Goal: Task Accomplishment & Management: Manage account settings

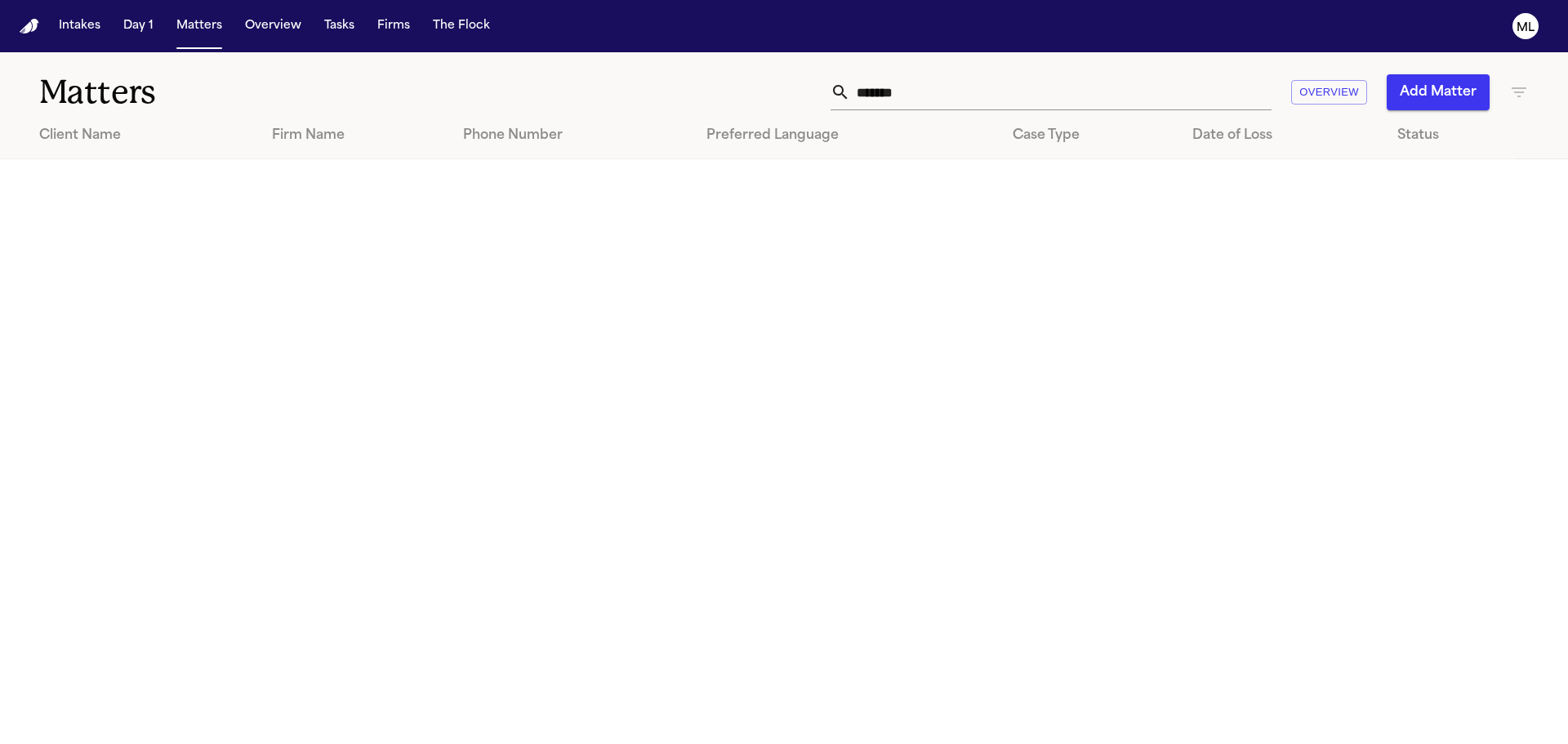
drag, startPoint x: 1054, startPoint y: 96, endPoint x: 877, endPoint y: 87, distance: 177.2
click at [878, 87] on input "*******" at bounding box center [1061, 91] width 422 height 36
type input "*"
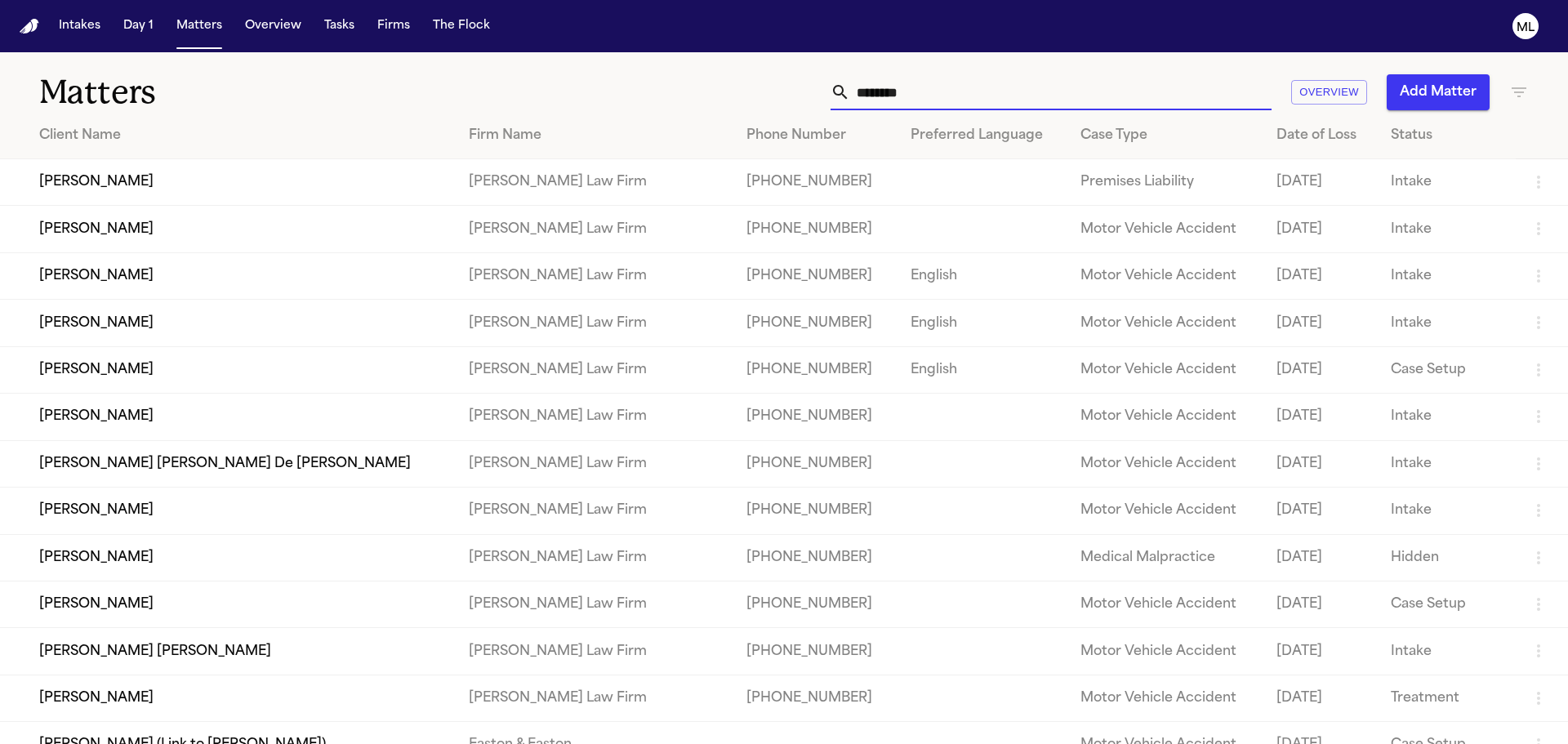
type input "********"
click at [808, 183] on td "[PHONE_NUMBER]" at bounding box center [815, 182] width 164 height 46
click at [340, 191] on td "[PERSON_NAME]" at bounding box center [227, 182] width 456 height 46
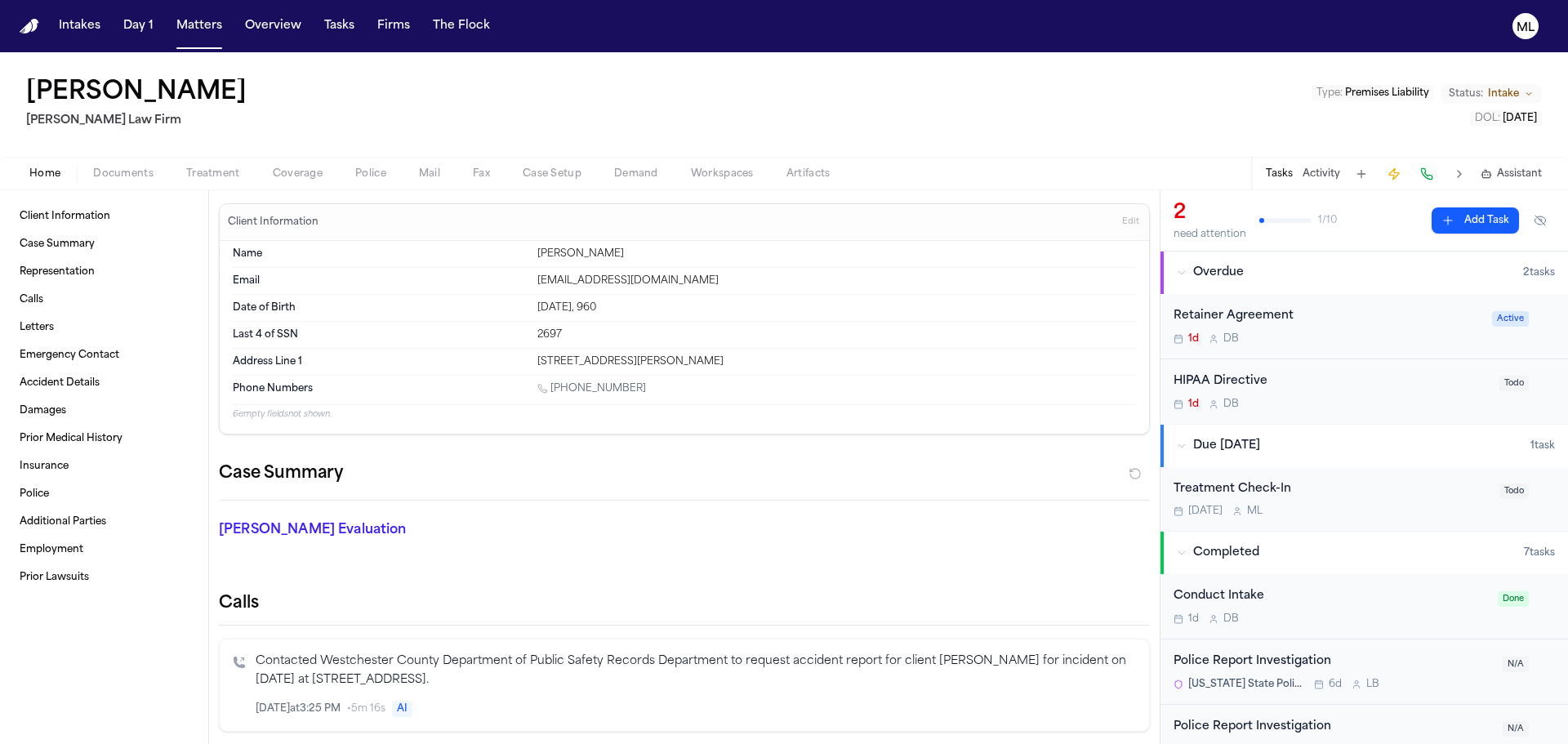
click at [1522, 96] on button "Status: Intake" at bounding box center [1491, 94] width 101 height 20
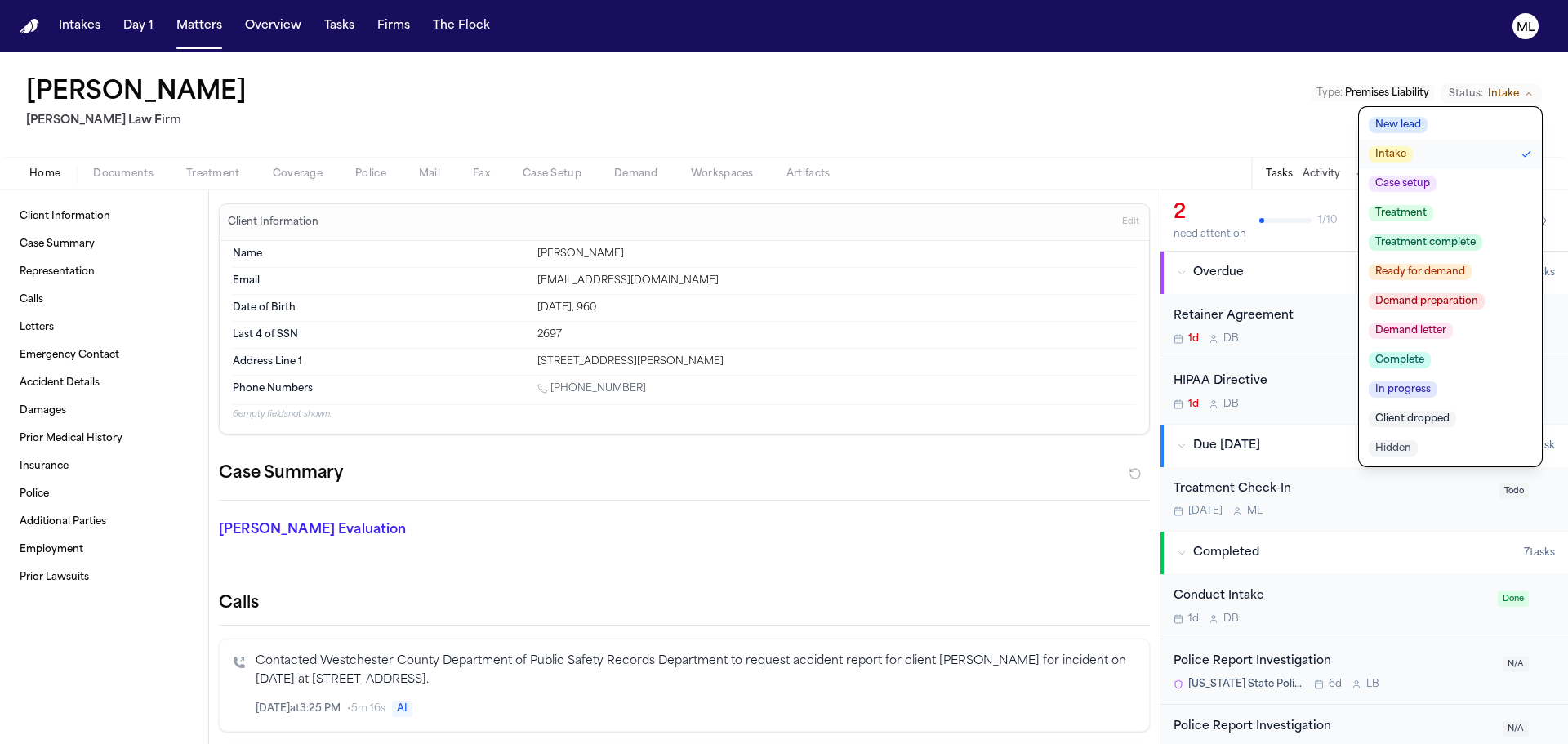
click at [1418, 421] on span "Client dropped" at bounding box center [1412, 419] width 87 height 17
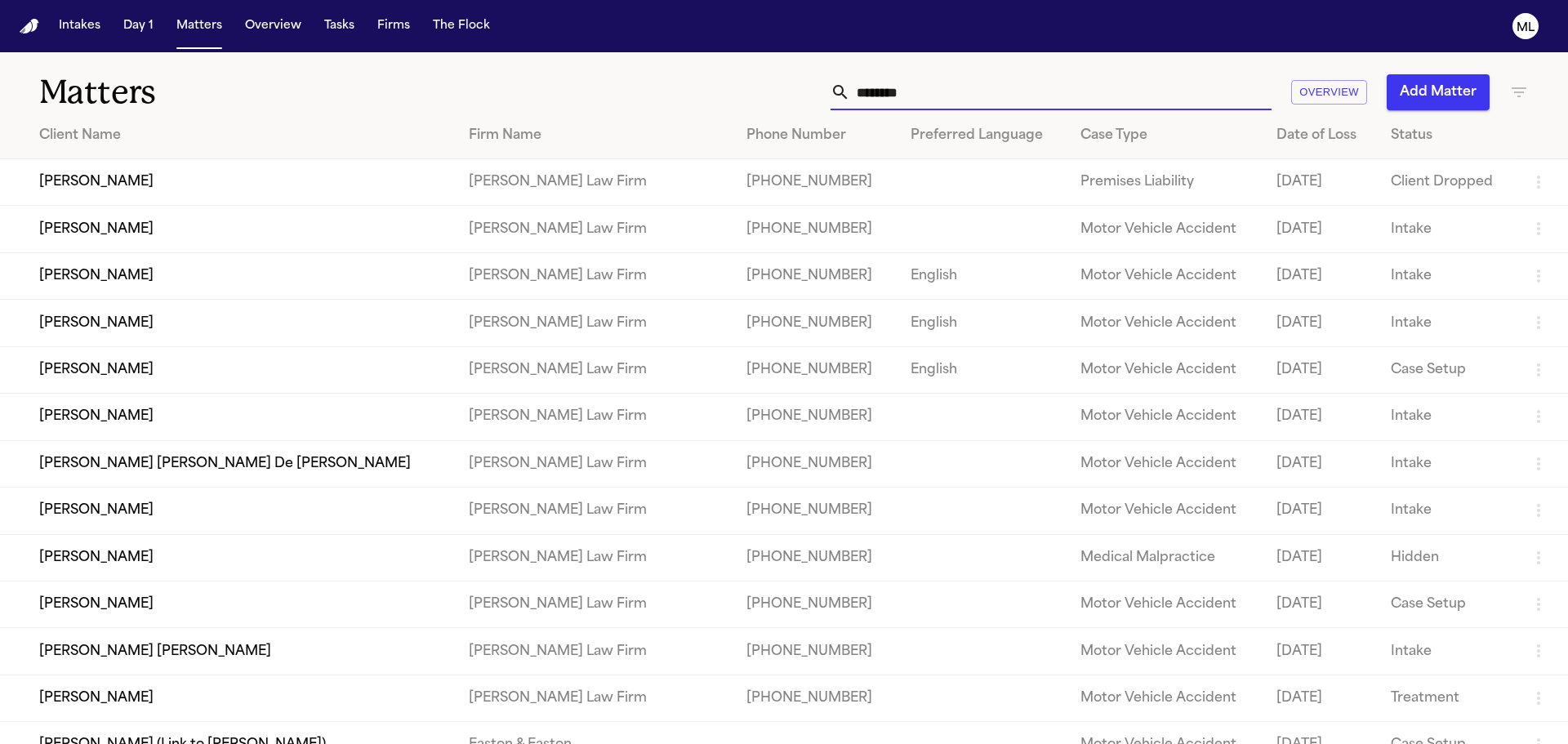
drag, startPoint x: 953, startPoint y: 100, endPoint x: 836, endPoint y: 98, distance: 117.0
click at [836, 98] on div "********" at bounding box center [1051, 91] width 441 height 36
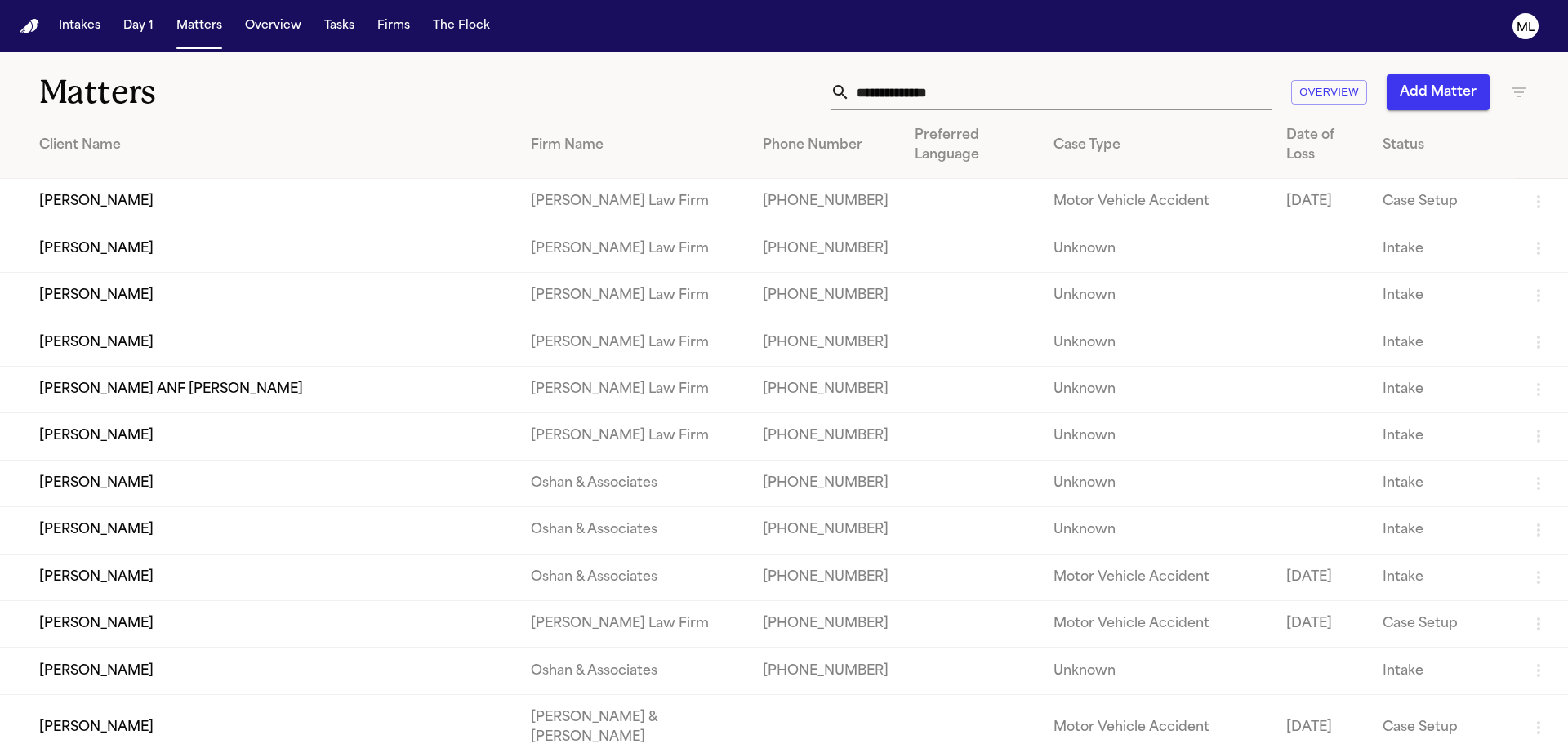
click at [1510, 96] on icon "button" at bounding box center [1519, 92] width 20 height 20
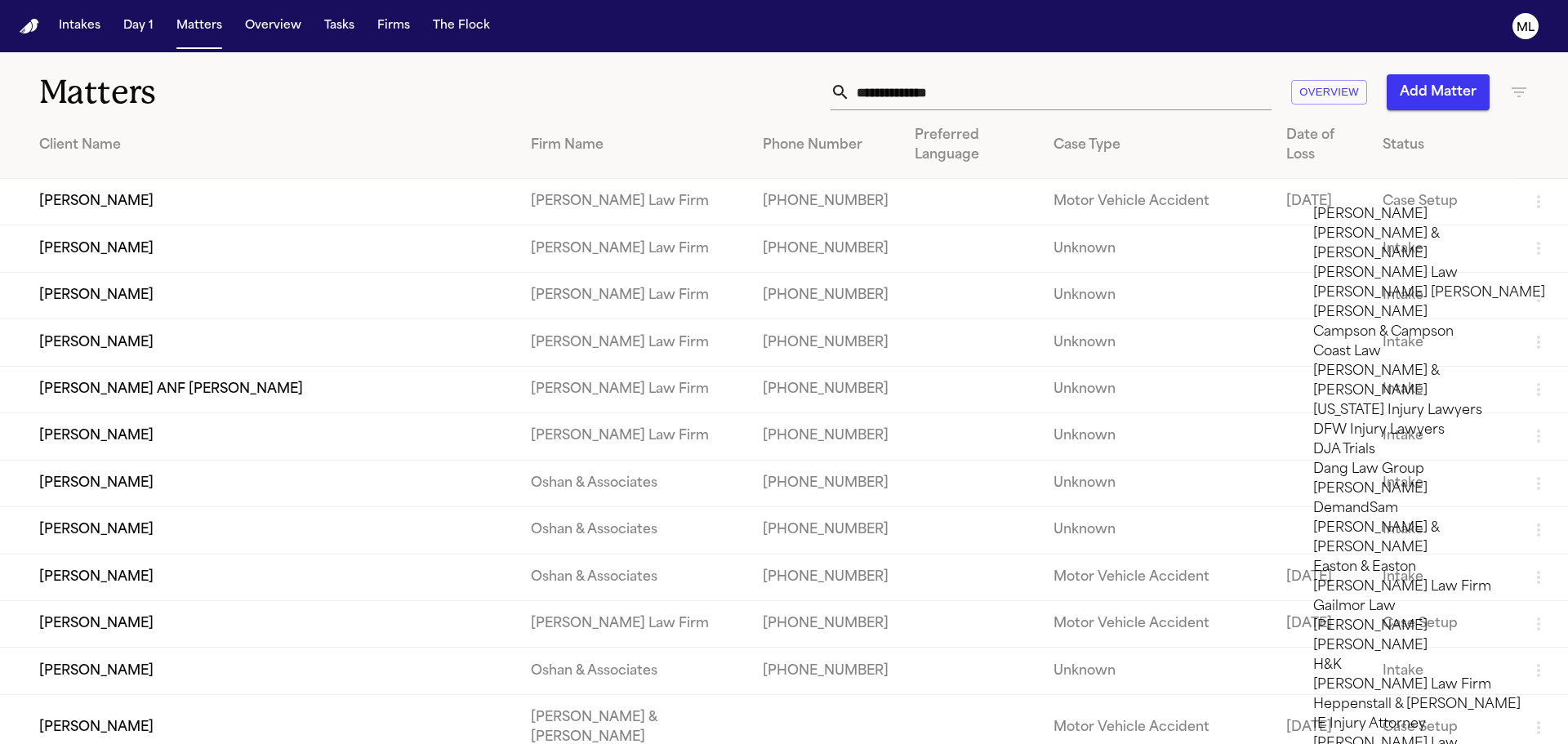
scroll to position [898, 0]
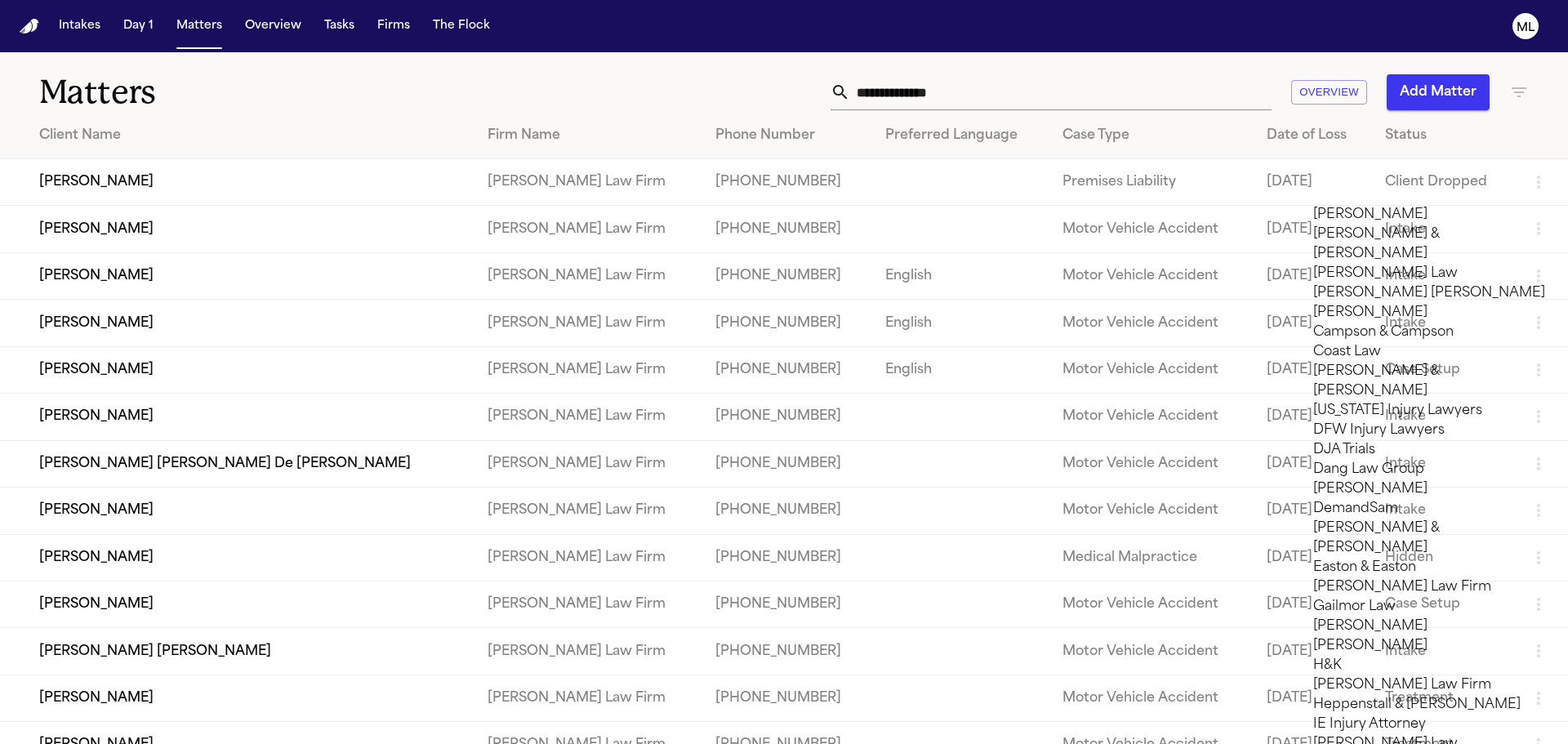
click at [893, 743] on div at bounding box center [784, 744] width 1568 height 0
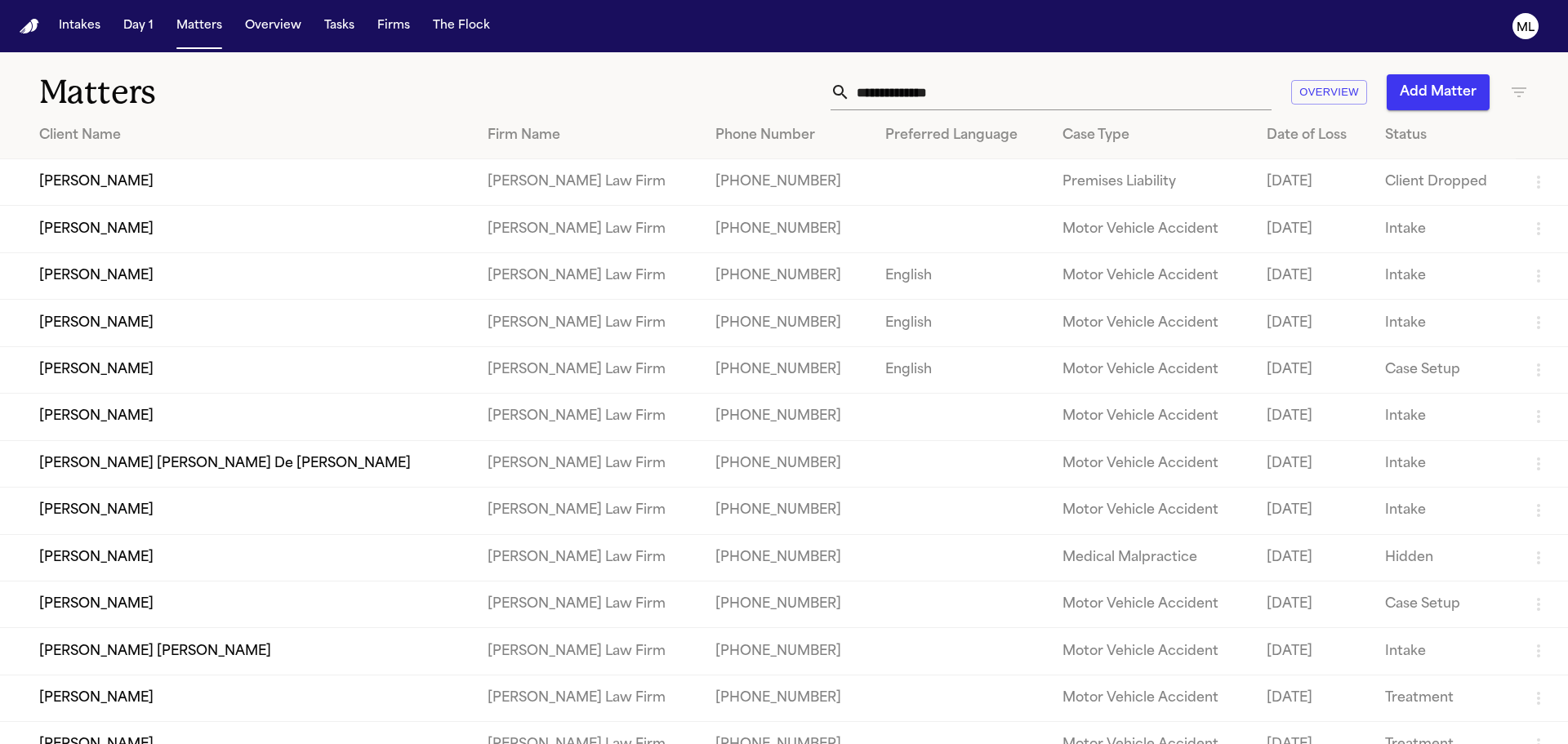
click at [889, 89] on input "text" at bounding box center [1061, 91] width 422 height 36
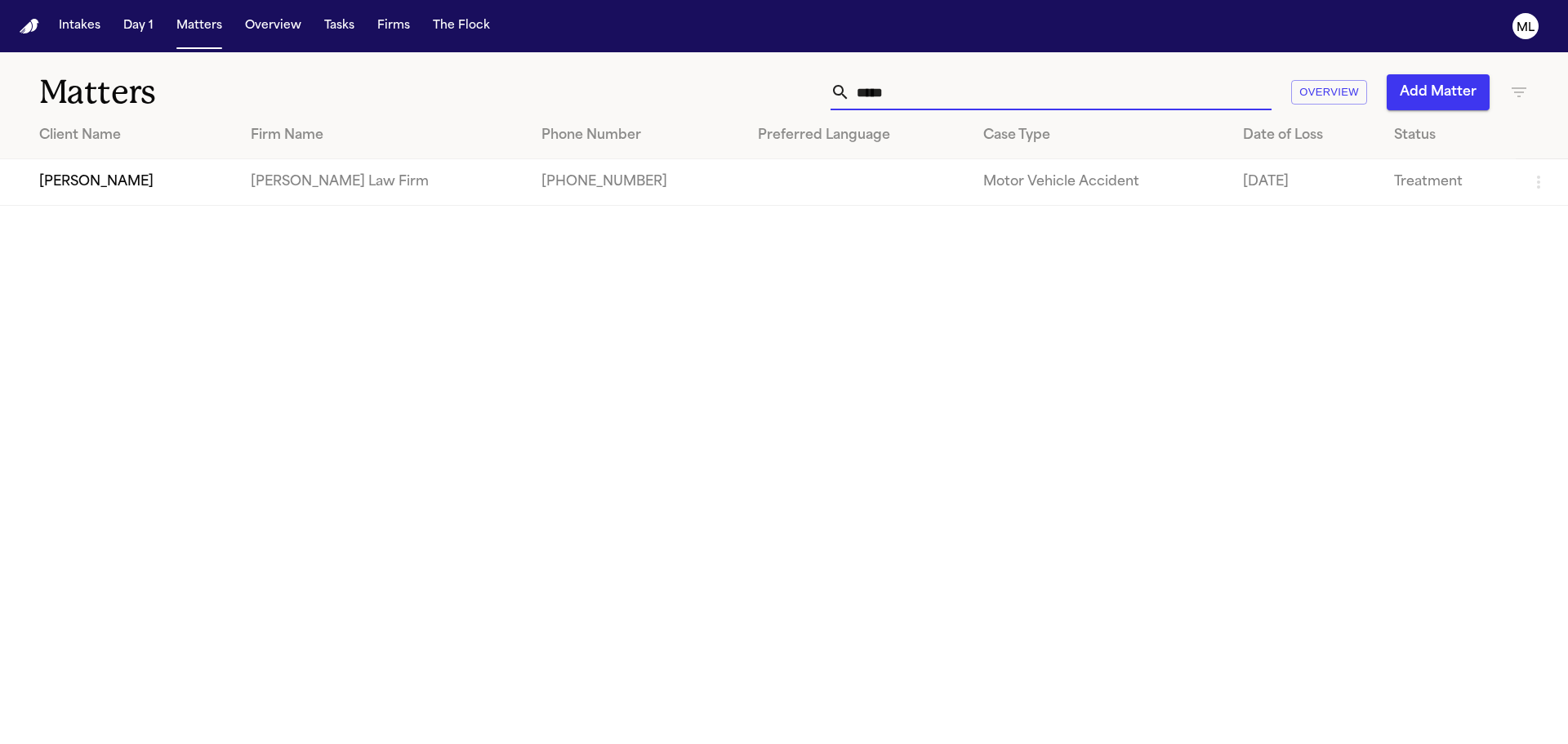
type input "*****"
click at [210, 179] on td "Sandy DaSilva" at bounding box center [118, 182] width 238 height 46
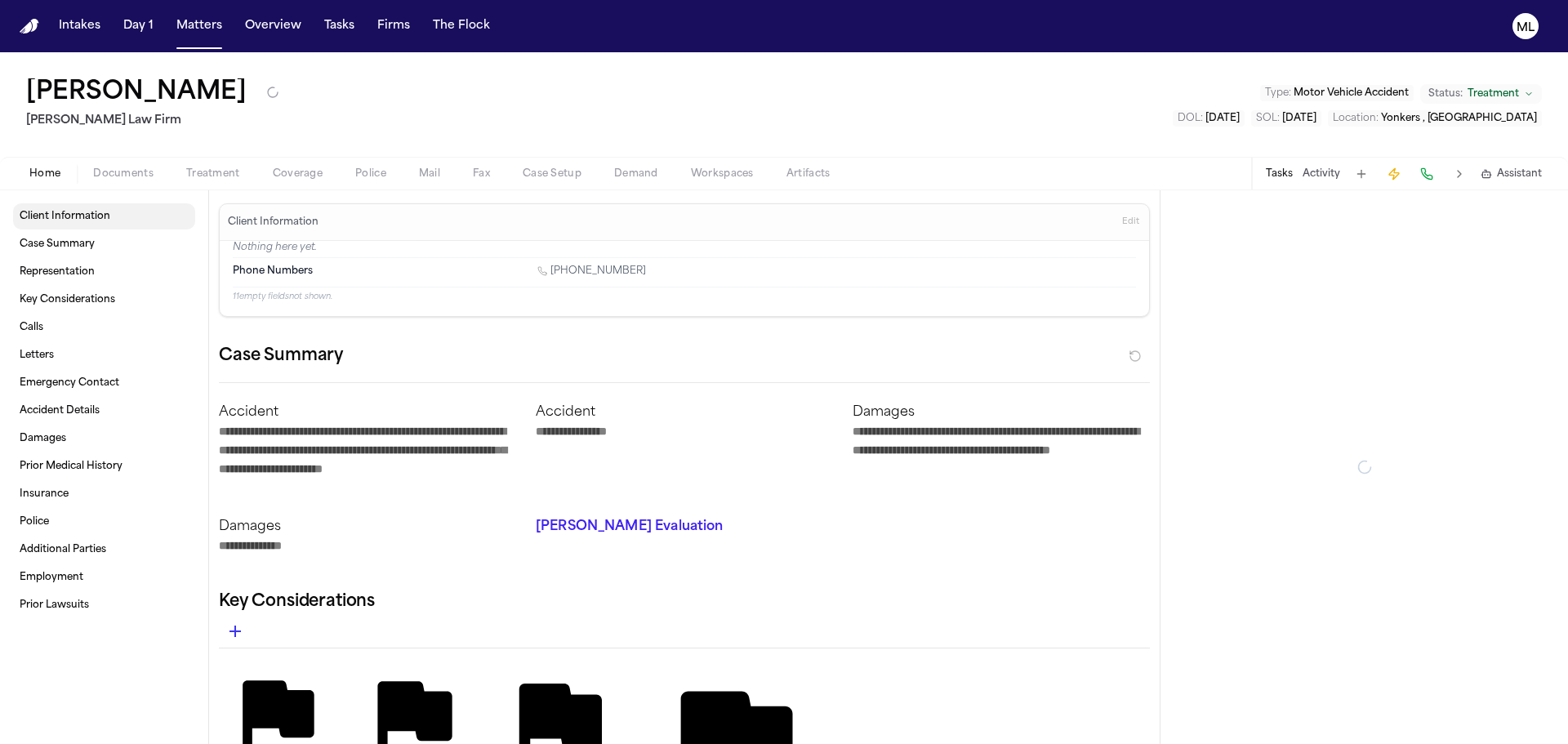
type textarea "*"
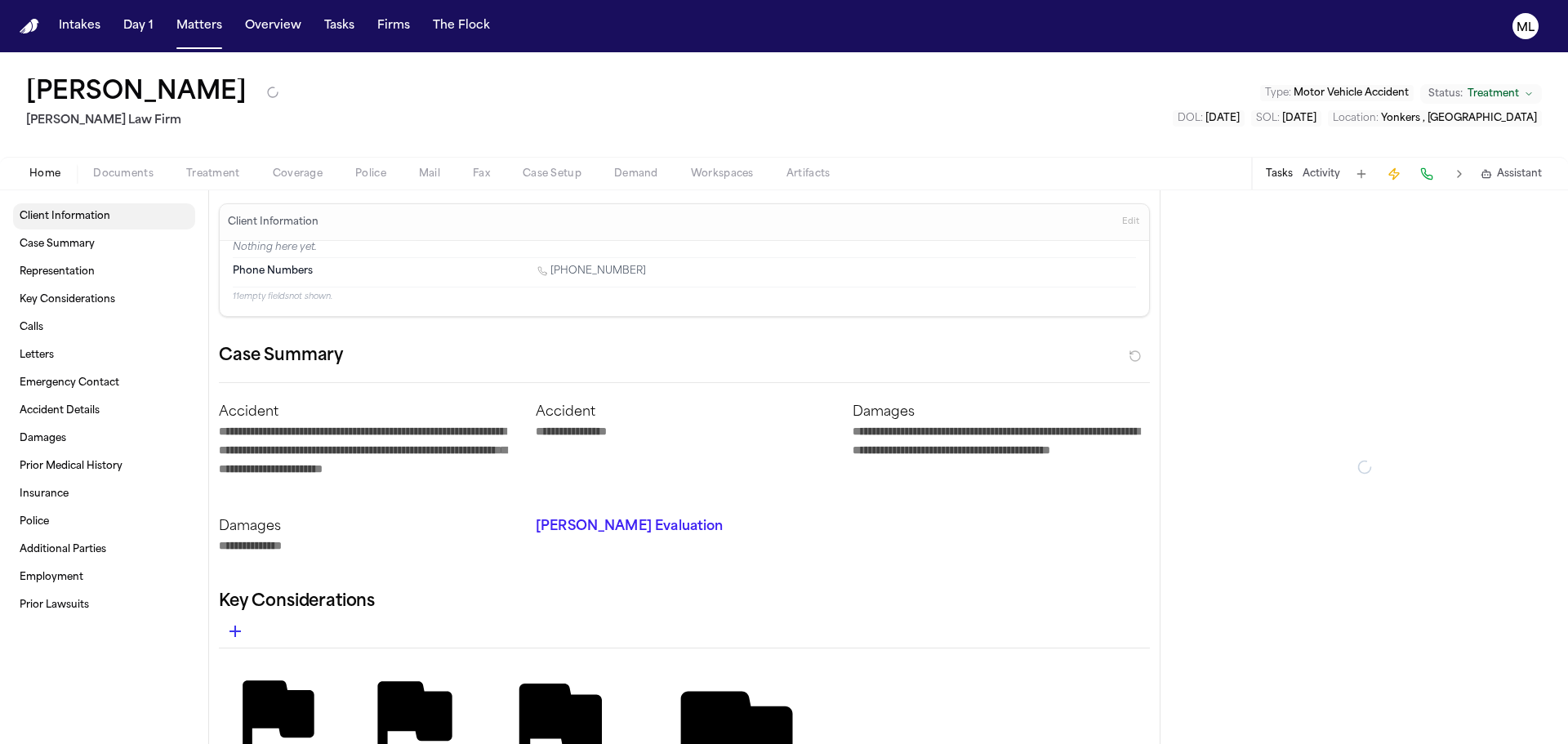
type textarea "*"
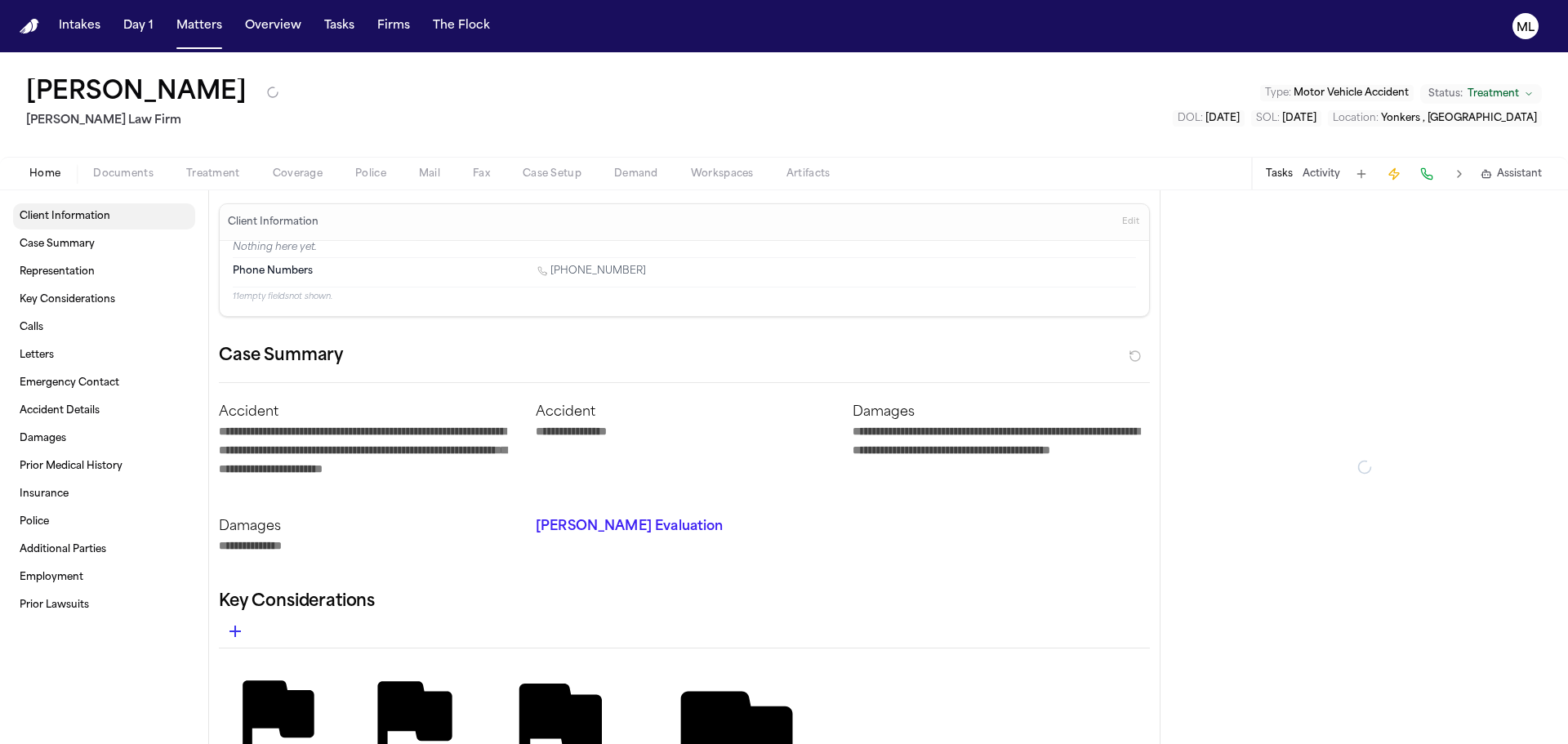
type textarea "*"
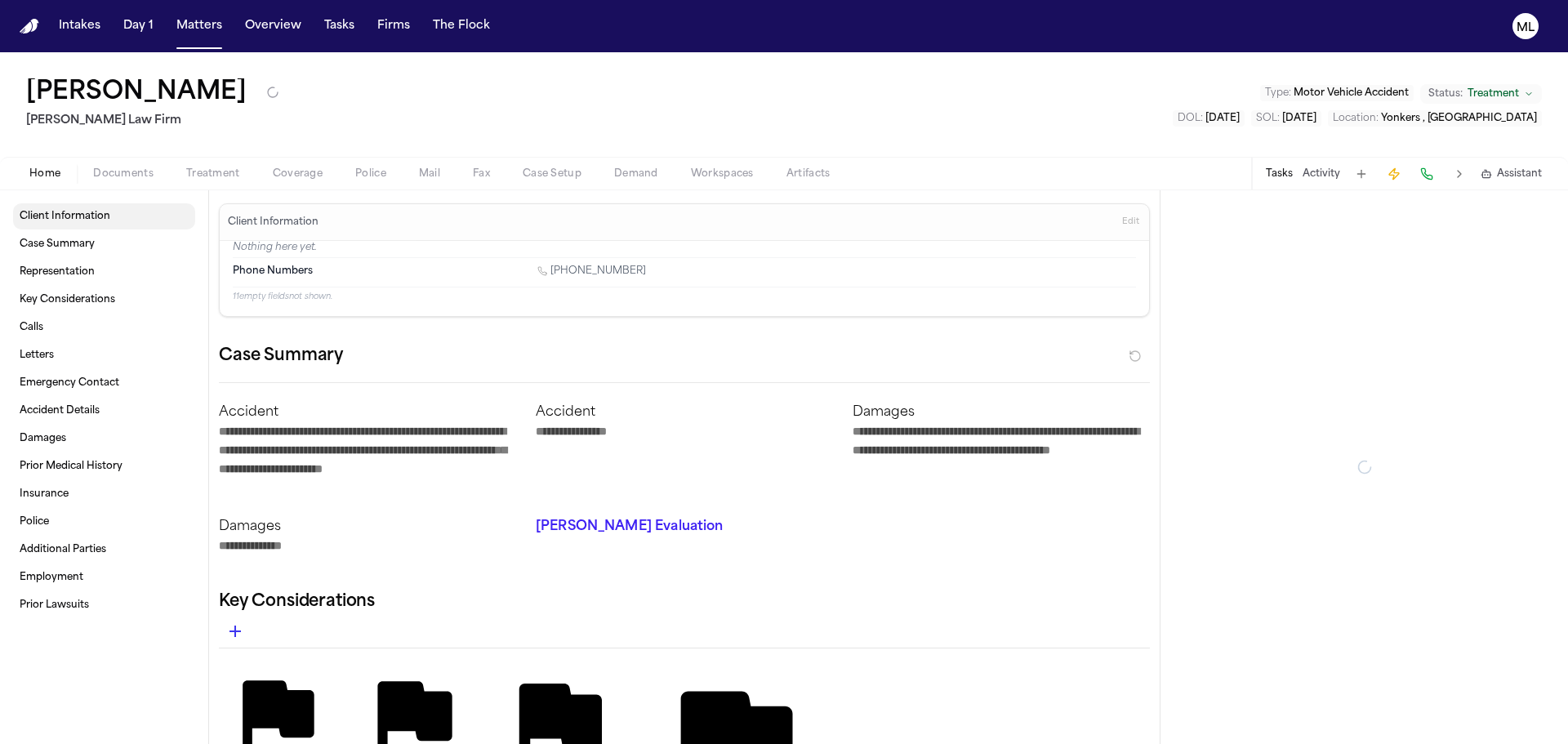
type textarea "*"
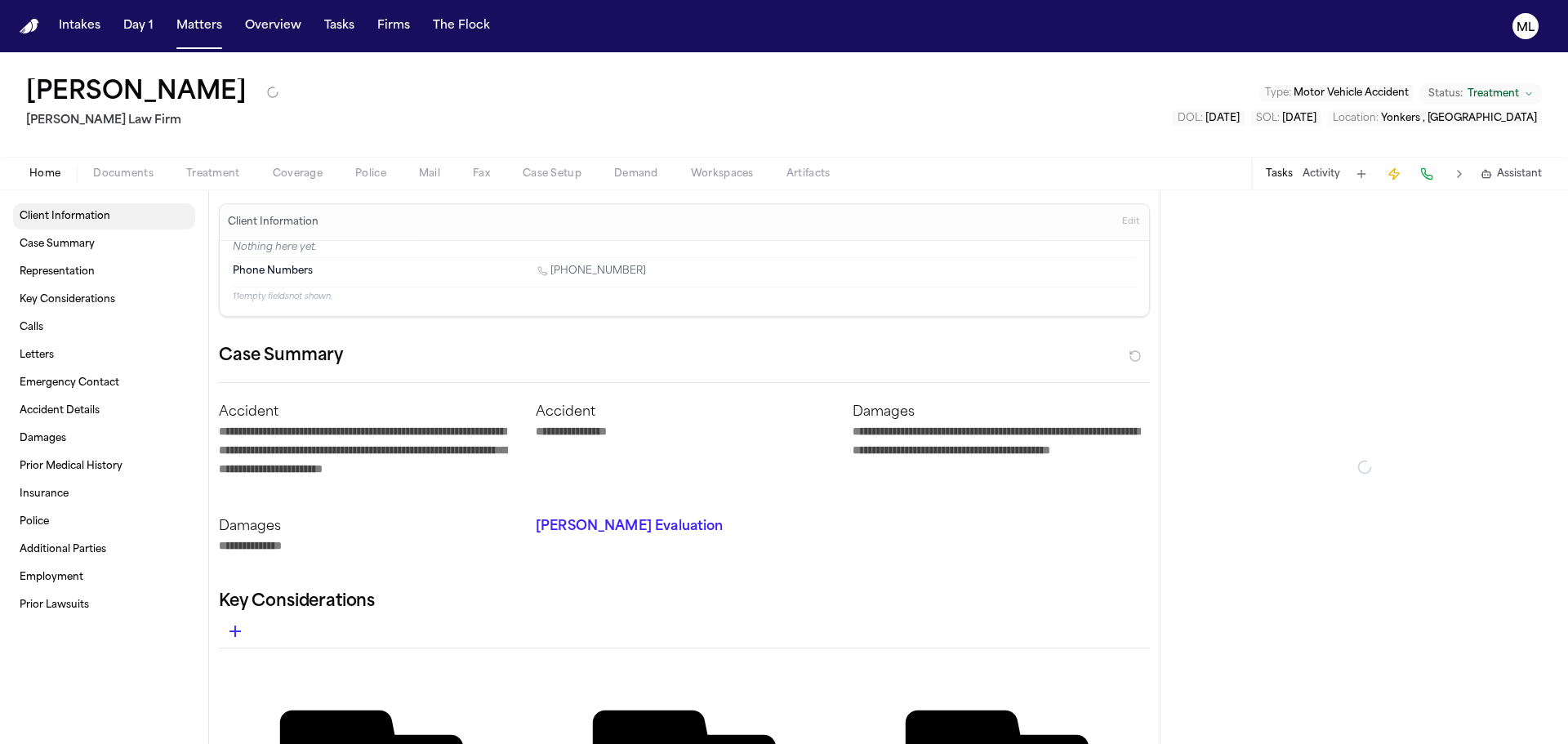
type textarea "*"
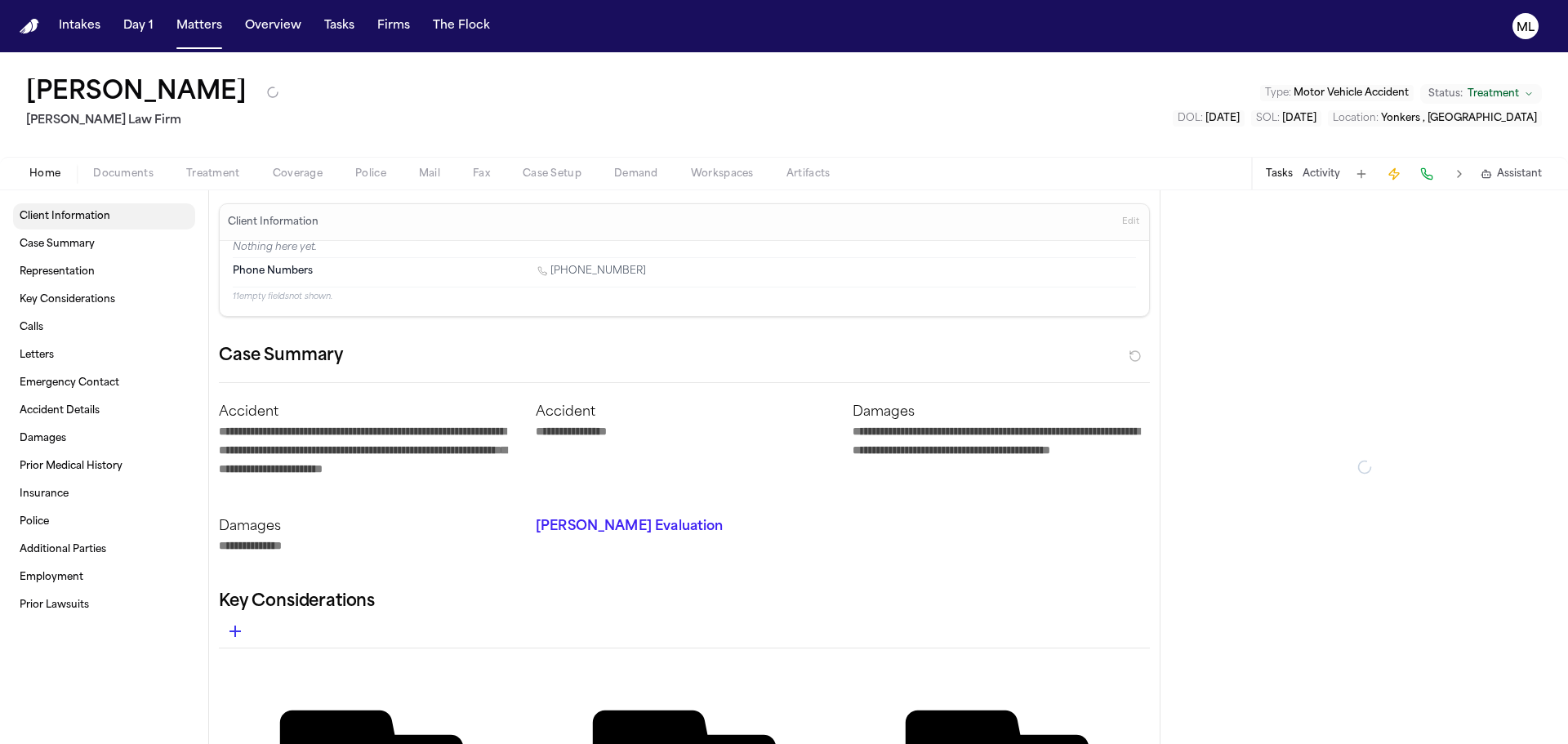
type textarea "*"
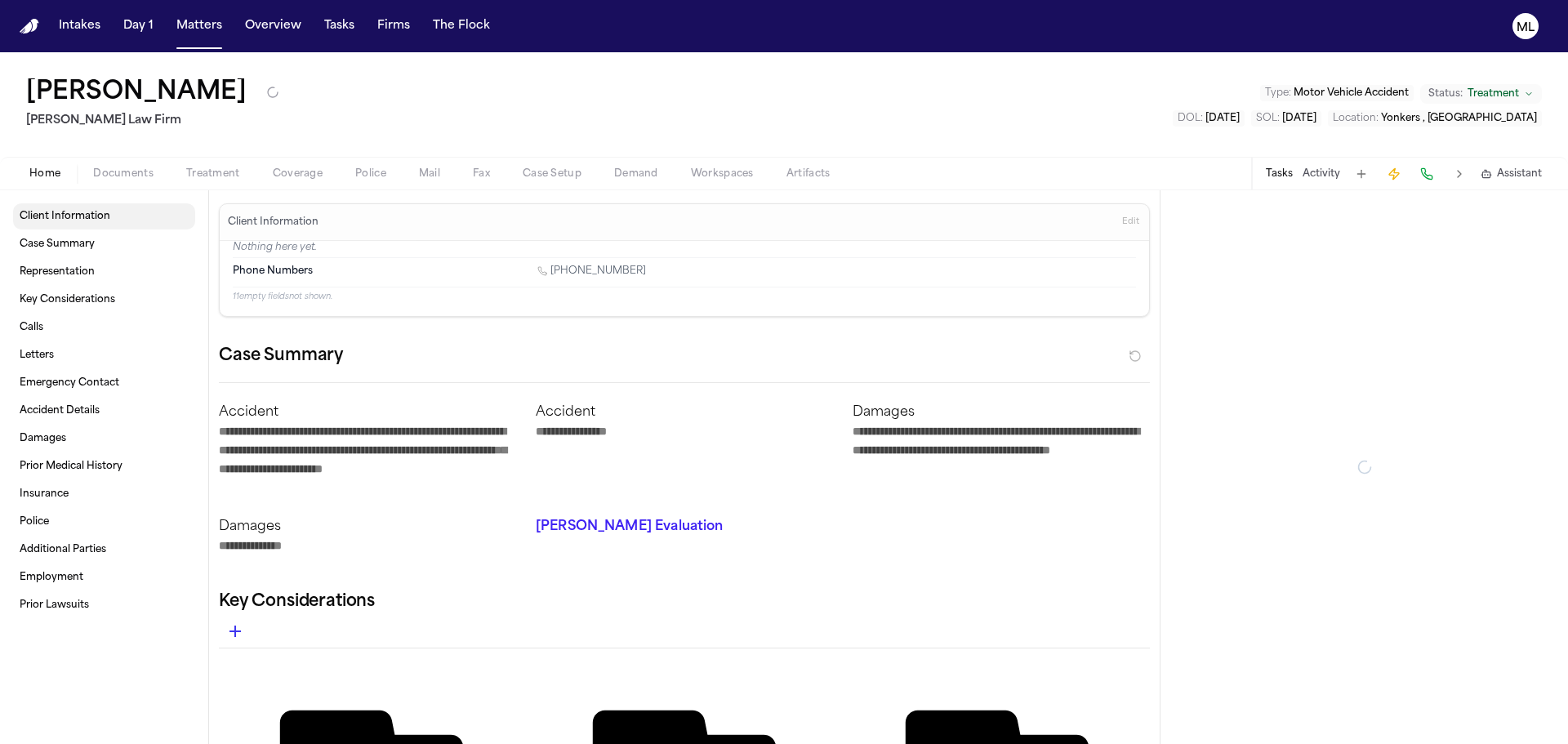
type textarea "*"
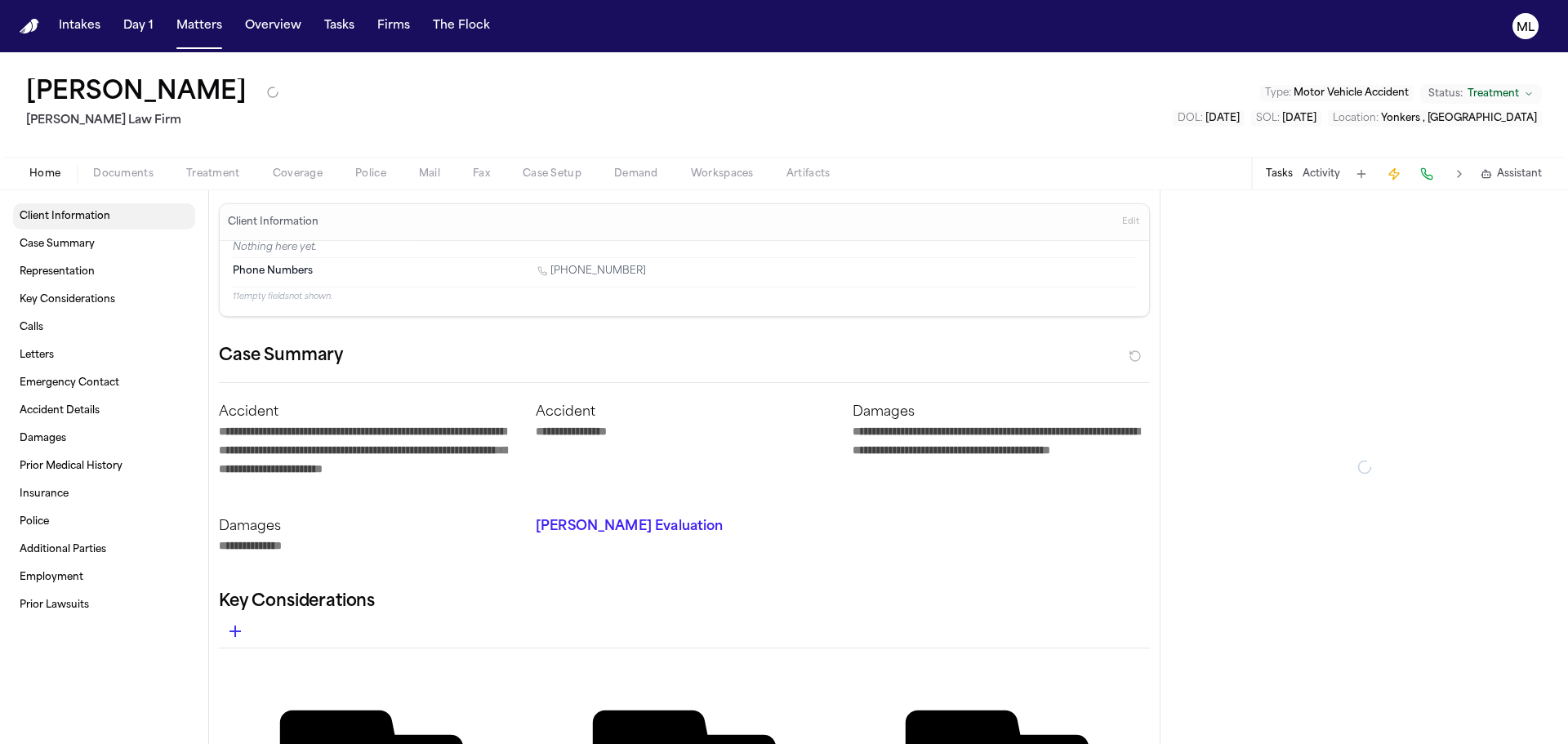
type textarea "*"
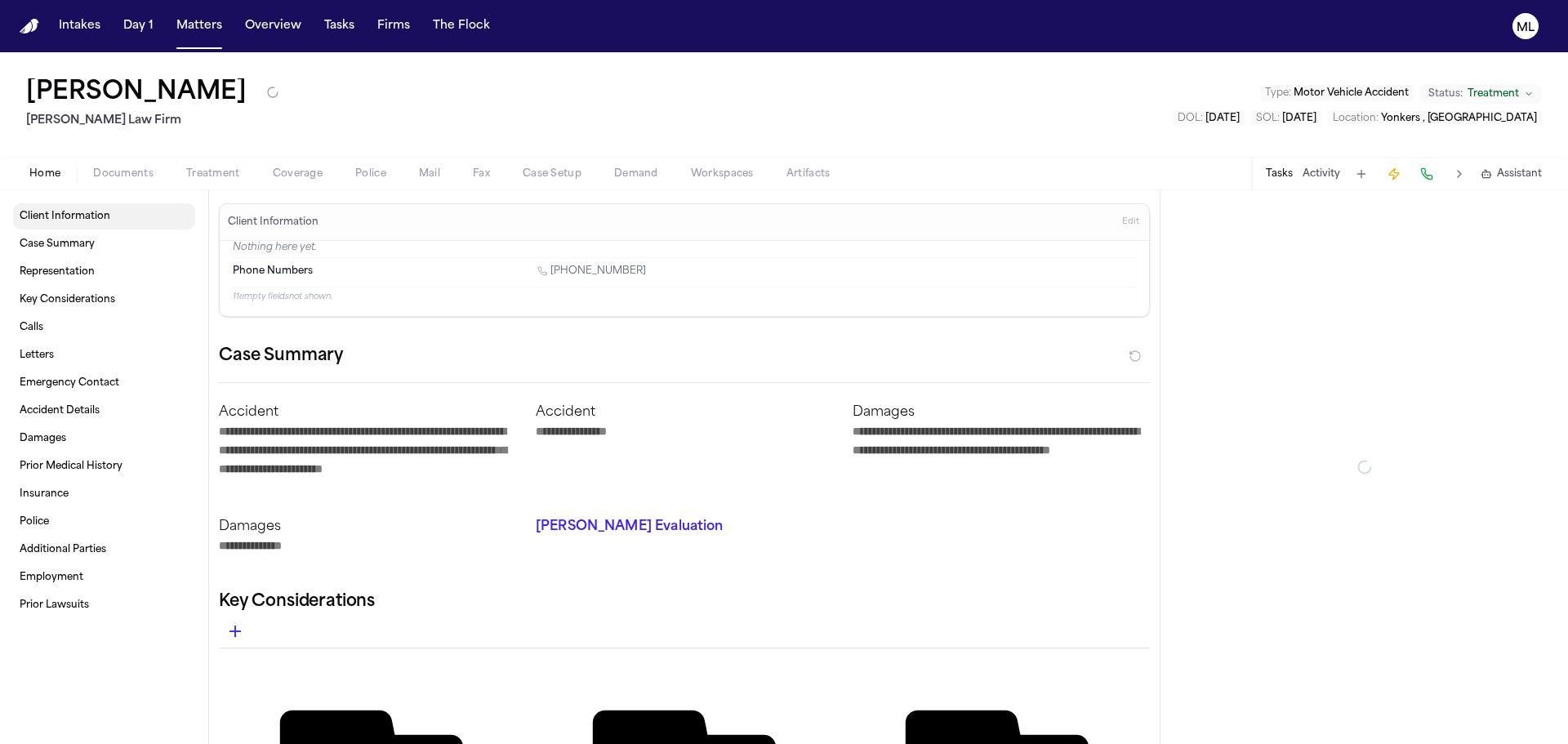
type textarea "*"
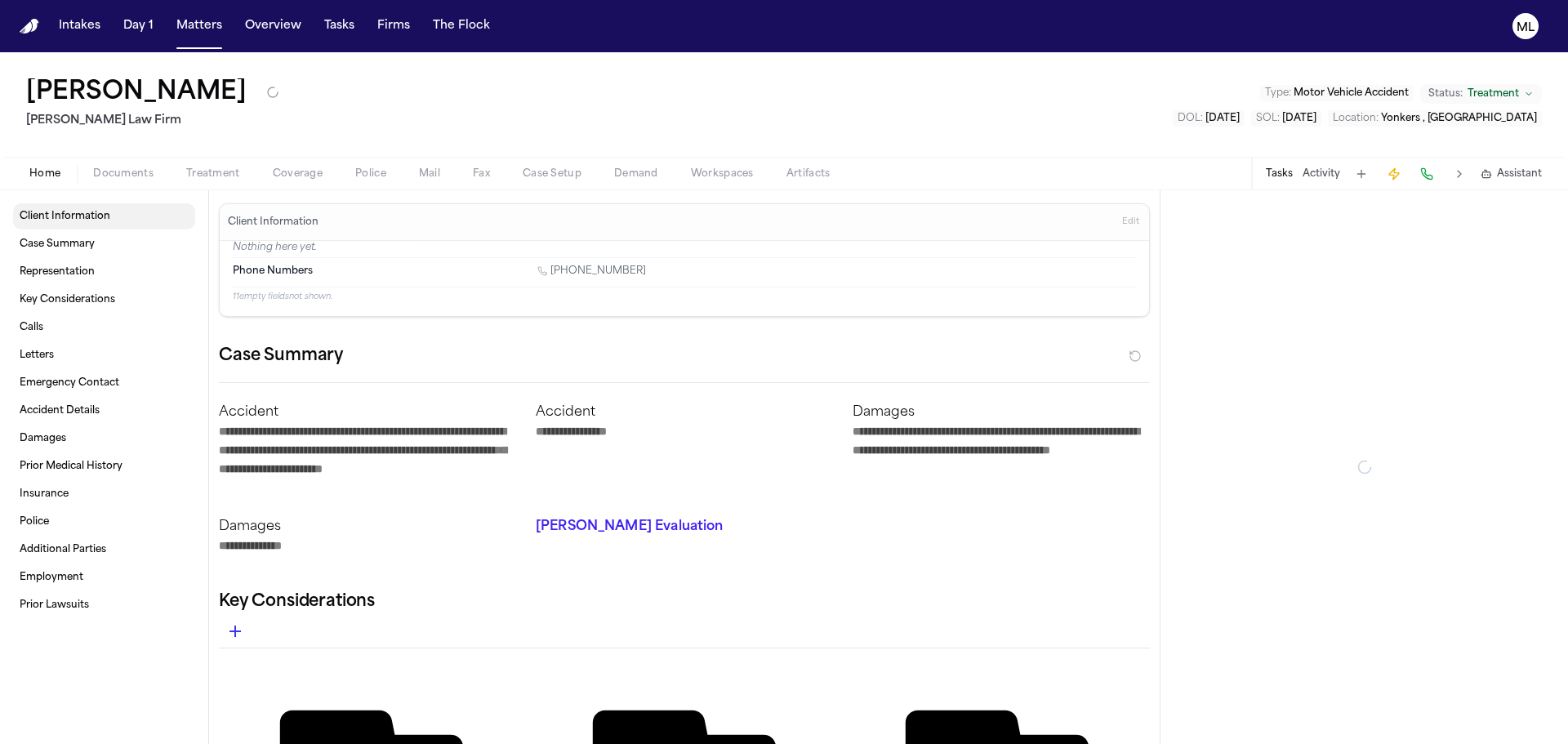
type textarea "*"
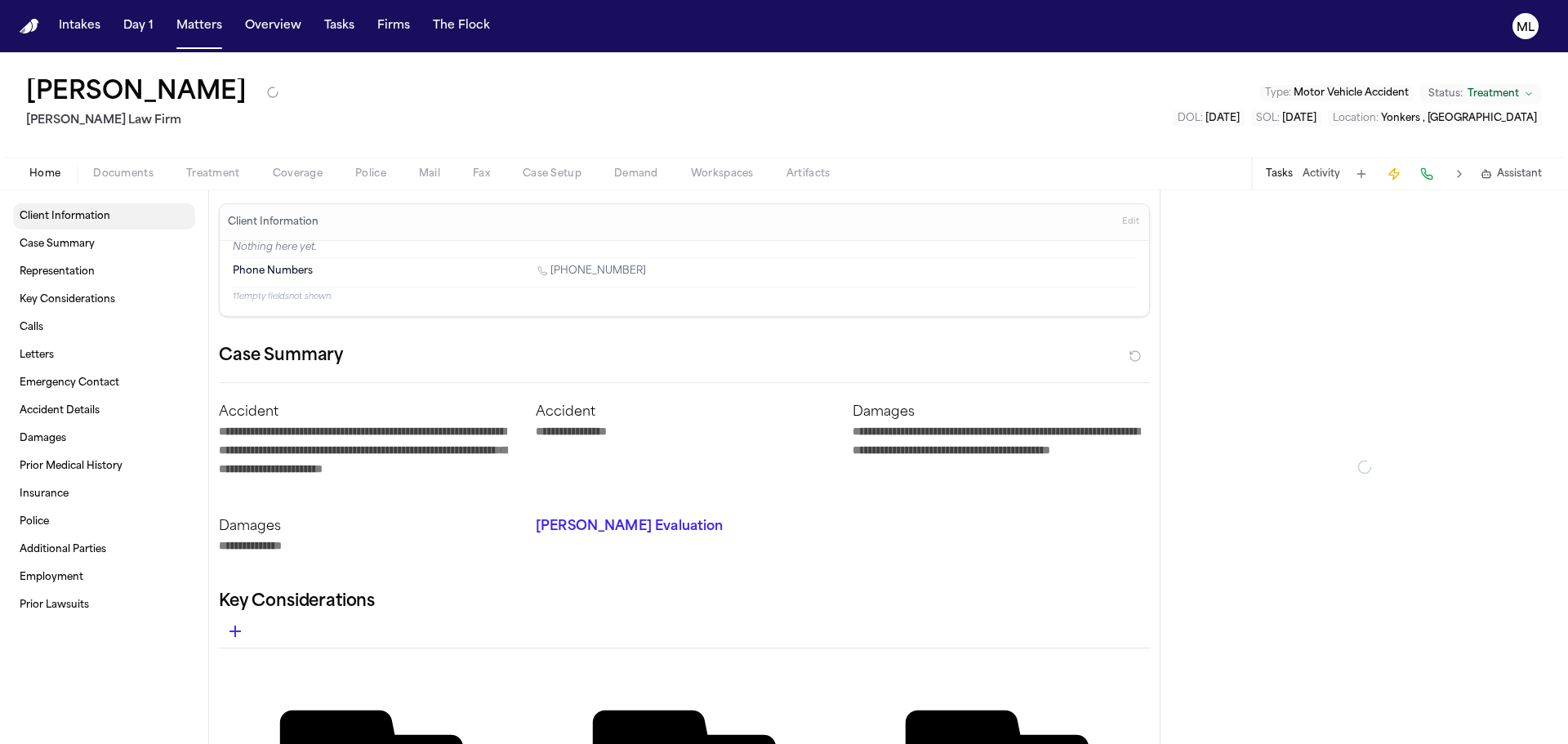
type textarea "*"
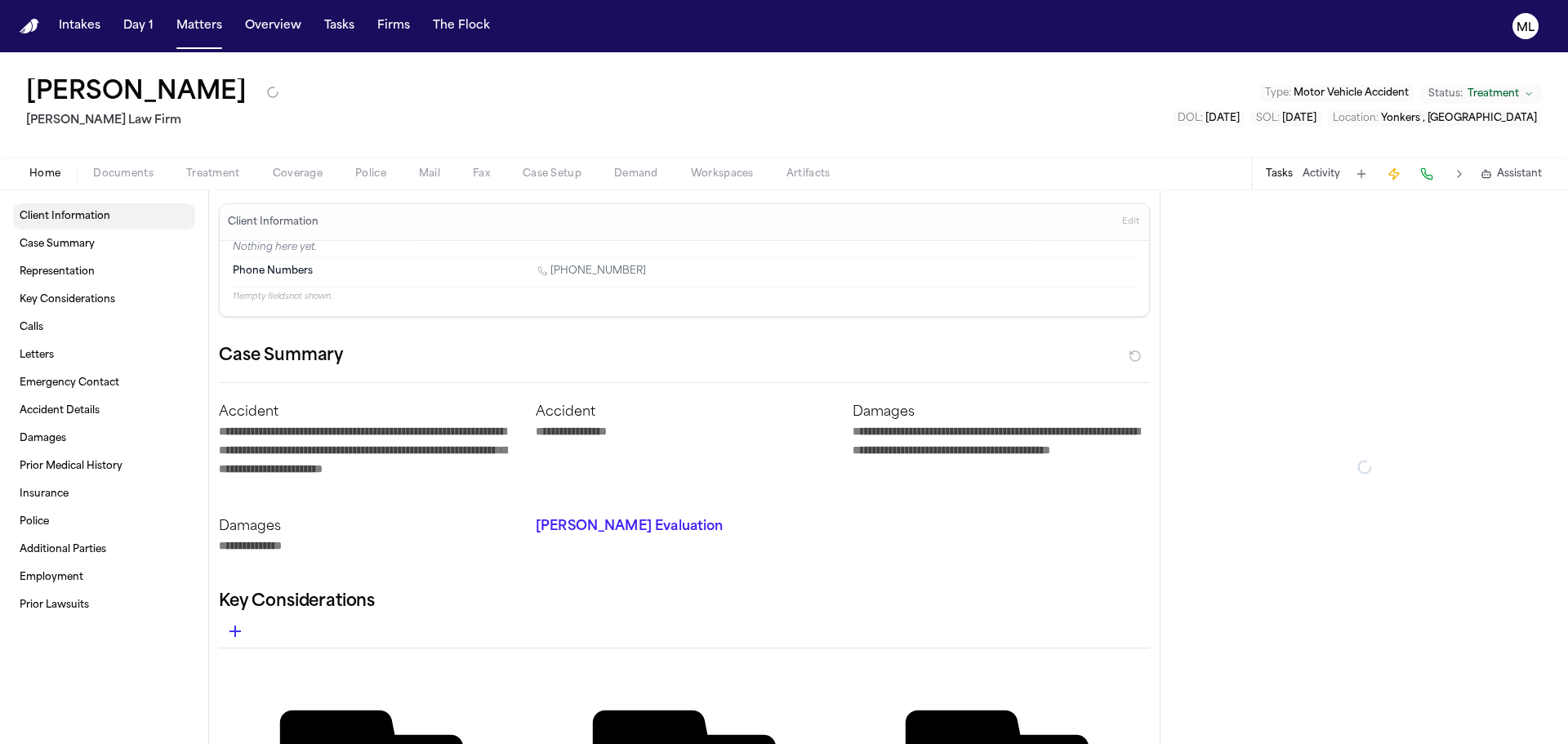
type textarea "*"
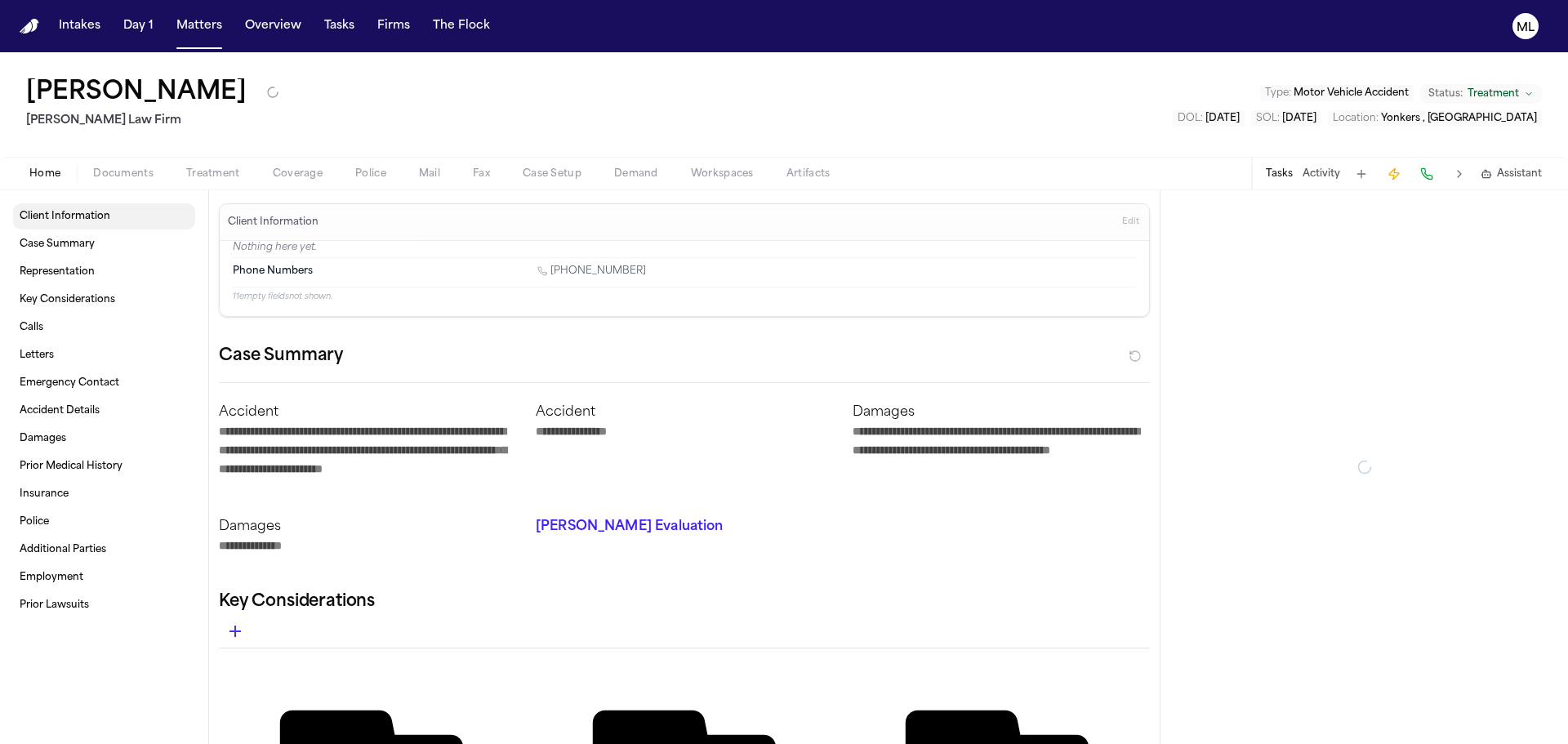
type textarea "*"
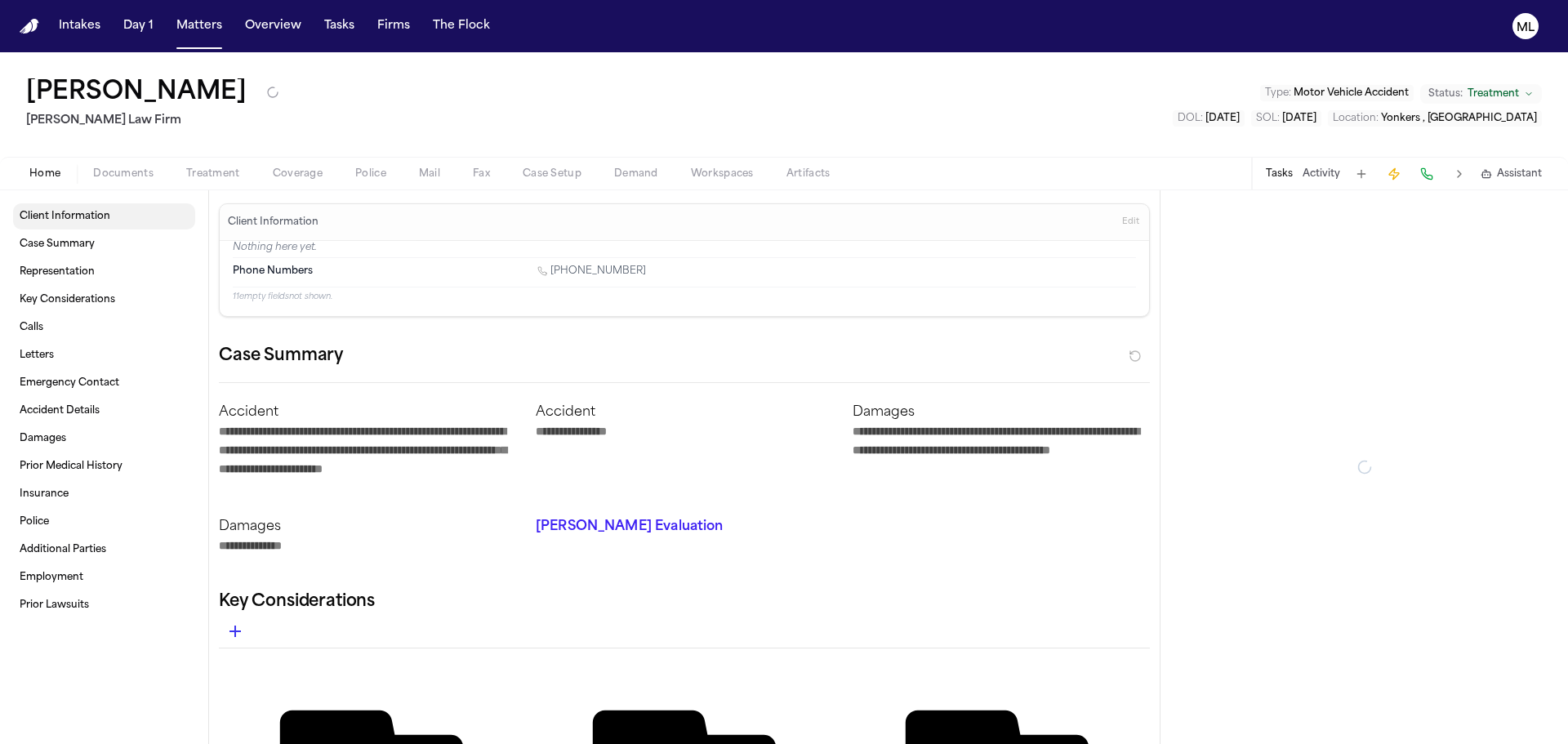
type textarea "*"
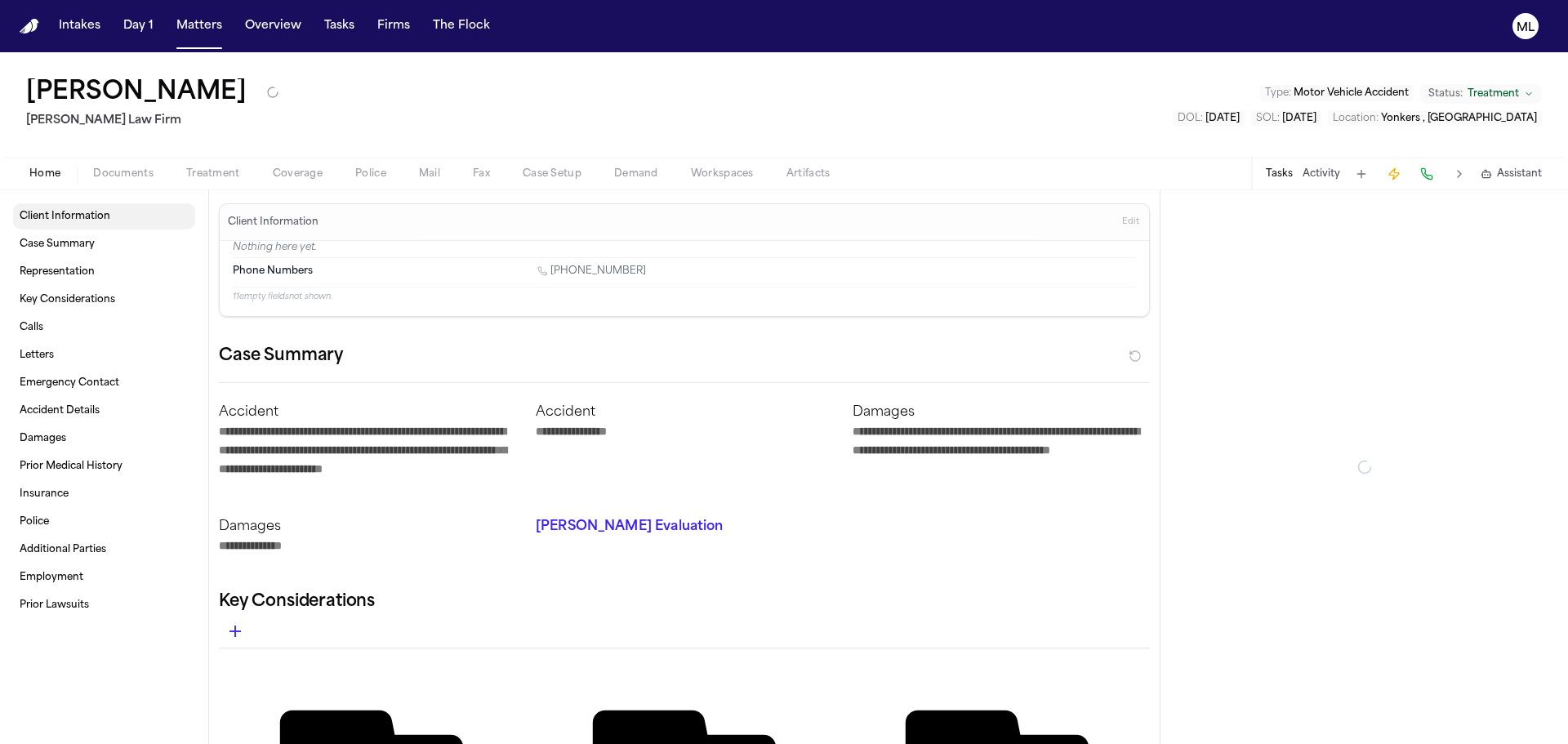
type textarea "*"
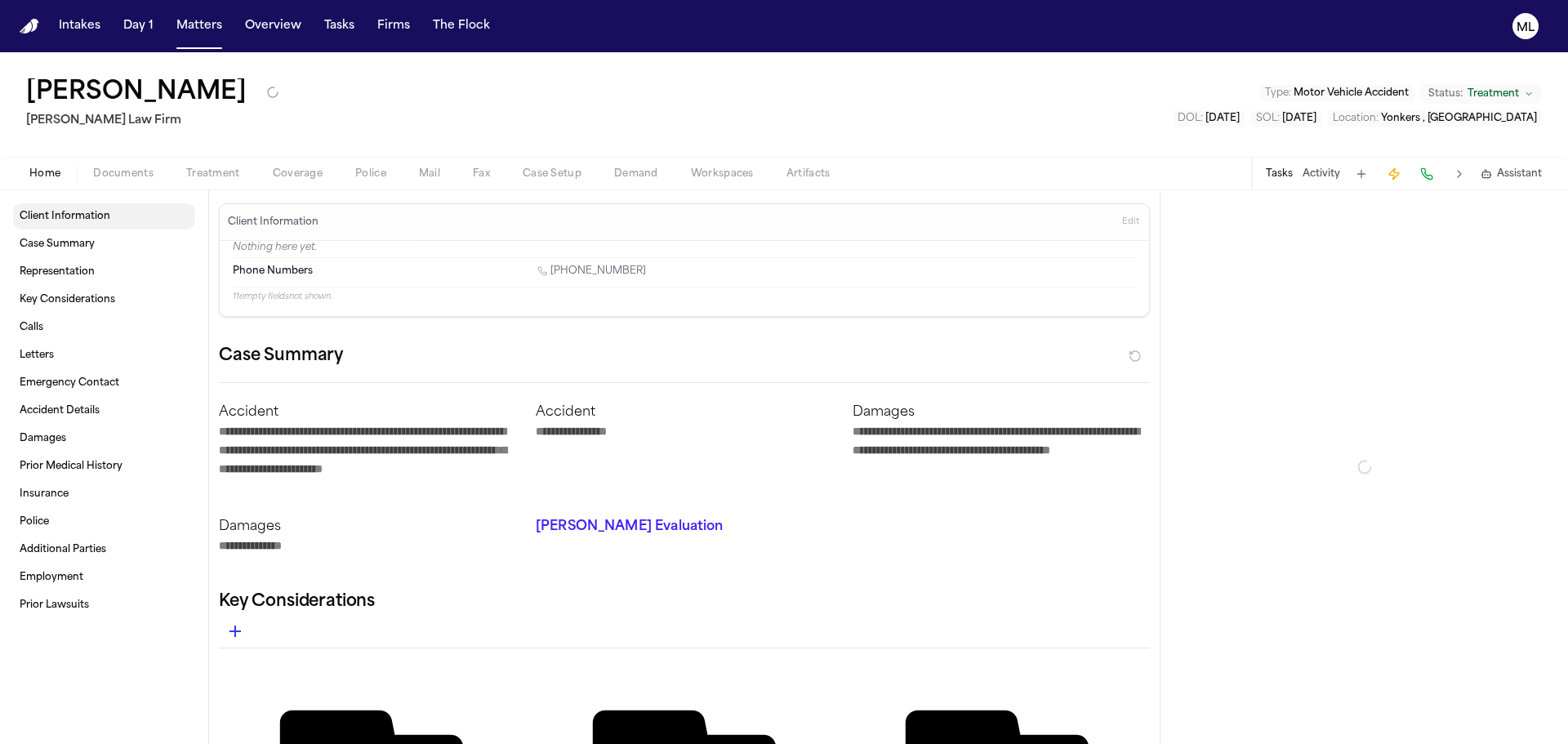
type textarea "*"
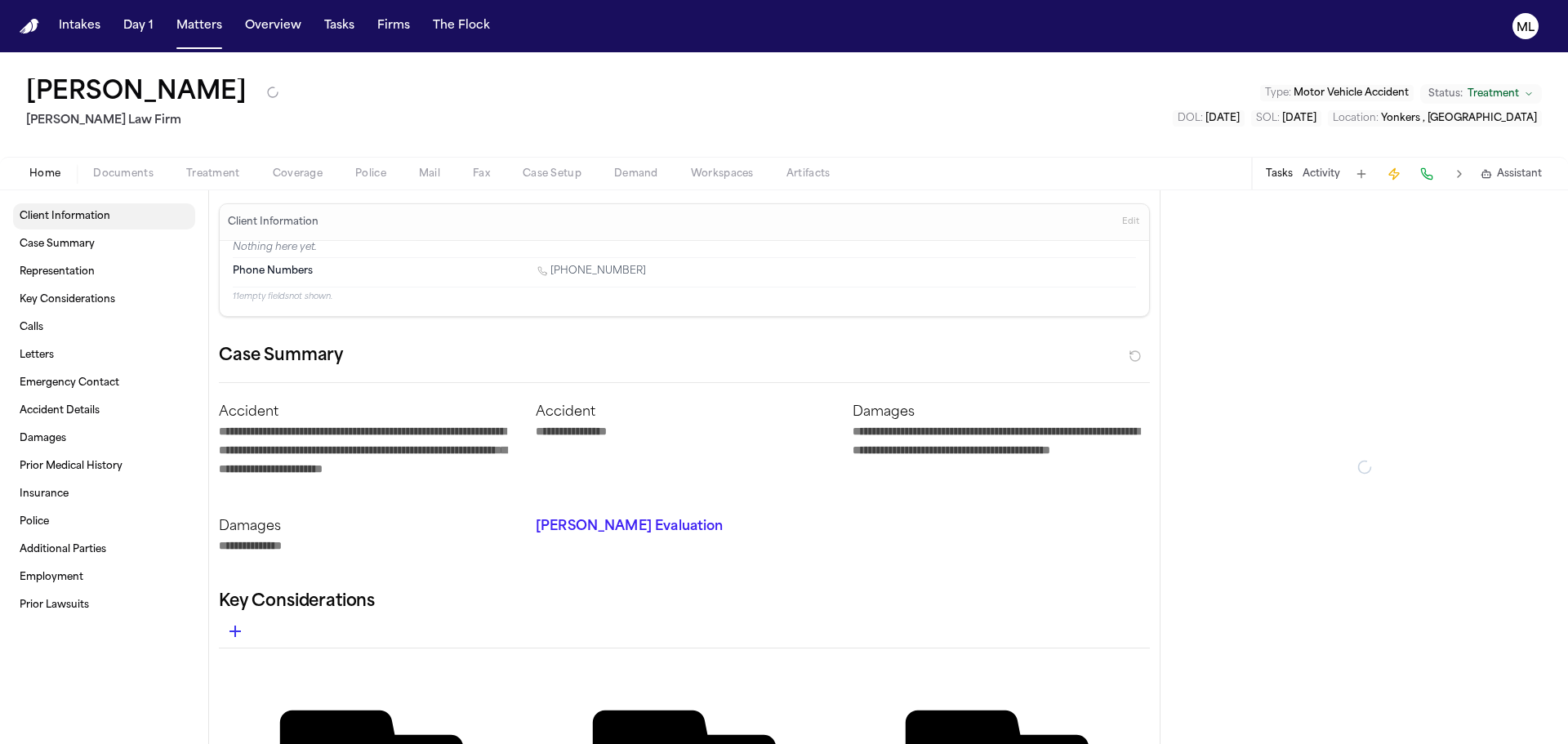
type textarea "*"
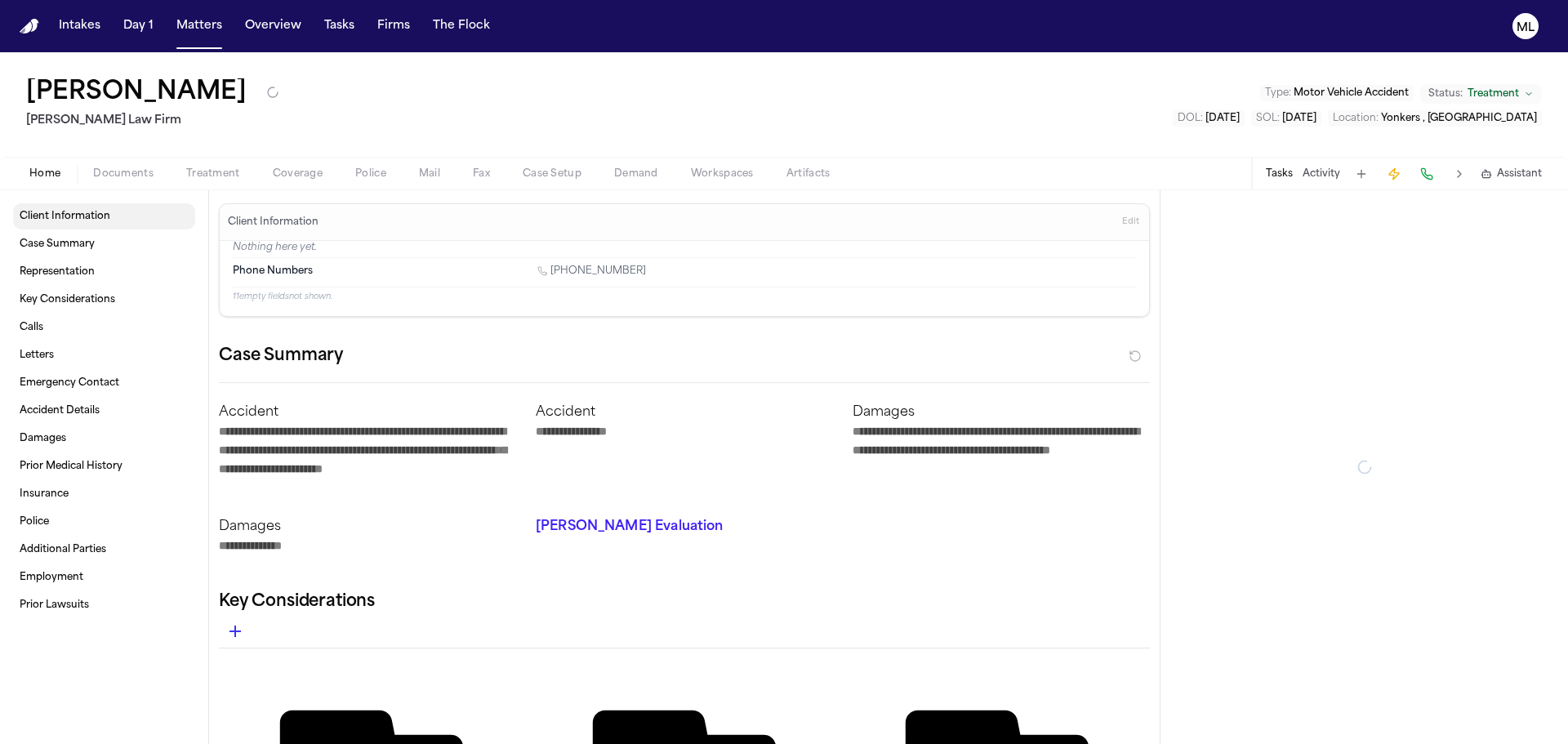
type textarea "*"
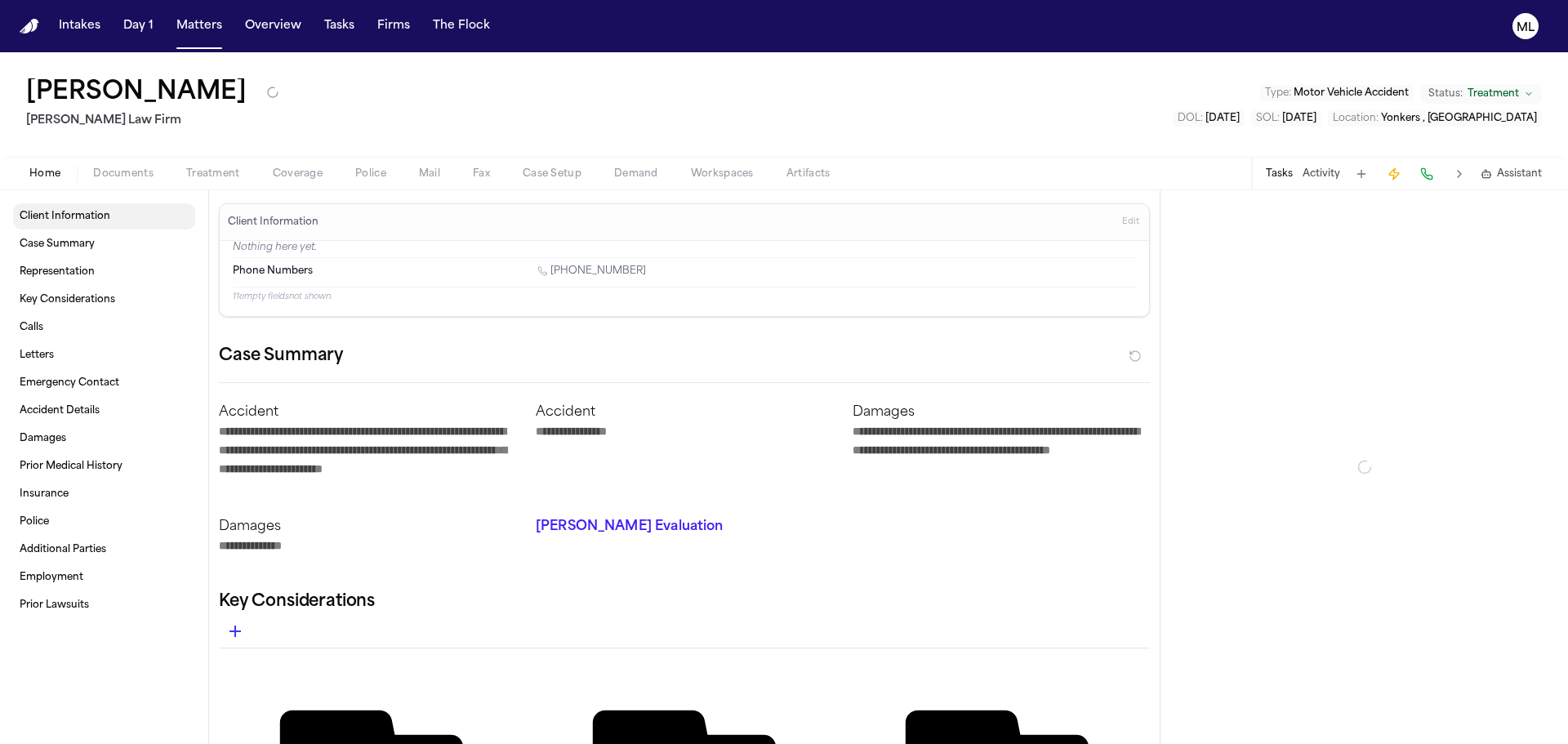
type textarea "*"
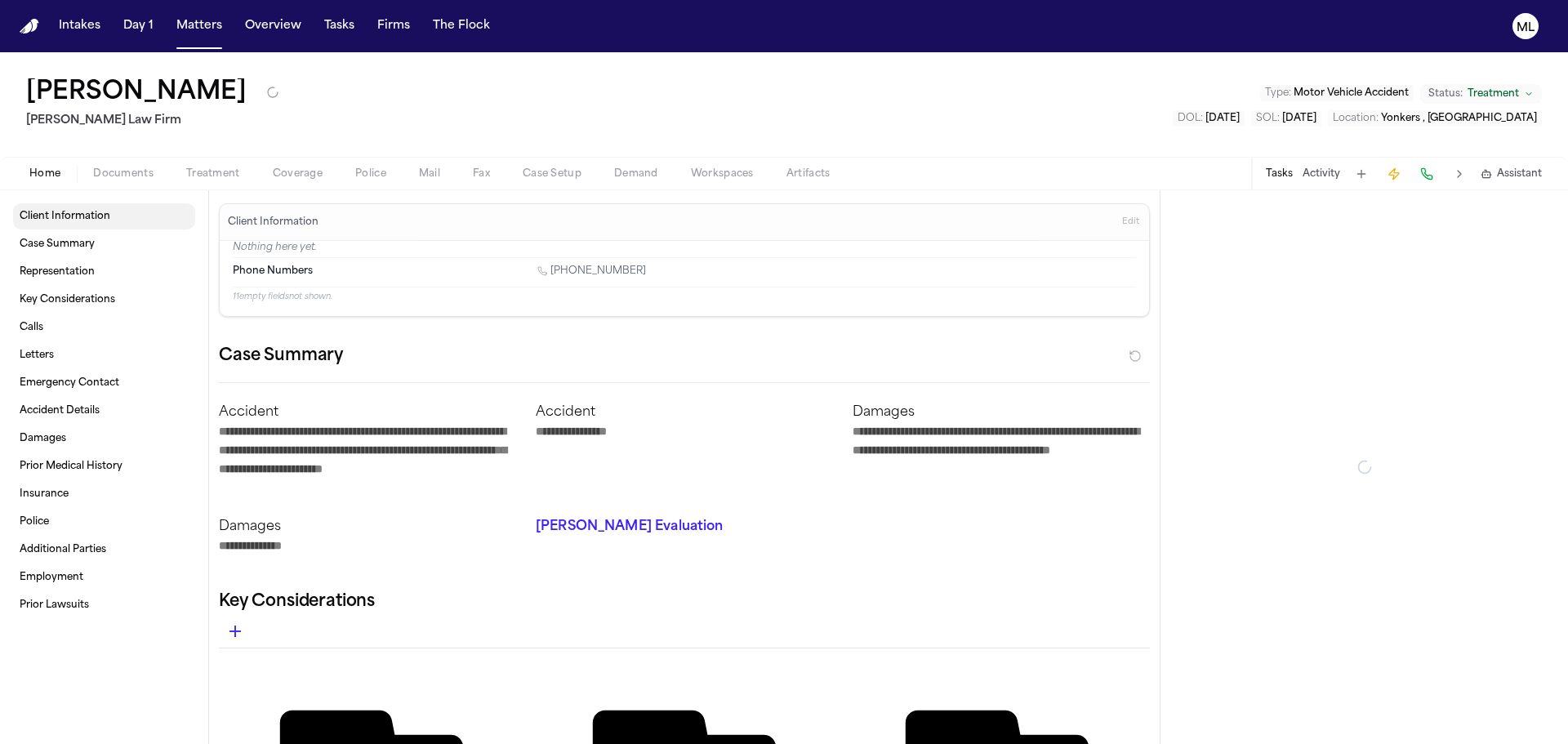
type textarea "*"
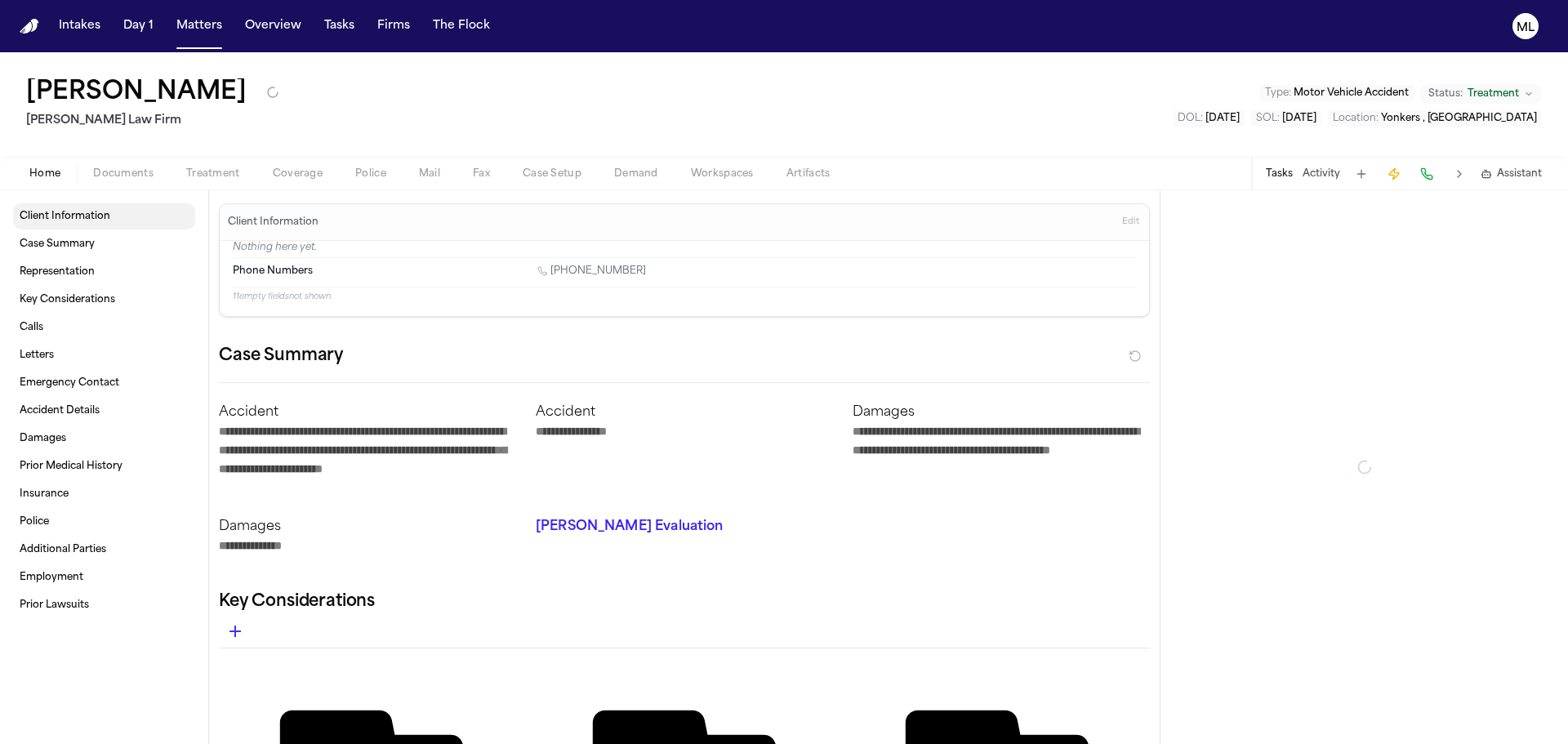
type textarea "*"
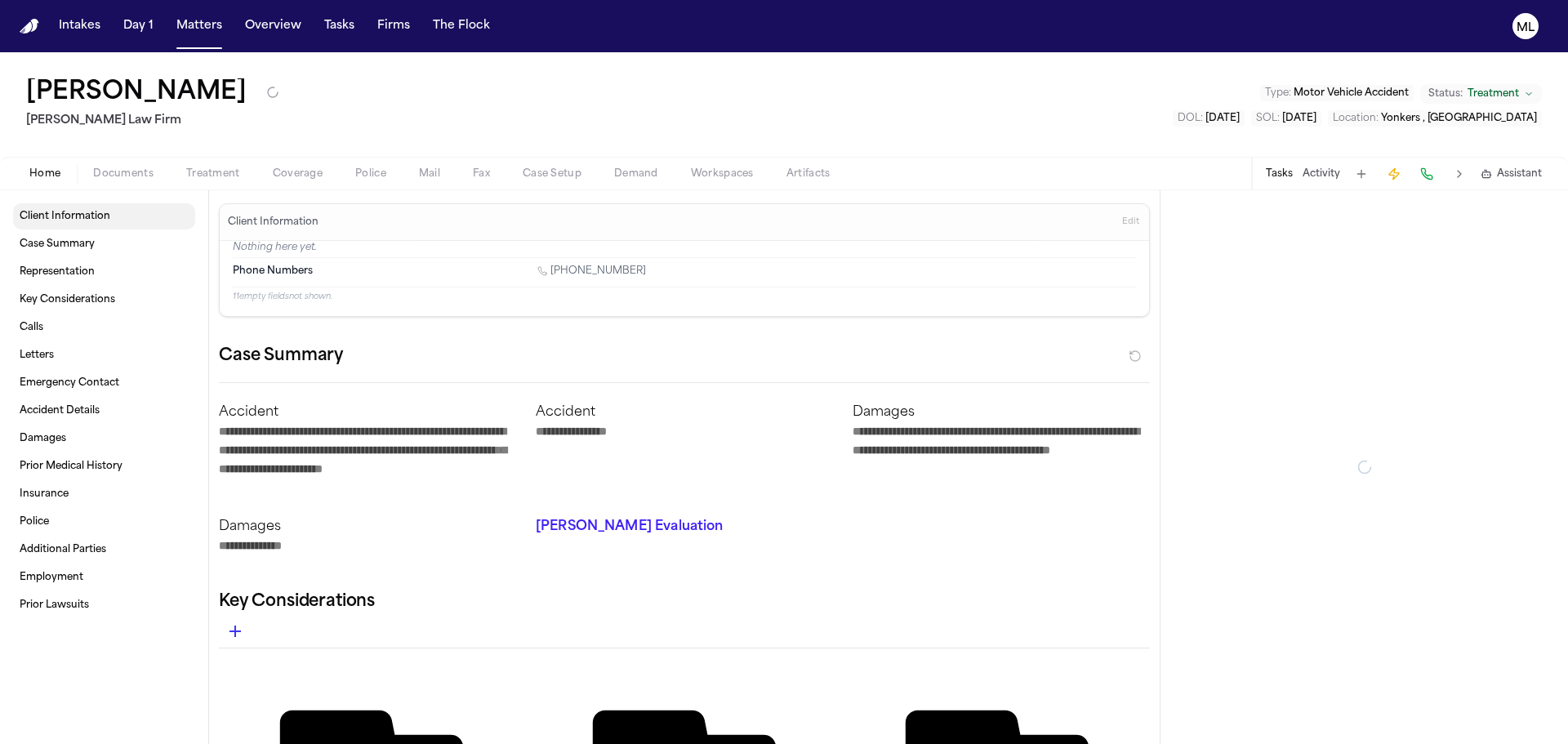
type textarea "*"
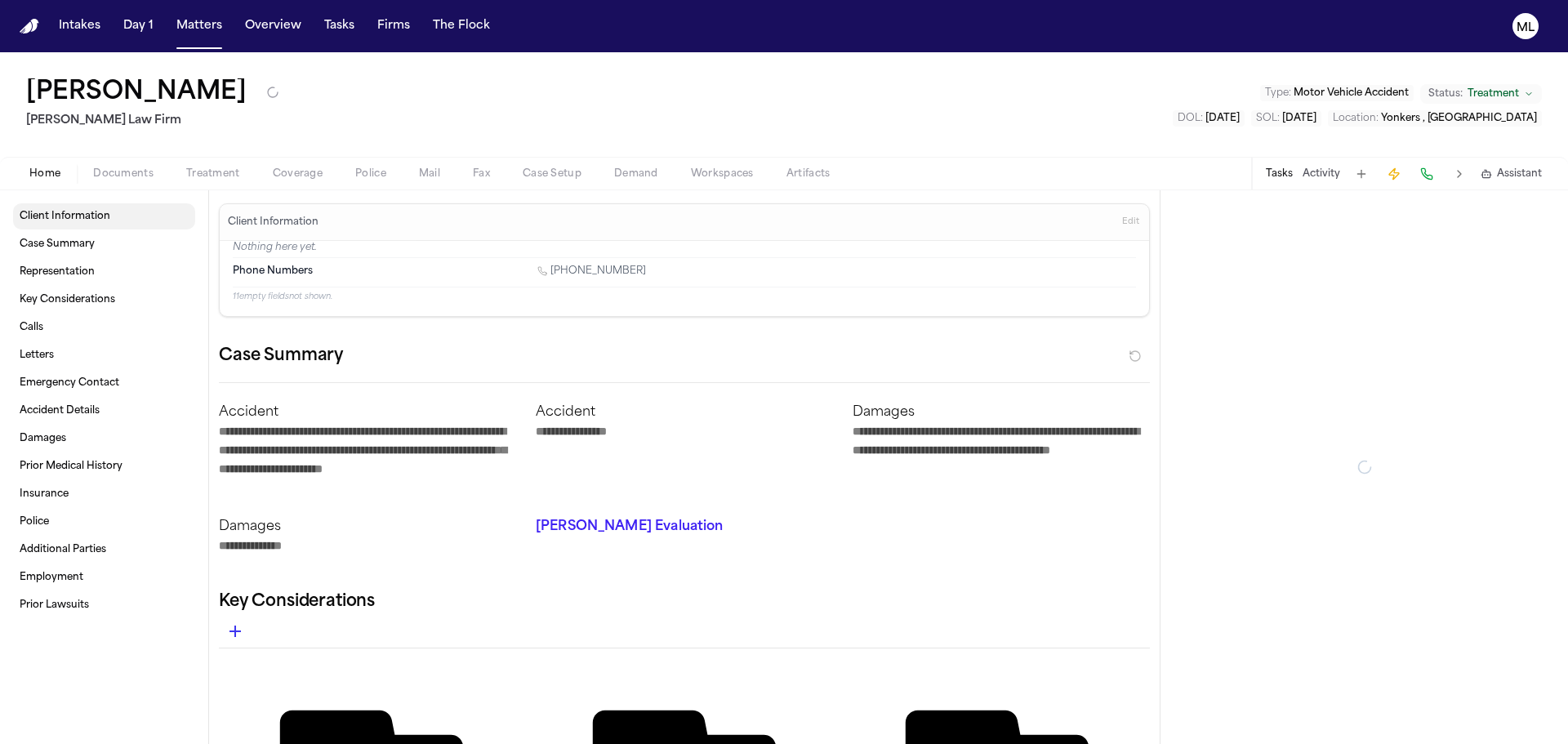
type textarea "*"
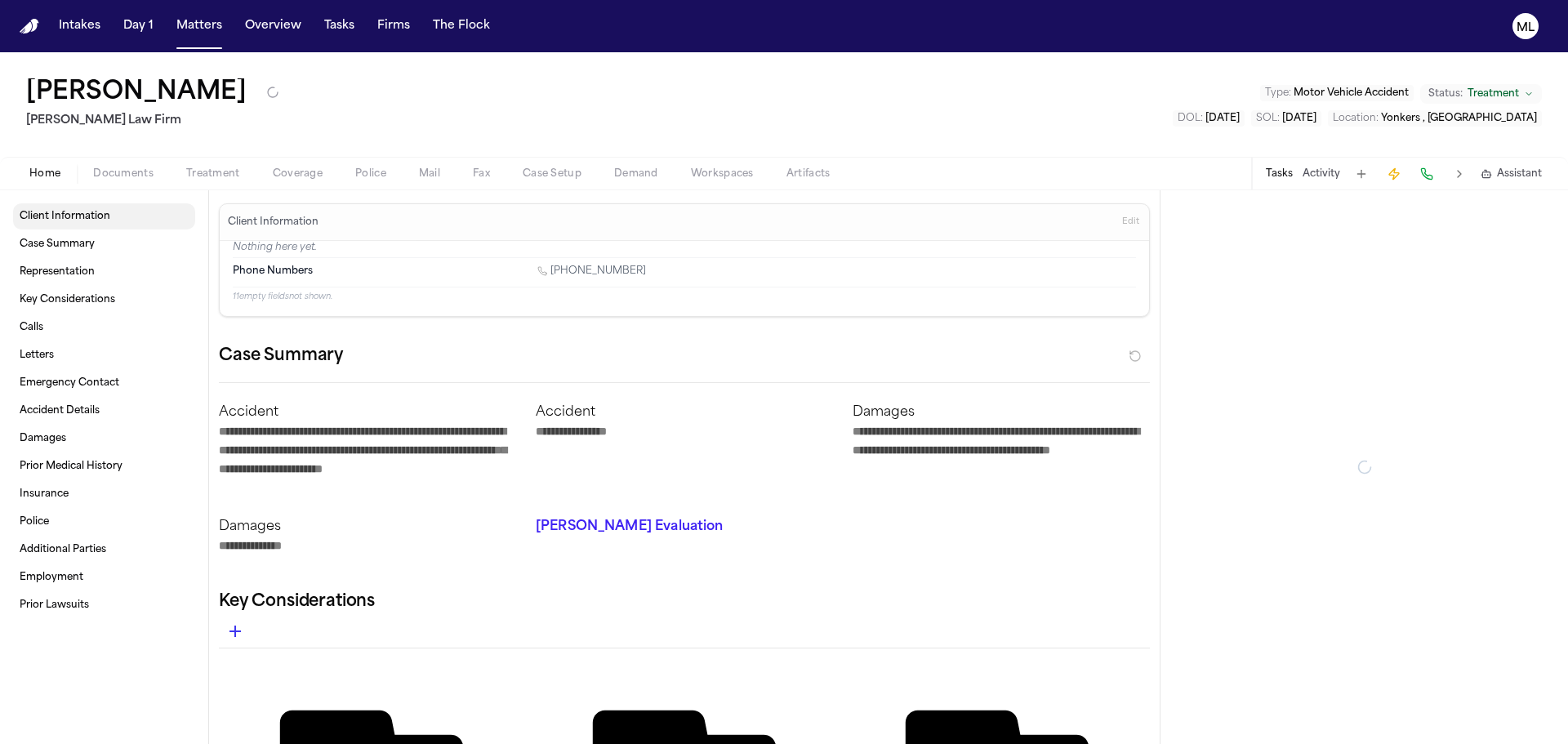
type textarea "*"
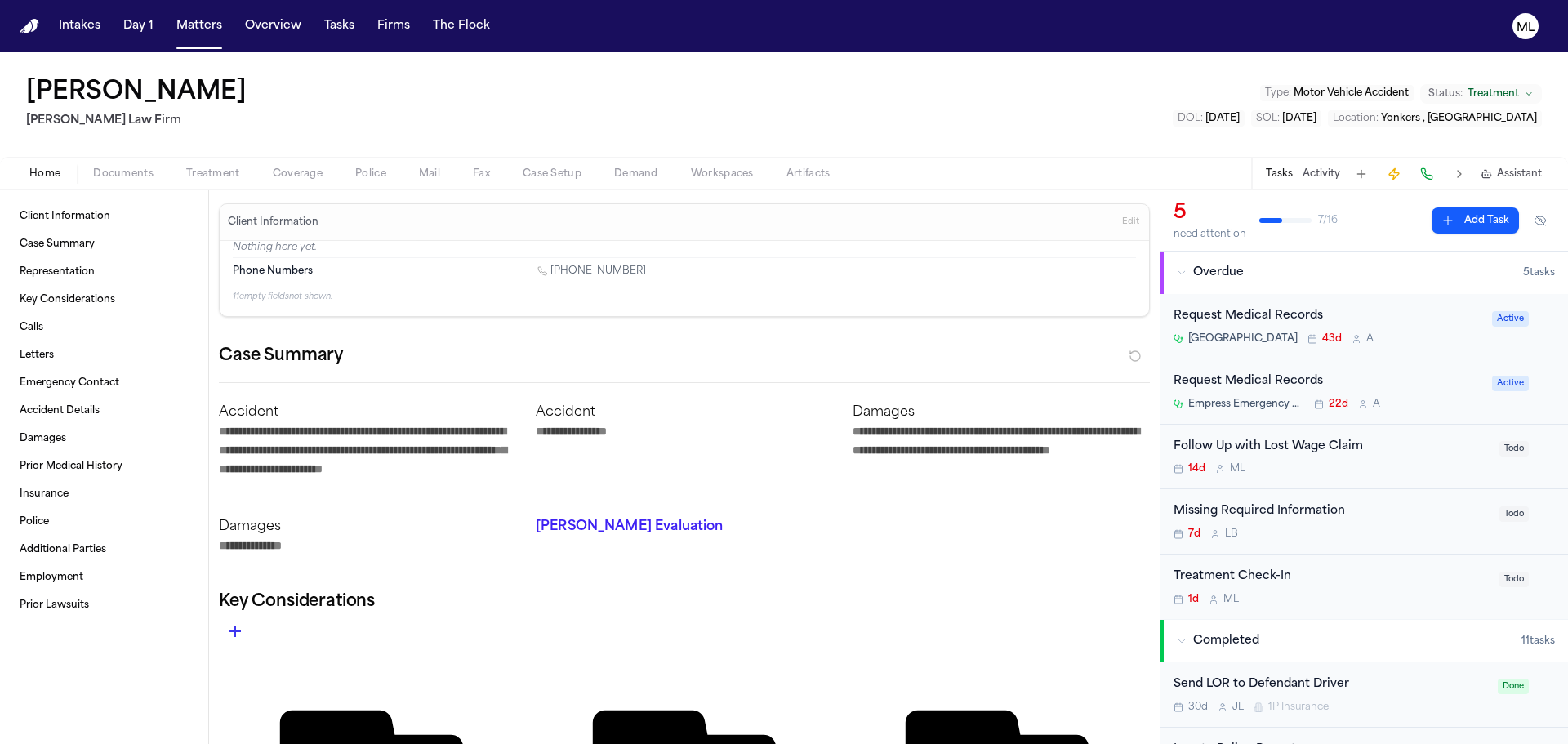
type textarea "*"
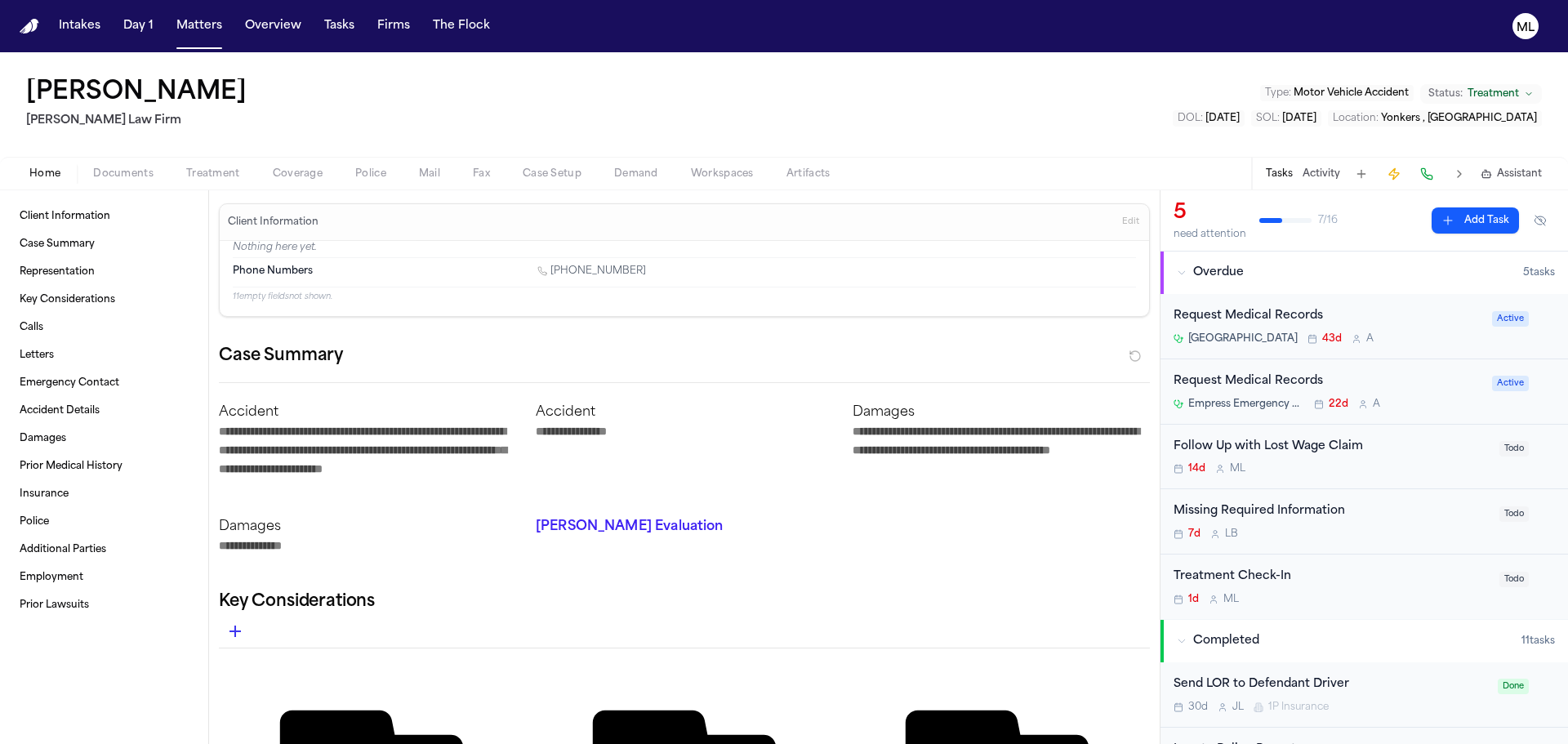
type textarea "*"
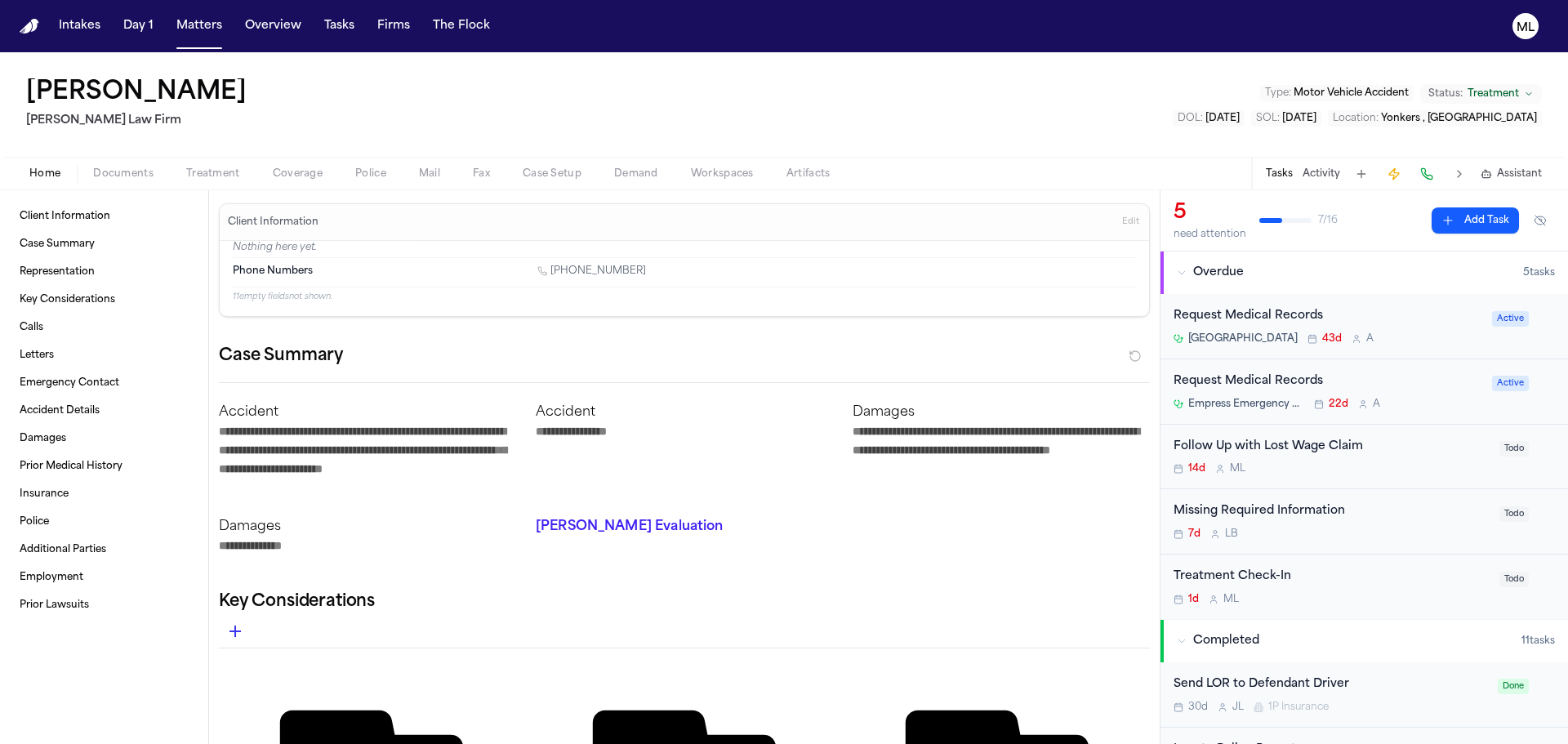
type textarea "*"
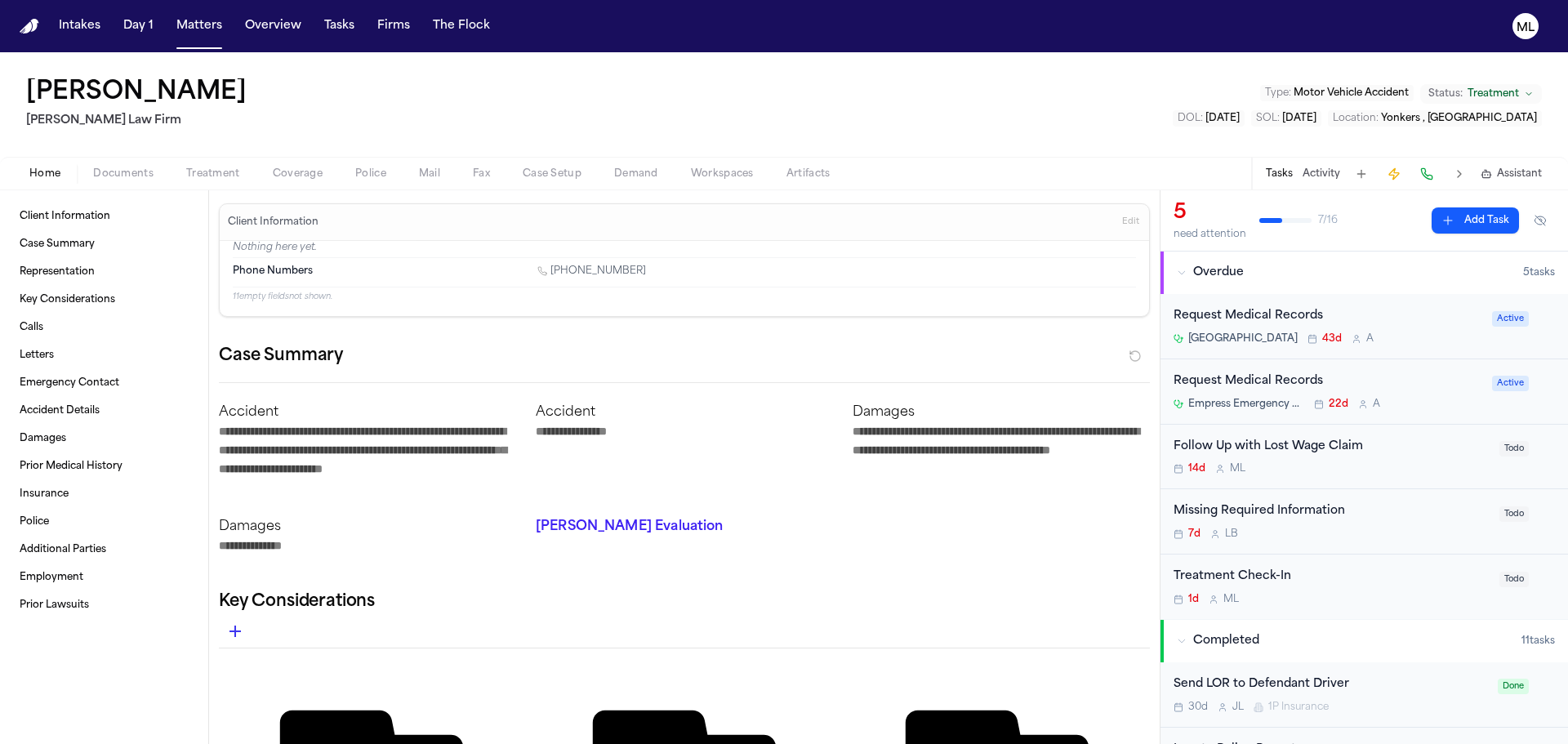
type textarea "*"
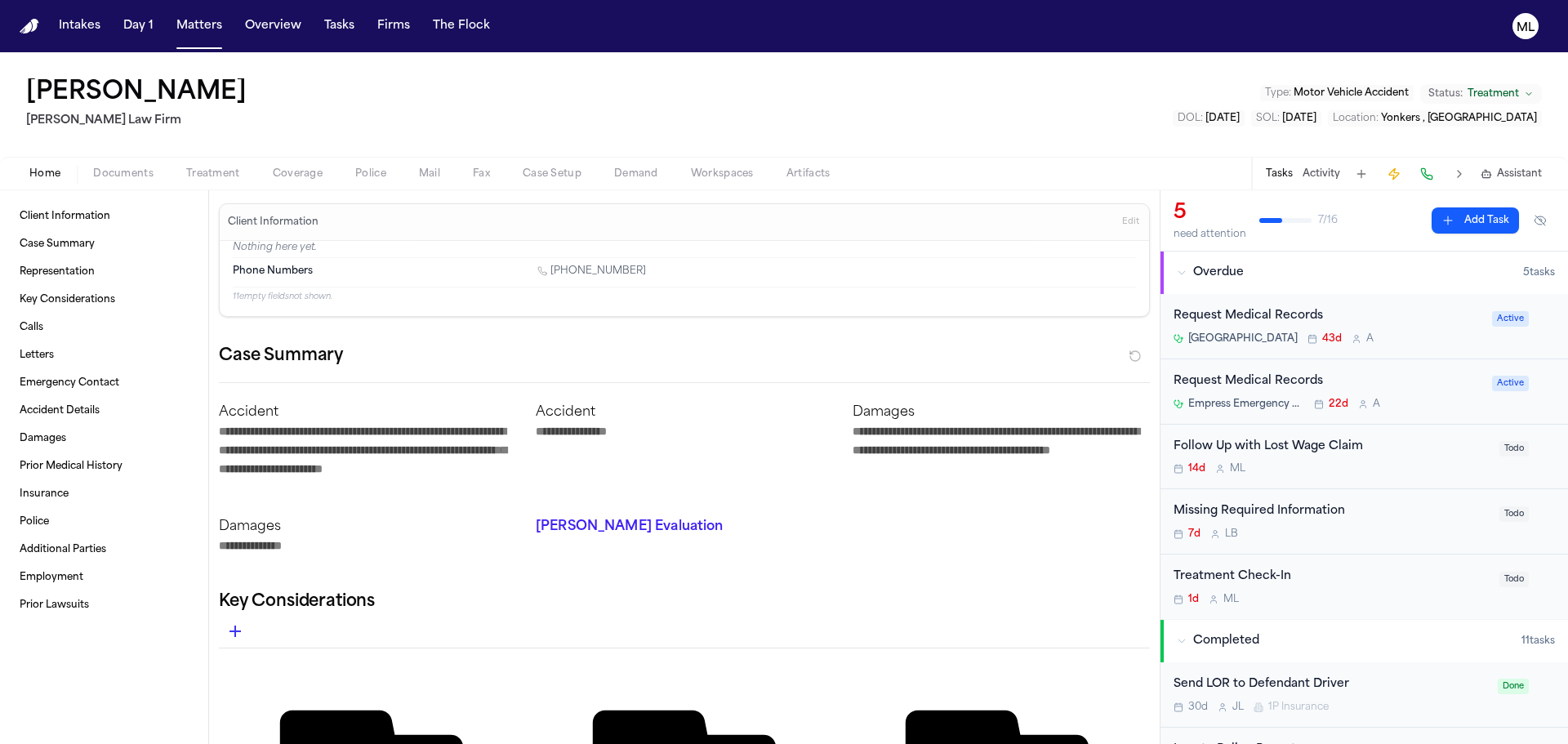
type textarea "*"
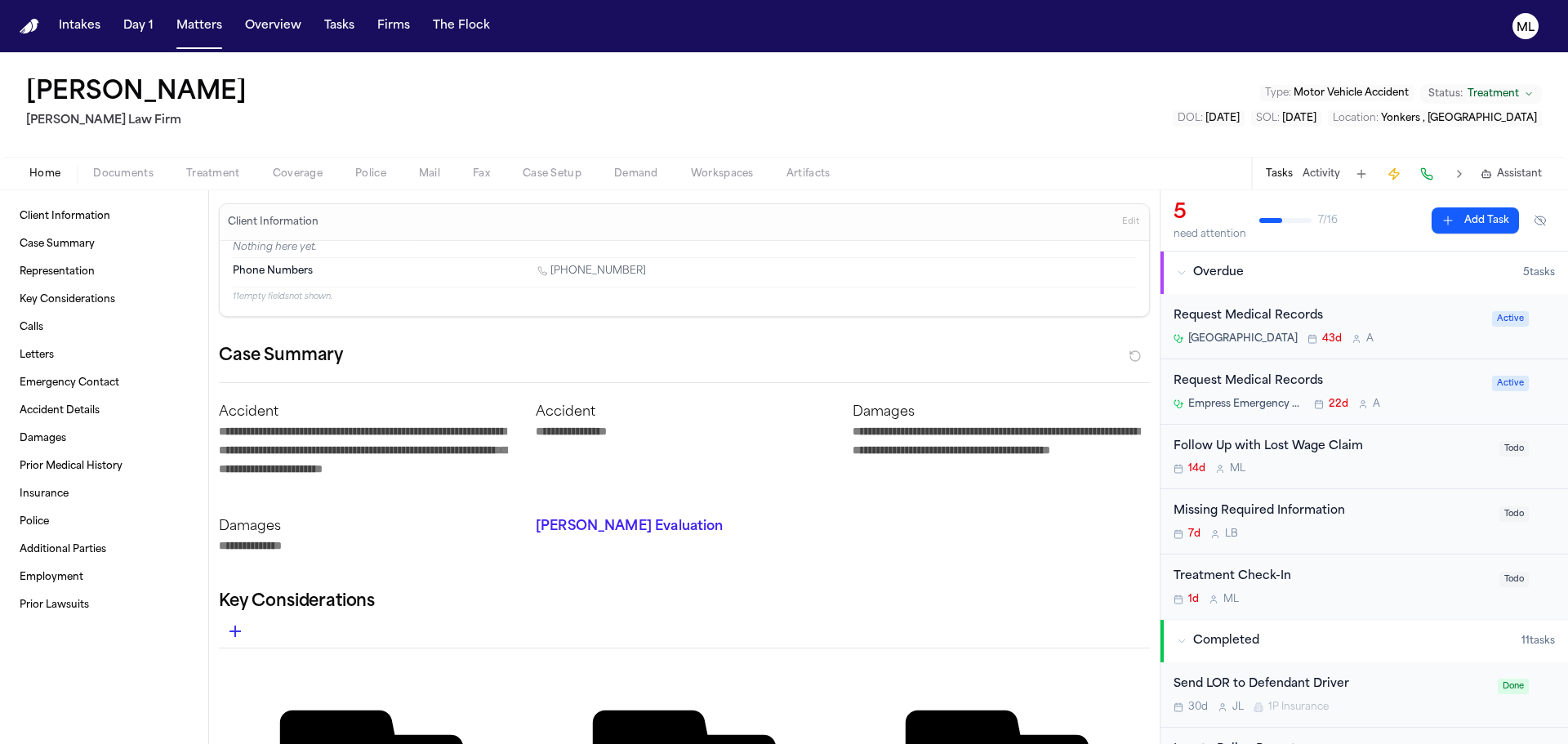
type textarea "*"
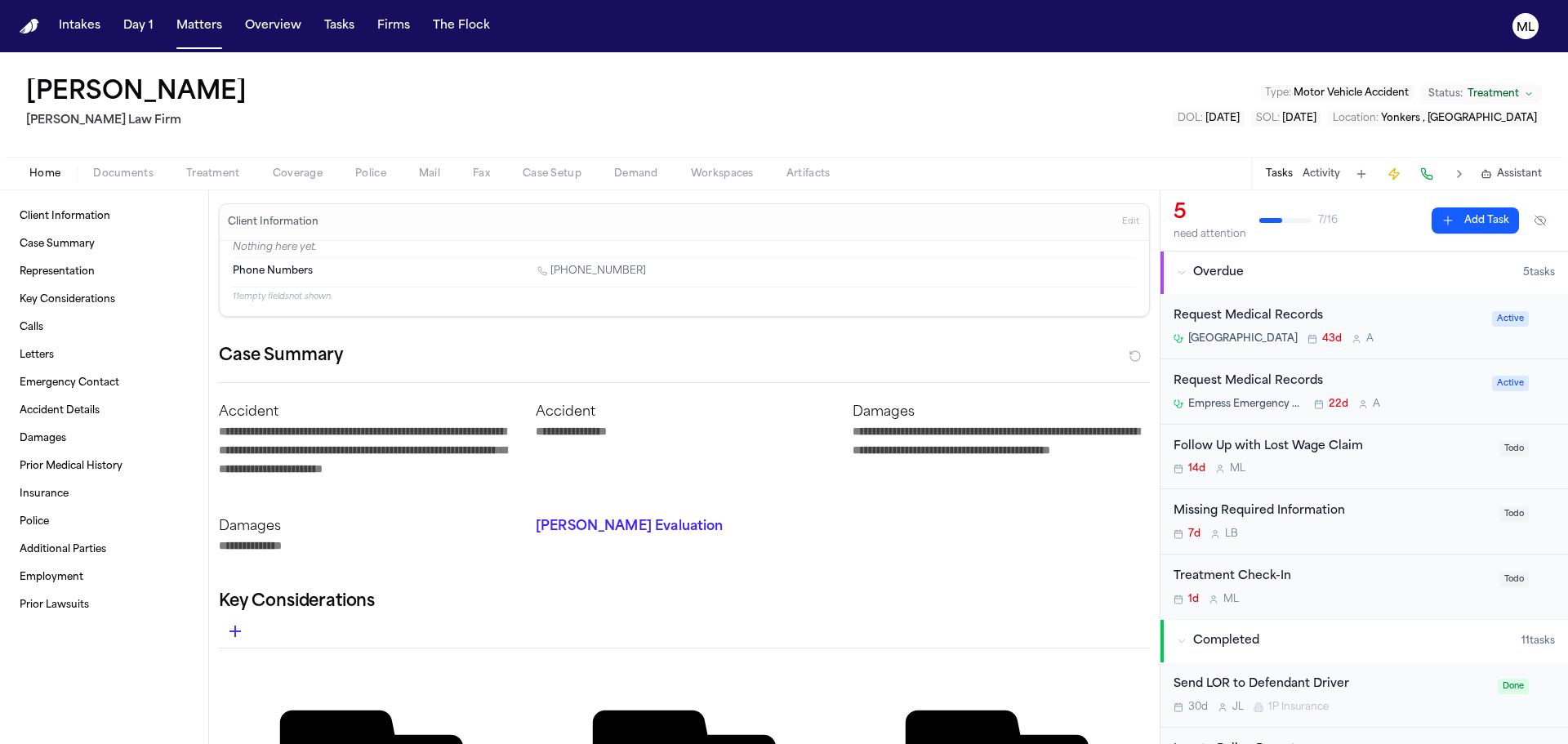
type textarea "*"
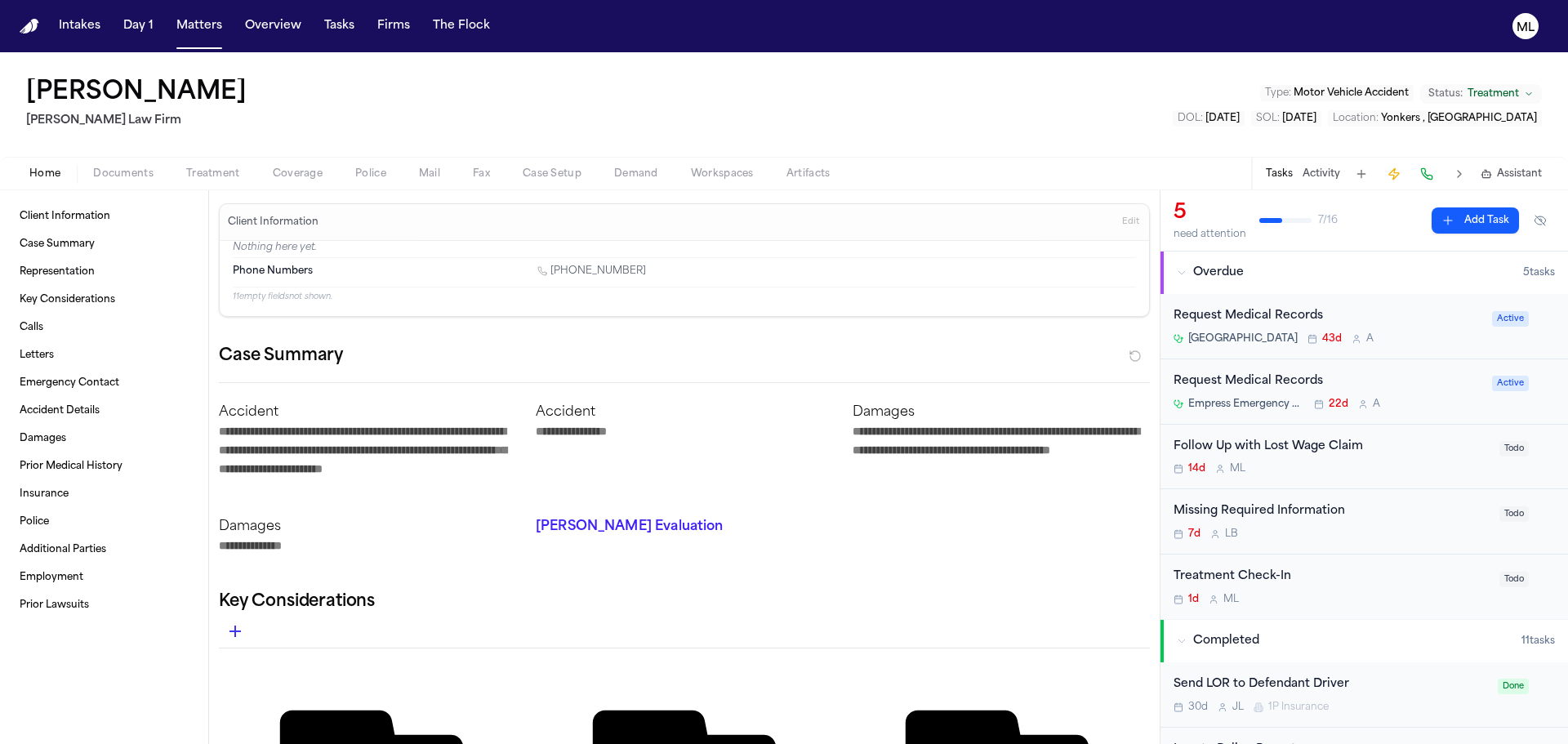
type textarea "*"
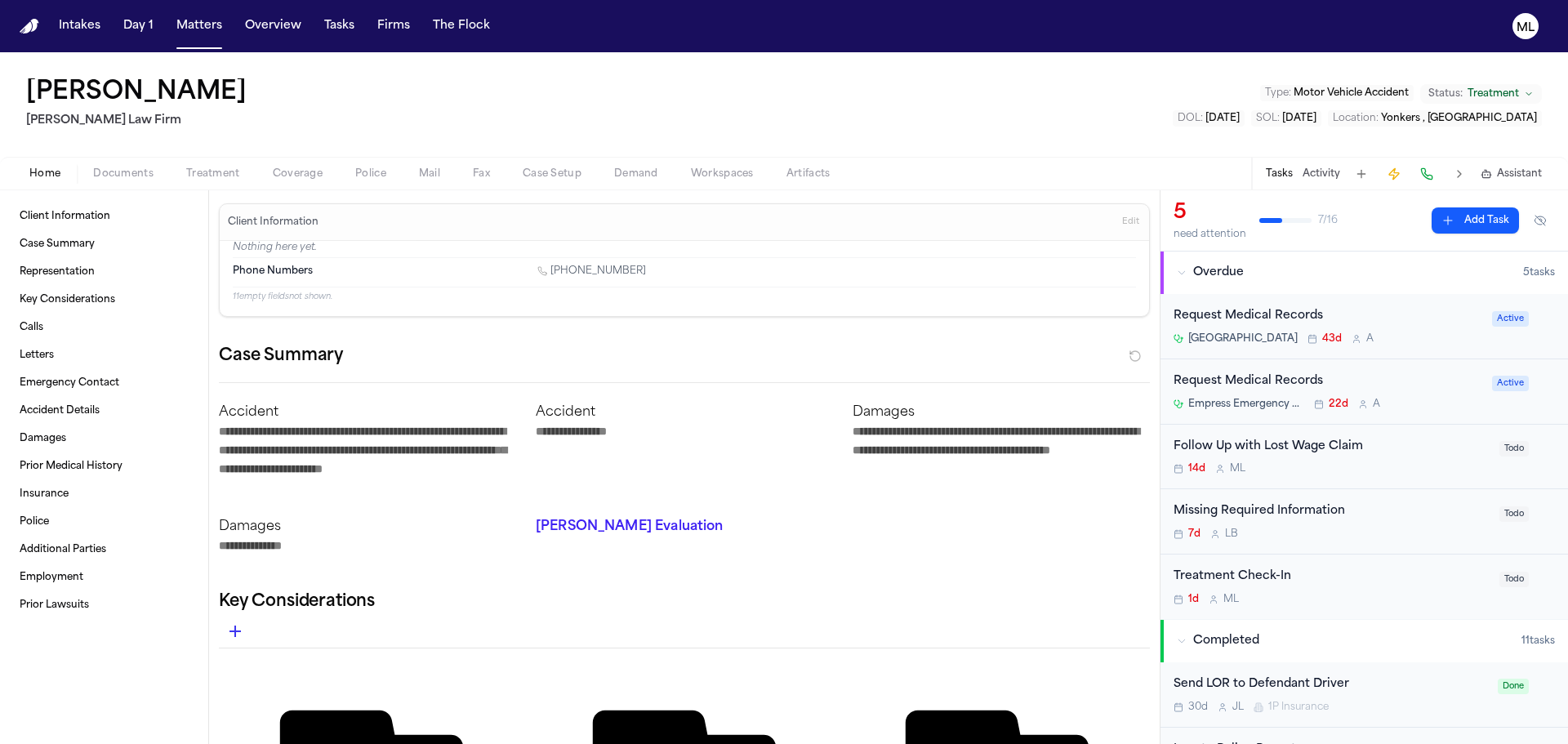
type textarea "*"
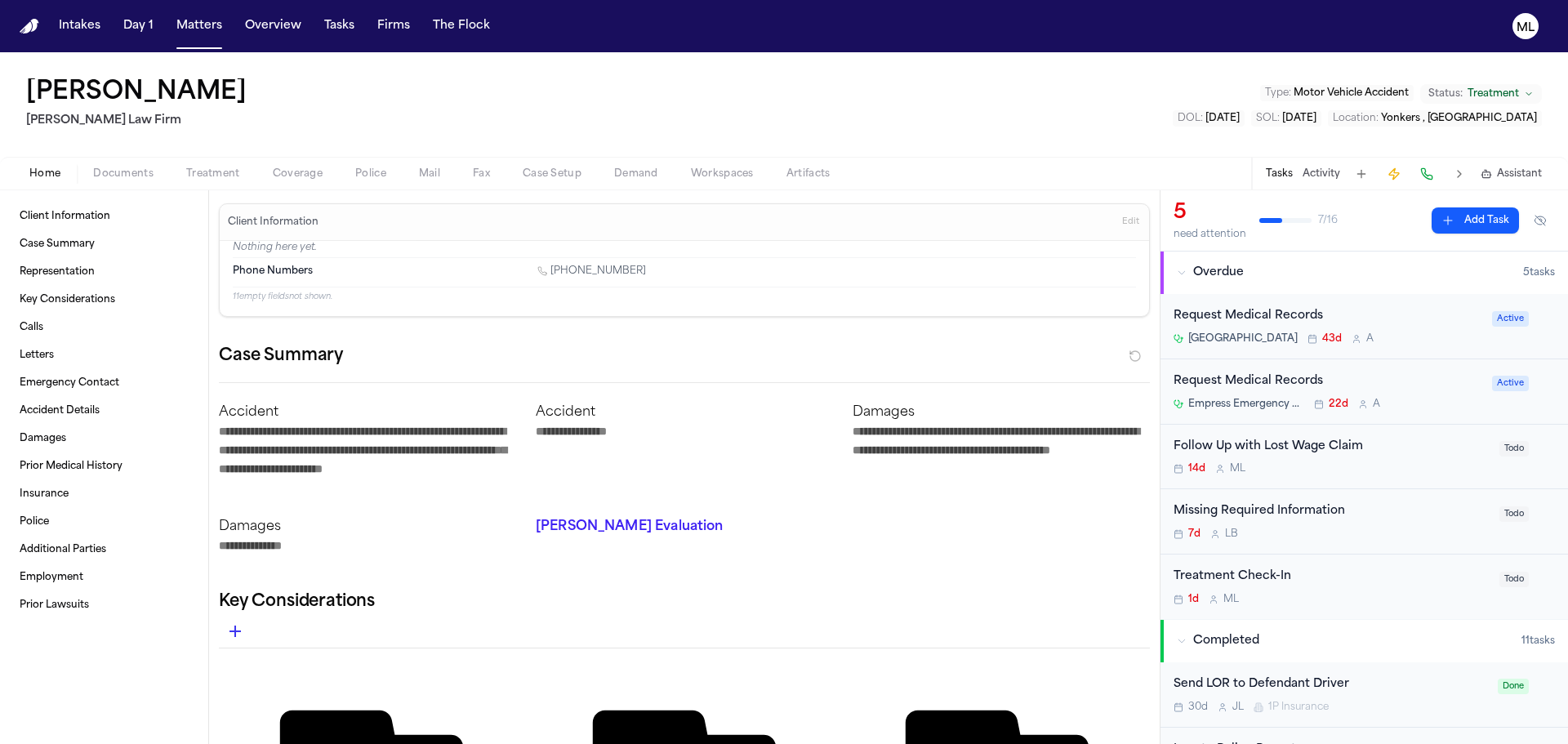
type textarea "*"
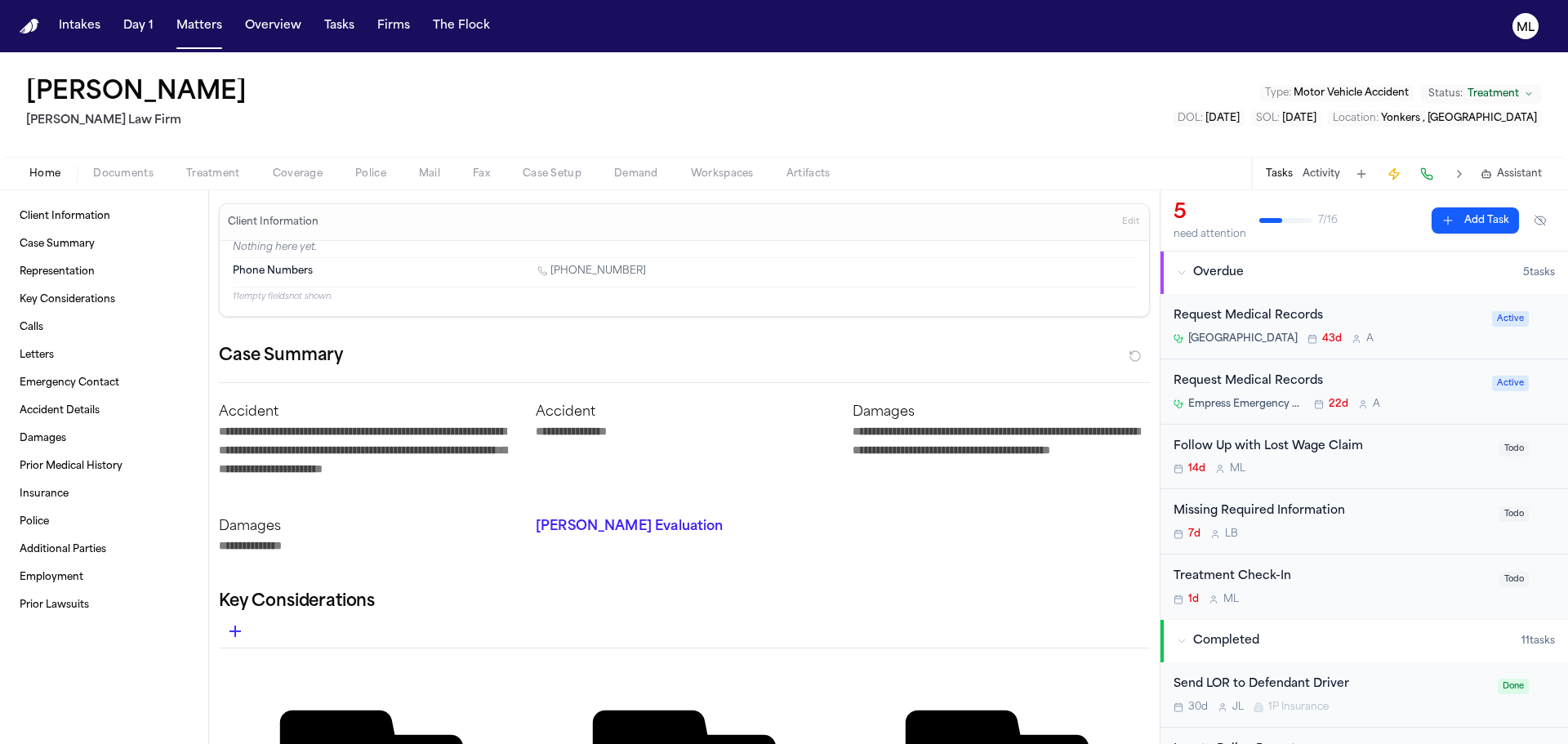
type textarea "*"
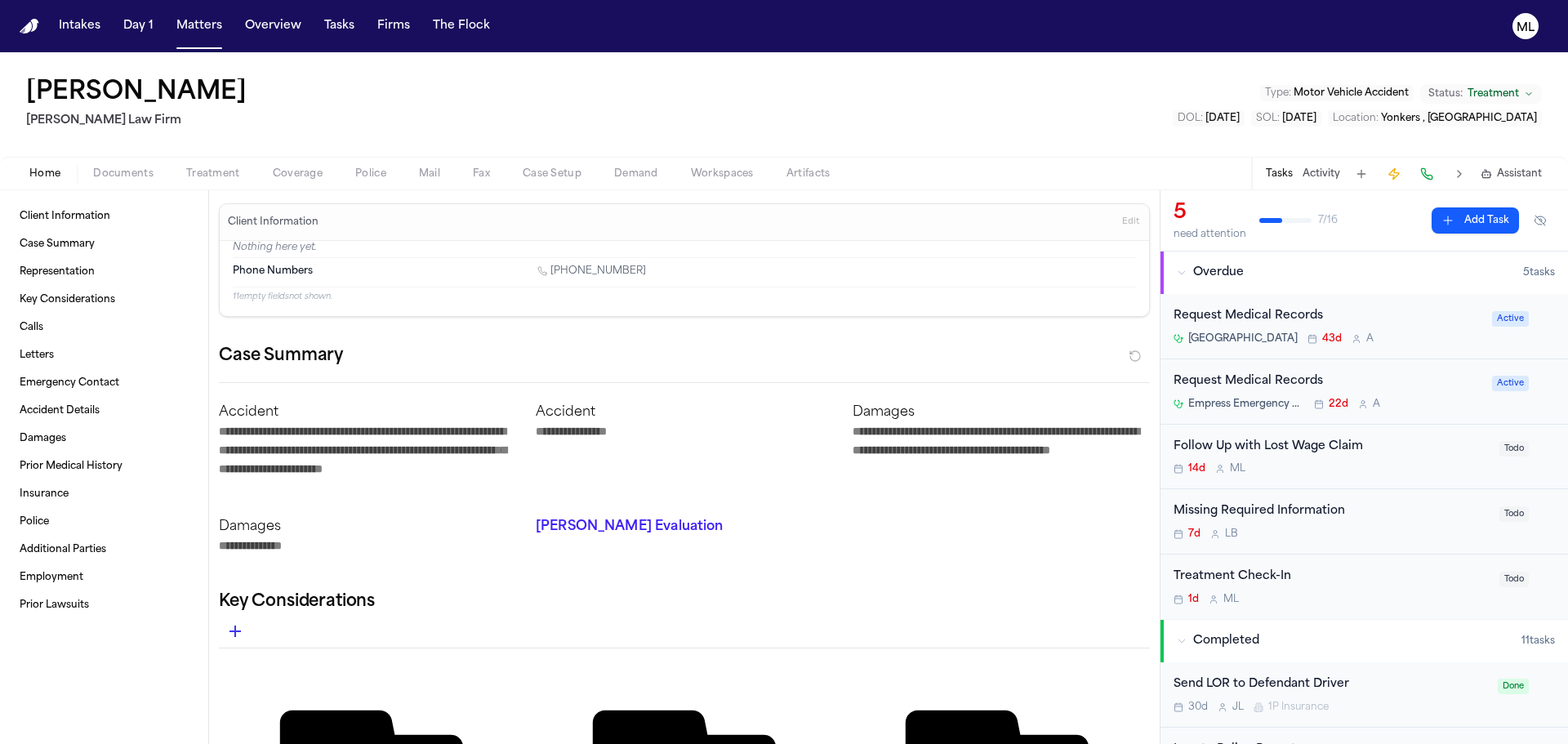
type textarea "*"
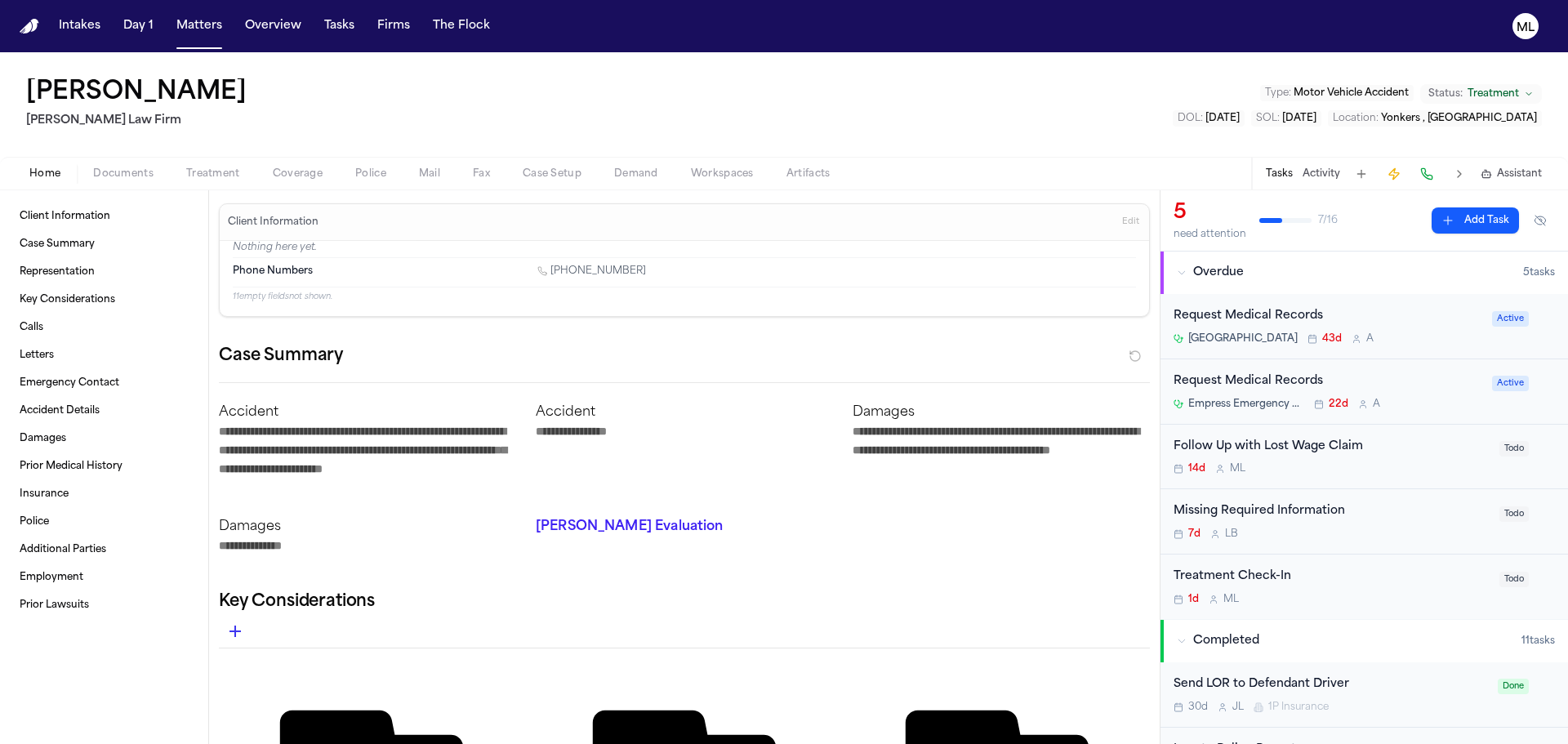
type textarea "*"
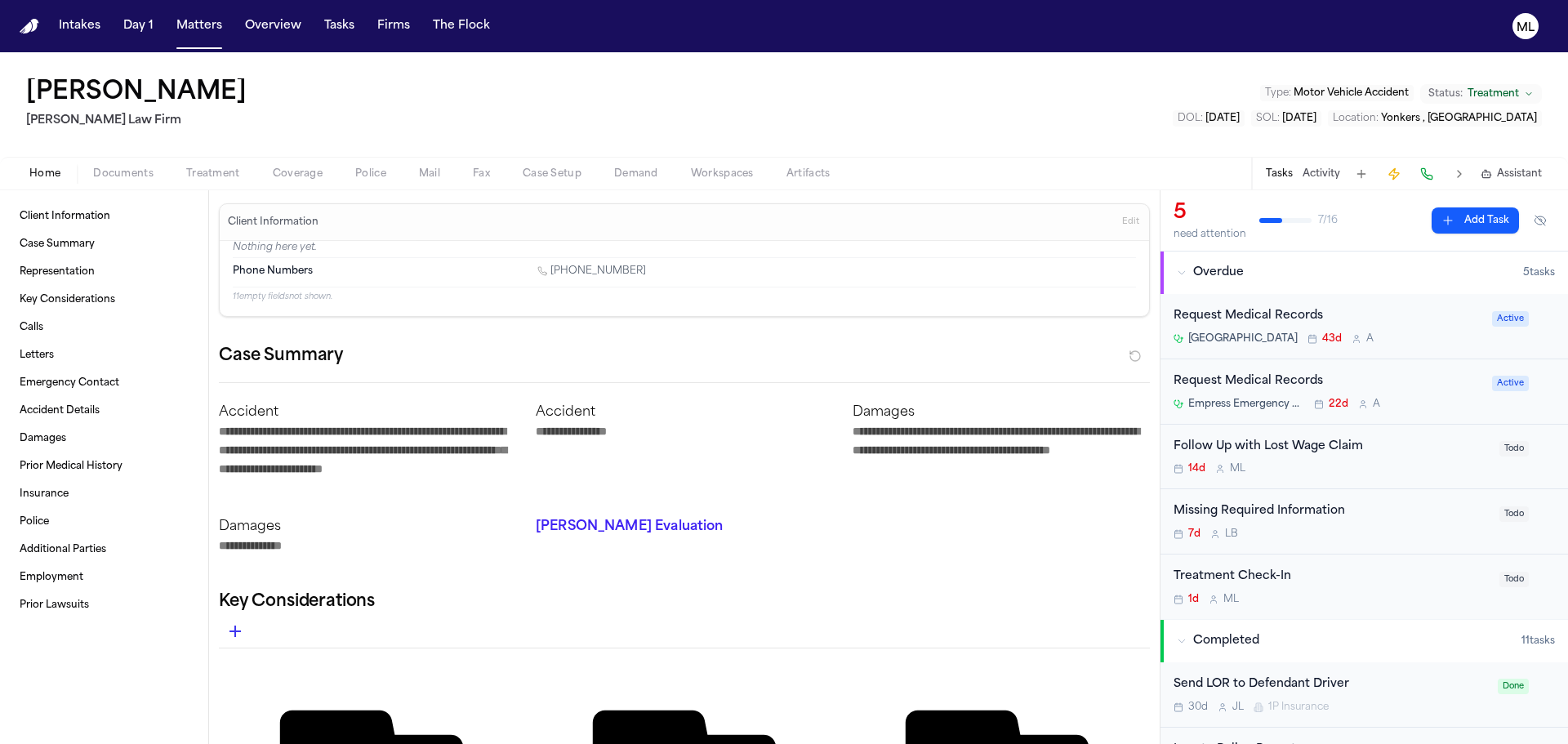
type textarea "*"
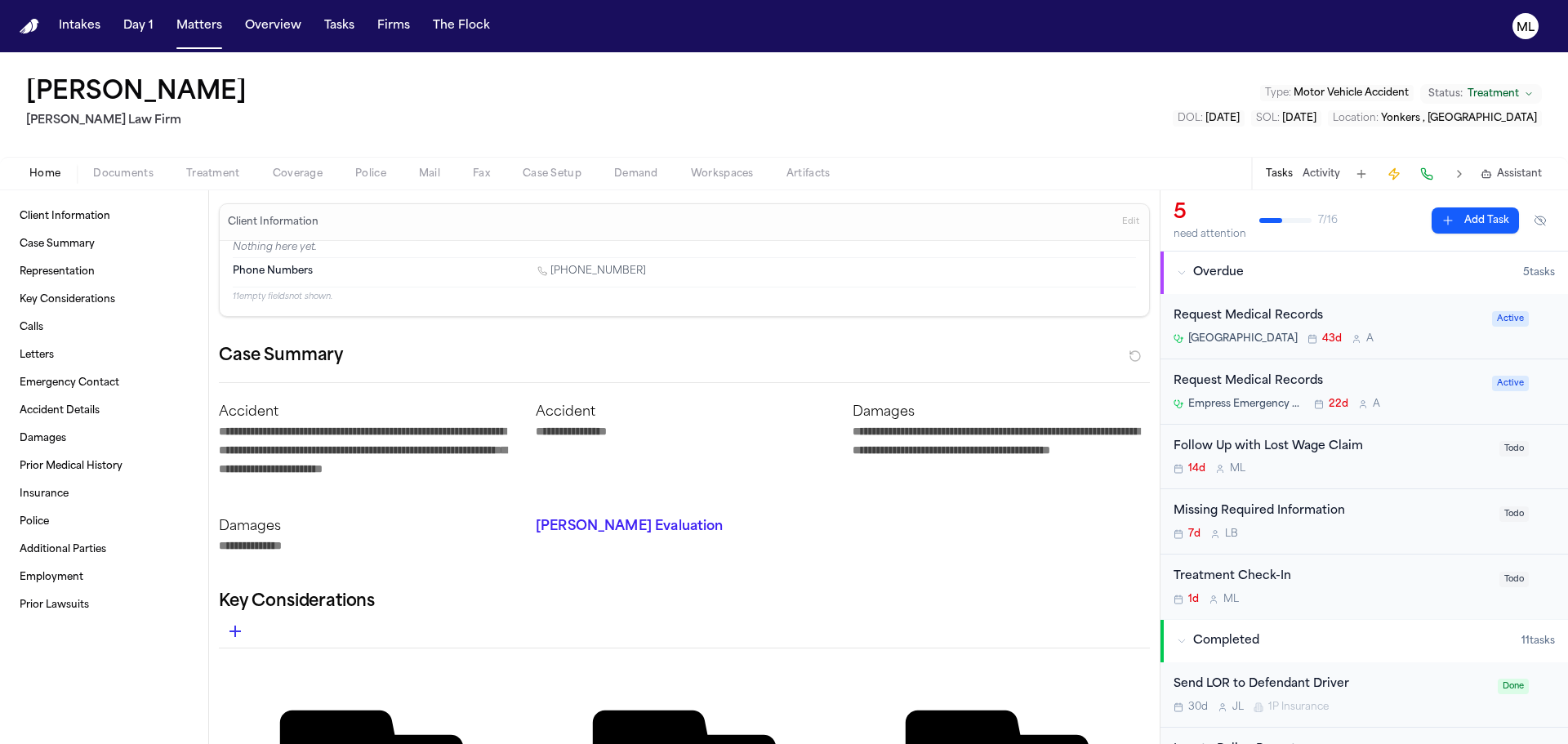
type textarea "*"
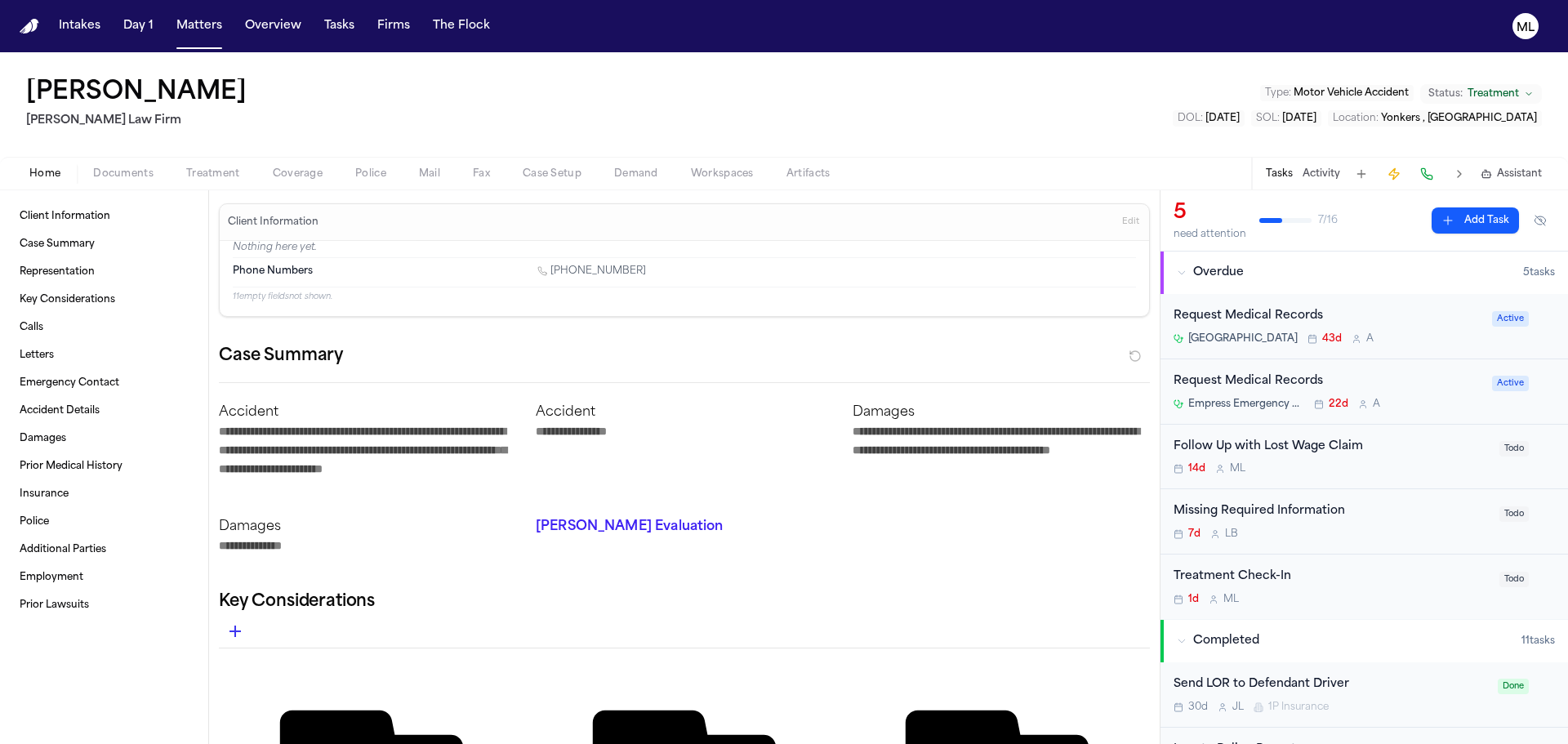
type textarea "*"
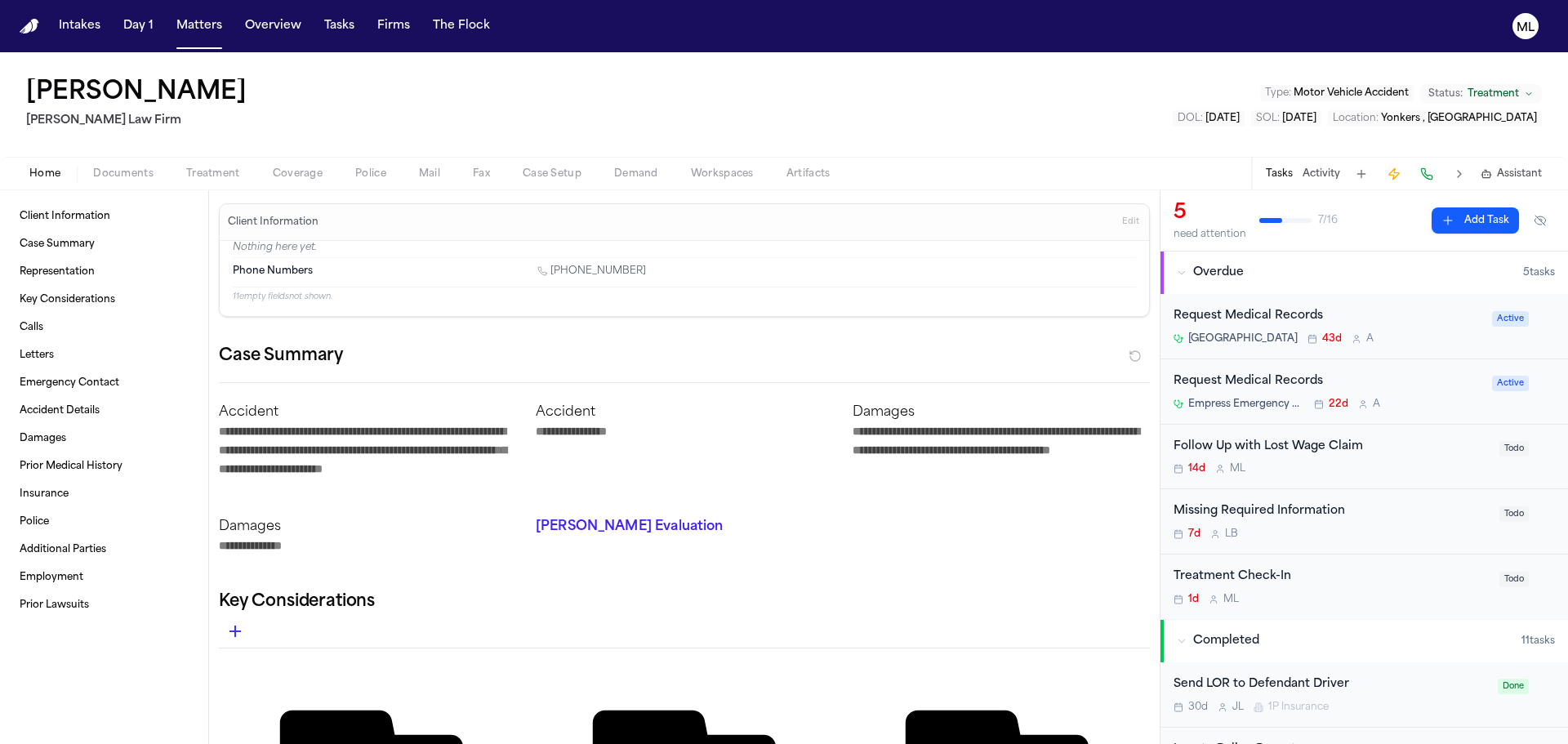
type textarea "*"
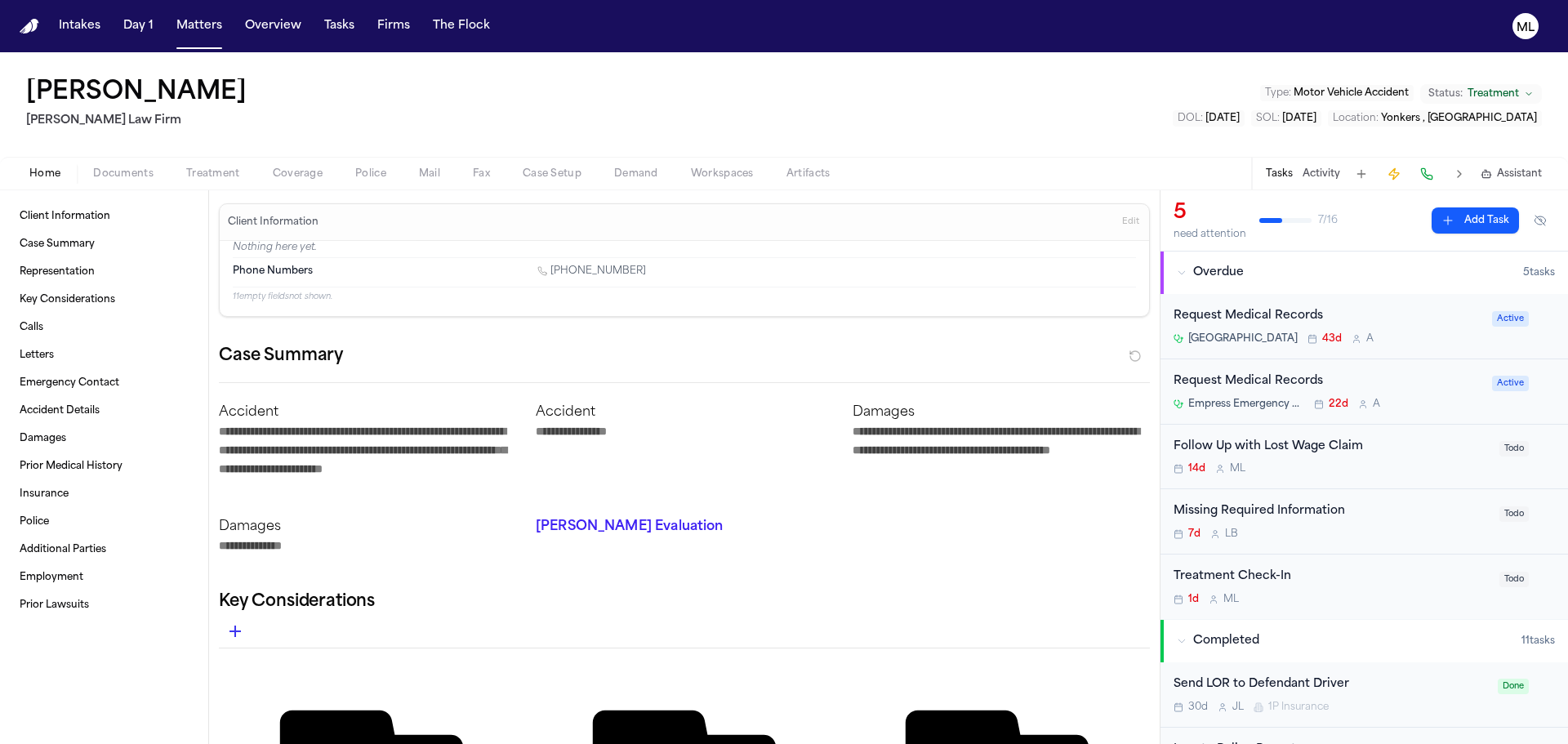
click at [1336, 604] on div "1d M L" at bounding box center [1331, 599] width 316 height 13
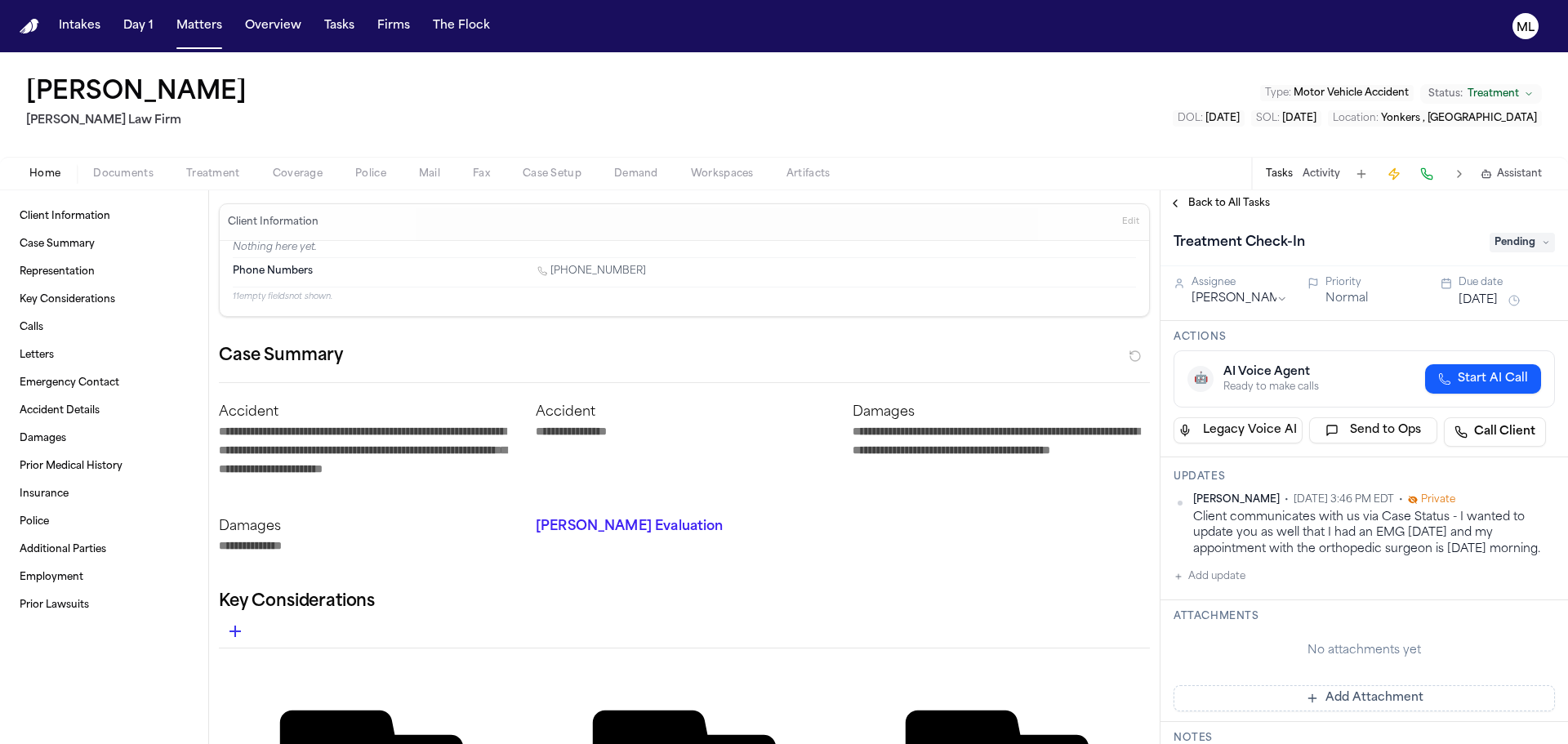
click at [1213, 586] on button "Add update" at bounding box center [1209, 577] width 72 height 20
click at [1220, 603] on textarea "Add your update" at bounding box center [1374, 590] width 348 height 33
paste textarea "**********"
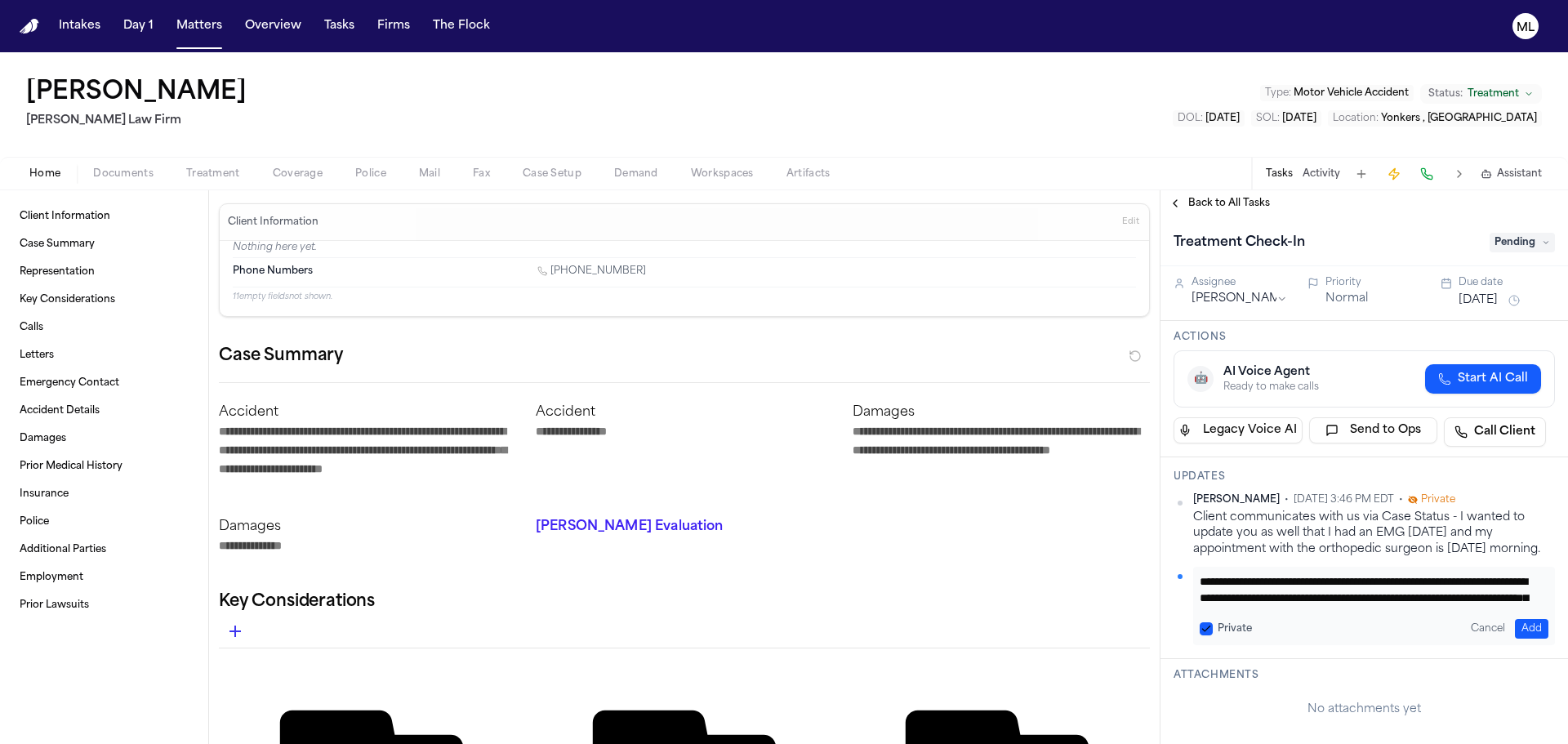
scroll to position [46, 0]
click at [1522, 639] on button "Add" at bounding box center [1531, 629] width 33 height 20
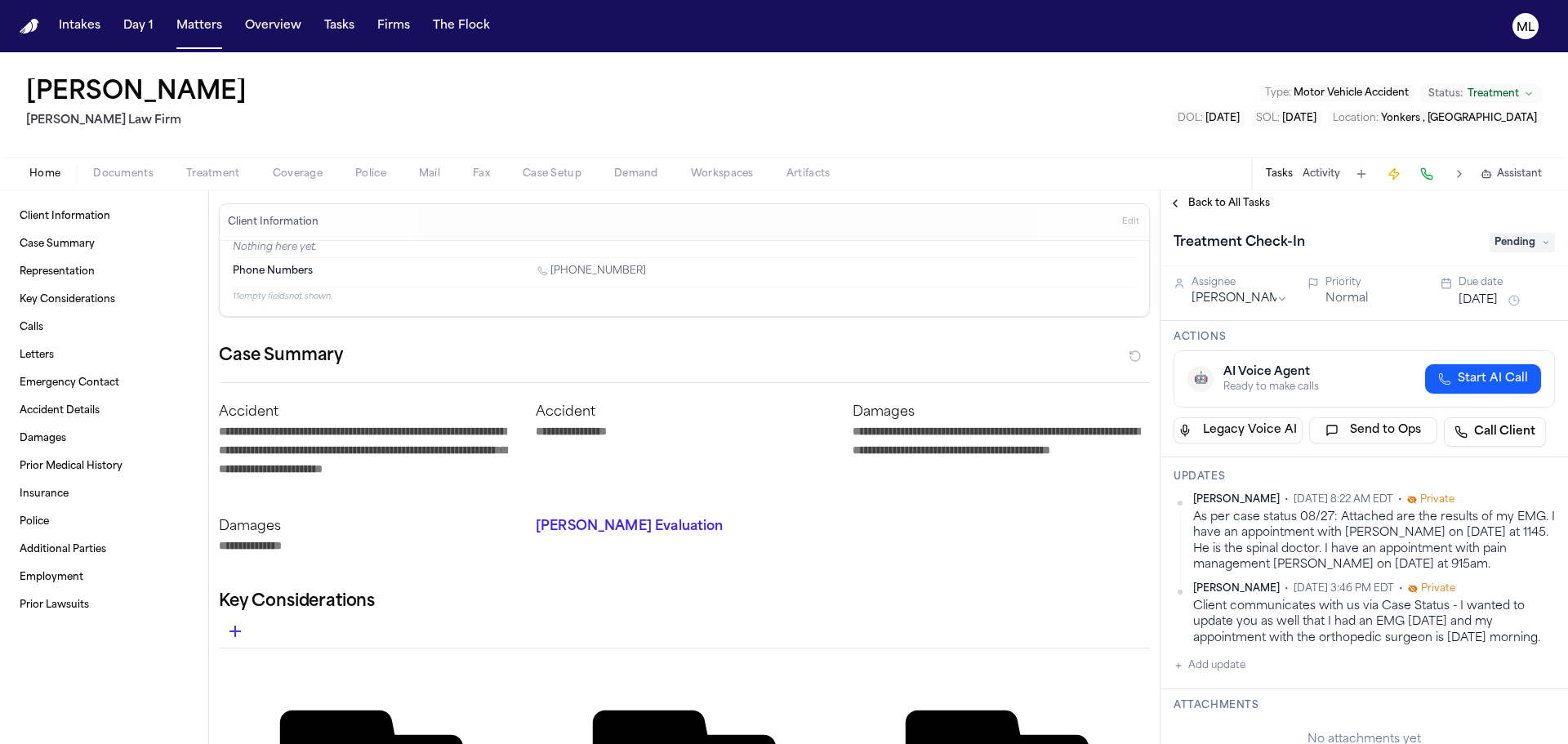
click at [1484, 302] on button "Aug 28, 2025" at bounding box center [1478, 301] width 39 height 17
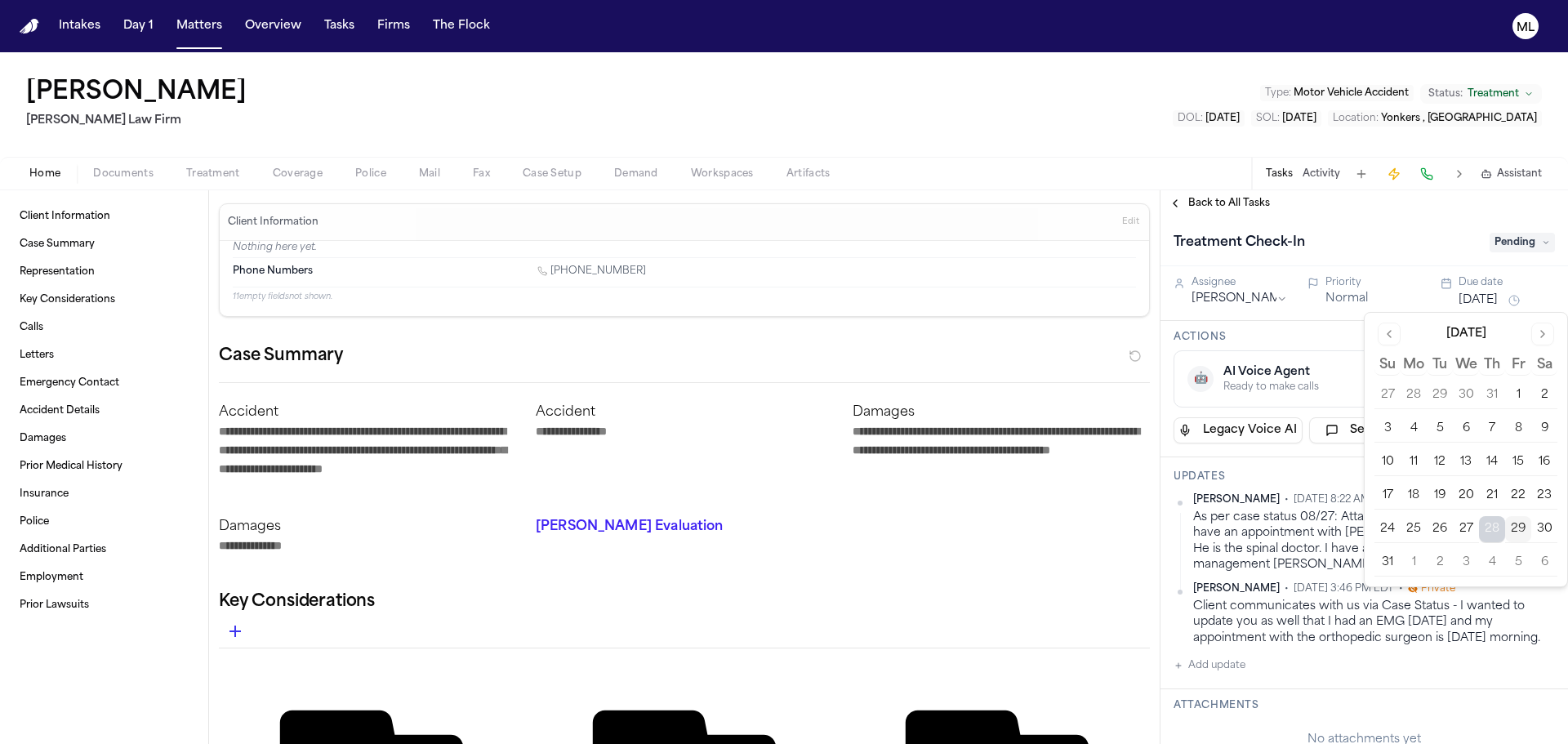
click at [1547, 339] on button "Go to next month" at bounding box center [1543, 334] width 23 height 23
click at [1496, 424] on button "11" at bounding box center [1492, 429] width 26 height 26
click at [1214, 203] on span "Back to All Tasks" at bounding box center [1229, 203] width 82 height 13
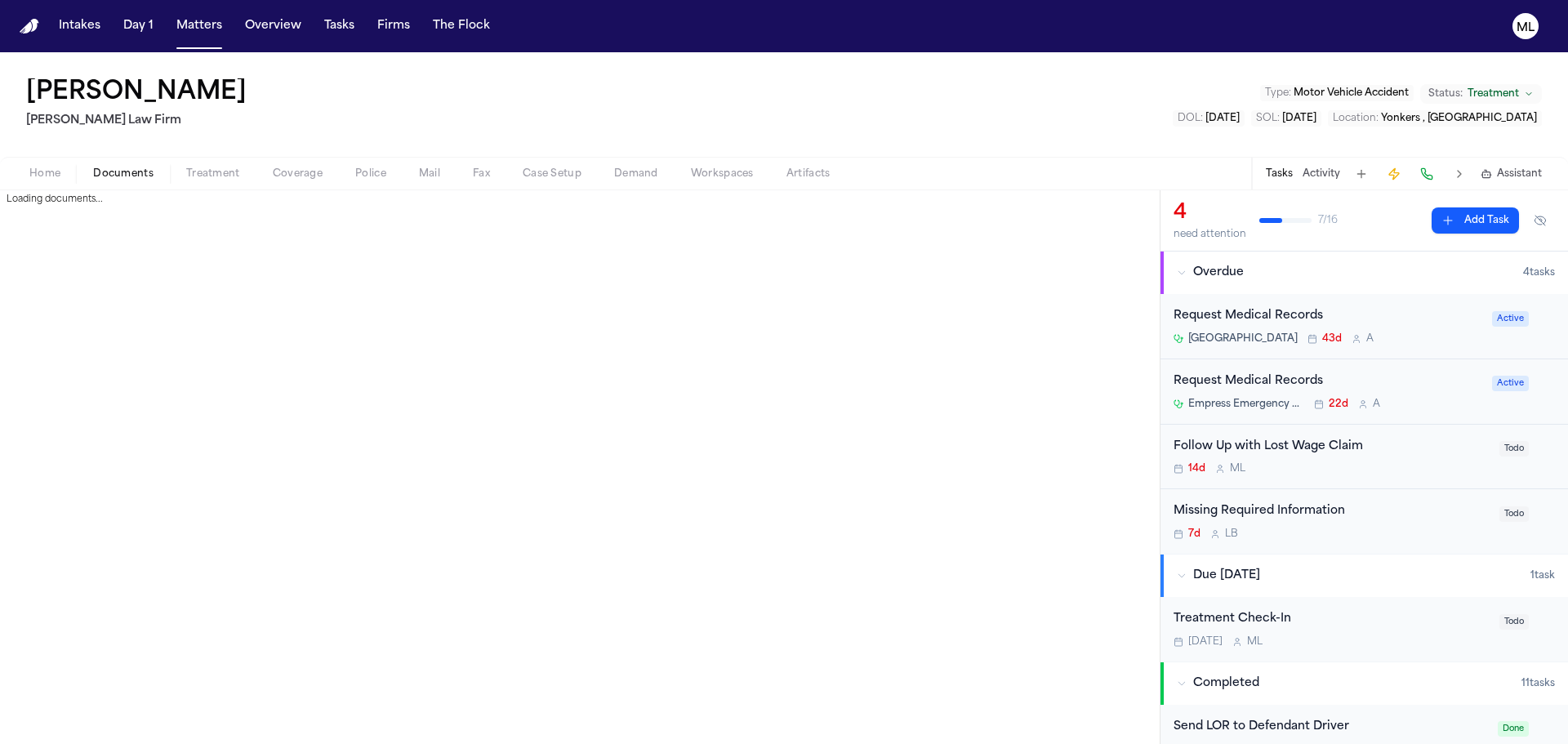
click at [113, 177] on span "Documents" at bounding box center [123, 173] width 60 height 13
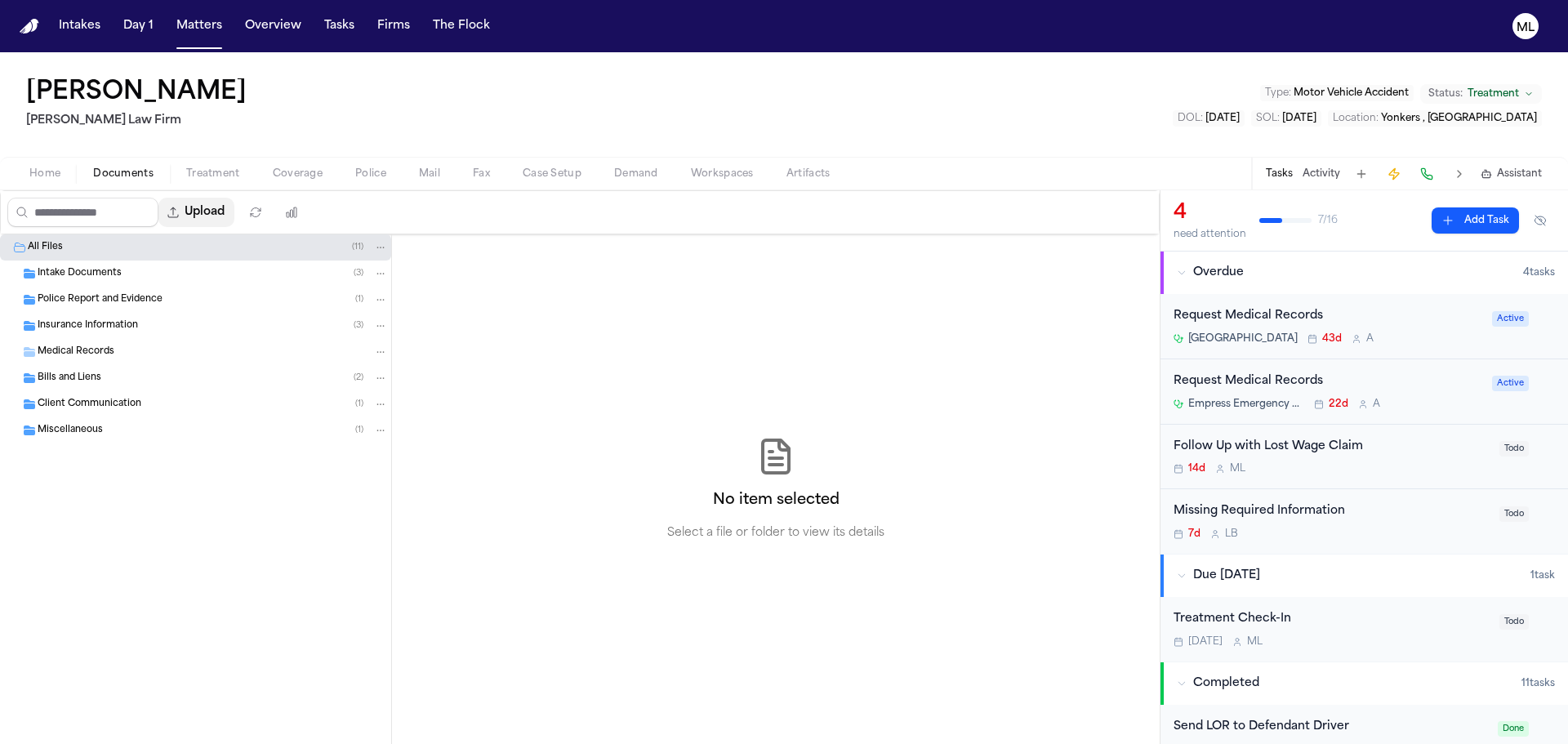
click at [233, 213] on button "Upload" at bounding box center [196, 213] width 76 height 30
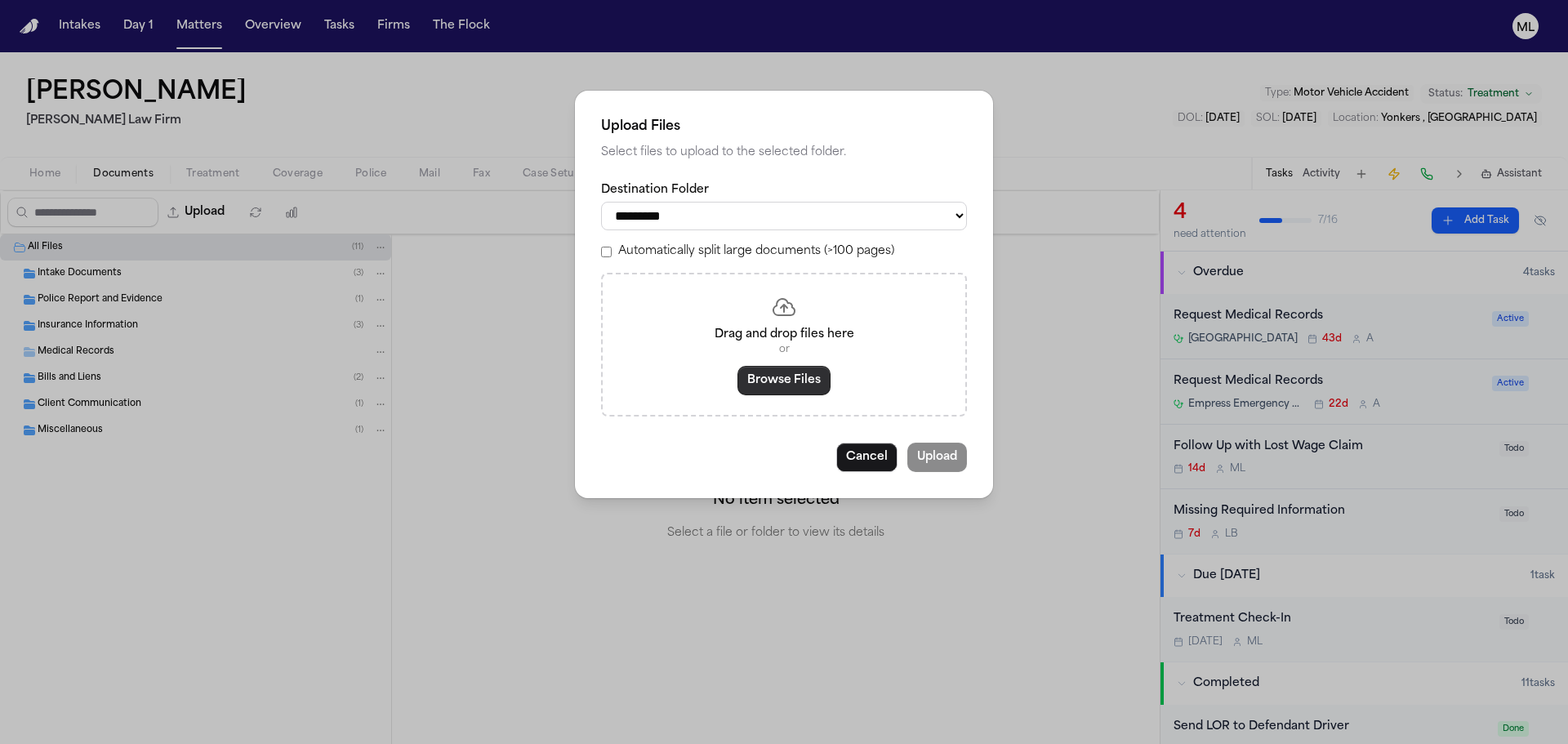
click at [799, 384] on button "Browse Files" at bounding box center [784, 381] width 93 height 30
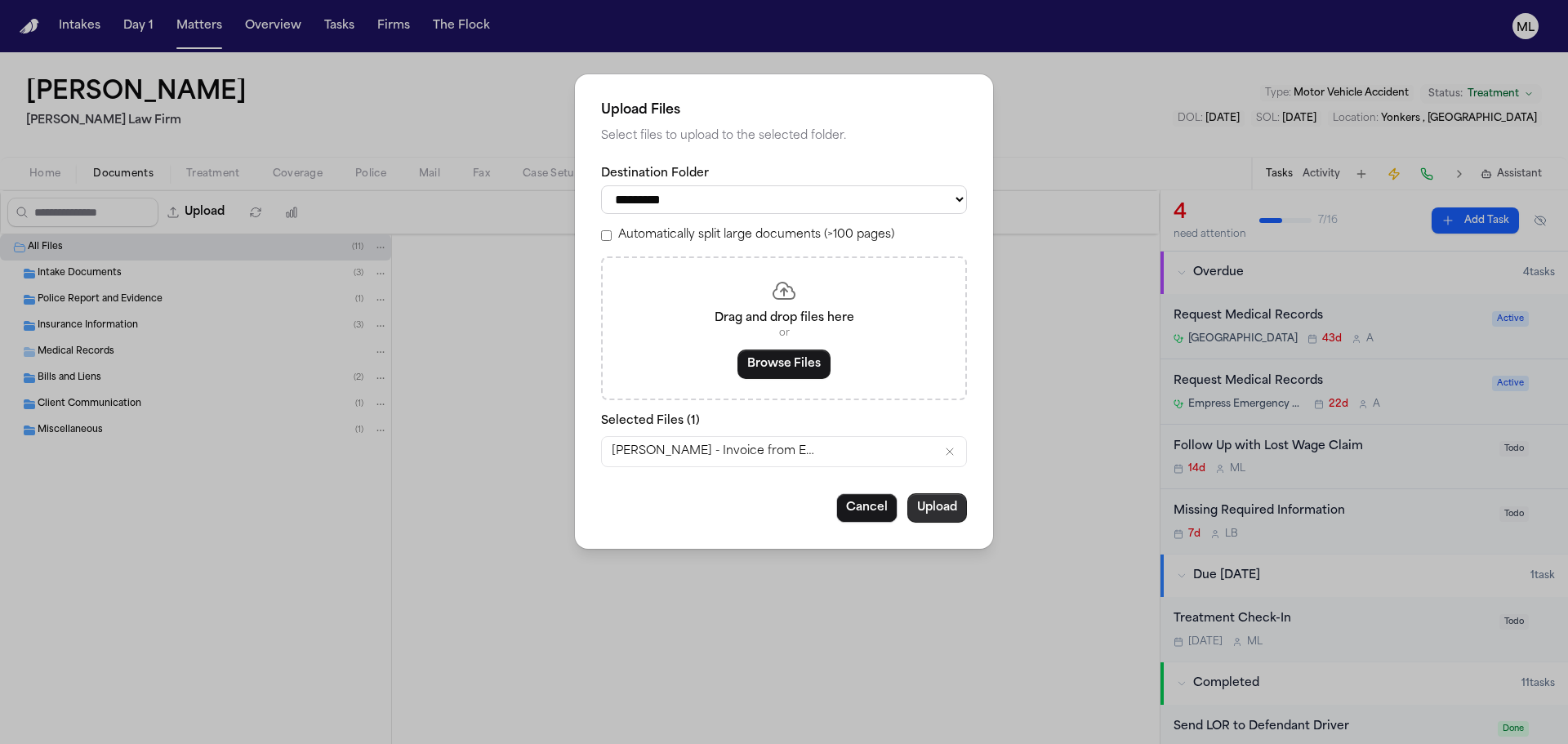
click at [950, 506] on button "Upload" at bounding box center [937, 508] width 59 height 30
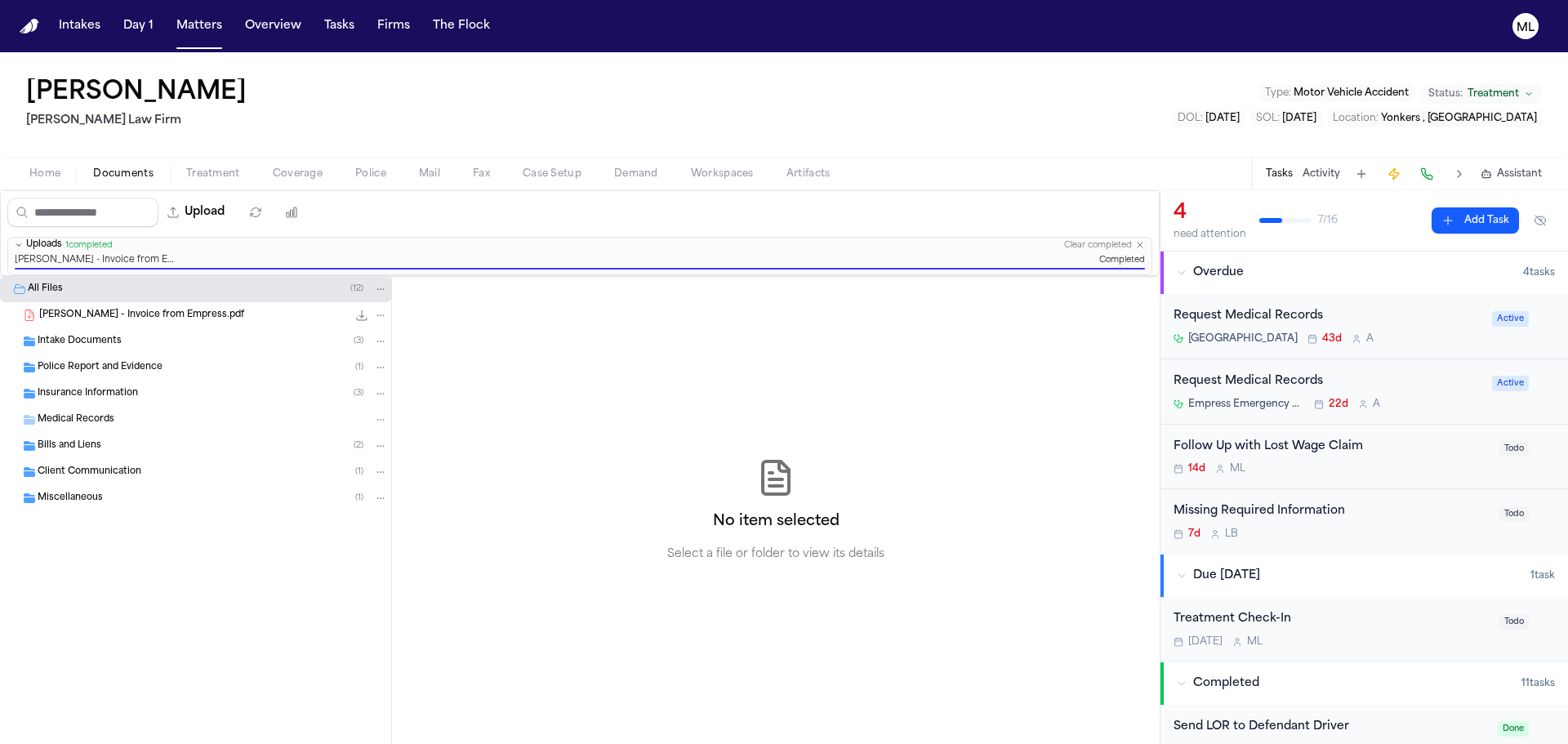
click at [419, 179] on span "Mail" at bounding box center [429, 173] width 21 height 13
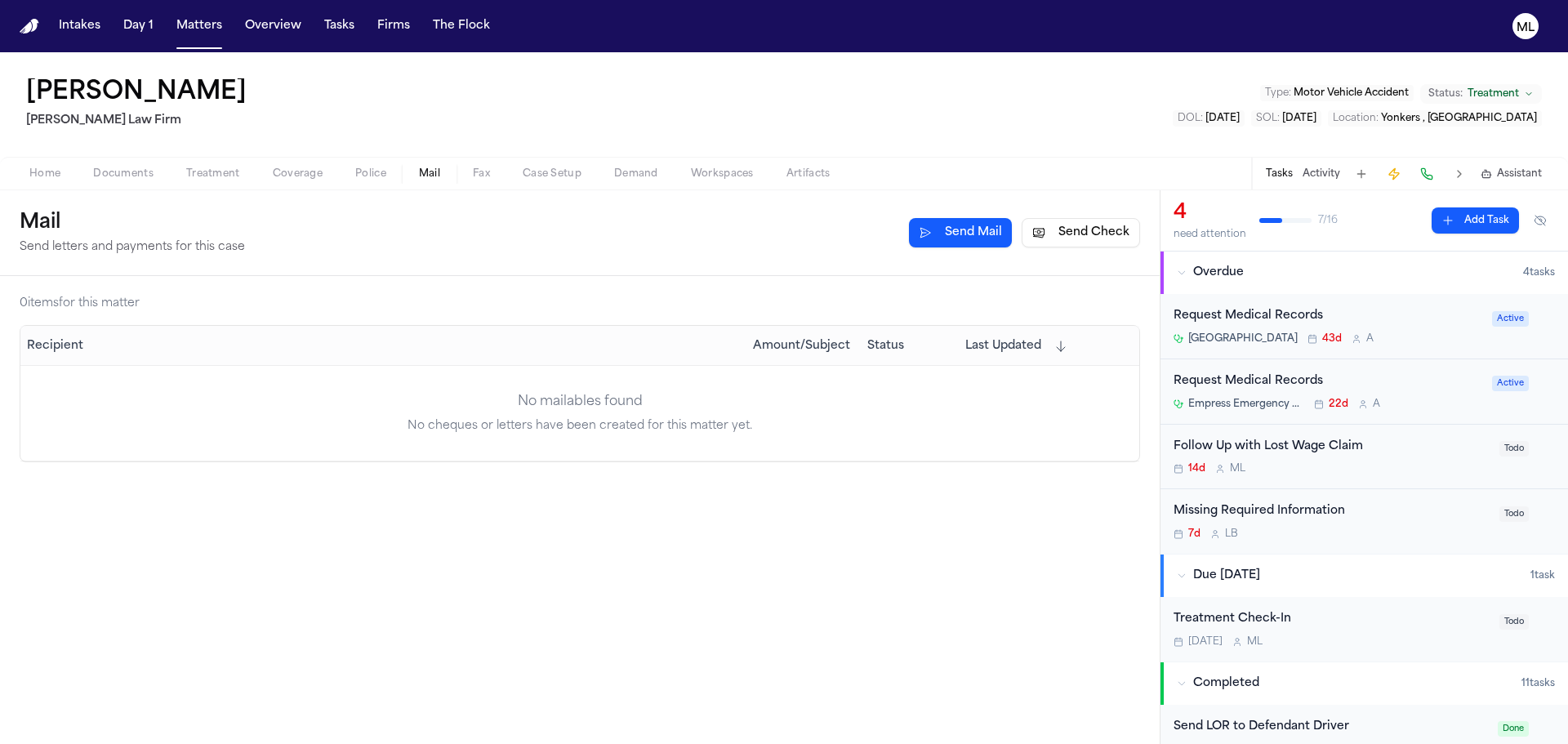
click at [1078, 239] on button "Send Check" at bounding box center [1081, 233] width 118 height 30
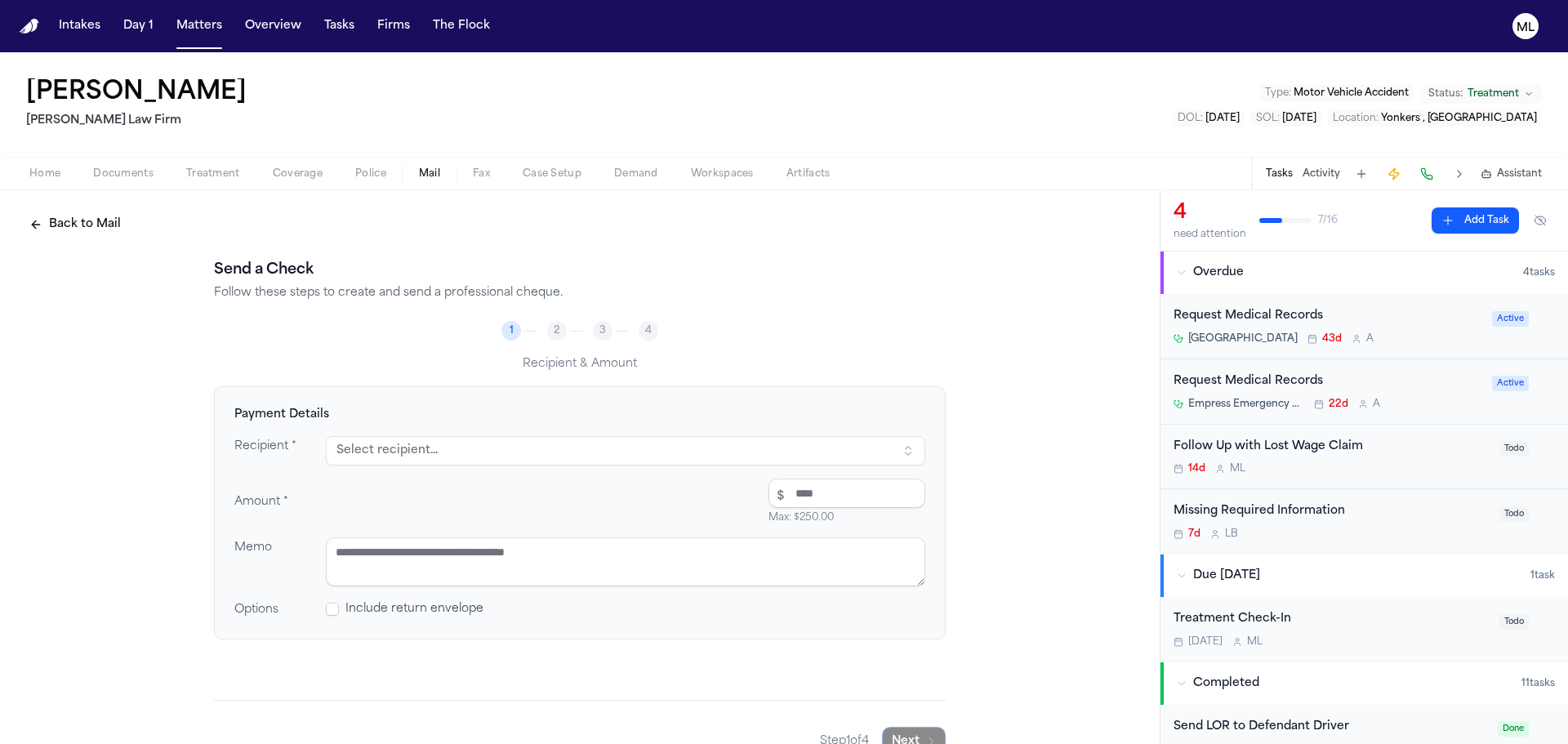
click at [515, 445] on button "Select recipient..." at bounding box center [625, 451] width 599 height 30
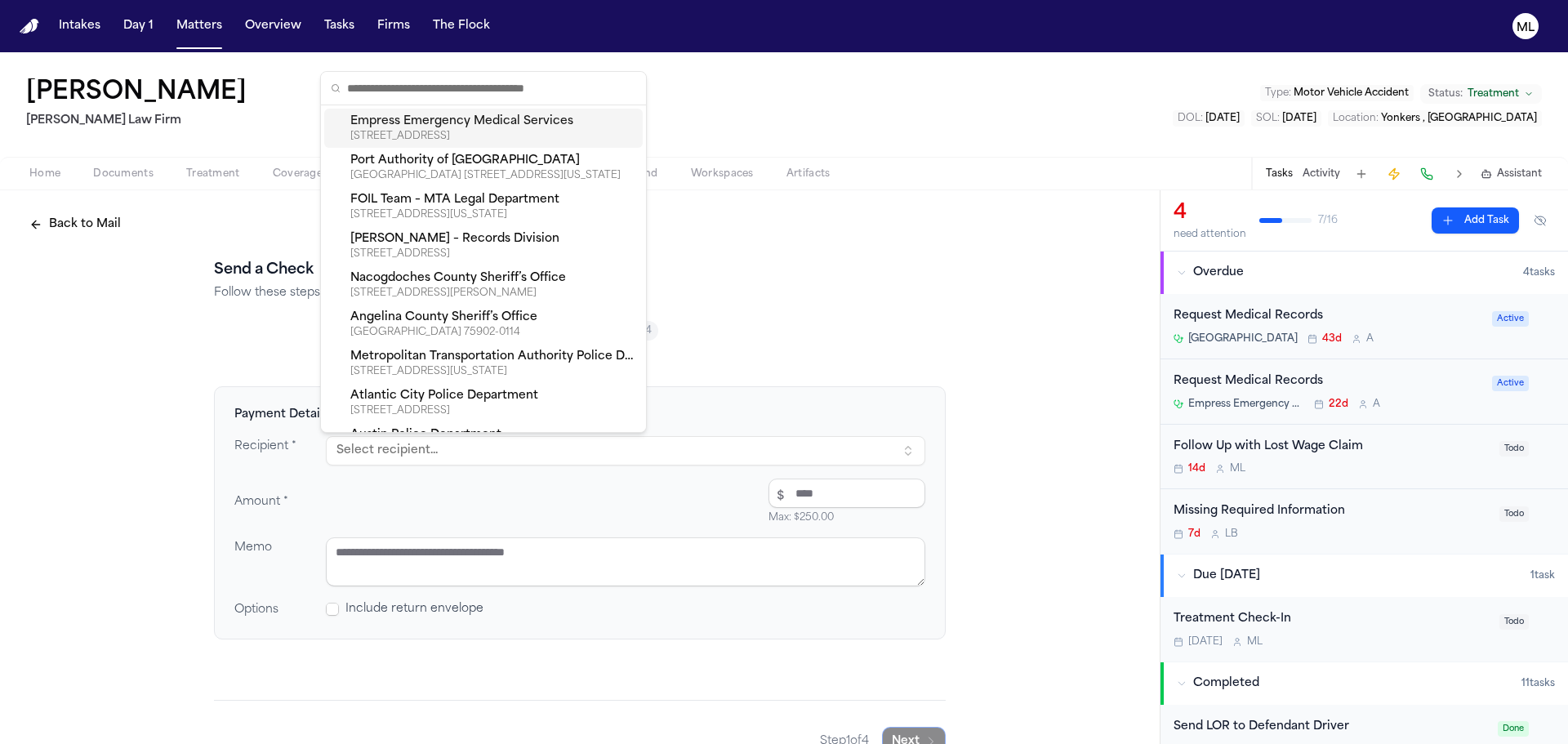
click at [451, 140] on div "[STREET_ADDRESS]" at bounding box center [493, 136] width 286 height 13
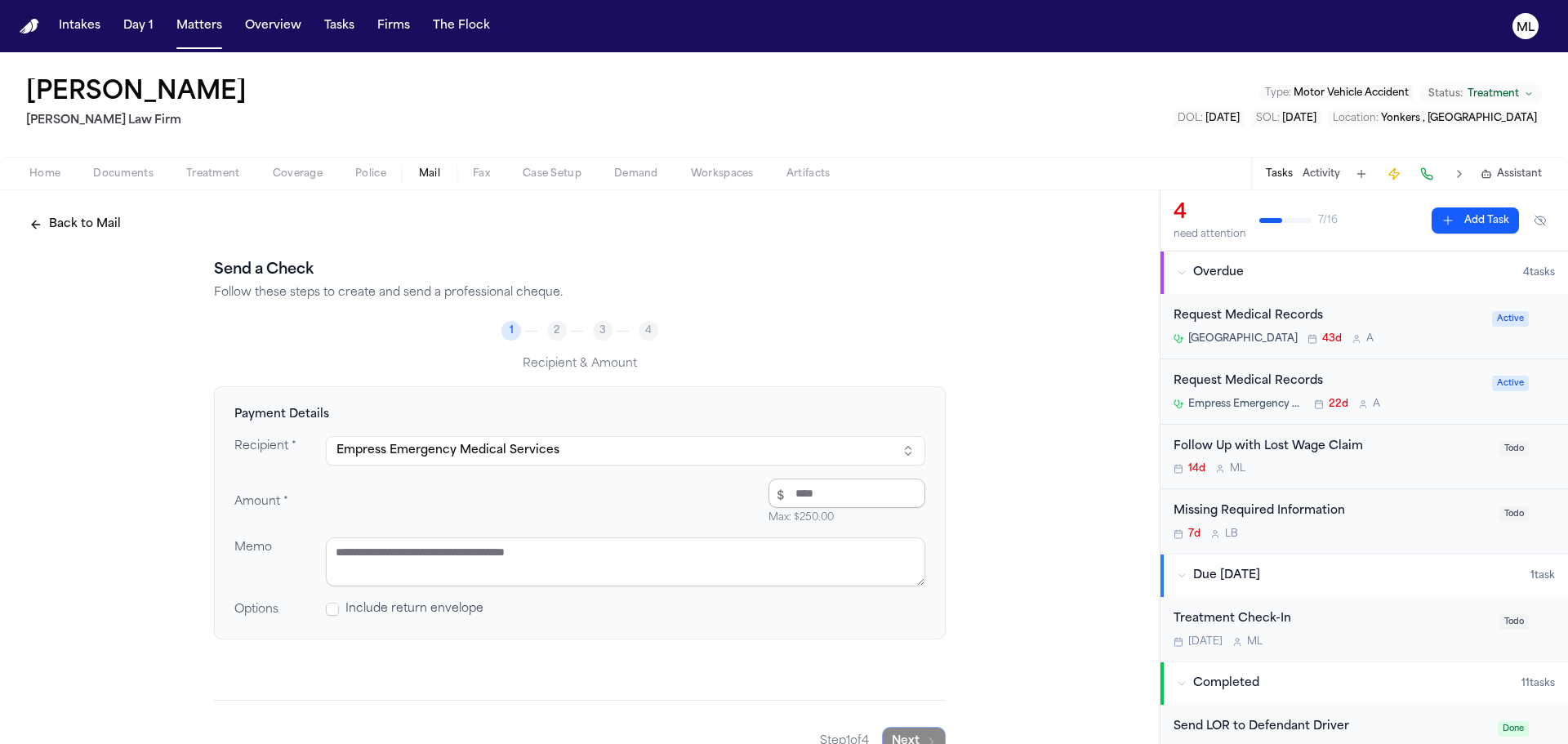
click at [822, 490] on input "number" at bounding box center [847, 493] width 157 height 30
click at [381, 567] on textarea at bounding box center [625, 562] width 599 height 49
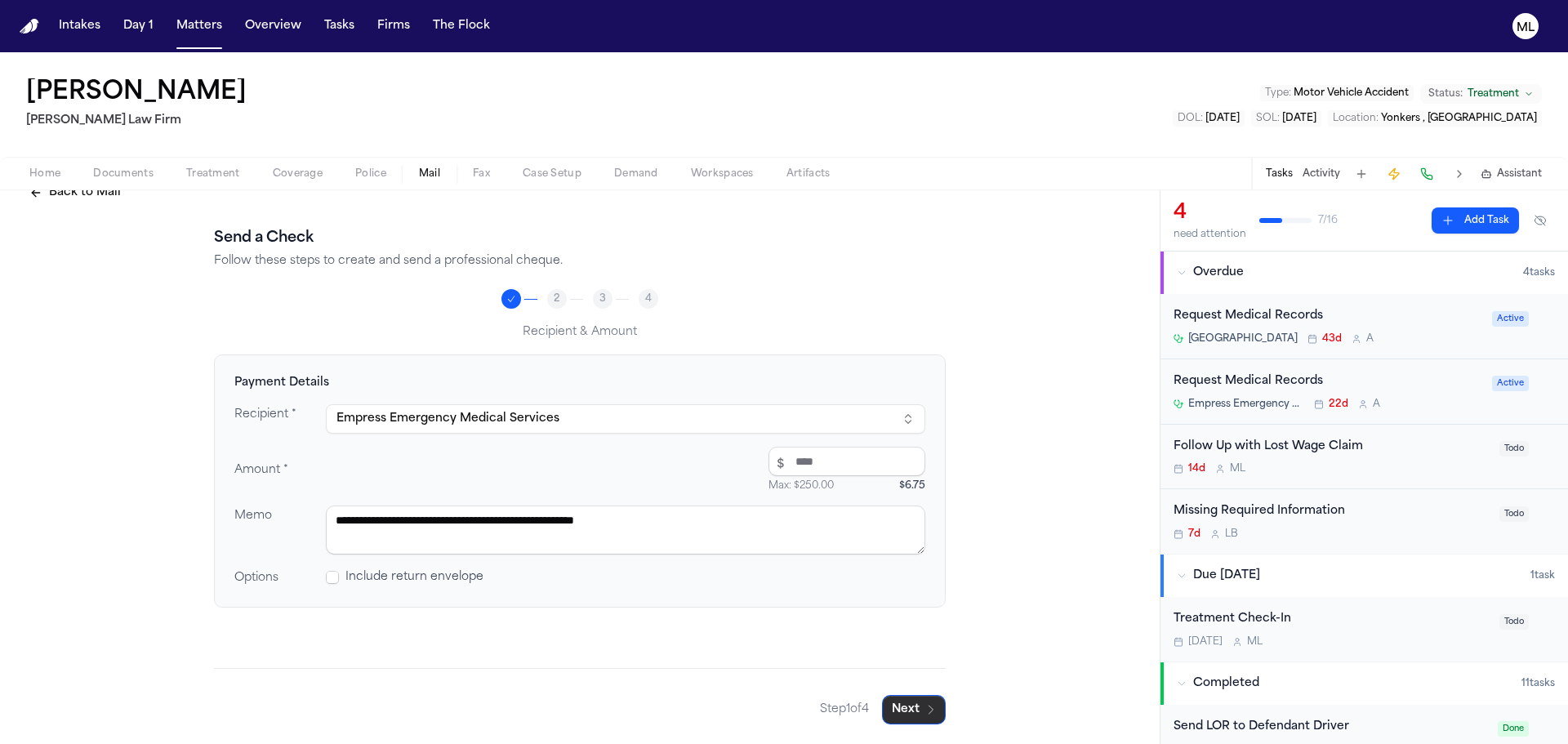
click at [894, 707] on button "Next" at bounding box center [914, 710] width 64 height 30
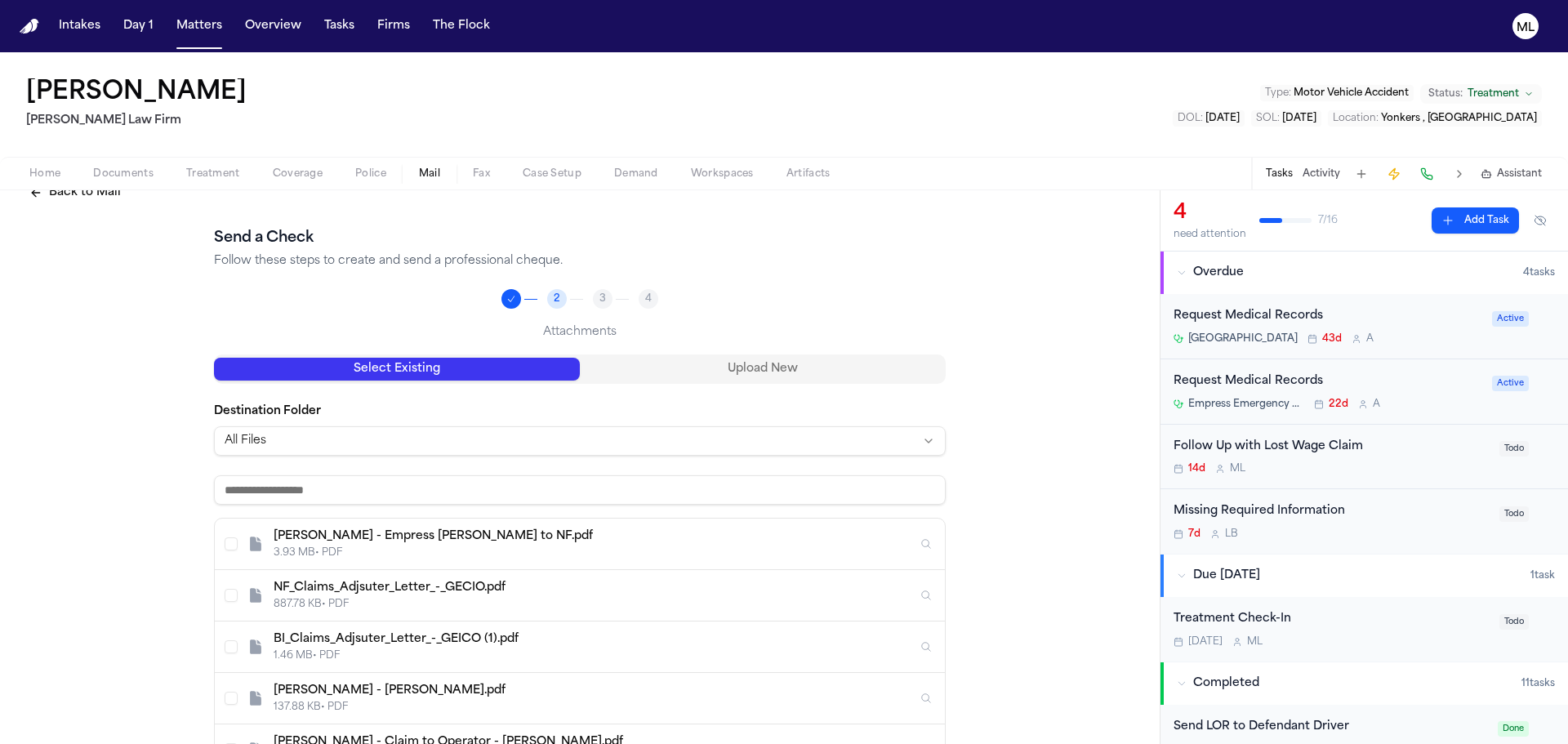
click at [564, 544] on div "S. DaSilva - Empress Bill to NF.pdf 3.93 MB • PDF" at bounding box center [595, 544] width 644 height 31
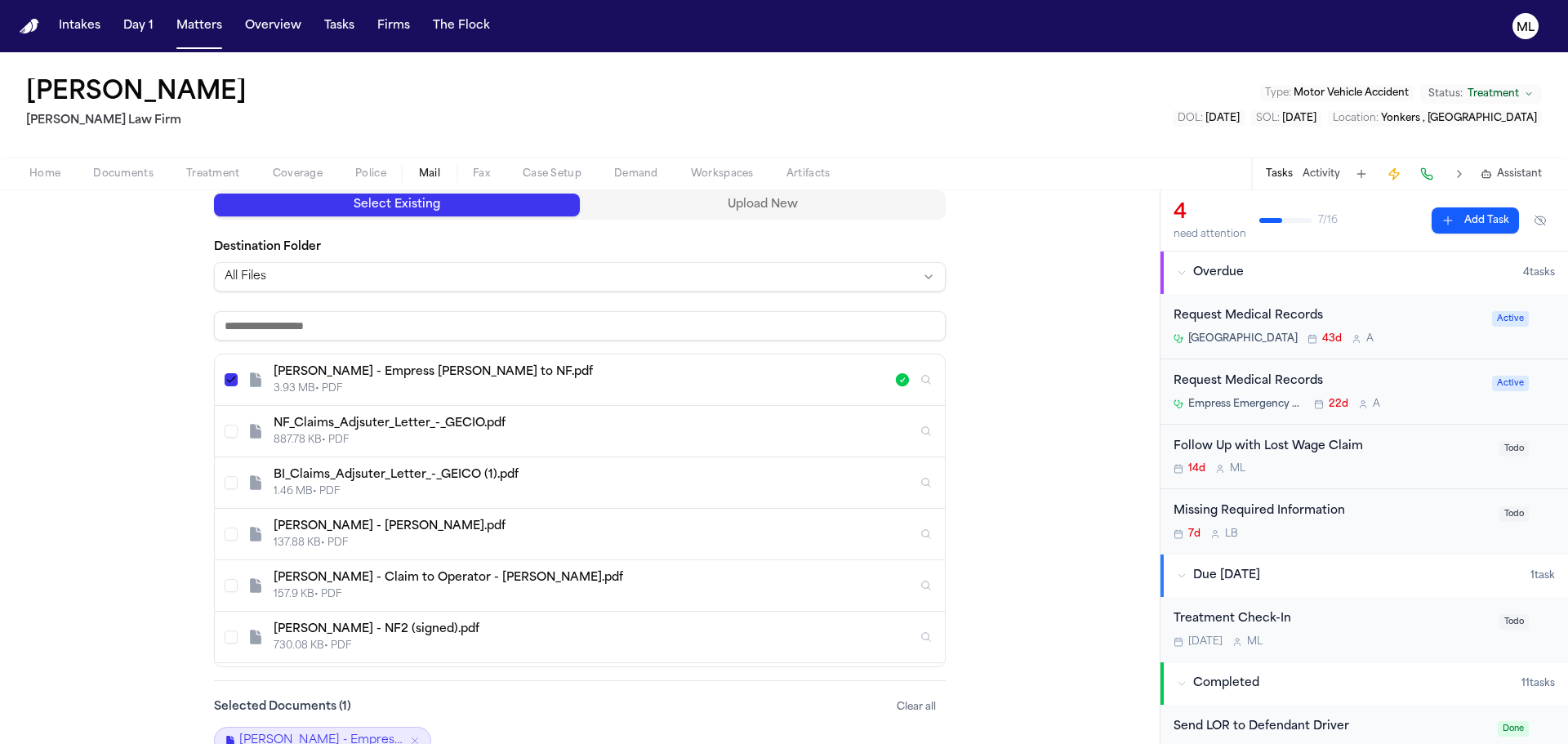
scroll to position [277, 0]
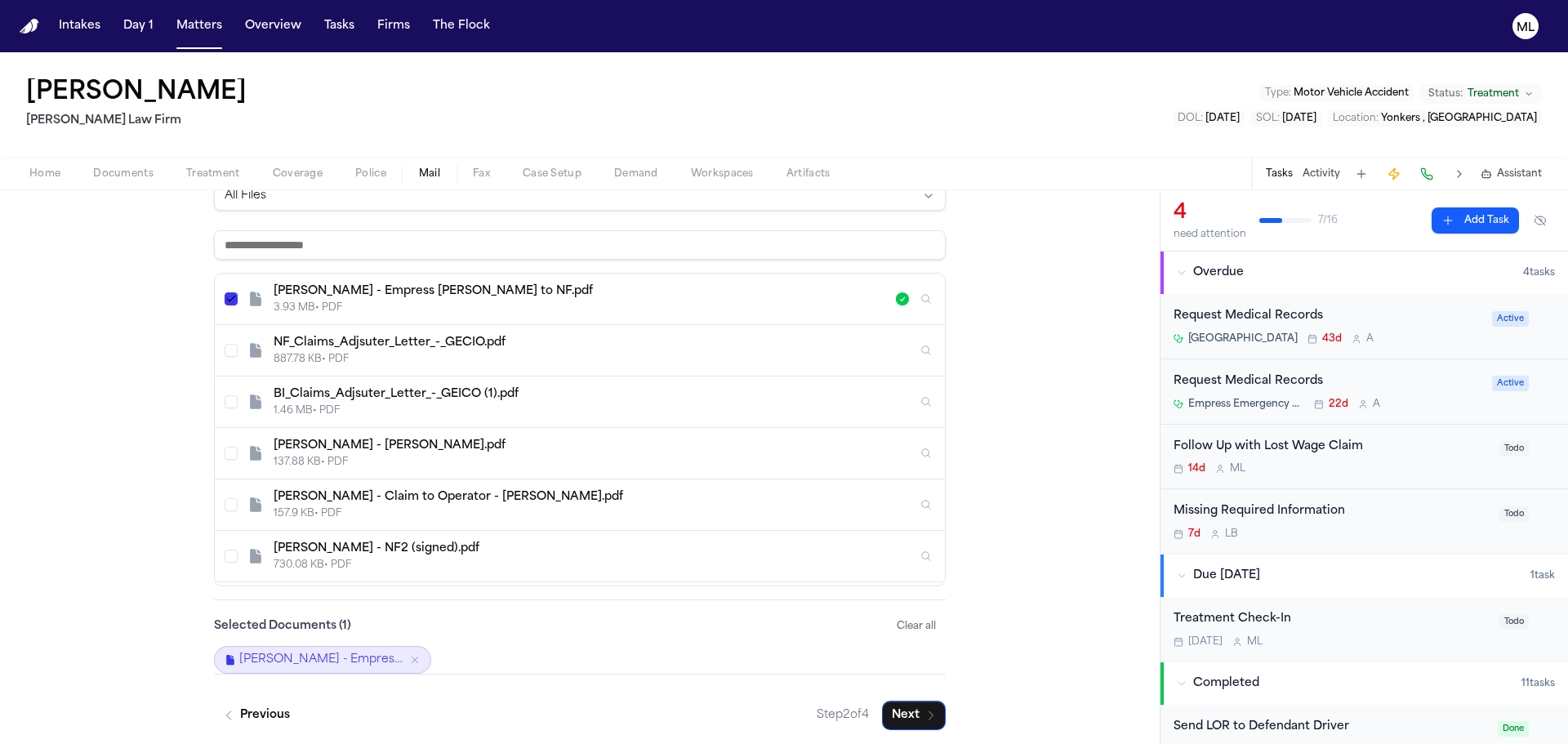
click at [872, 731] on div "Back to Mail Send a Check Follow these steps to create and send a professional …" at bounding box center [579, 332] width 1159 height 836
click at [898, 720] on button "Next" at bounding box center [914, 716] width 64 height 30
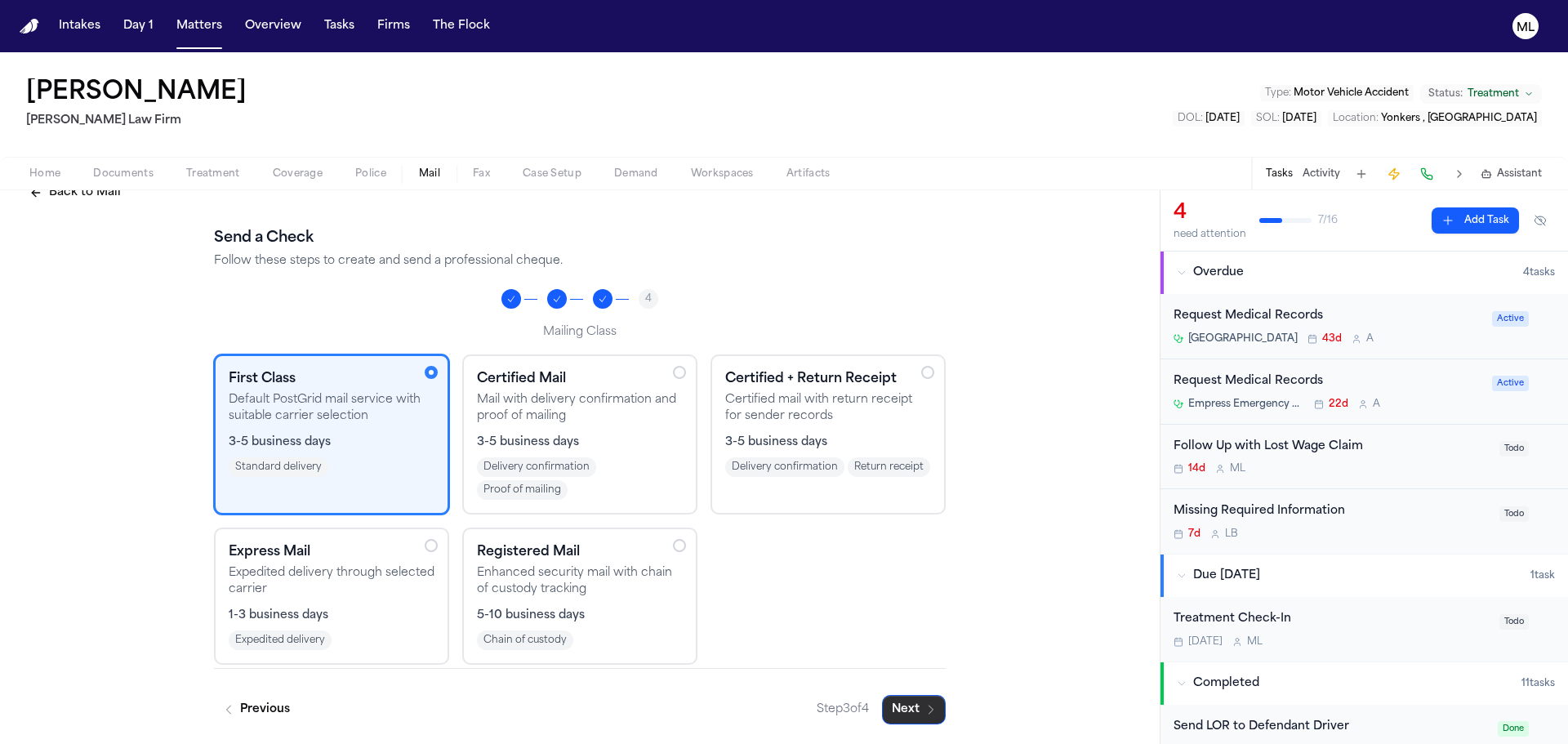
click at [899, 706] on button "Next" at bounding box center [914, 710] width 64 height 30
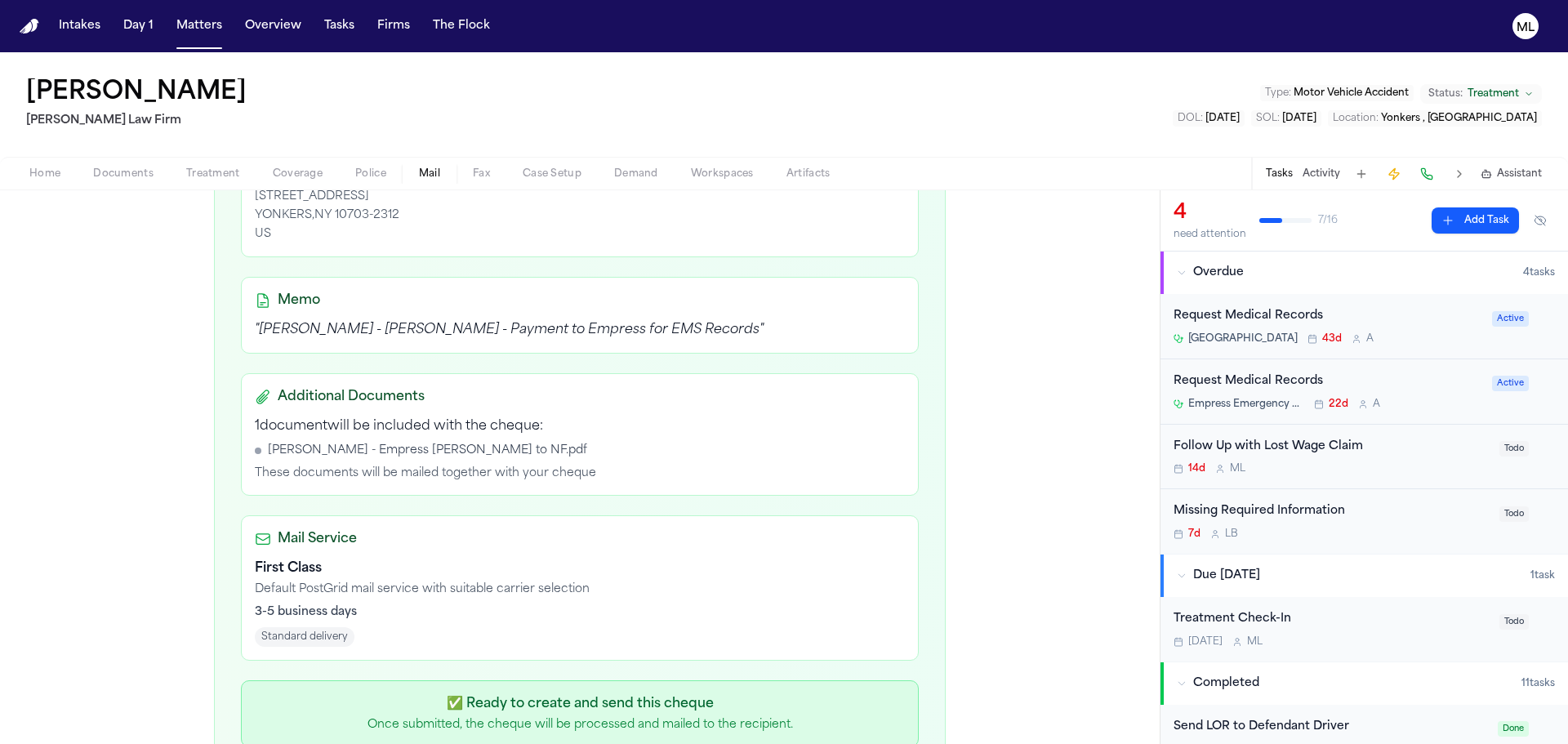
scroll to position [506, 0]
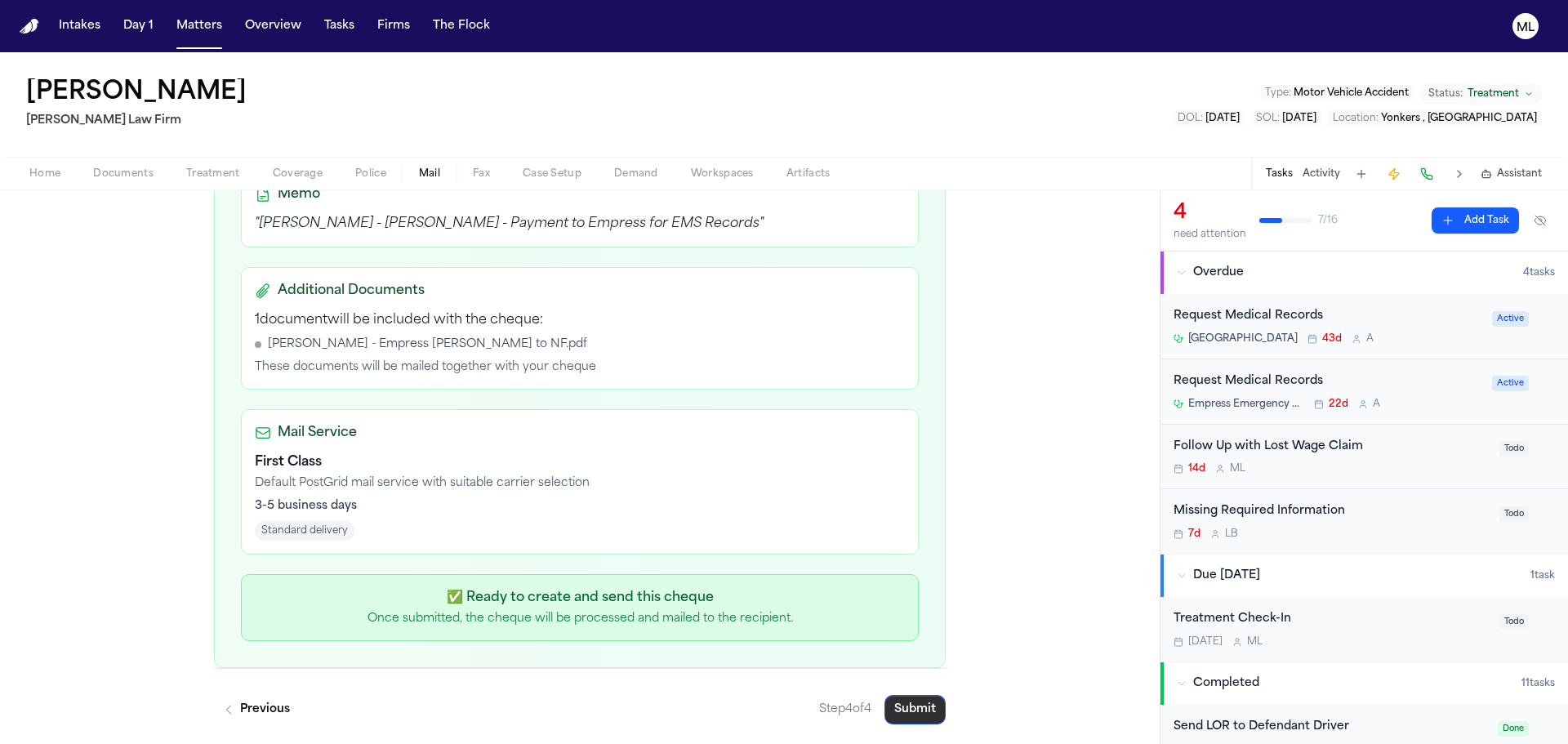
click at [919, 716] on button "Submit" at bounding box center [915, 710] width 61 height 30
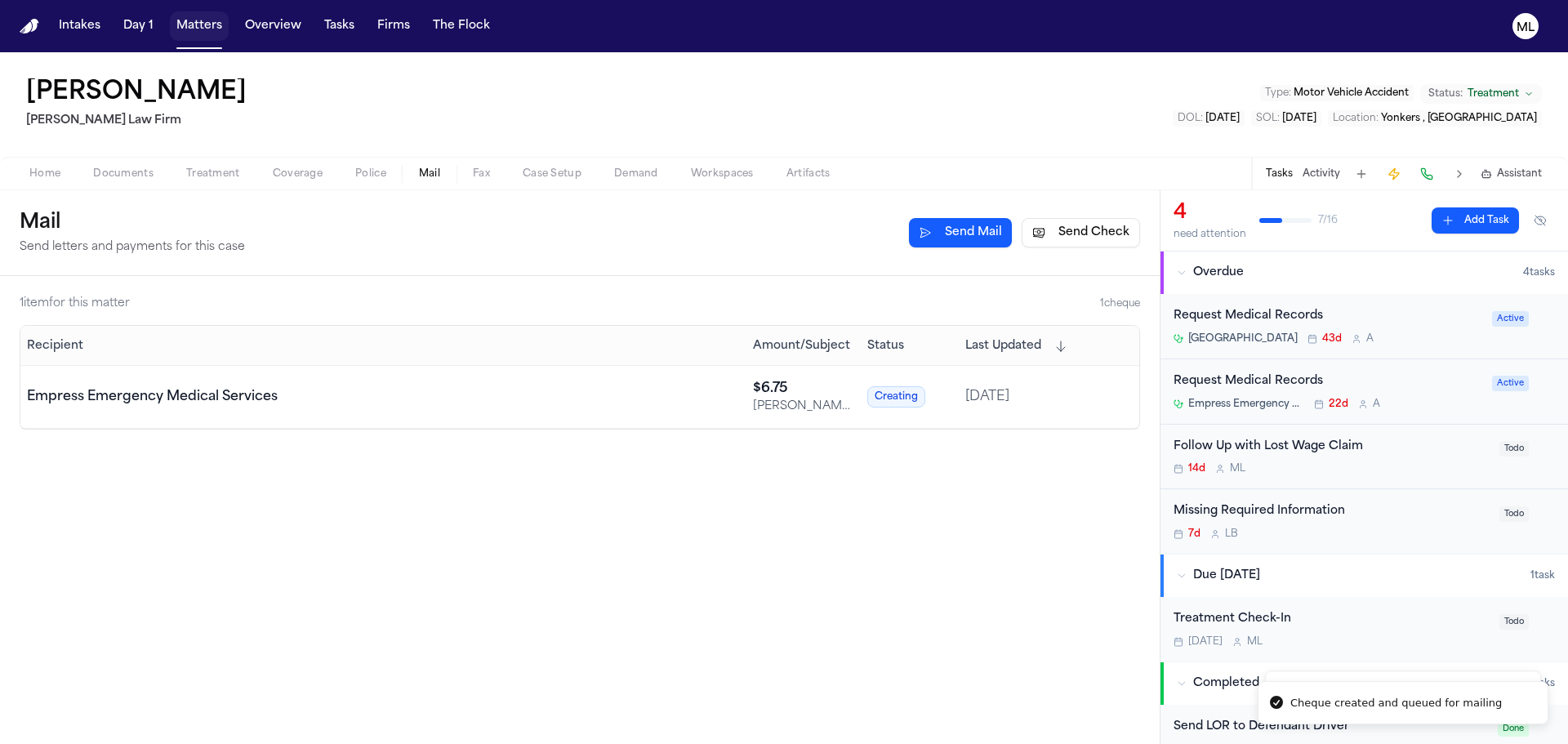
click at [190, 30] on button "Matters" at bounding box center [199, 26] width 59 height 30
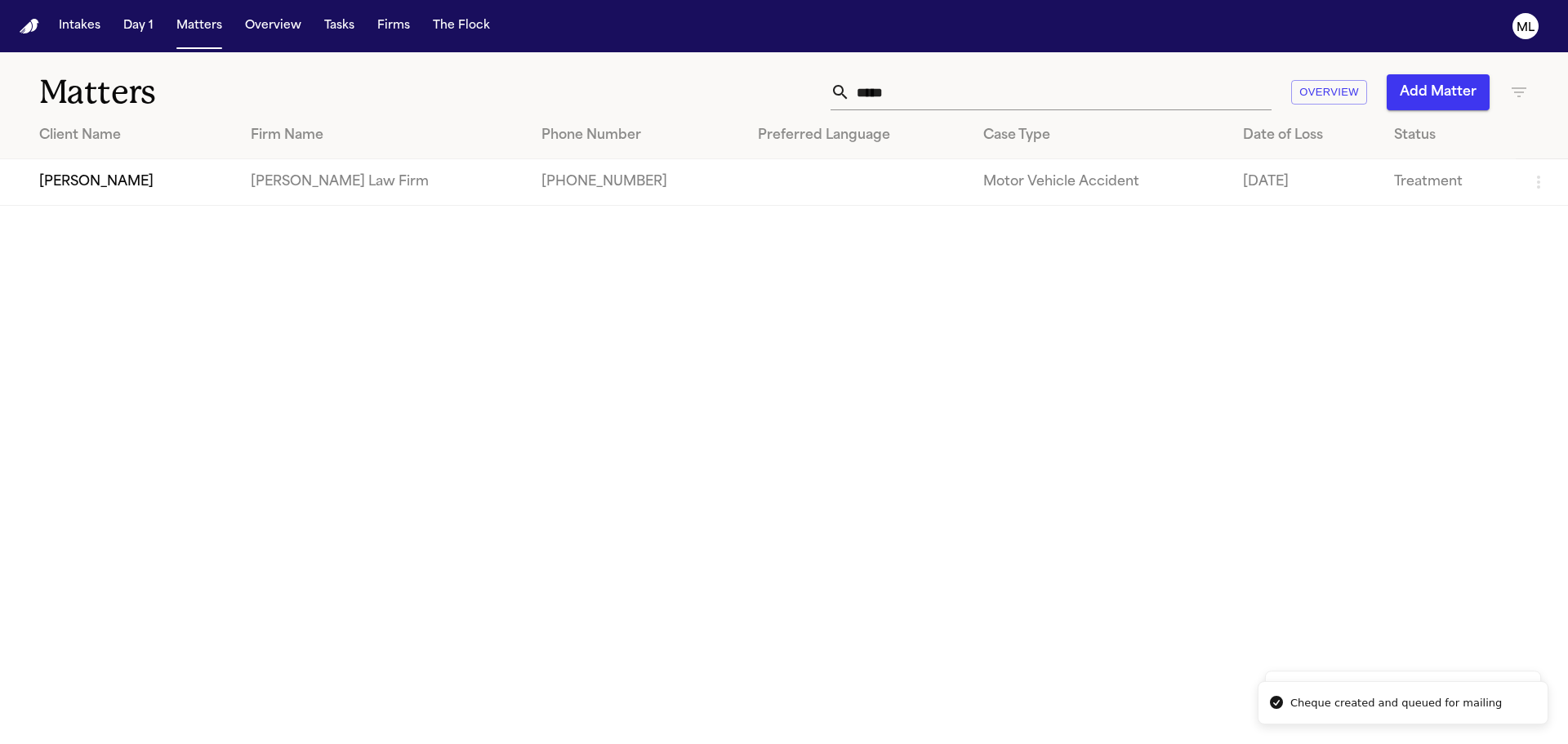
click at [806, 98] on div "***** Overview Add Matter" at bounding box center [1001, 91] width 1056 height 36
click at [185, 182] on td "Maria Arnold" at bounding box center [118, 182] width 238 height 46
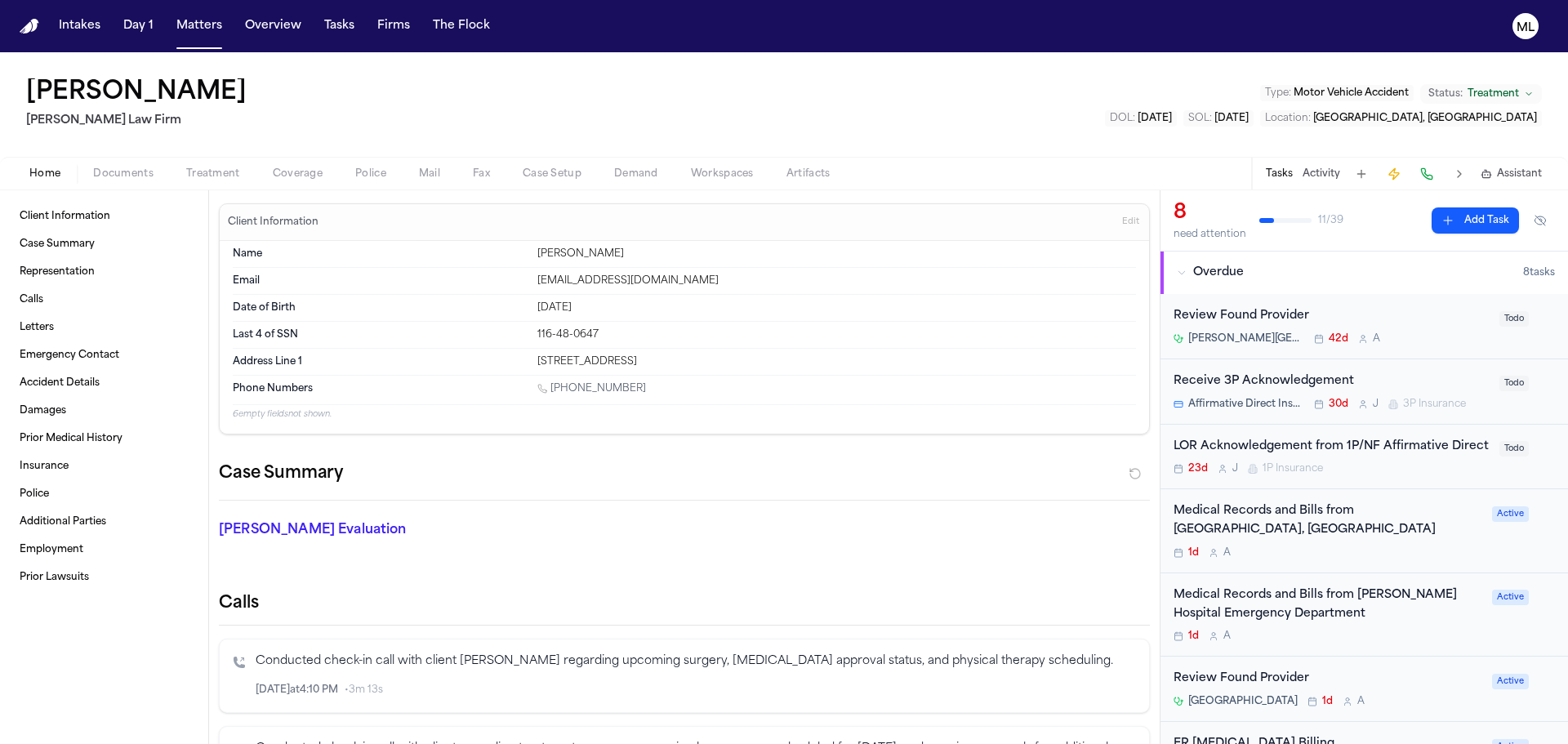
click at [1480, 215] on button "Add Task" at bounding box center [1476, 220] width 87 height 26
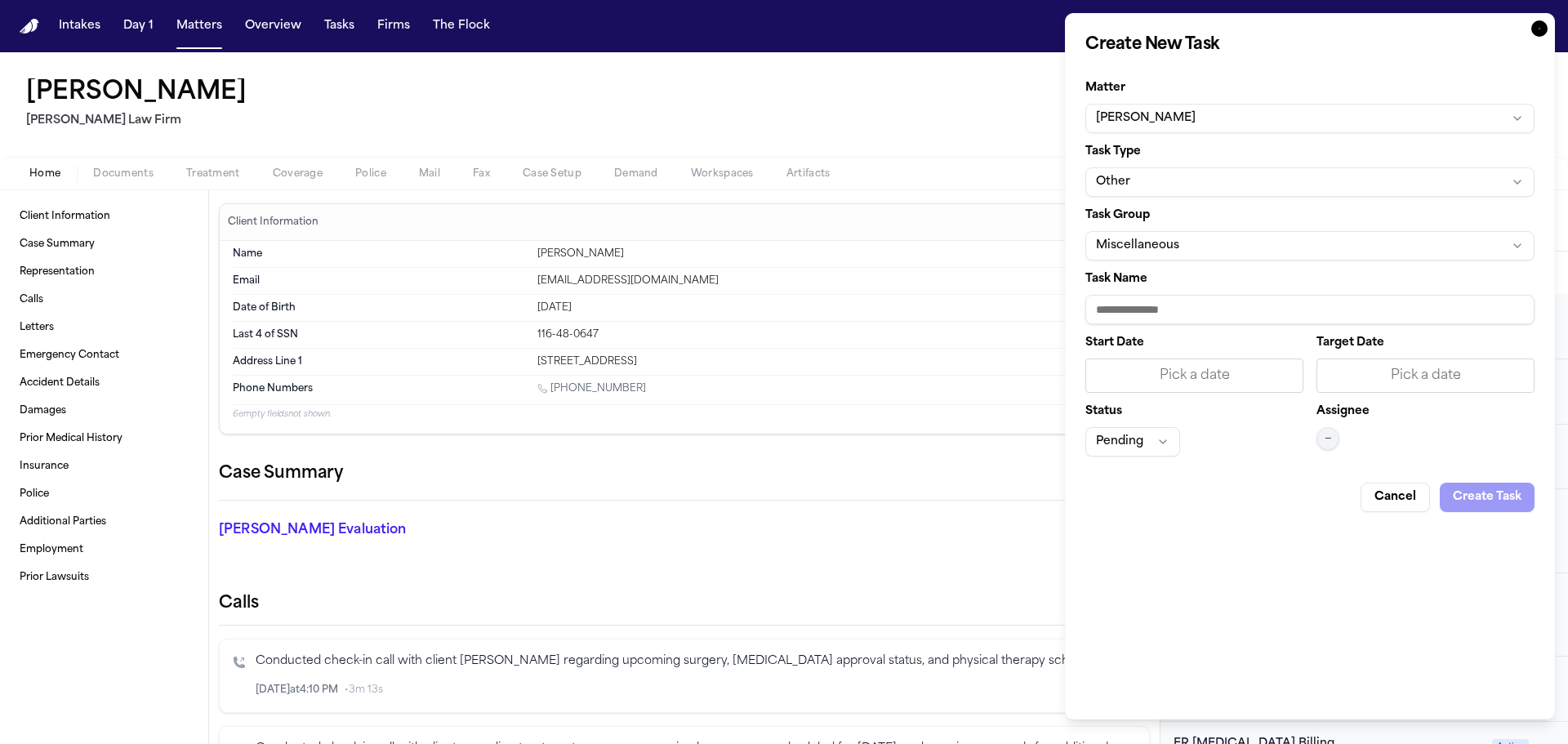
click at [1201, 191] on button "Other" at bounding box center [1310, 182] width 449 height 30
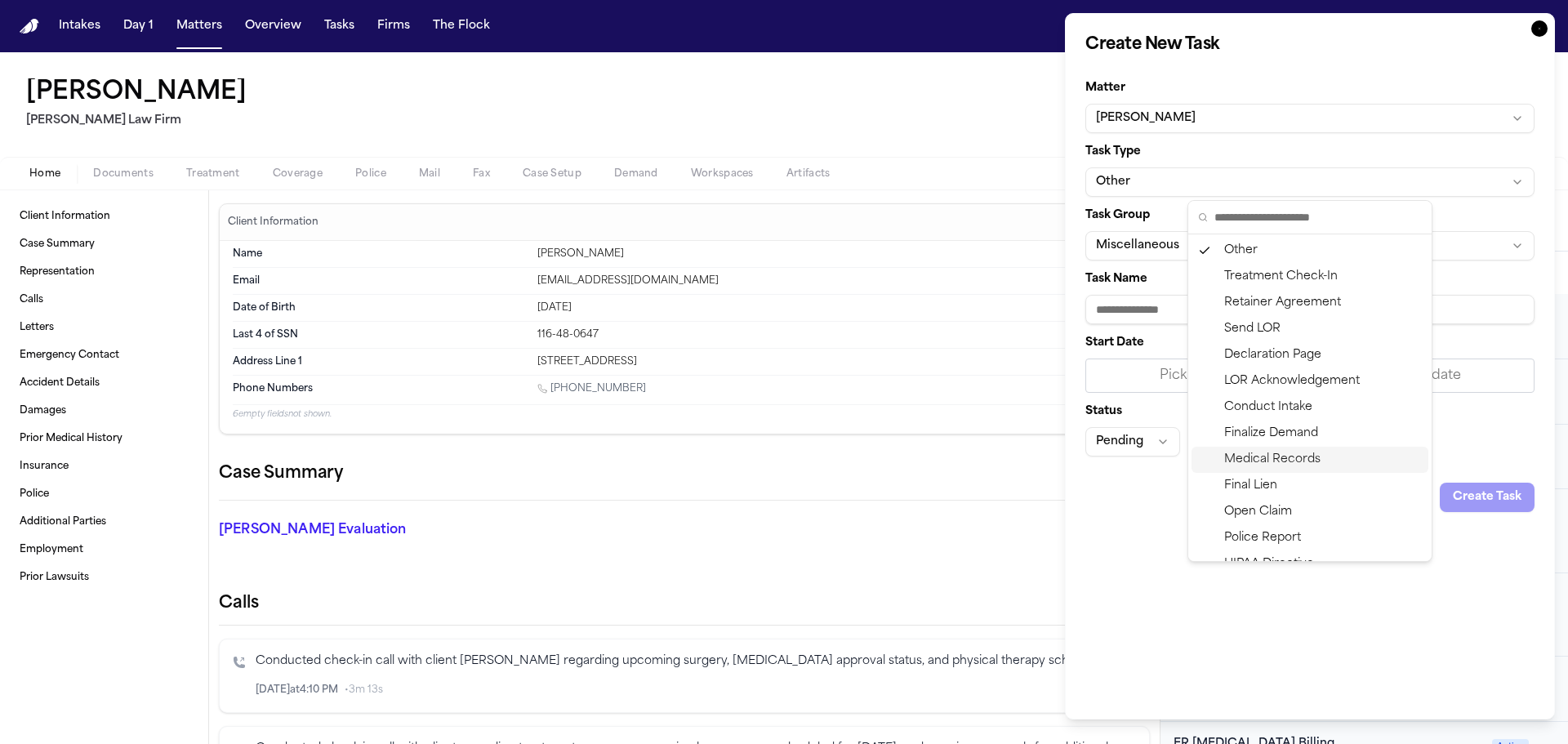
click at [1274, 453] on div "Medical Records" at bounding box center [1310, 460] width 237 height 26
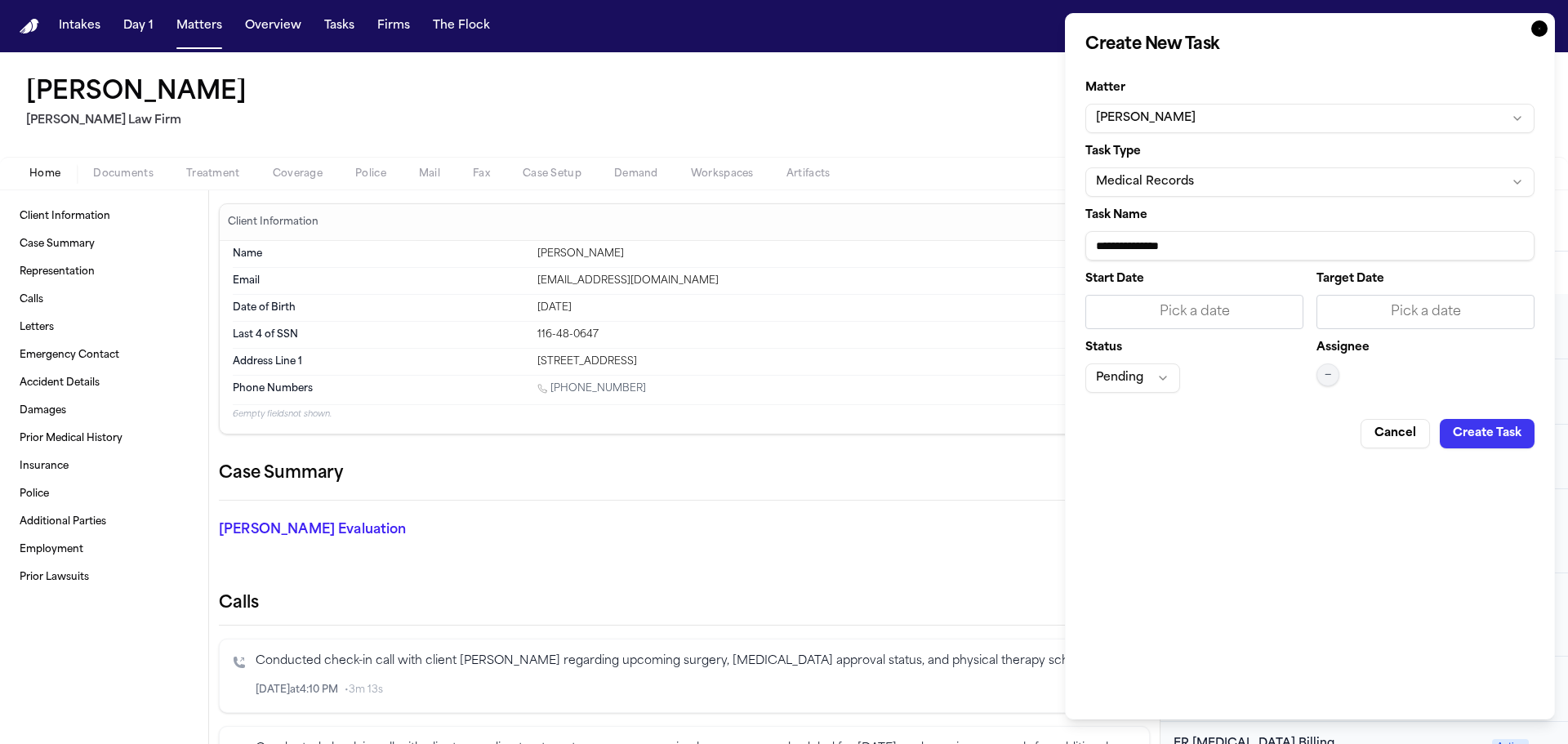
click at [1235, 232] on input "**********" at bounding box center [1310, 246] width 449 height 30
paste input "**********"
click at [1405, 313] on div "Pick a date" at bounding box center [1426, 312] width 197 height 20
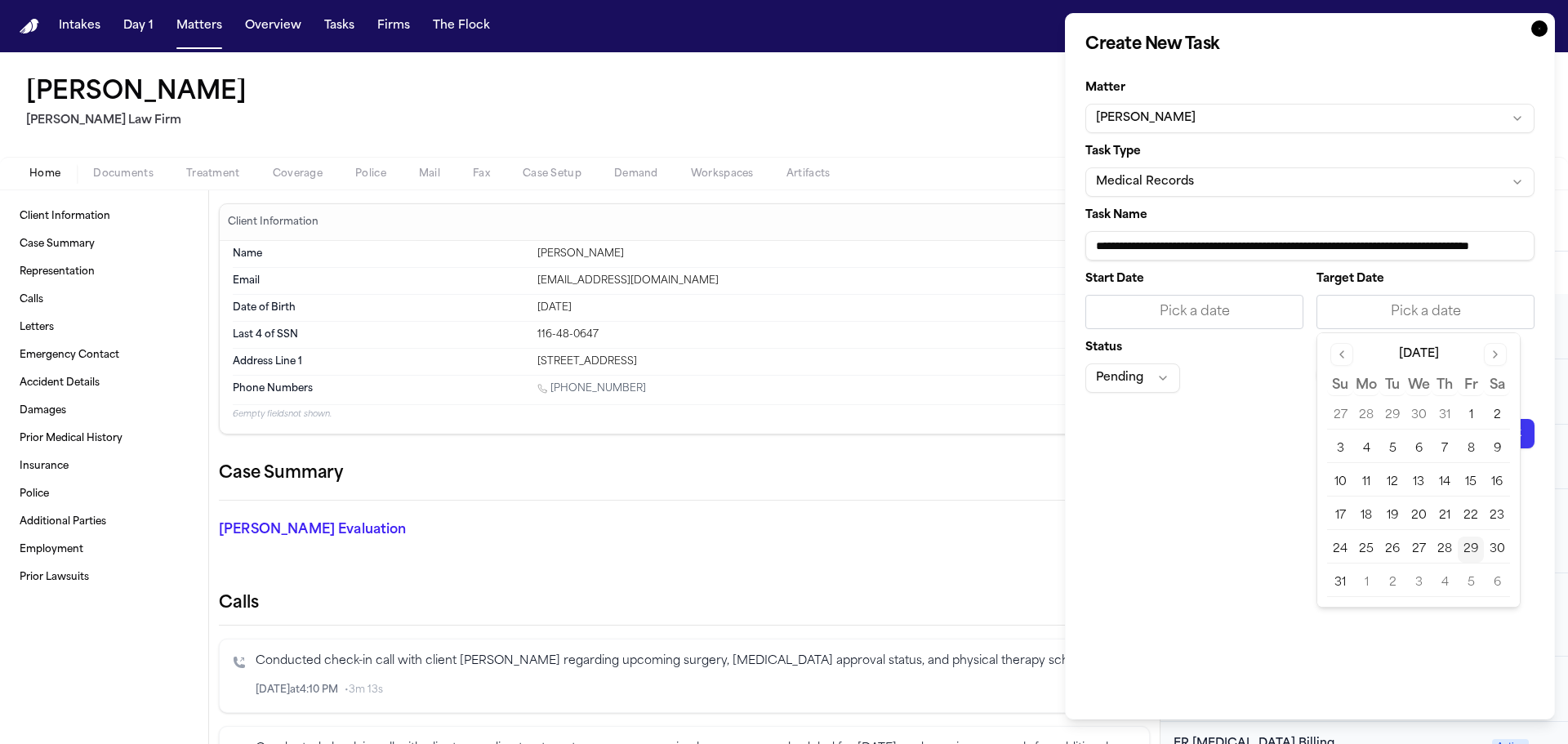
click at [1472, 545] on button "29" at bounding box center [1471, 550] width 26 height 26
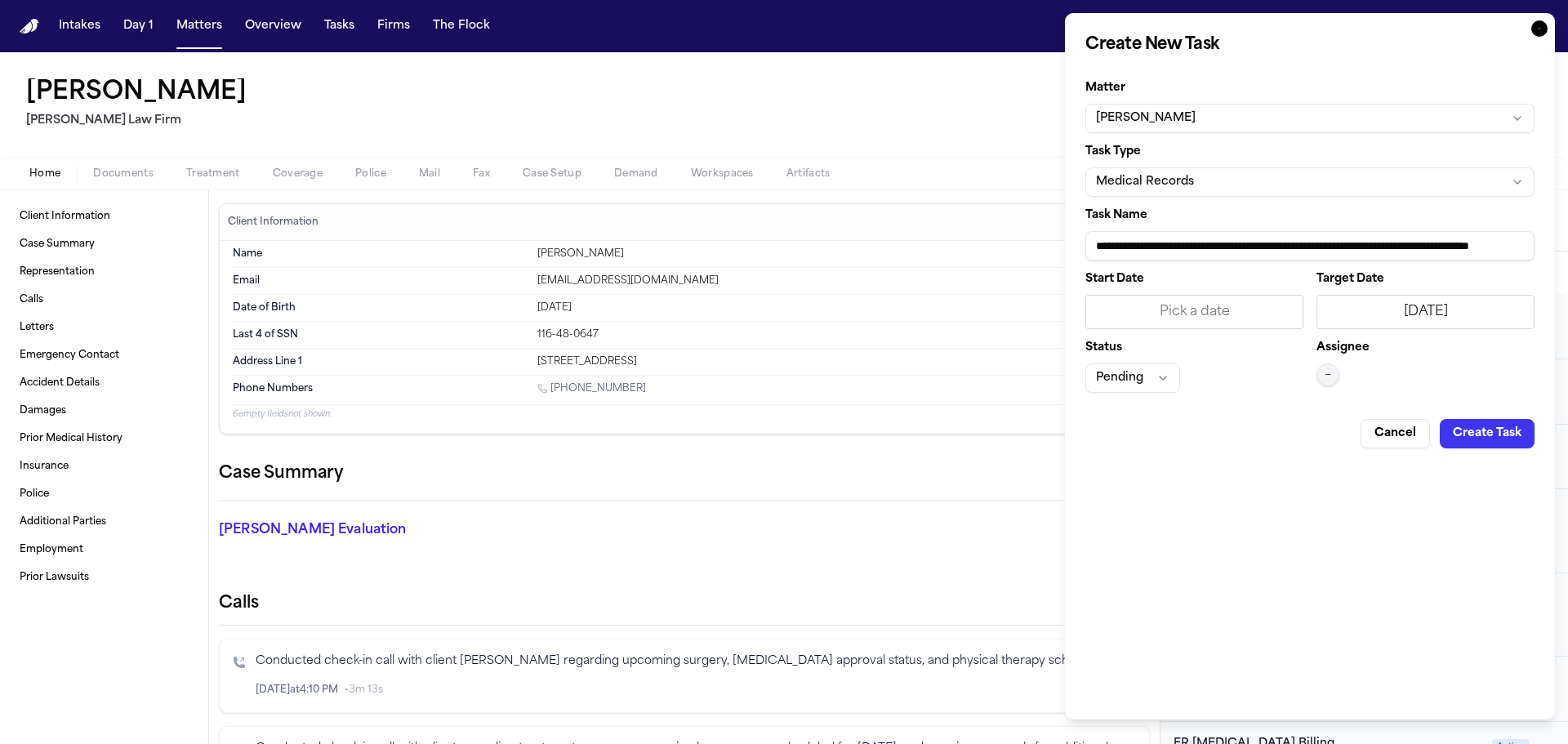
click at [1325, 369] on span "—" at bounding box center [1328, 375] width 7 height 13
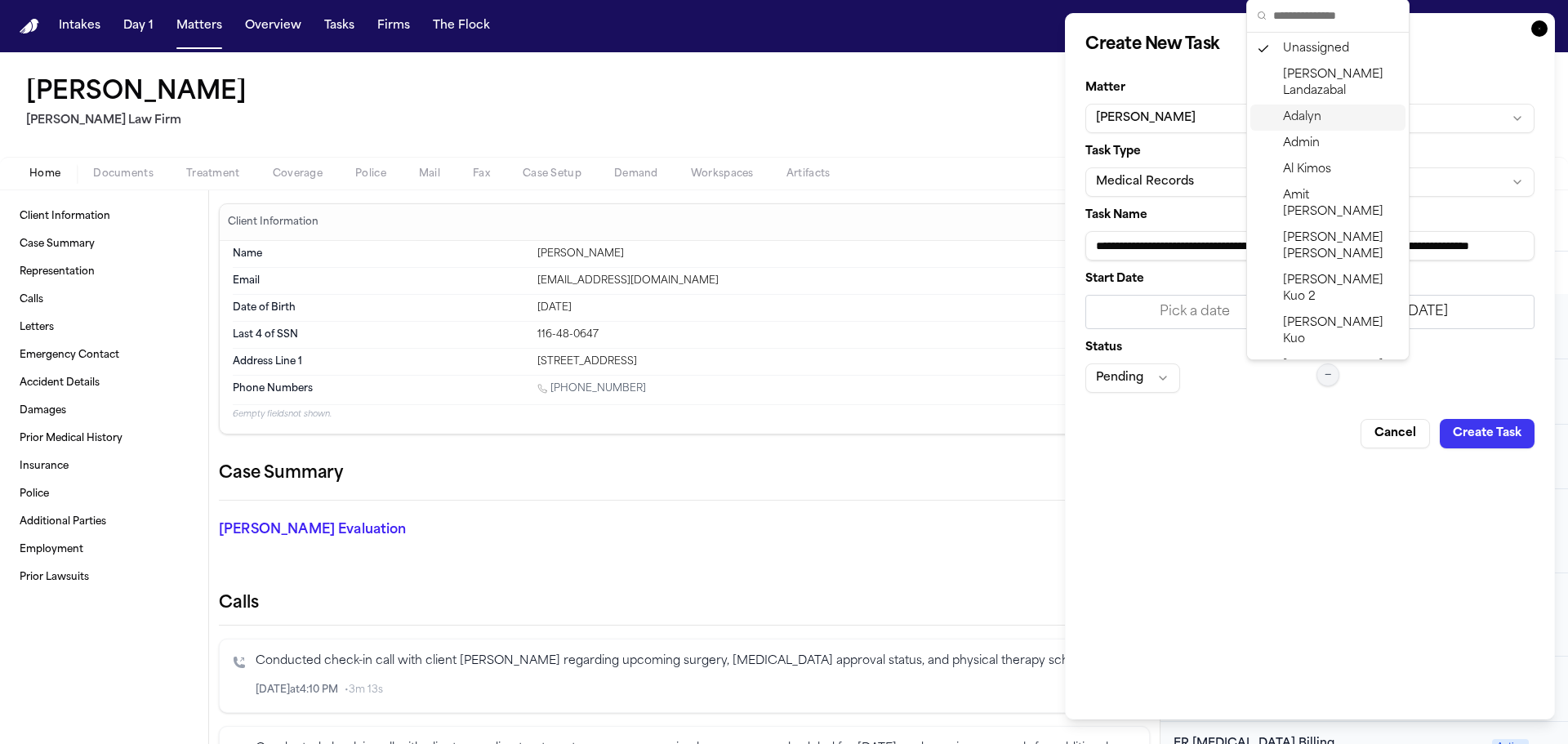
click at [1326, 109] on div "Adalyn" at bounding box center [1328, 118] width 155 height 26
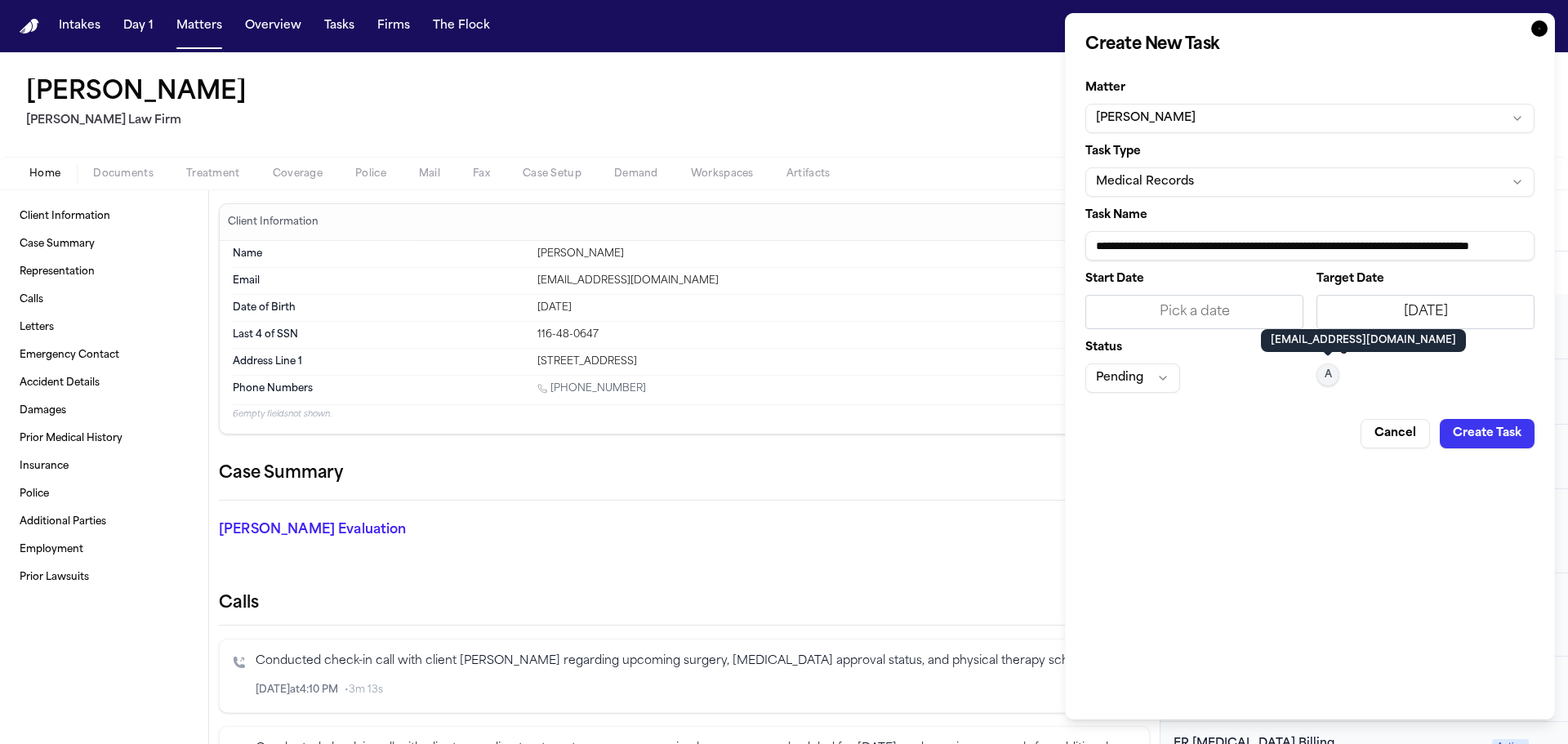
click at [1177, 307] on div "Pick a date" at bounding box center [1194, 312] width 197 height 20
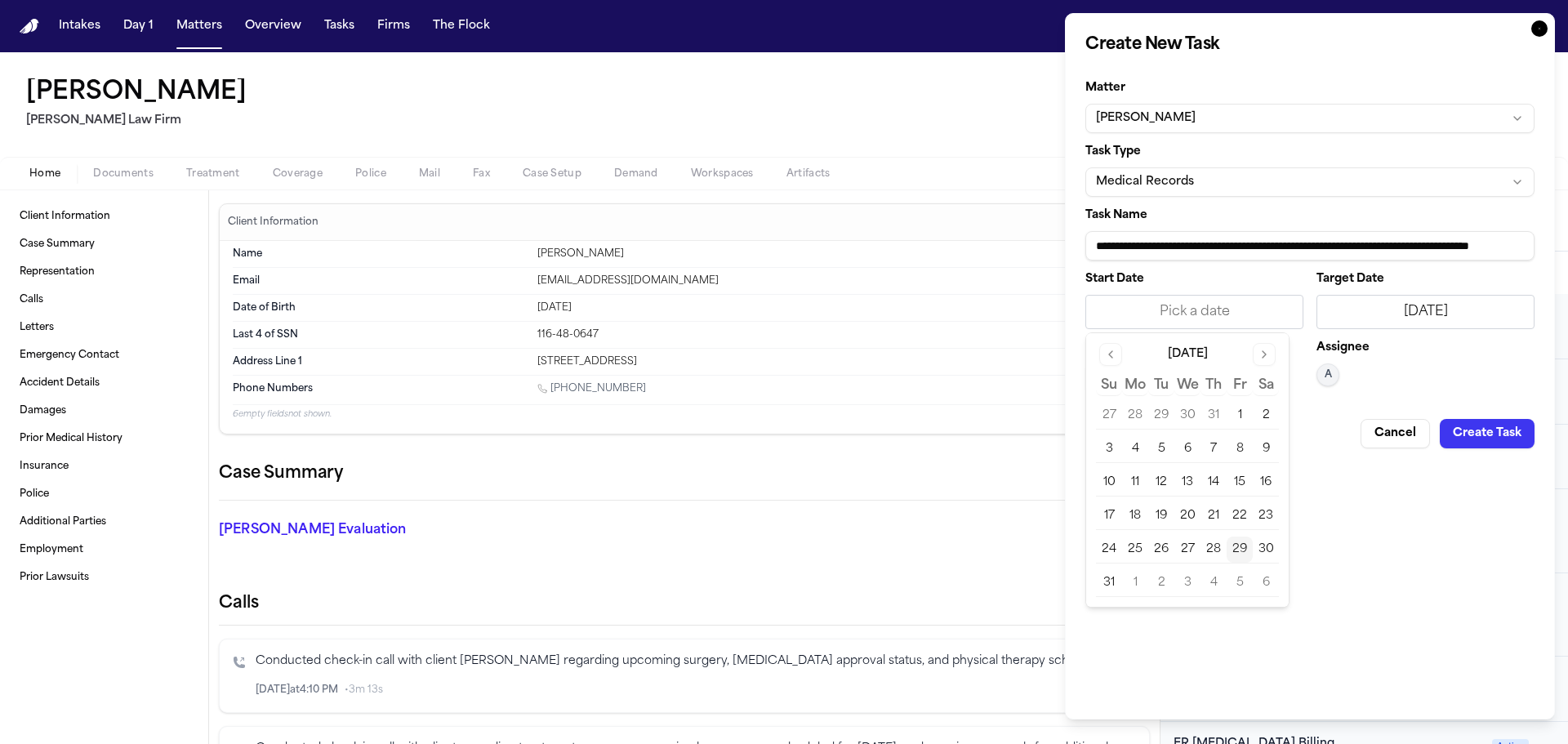
click at [1243, 548] on button "29" at bounding box center [1240, 550] width 26 height 26
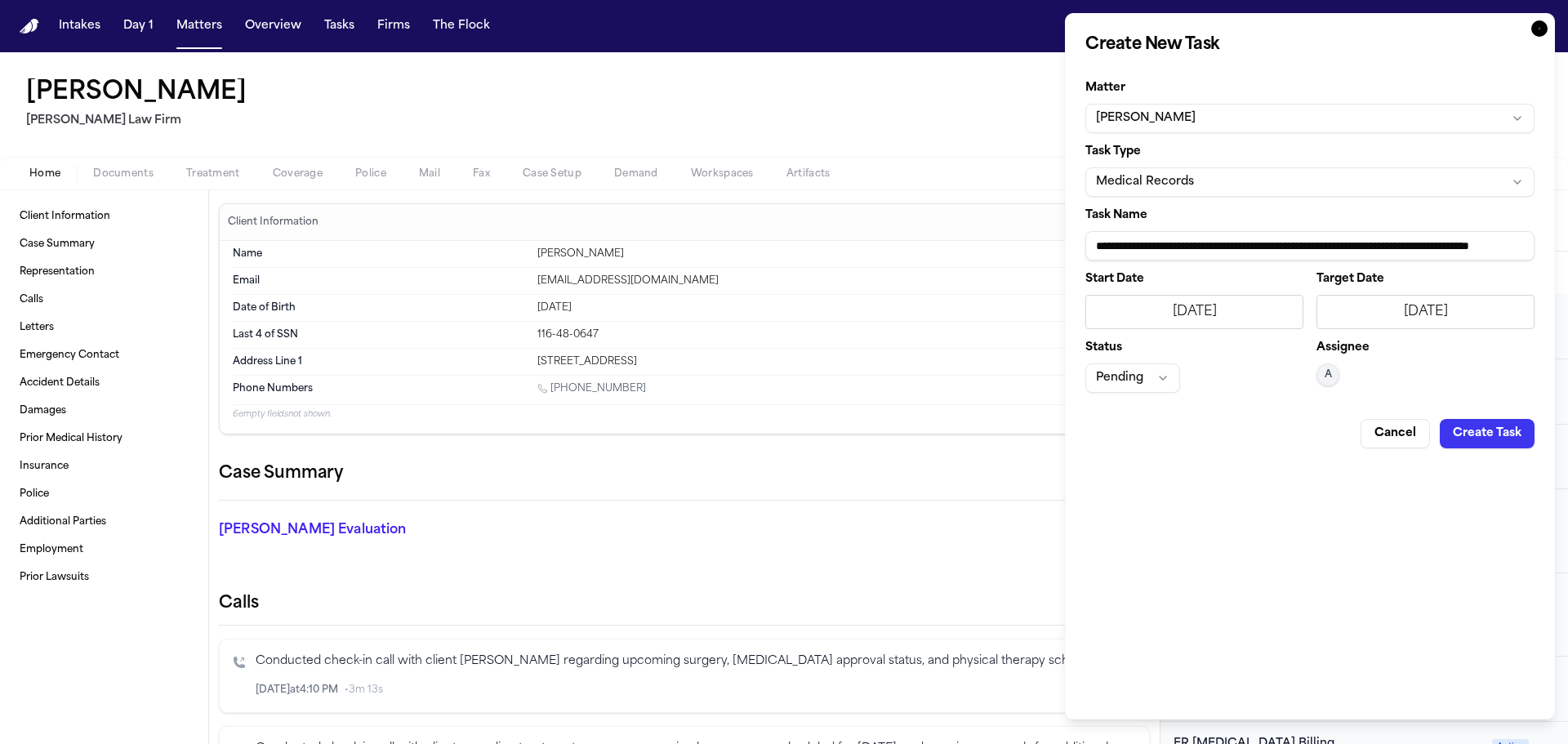
click at [1509, 426] on button "Create Task" at bounding box center [1487, 434] width 95 height 30
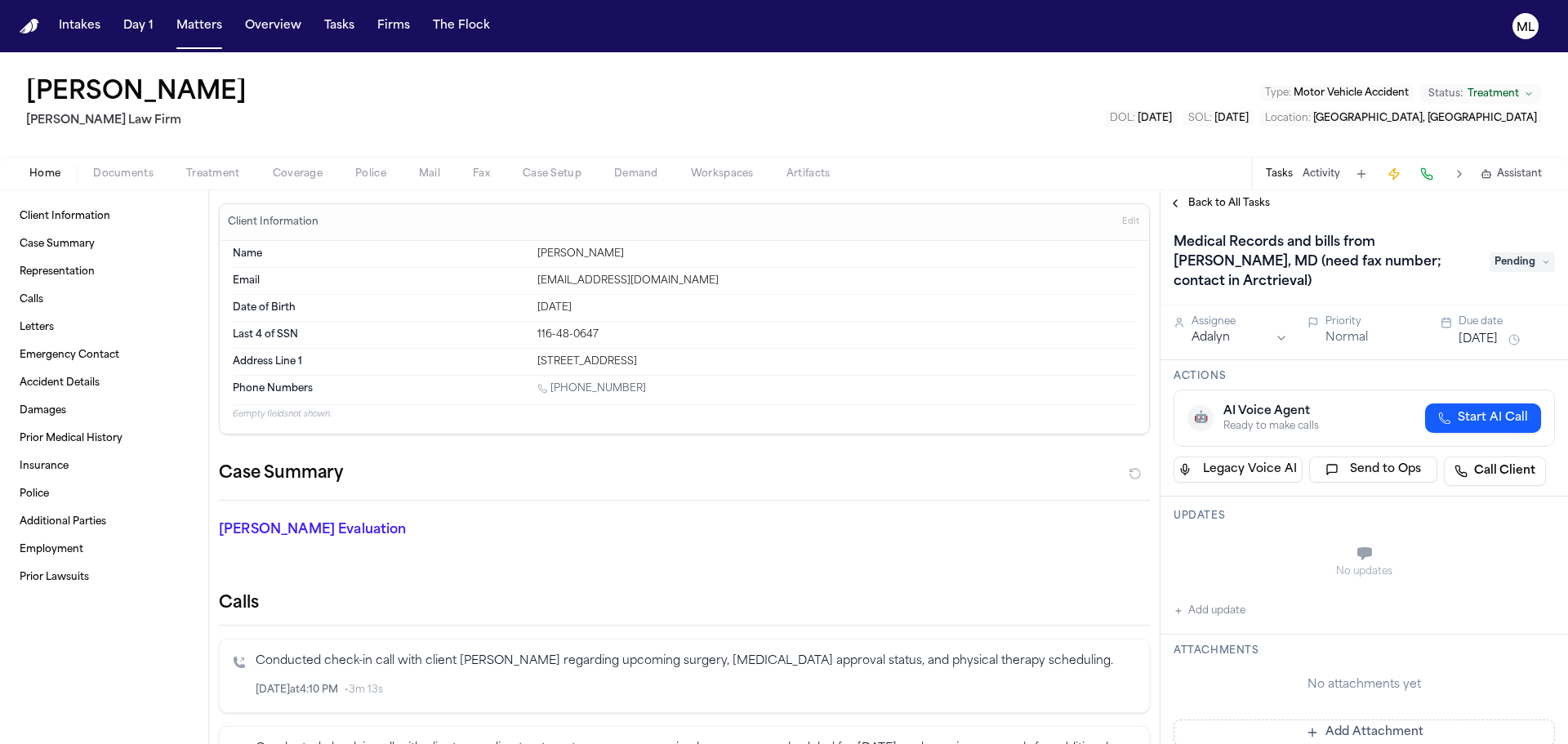
click at [139, 188] on div "Home Documents Treatment Coverage Police Mail Fax Case Setup Demand Workspaces …" at bounding box center [784, 173] width 1568 height 33
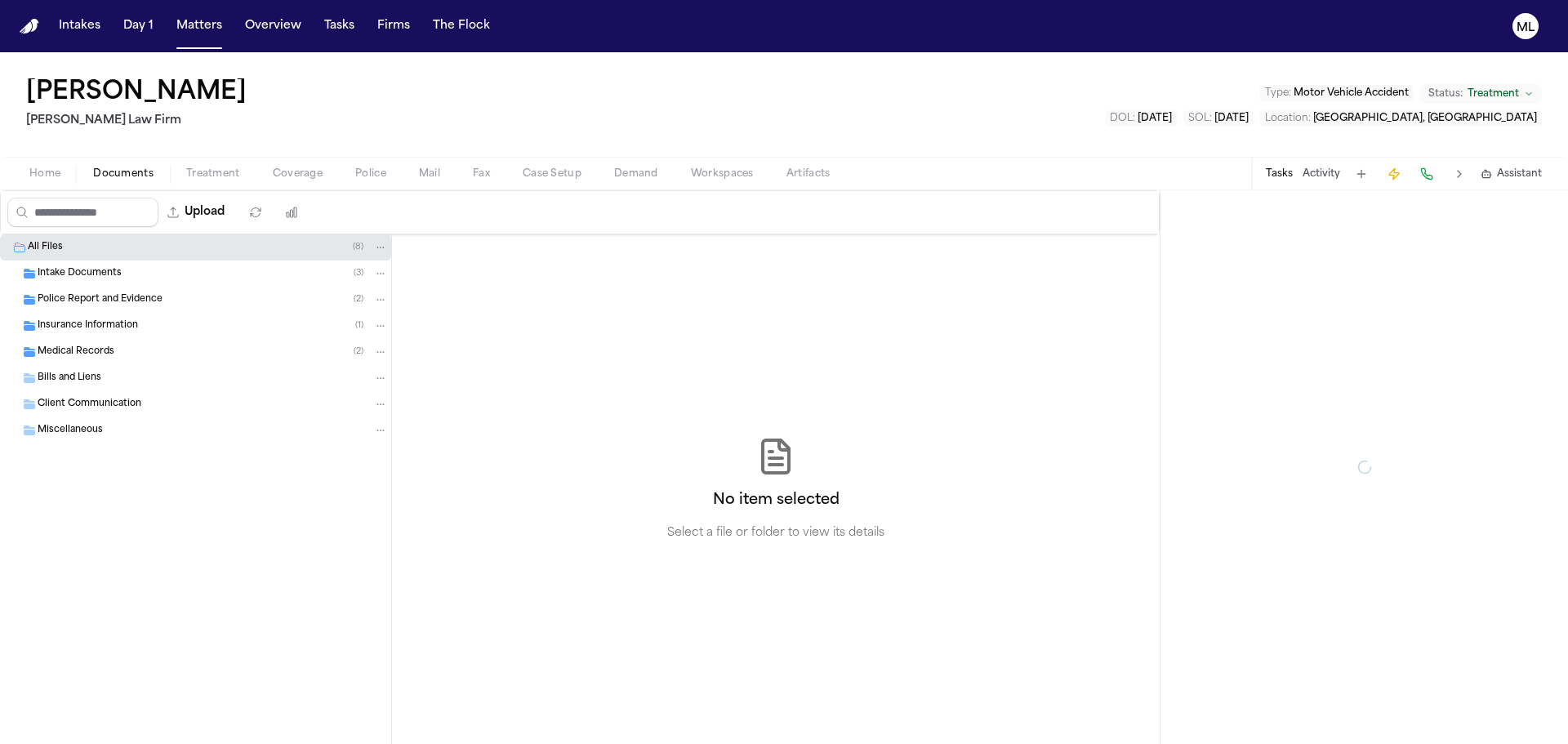
click at [139, 180] on button "Documents" at bounding box center [123, 173] width 93 height 20
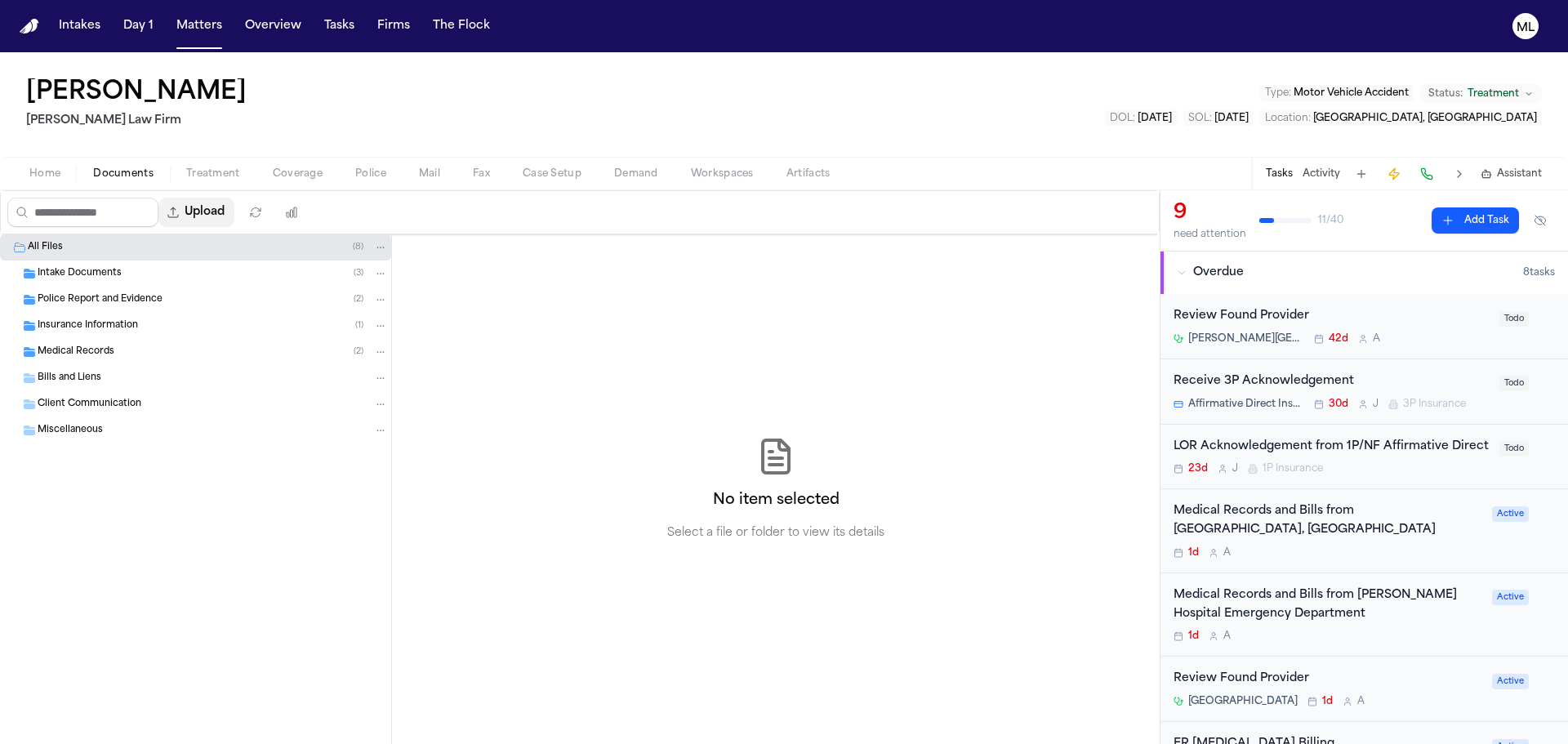
click at [202, 205] on button "Upload" at bounding box center [196, 213] width 76 height 30
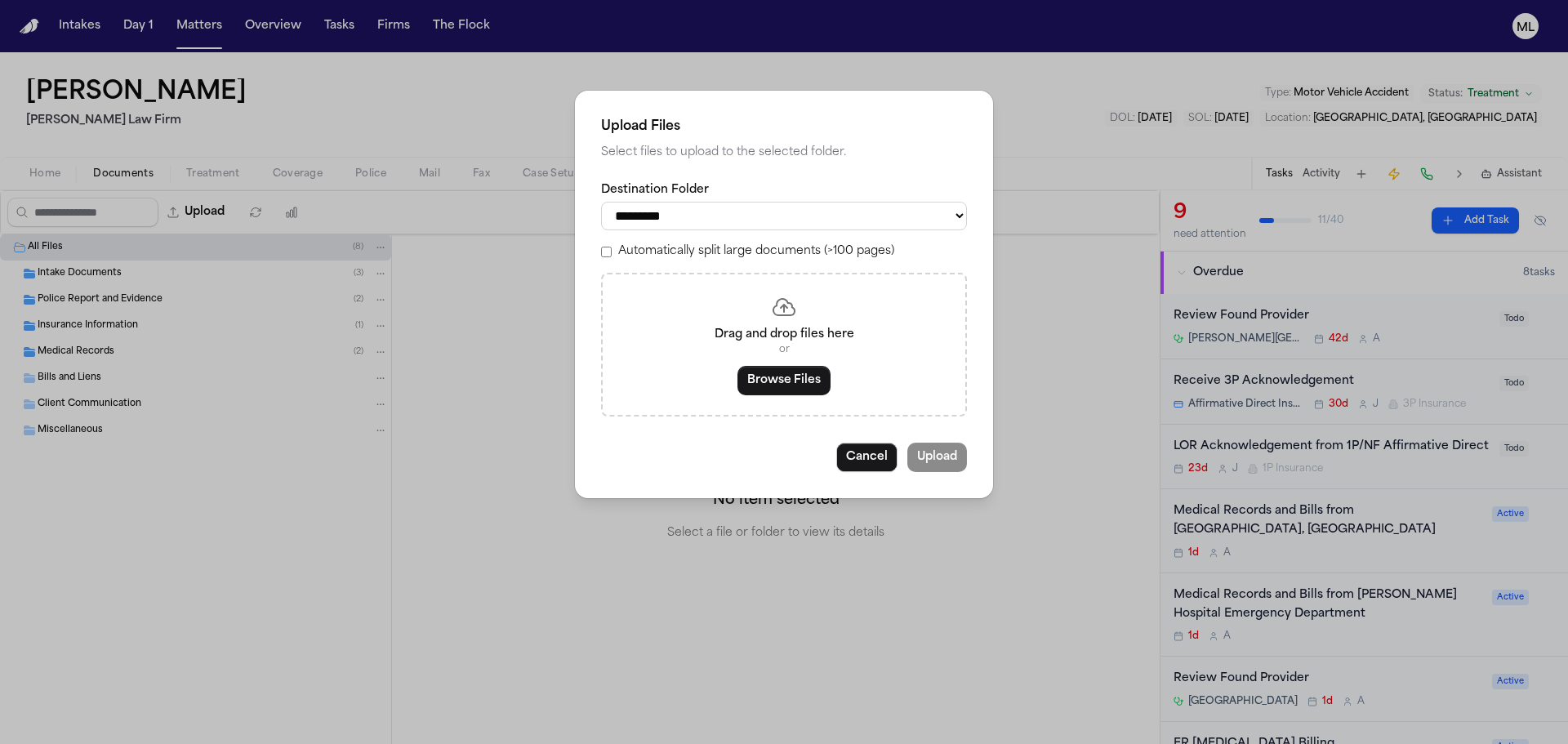
click at [788, 396] on div "Drag and drop files here or Browse Files" at bounding box center [784, 344] width 366 height 144
click at [800, 375] on button "Browse Files" at bounding box center [784, 381] width 93 height 30
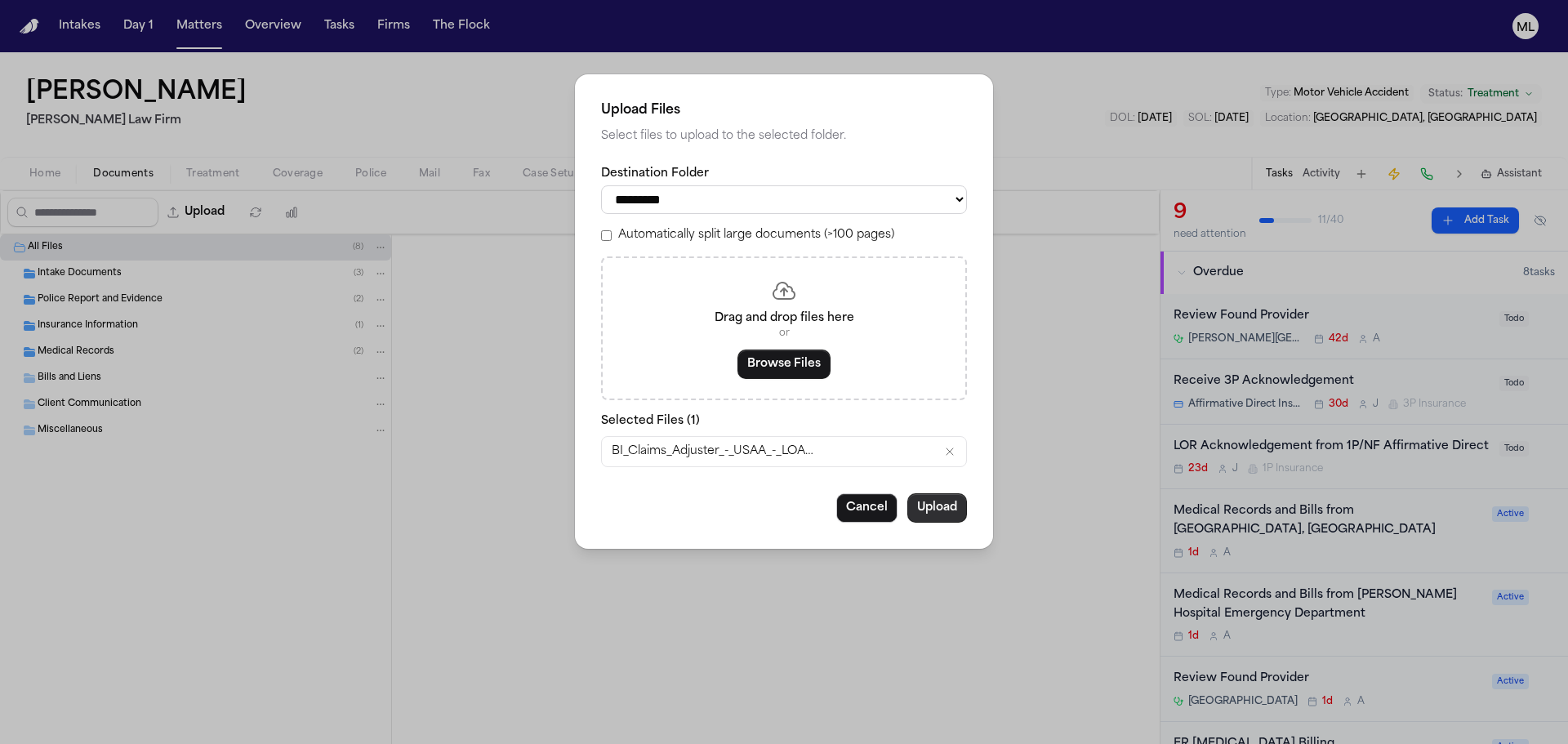
click at [952, 505] on button "Upload" at bounding box center [937, 508] width 59 height 30
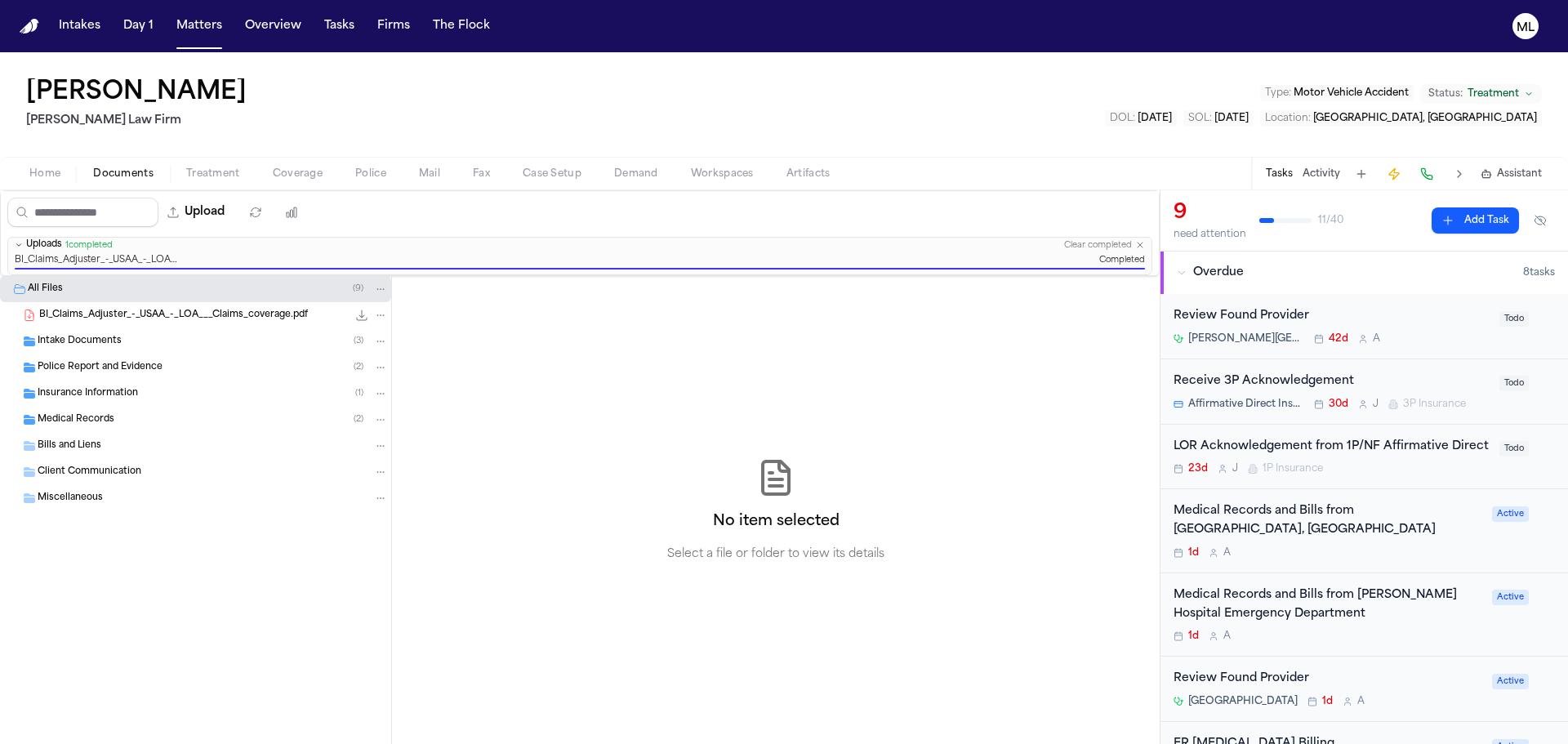
click at [1452, 315] on div "Review Found Provider" at bounding box center [1331, 317] width 316 height 19
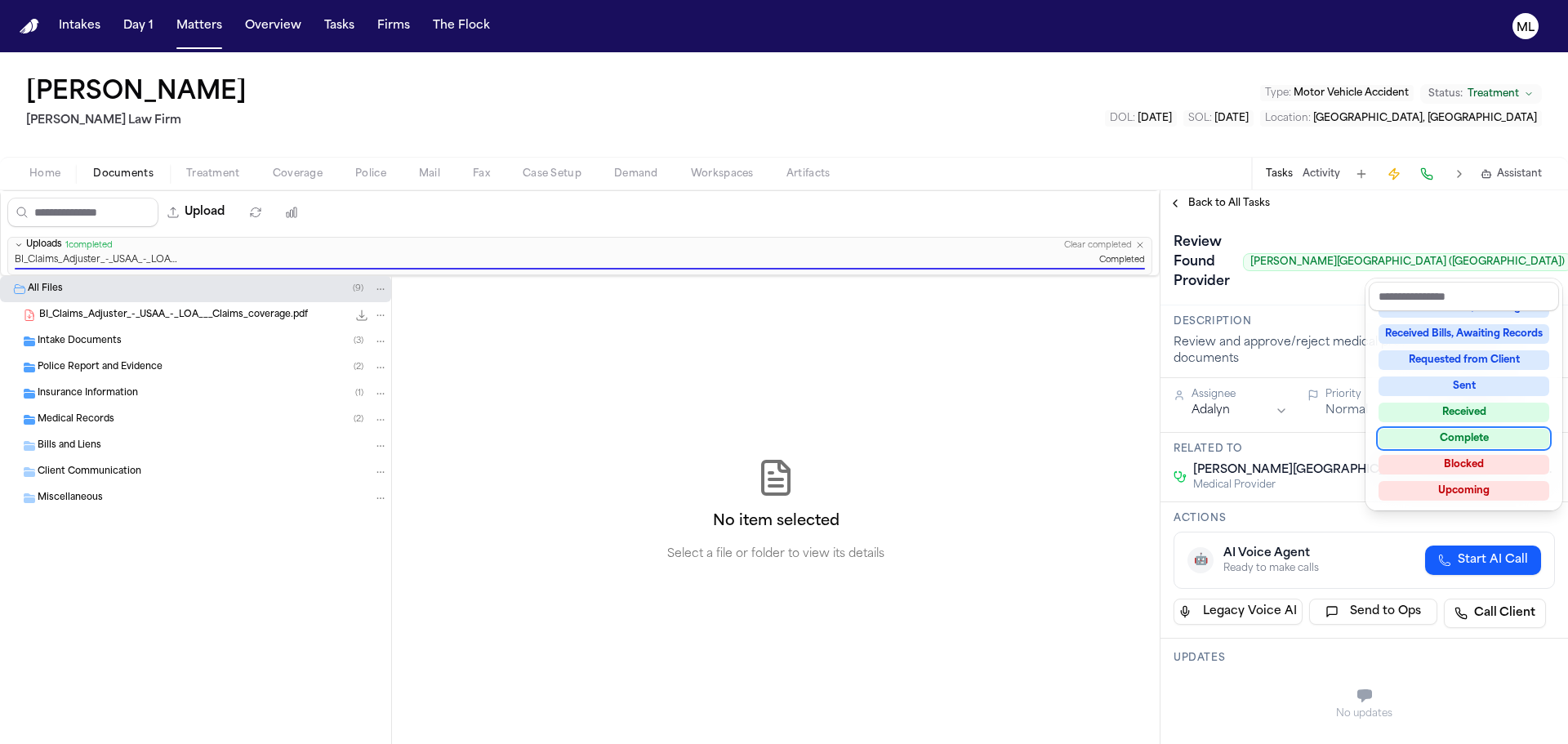
click at [1461, 441] on div "Complete" at bounding box center [1464, 438] width 171 height 20
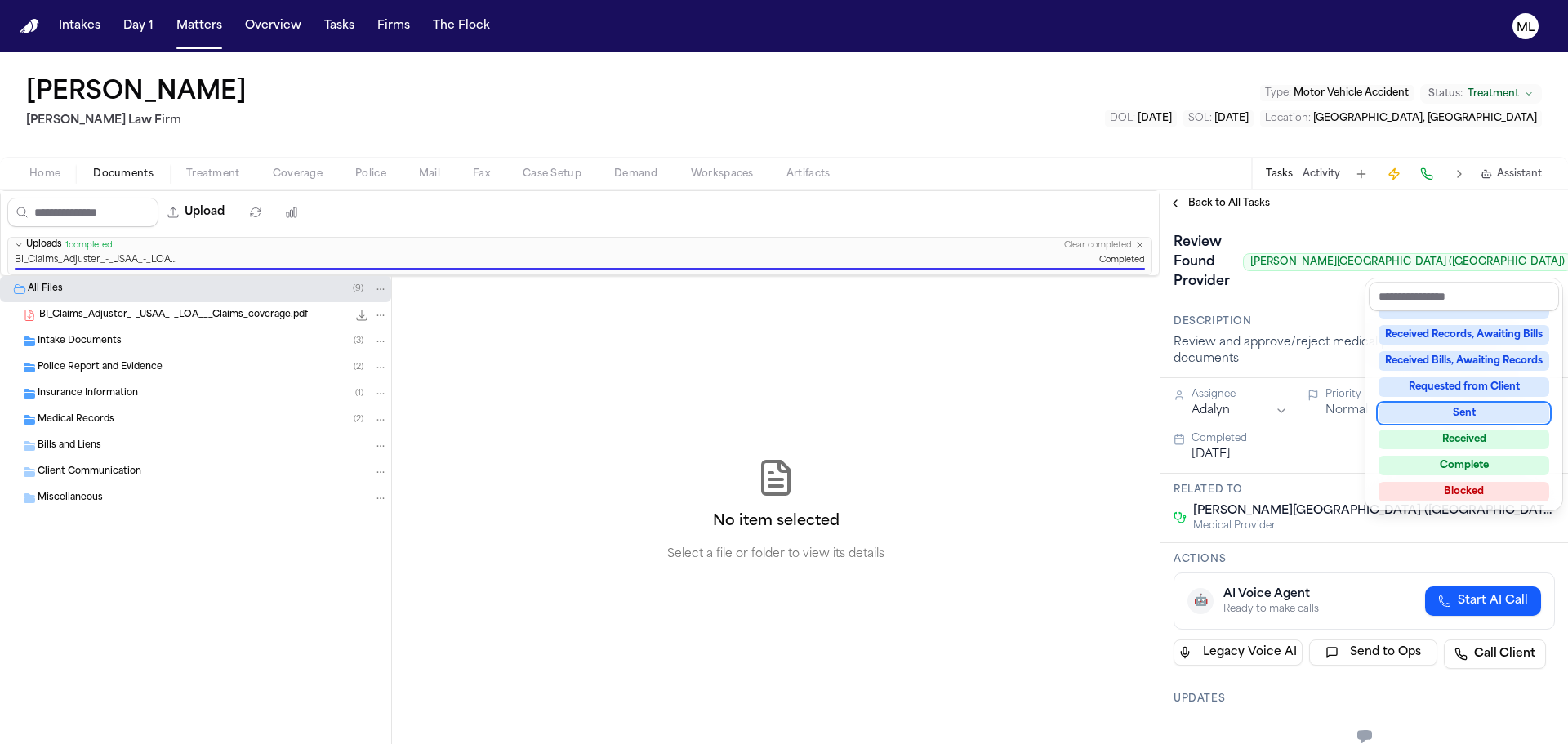
click at [1213, 203] on div "**********" at bounding box center [1364, 467] width 408 height 554
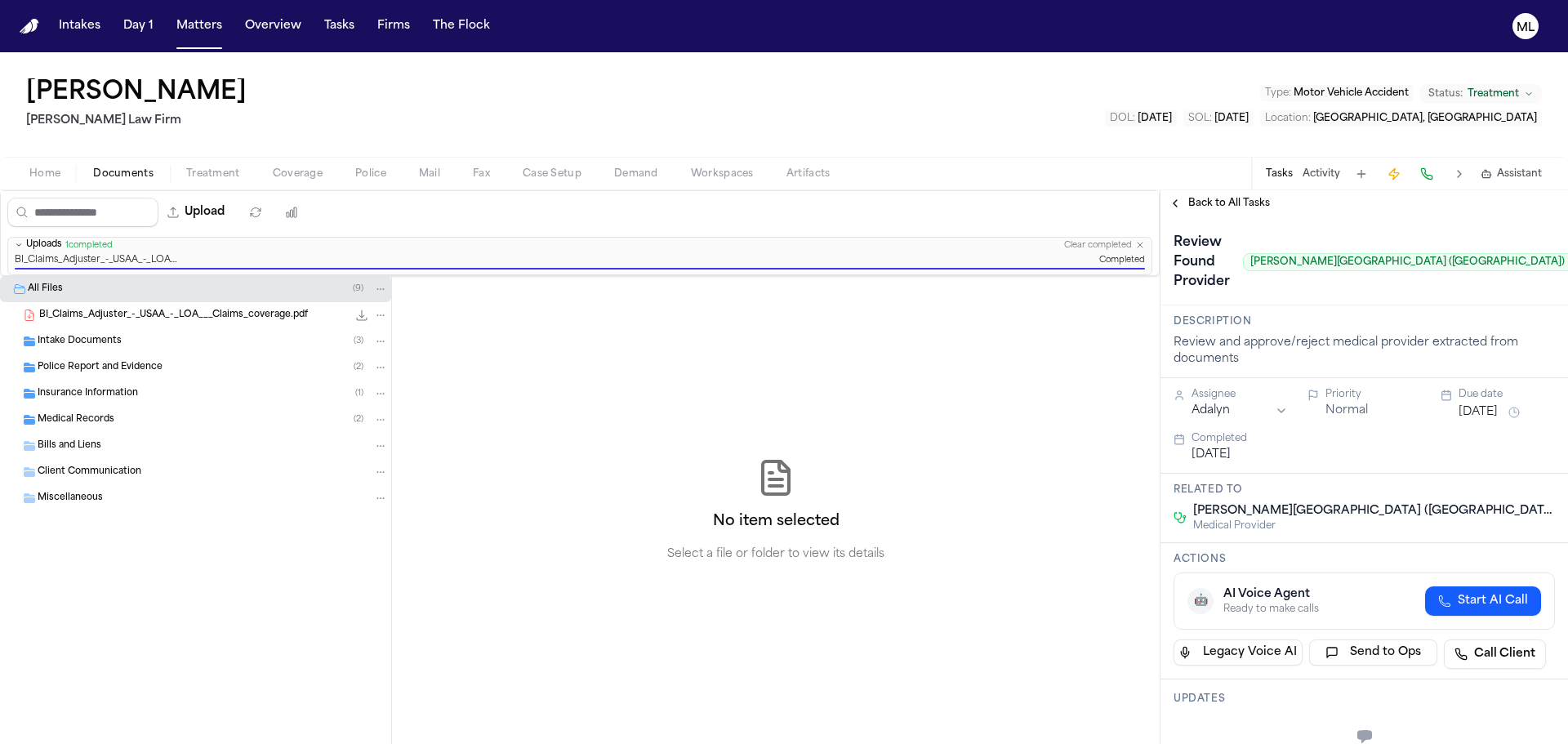
click at [1213, 203] on span "Back to All Tasks" at bounding box center [1229, 203] width 82 height 13
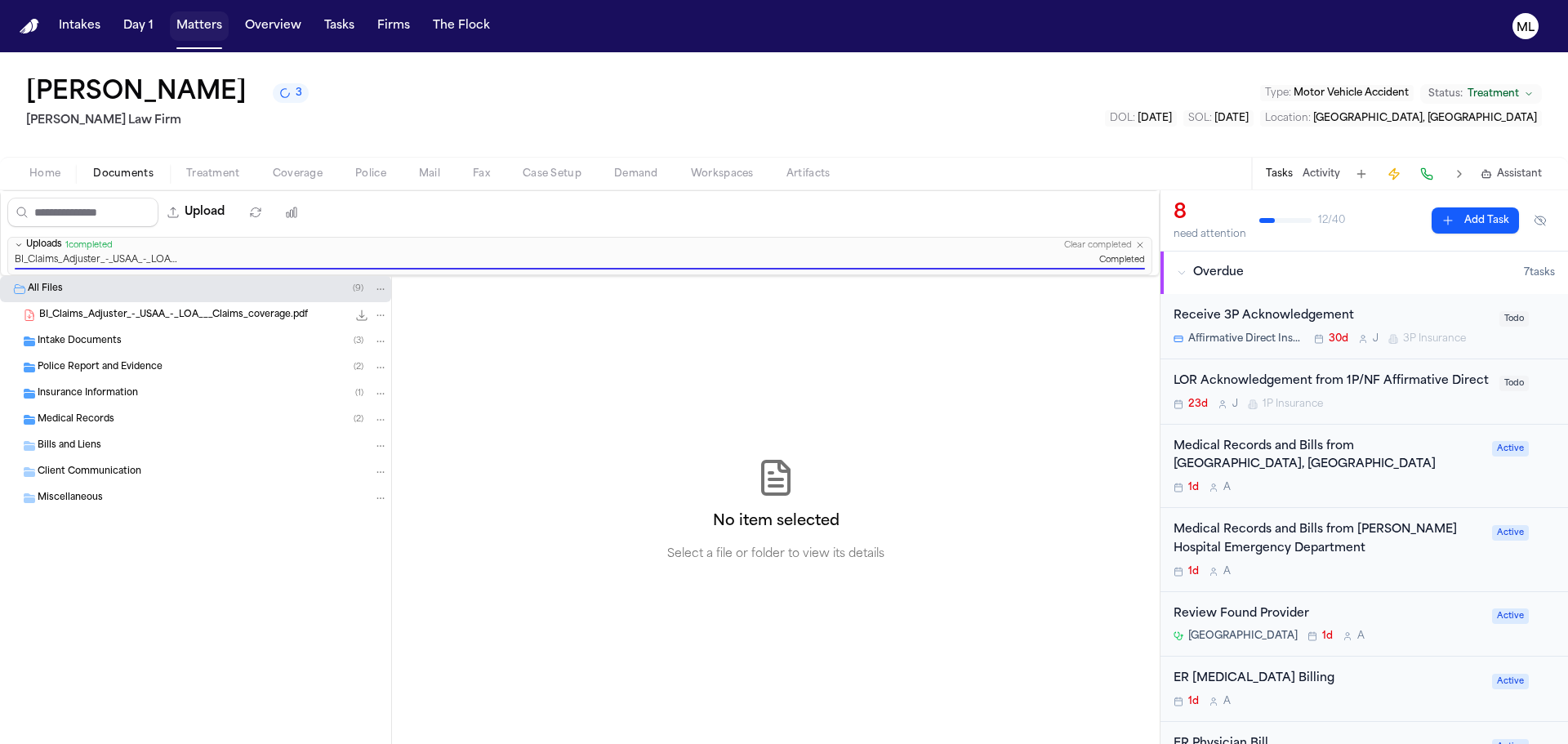
drag, startPoint x: 181, startPoint y: 20, endPoint x: 195, endPoint y: 20, distance: 14.0
click at [181, 20] on button "Matters" at bounding box center [199, 26] width 59 height 30
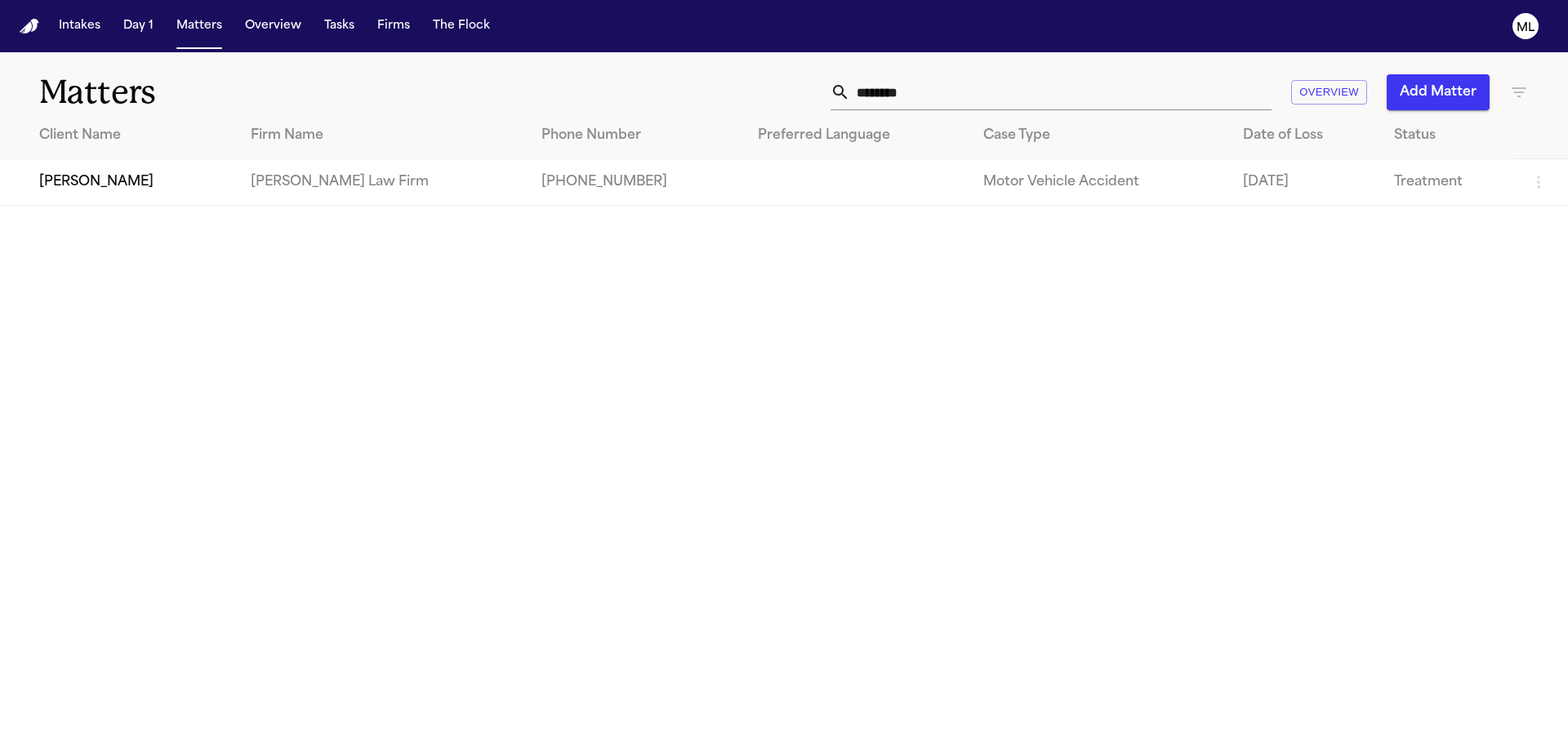
click at [847, 107] on div "********" at bounding box center [1051, 91] width 441 height 36
click at [180, 179] on td "Chris Berry" at bounding box center [118, 182] width 238 height 46
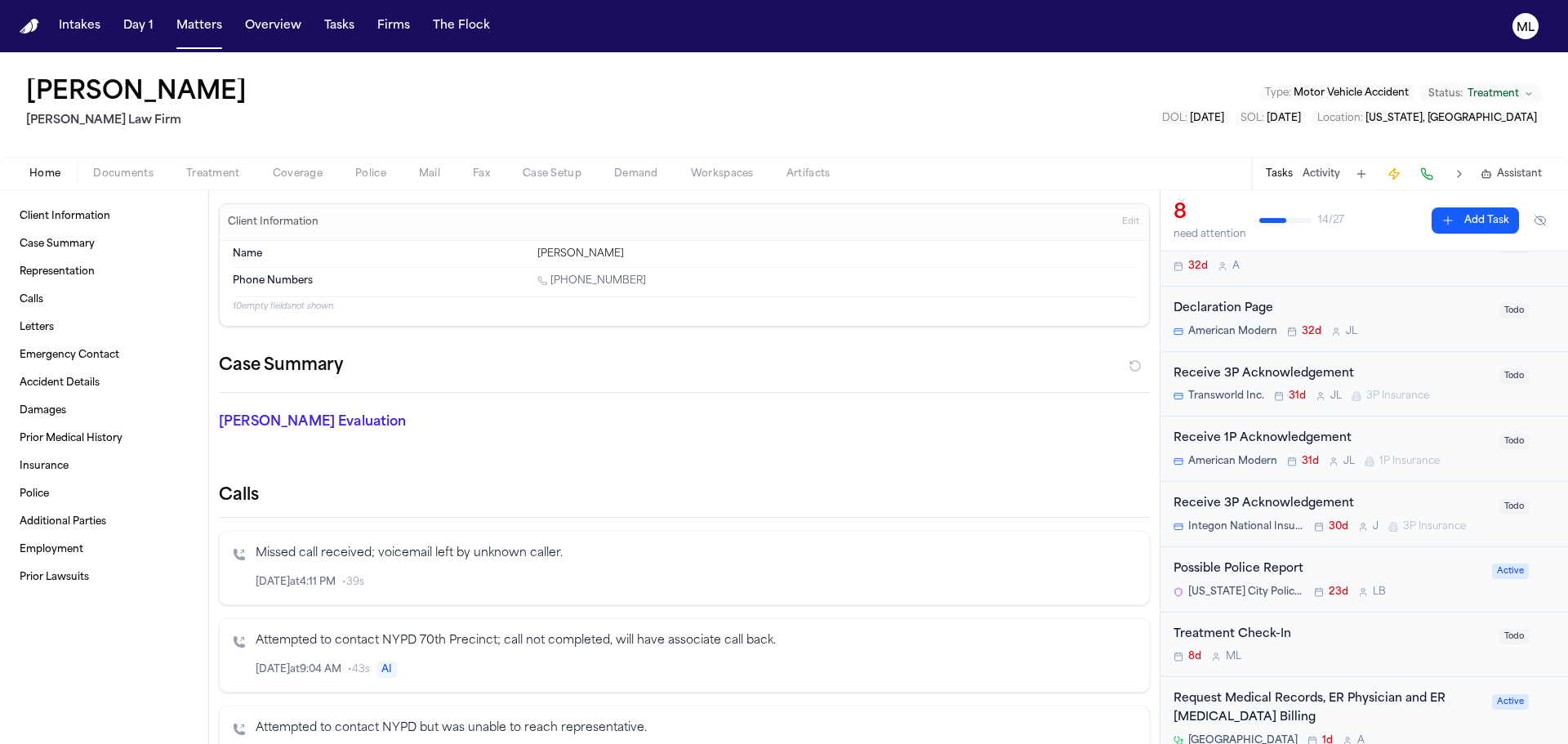
scroll to position [164, 0]
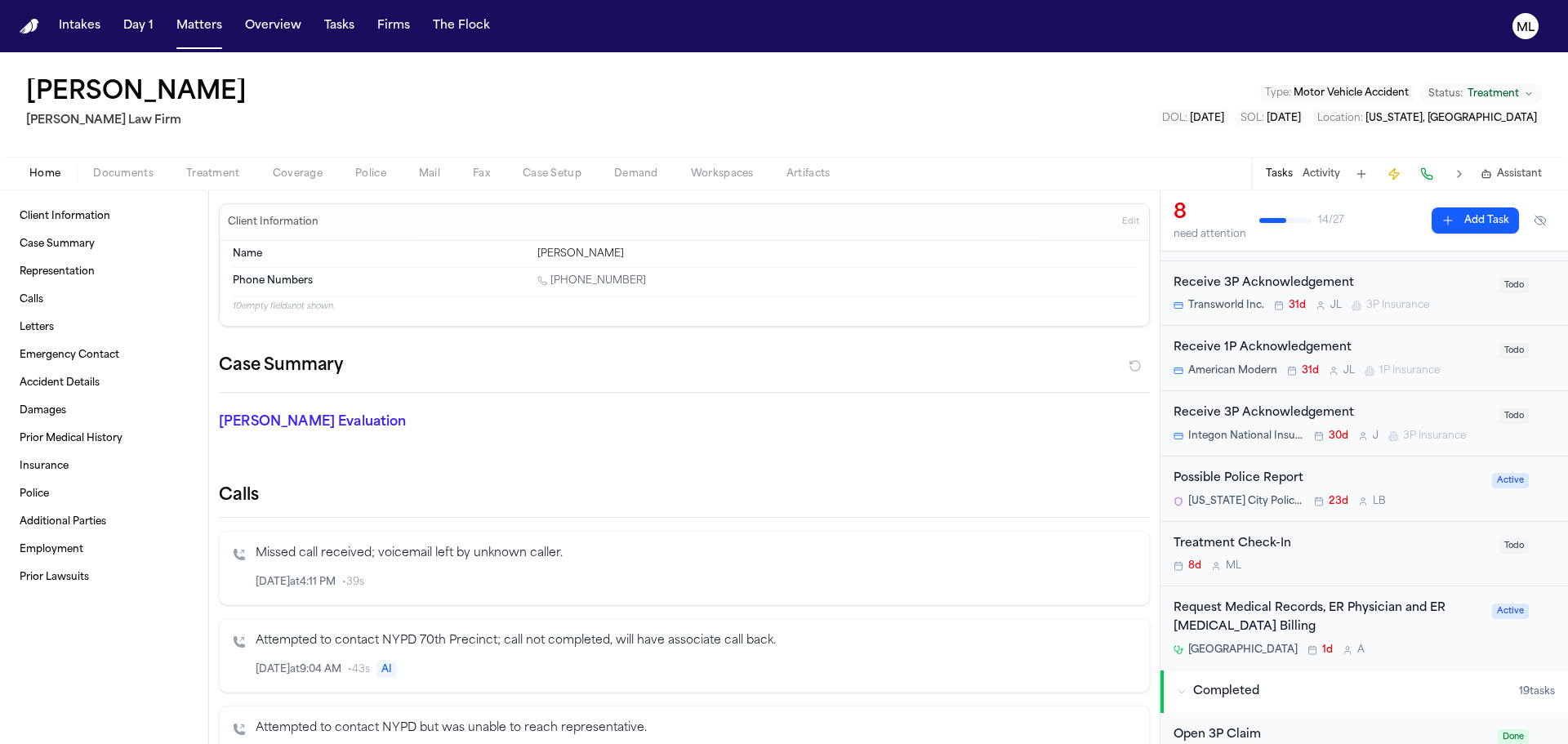
click at [1342, 578] on div "Treatment Check-In 8d M L Todo" at bounding box center [1364, 554] width 408 height 65
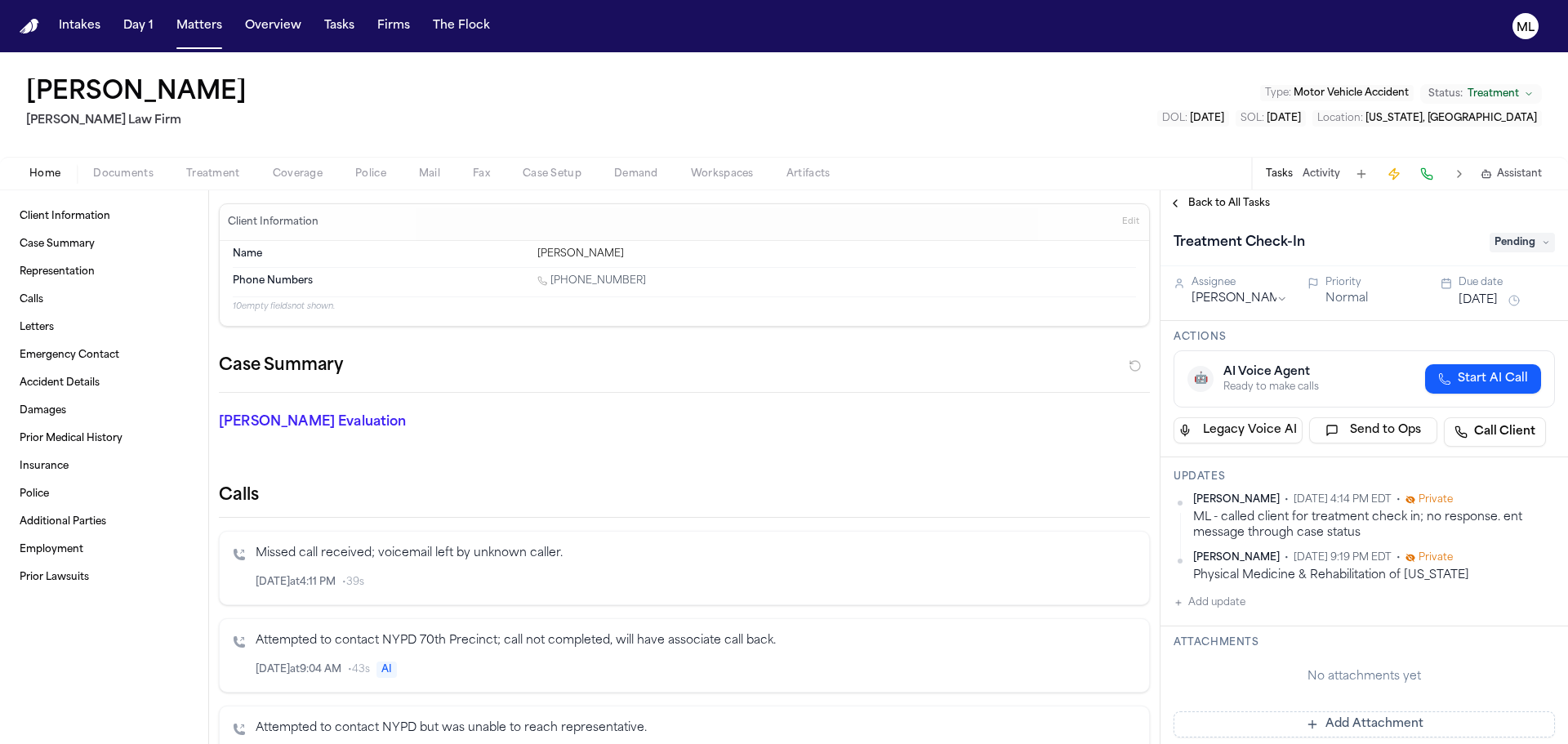
click at [1221, 599] on button "Add update" at bounding box center [1209, 603] width 72 height 20
click at [1238, 623] on textarea "Add your update" at bounding box center [1374, 616] width 348 height 33
click at [1530, 659] on button "Add" at bounding box center [1531, 655] width 33 height 20
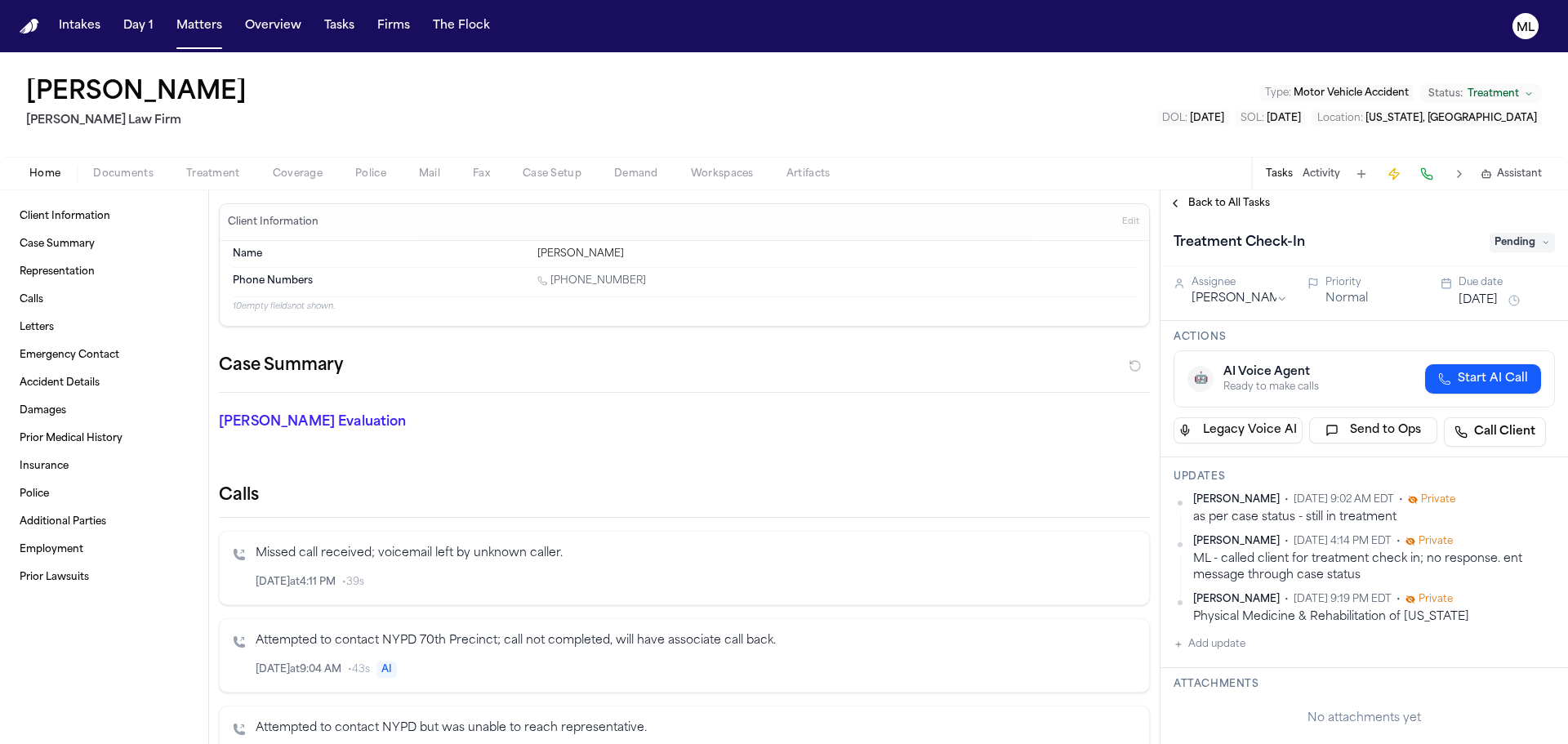
click at [1475, 296] on button "Aug 21, 2025" at bounding box center [1478, 301] width 39 height 17
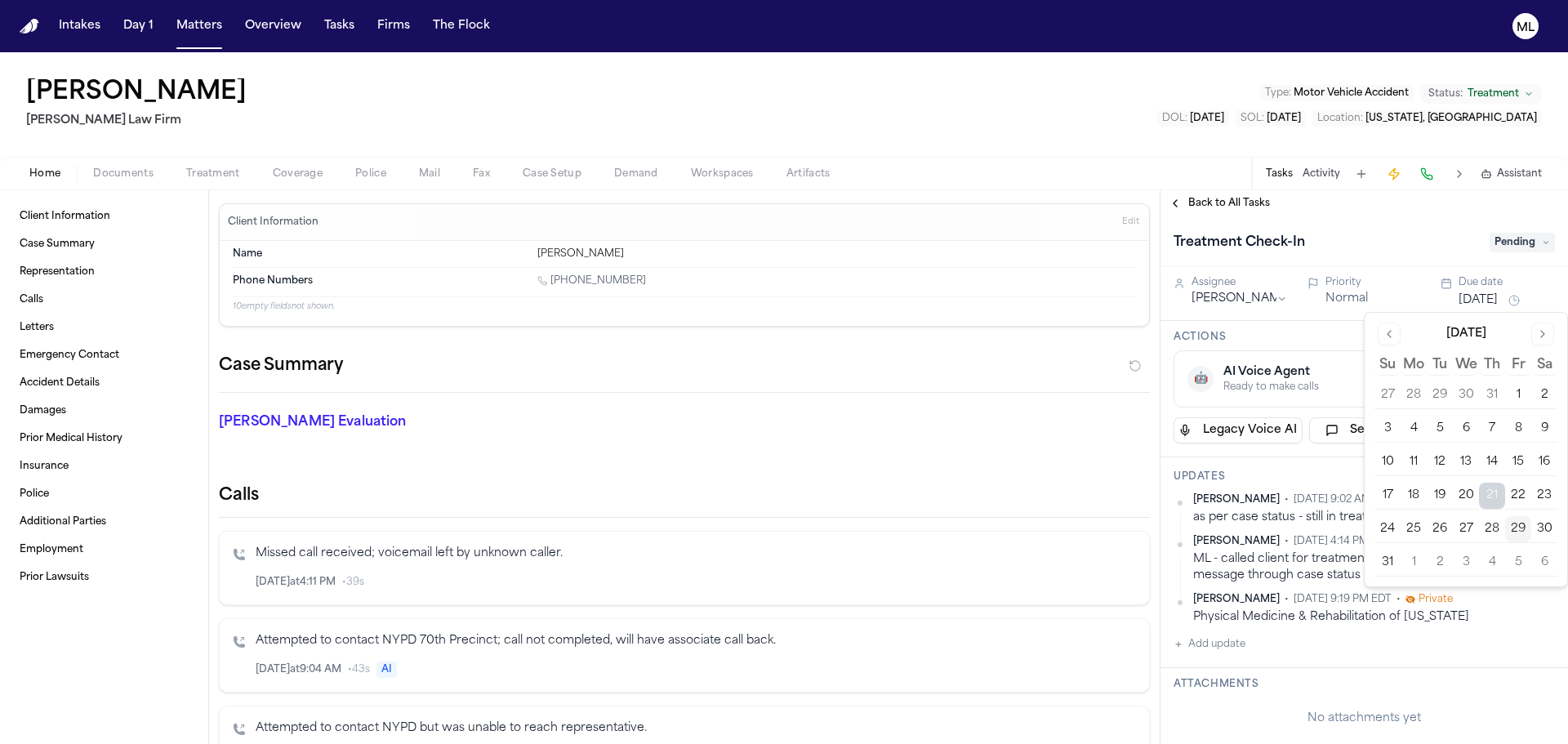
click at [1541, 335] on button "Go to next month" at bounding box center [1543, 334] width 23 height 23
click at [1496, 423] on button "11" at bounding box center [1492, 429] width 26 height 26
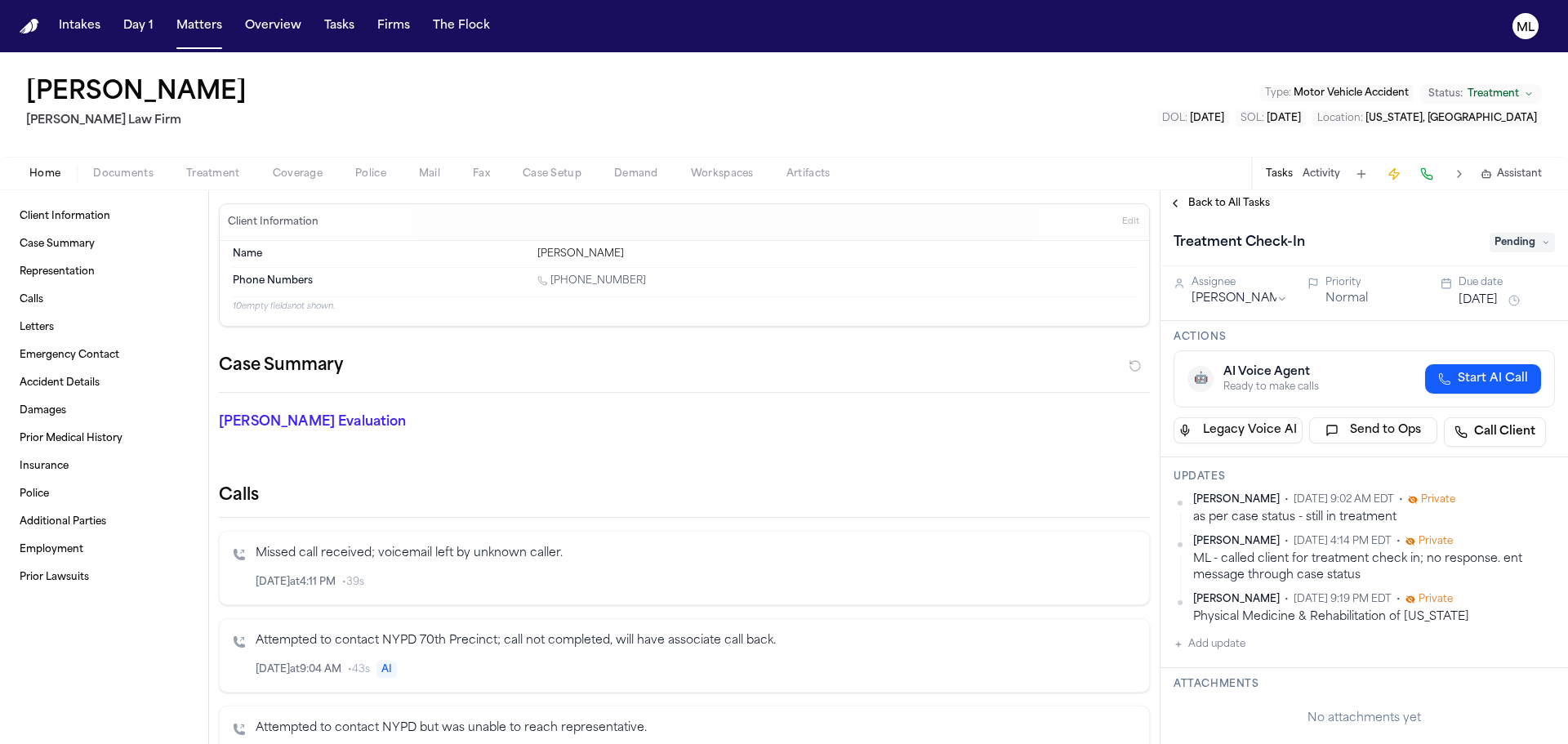
click at [1232, 206] on span "Back to All Tasks" at bounding box center [1229, 203] width 82 height 13
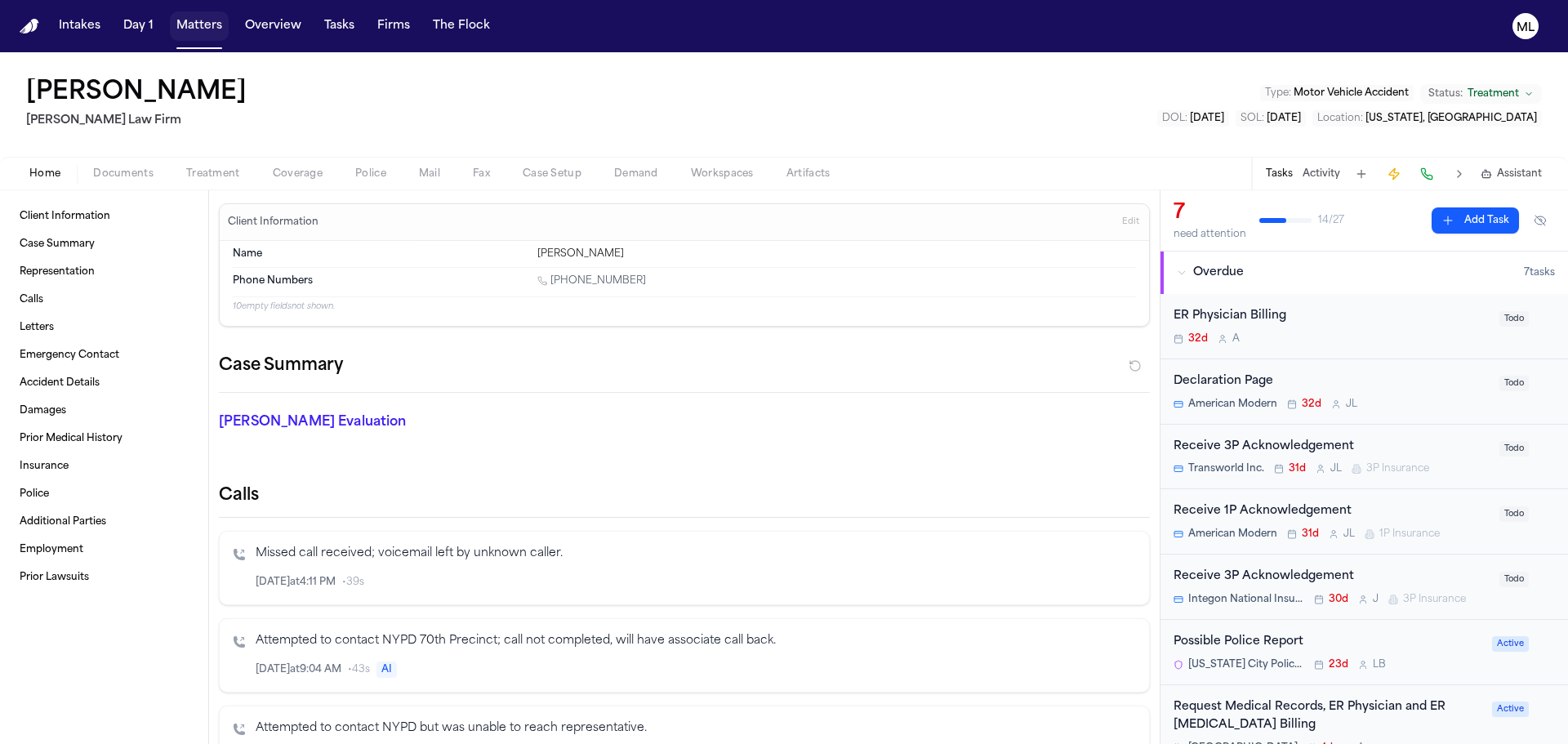
click at [182, 31] on button "Matters" at bounding box center [199, 26] width 59 height 30
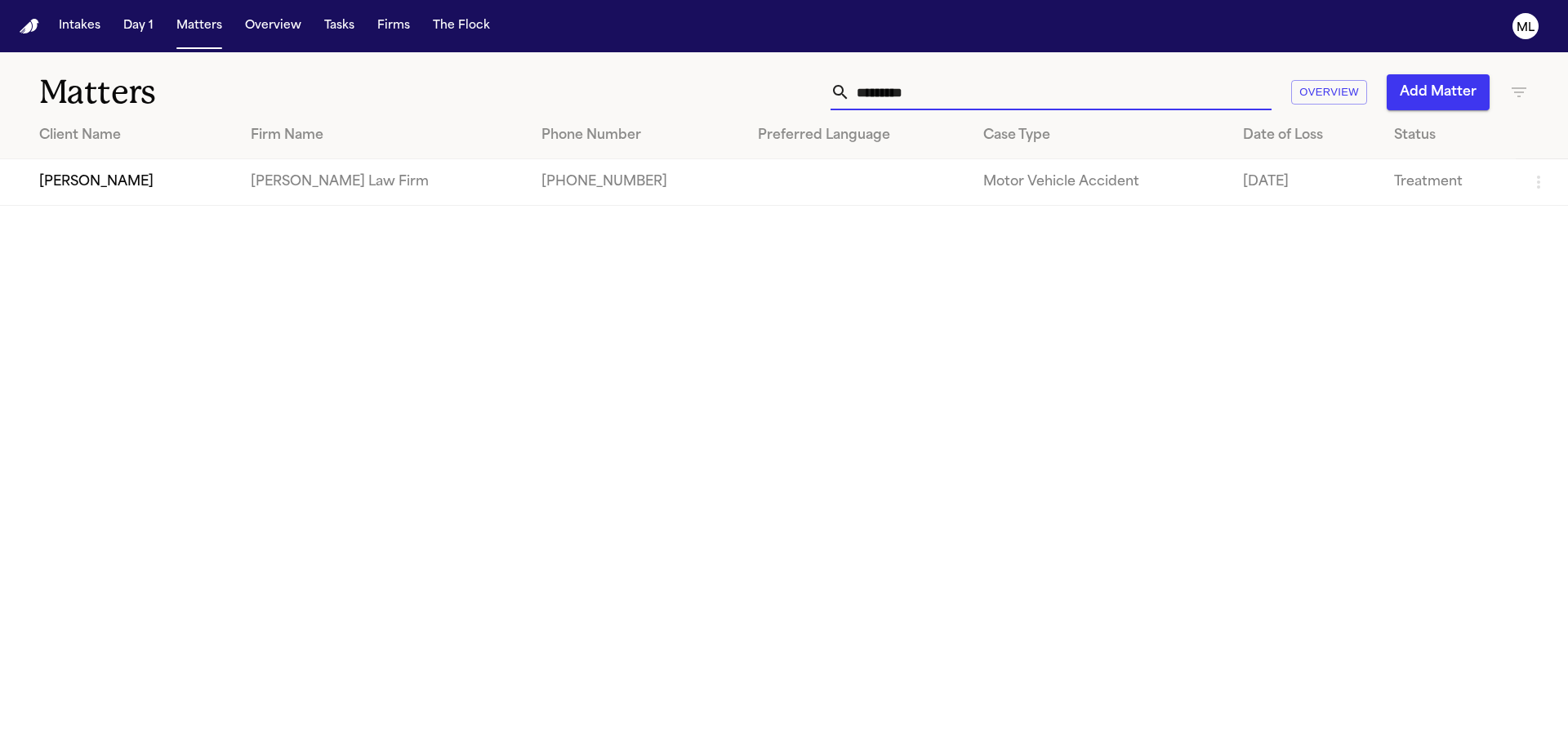
drag, startPoint x: 828, startPoint y: 104, endPoint x: 804, endPoint y: 102, distance: 24.1
click at [805, 104] on div "********* Overview Add Matter" at bounding box center [1001, 91] width 1056 height 36
click at [121, 190] on td "Mattar Diagne" at bounding box center [118, 182] width 238 height 46
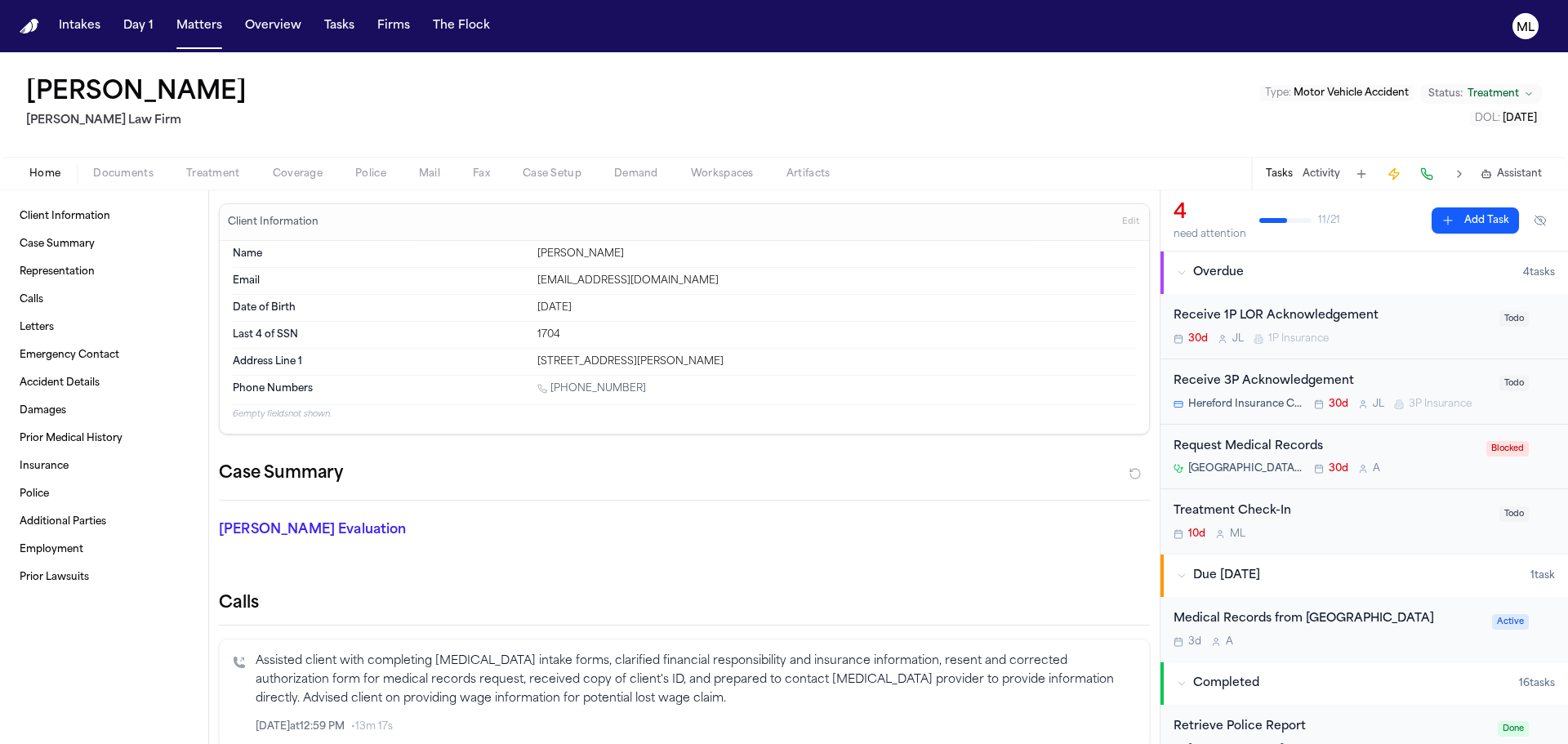
click at [1407, 531] on div "10d M L" at bounding box center [1331, 534] width 316 height 13
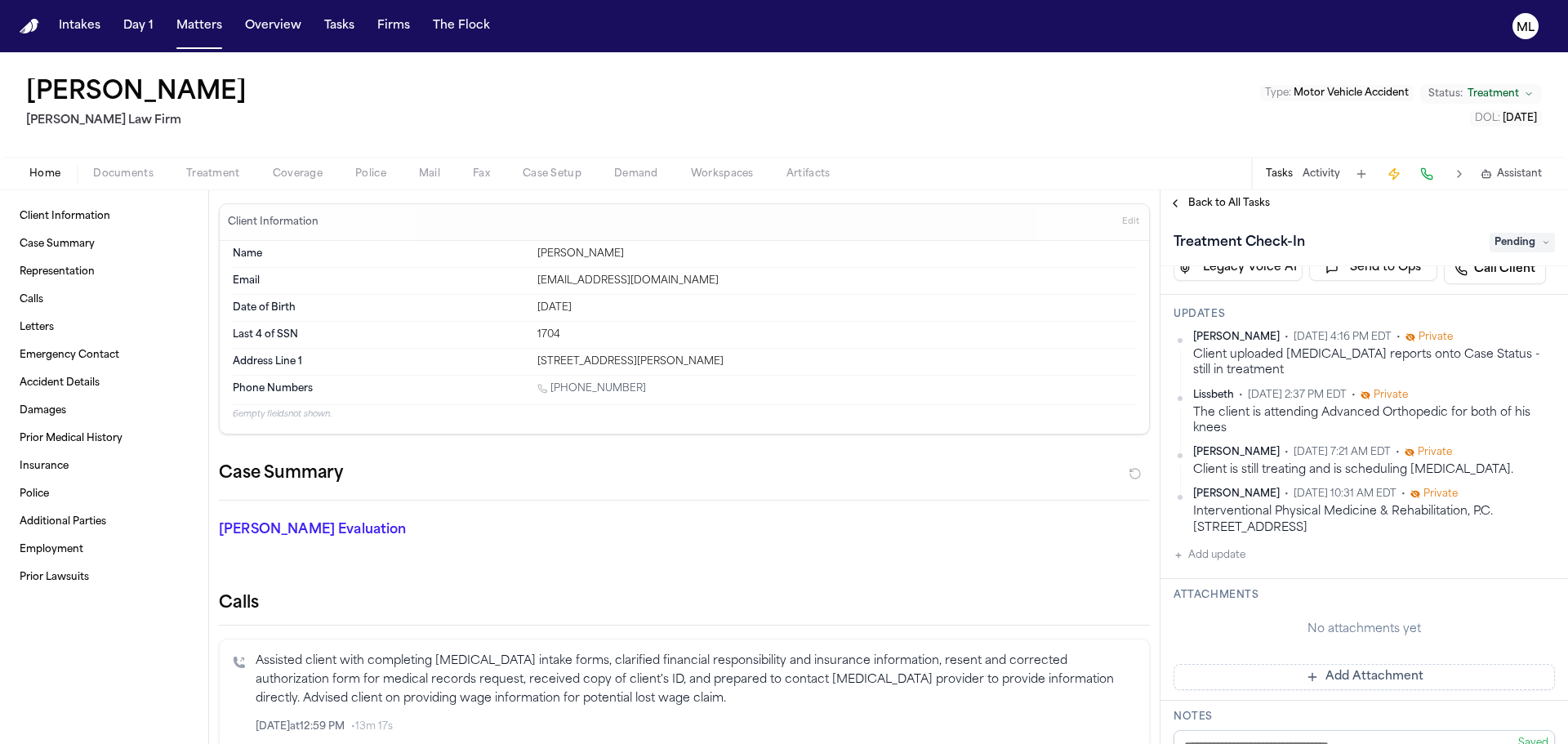
scroll to position [164, 0]
click at [1228, 554] on button "Add update" at bounding box center [1209, 554] width 72 height 20
click at [1232, 557] on textarea "Add your update" at bounding box center [1374, 568] width 348 height 33
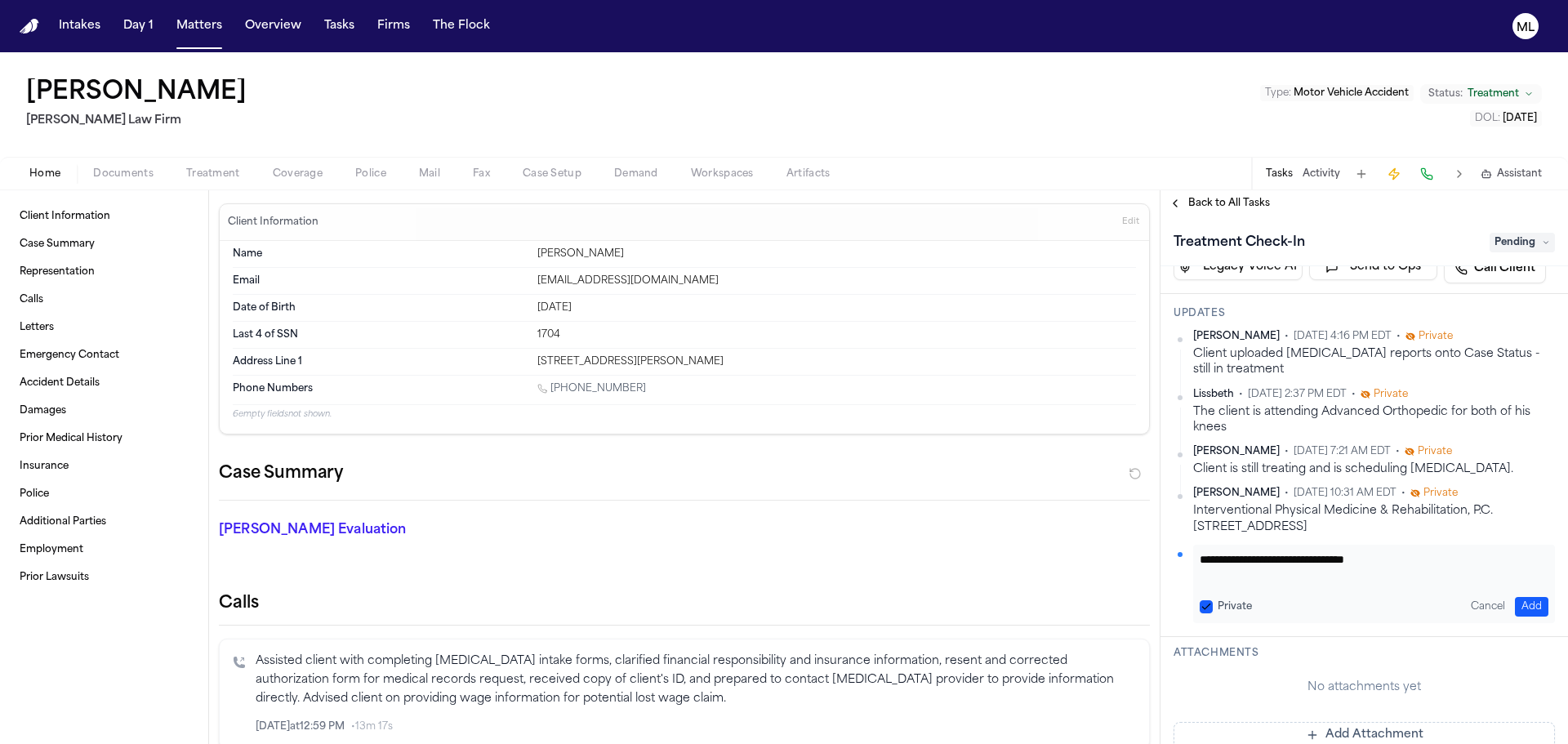
drag, startPoint x: 1500, startPoint y: 596, endPoint x: 1526, endPoint y: 615, distance: 32.2
click at [1515, 608] on div "**********" at bounding box center [1374, 584] width 362 height 78
click at [1526, 615] on button "Add" at bounding box center [1531, 606] width 33 height 20
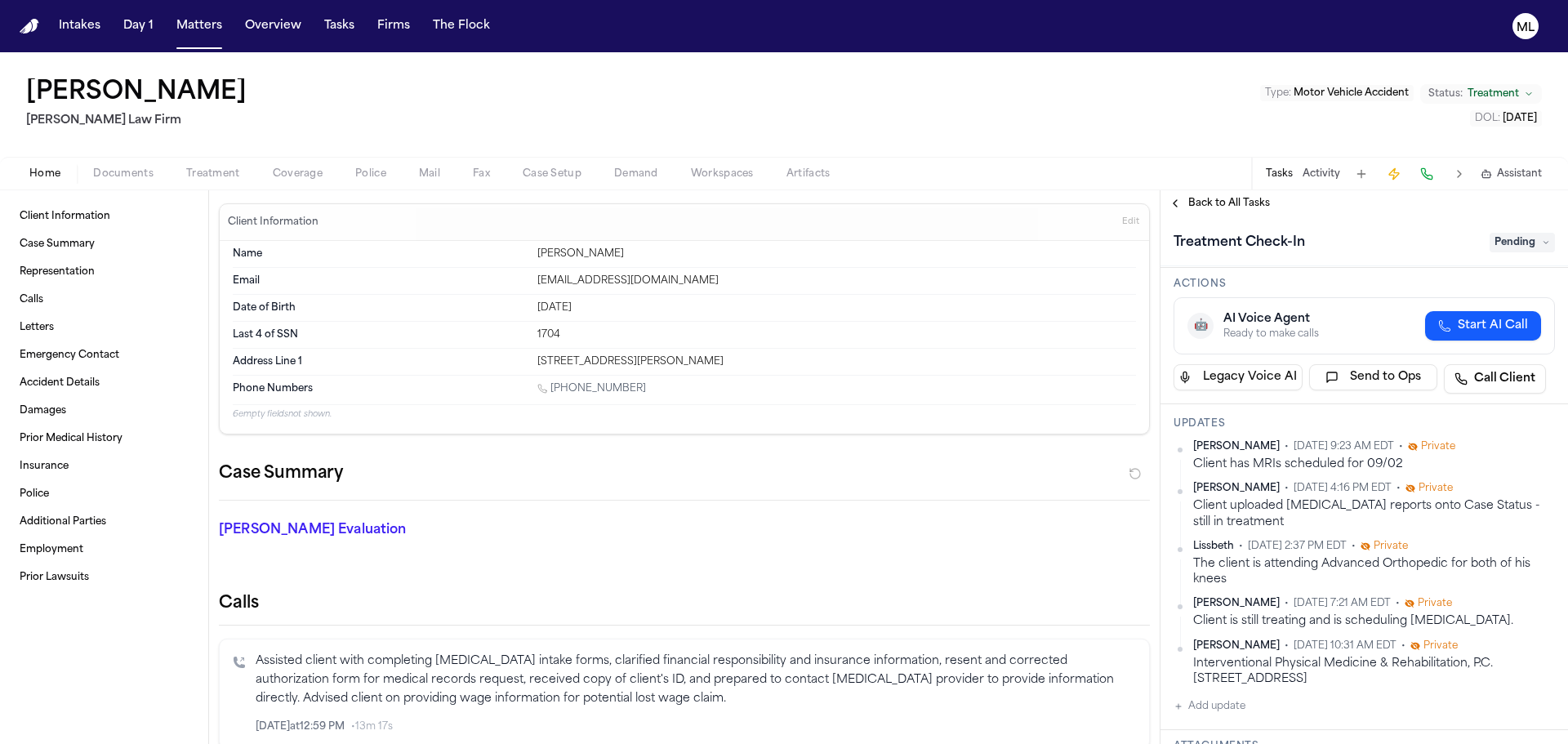
scroll to position [0, 0]
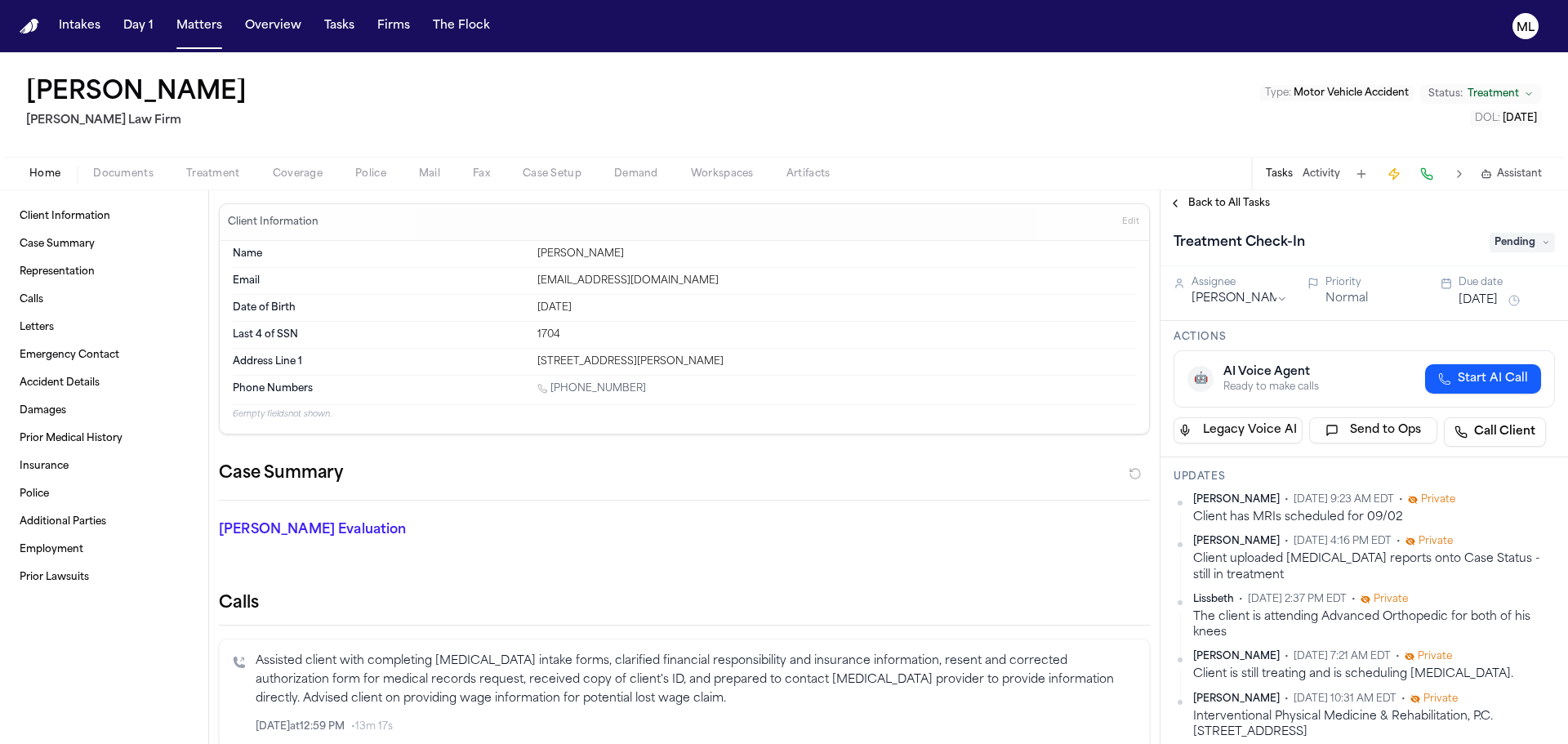
click at [1497, 300] on button "Aug 19, 2025" at bounding box center [1478, 301] width 39 height 17
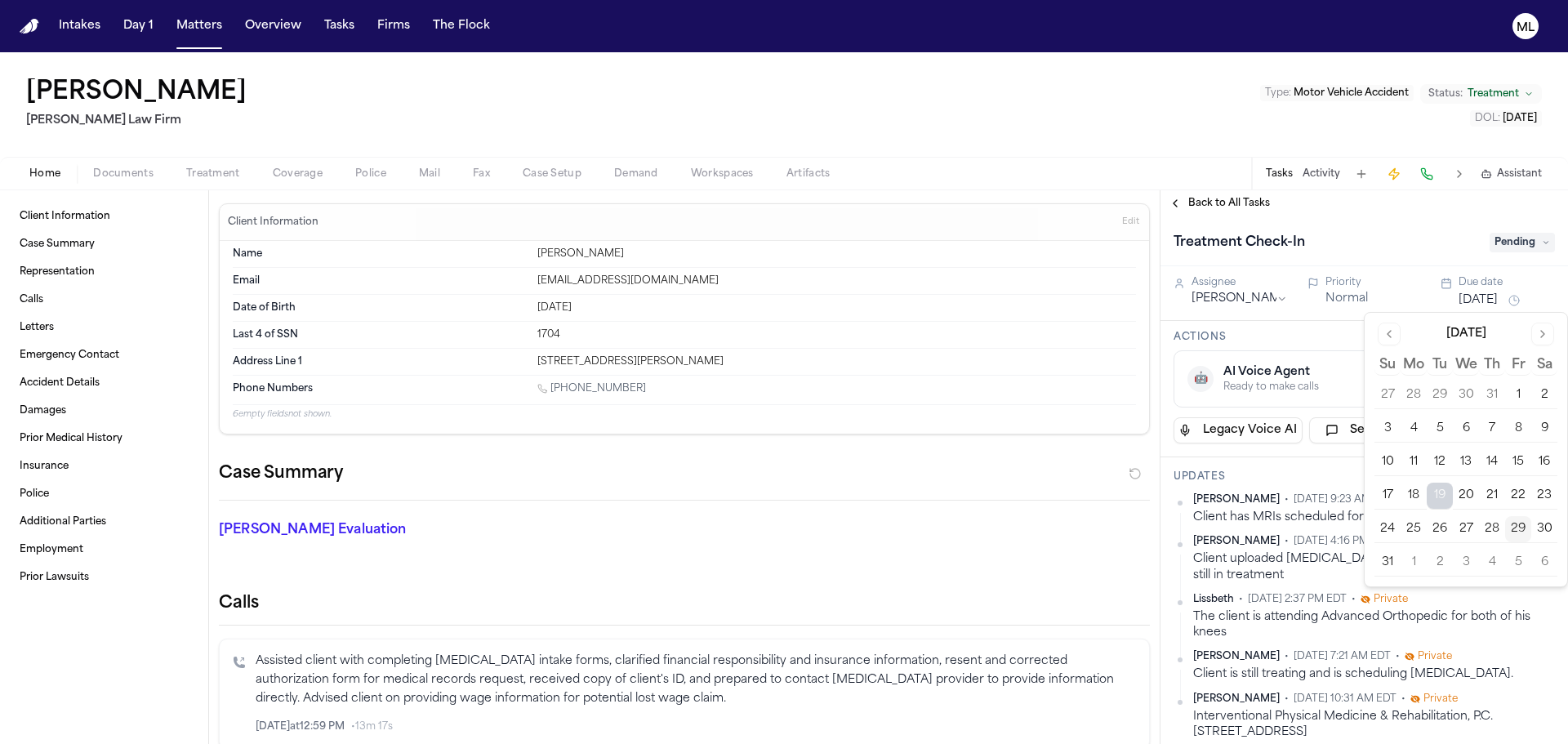
click at [1543, 334] on button "Go to next month" at bounding box center [1543, 334] width 23 height 23
click at [1491, 388] on button "4" at bounding box center [1492, 396] width 26 height 26
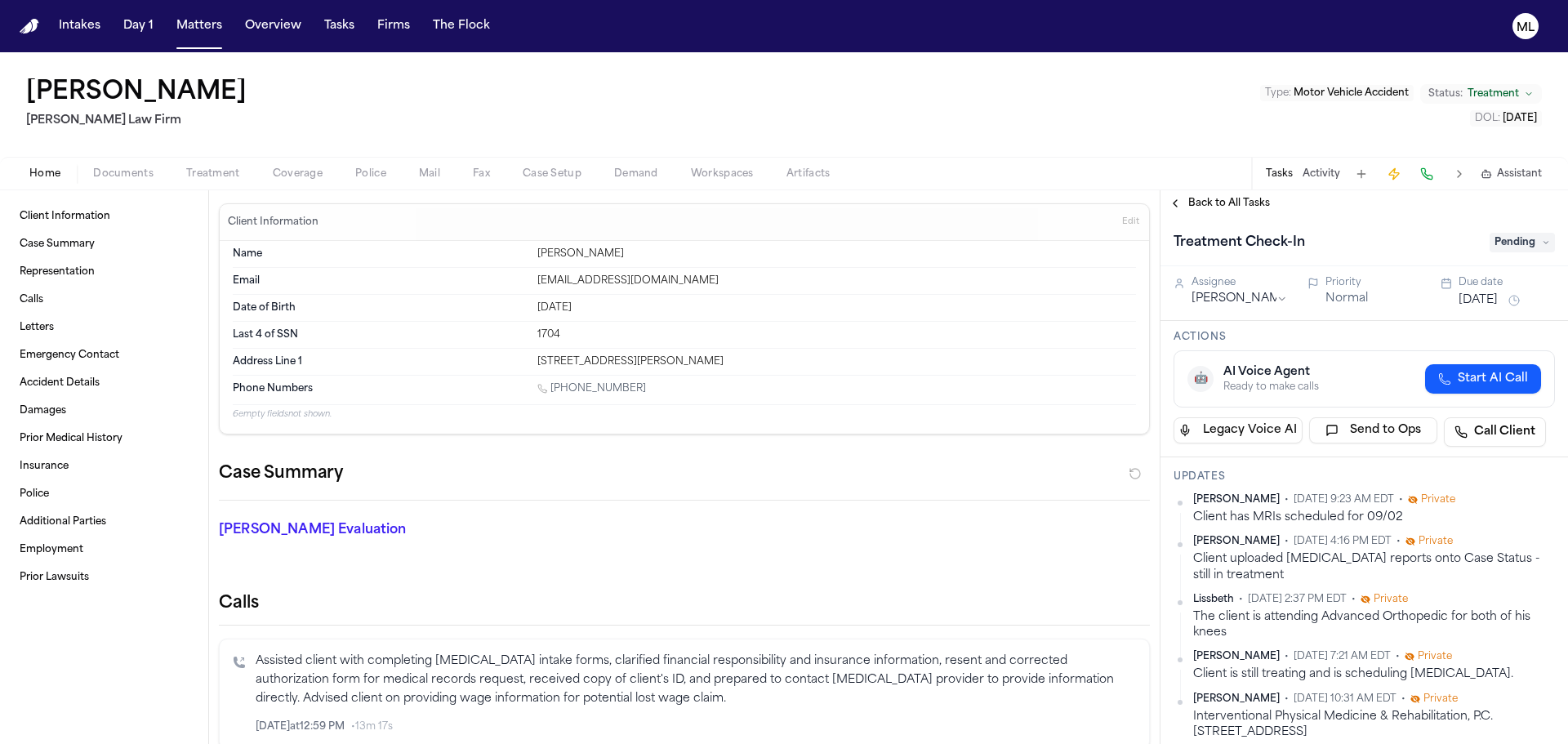
click at [1212, 207] on span "Back to All Tasks" at bounding box center [1229, 203] width 82 height 13
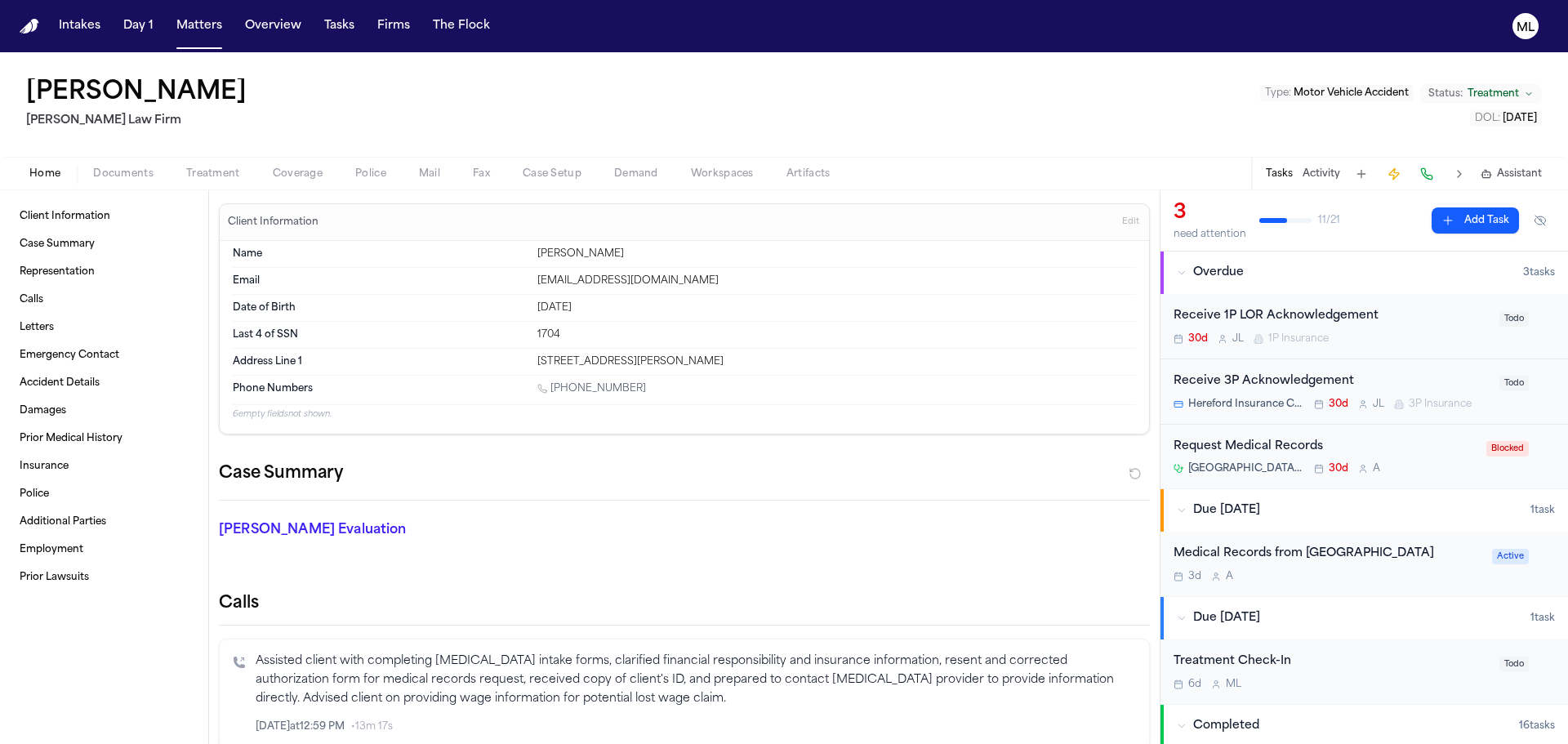
click at [1426, 461] on div "Request Medical Records NYC Health + Hospitals – Harlem Hospital Center 30d A" at bounding box center [1325, 457] width 303 height 38
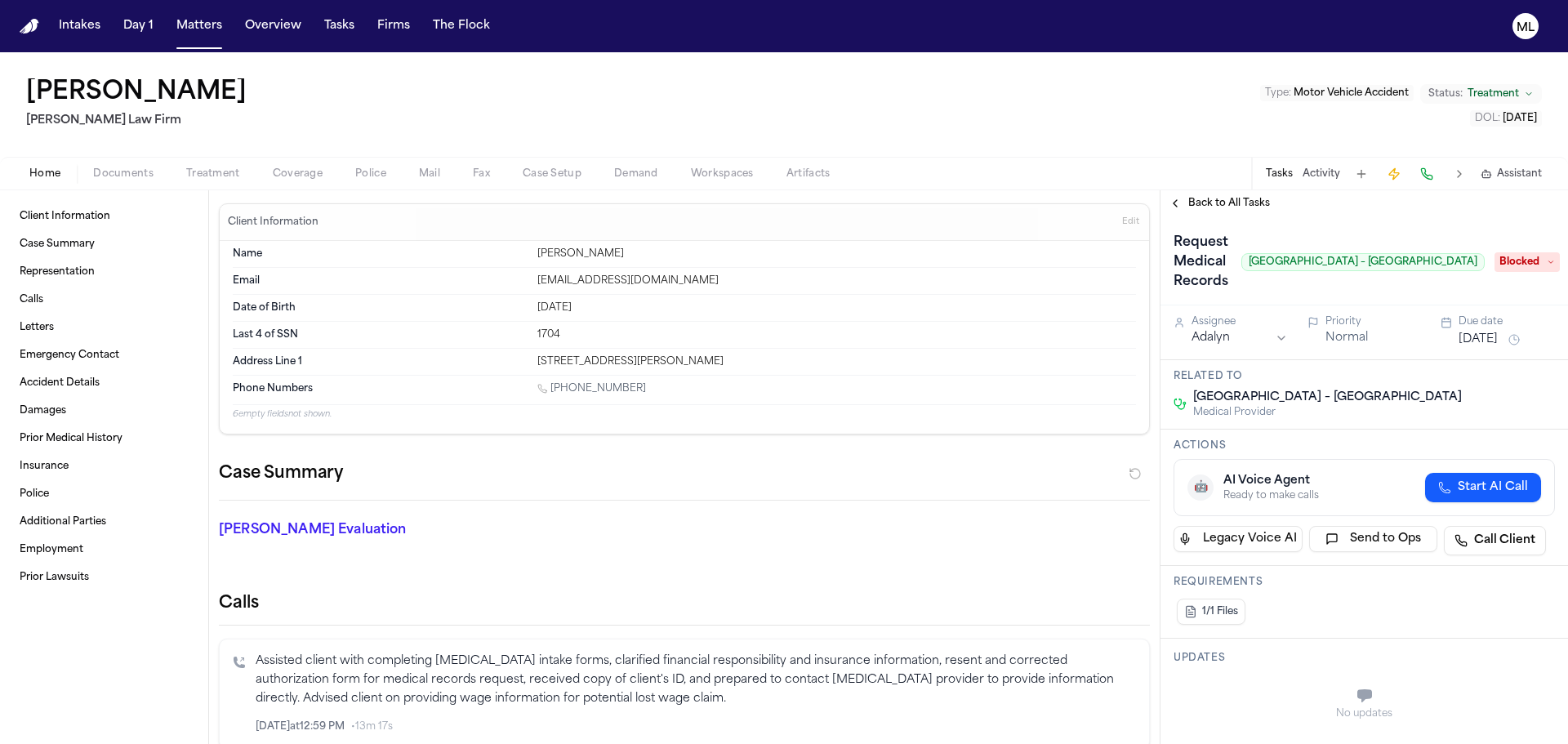
click at [1221, 193] on div "Back to All Tasks" at bounding box center [1364, 203] width 408 height 26
click at [1218, 196] on div "Back to All Tasks" at bounding box center [1364, 203] width 408 height 26
click at [1213, 203] on span "Back to All Tasks" at bounding box center [1229, 203] width 82 height 13
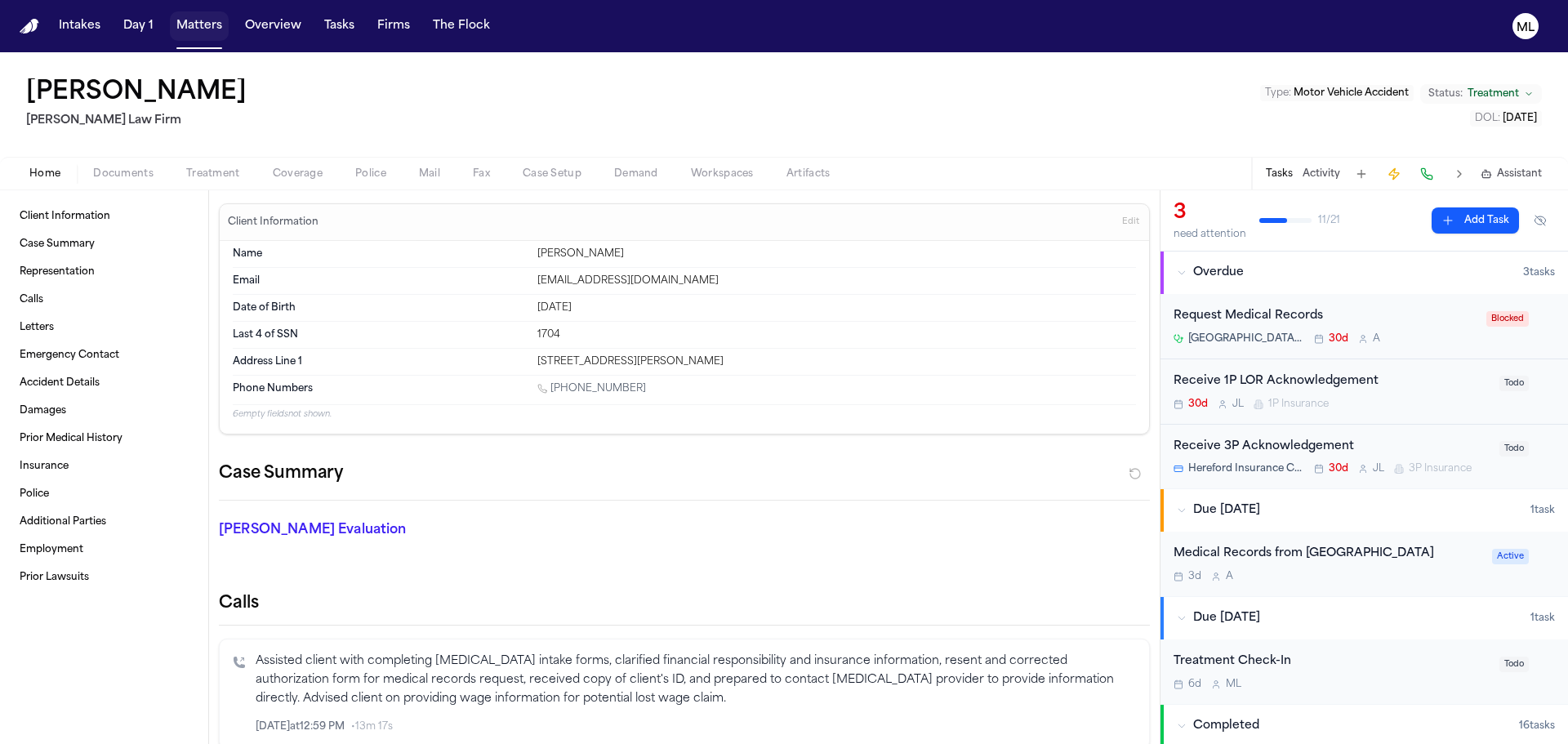
click at [197, 20] on button "Matters" at bounding box center [199, 26] width 59 height 30
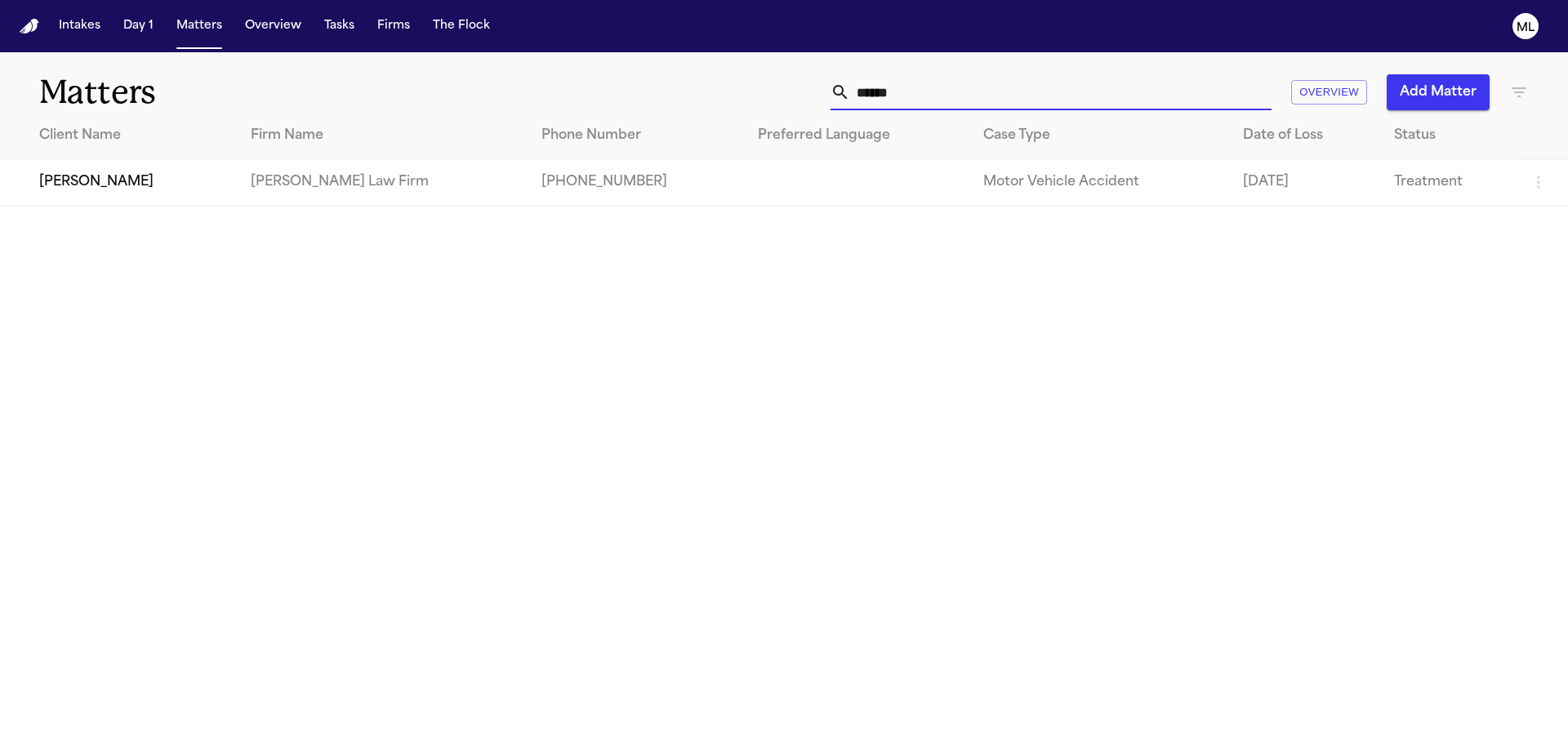
drag, startPoint x: 939, startPoint y: 98, endPoint x: 727, endPoint y: 93, distance: 212.1
click at [732, 94] on div "****** Overview Add Matter" at bounding box center [1001, 91] width 1056 height 36
click at [274, 179] on td "Martello Law Firm" at bounding box center [399, 182] width 303 height 46
click at [132, 186] on td "Breonna Tillman" at bounding box center [124, 182] width 247 height 46
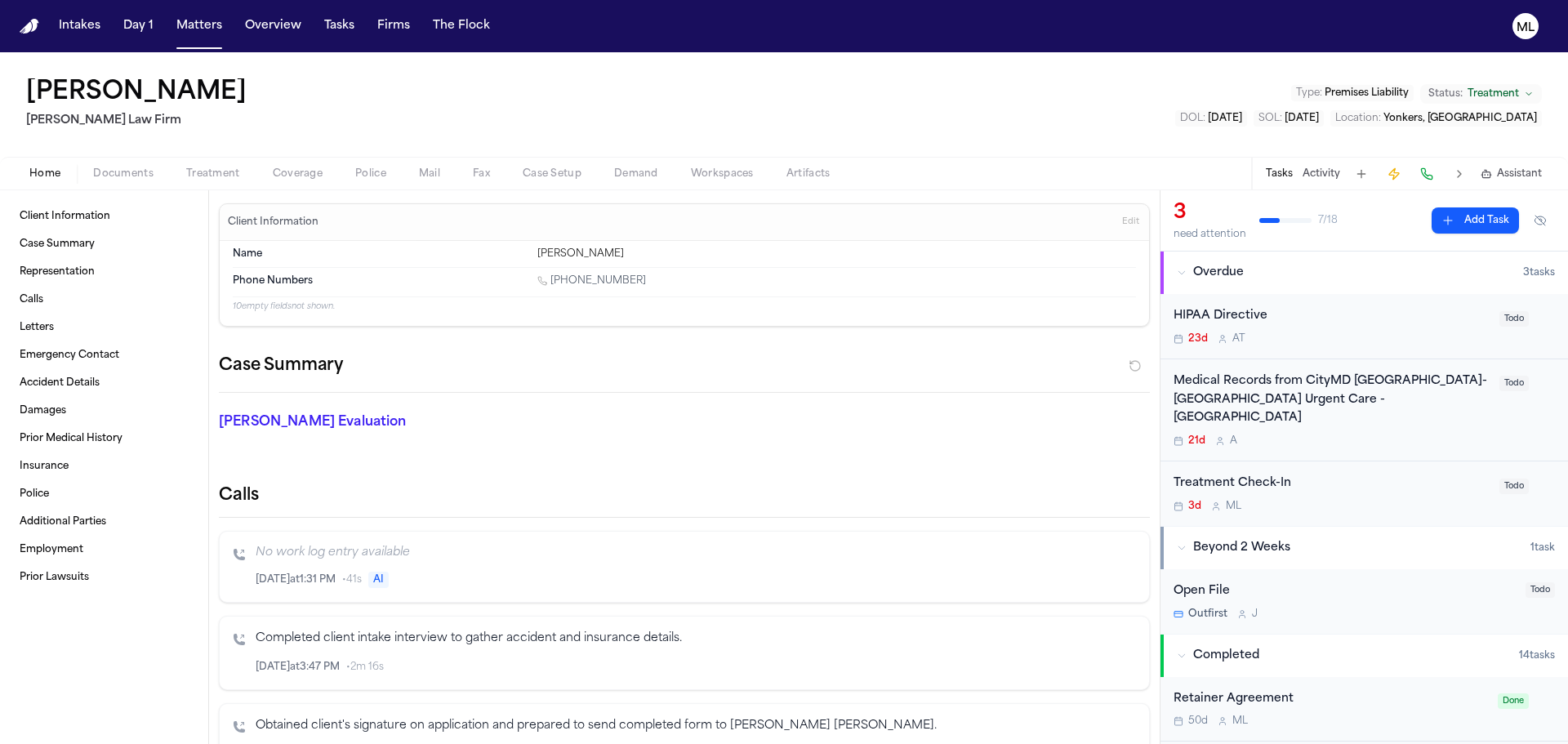
click at [1387, 500] on div "3d M L" at bounding box center [1331, 506] width 316 height 13
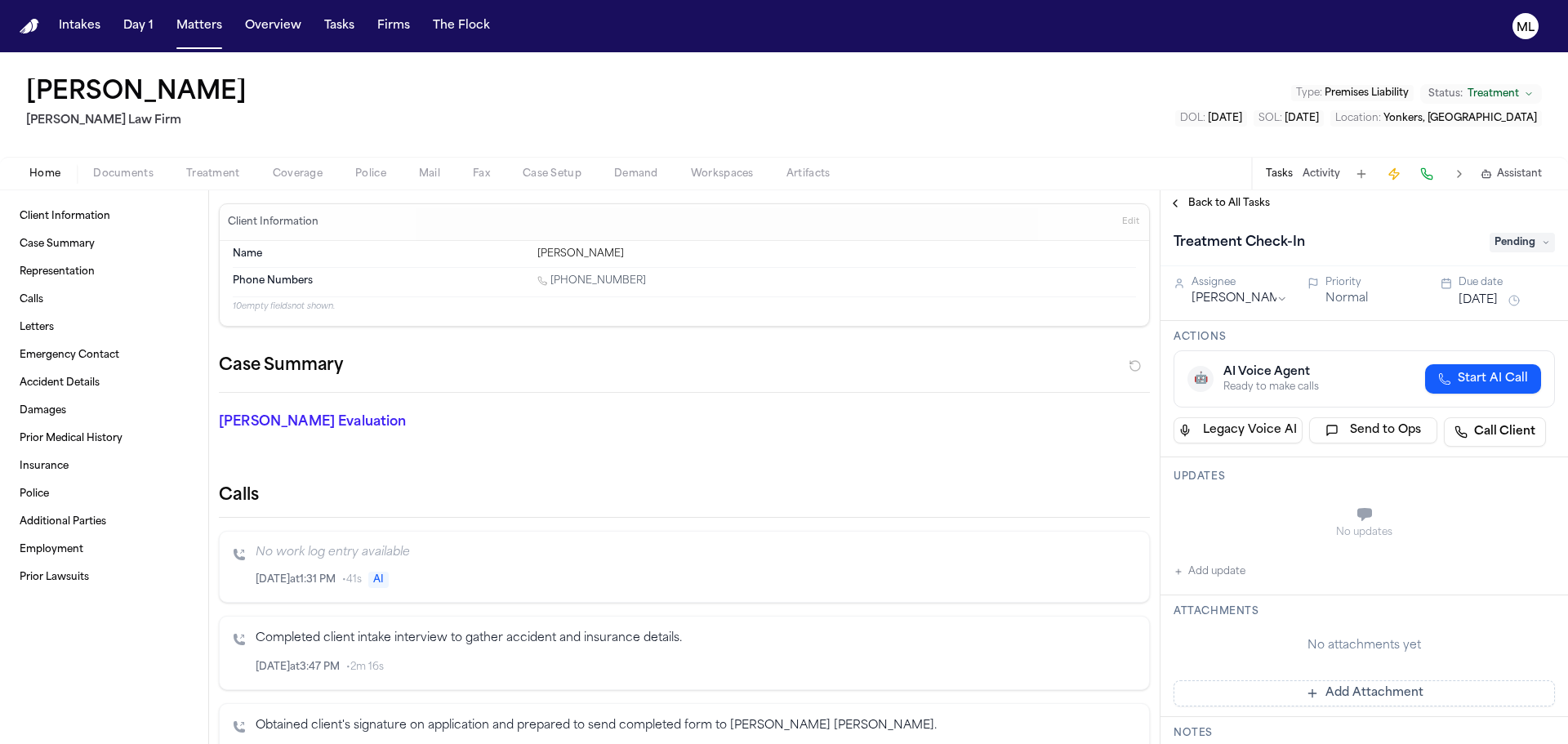
click at [1226, 572] on button "Add update" at bounding box center [1209, 572] width 72 height 20
click at [1231, 525] on textarea "Add your update" at bounding box center [1374, 517] width 348 height 33
paste textarea "**********"
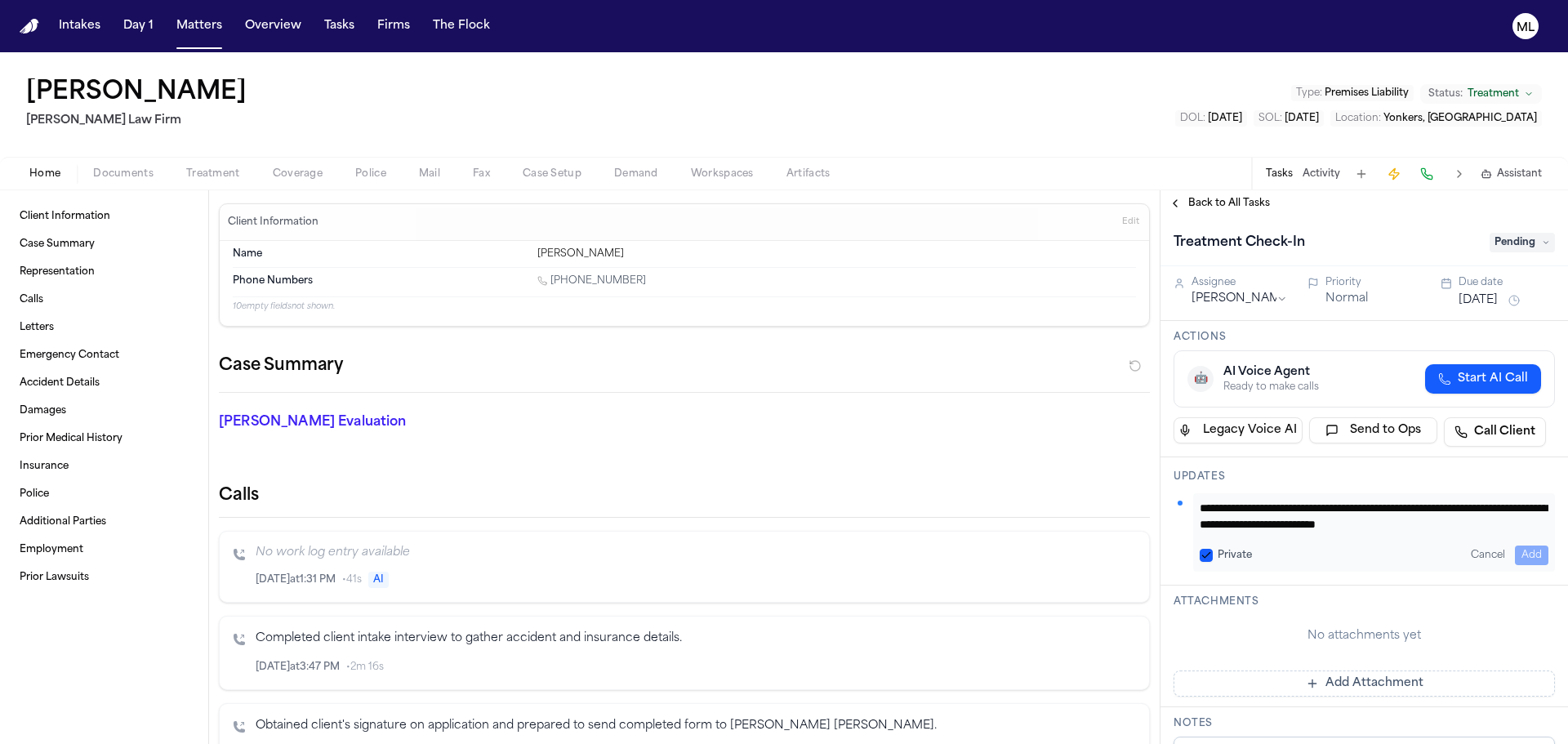
scroll to position [14, 0]
click at [1520, 553] on button "Add" at bounding box center [1531, 555] width 33 height 20
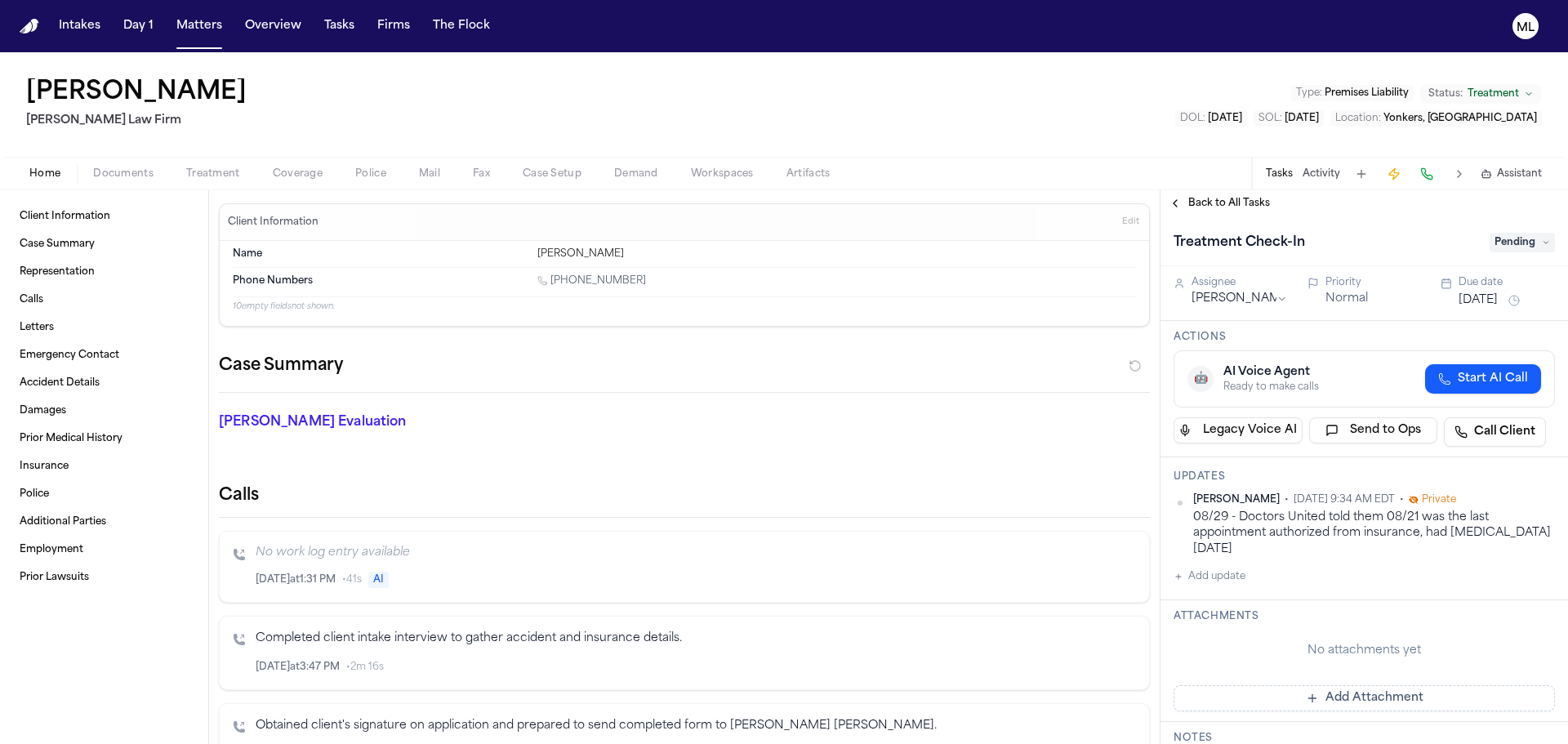
click at [136, 177] on span "Documents" at bounding box center [123, 173] width 60 height 13
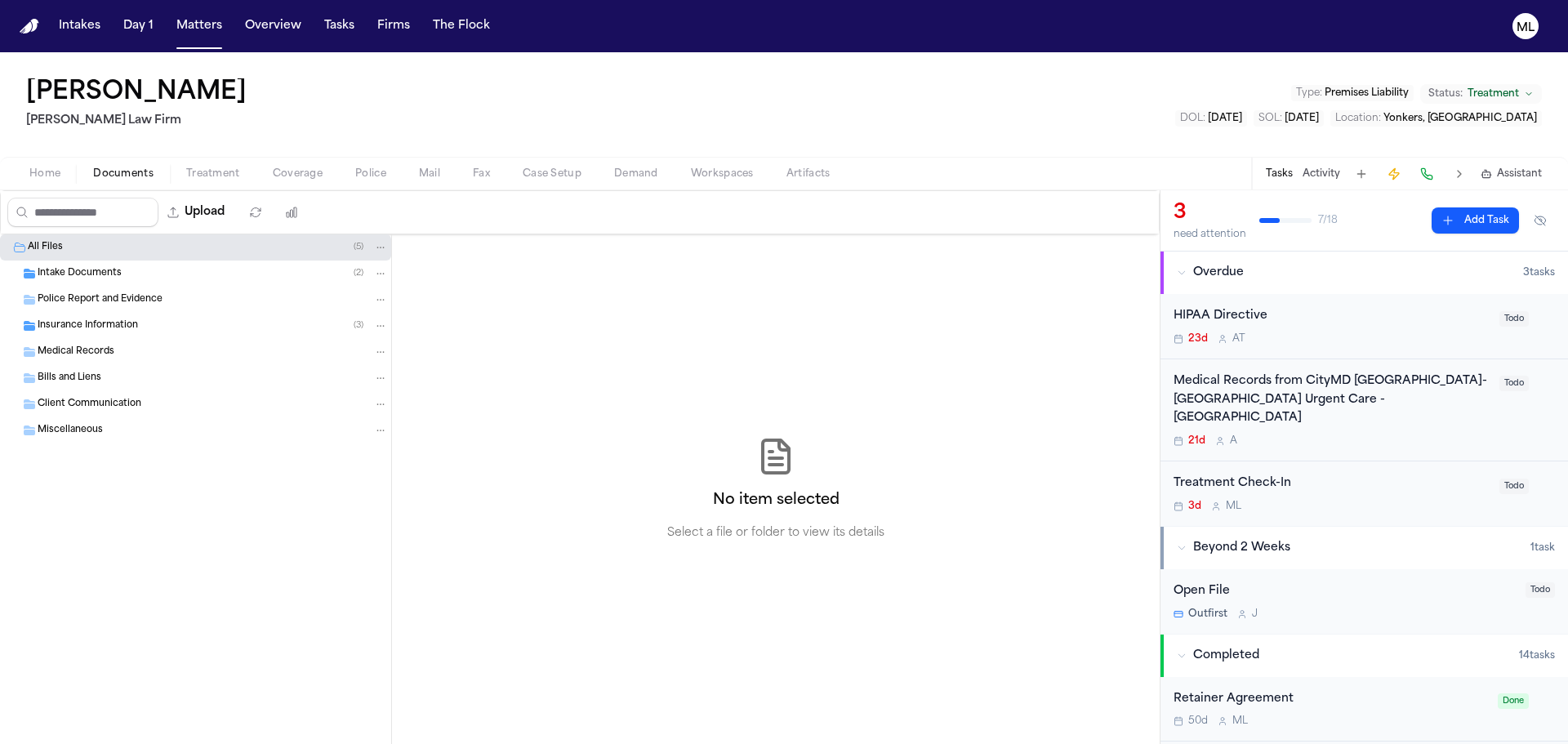
click at [108, 265] on div "Intake Documents ( 2 )" at bounding box center [195, 274] width 391 height 26
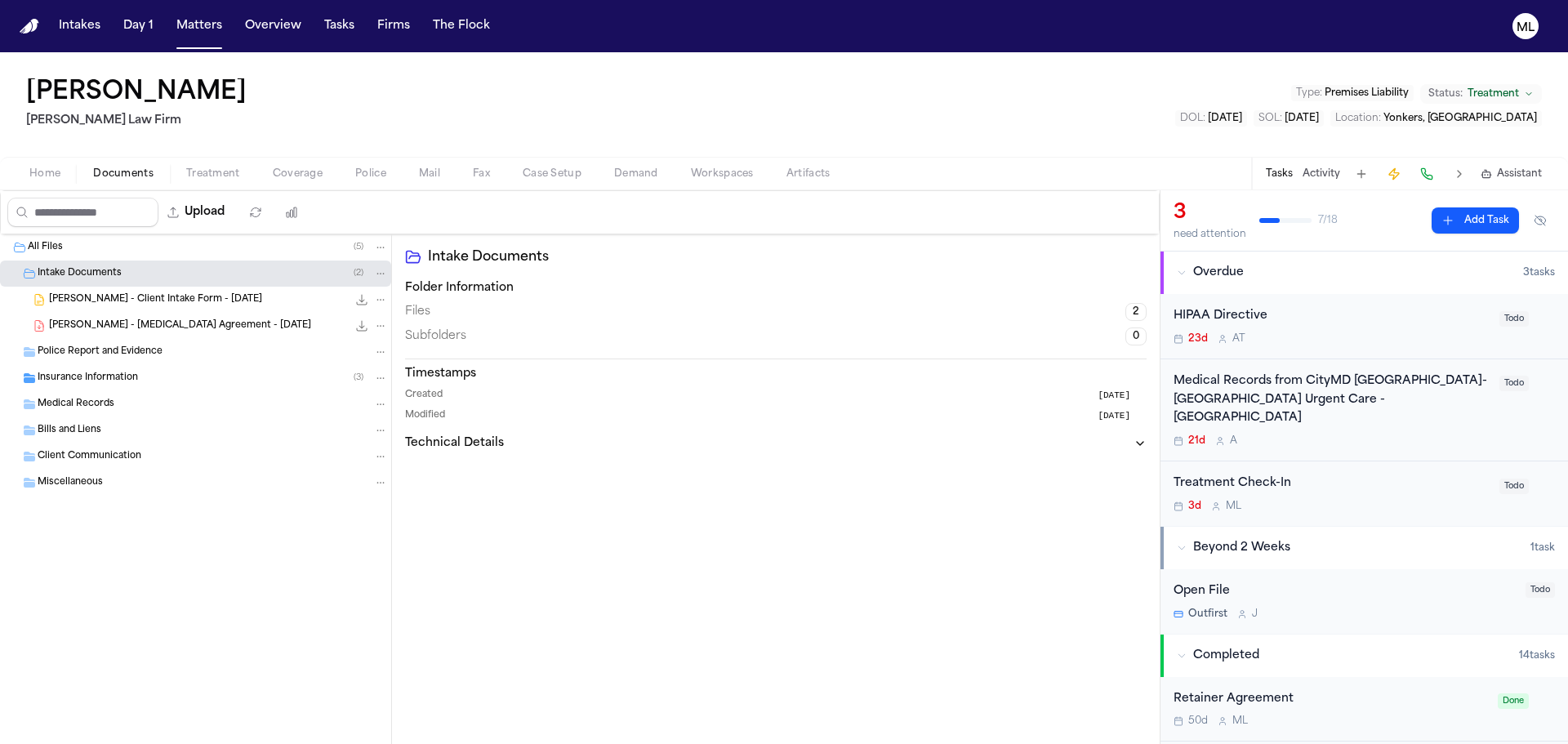
click at [150, 302] on span "B. Tillman - Client Intake Form - 7.9.25" at bounding box center [155, 301] width 213 height 14
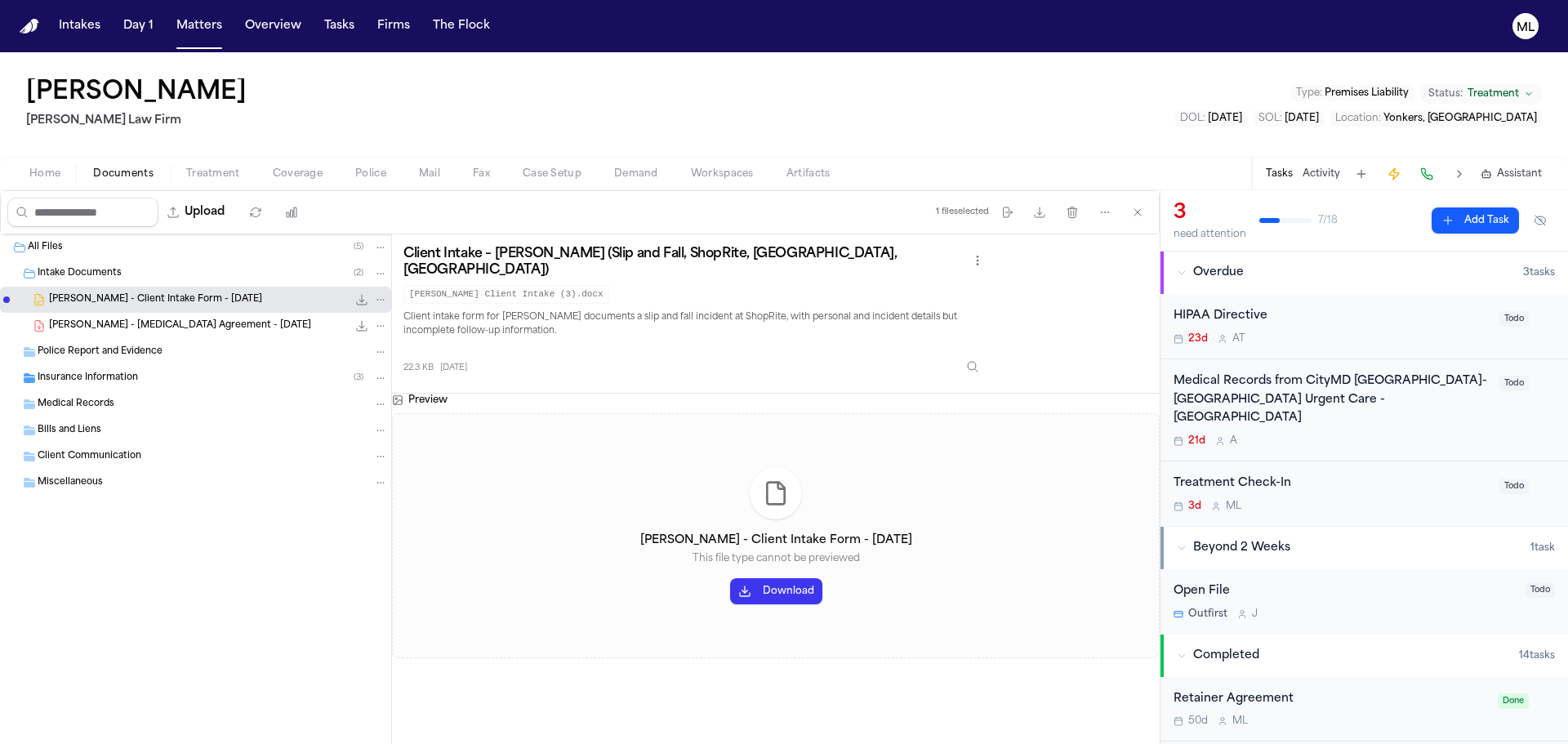
click at [780, 582] on button "Download" at bounding box center [776, 592] width 92 height 26
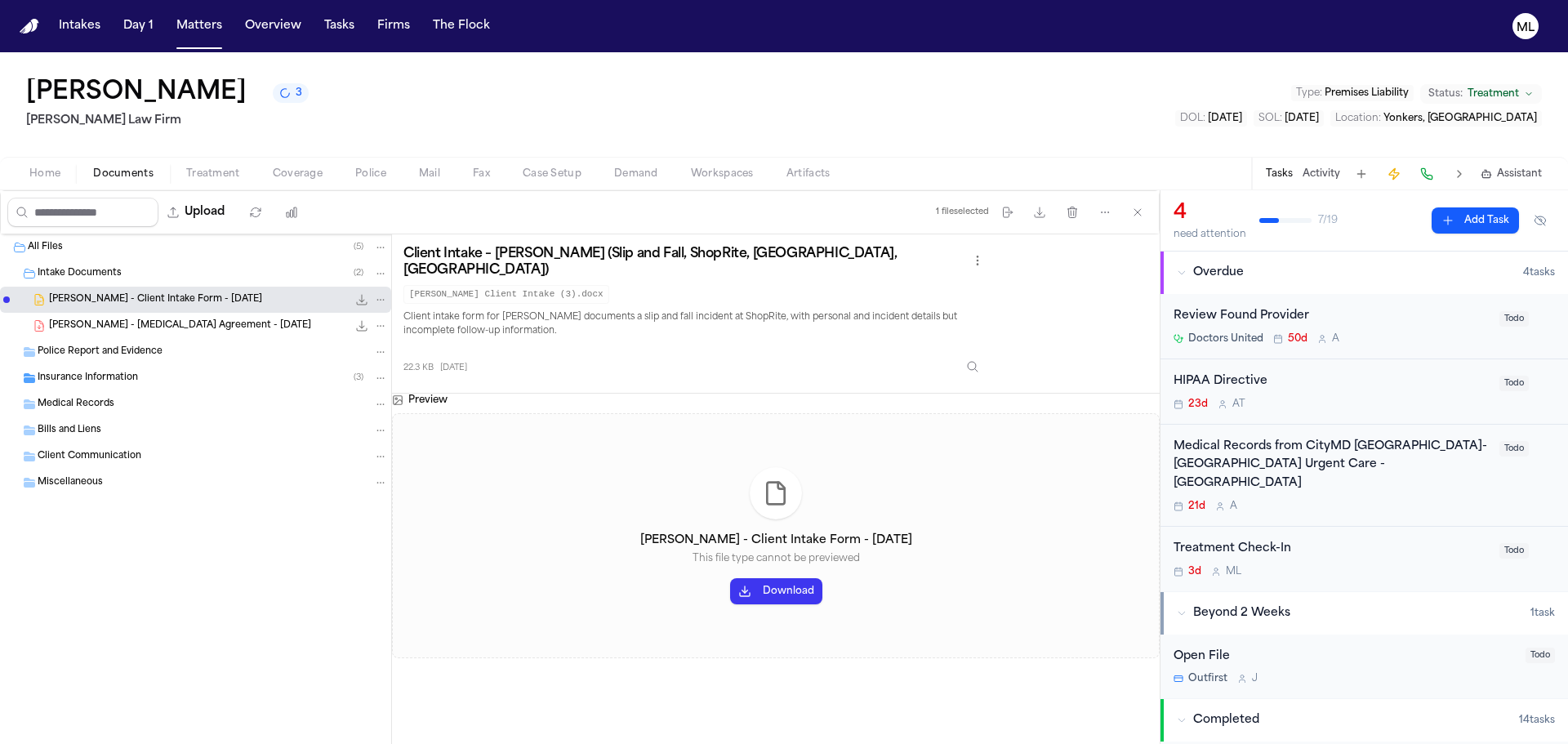
click at [1367, 565] on div "3d M L" at bounding box center [1331, 572] width 316 height 13
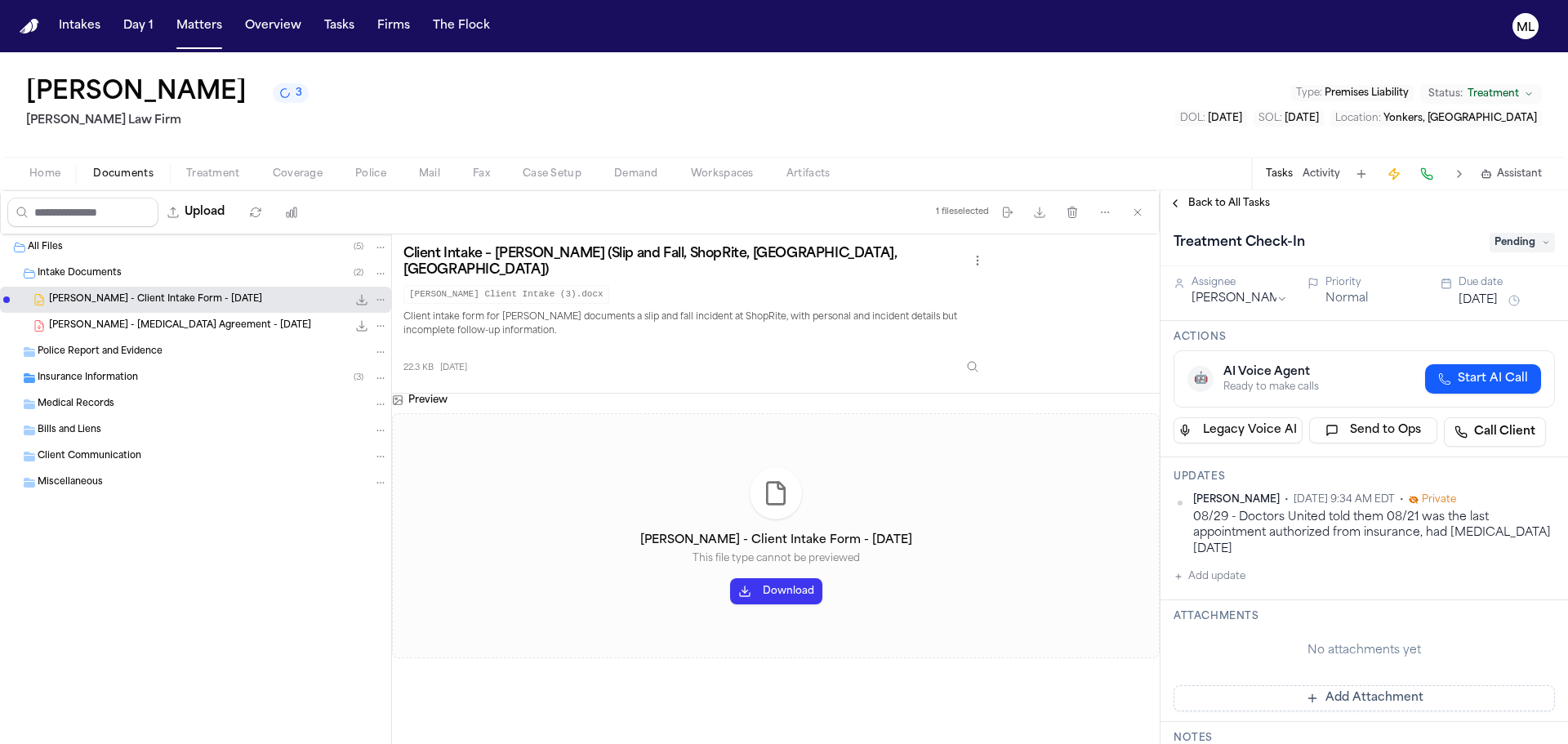
click at [1258, 534] on div "08/29 - Doctors United told them 08/21 was the last appointment authorized from…" at bounding box center [1374, 533] width 362 height 47
click at [1538, 500] on html "Intakes Day 1 Matters Overview Tasks Firms The Flock ML Breonna Tillman 3 Marte…" at bounding box center [784, 372] width 1568 height 744
click at [1505, 520] on div "Edit" at bounding box center [1490, 525] width 97 height 23
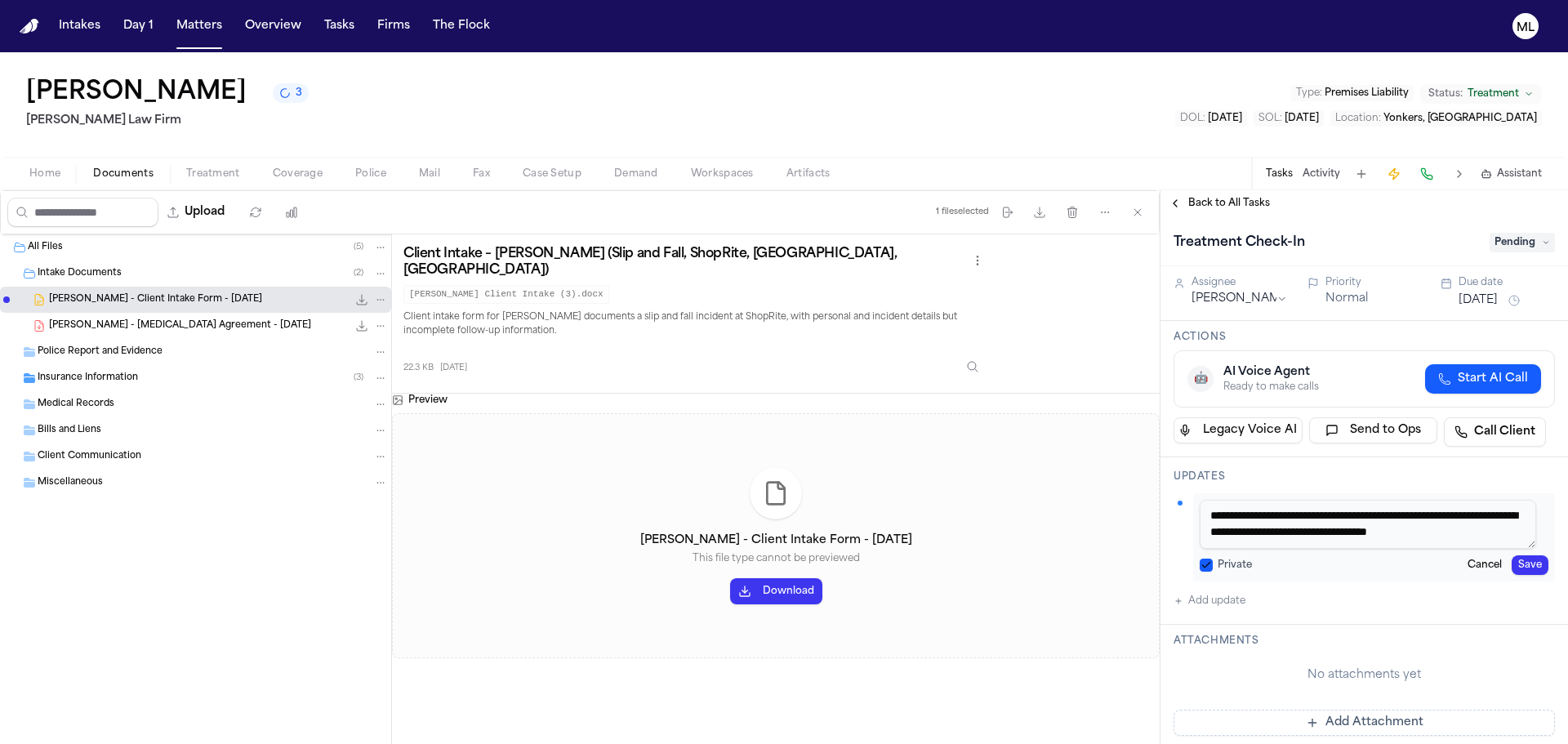
drag, startPoint x: 1284, startPoint y: 541, endPoint x: 1186, endPoint y: 485, distance: 112.9
click at [1186, 485] on div "**********" at bounding box center [1364, 541] width 408 height 167
paste textarea "**********"
click at [1517, 569] on button "Save" at bounding box center [1531, 565] width 37 height 20
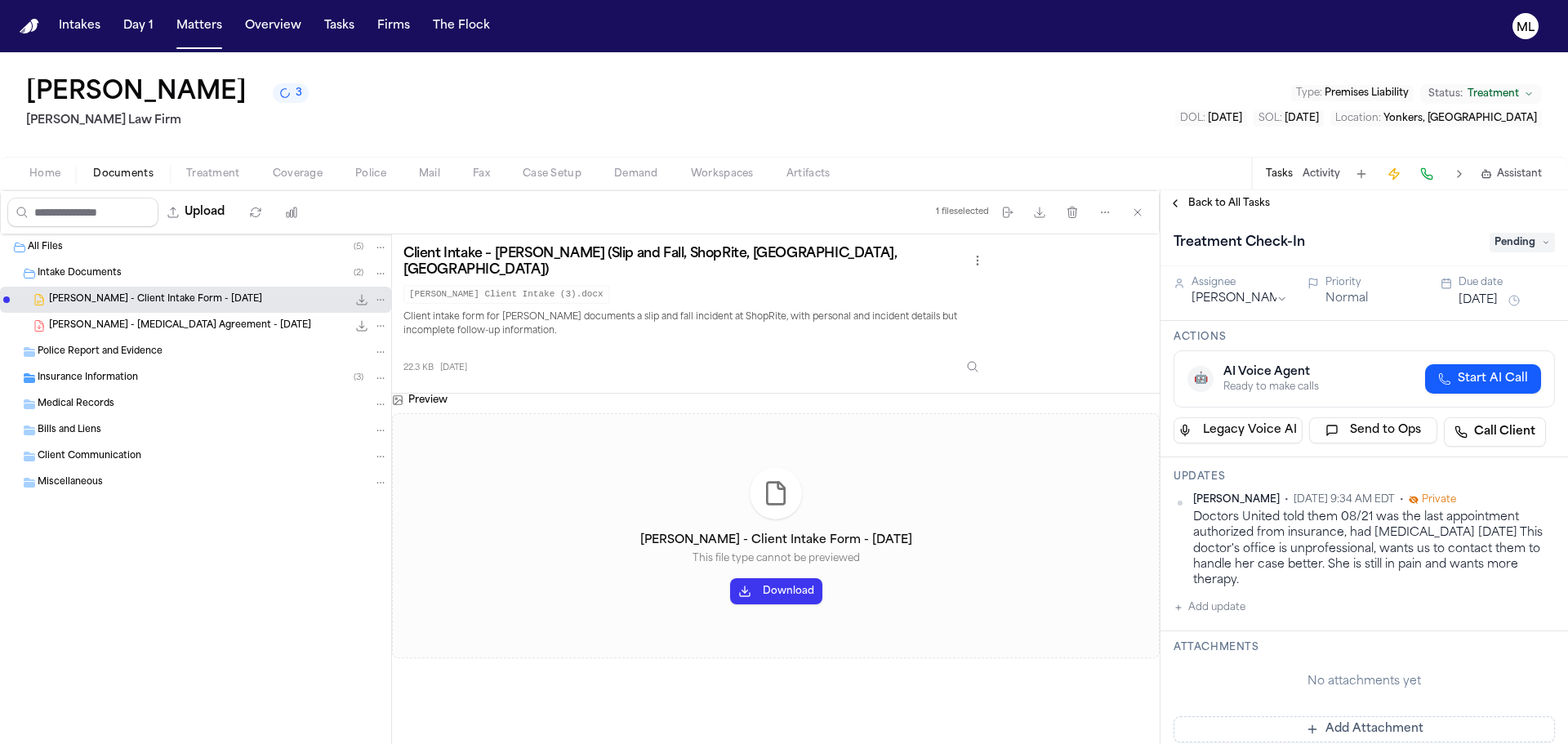
click at [1482, 306] on button "Aug 26, 2025" at bounding box center [1478, 301] width 39 height 17
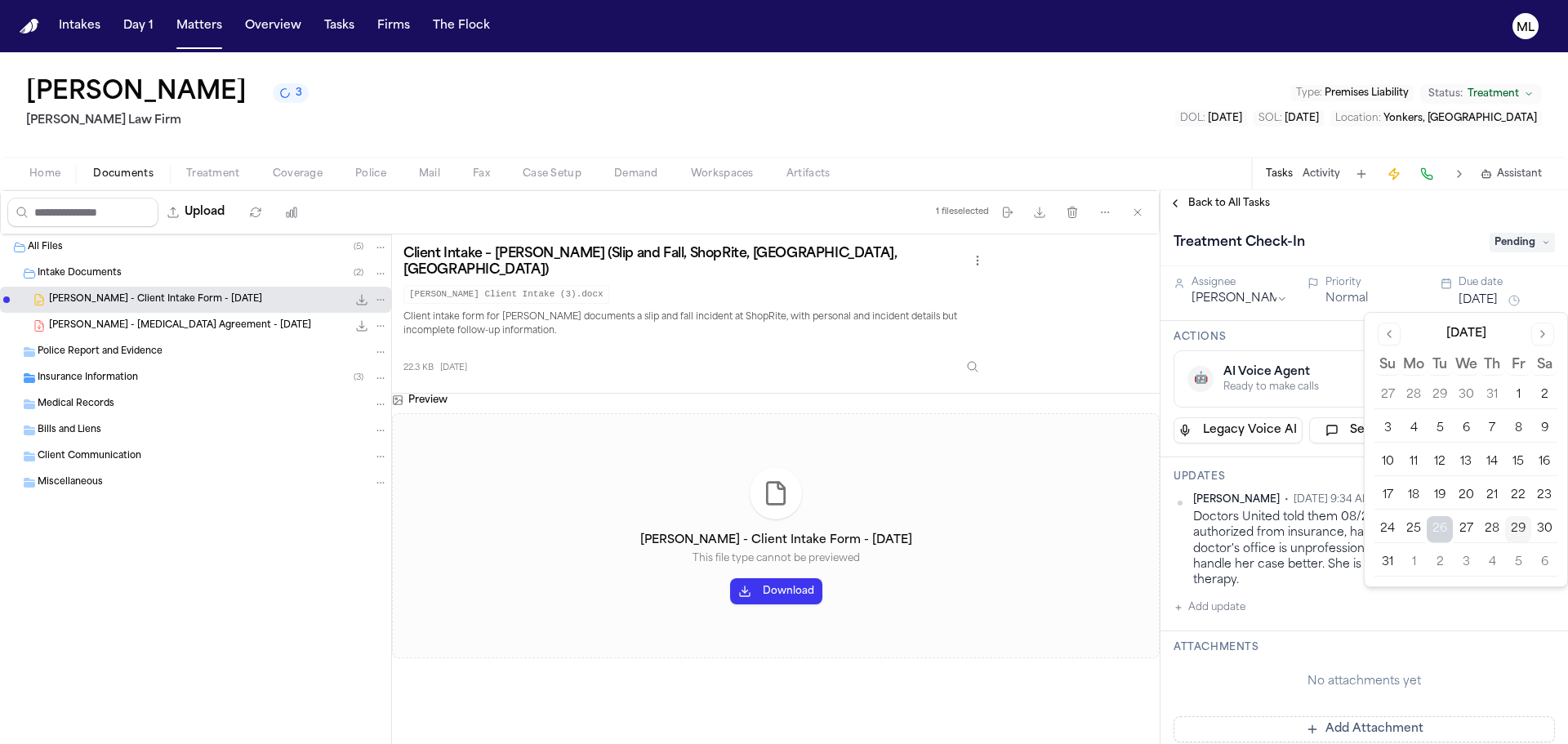
click at [1471, 565] on button "3" at bounding box center [1466, 563] width 26 height 26
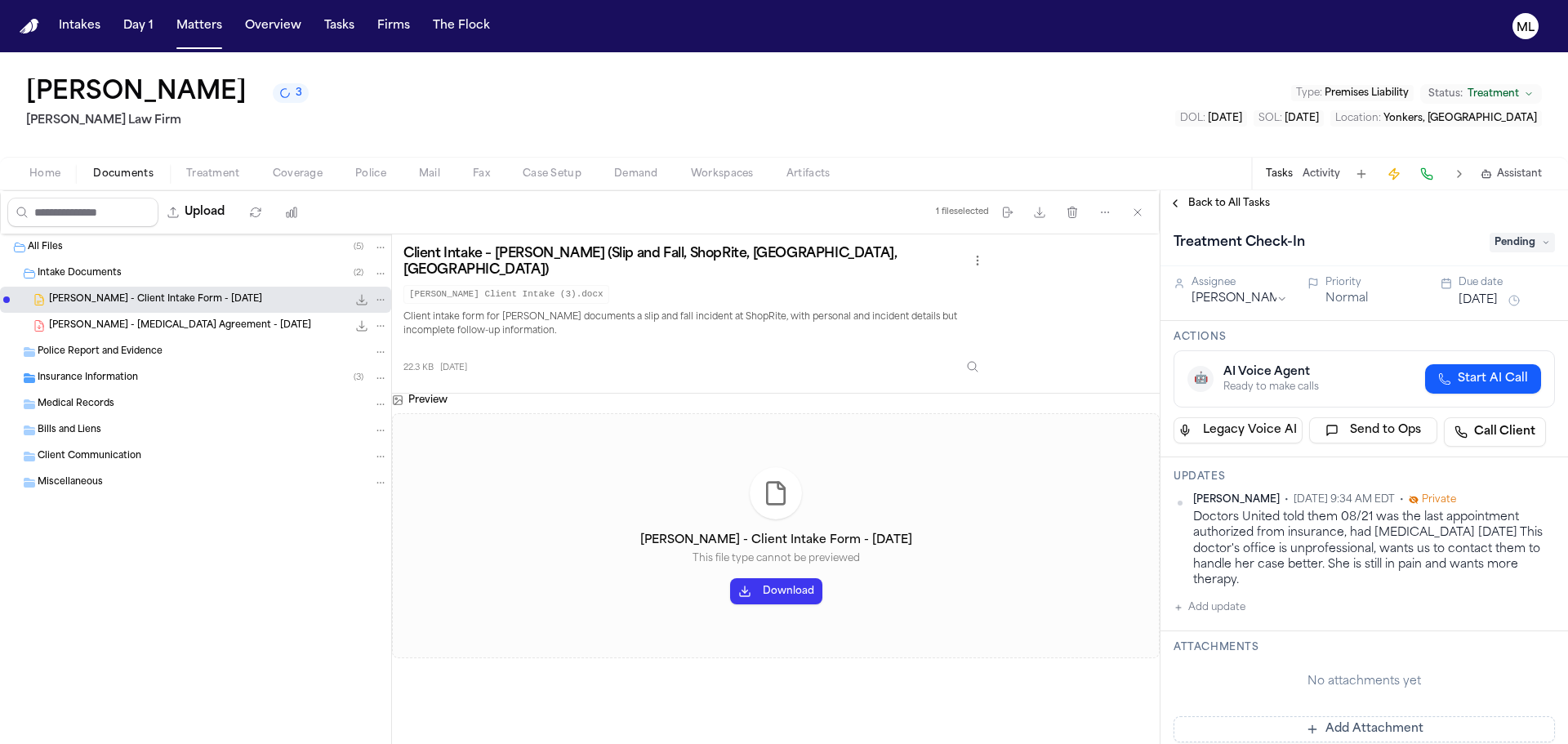
click at [1220, 206] on span "Back to All Tasks" at bounding box center [1229, 203] width 82 height 13
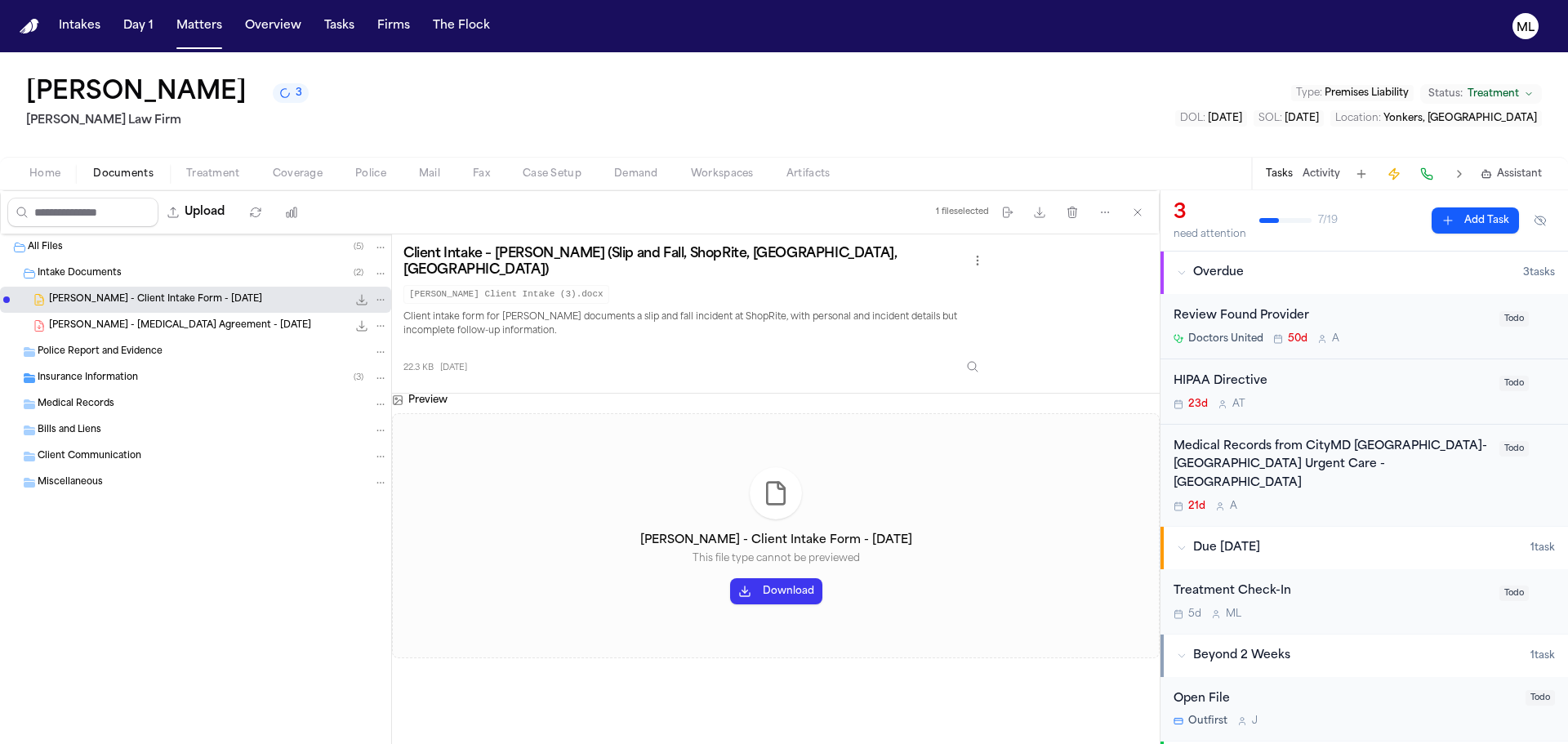
click at [1391, 400] on div "23d A T" at bounding box center [1331, 404] width 316 height 13
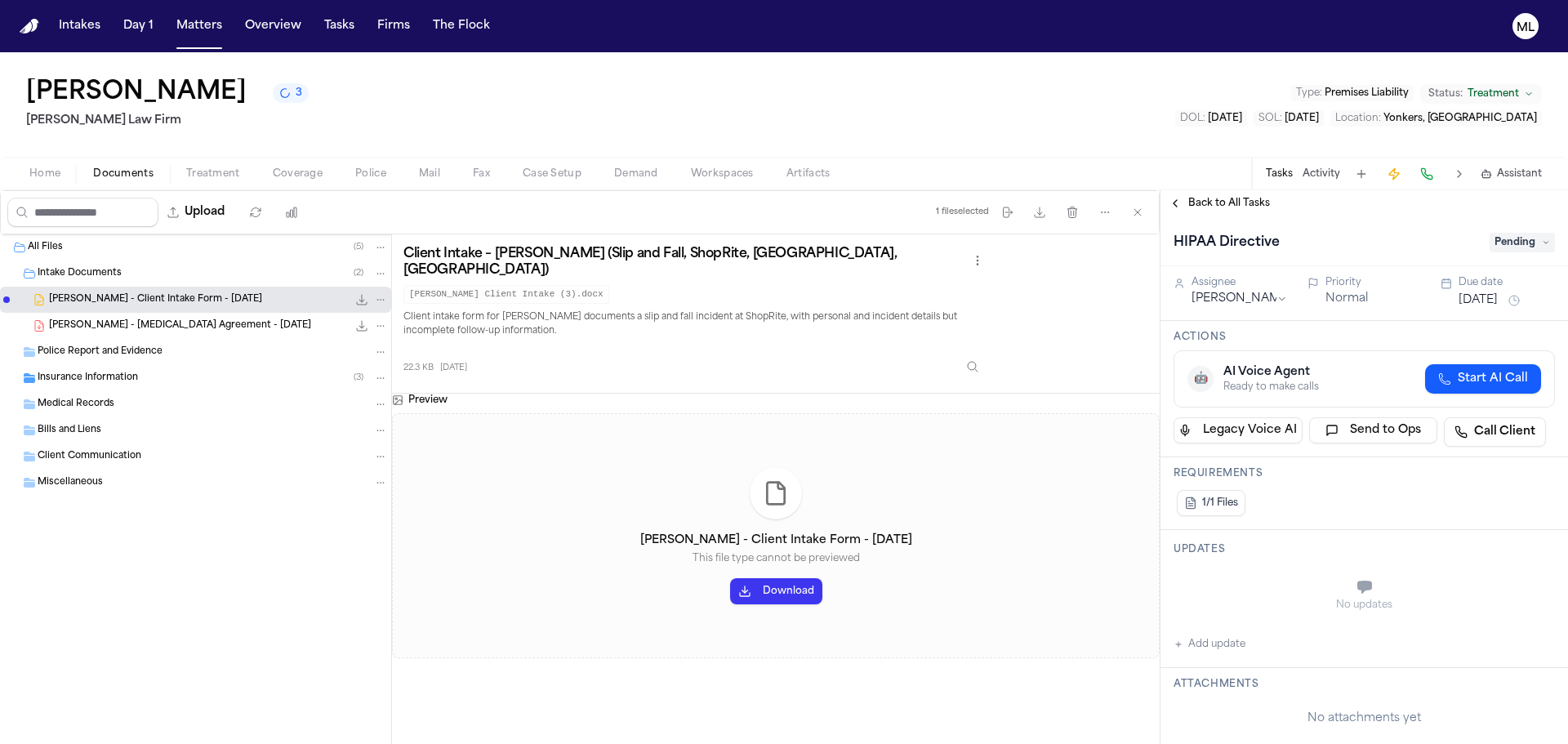
click at [1517, 235] on span "Pending" at bounding box center [1522, 242] width 65 height 20
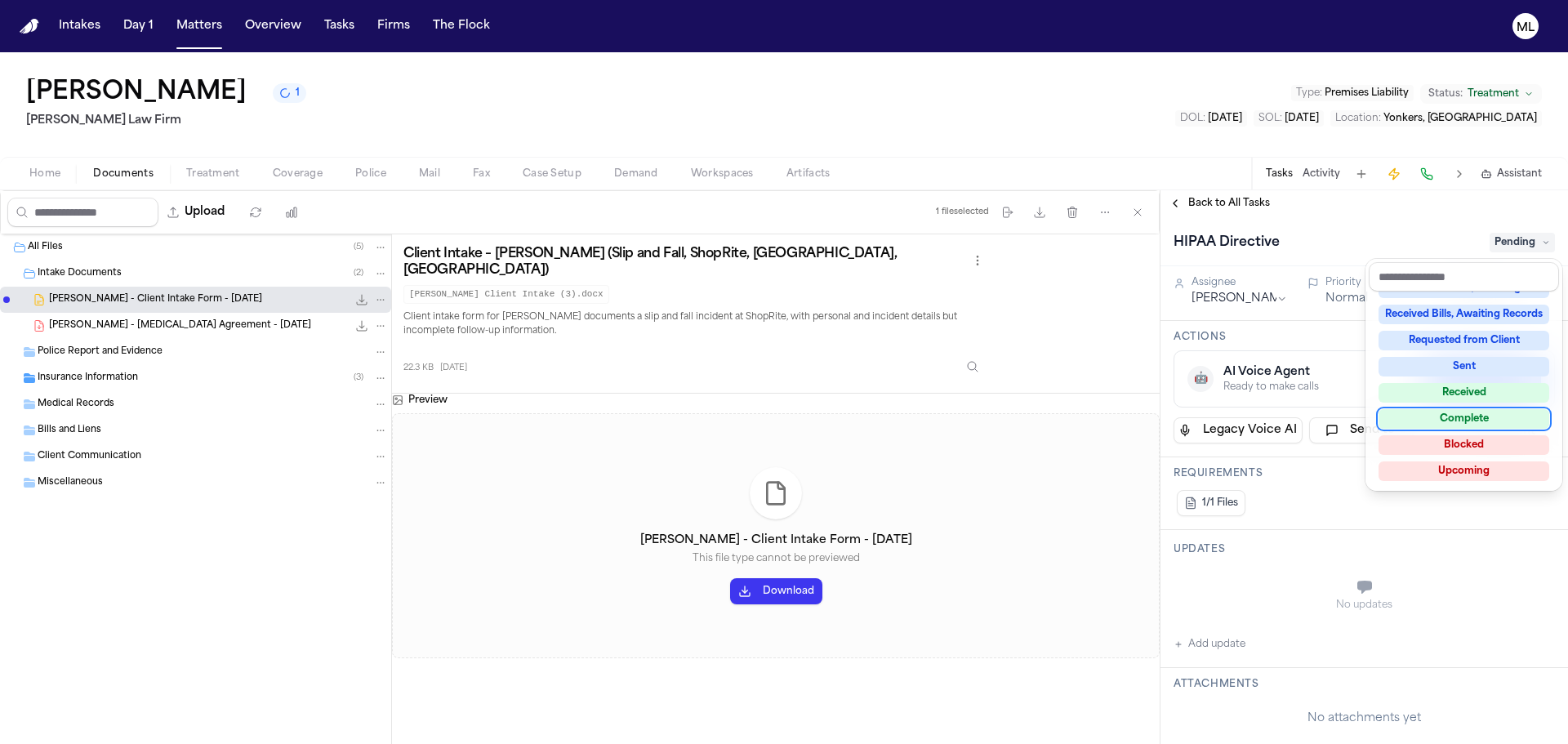
click at [1462, 425] on div "Complete" at bounding box center [1464, 419] width 171 height 20
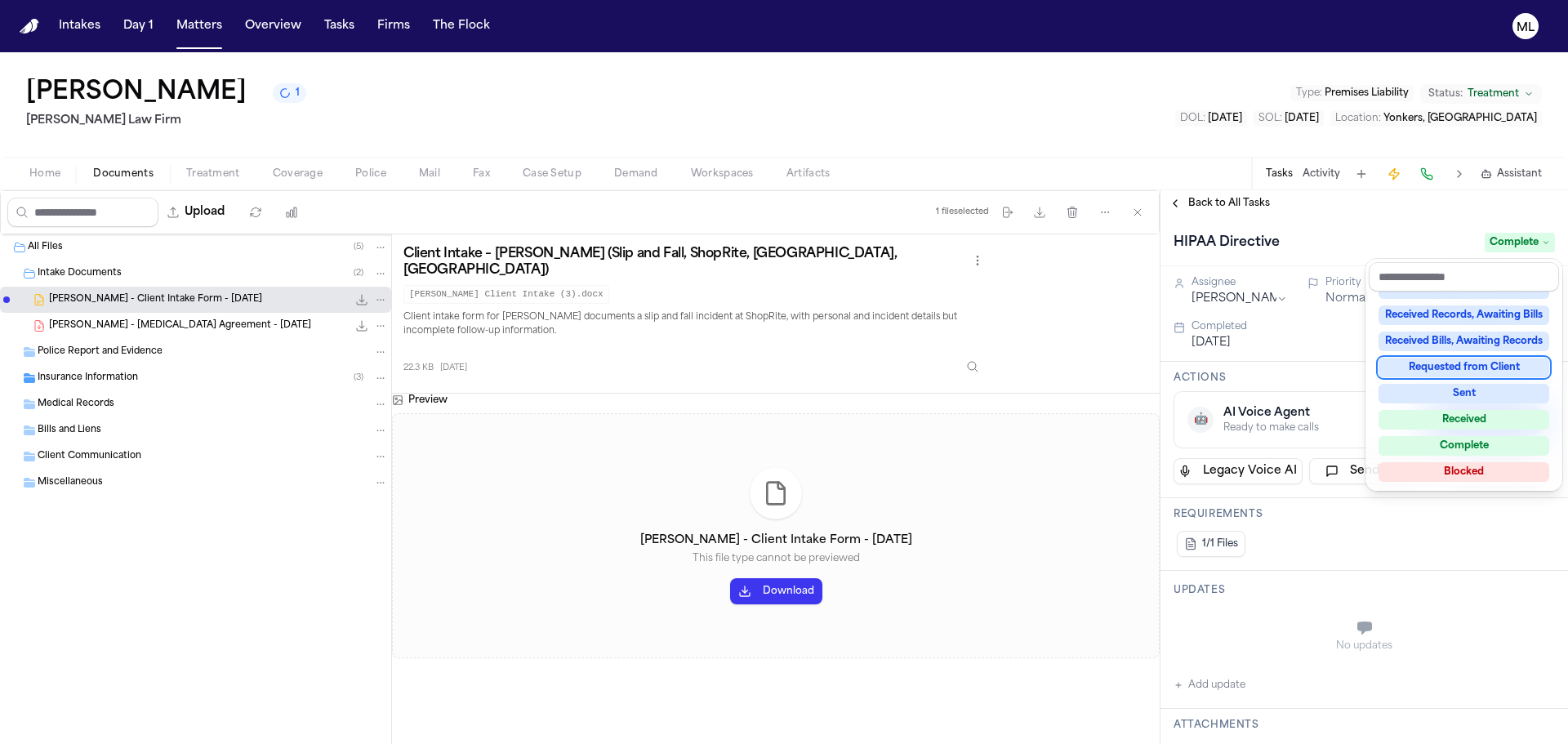
click at [1210, 192] on div "Back to All Tasks HIPAA Directive Complete Assignee Aysha Tebha Priority Normal…" at bounding box center [1364, 467] width 408 height 554
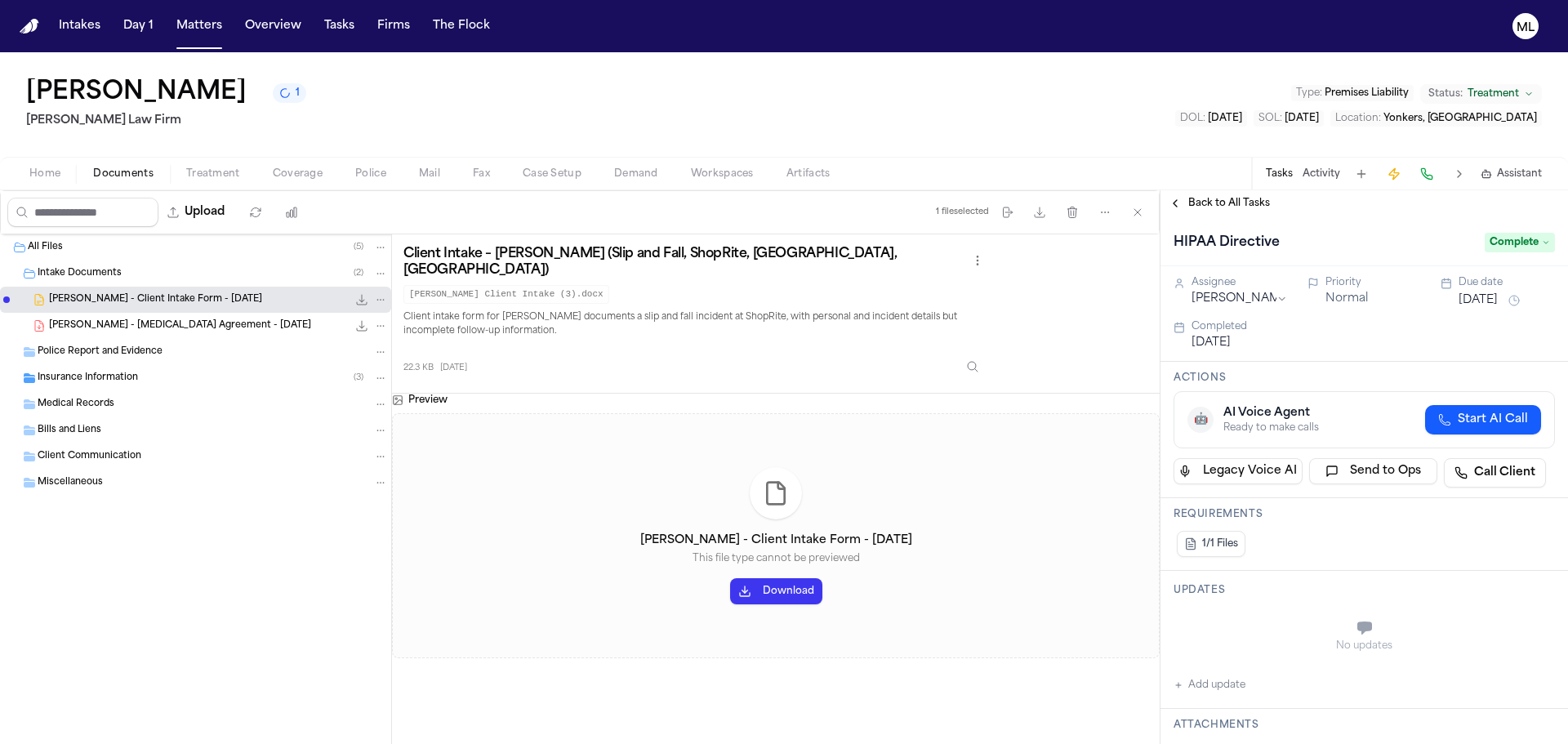
click at [1210, 206] on span "Back to All Tasks" at bounding box center [1229, 203] width 82 height 13
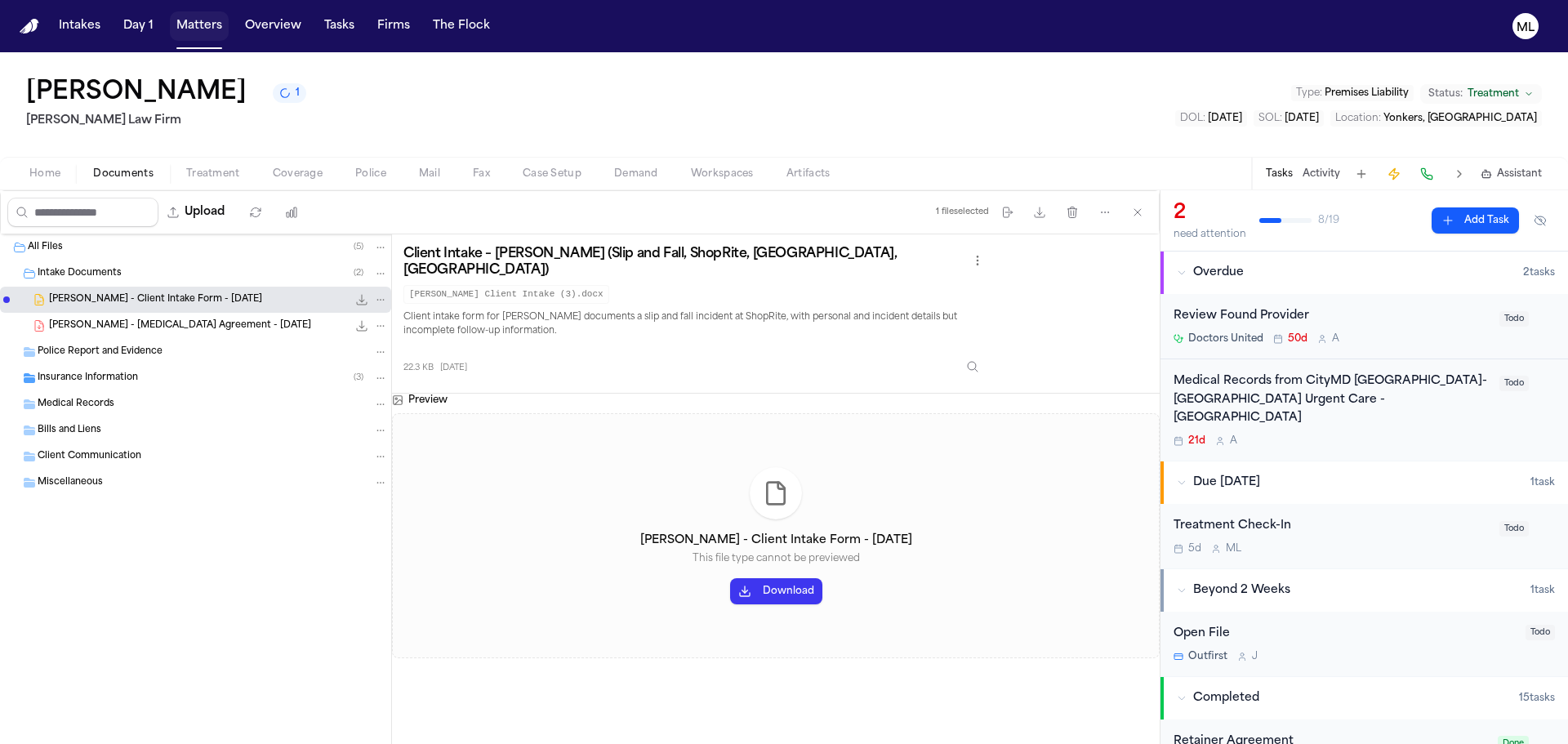
click at [208, 31] on button "Matters" at bounding box center [199, 26] width 59 height 30
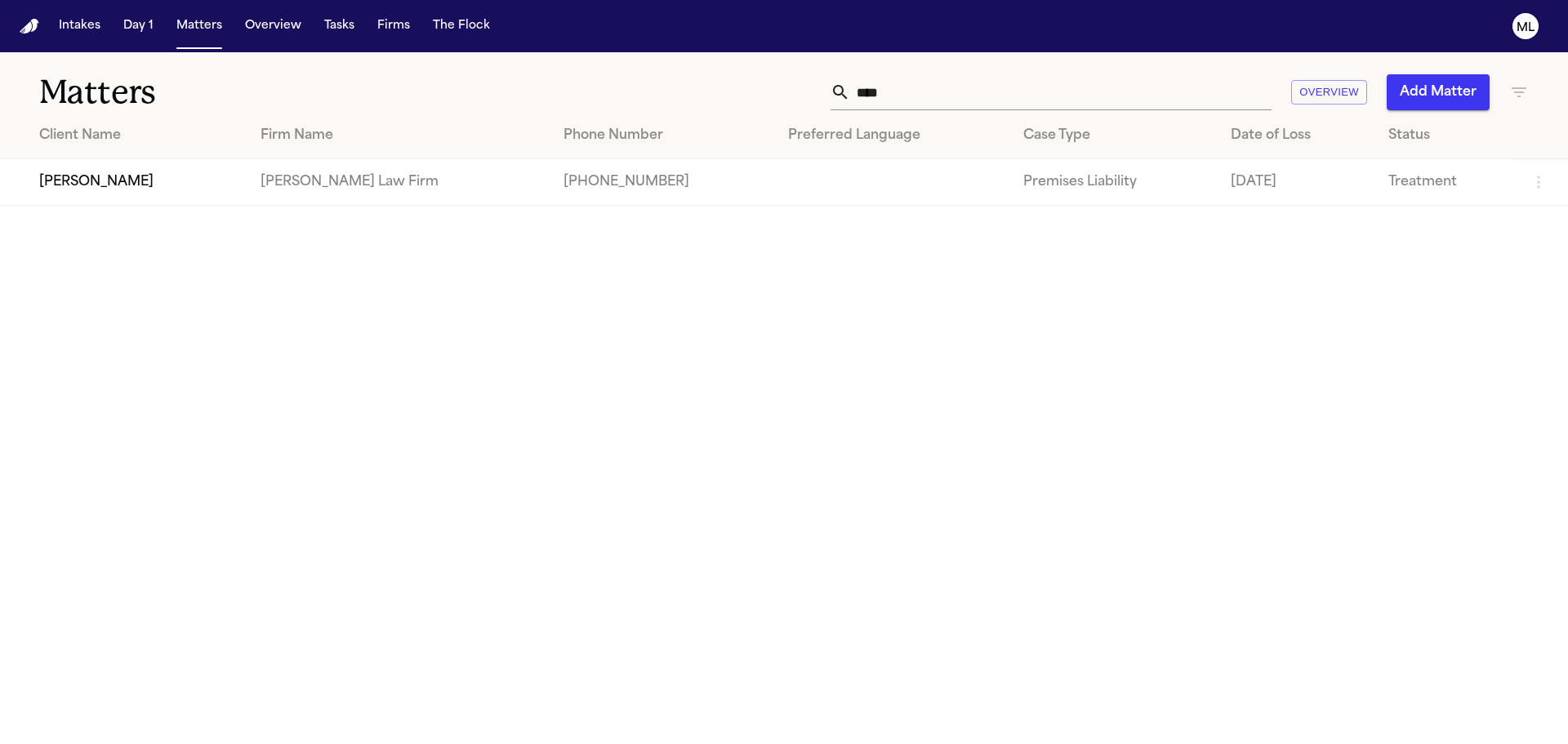
click at [767, 94] on div "**** Overview Add Matter" at bounding box center [1001, 91] width 1056 height 36
drag, startPoint x: 914, startPoint y: 89, endPoint x: 750, endPoint y: 79, distance: 164.3
click at [754, 89] on div "**** Overview Add Matter" at bounding box center [1001, 91] width 1056 height 36
click at [168, 184] on td "Chelsea Ilarraza" at bounding box center [118, 182] width 238 height 46
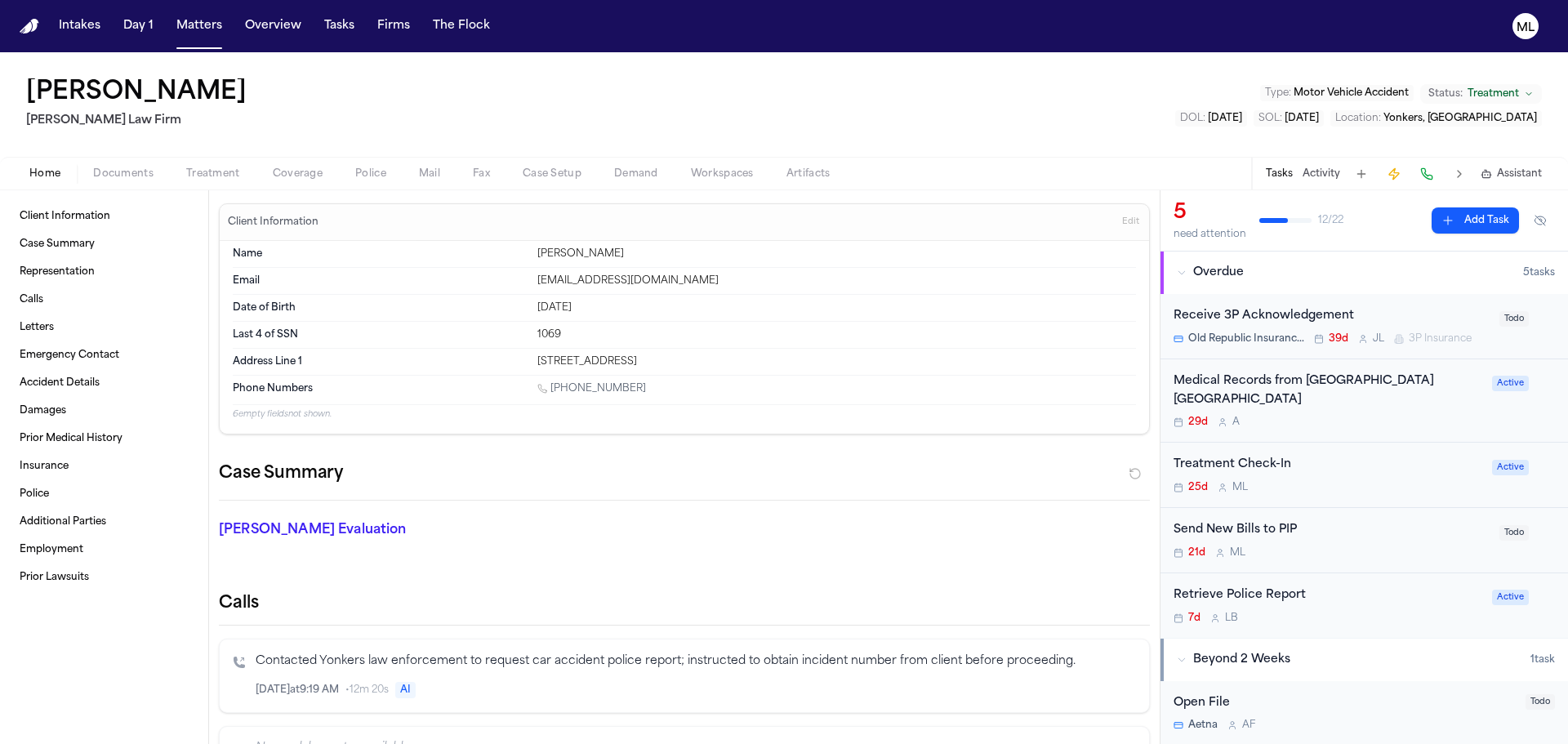
click at [1449, 214] on button "Add Task" at bounding box center [1476, 220] width 87 height 26
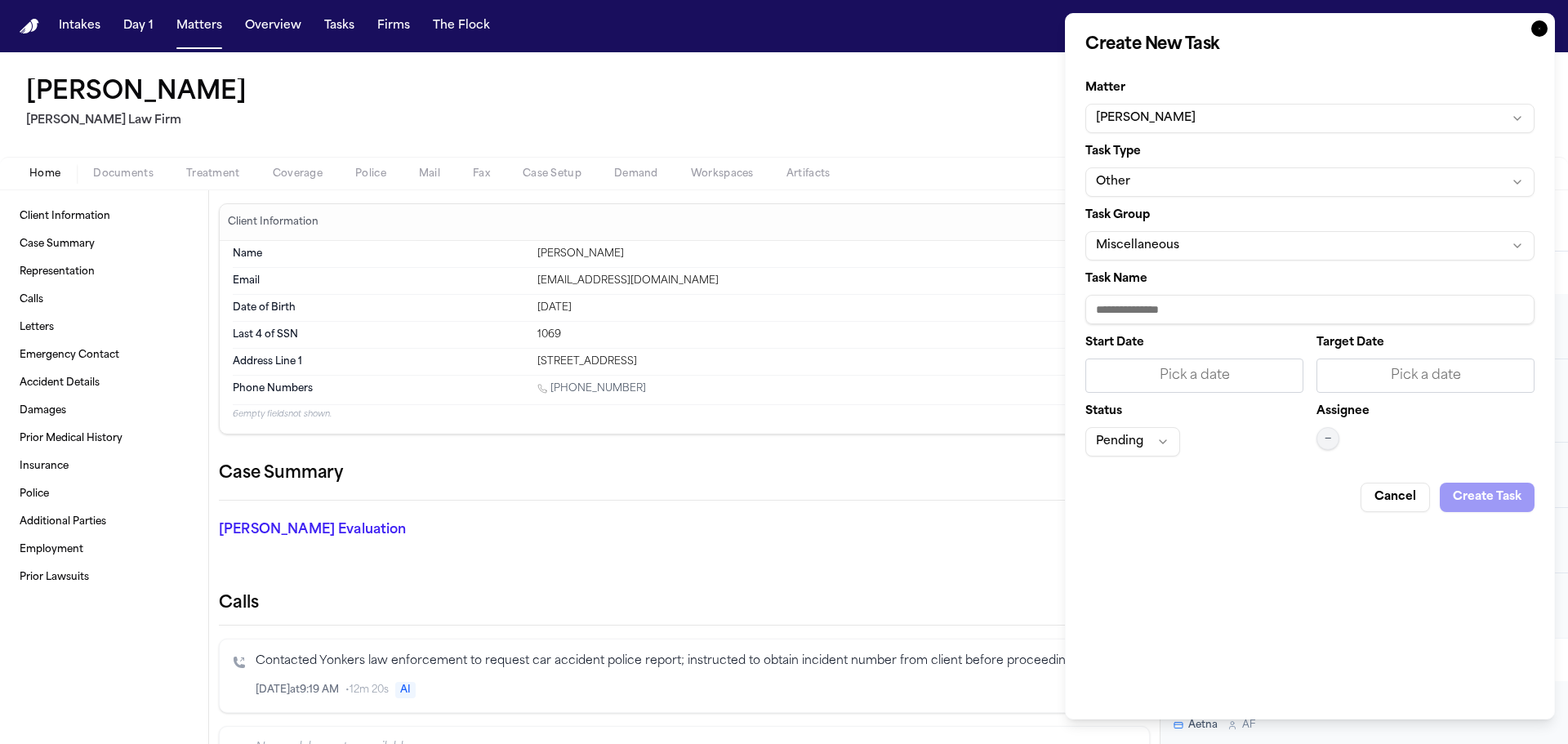
click at [1147, 189] on button "Other" at bounding box center [1310, 182] width 449 height 30
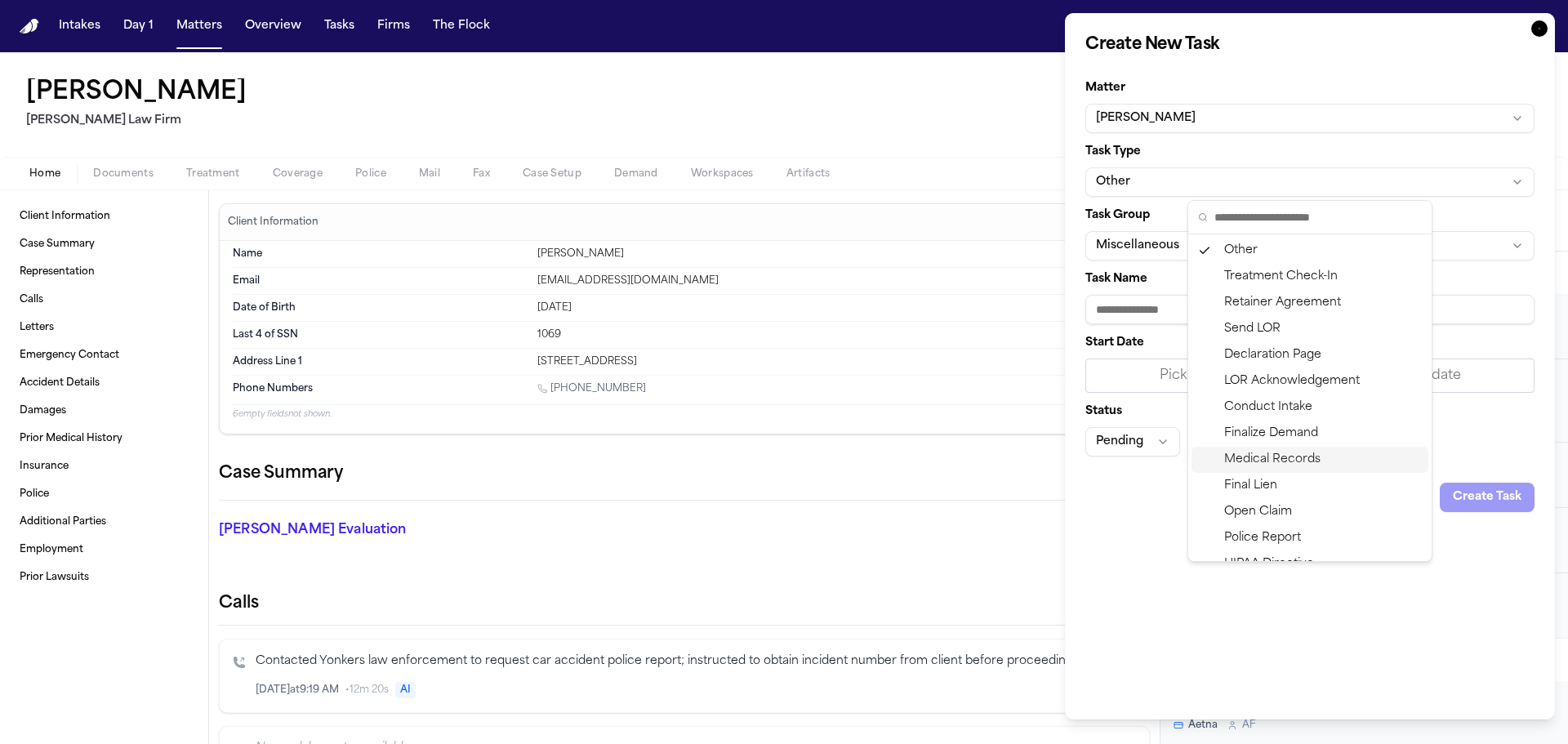
click at [1253, 463] on div "Medical Records" at bounding box center [1310, 460] width 237 height 26
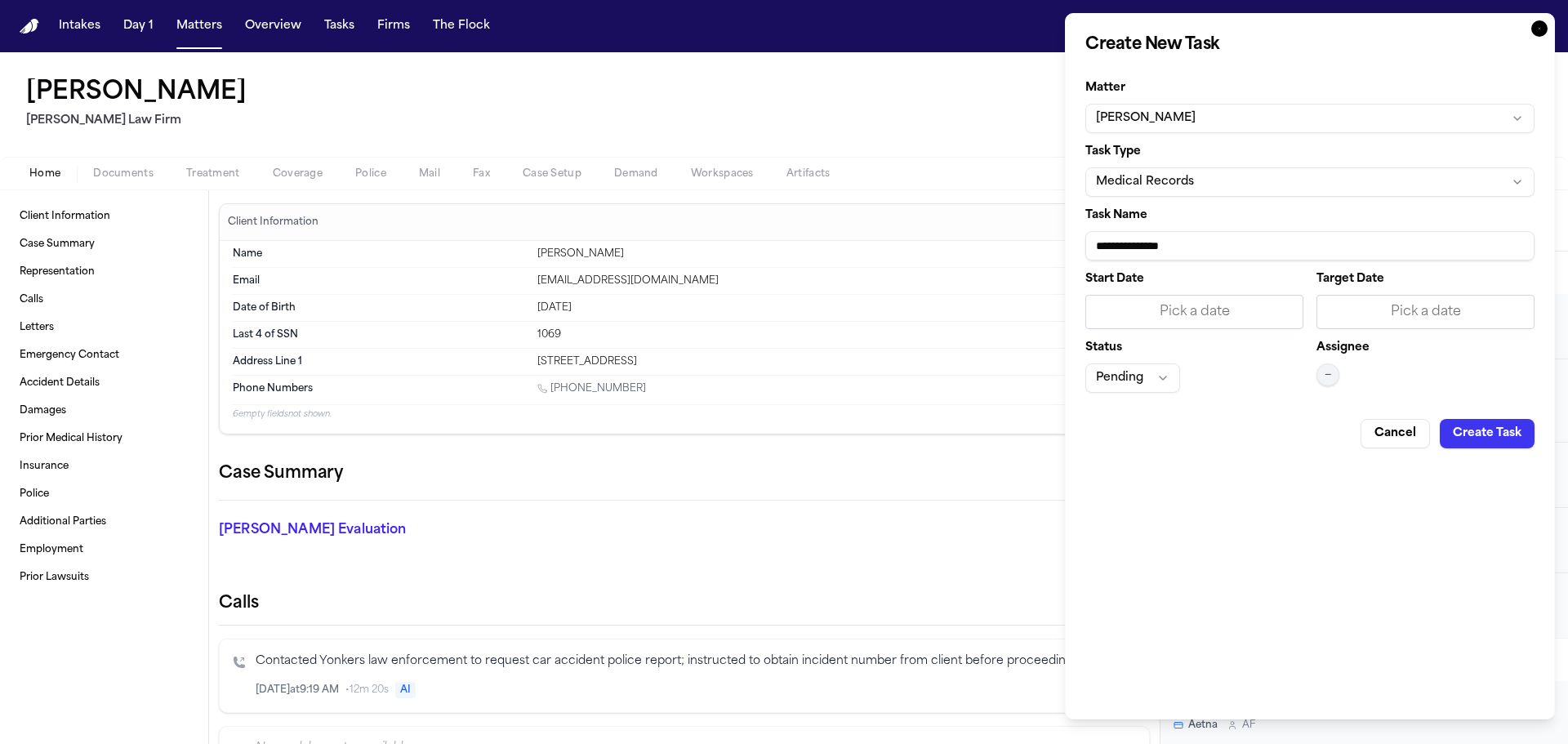
click at [1225, 247] on input "**********" at bounding box center [1310, 246] width 449 height 30
click at [1423, 301] on div "Pick a date" at bounding box center [1425, 311] width 218 height 34
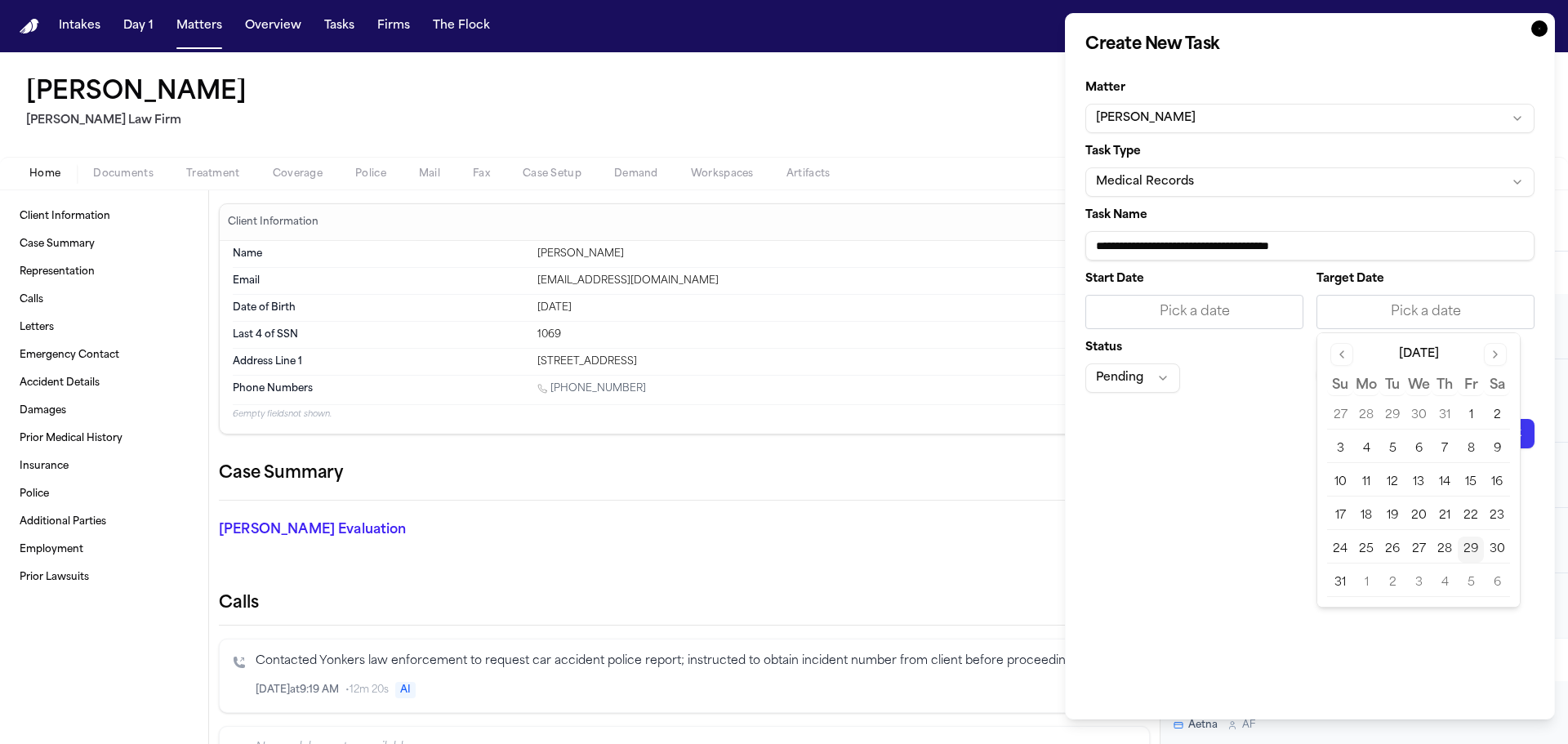
click at [1422, 585] on button "3" at bounding box center [1419, 583] width 26 height 26
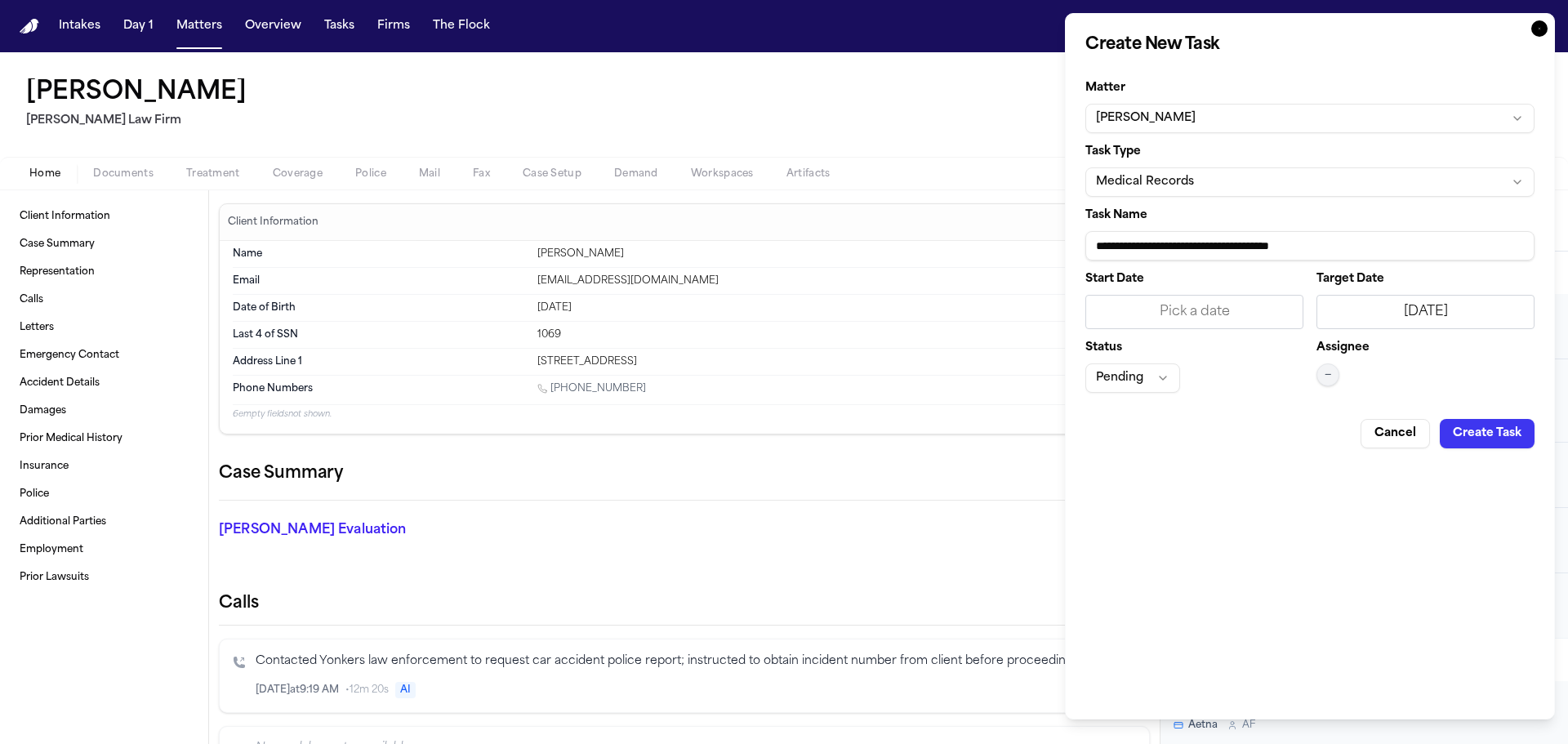
click at [1329, 379] on span "—" at bounding box center [1328, 375] width 7 height 13
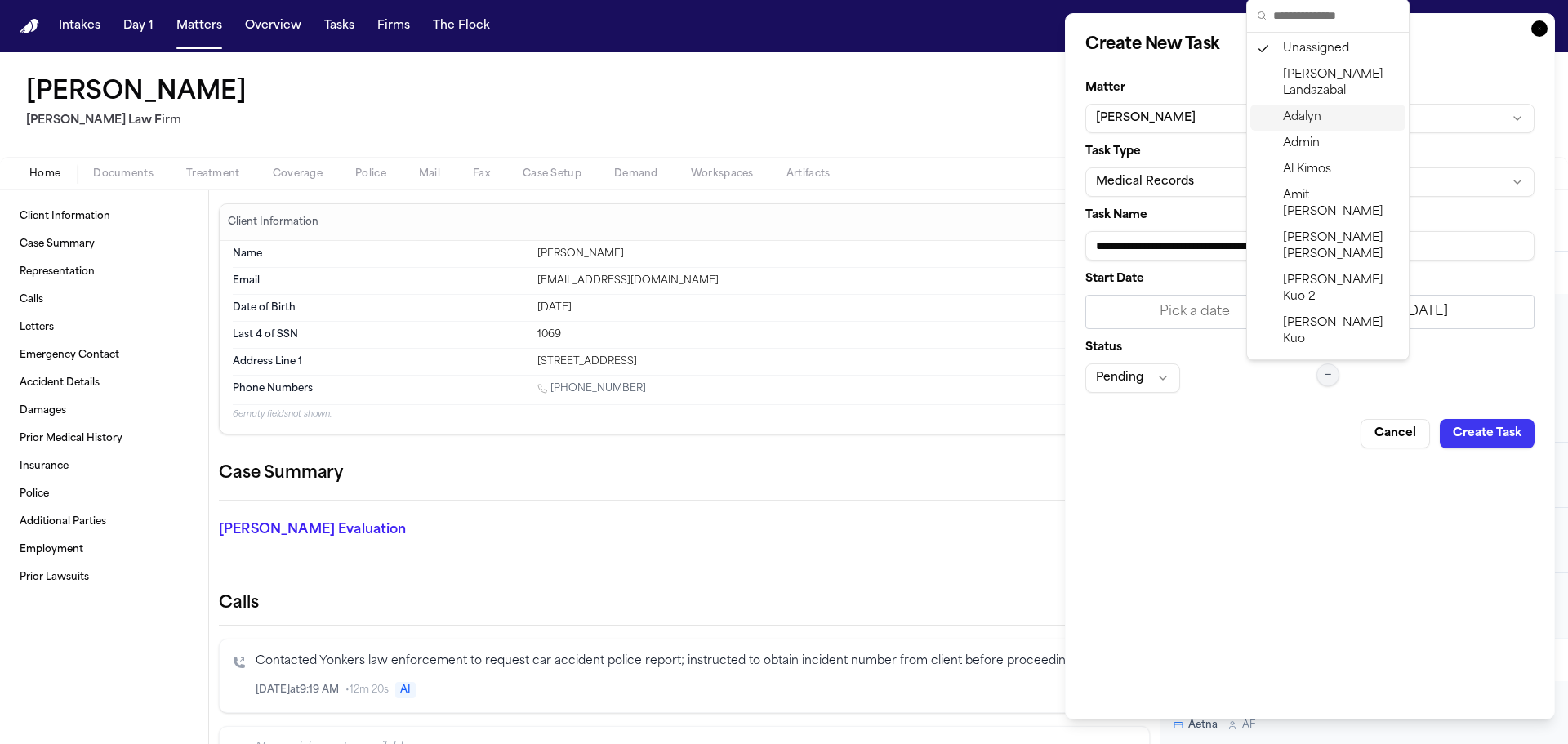
click at [1294, 119] on span "Adalyn" at bounding box center [1302, 118] width 38 height 17
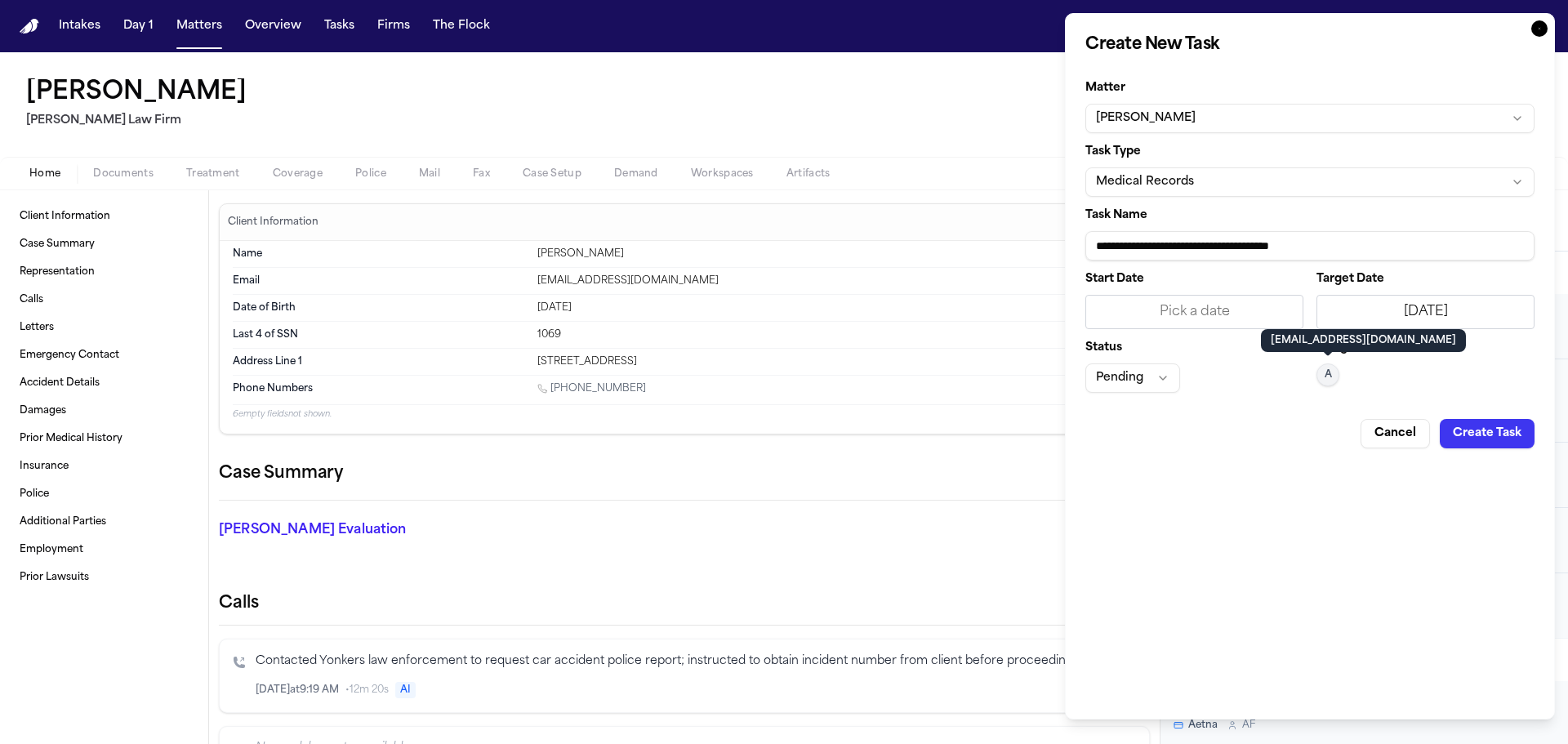
click at [1151, 364] on button "Pending" at bounding box center [1132, 378] width 95 height 30
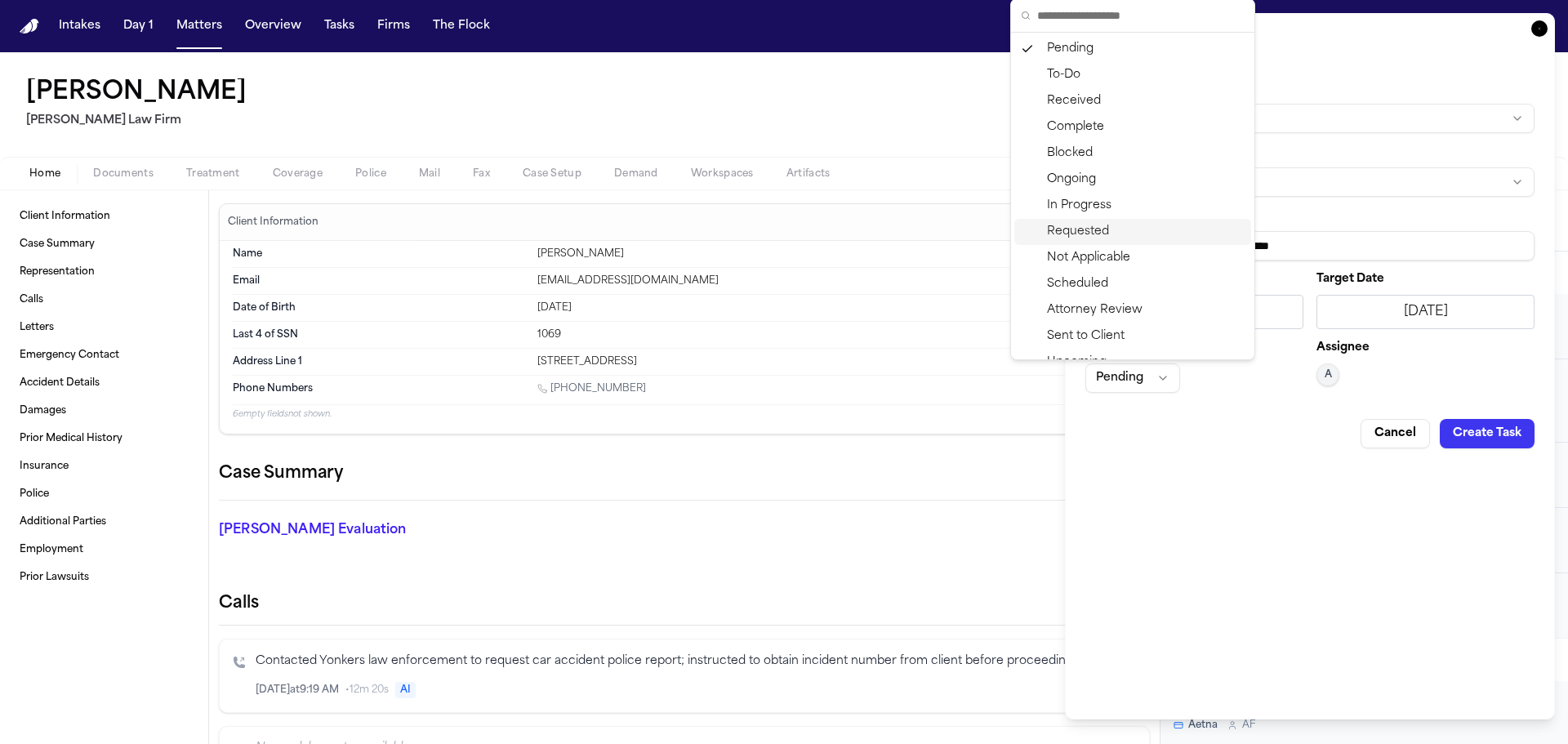
click at [1108, 223] on div "Requested" at bounding box center [1133, 232] width 237 height 26
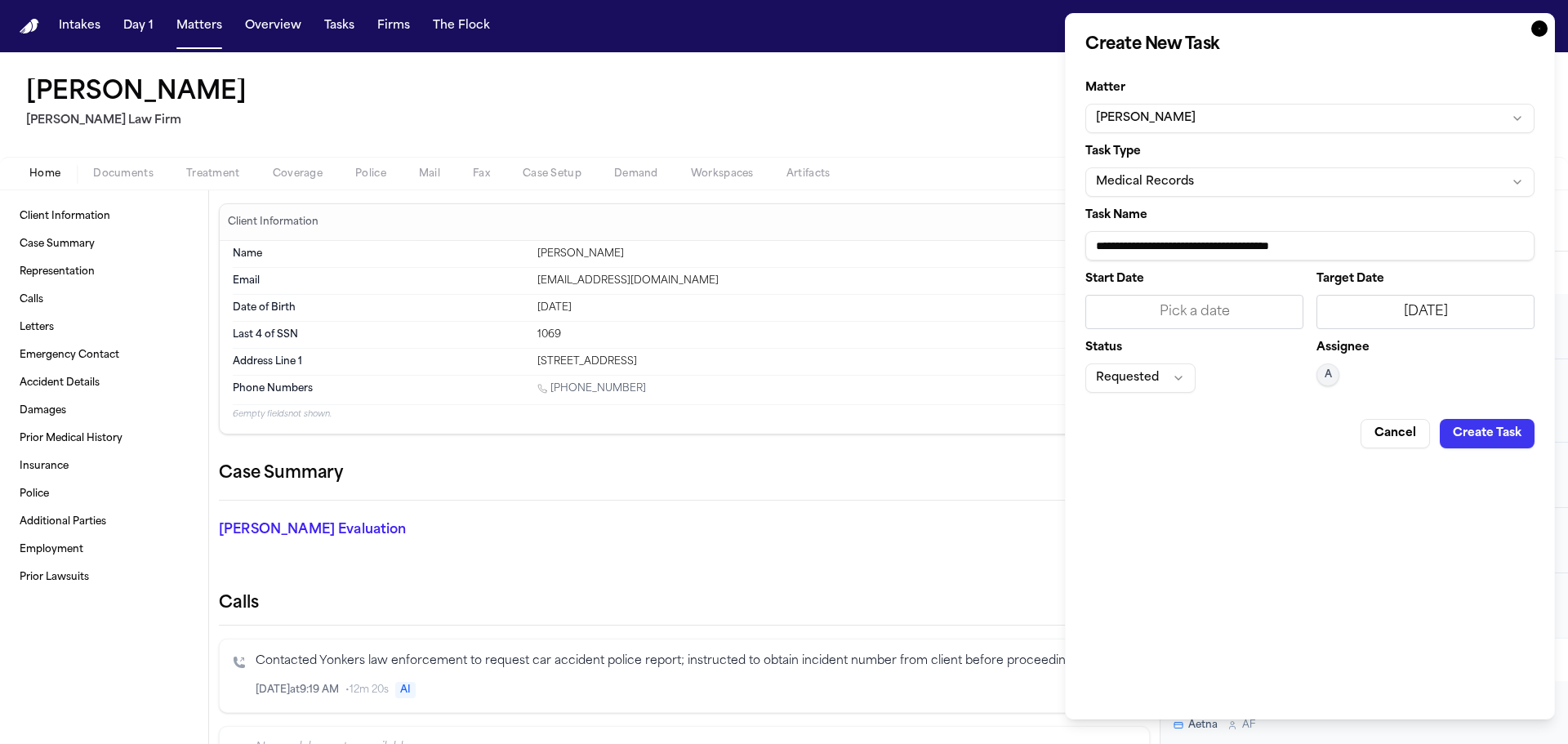
click at [1484, 428] on button "Create Task" at bounding box center [1487, 434] width 95 height 30
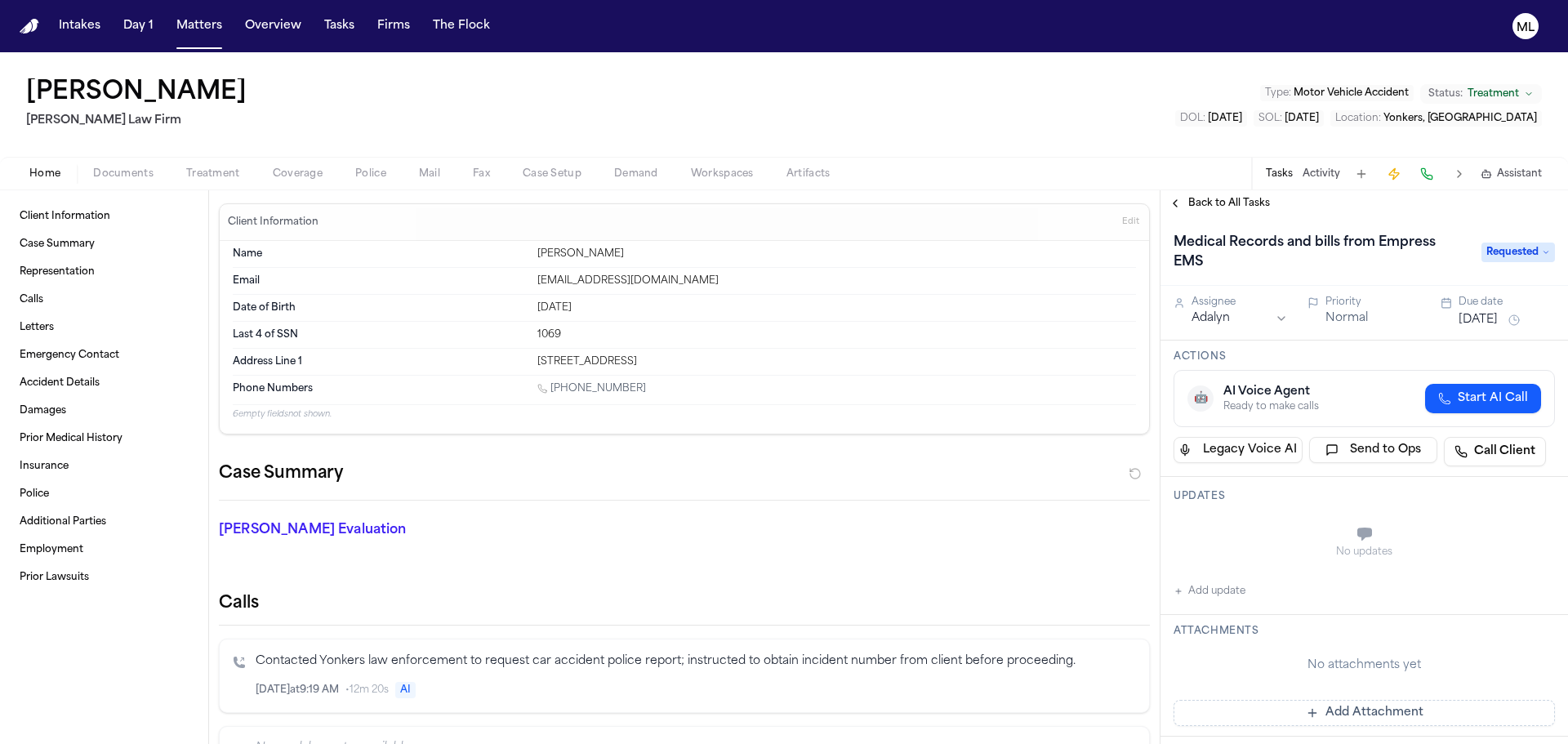
click at [1209, 193] on div "Back to All Tasks" at bounding box center [1364, 203] width 408 height 26
click at [1207, 210] on div "Back to All Tasks" at bounding box center [1364, 203] width 408 height 26
click at [1227, 211] on div "Back to All Tasks" at bounding box center [1364, 203] width 408 height 26
click at [1228, 201] on span "Back to All Tasks" at bounding box center [1229, 203] width 82 height 13
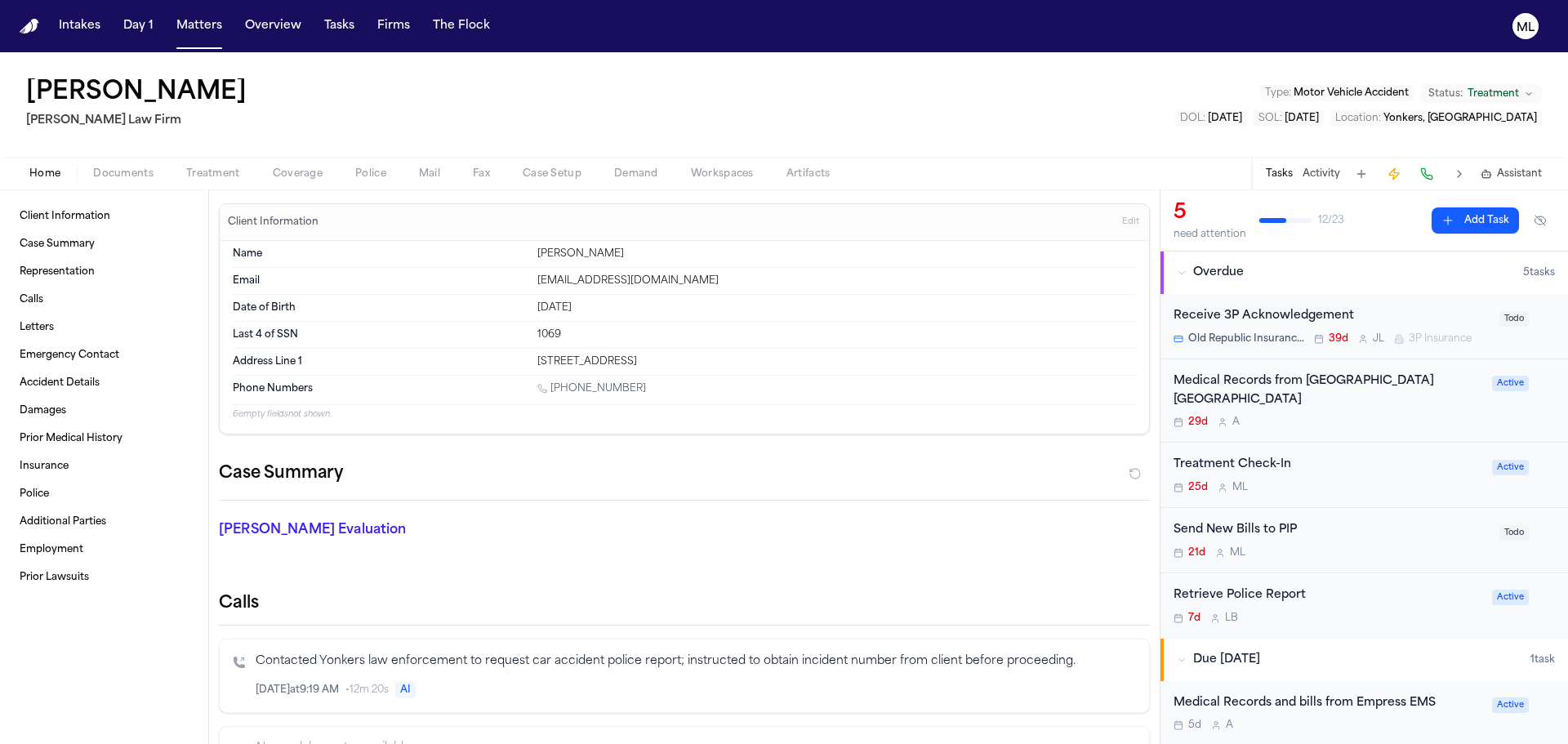
click at [1358, 483] on div "25d M L" at bounding box center [1328, 487] width 308 height 13
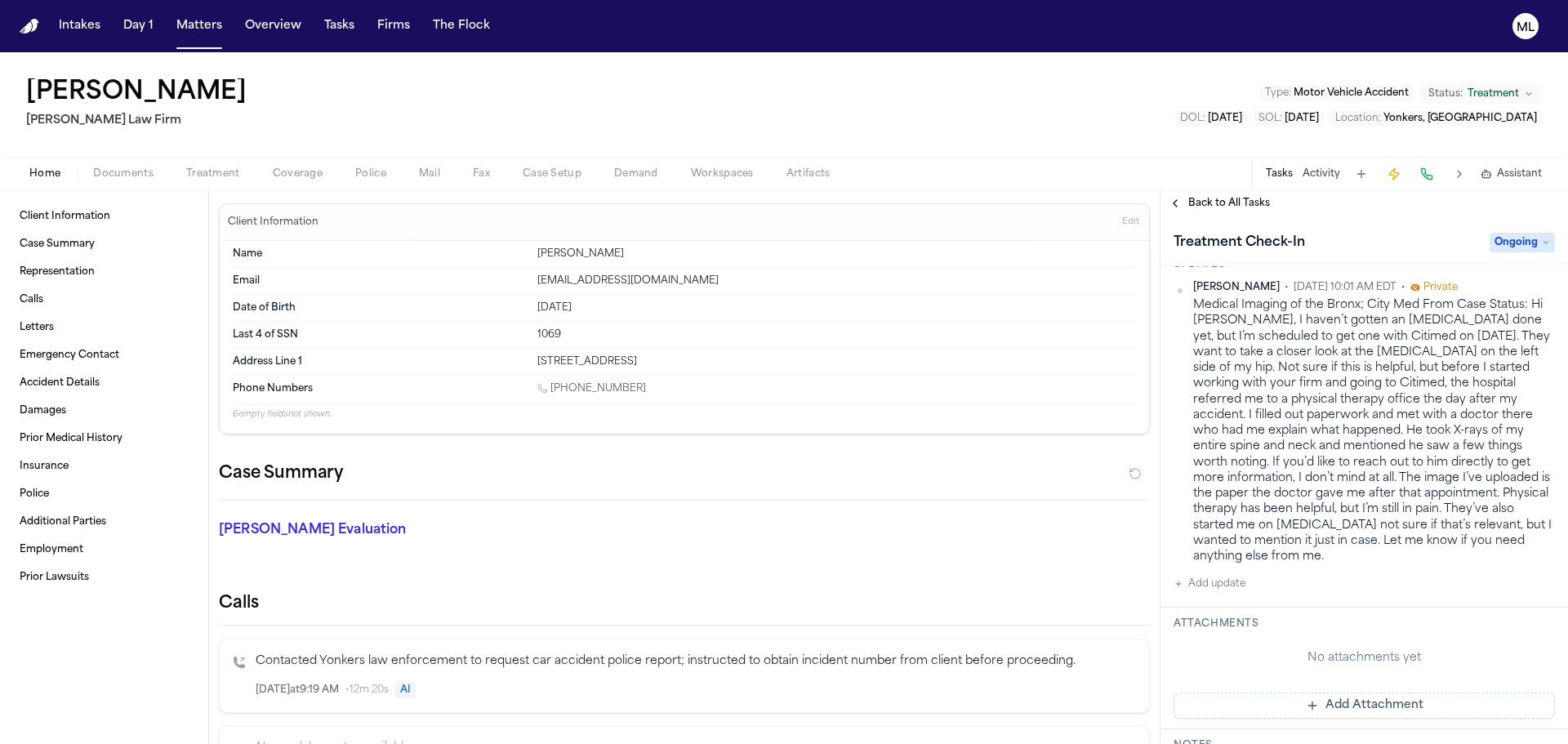
scroll to position [409, 0]
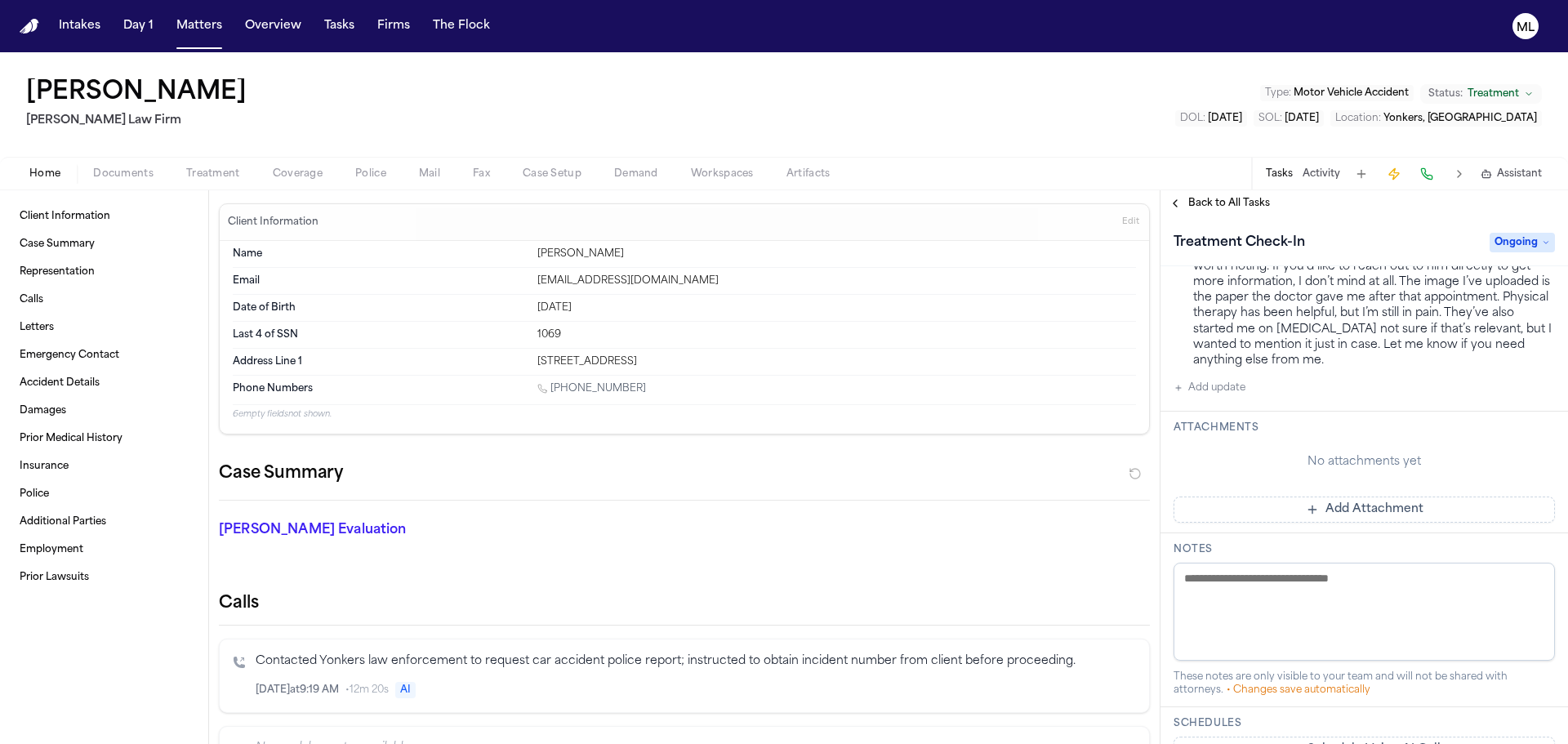
click at [1202, 378] on button "Add update" at bounding box center [1209, 388] width 72 height 20
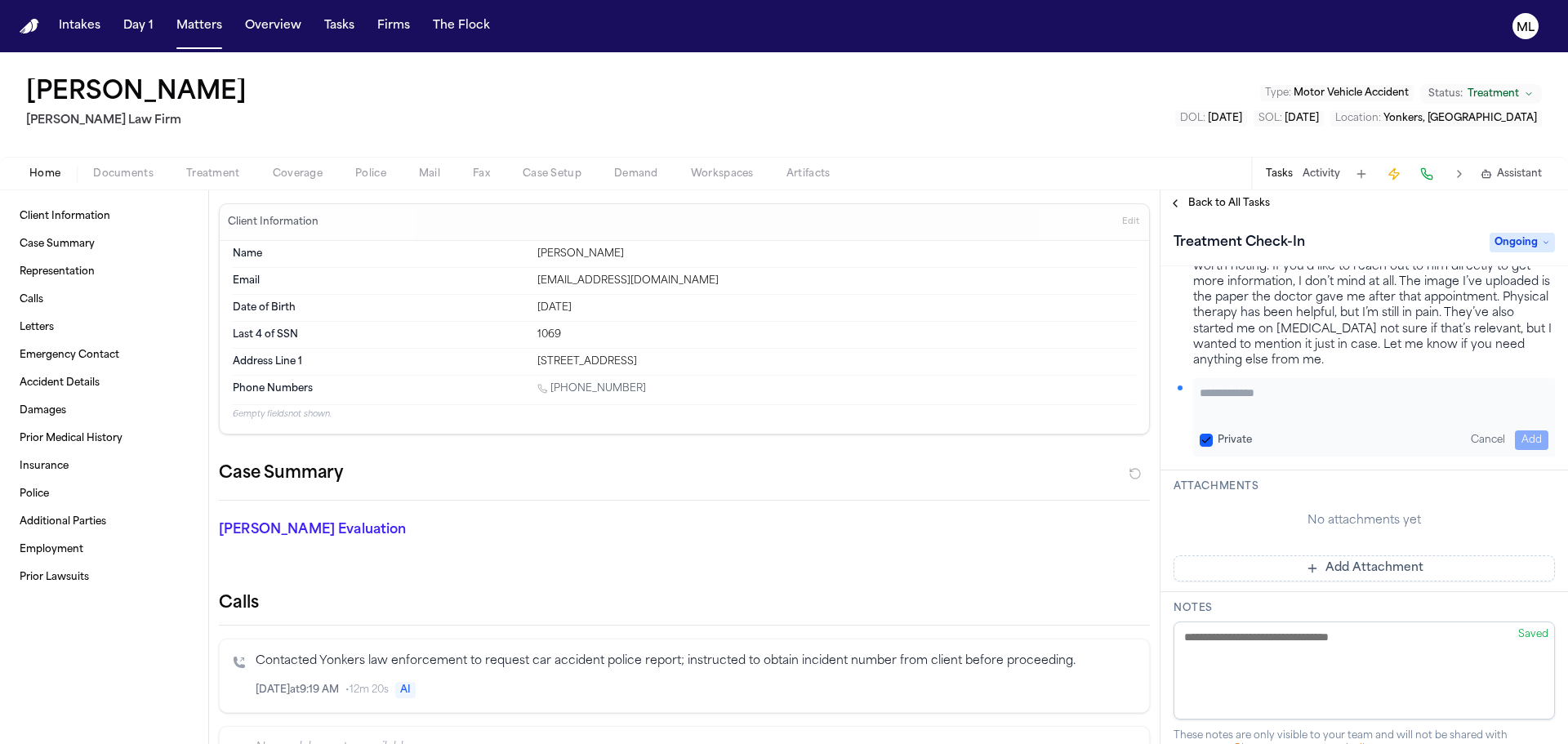
click at [1233, 387] on textarea "Add your update" at bounding box center [1374, 402] width 348 height 33
paste textarea "**********"
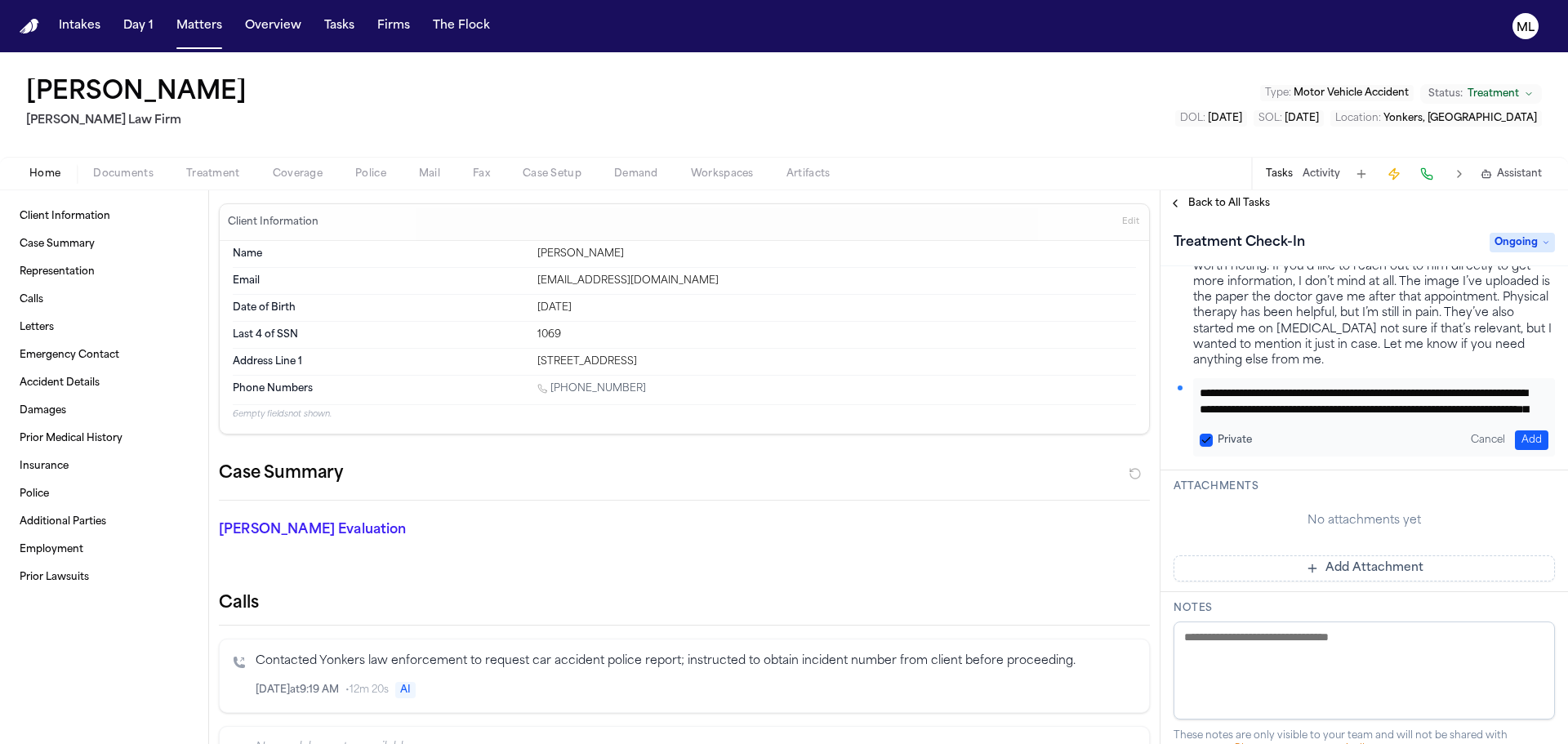
scroll to position [145, 0]
click at [1517, 430] on button "Add" at bounding box center [1531, 440] width 33 height 20
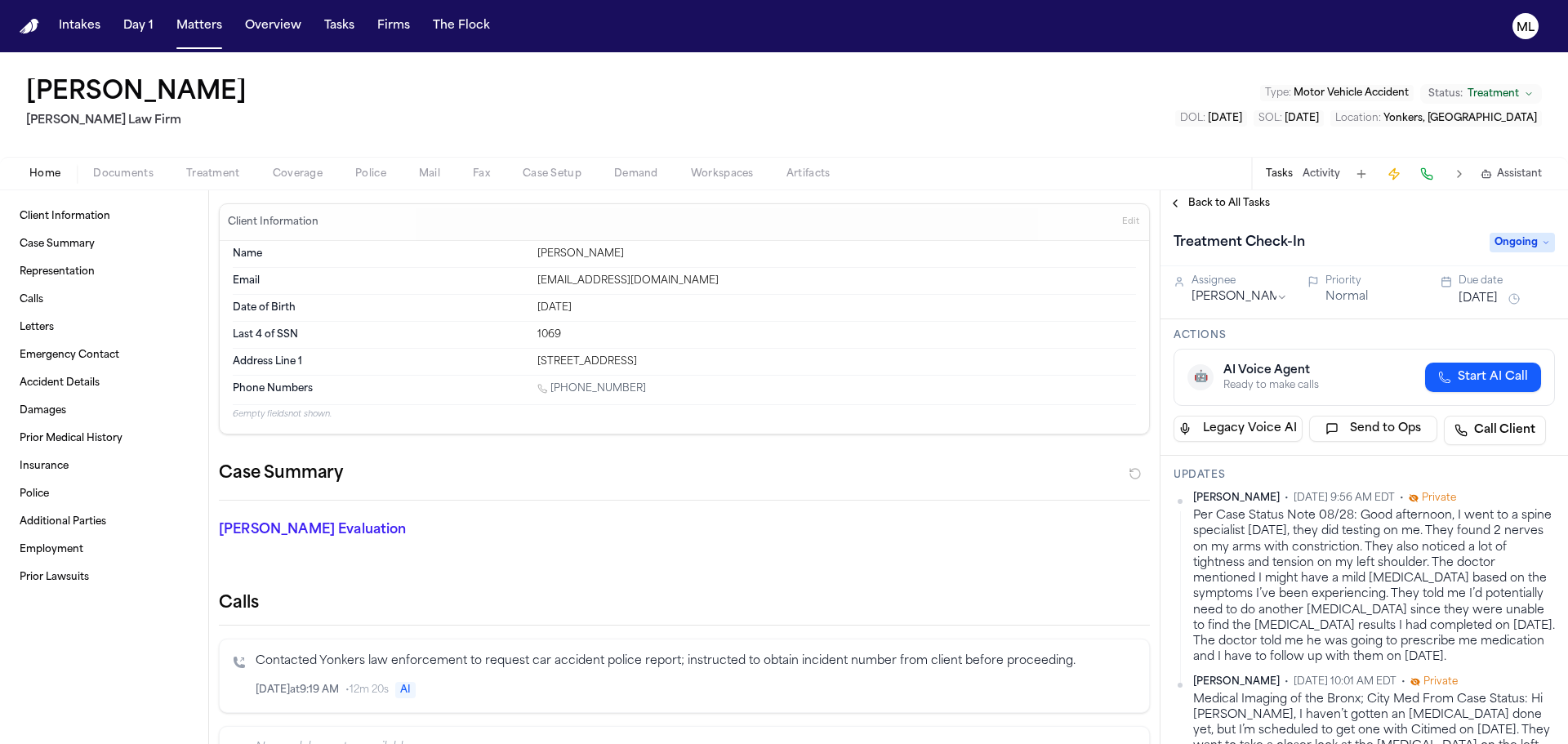
scroll to position [0, 0]
click at [1482, 299] on button "Aug 4, 2025" at bounding box center [1478, 301] width 39 height 17
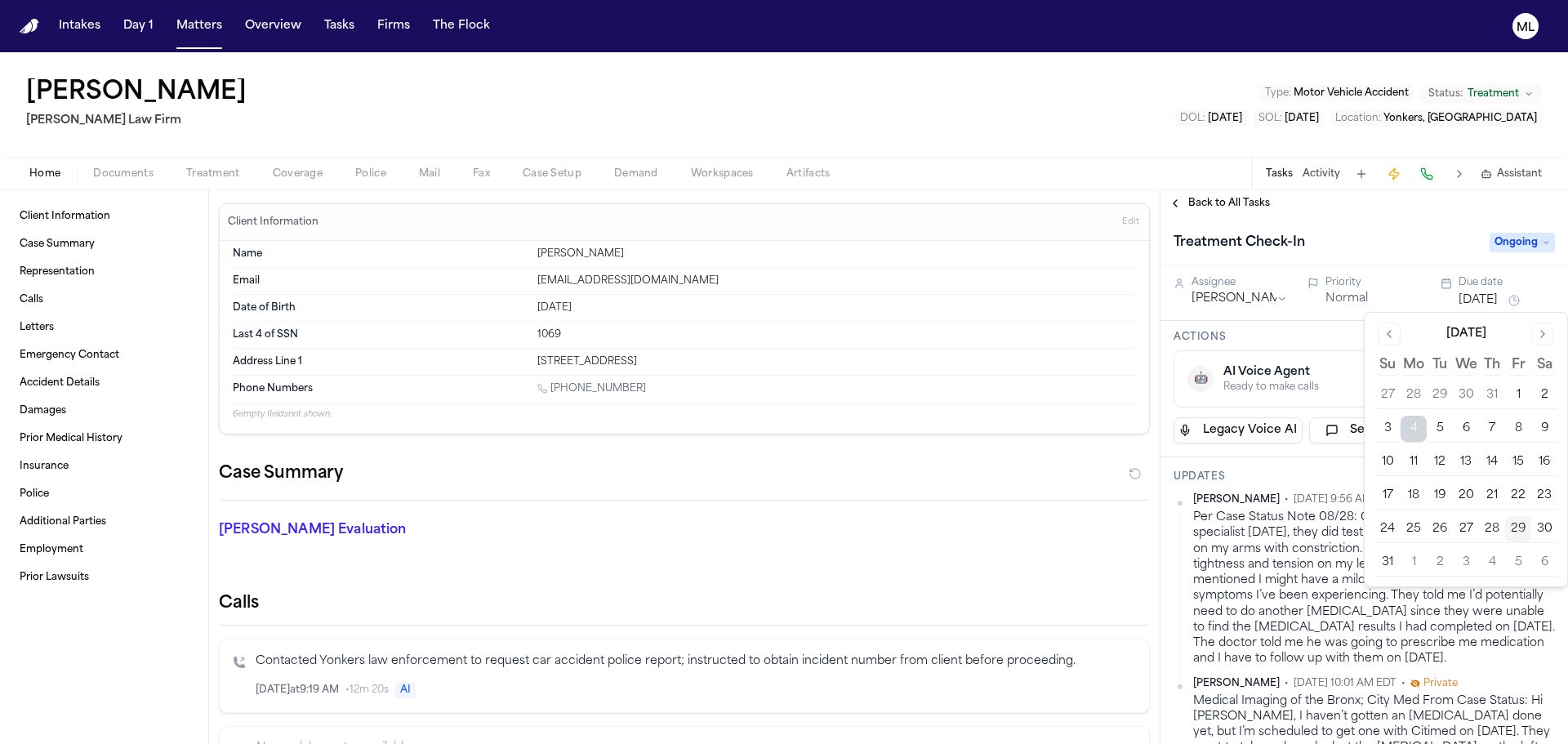
click at [1488, 560] on button "4" at bounding box center [1492, 563] width 26 height 26
click at [1207, 206] on span "Back to All Tasks" at bounding box center [1229, 203] width 82 height 13
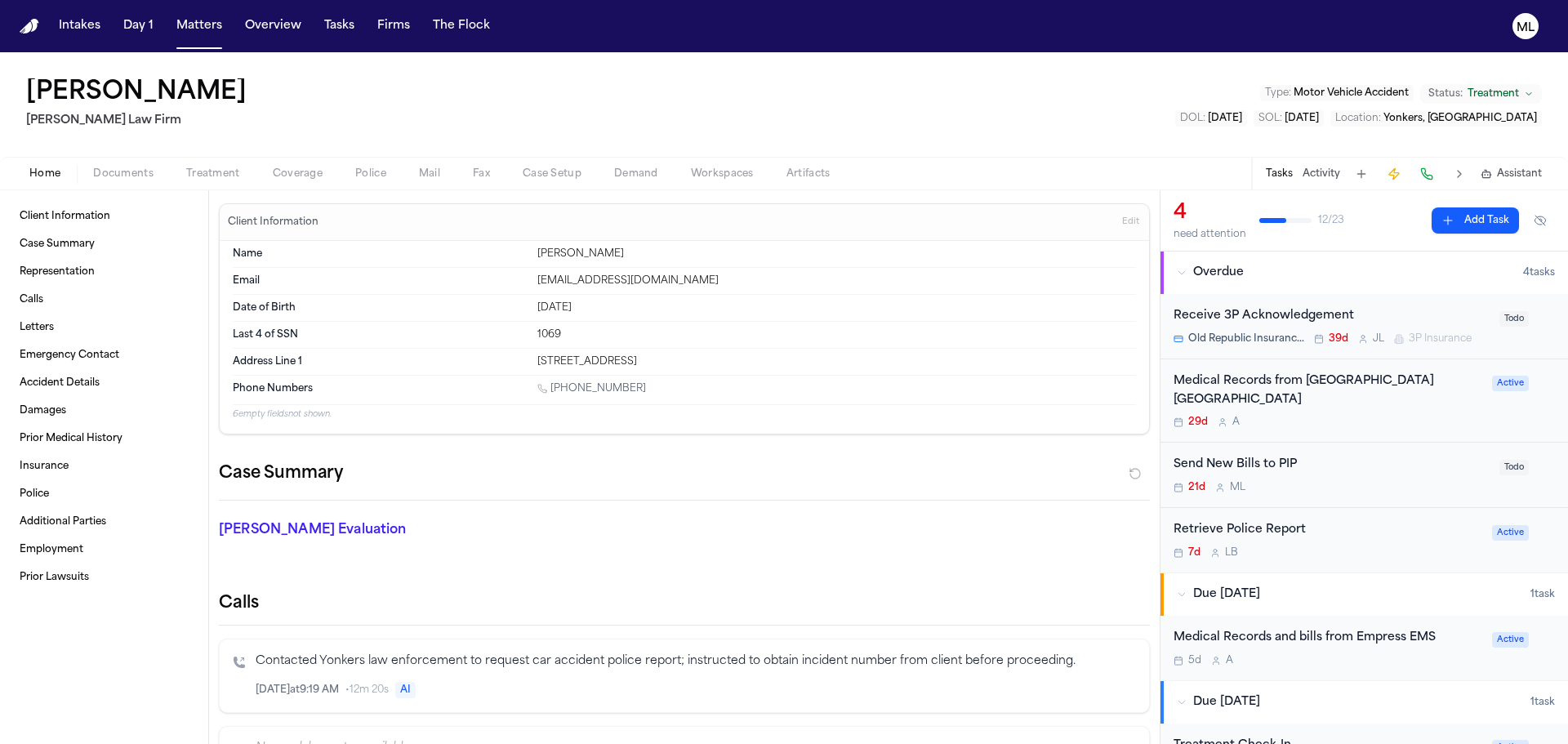
click at [1371, 478] on div "Send New Bills to PIP 21d M L" at bounding box center [1331, 475] width 316 height 38
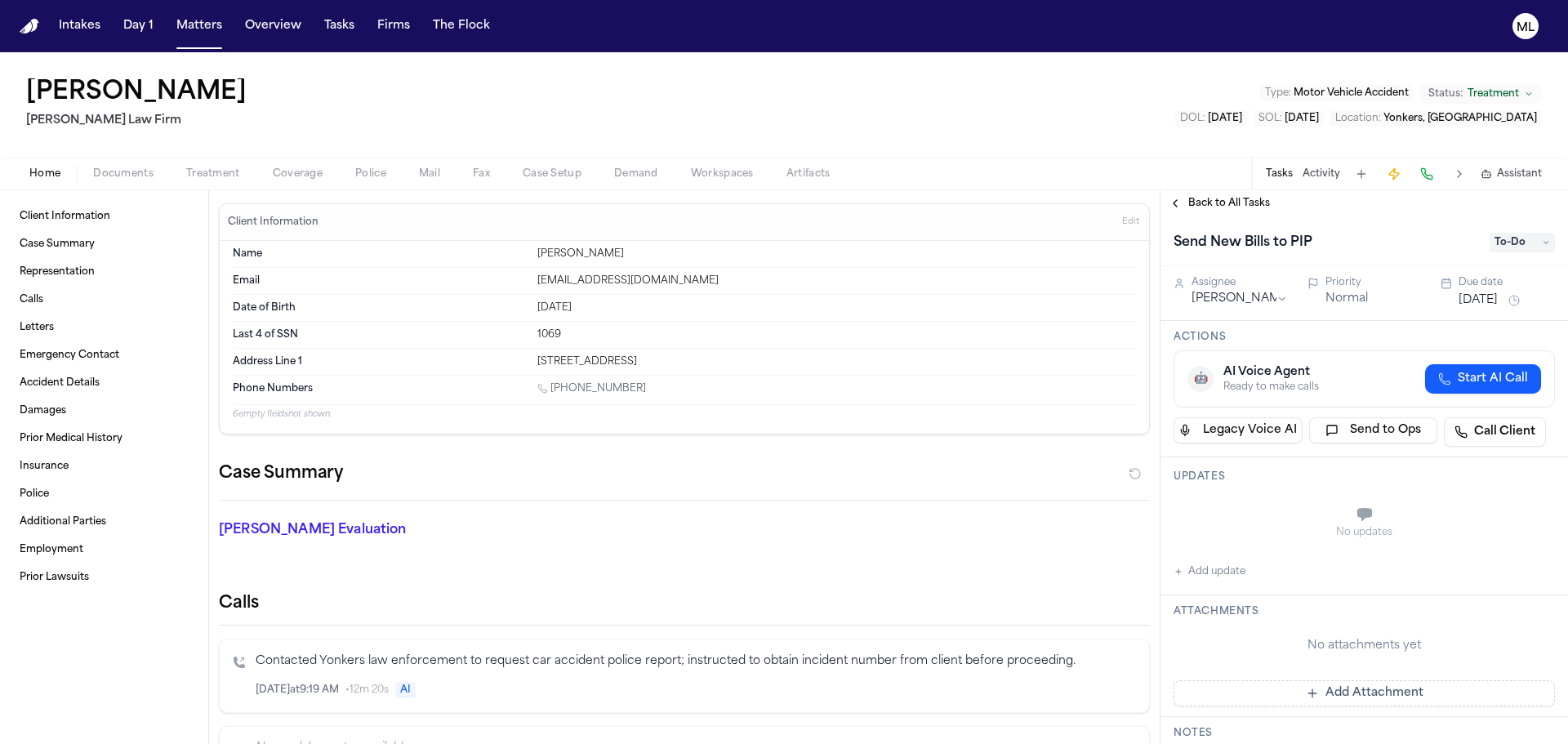
click at [1536, 240] on span "To-Do" at bounding box center [1522, 242] width 65 height 20
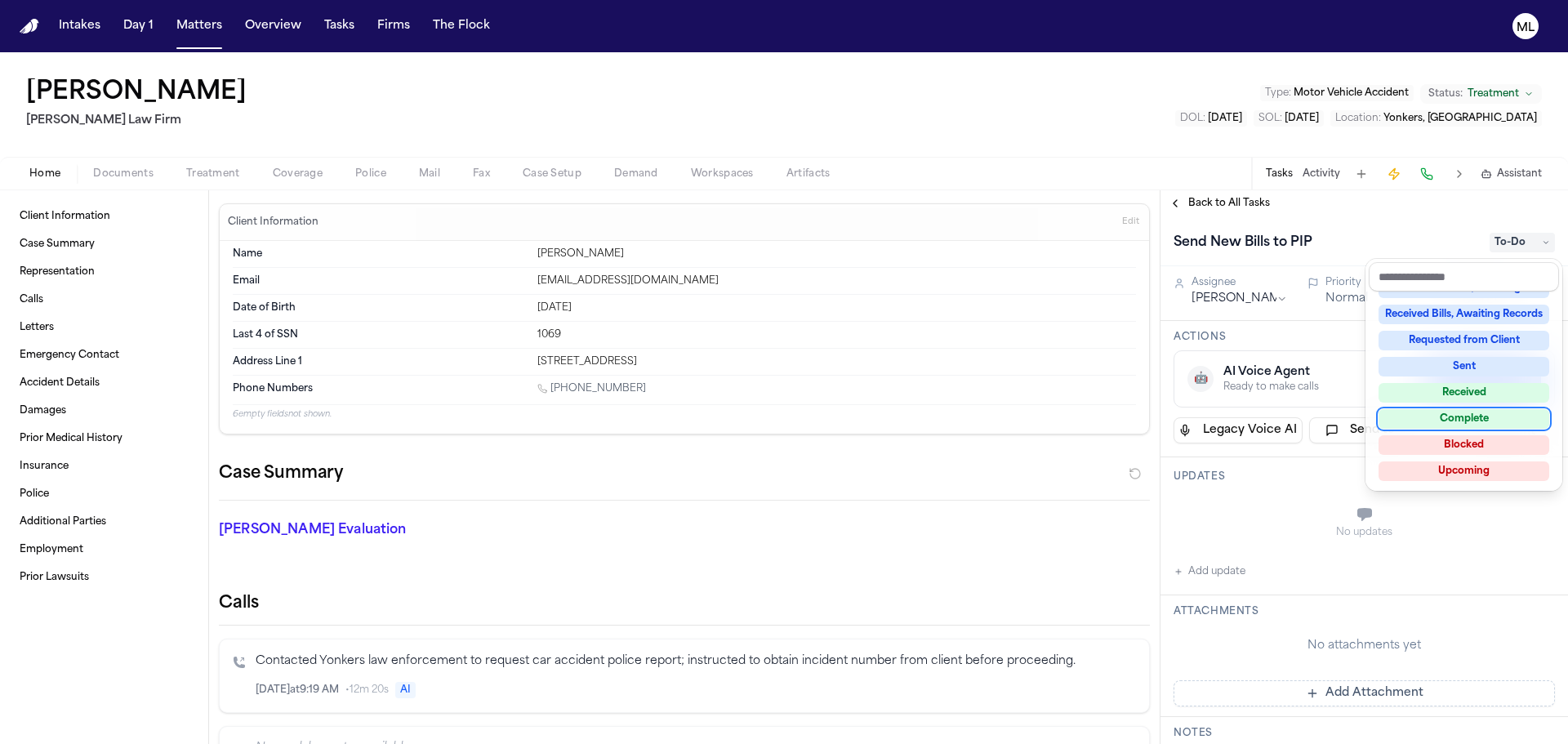
click at [1466, 423] on div "Complete" at bounding box center [1464, 419] width 171 height 20
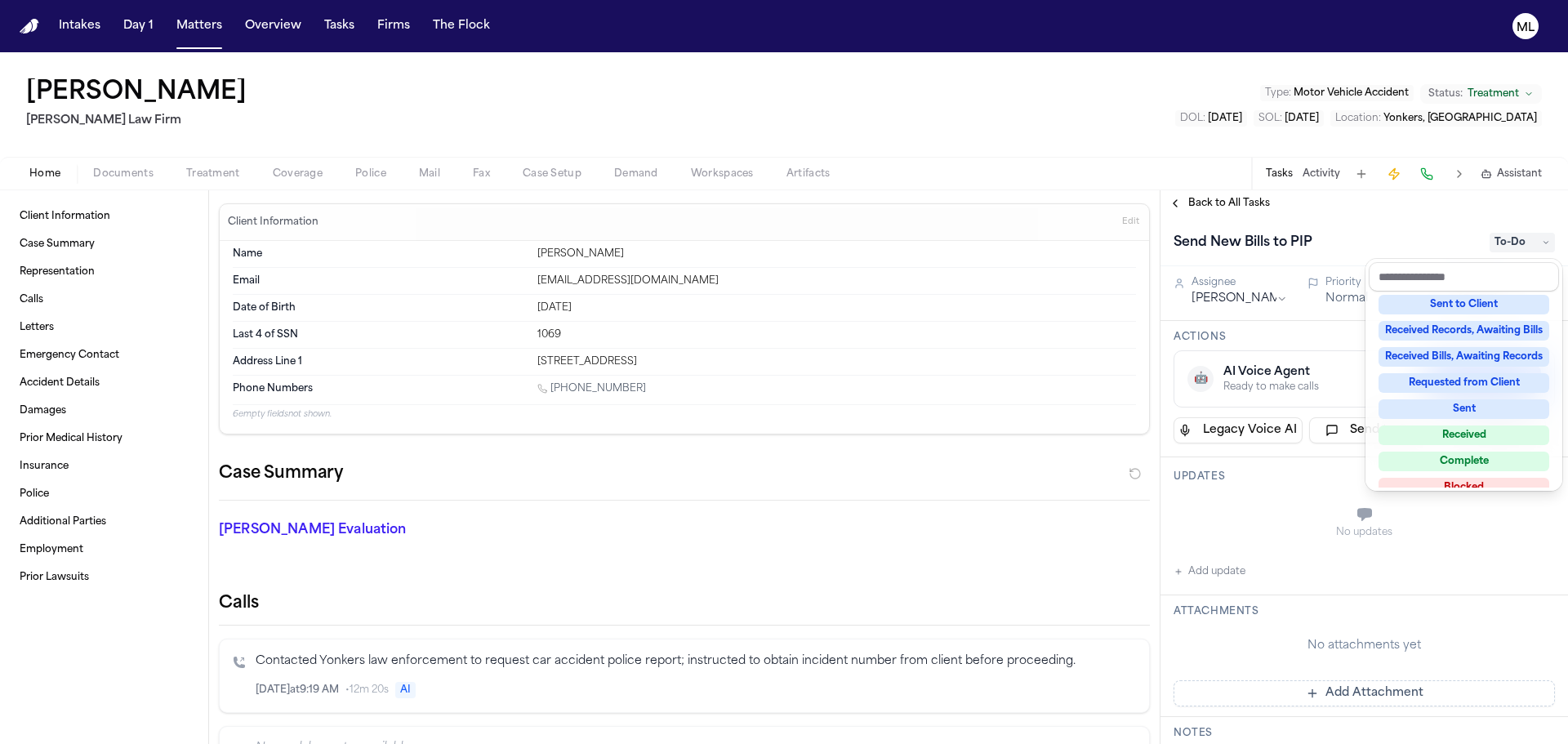
scroll to position [222, 0]
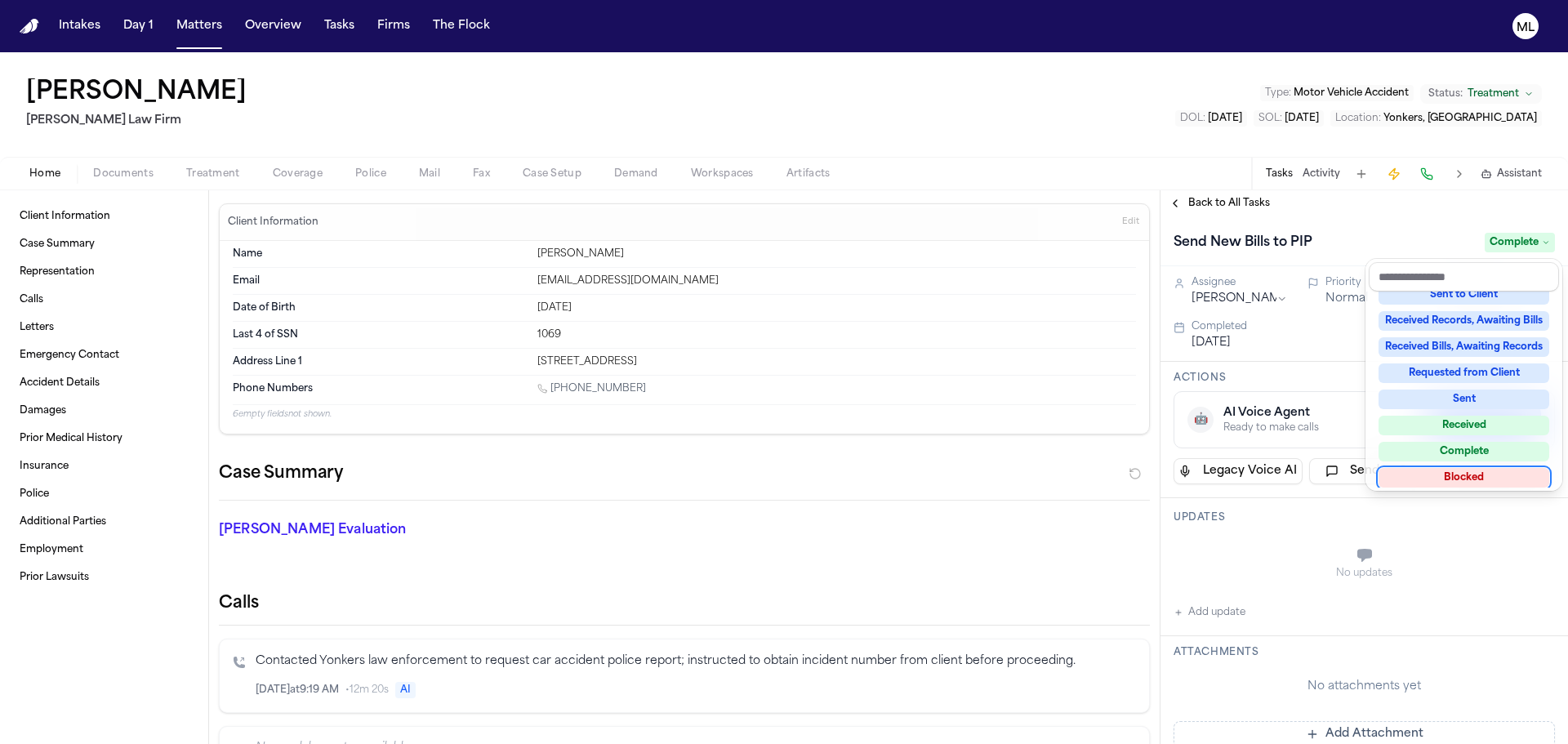
click at [1208, 562] on div "Send New Bills to PIP Complete Assignee Michelle Landazabal Priority Normal Due…" at bounding box center [1364, 480] width 408 height 528
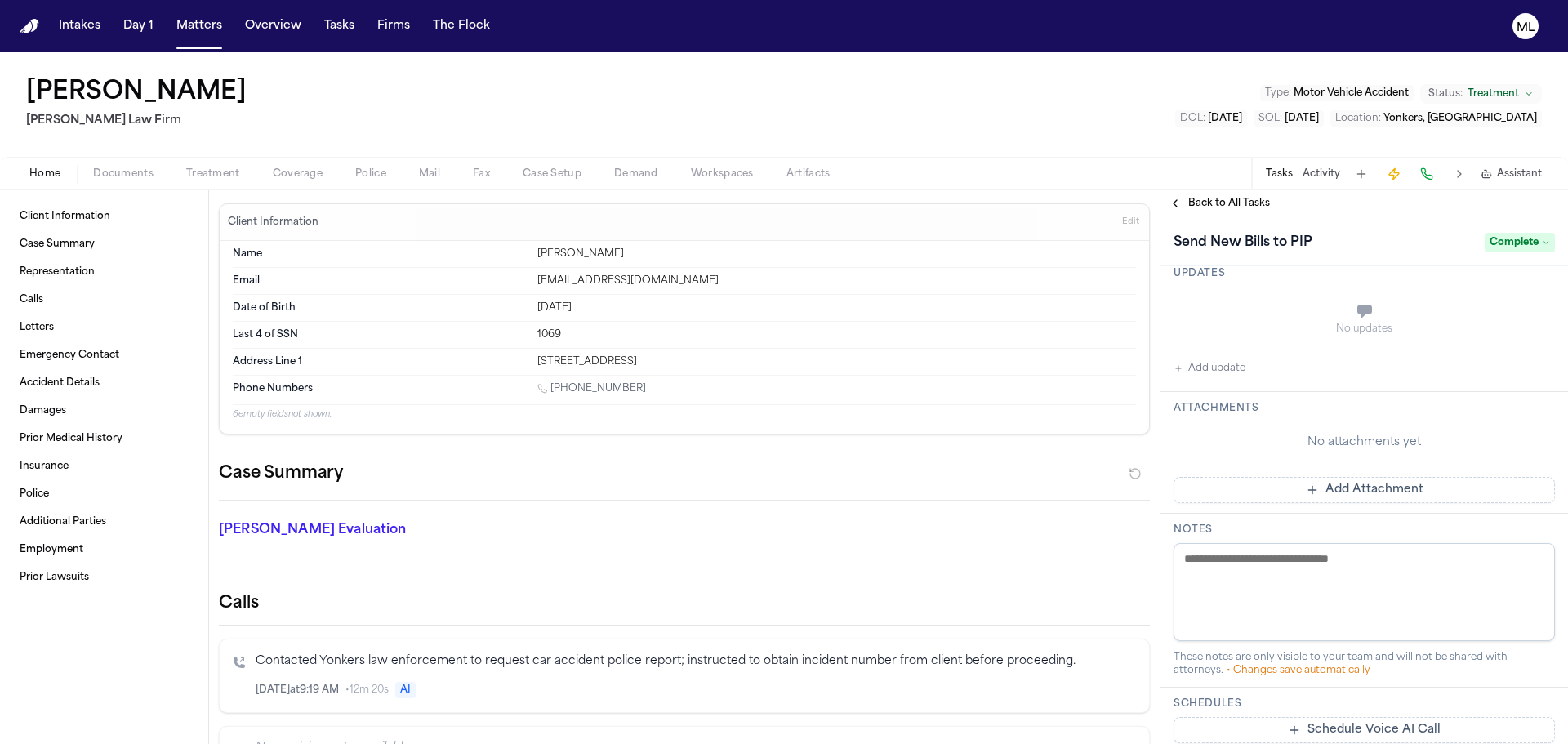
scroll to position [245, 0]
click at [1330, 487] on button "Add Attachment" at bounding box center [1364, 490] width 382 height 26
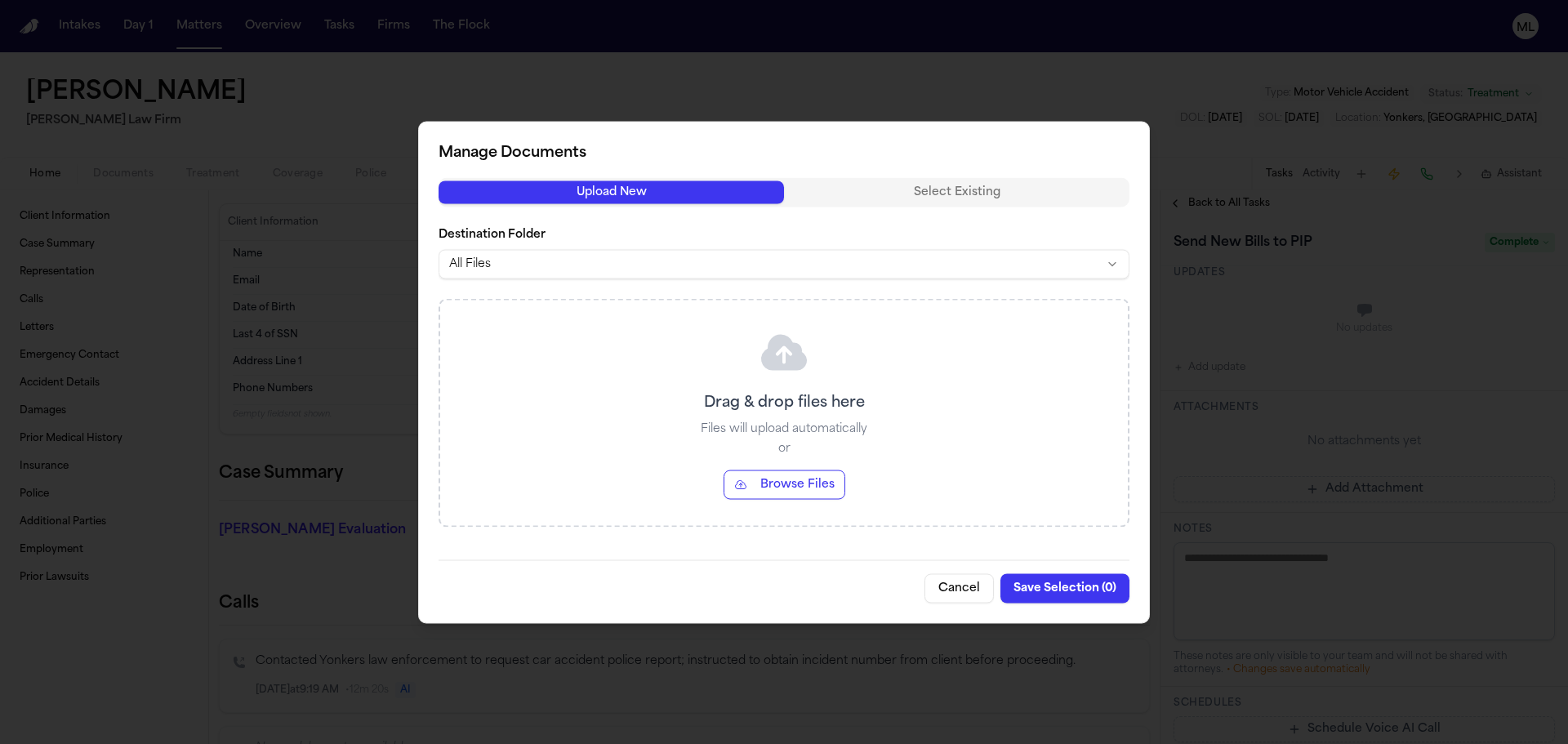
click at [796, 490] on button "Browse Files" at bounding box center [785, 484] width 122 height 30
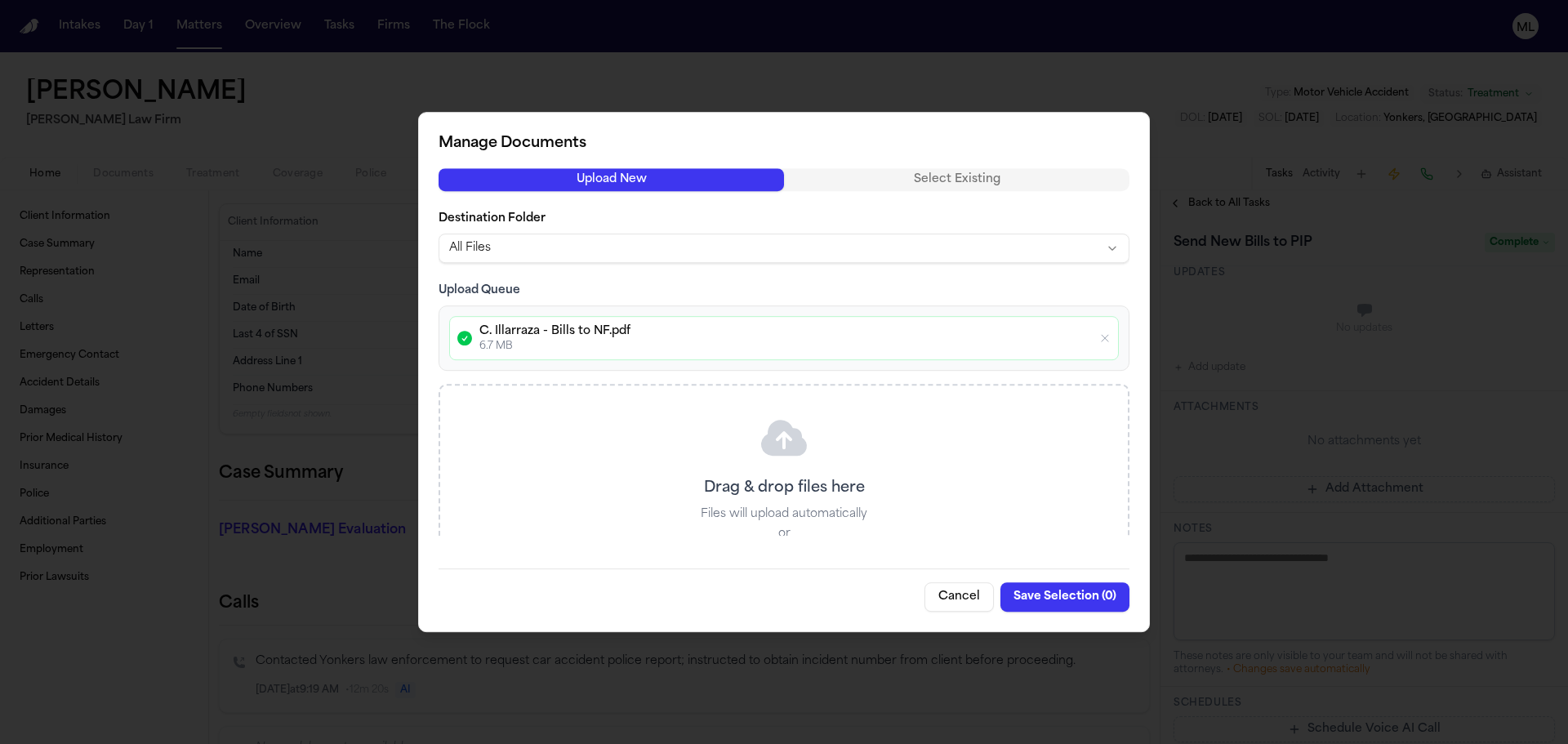
click at [1052, 600] on button "Save Selection ( 0 )" at bounding box center [1065, 598] width 129 height 30
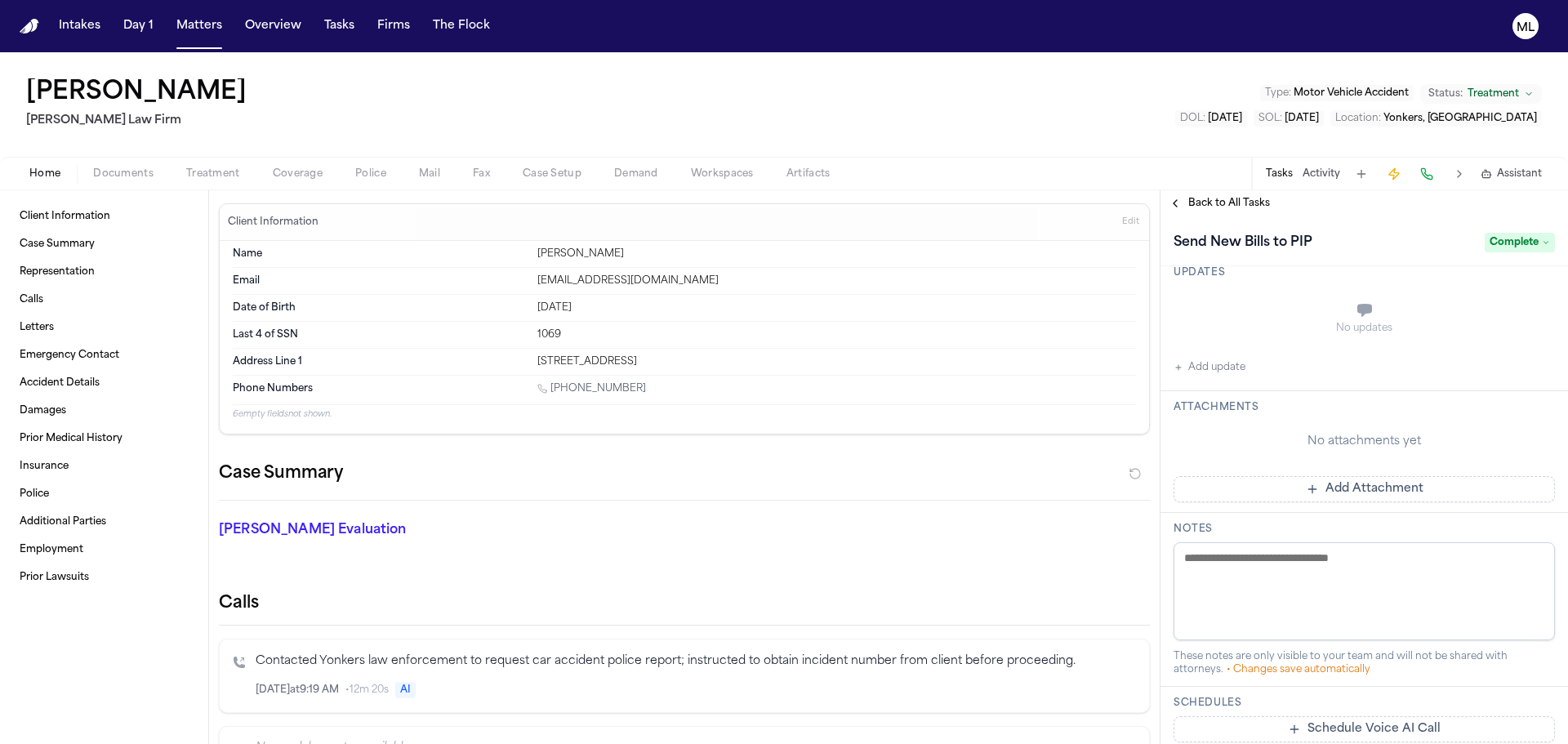
click at [1219, 201] on span "Back to All Tasks" at bounding box center [1229, 203] width 82 height 13
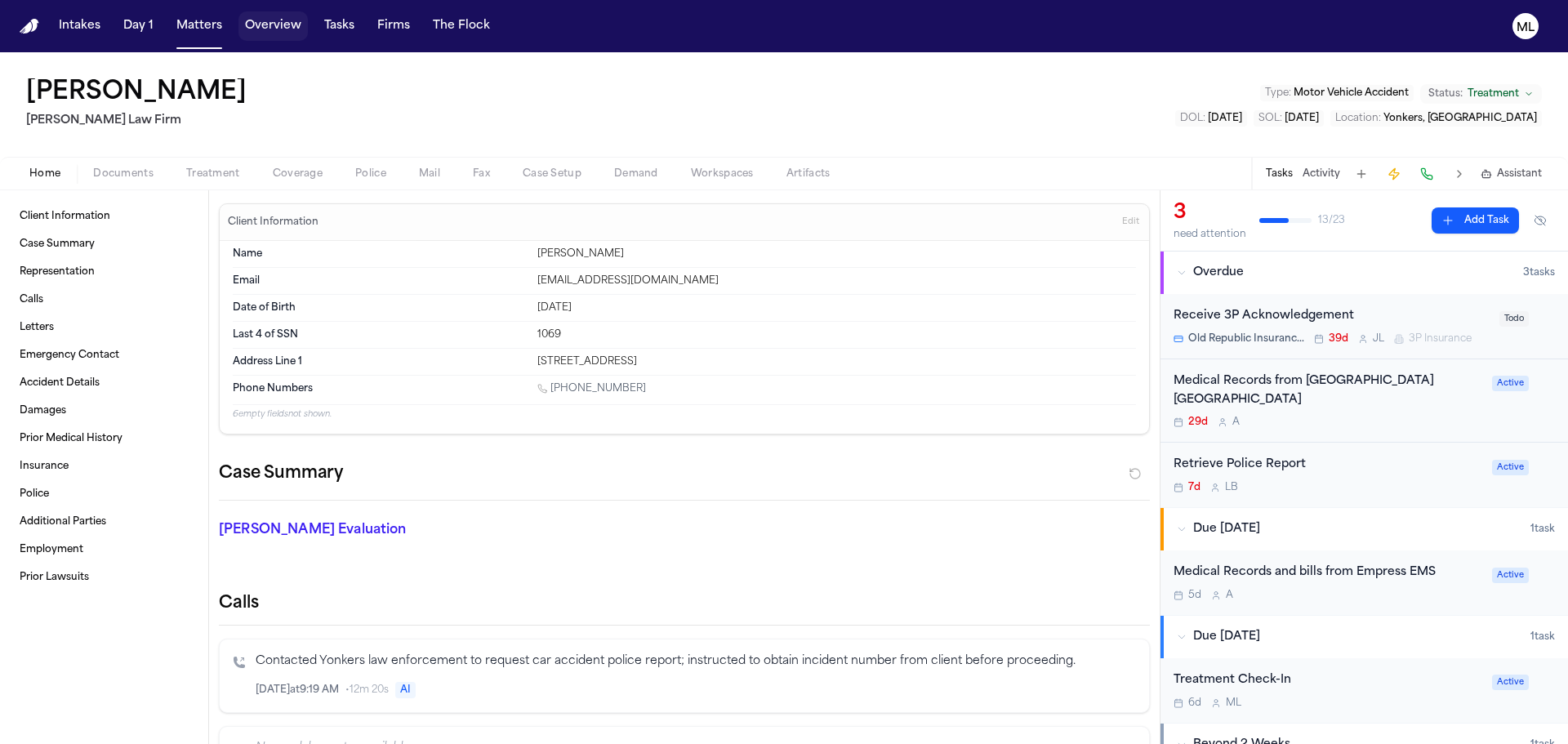
click at [199, 24] on button "Matters" at bounding box center [199, 26] width 59 height 30
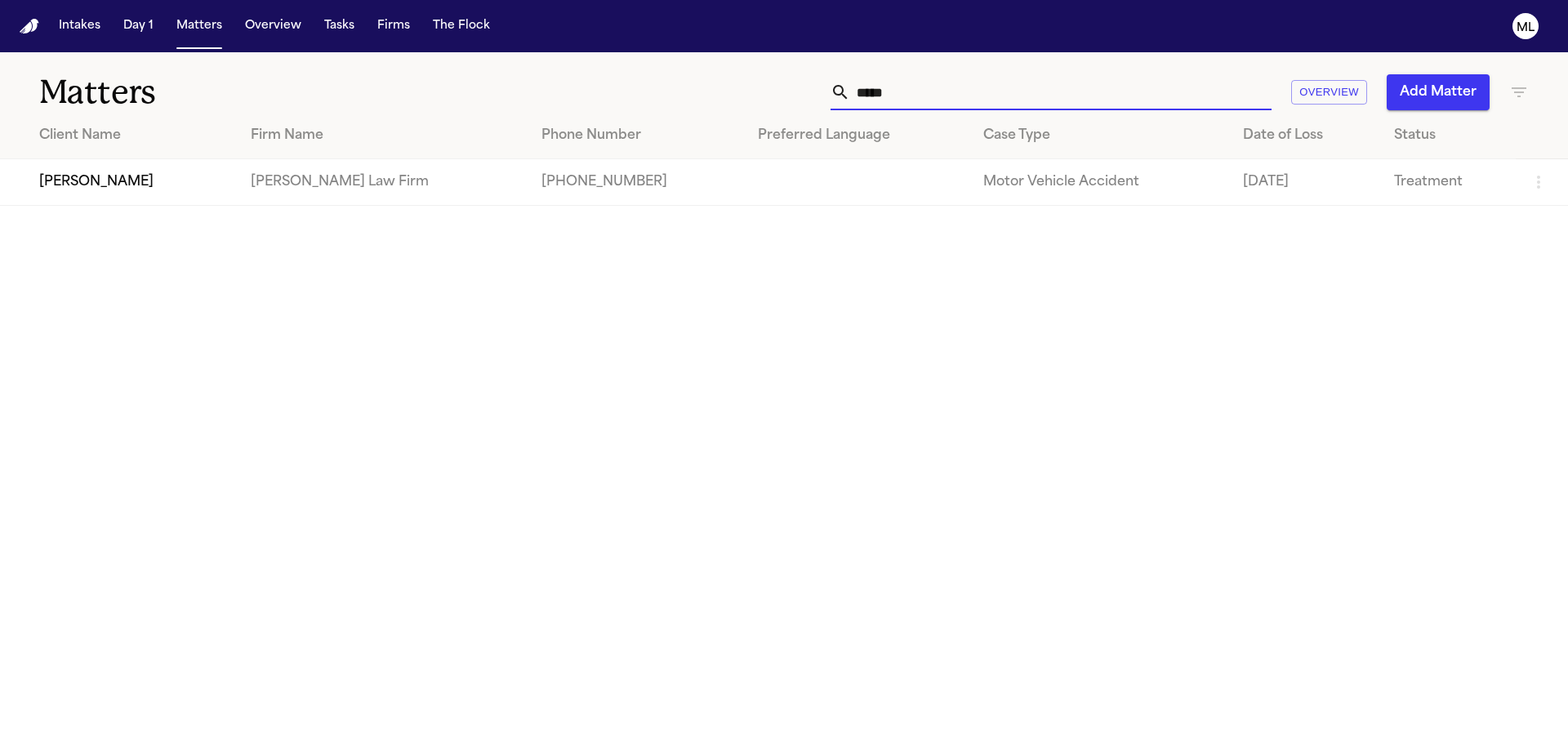
drag, startPoint x: 931, startPoint y: 83, endPoint x: 837, endPoint y: 93, distance: 94.5
click at [837, 93] on div "*****" at bounding box center [1051, 91] width 441 height 36
click at [119, 198] on td "Felicia Campbell" at bounding box center [118, 182] width 236 height 46
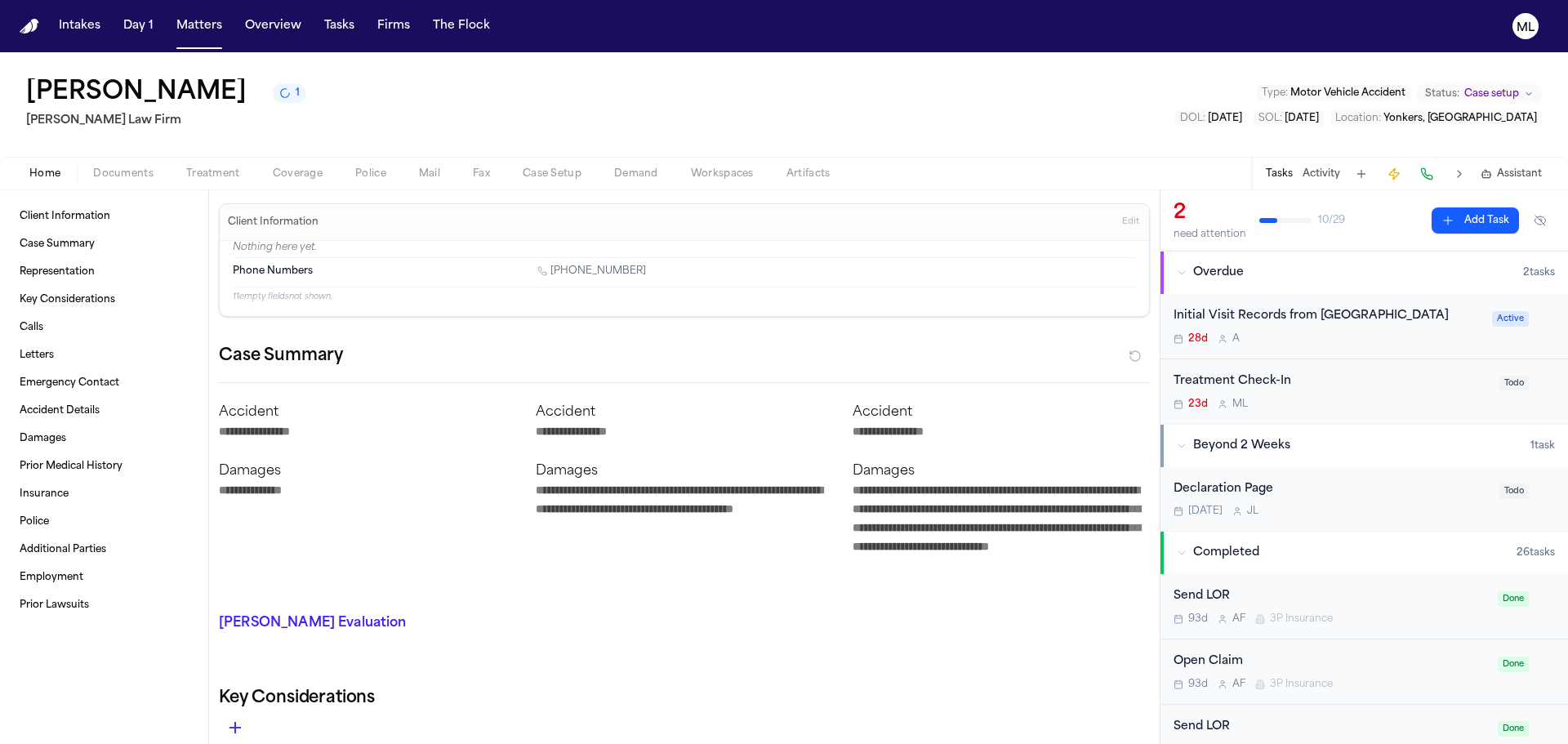
click at [1348, 387] on div "Treatment Check-In" at bounding box center [1331, 382] width 316 height 19
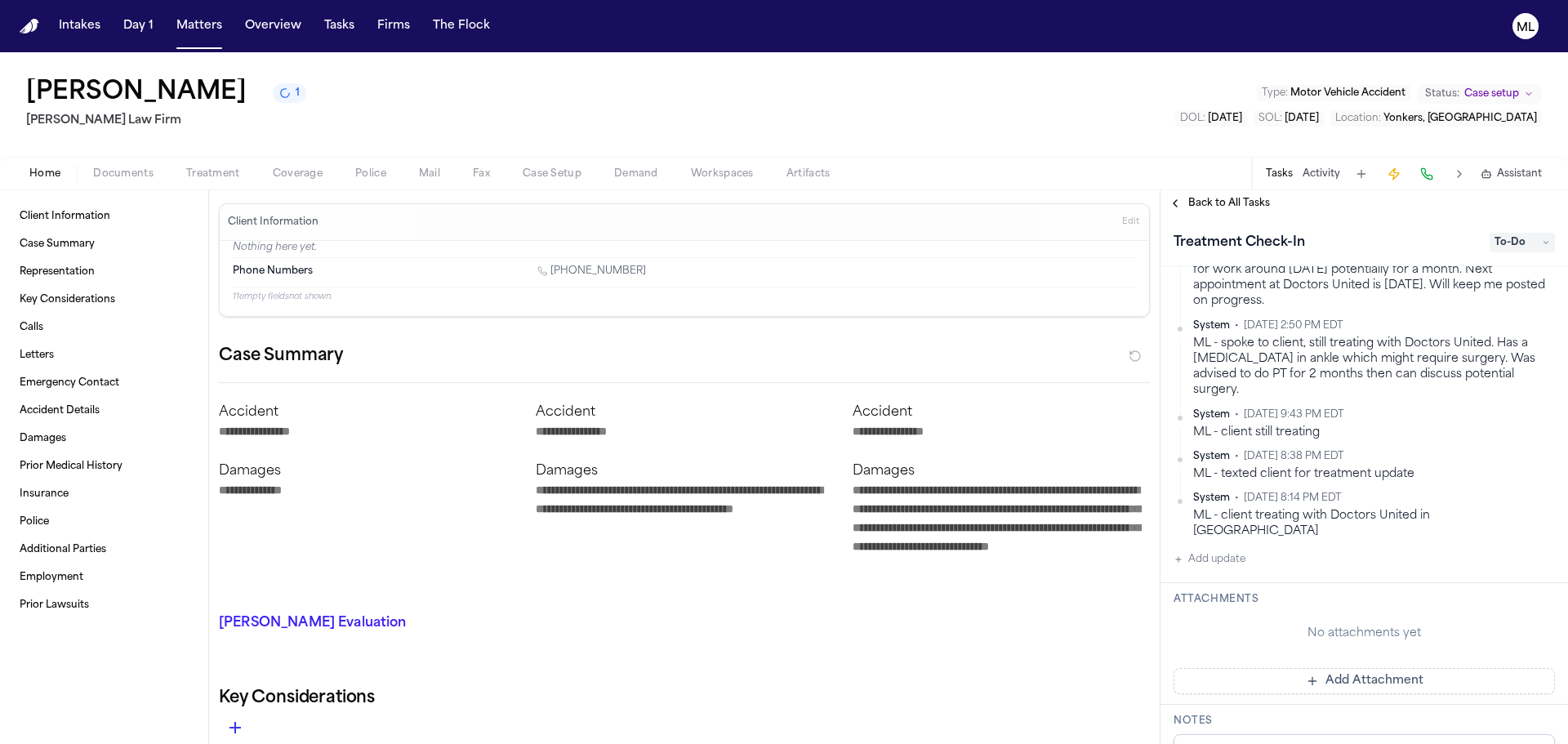
scroll to position [327, 0]
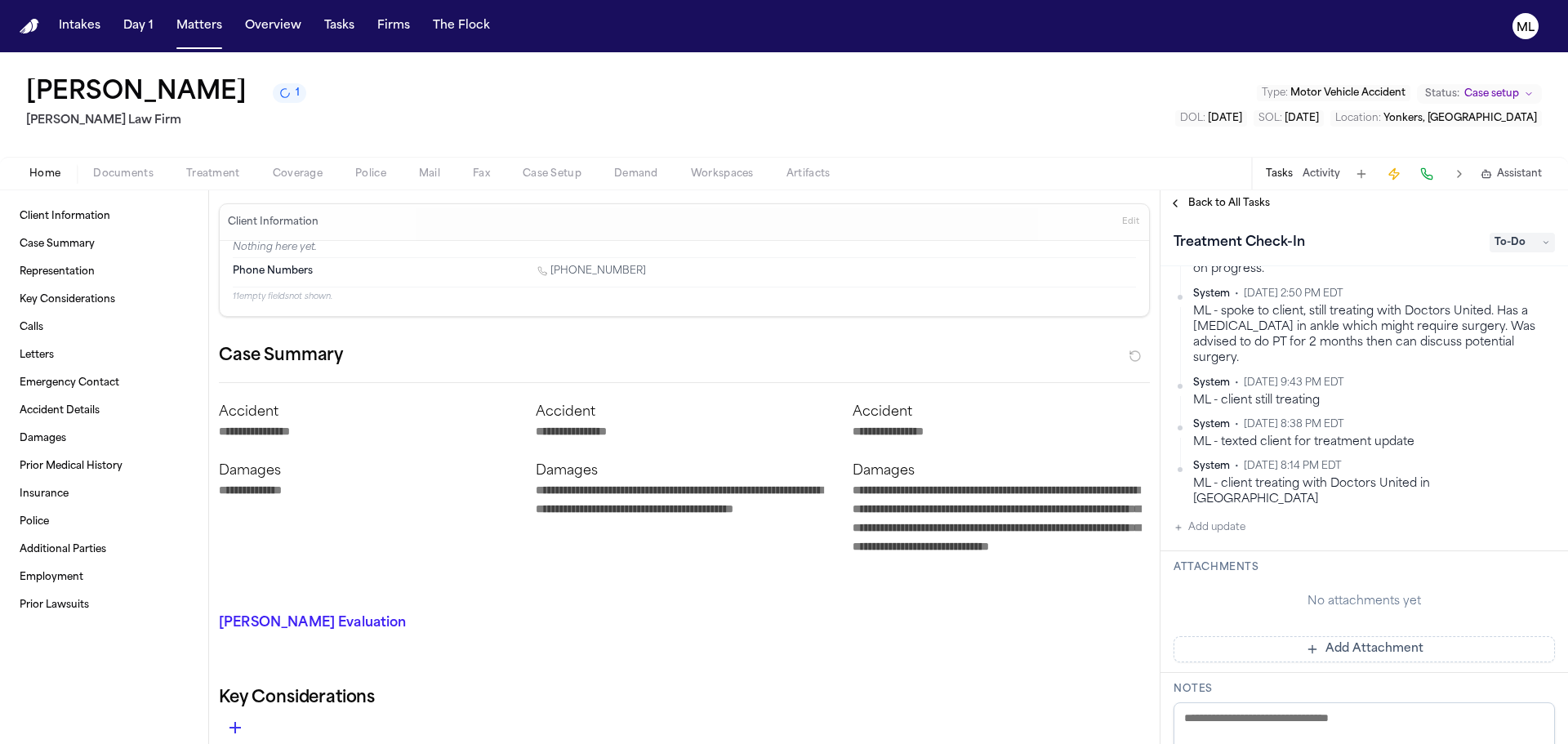
click at [1222, 517] on button "Add update" at bounding box center [1209, 527] width 72 height 20
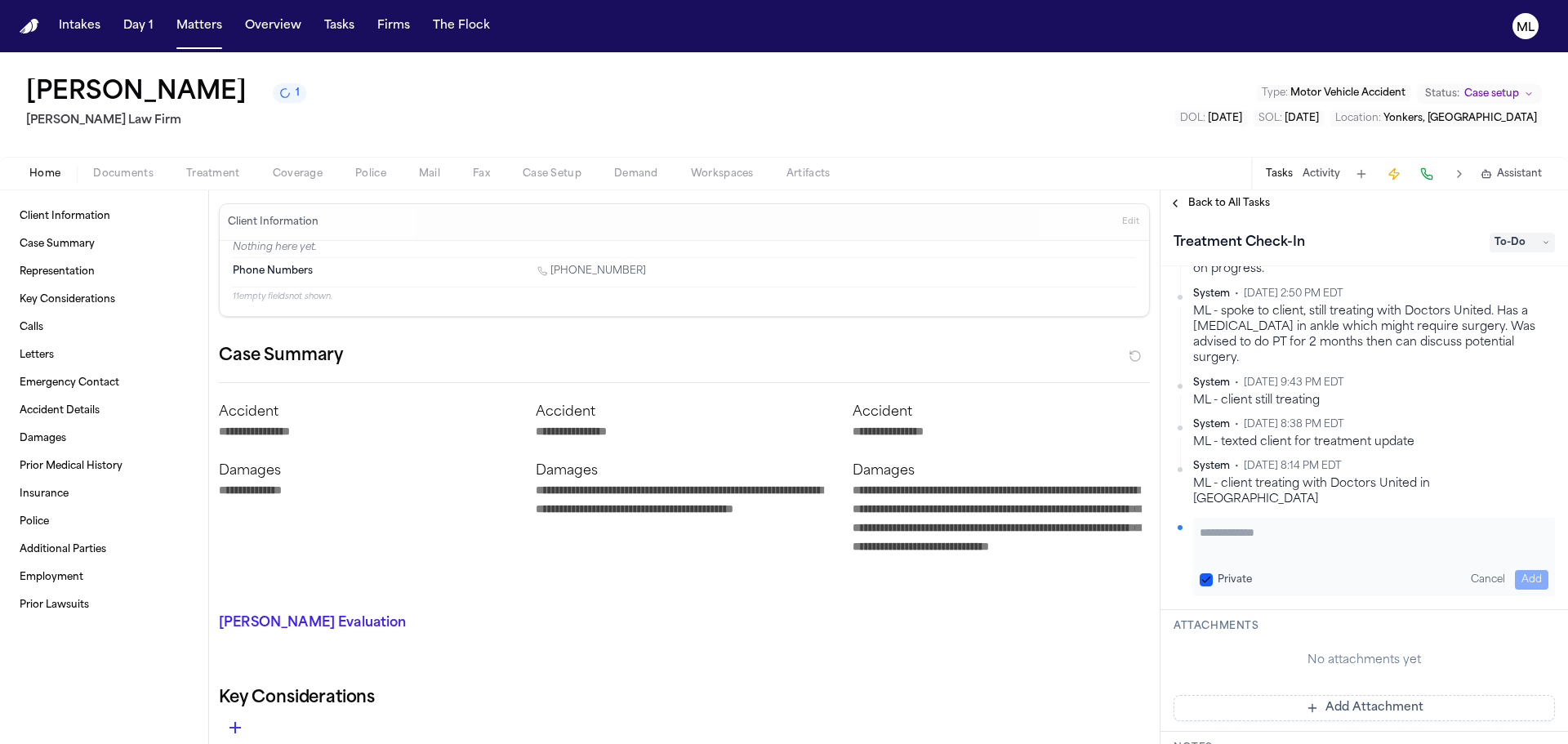
click at [1256, 524] on textarea "Add your update" at bounding box center [1374, 541] width 348 height 33
paste textarea "**********"
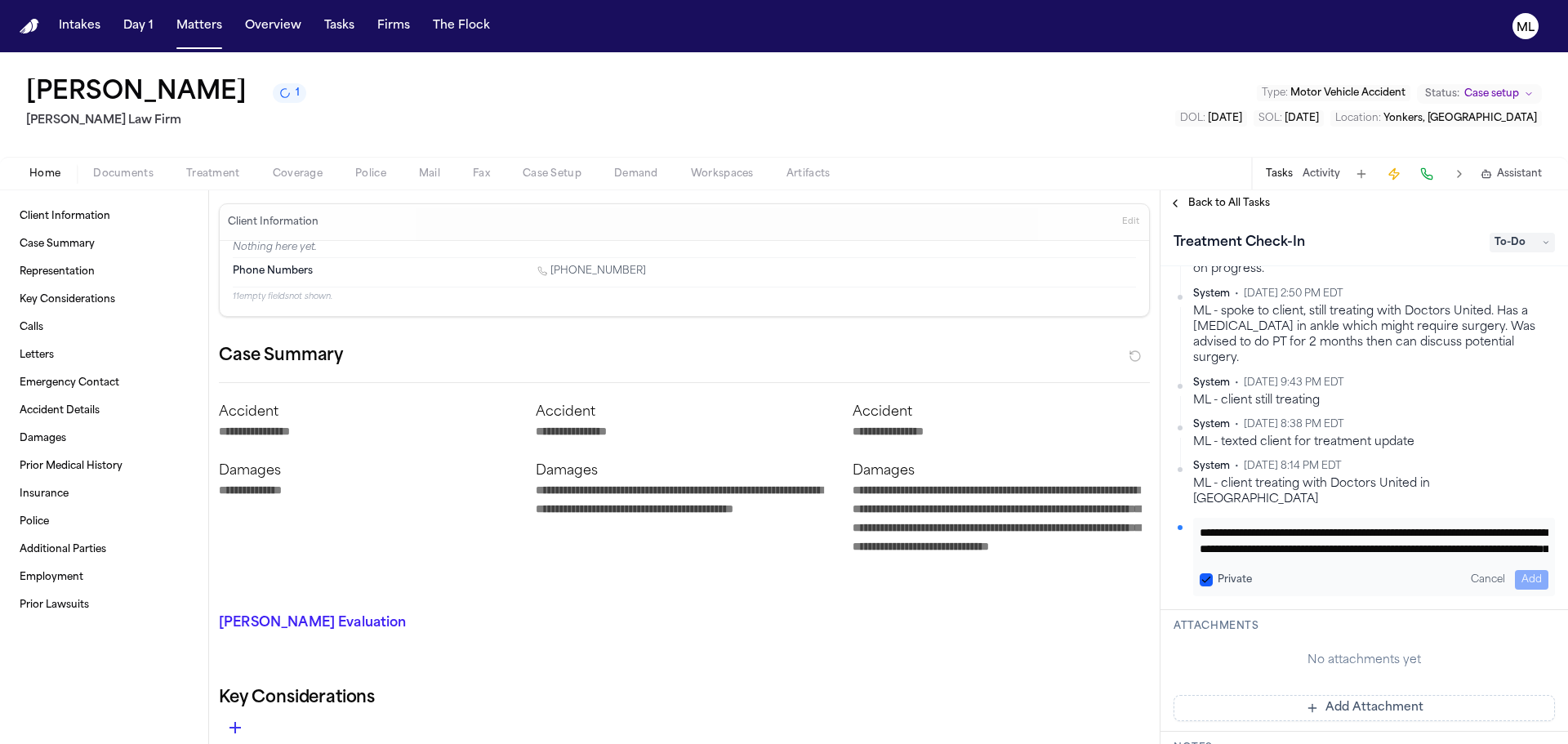
scroll to position [46, 0]
click at [1507, 538] on div "**********" at bounding box center [1374, 557] width 362 height 78
click at [1516, 570] on button "Add" at bounding box center [1531, 579] width 33 height 20
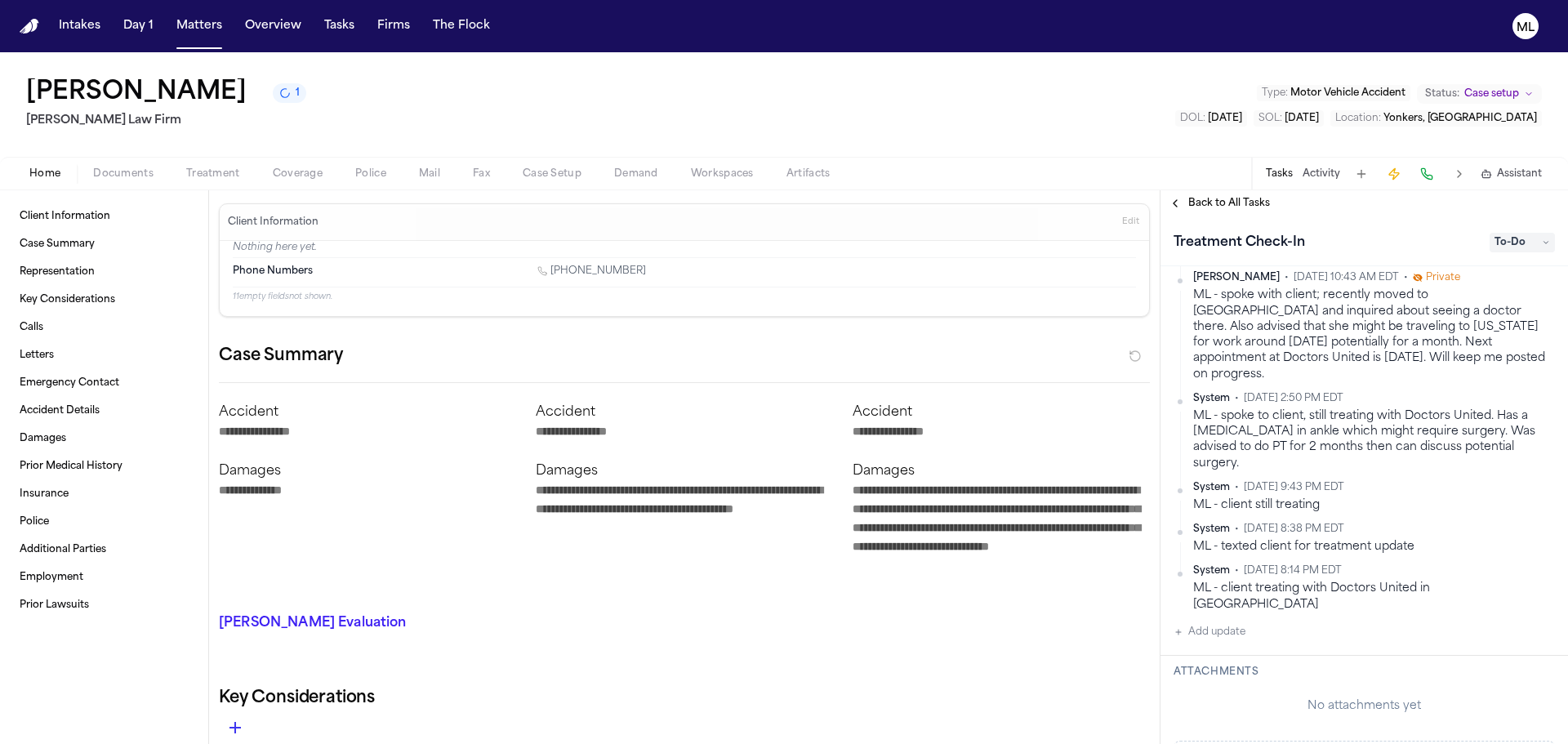
scroll to position [431, 0]
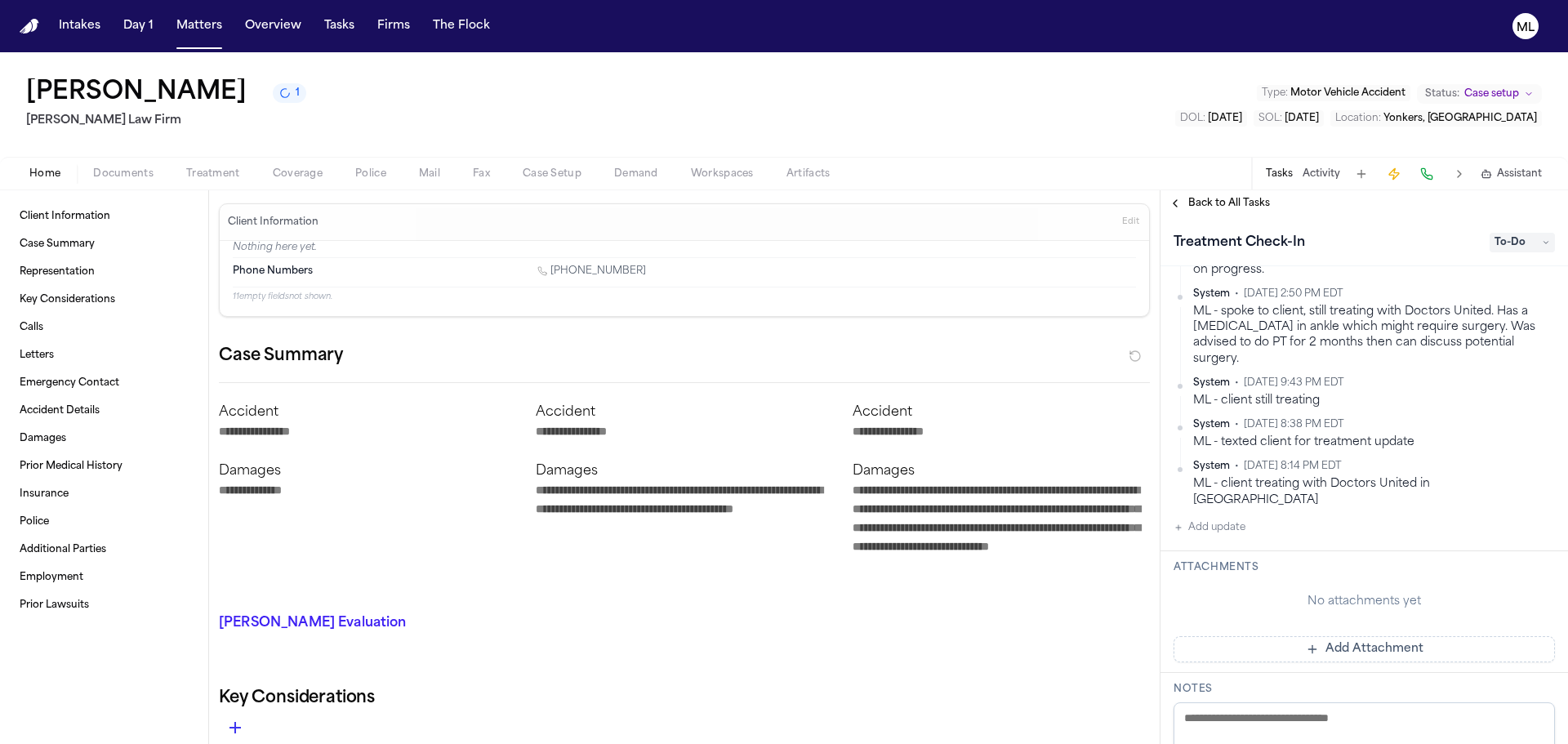
click at [1511, 248] on span "To-Do" at bounding box center [1522, 242] width 65 height 20
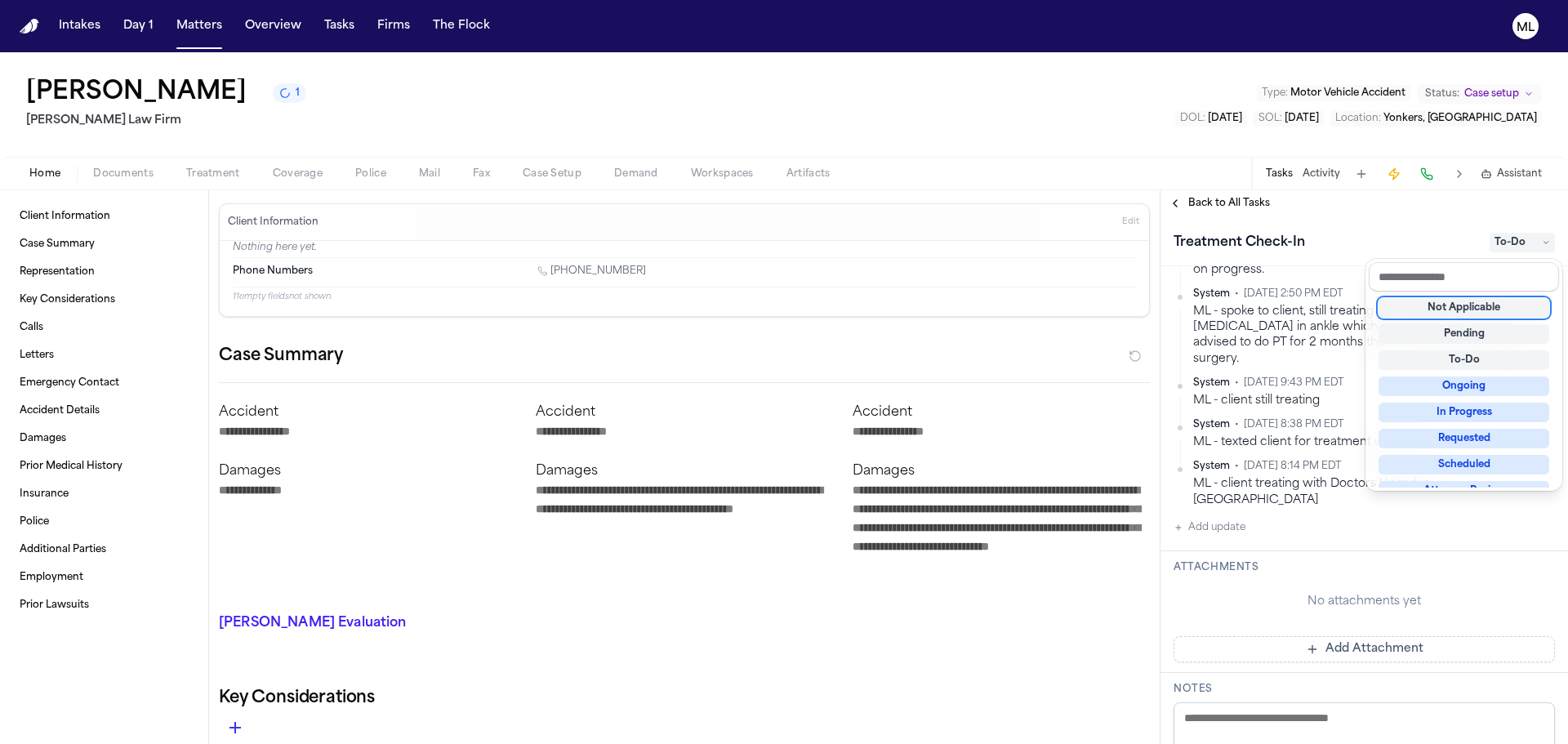
click at [1424, 247] on div "Treatment Check-In To-Do" at bounding box center [1364, 242] width 382 height 26
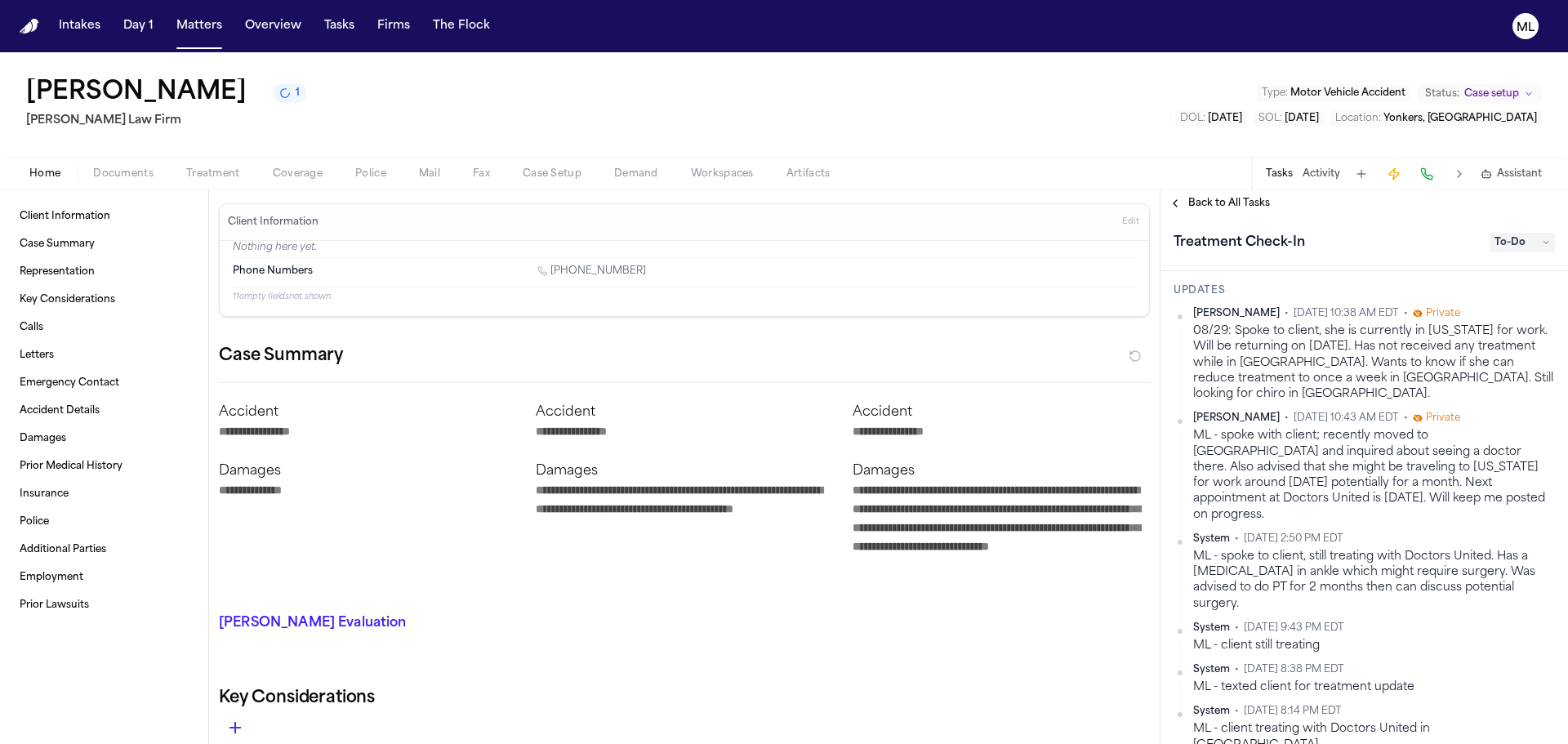
scroll to position [0, 0]
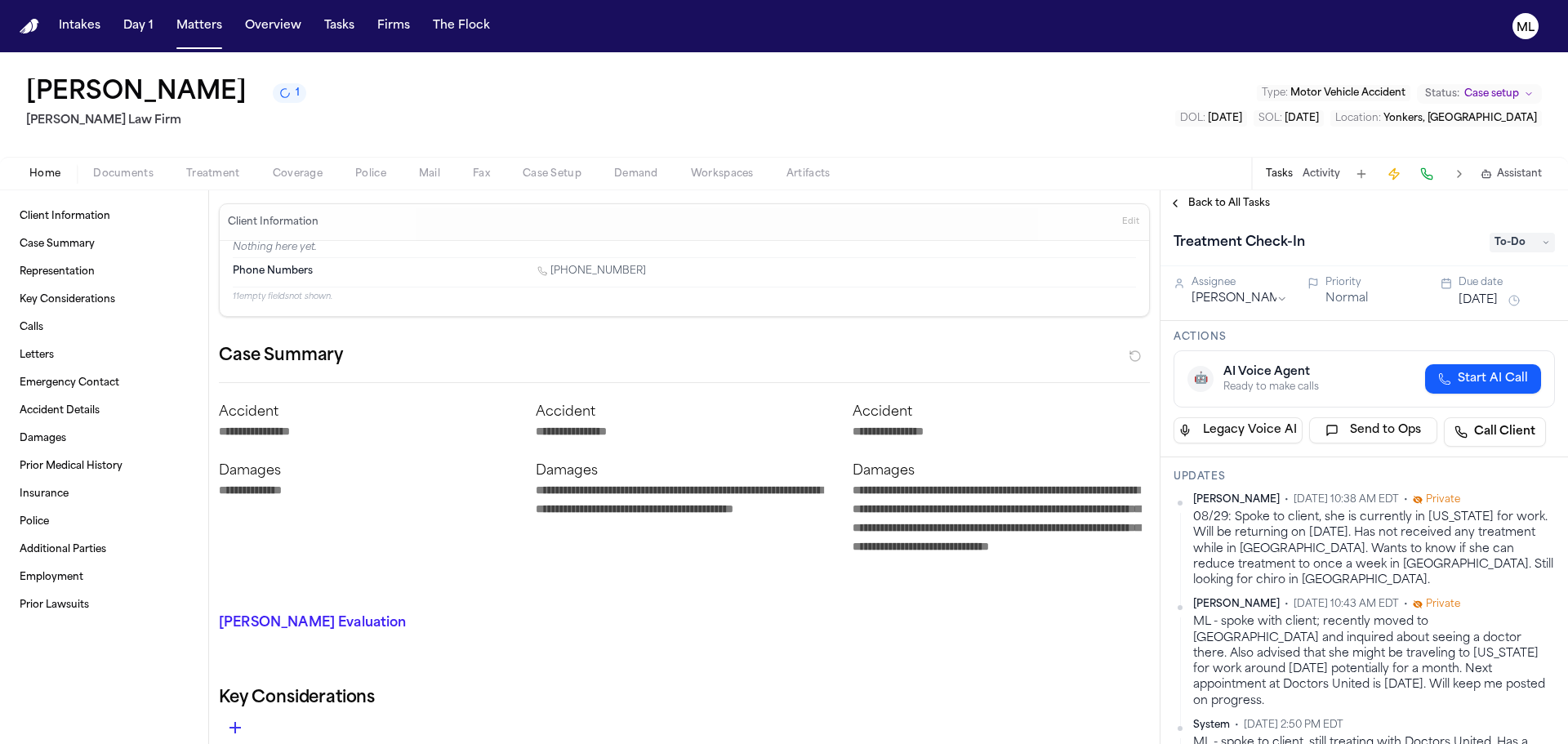
drag, startPoint x: 1507, startPoint y: 308, endPoint x: 1500, endPoint y: 302, distance: 9.2
click at [1507, 308] on div "Aug 6, 2025" at bounding box center [1507, 301] width 97 height 20
click at [1498, 302] on button "Aug 6, 2025" at bounding box center [1478, 301] width 39 height 17
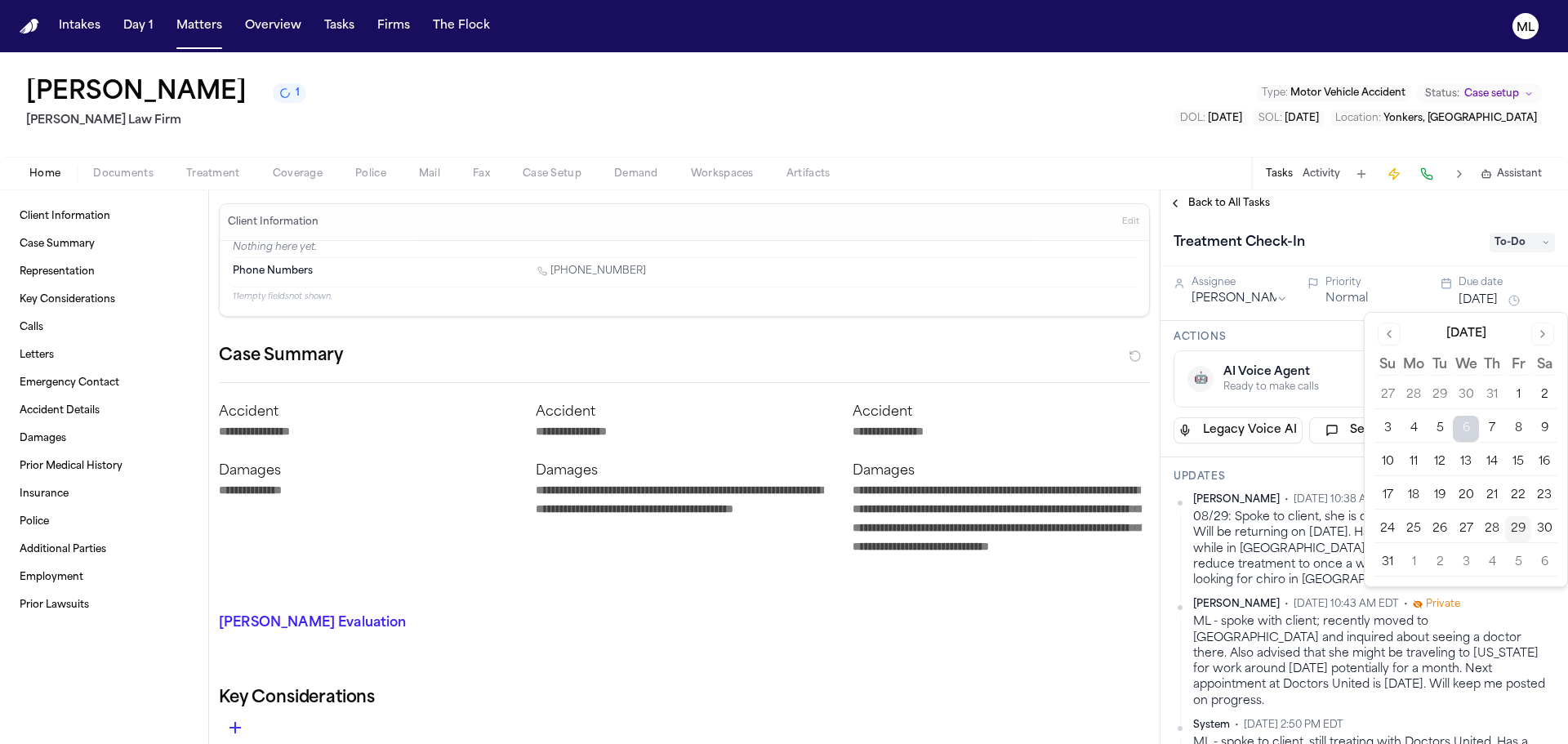
click at [1512, 566] on button "5" at bounding box center [1518, 563] width 26 height 26
click at [1219, 207] on span "Back to All Tasks" at bounding box center [1229, 203] width 82 height 13
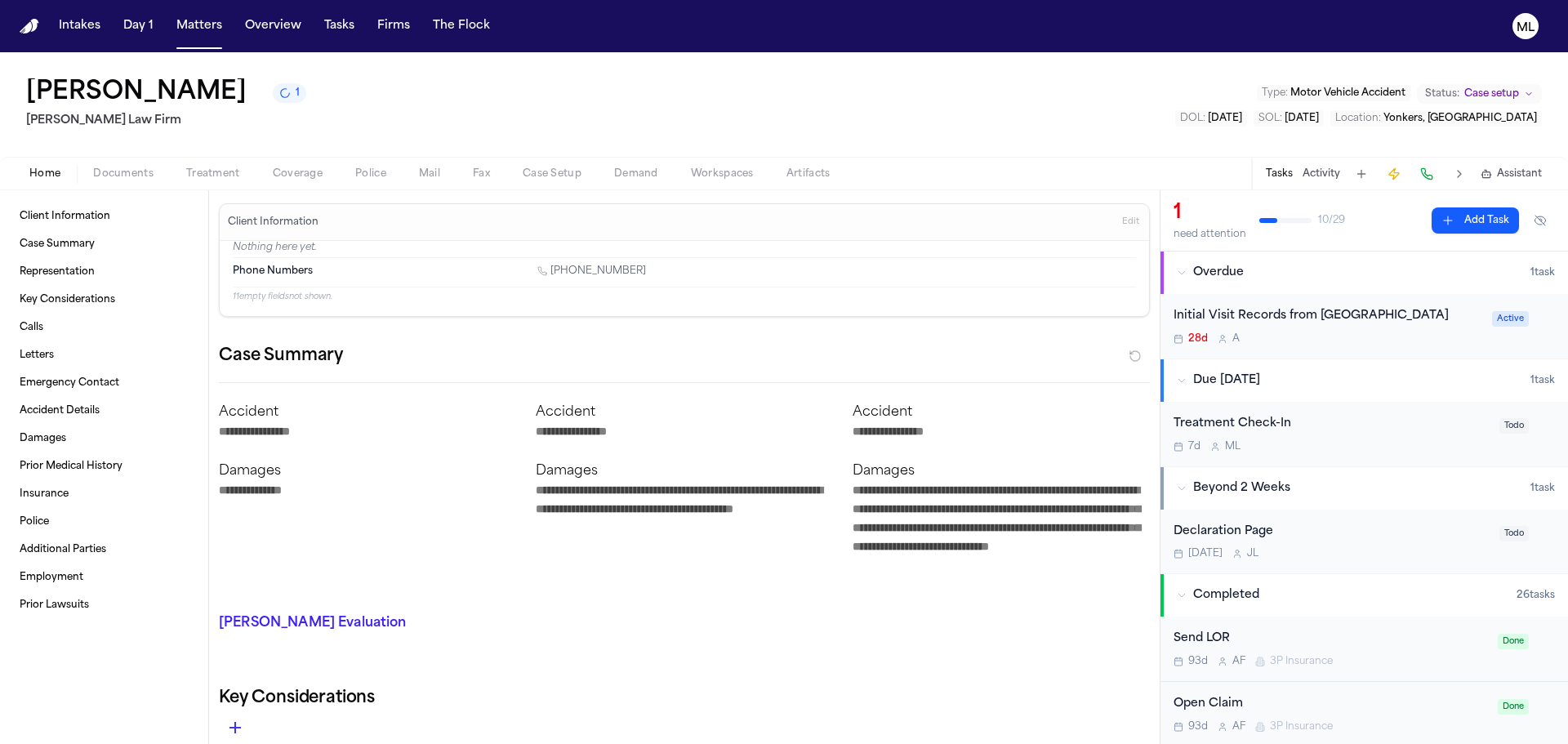
click at [1321, 344] on div "28d A" at bounding box center [1328, 339] width 308 height 13
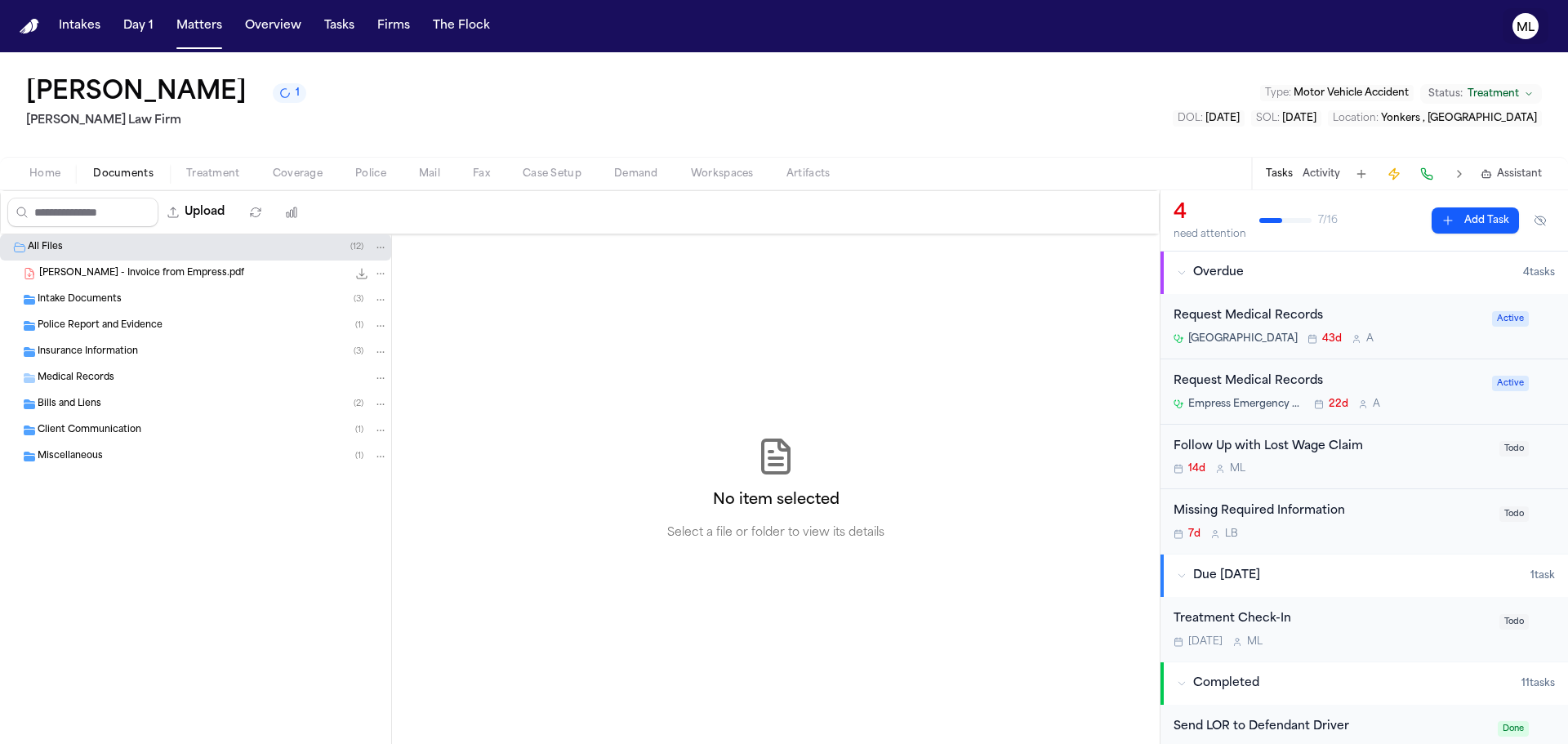
click at [1524, 30] on text "ML" at bounding box center [1525, 27] width 18 height 11
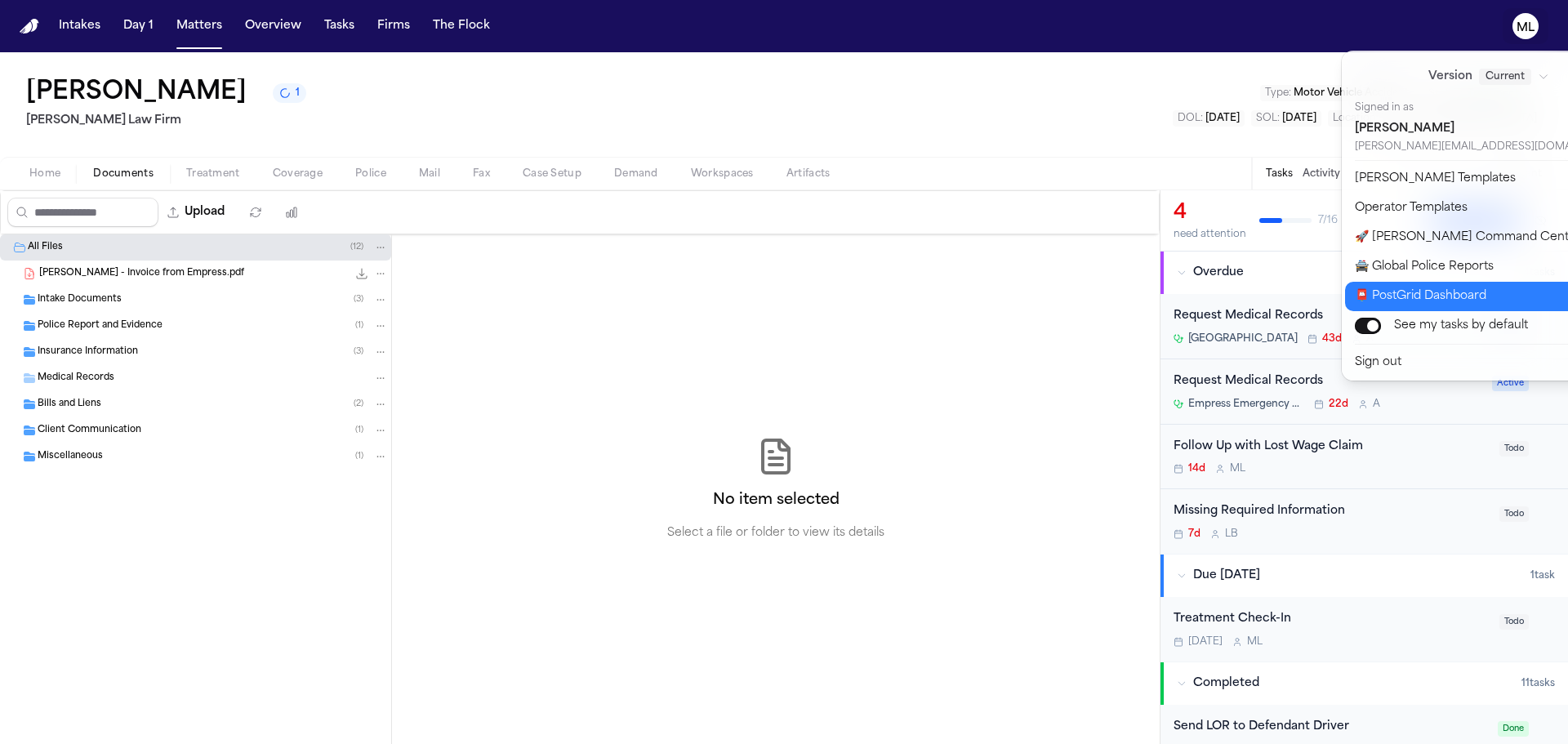
click at [1443, 286] on button "📮 PostGrid Dashboard" at bounding box center [1498, 296] width 308 height 30
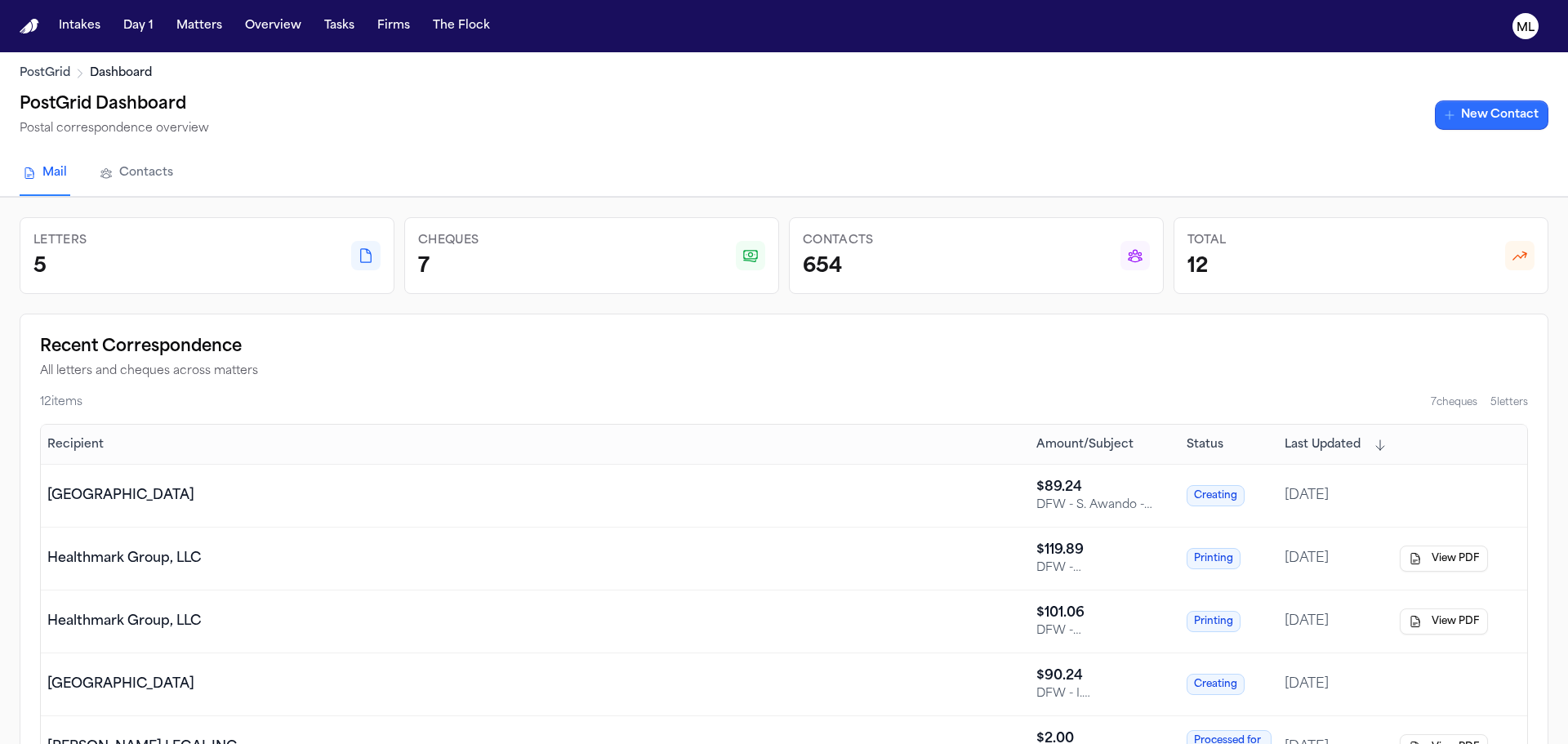
click at [1449, 108] on link "New Contact" at bounding box center [1491, 115] width 113 height 30
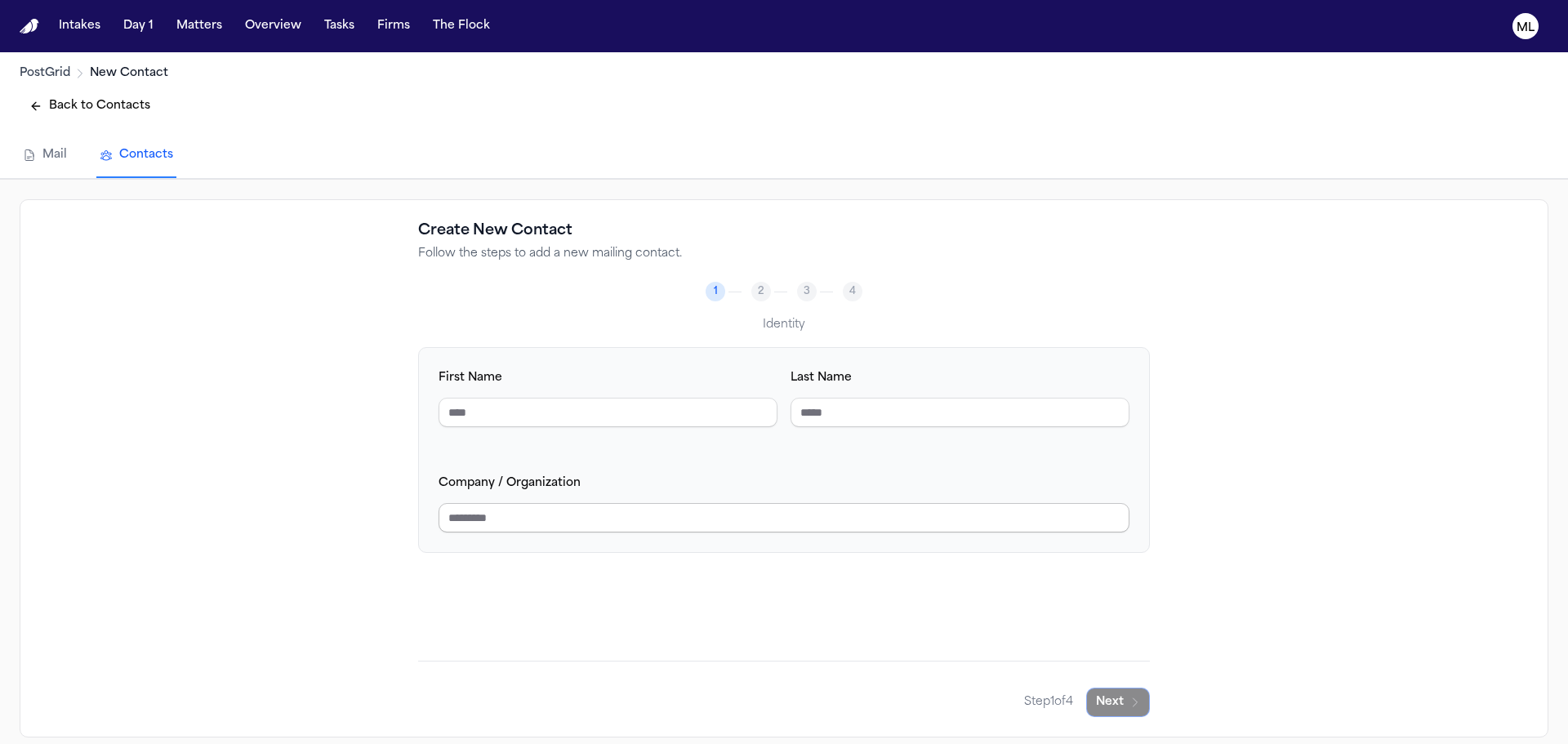
click at [643, 514] on input "Company / Organization" at bounding box center [784, 518] width 691 height 30
type input "**********"
click at [1129, 702] on icon "button" at bounding box center [1135, 702] width 13 height 13
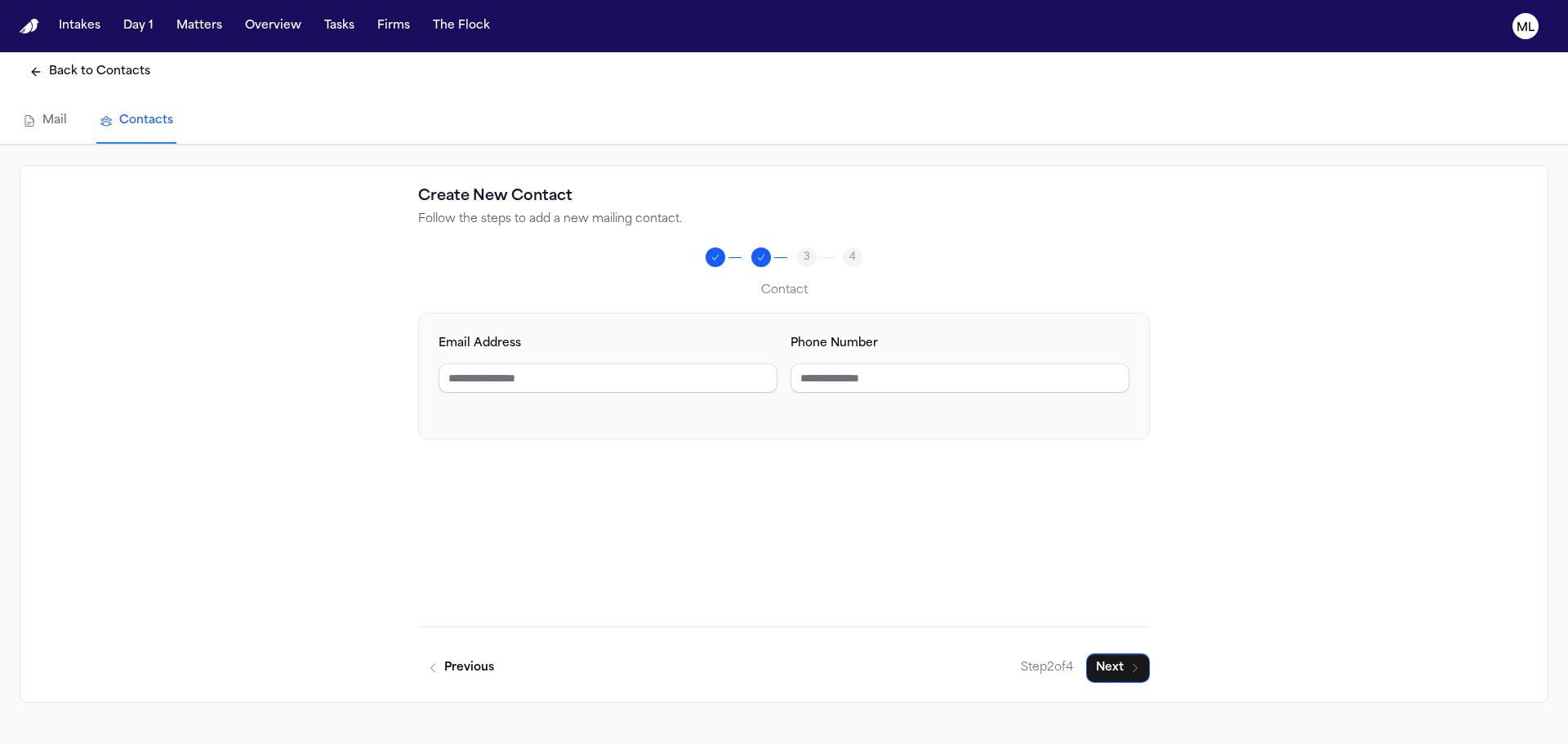
scroll to position [52, 0]
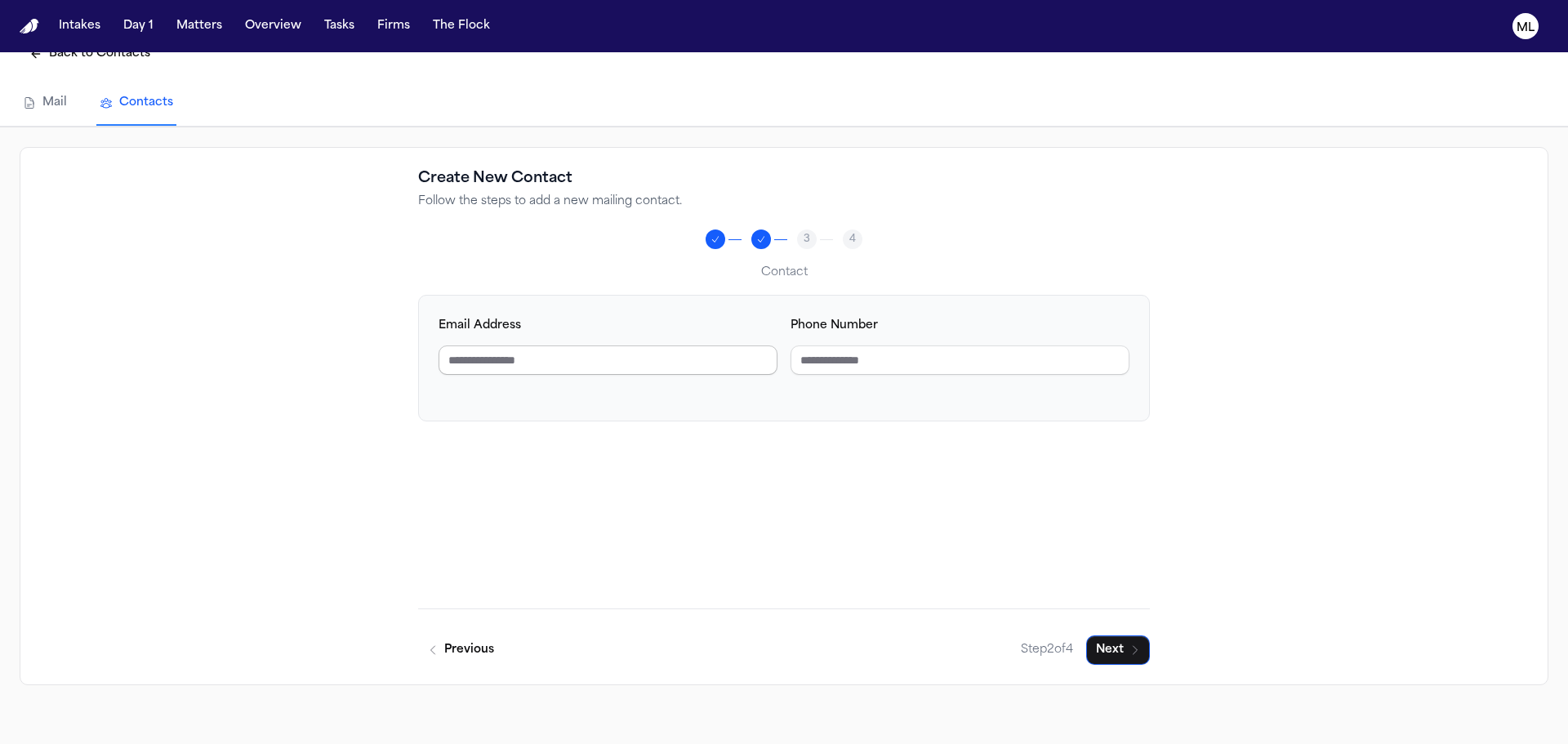
click at [637, 370] on input "Email Address" at bounding box center [608, 361] width 339 height 30
type input "**********"
click at [1104, 652] on button "Next" at bounding box center [1118, 650] width 64 height 30
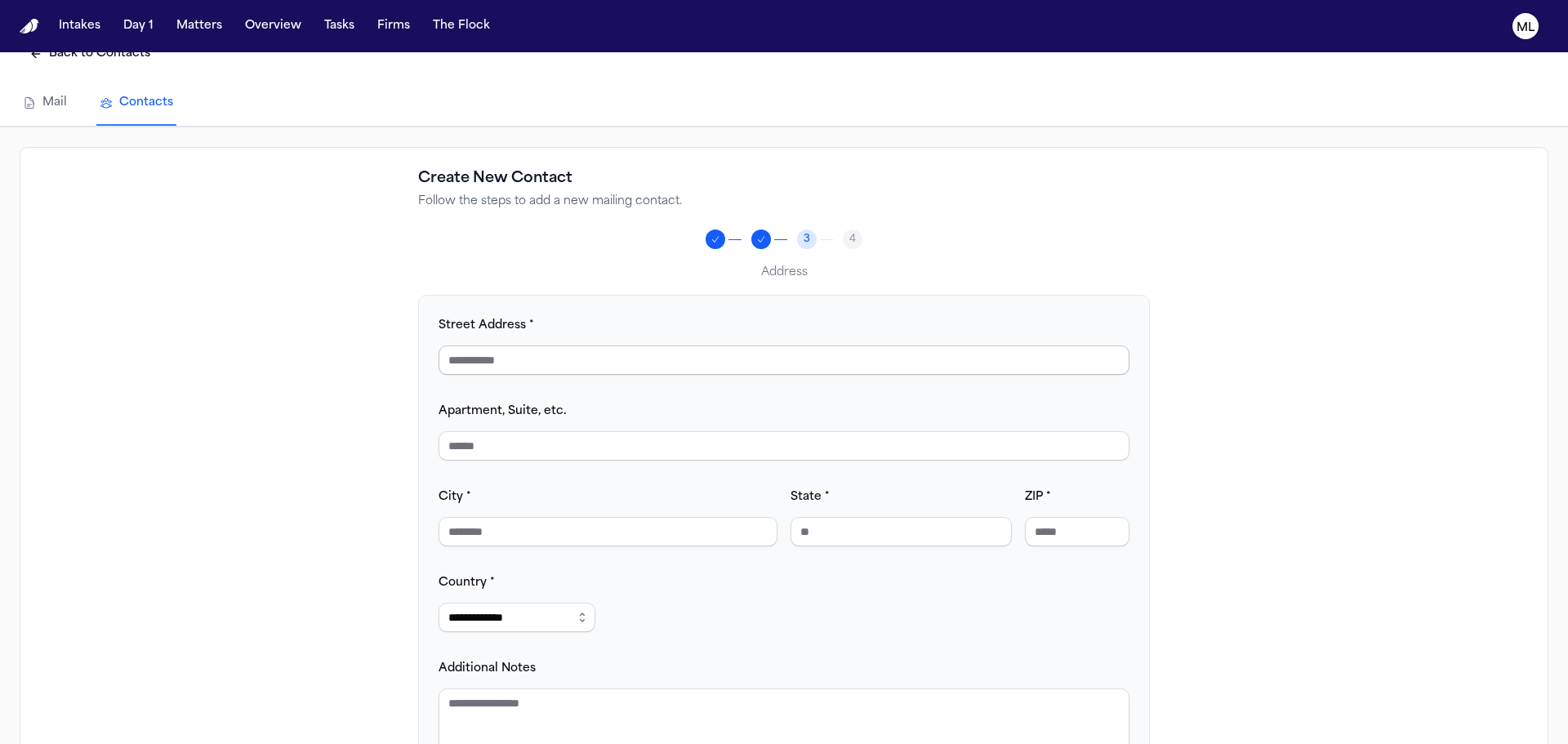
click at [541, 350] on input "Street Address *" at bounding box center [784, 361] width 691 height 30
type input "**********"
type input "*******"
type input "**"
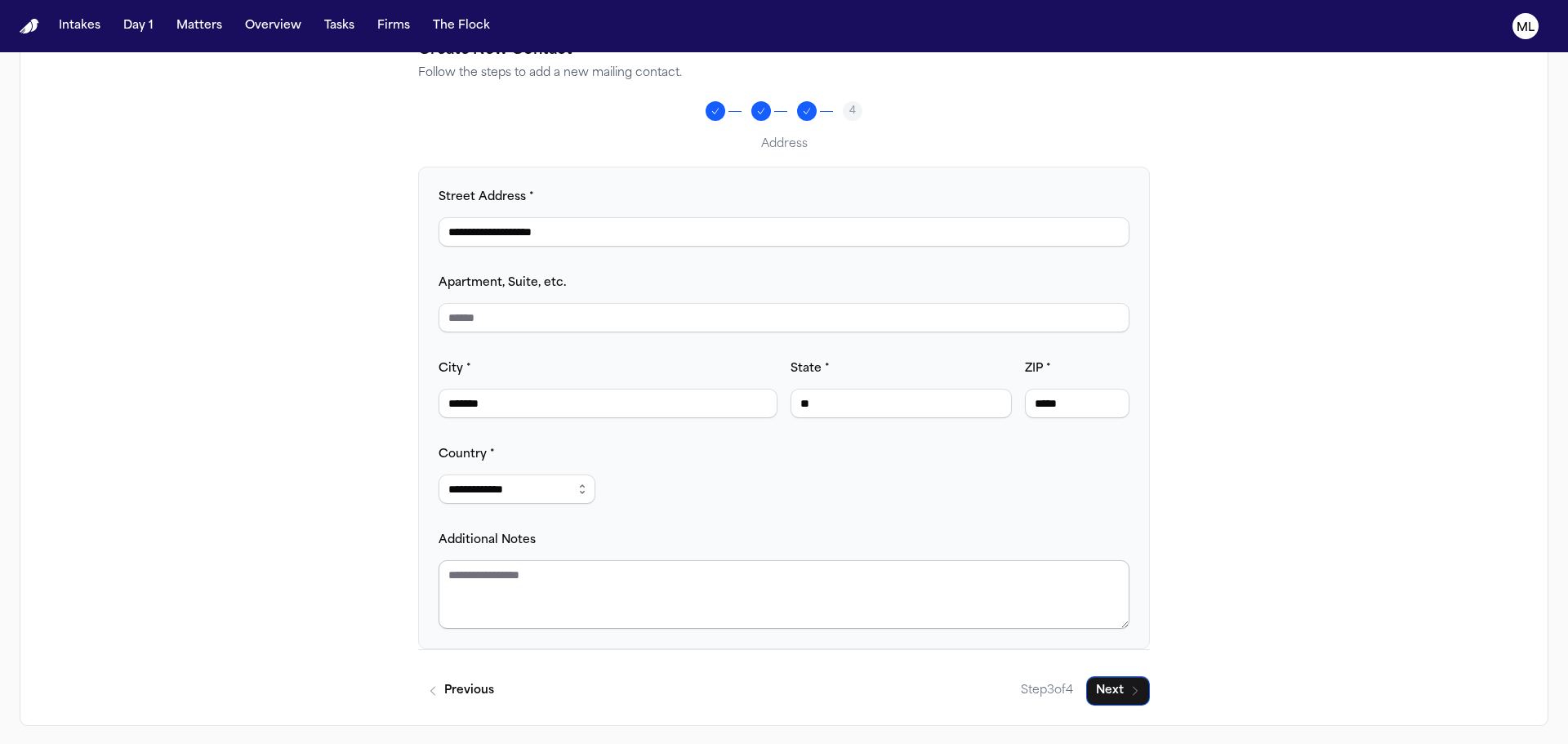
scroll to position [182, 0]
type input "*****"
click at [531, 565] on textarea "Additional Notes" at bounding box center [784, 592] width 691 height 69
click at [1098, 687] on button "Next" at bounding box center [1118, 689] width 64 height 30
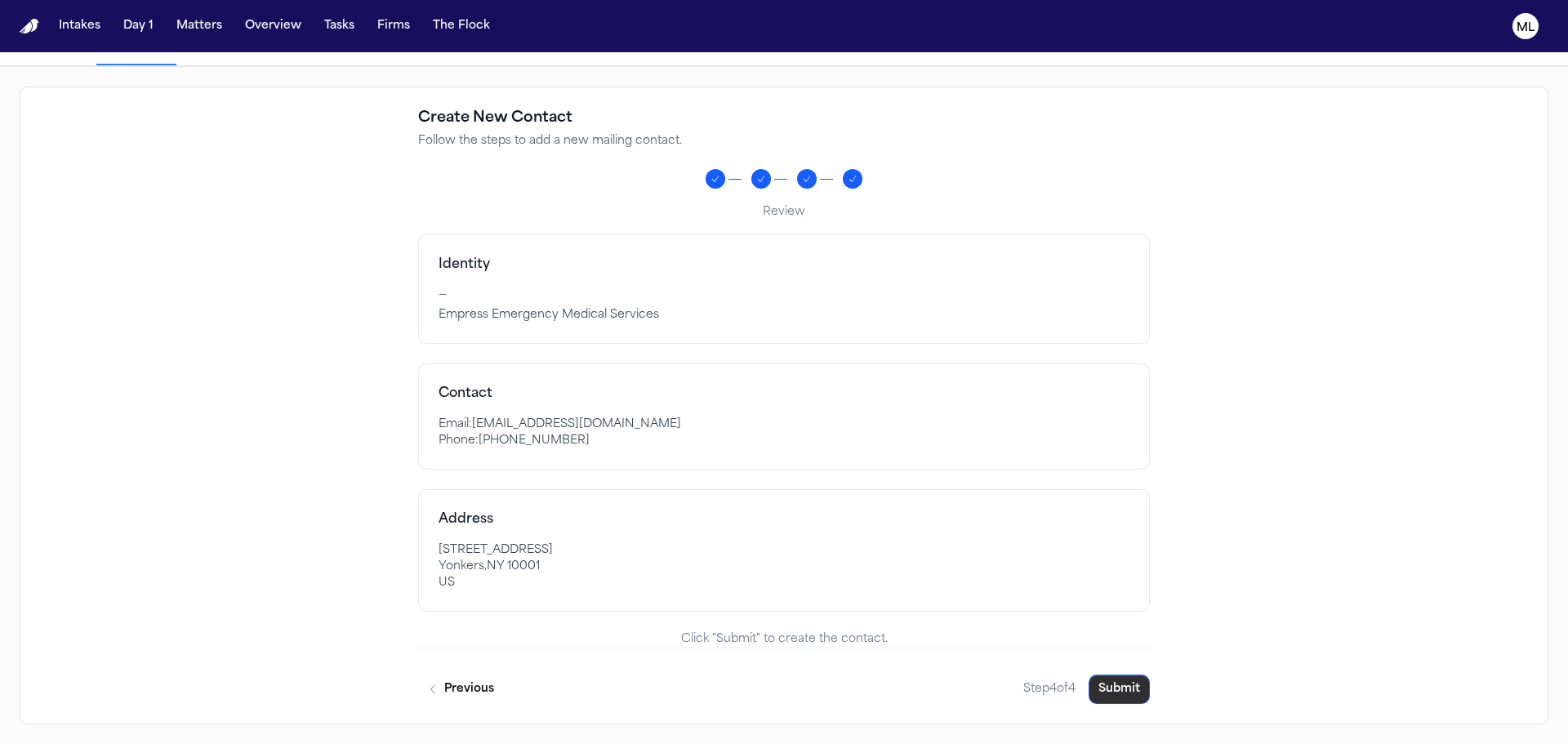
click at [1112, 690] on button "Submit" at bounding box center [1119, 689] width 61 height 30
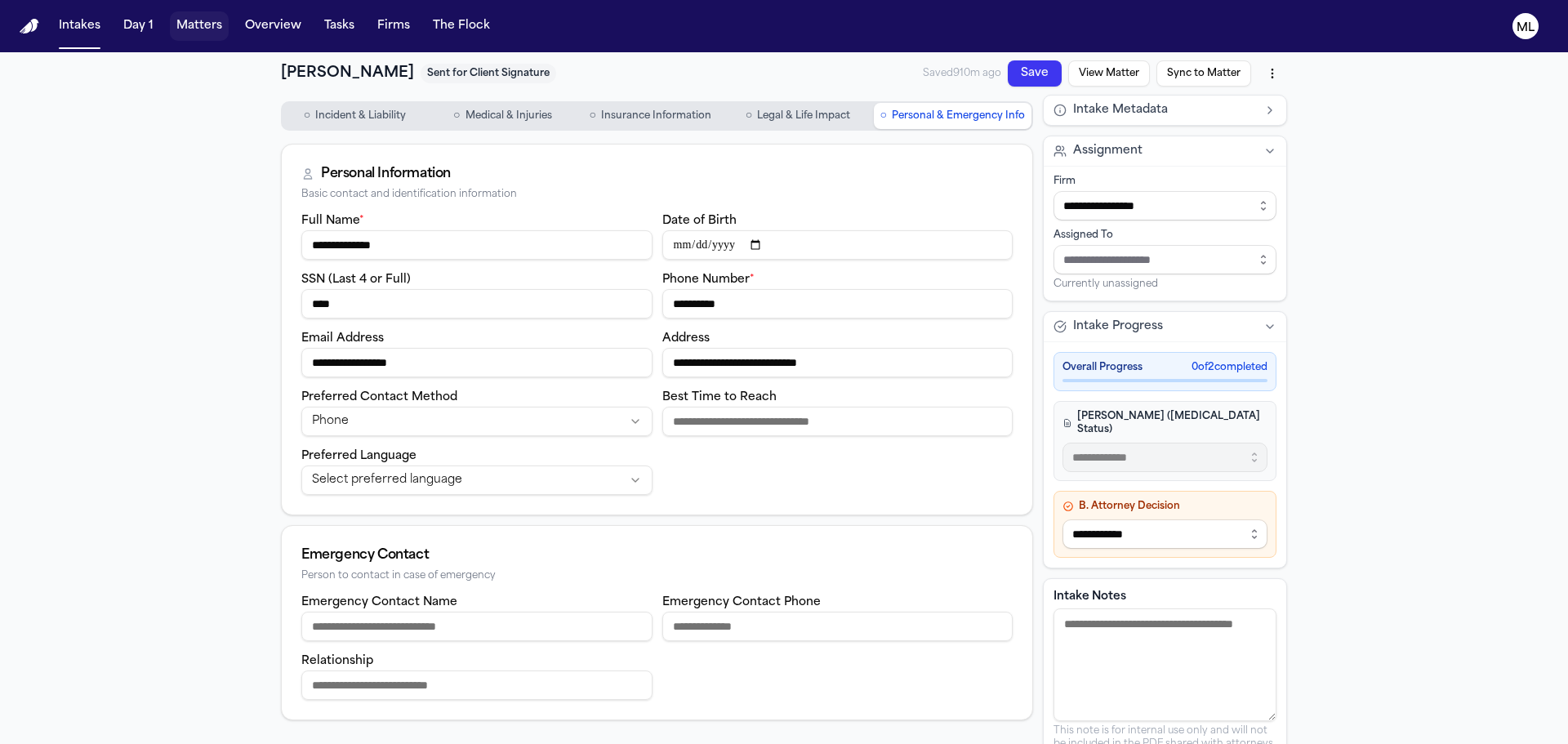
drag, startPoint x: 0, startPoint y: 0, endPoint x: 196, endPoint y: 18, distance: 196.8
click at [196, 18] on button "Matters" at bounding box center [199, 26] width 59 height 30
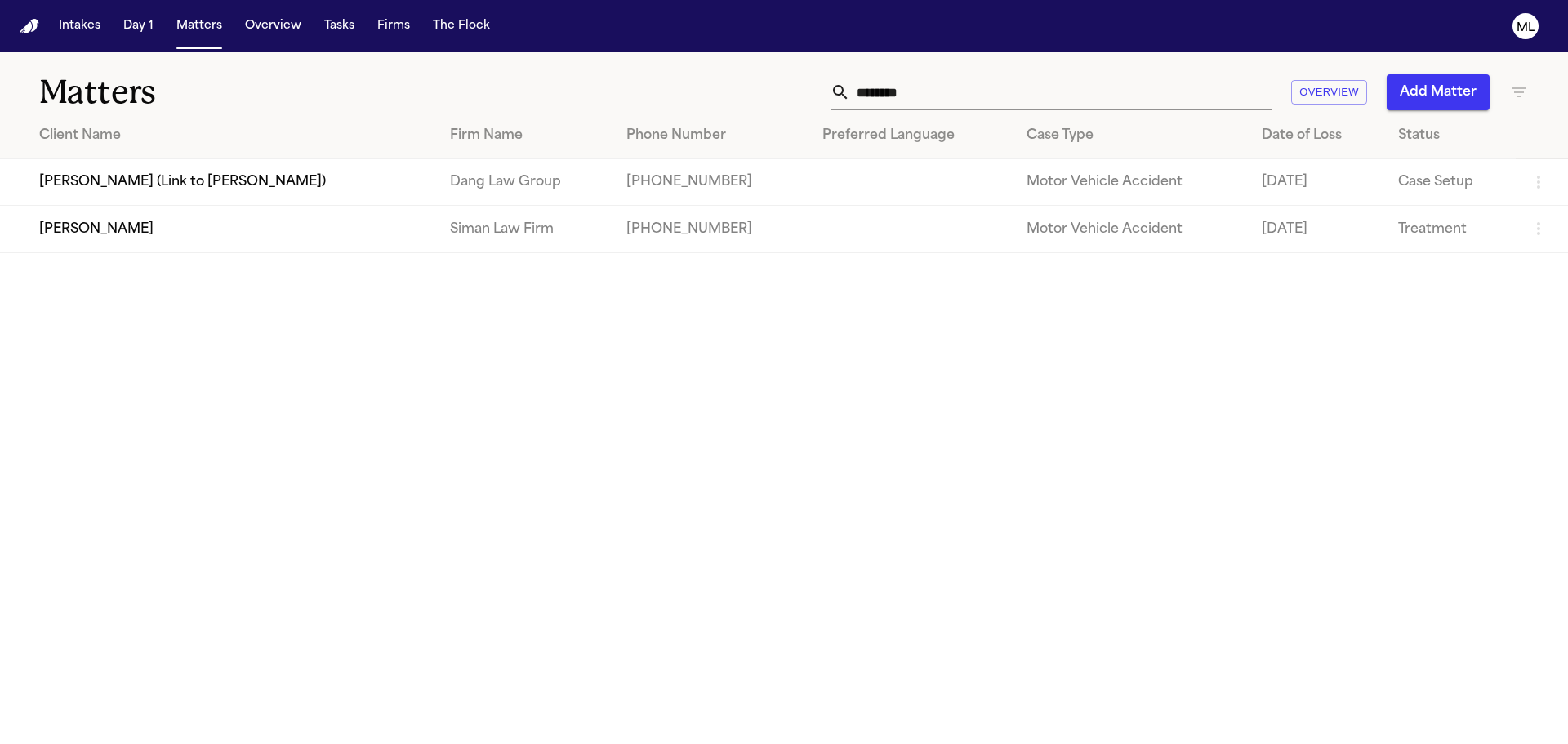
drag, startPoint x: 862, startPoint y: 85, endPoint x: 830, endPoint y: 78, distance: 32.8
click at [828, 85] on div "******** Overview Add Matter" at bounding box center [1001, 91] width 1056 height 36
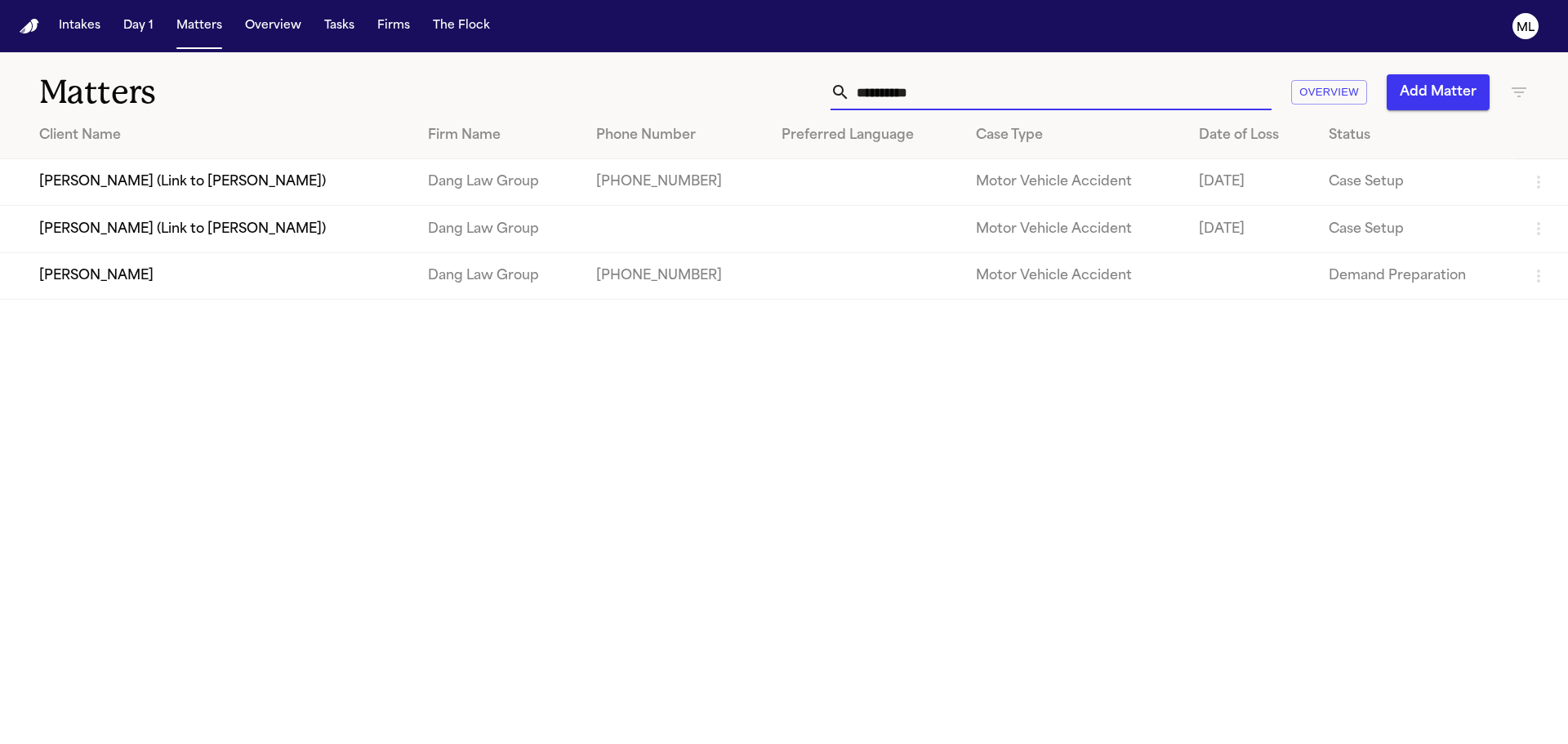
type input "**********"
click at [172, 276] on td "Marlene Alvarez-Medina" at bounding box center [207, 275] width 415 height 46
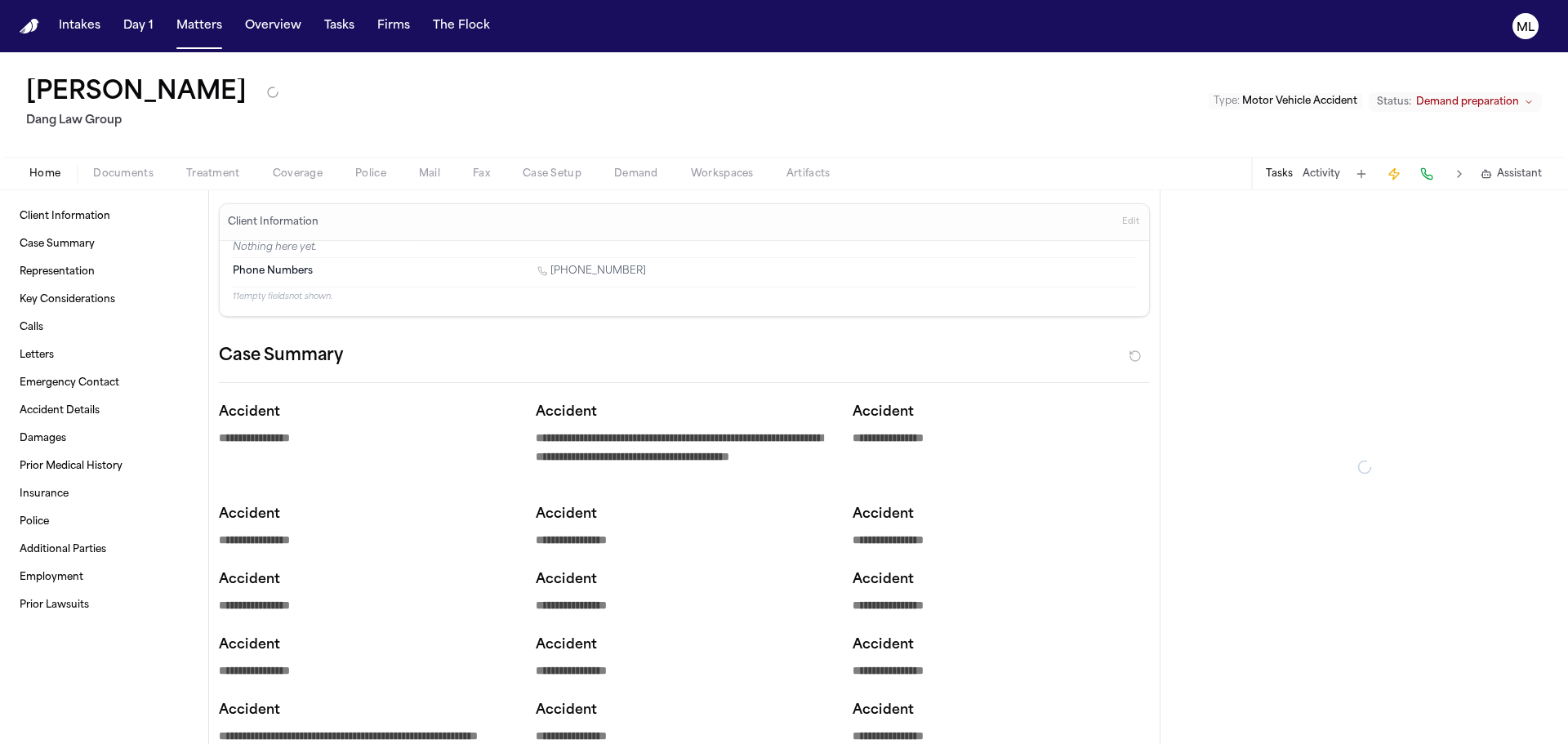
type textarea "*"
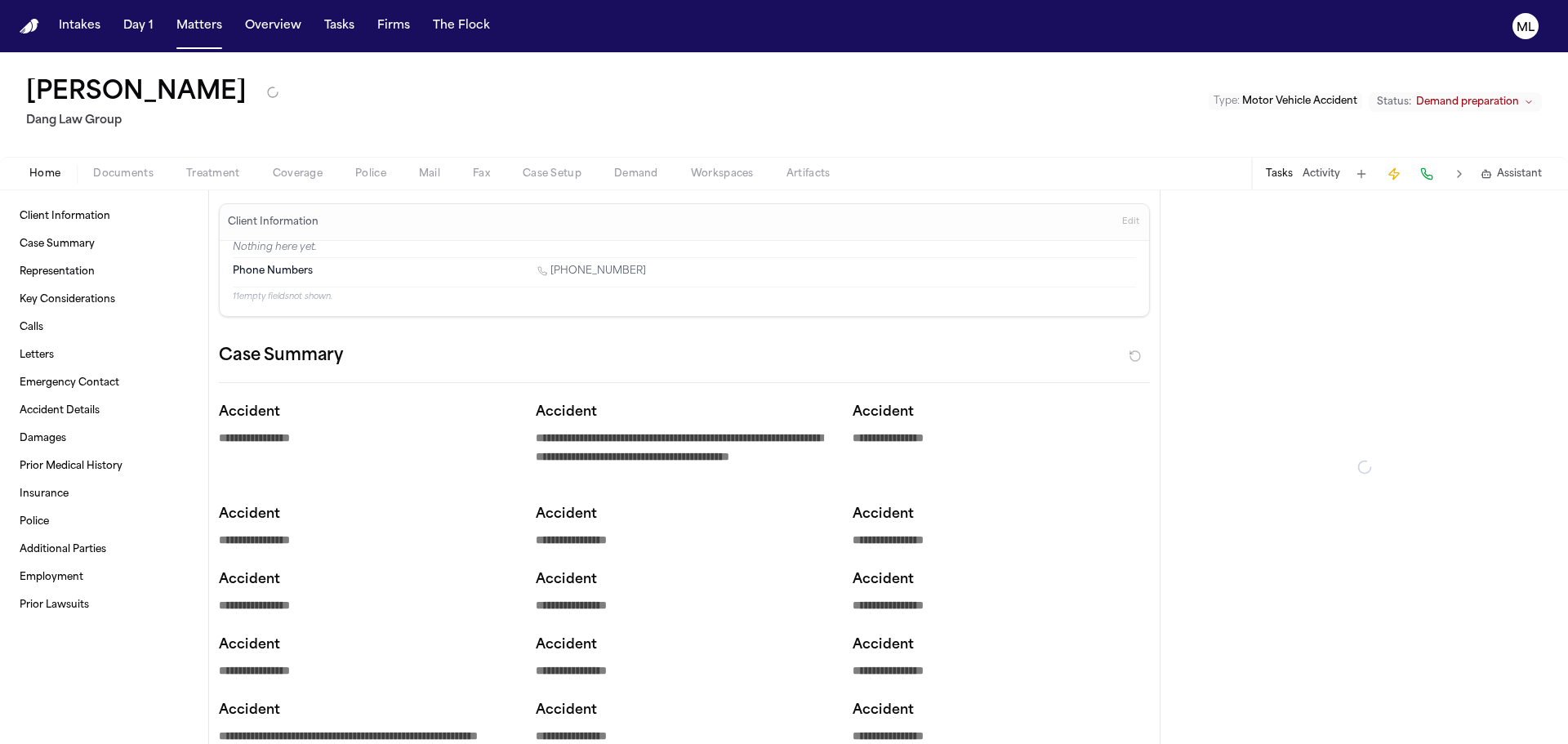
type textarea "*"
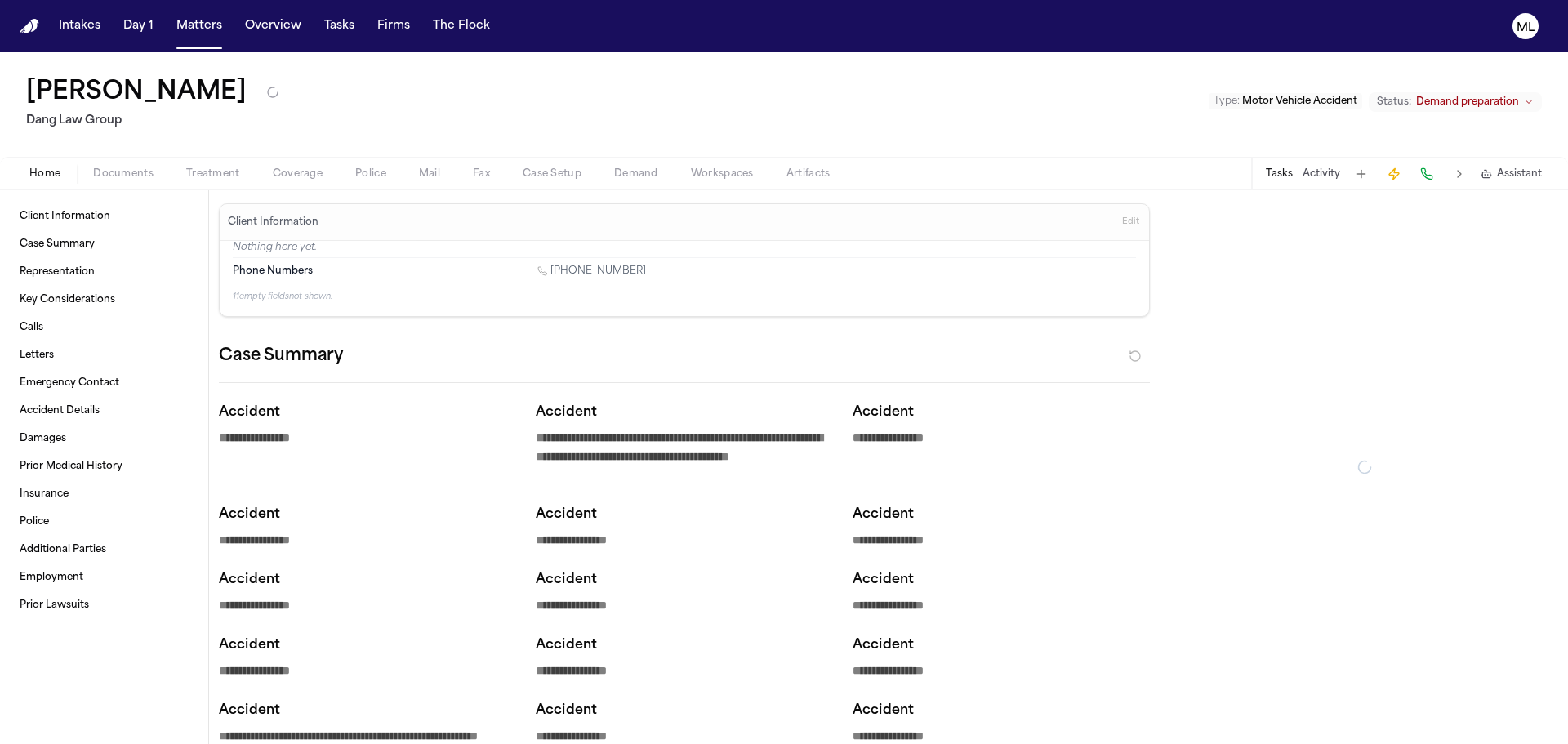
type textarea "*"
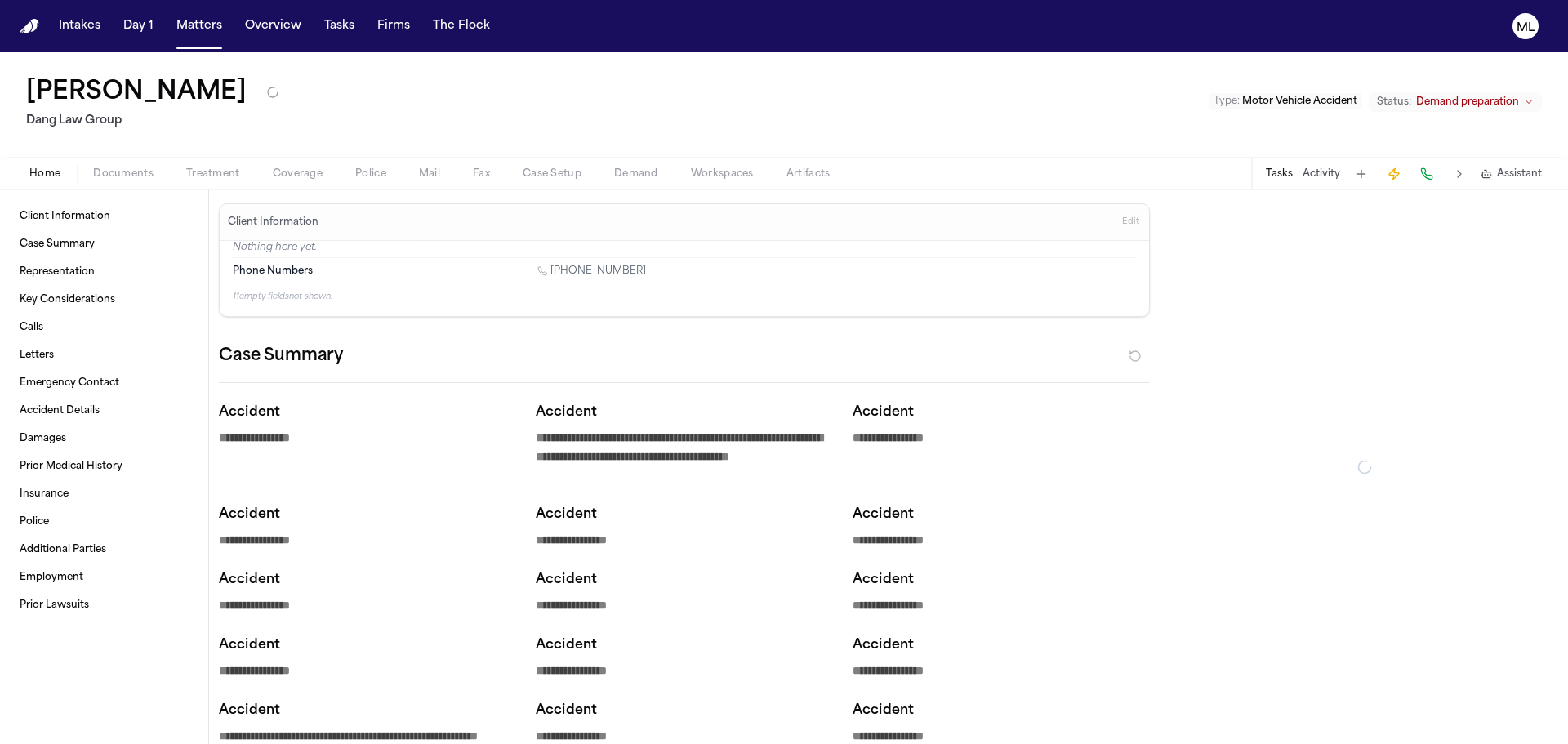
type textarea "*"
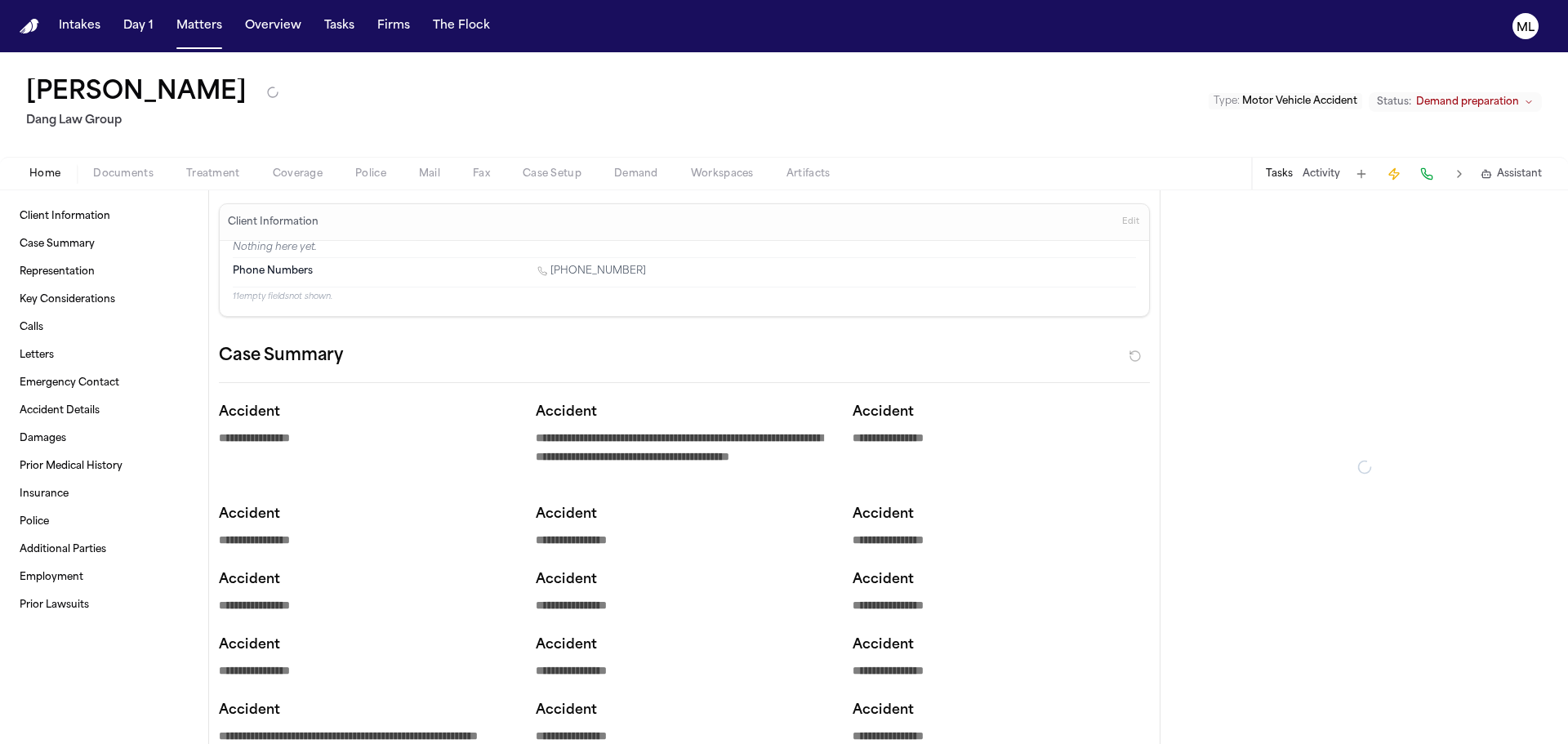
type textarea "*"
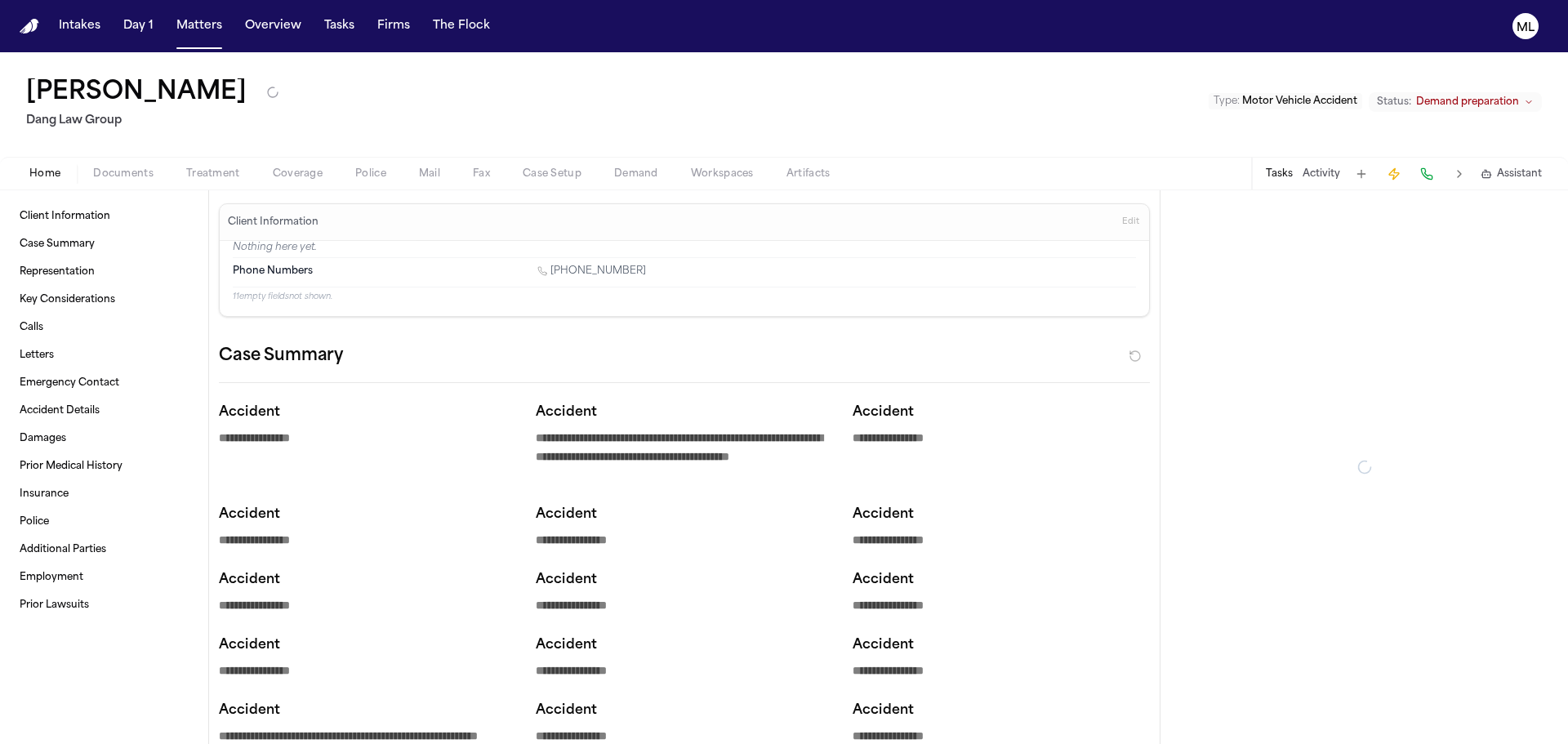
type textarea "*"
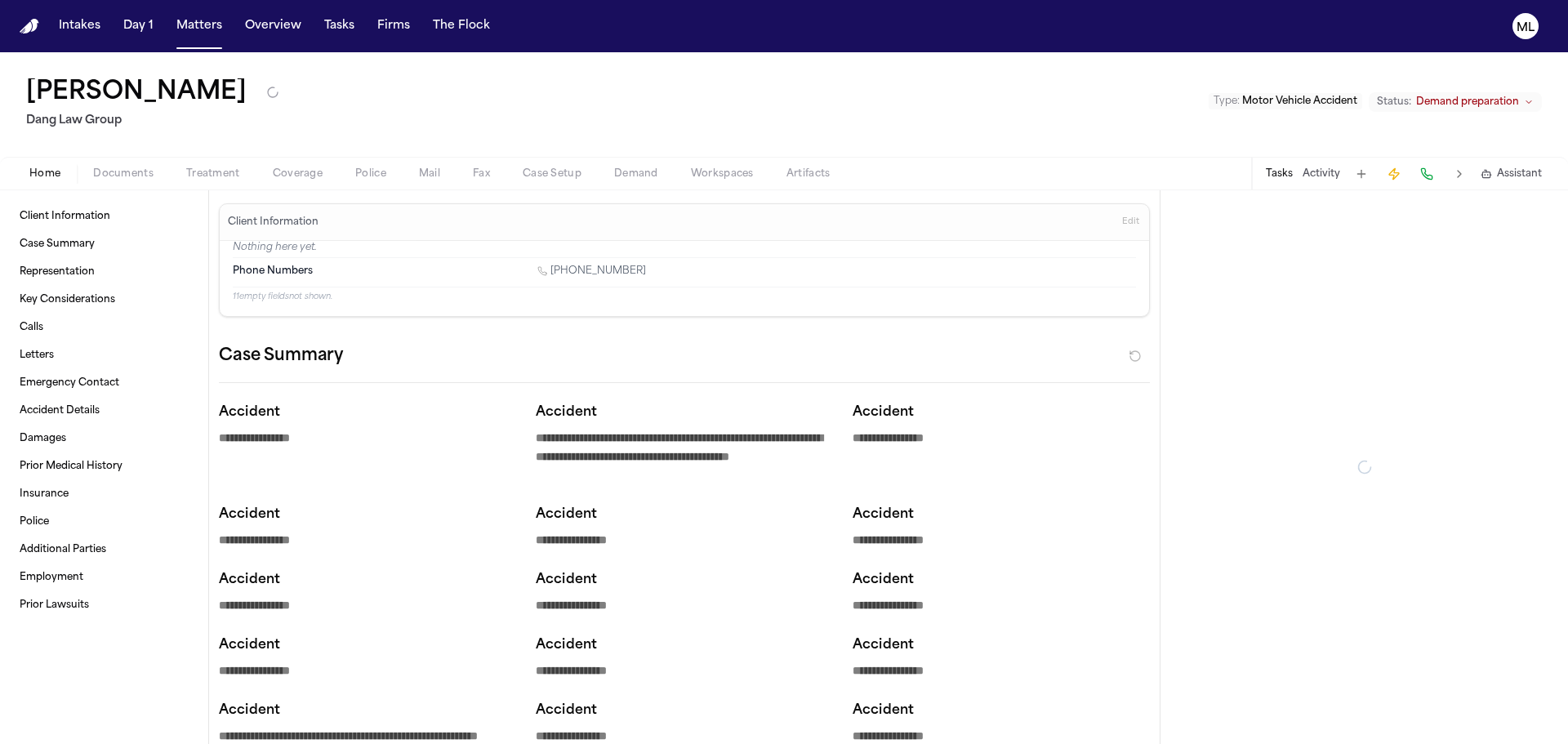
type textarea "*"
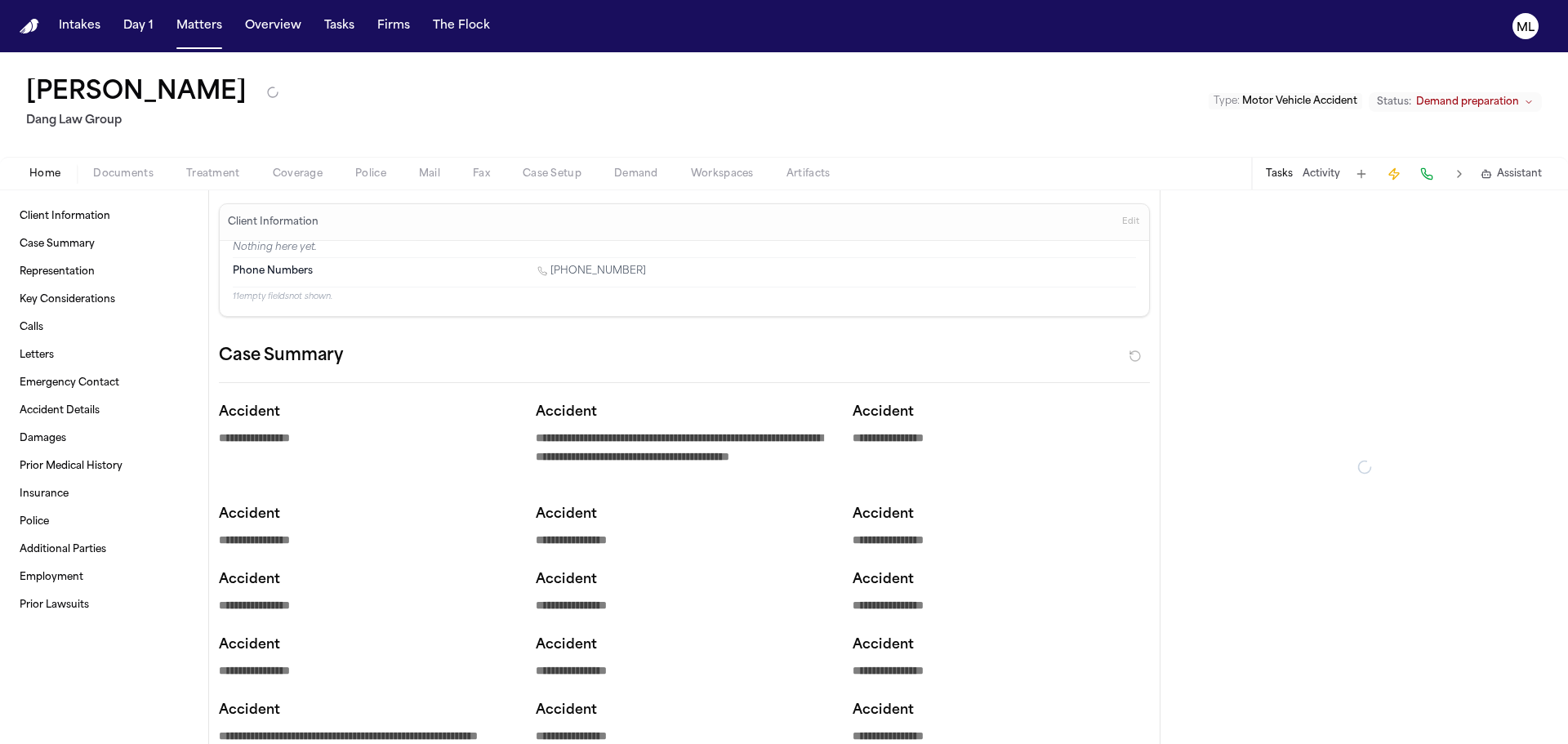
type textarea "*"
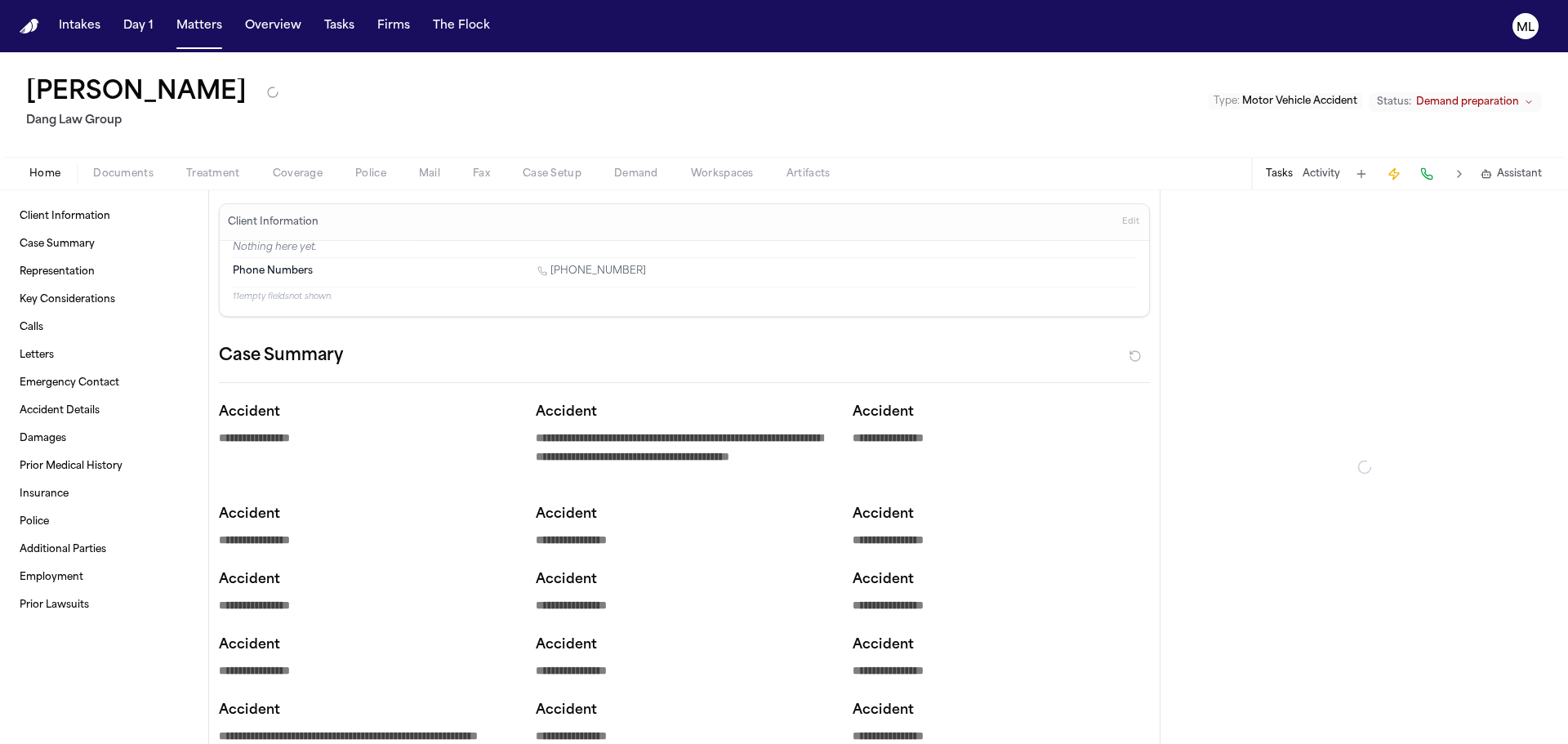
type textarea "*"
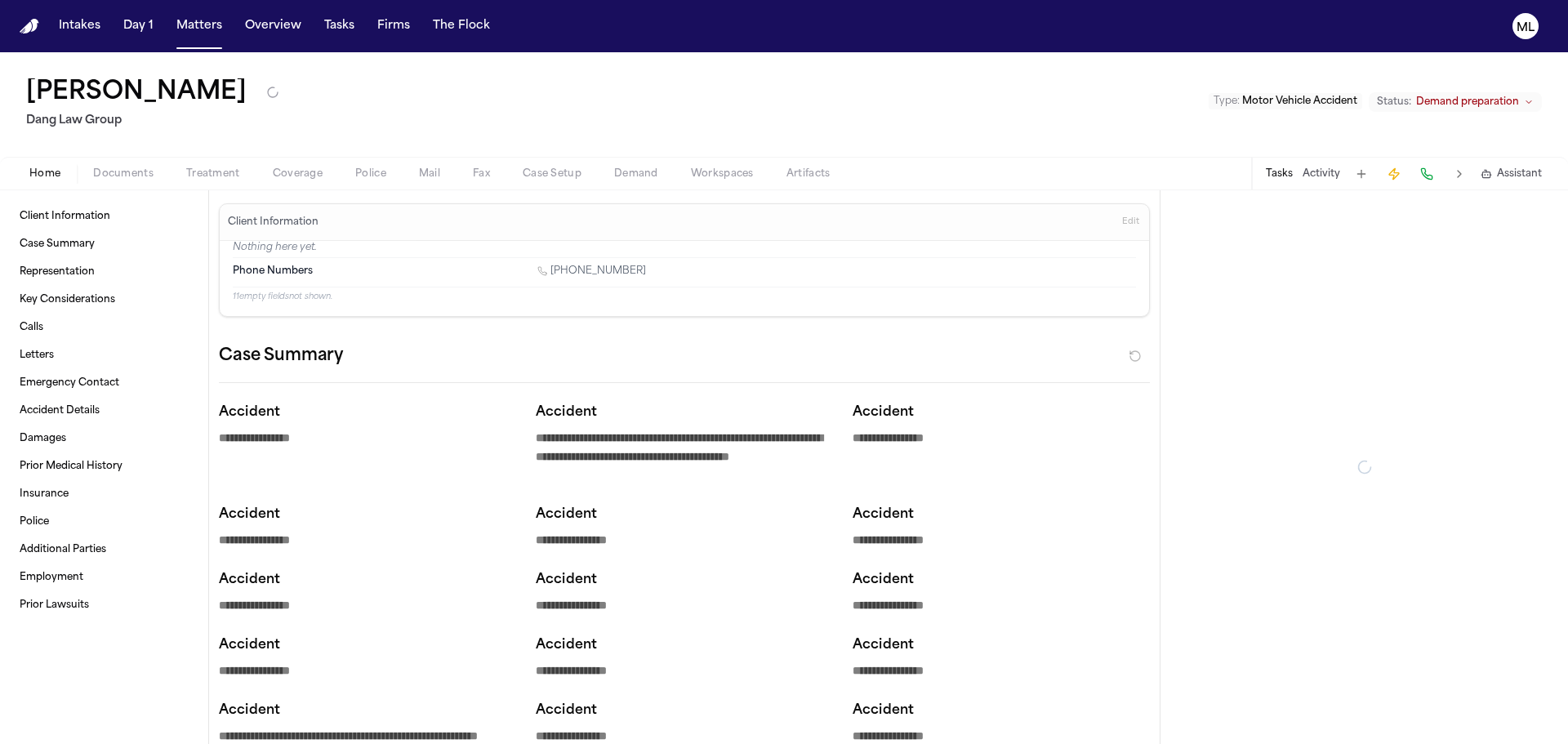
type textarea "*"
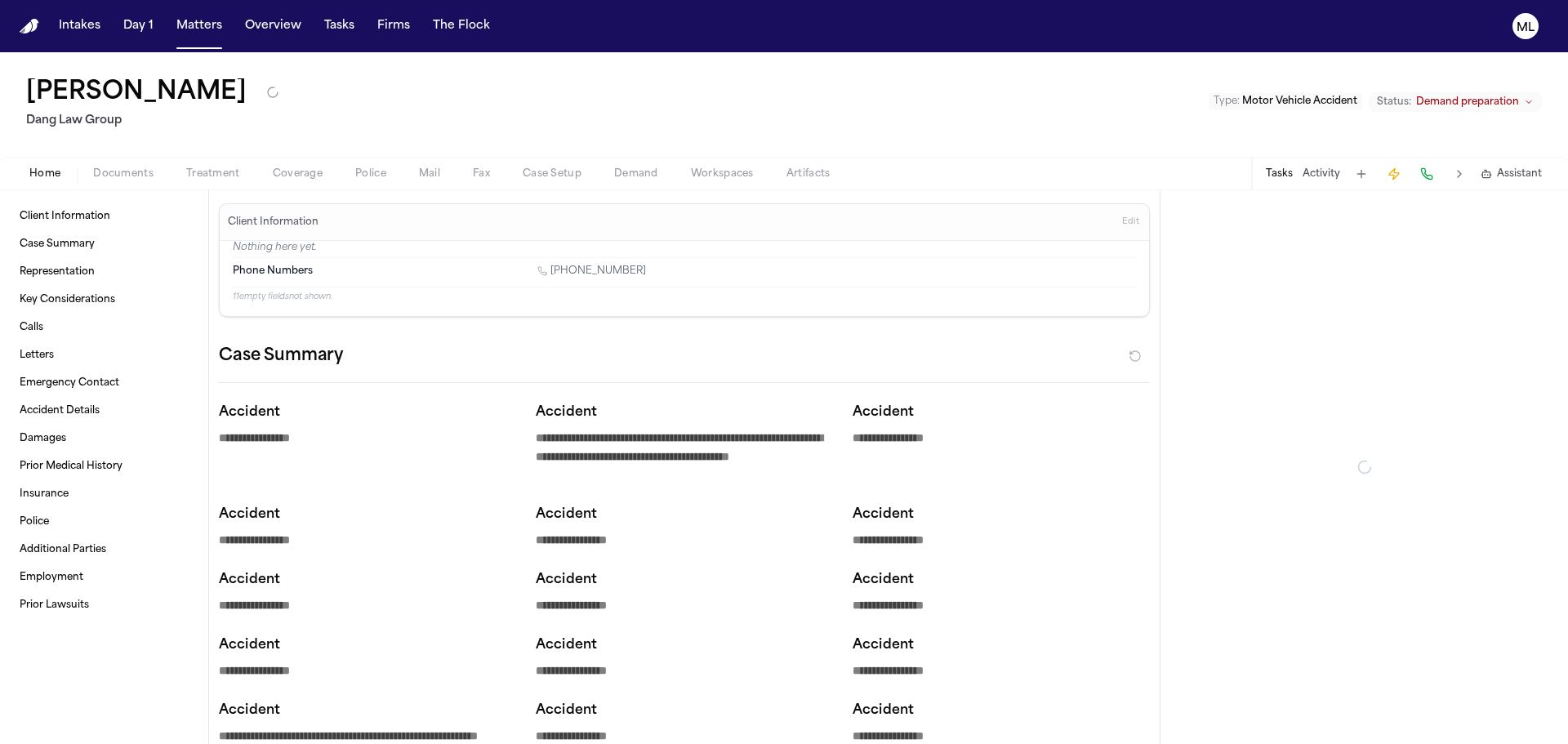
type textarea "*"
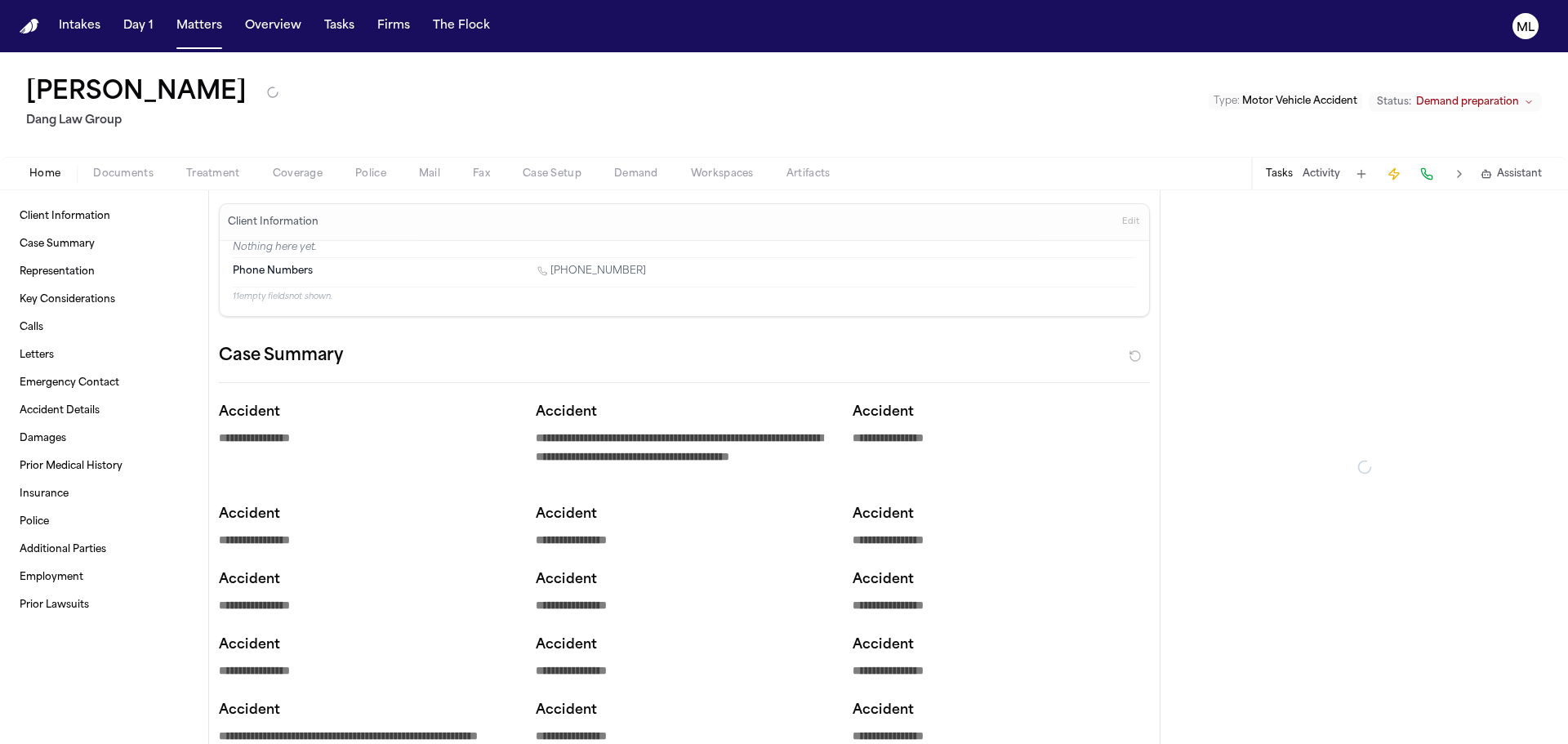
type textarea "*"
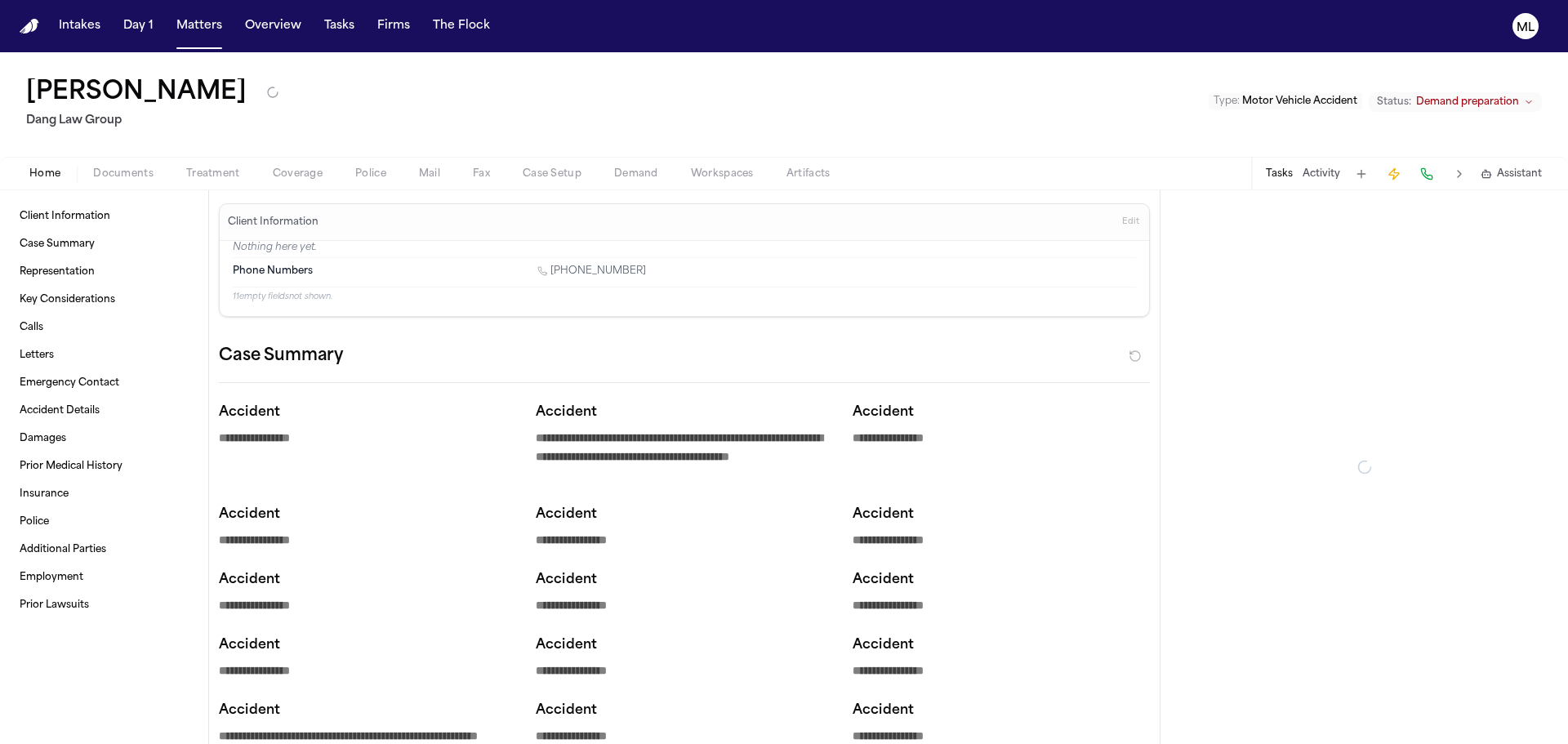
type textarea "*"
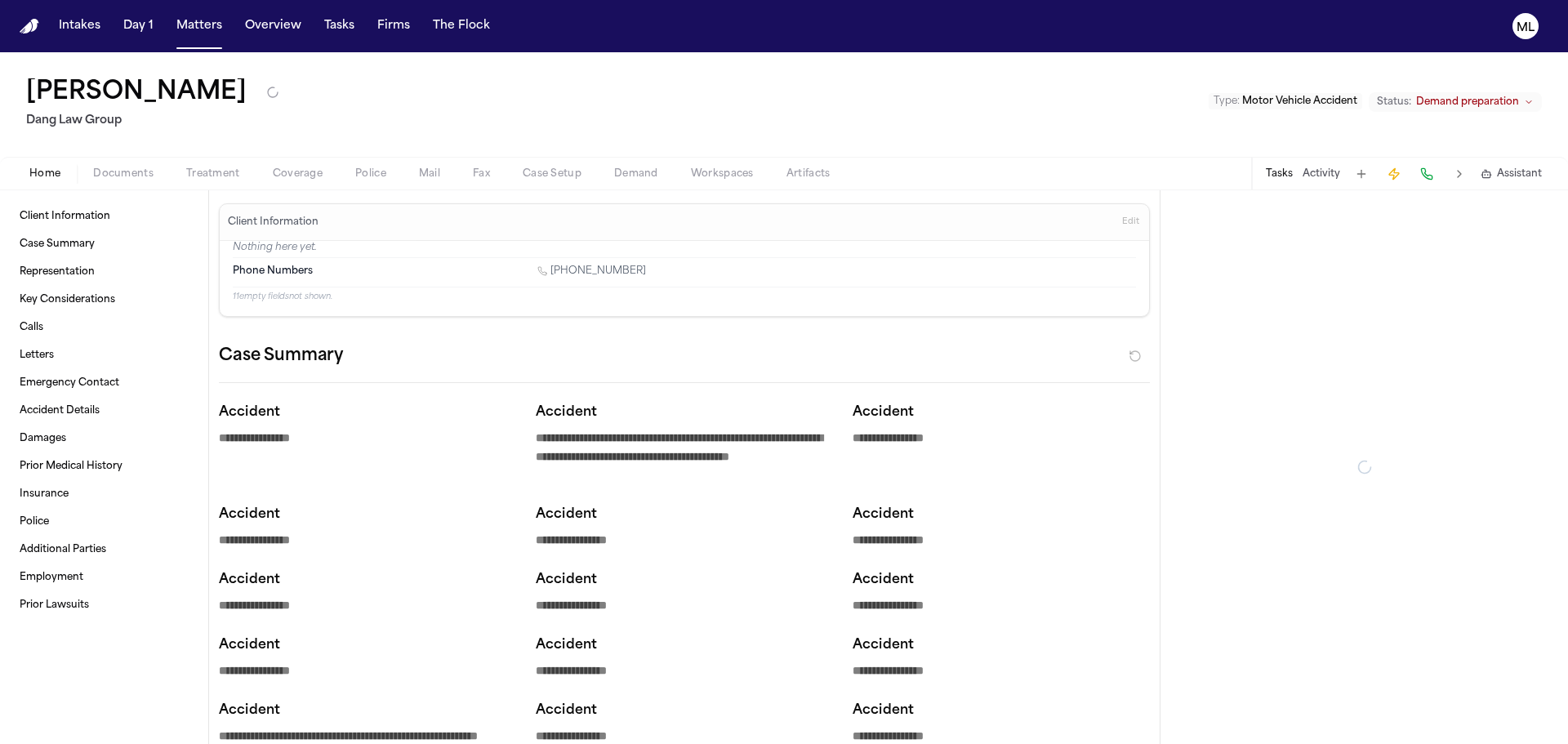
type textarea "*"
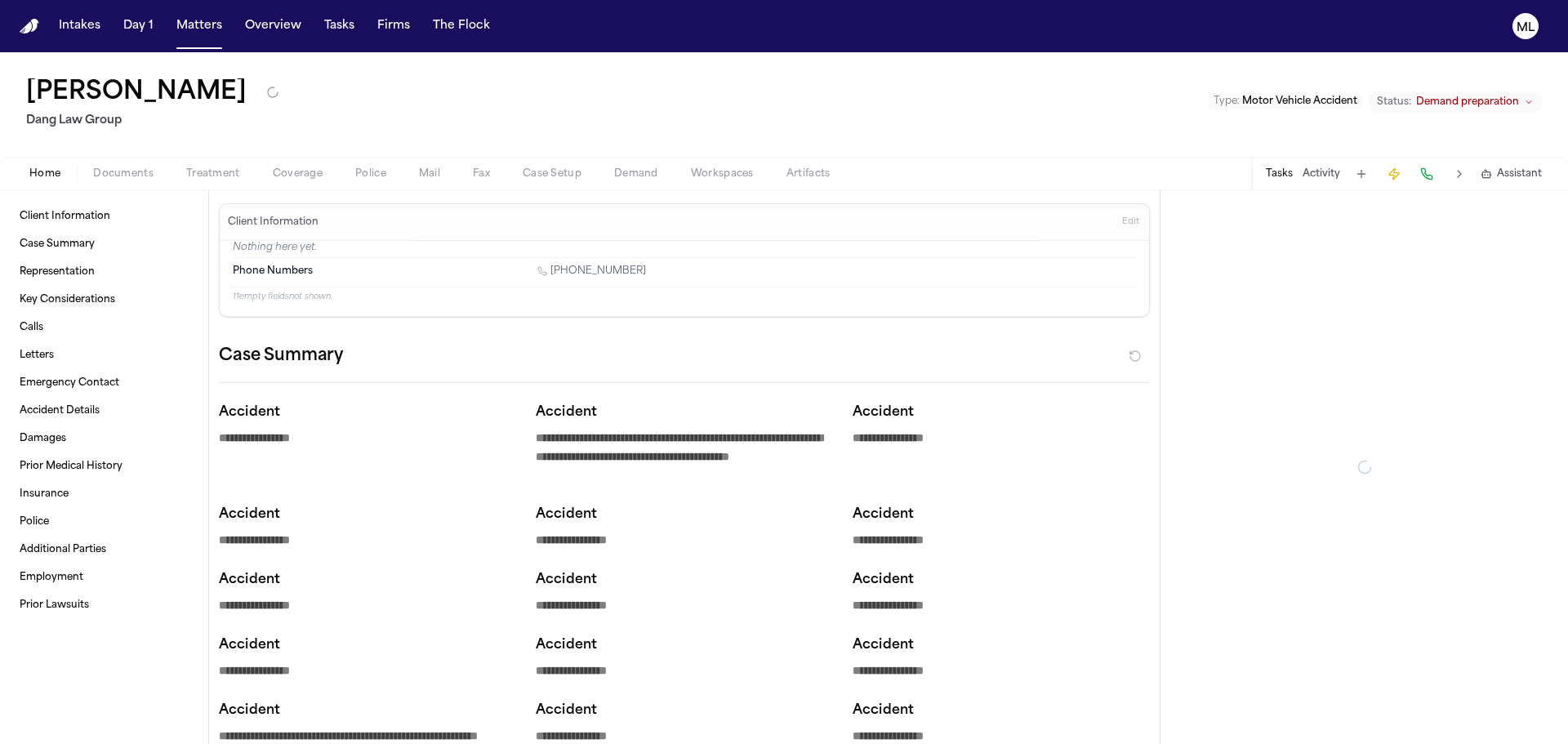
type textarea "*"
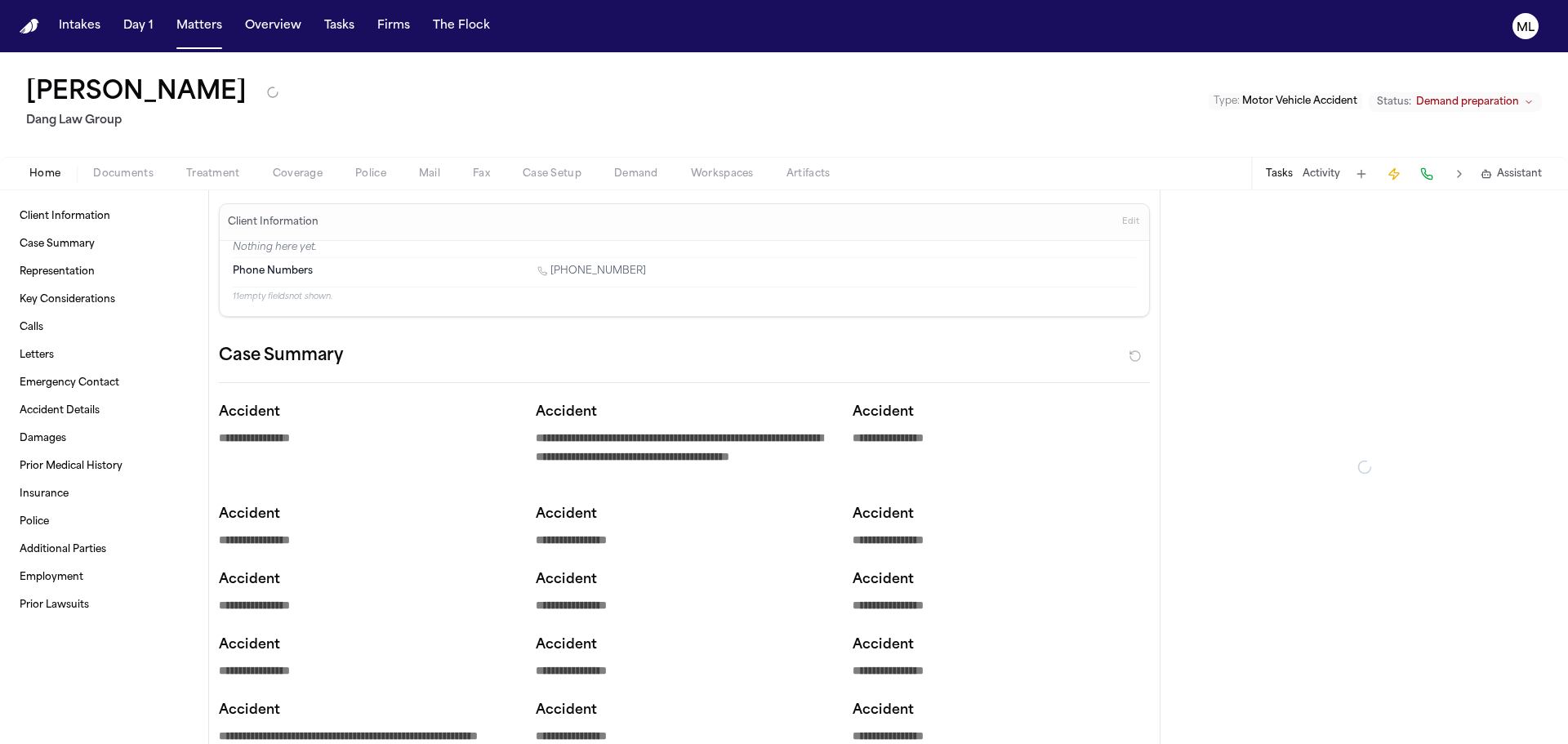
type textarea "*"
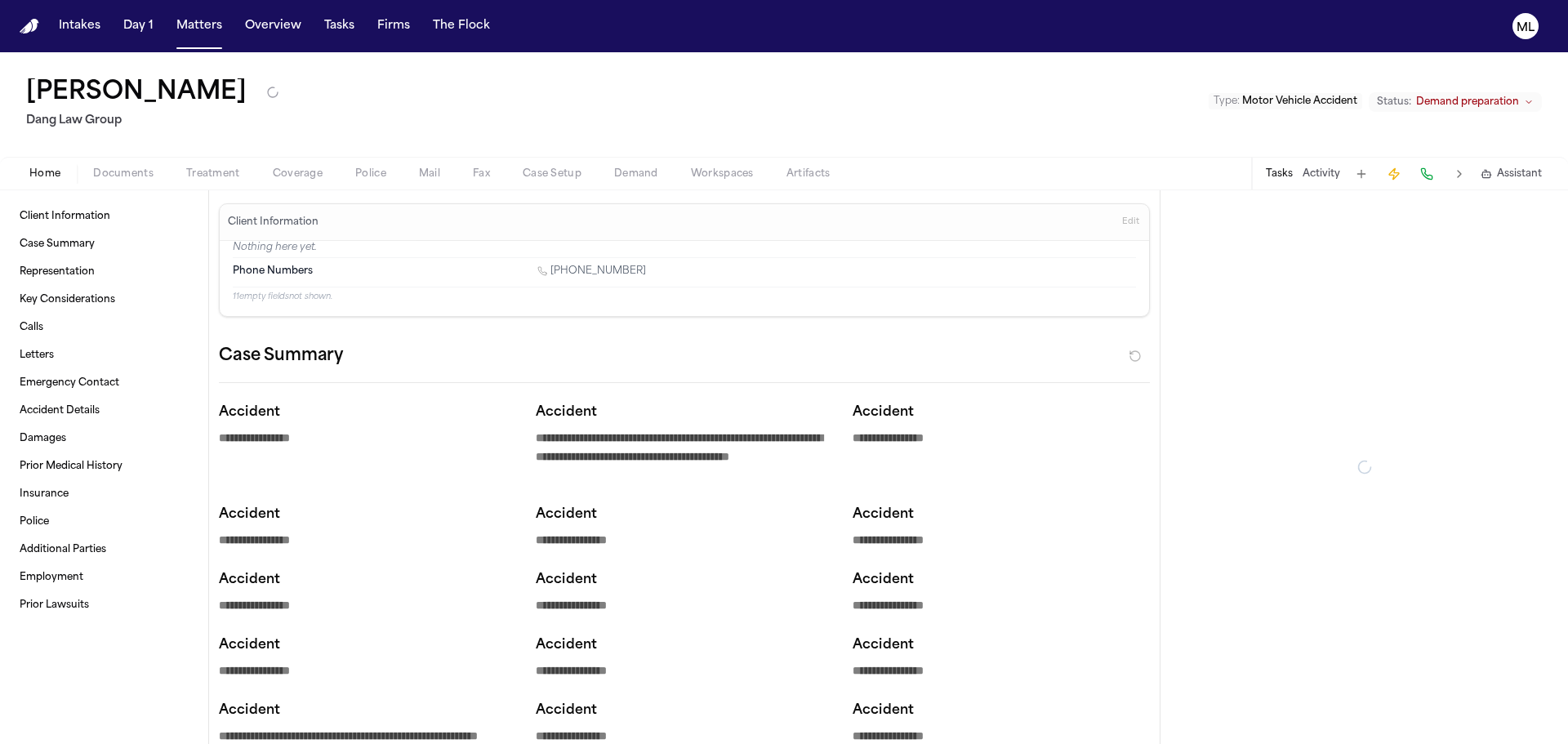
type textarea "*"
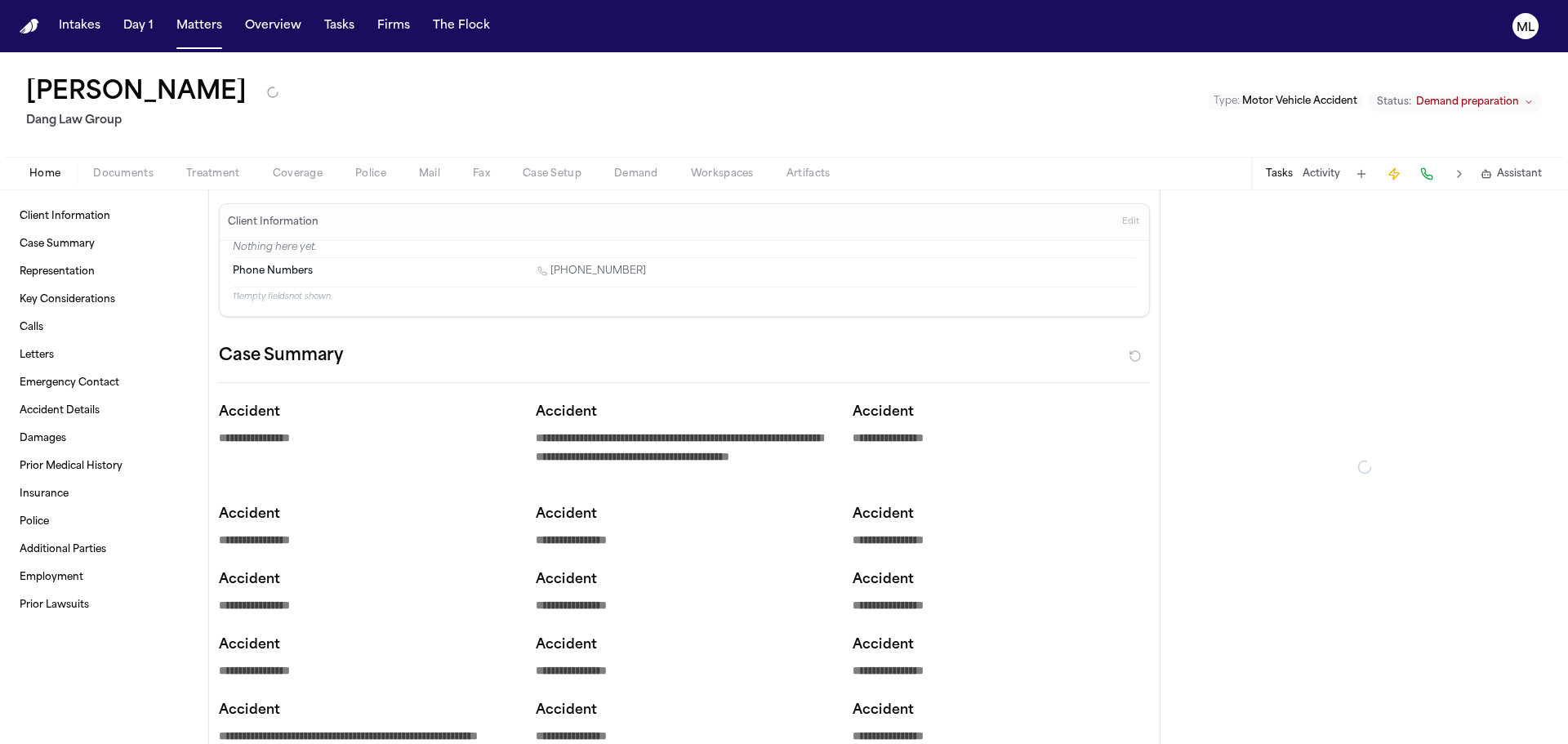
type textarea "*"
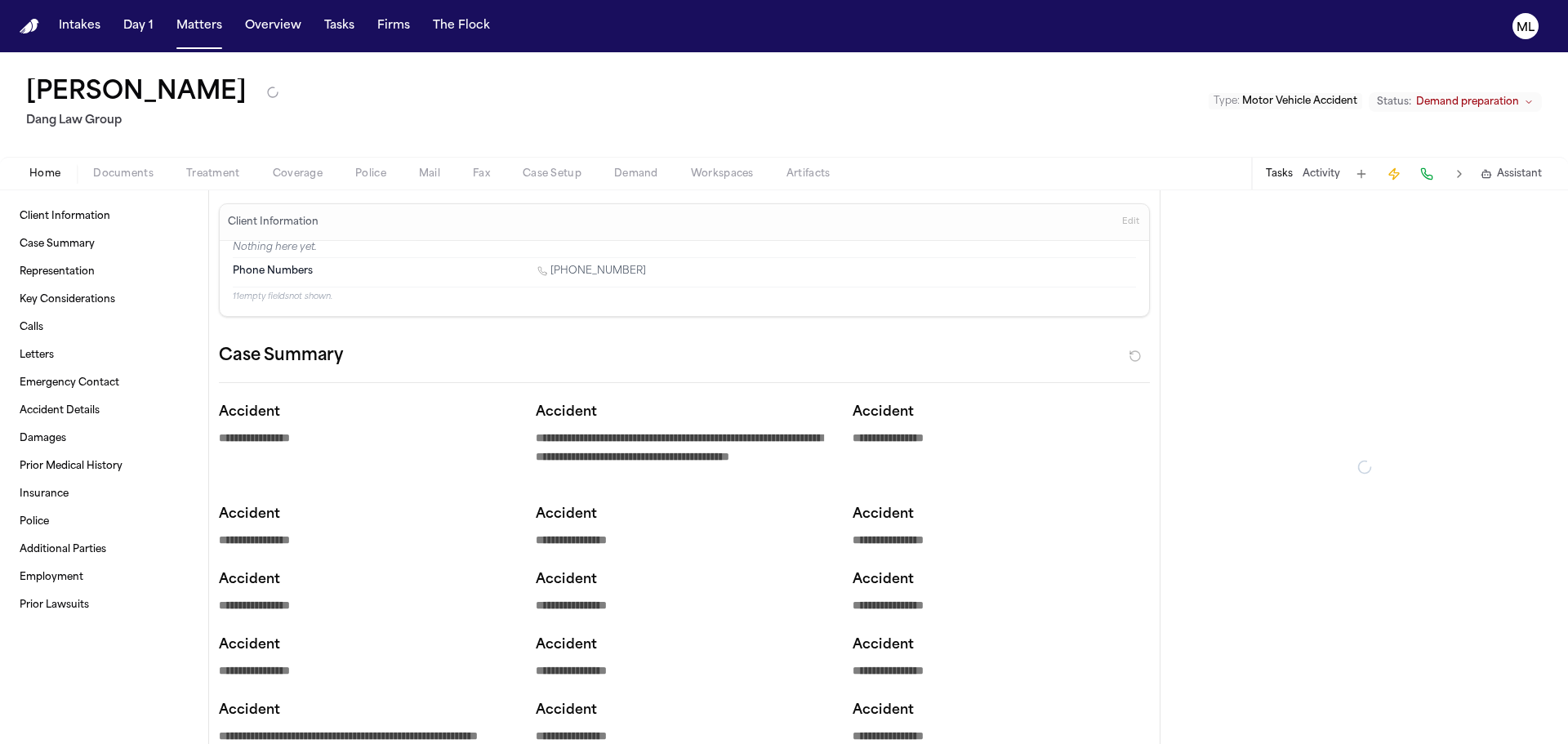
type textarea "*"
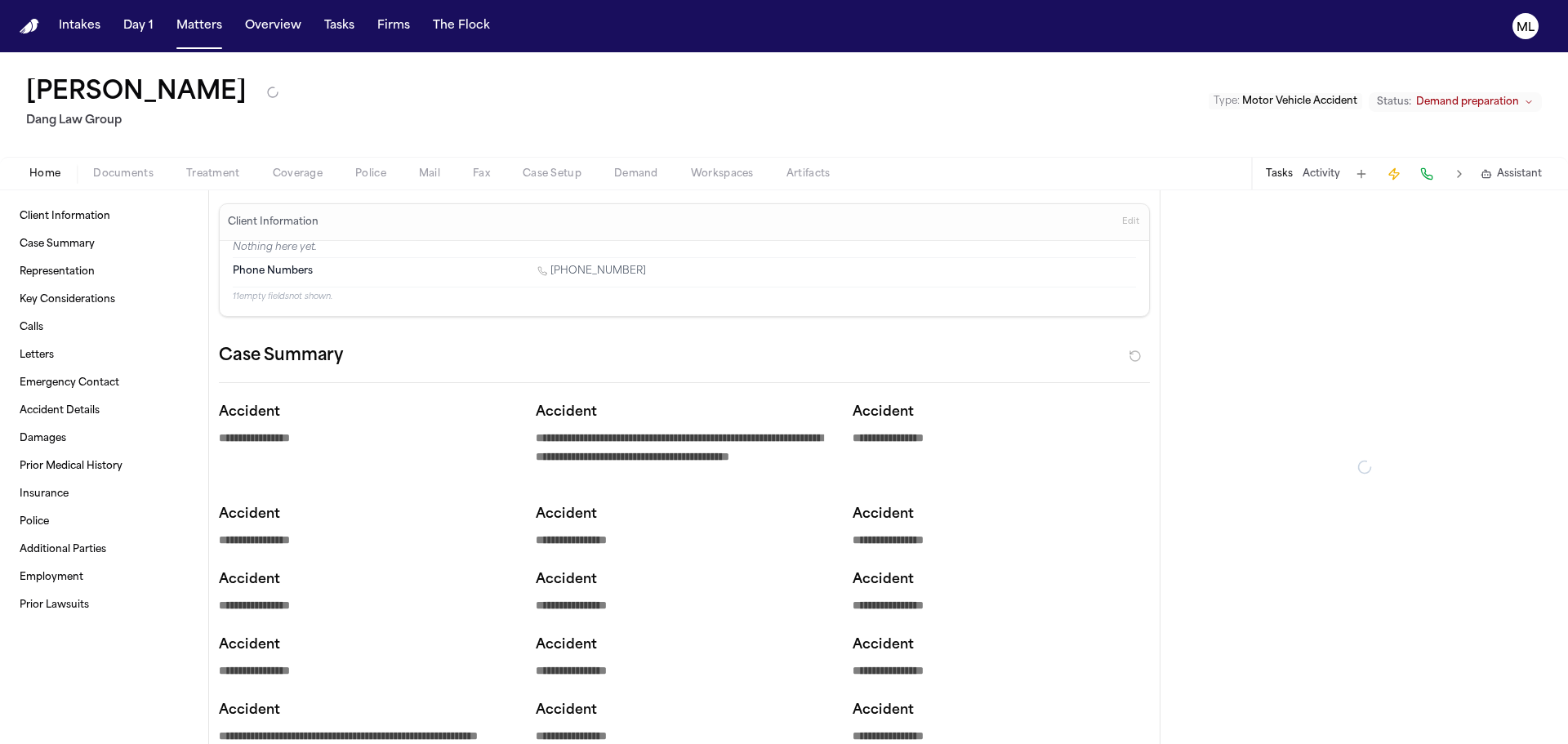
type textarea "*"
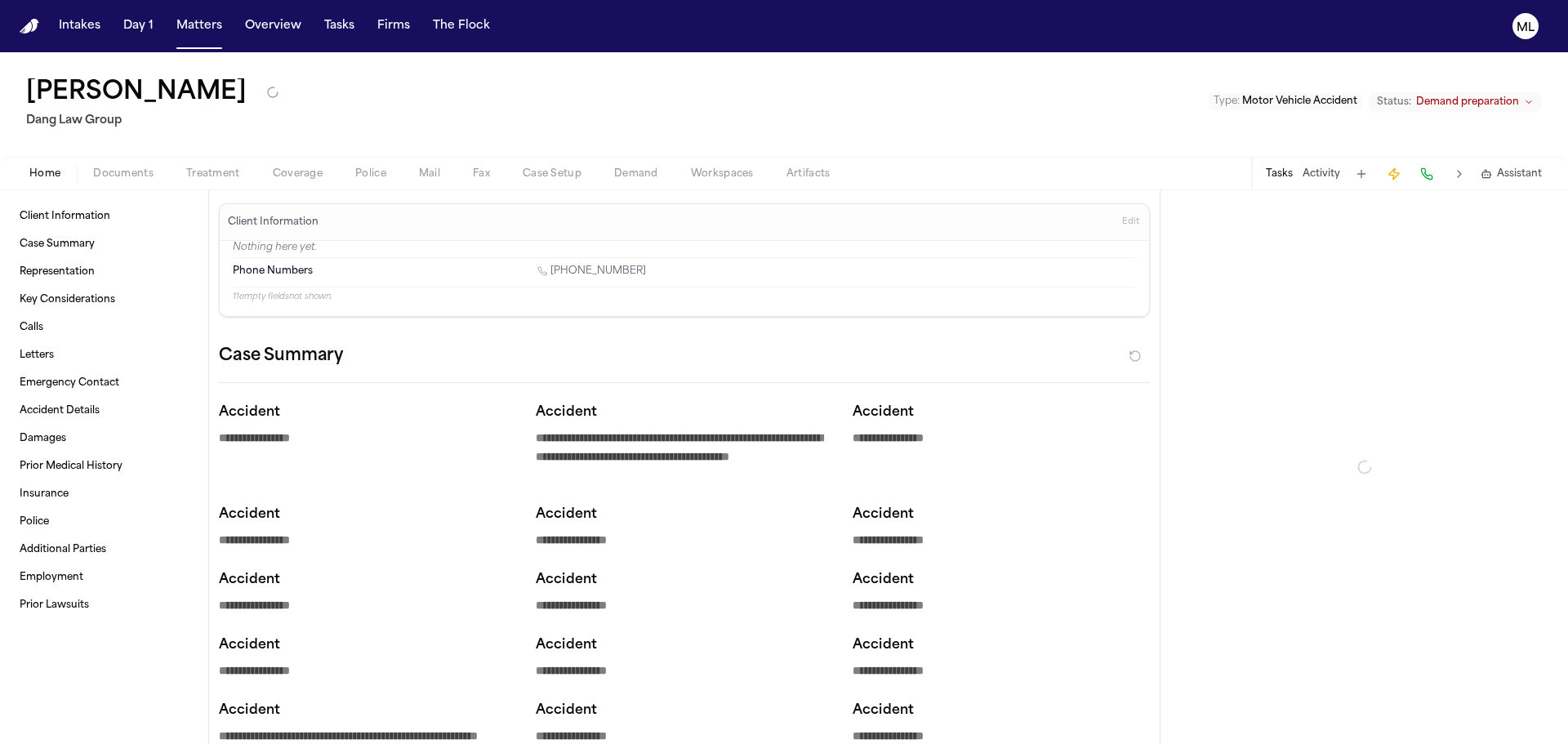
type textarea "*"
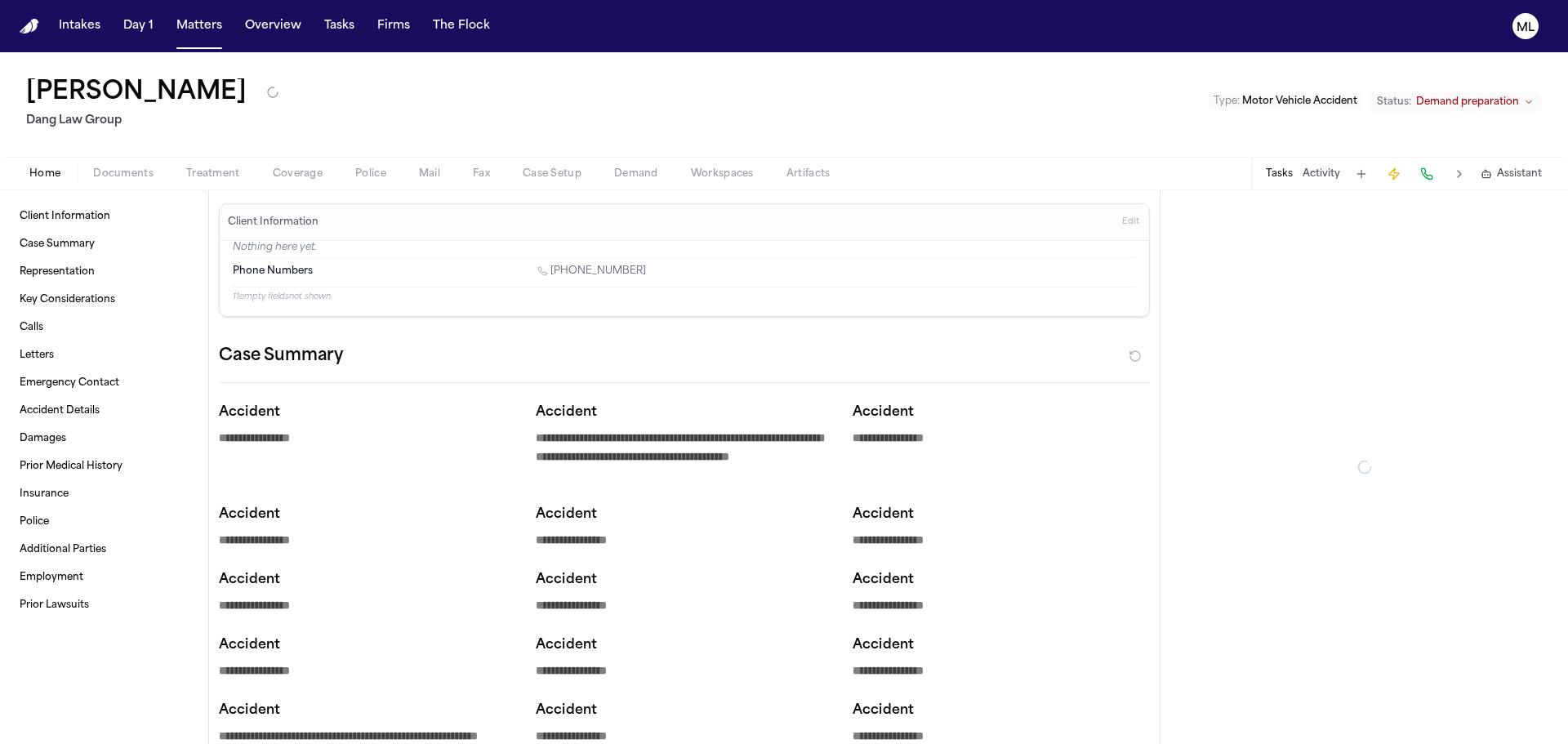
type textarea "*"
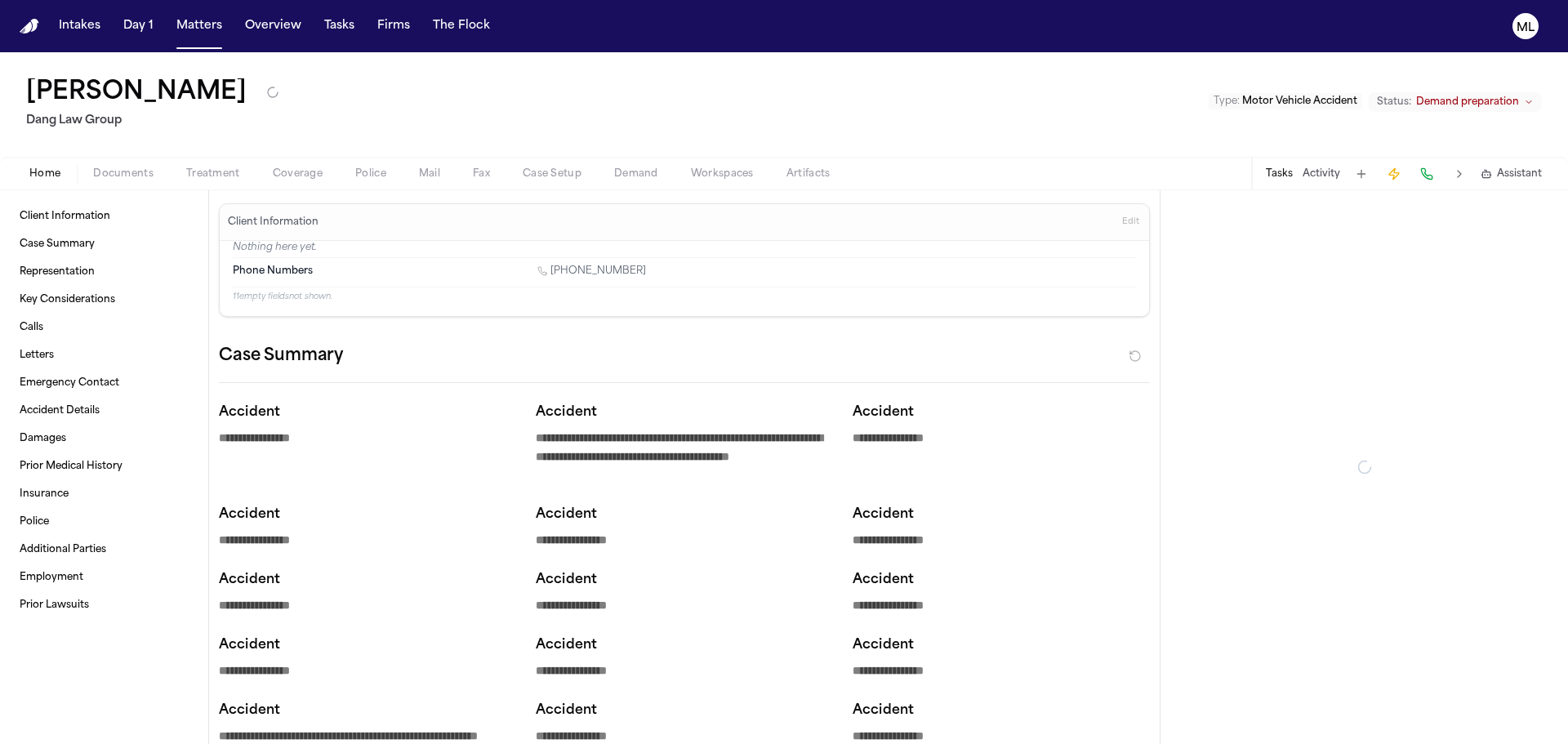
type textarea "*"
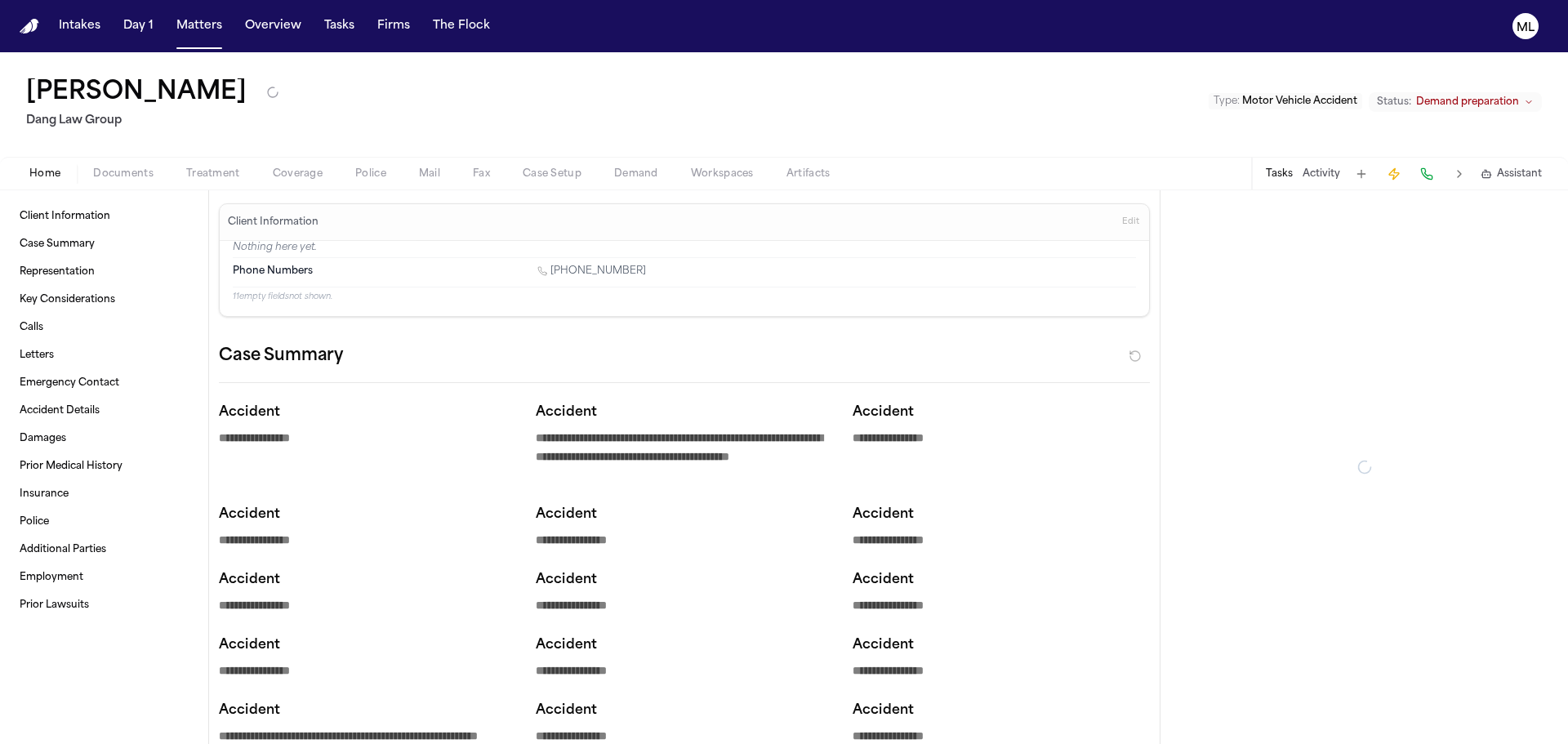
type textarea "*"
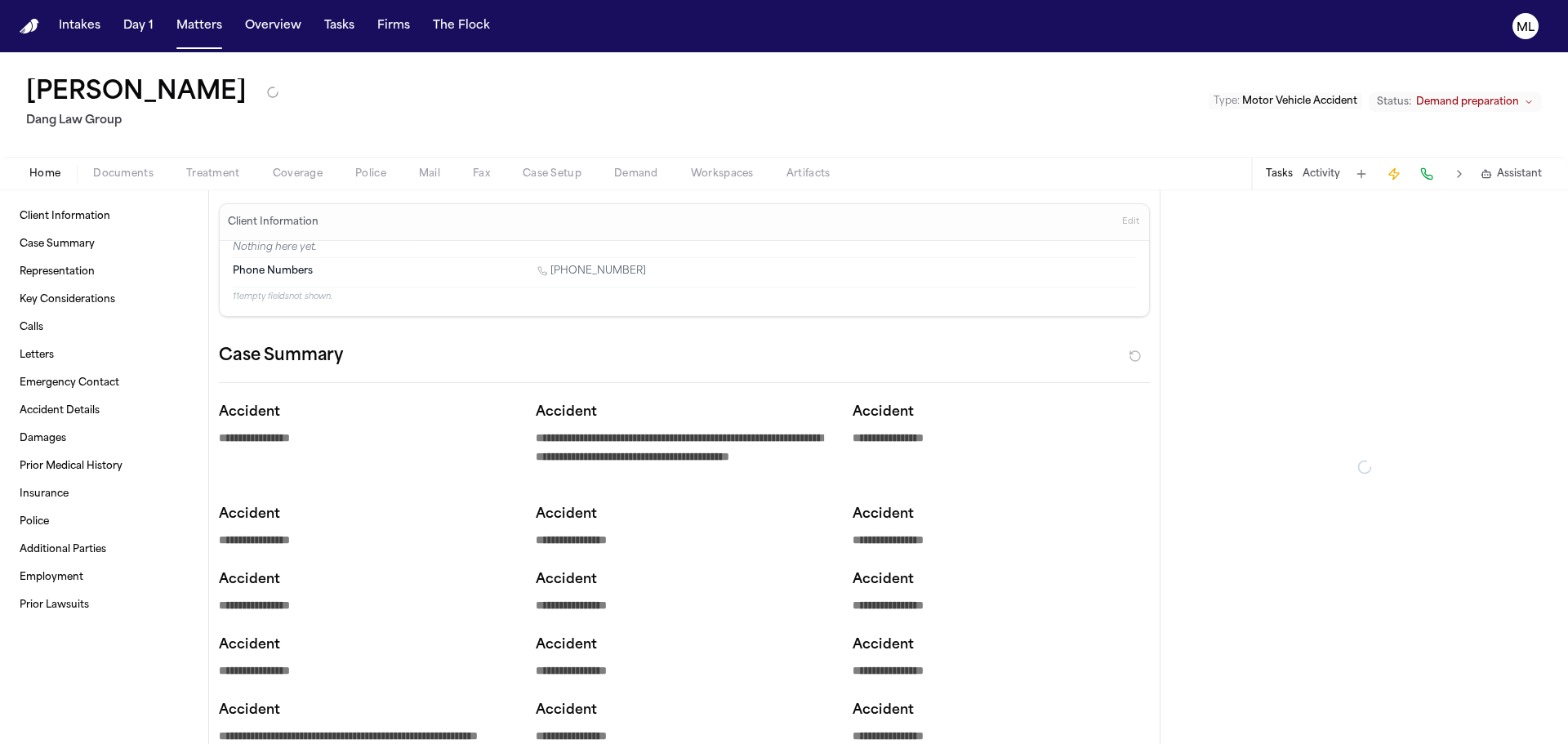
type textarea "*"
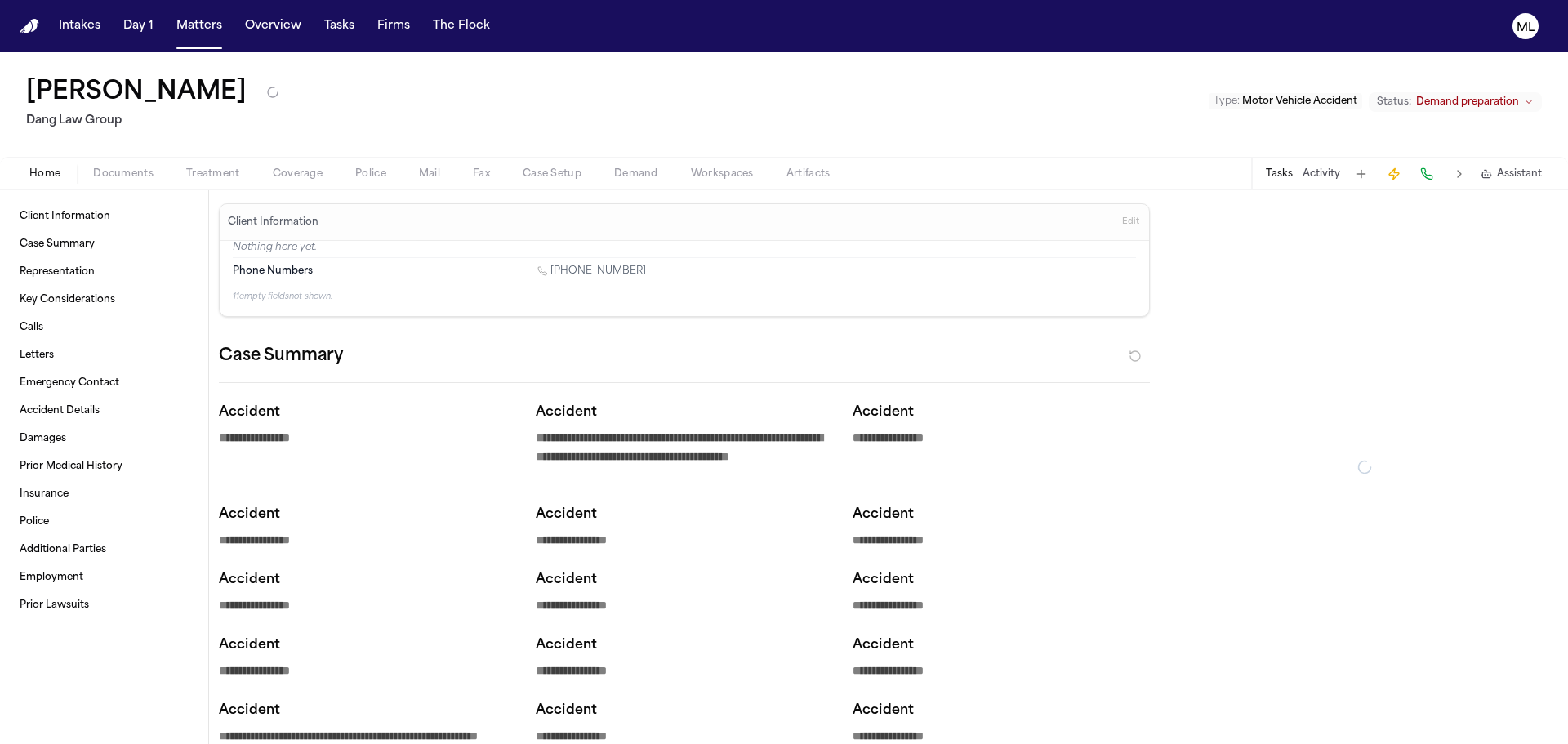
type textarea "*"
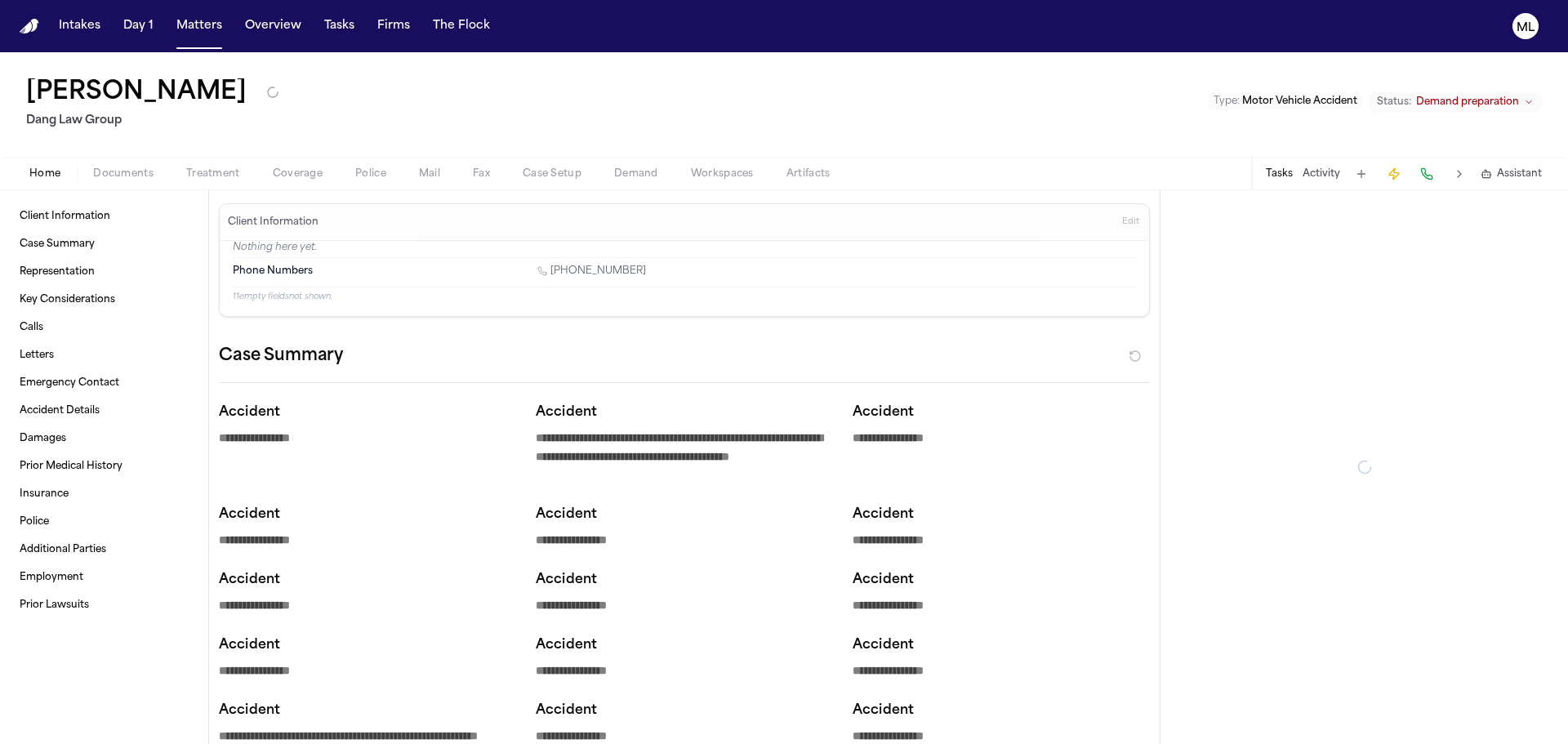
type textarea "*"
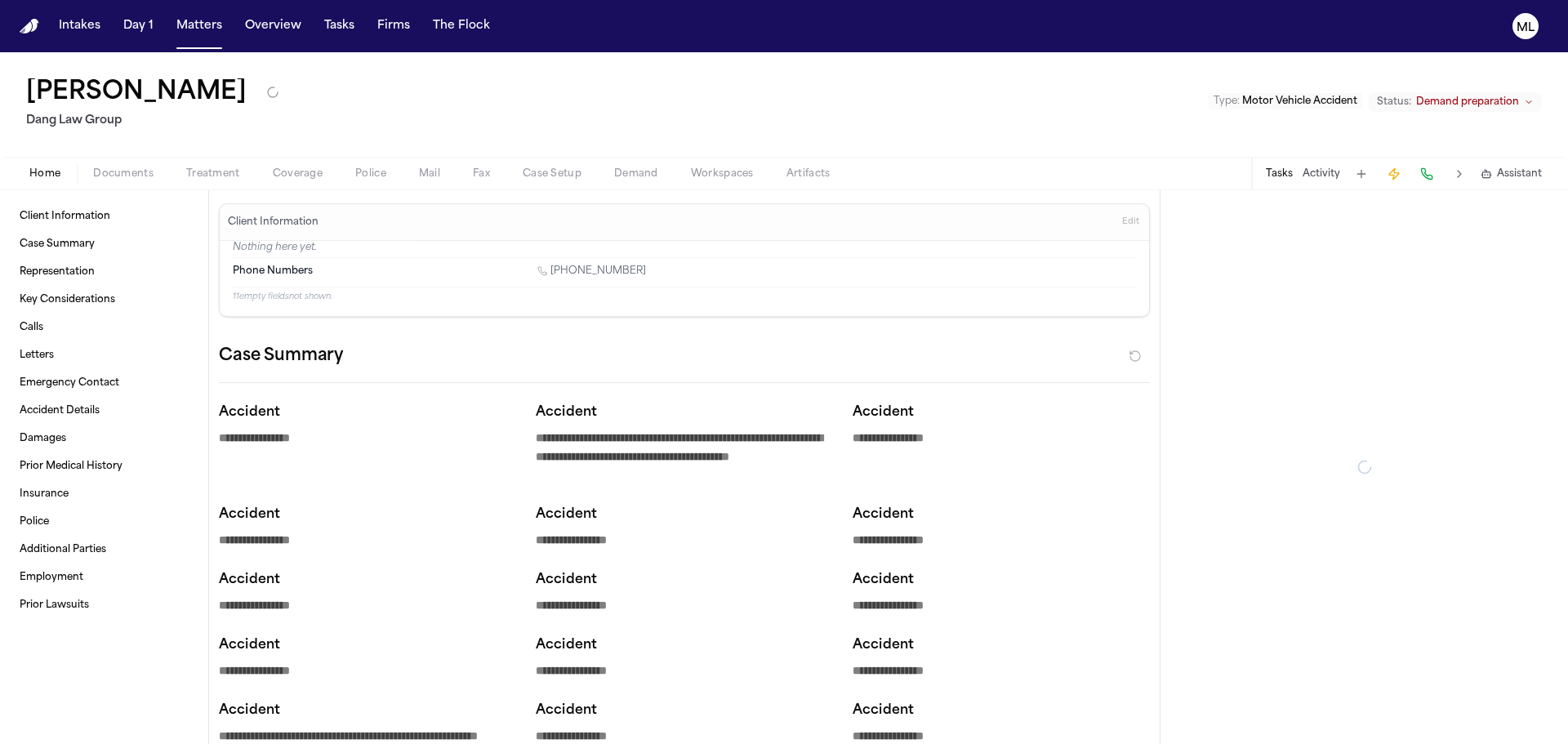
type textarea "*"
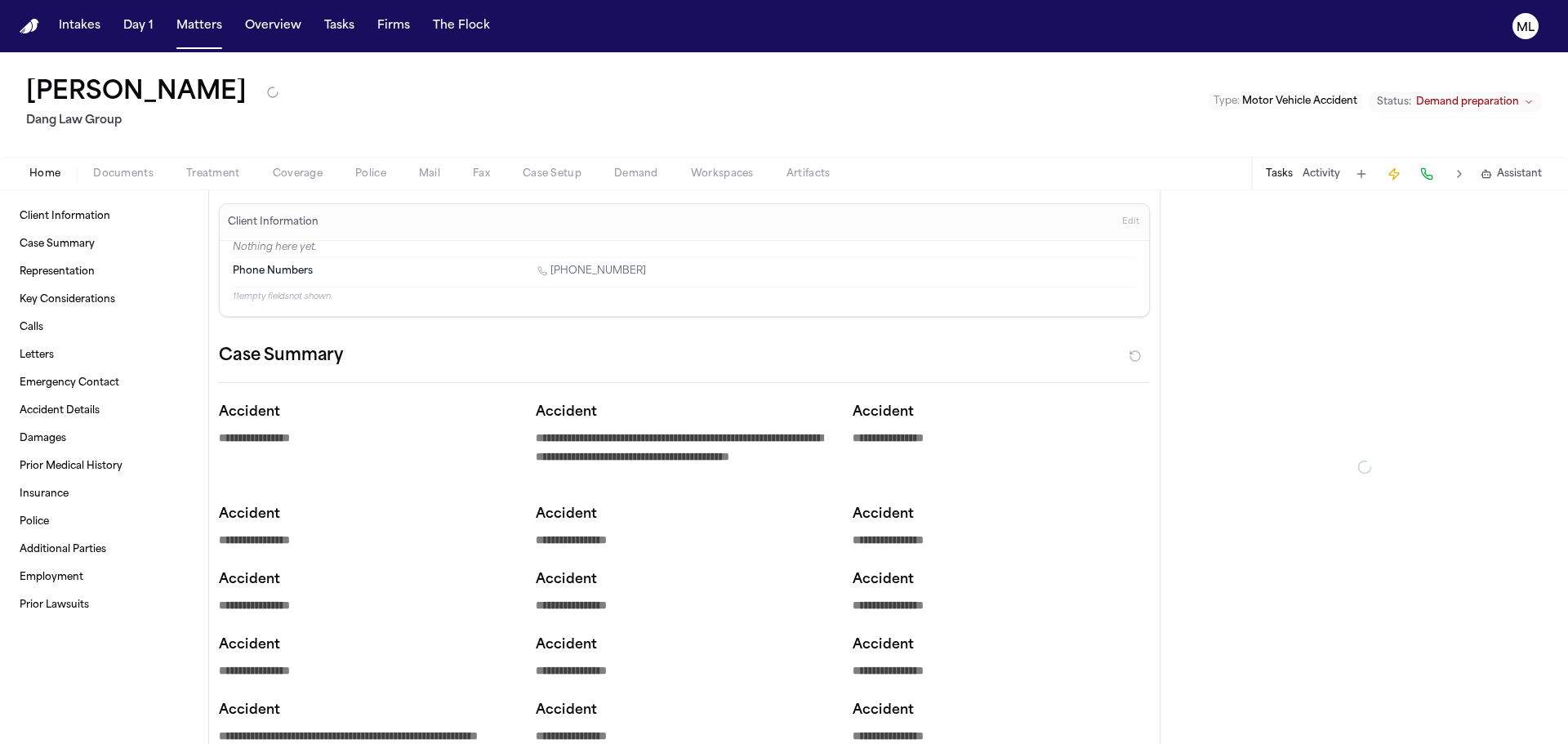
type textarea "*"
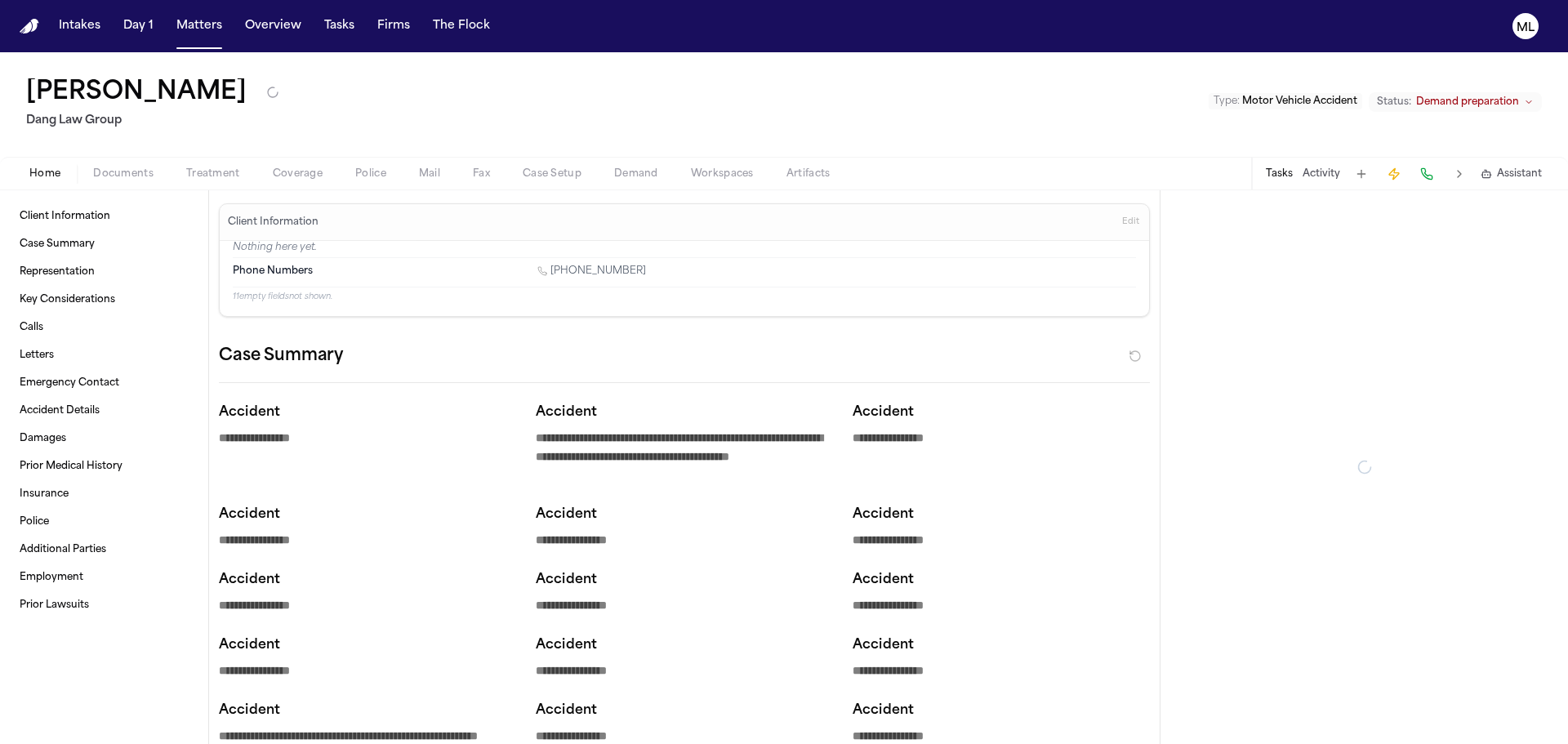
type textarea "*"
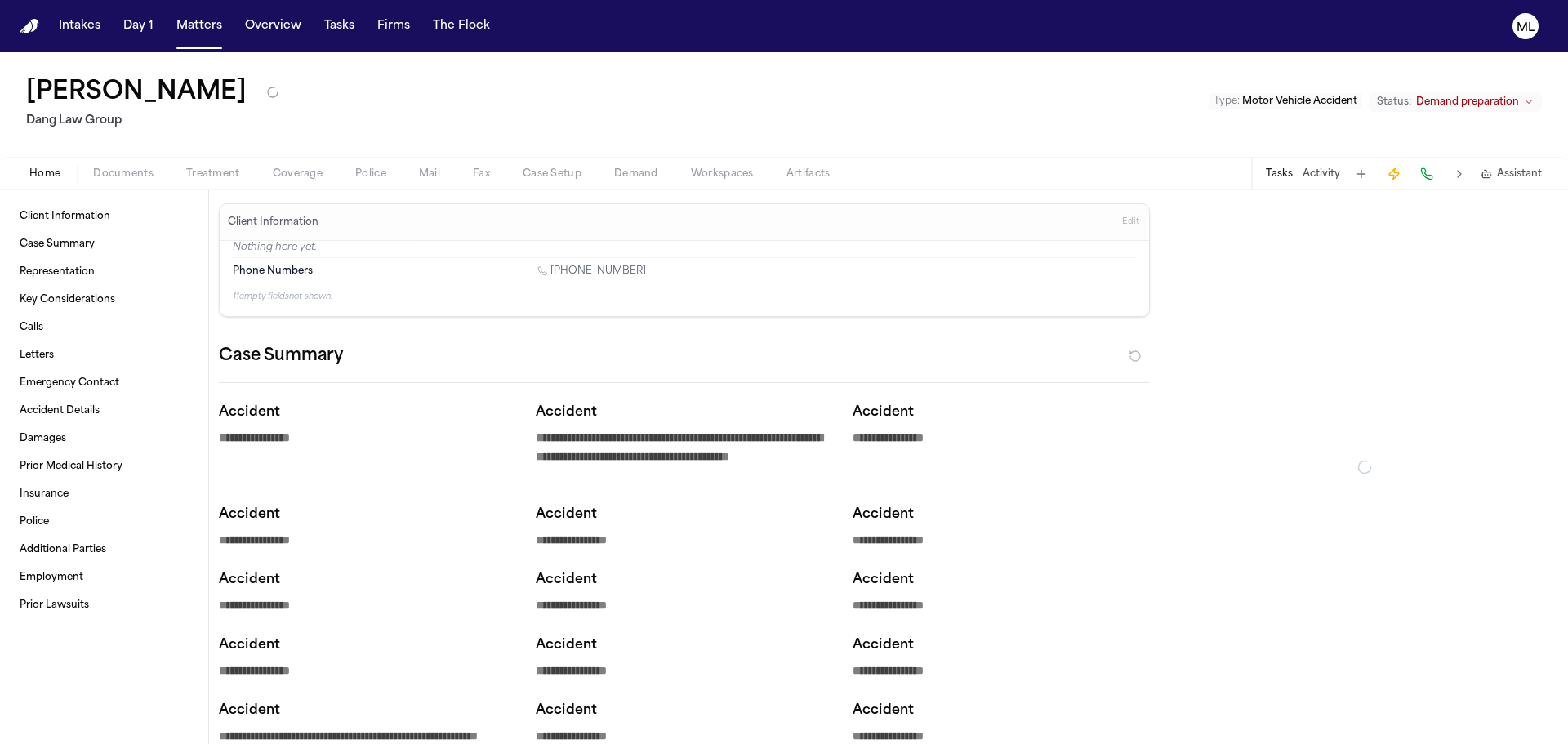
type textarea "*"
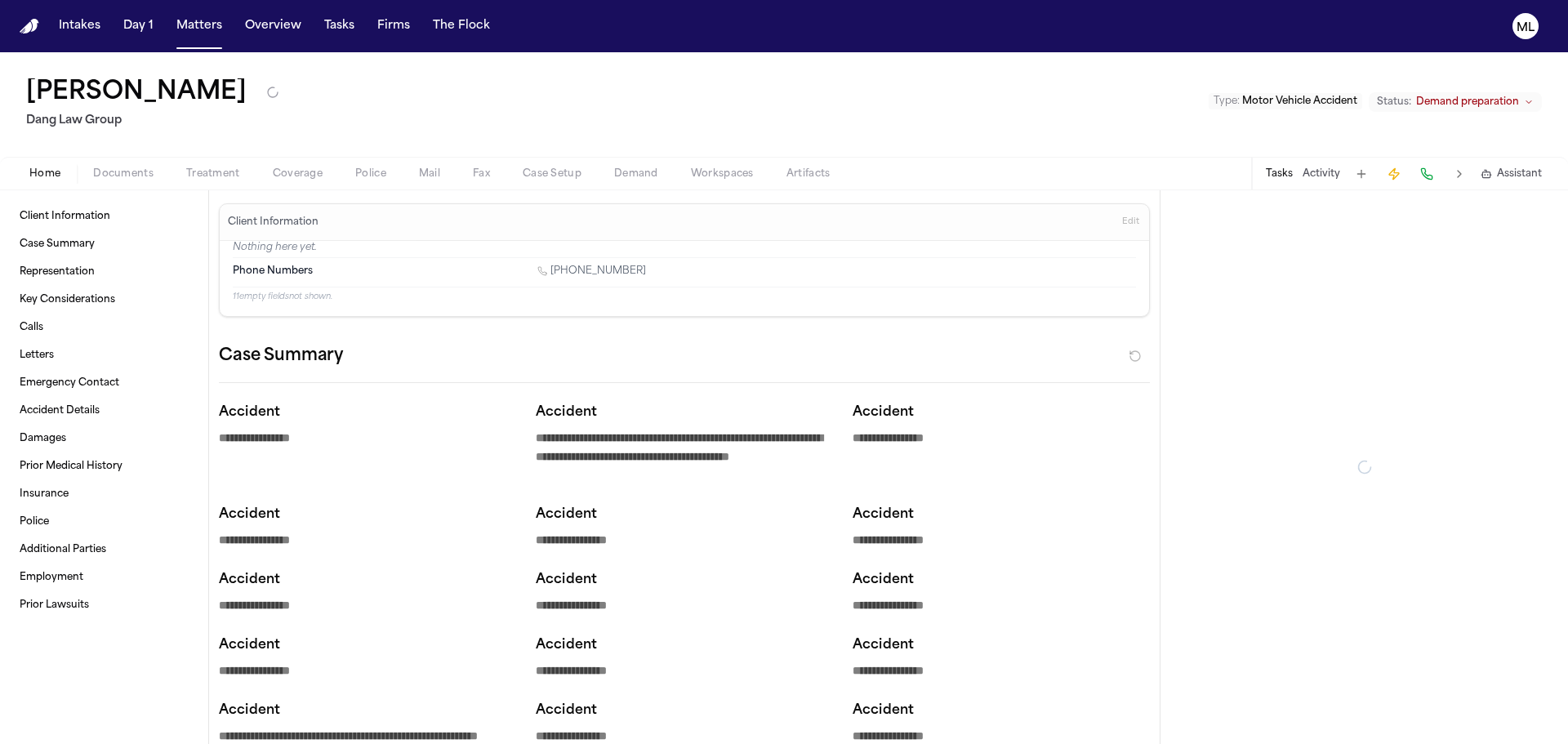
type textarea "*"
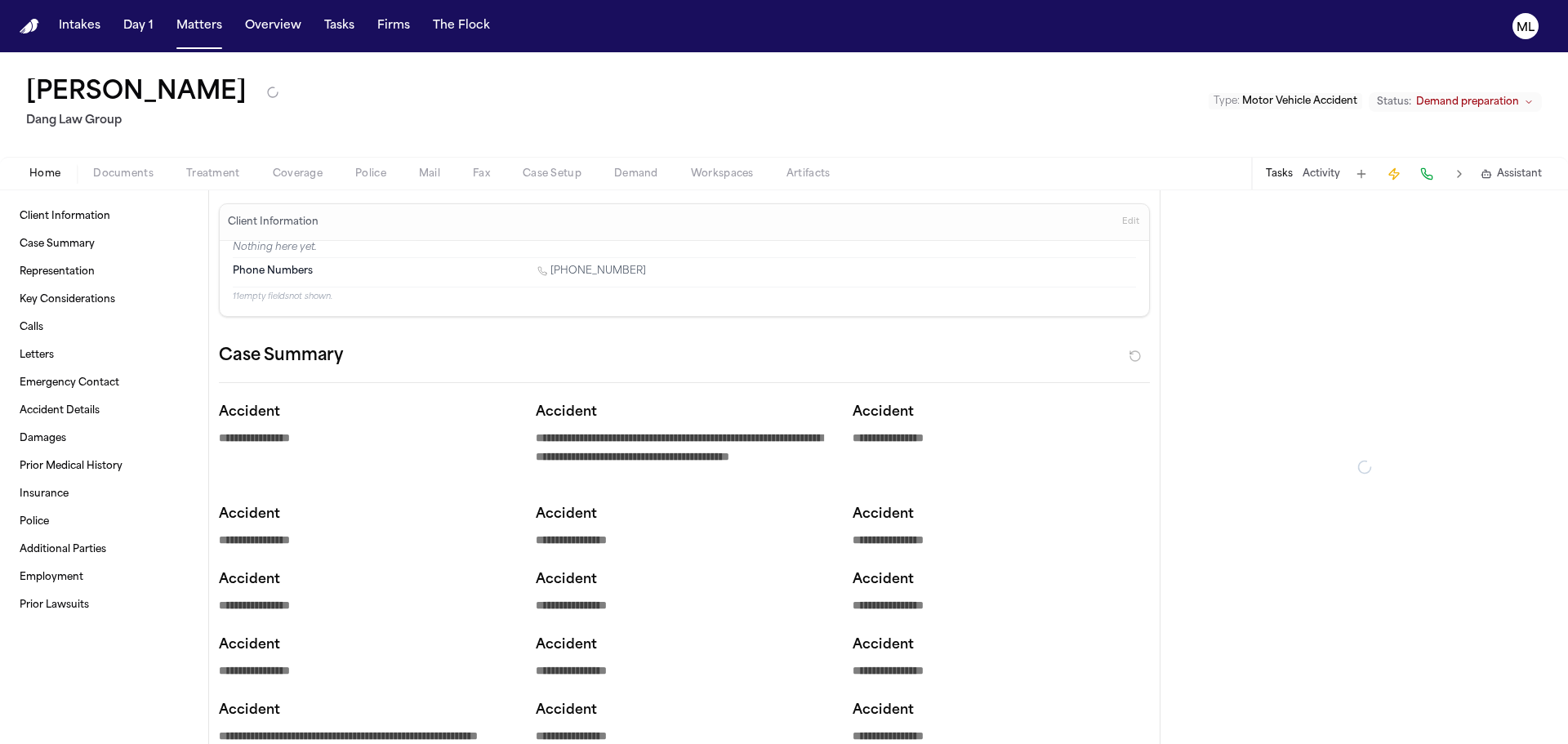
type textarea "*"
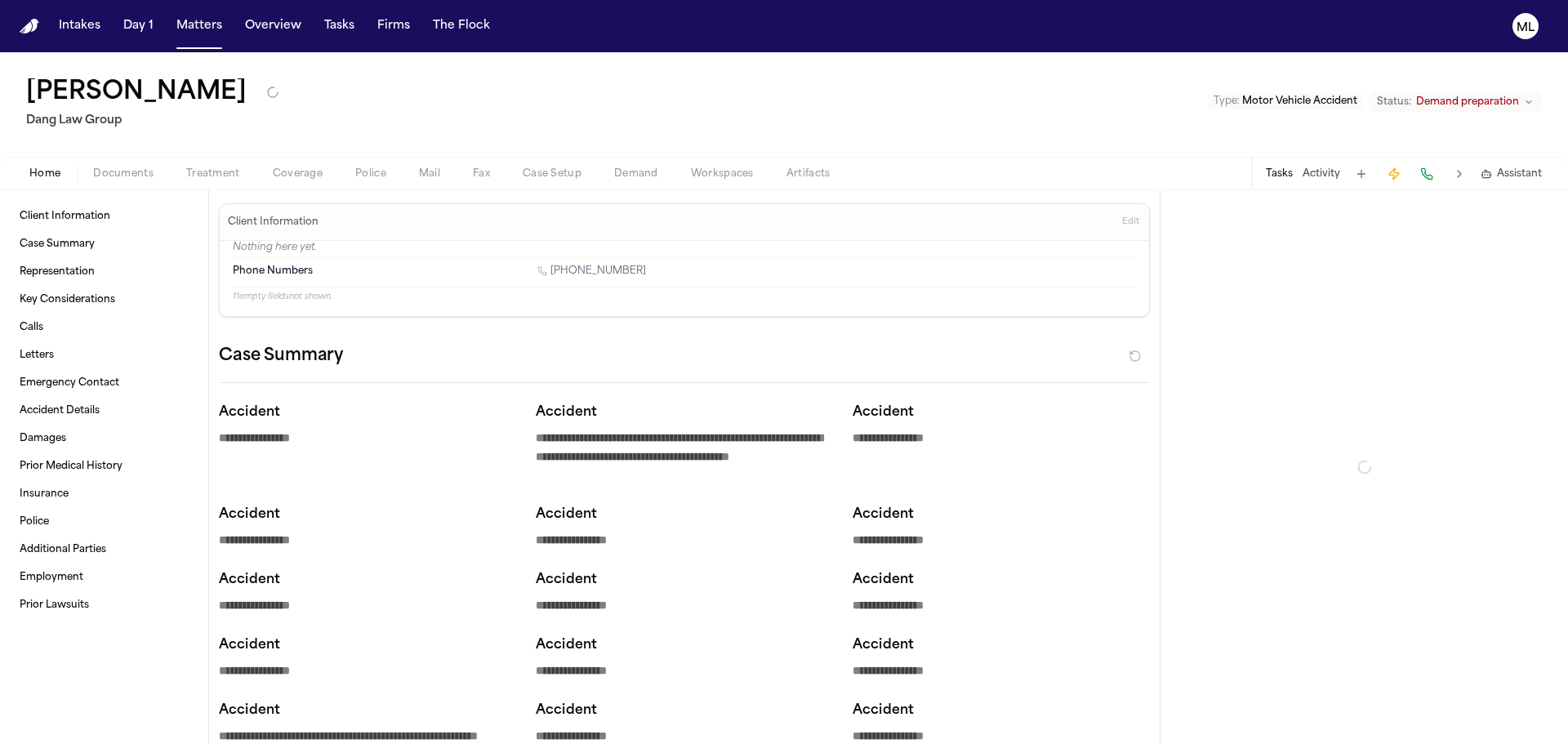
type textarea "*"
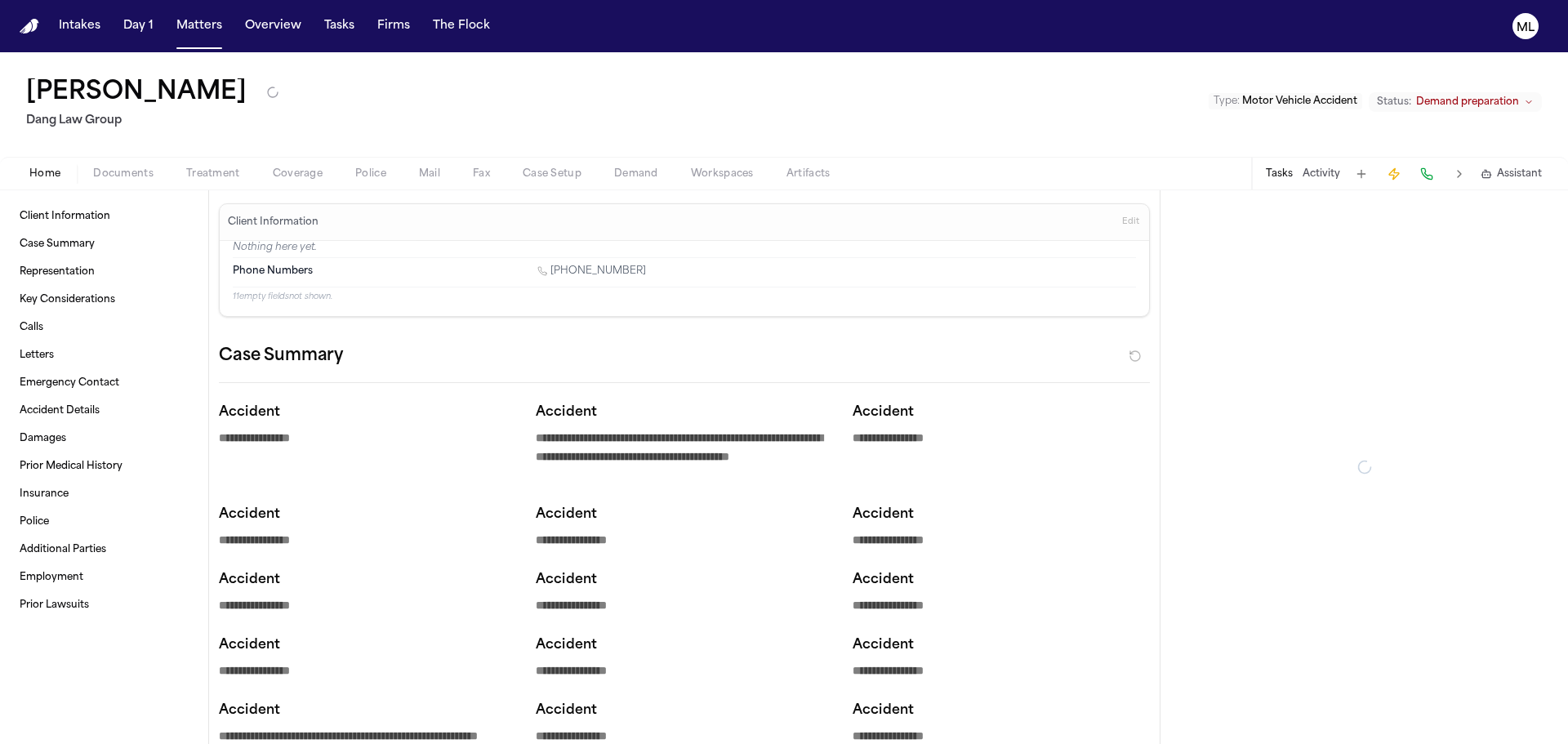
type textarea "*"
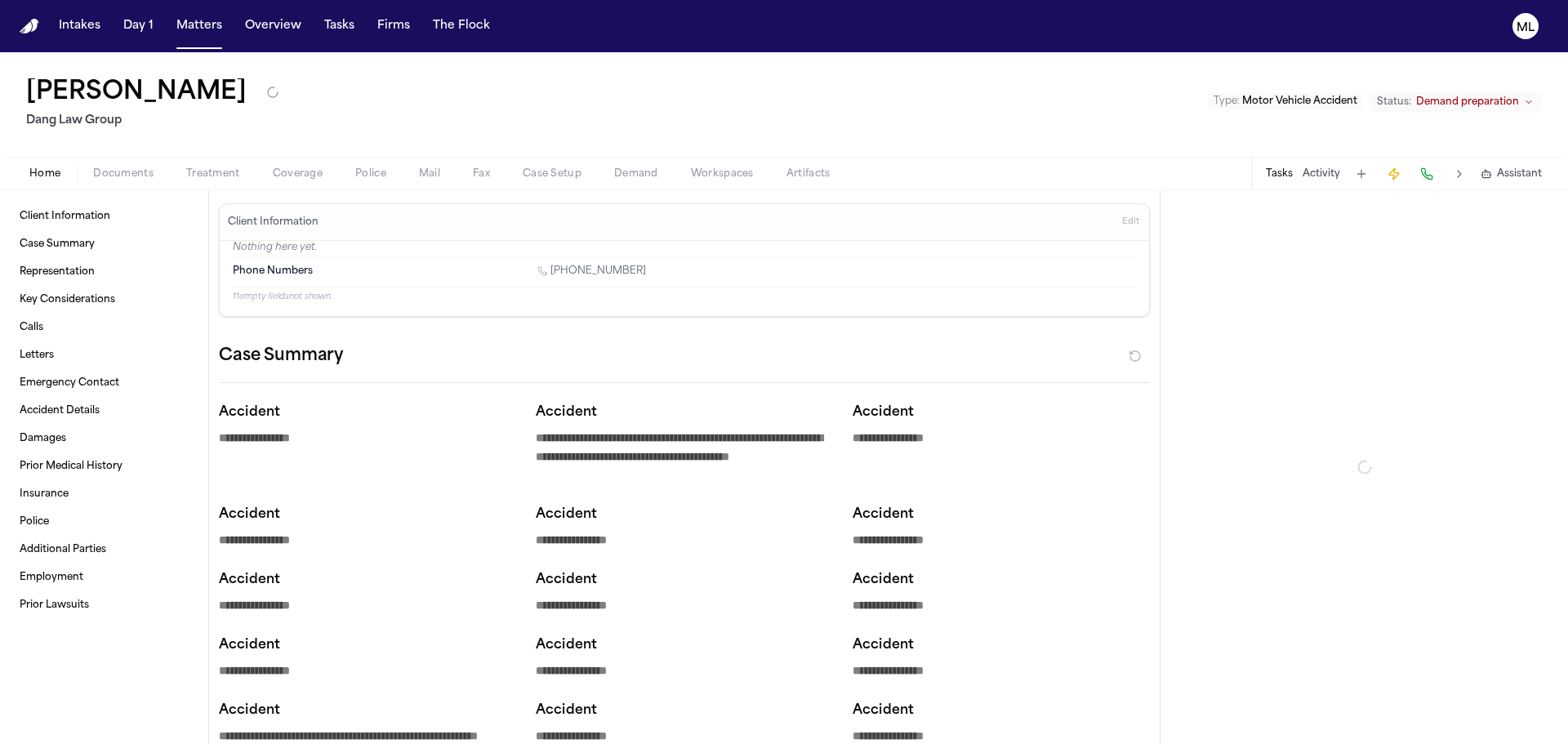
type textarea "*"
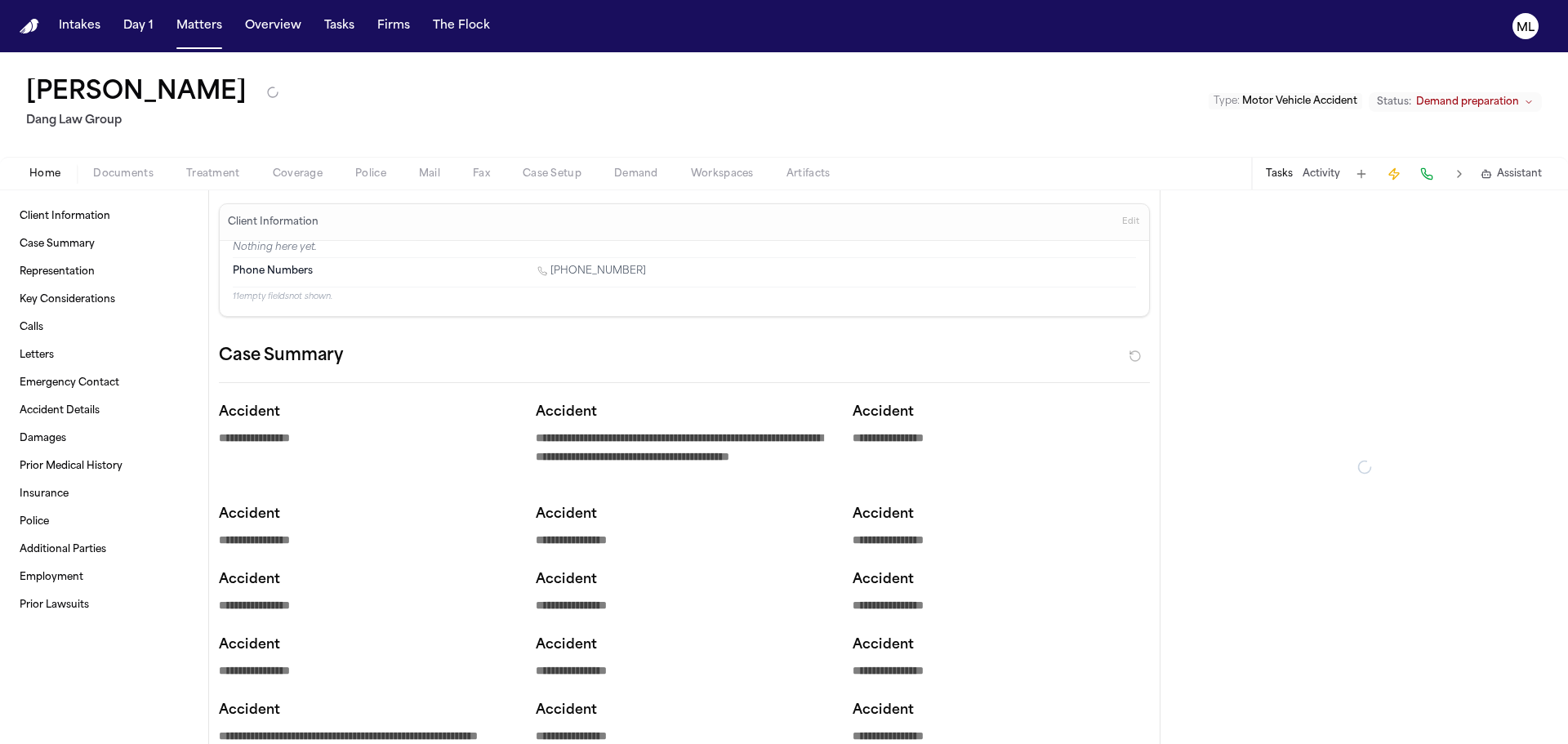
type textarea "*"
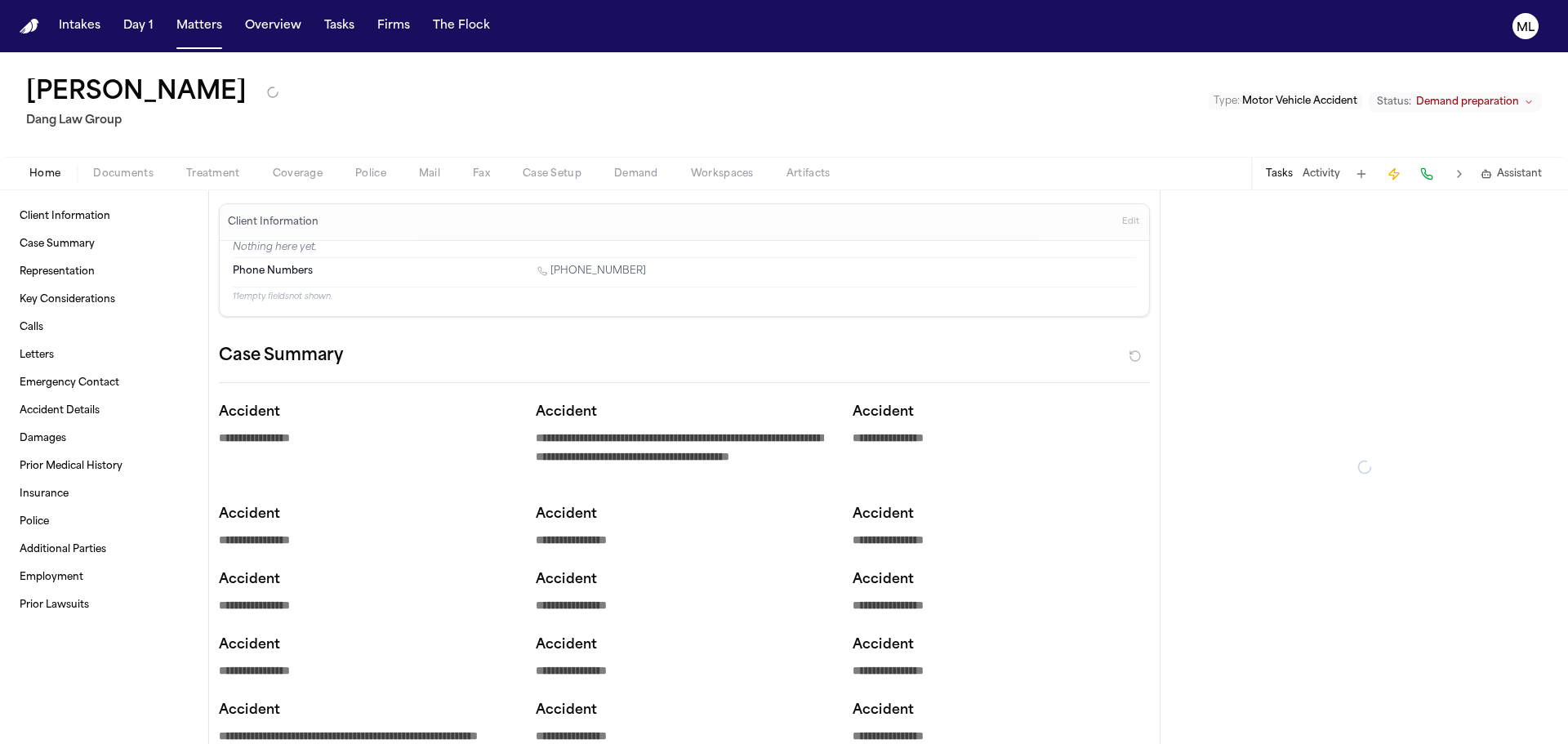
type textarea "*"
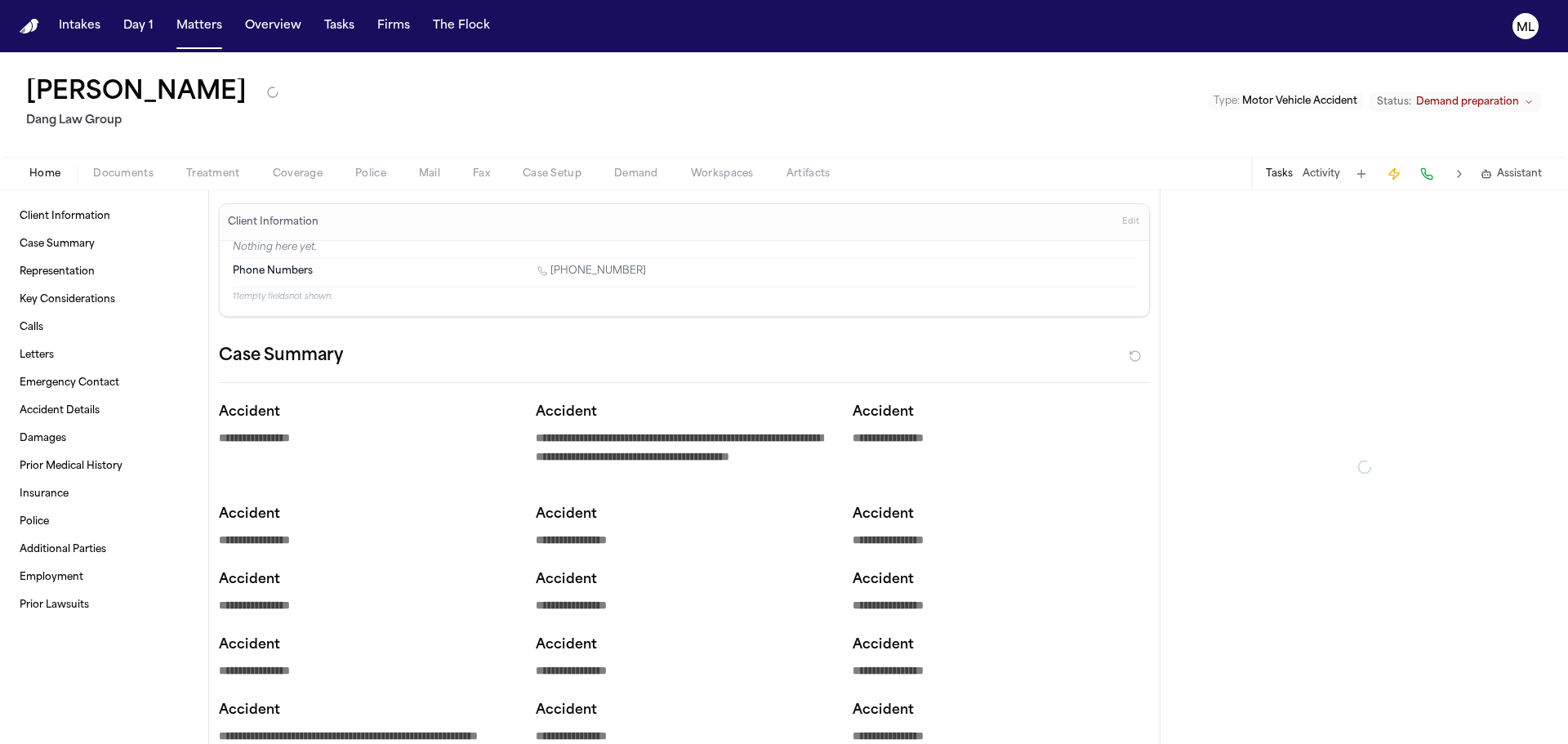
type textarea "*"
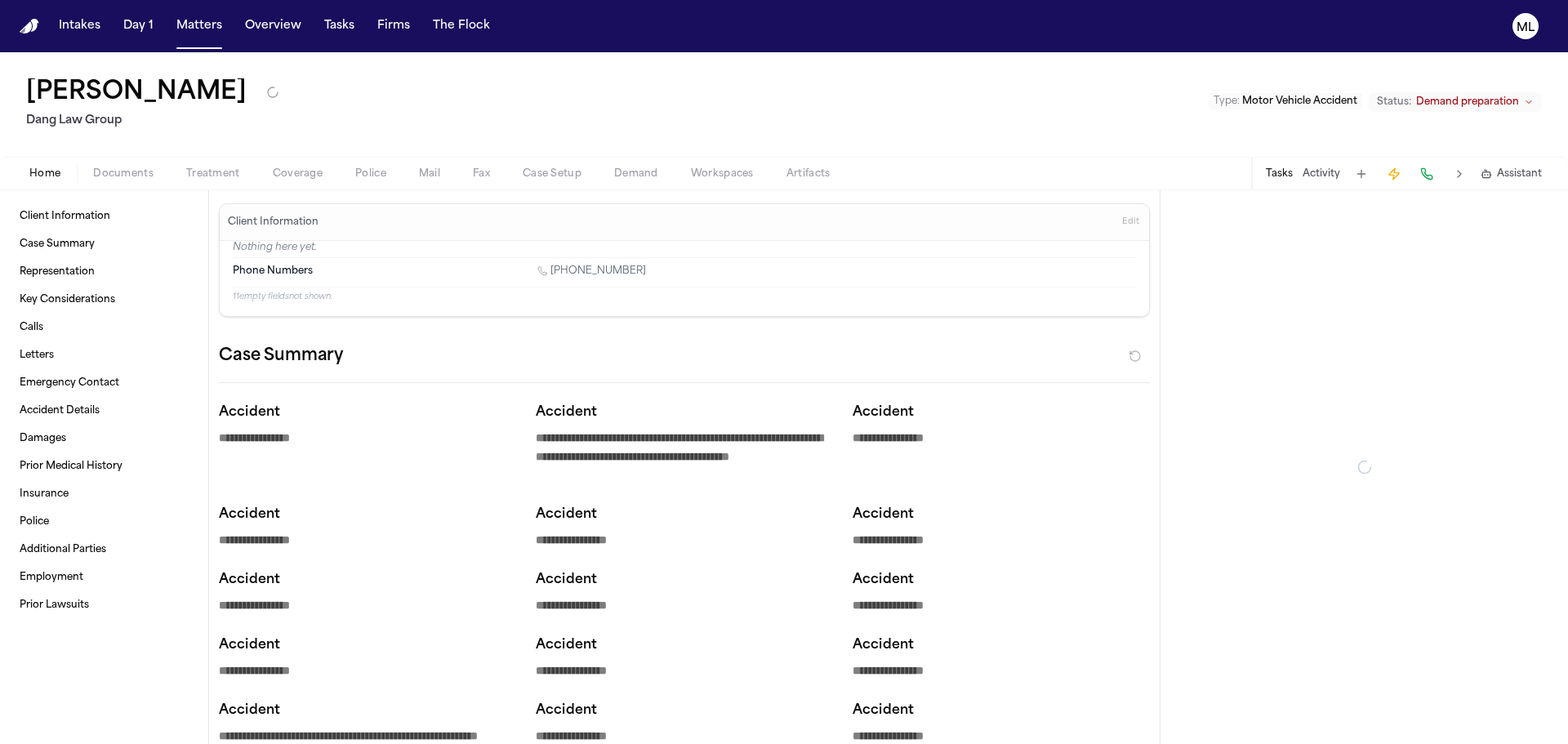
type textarea "*"
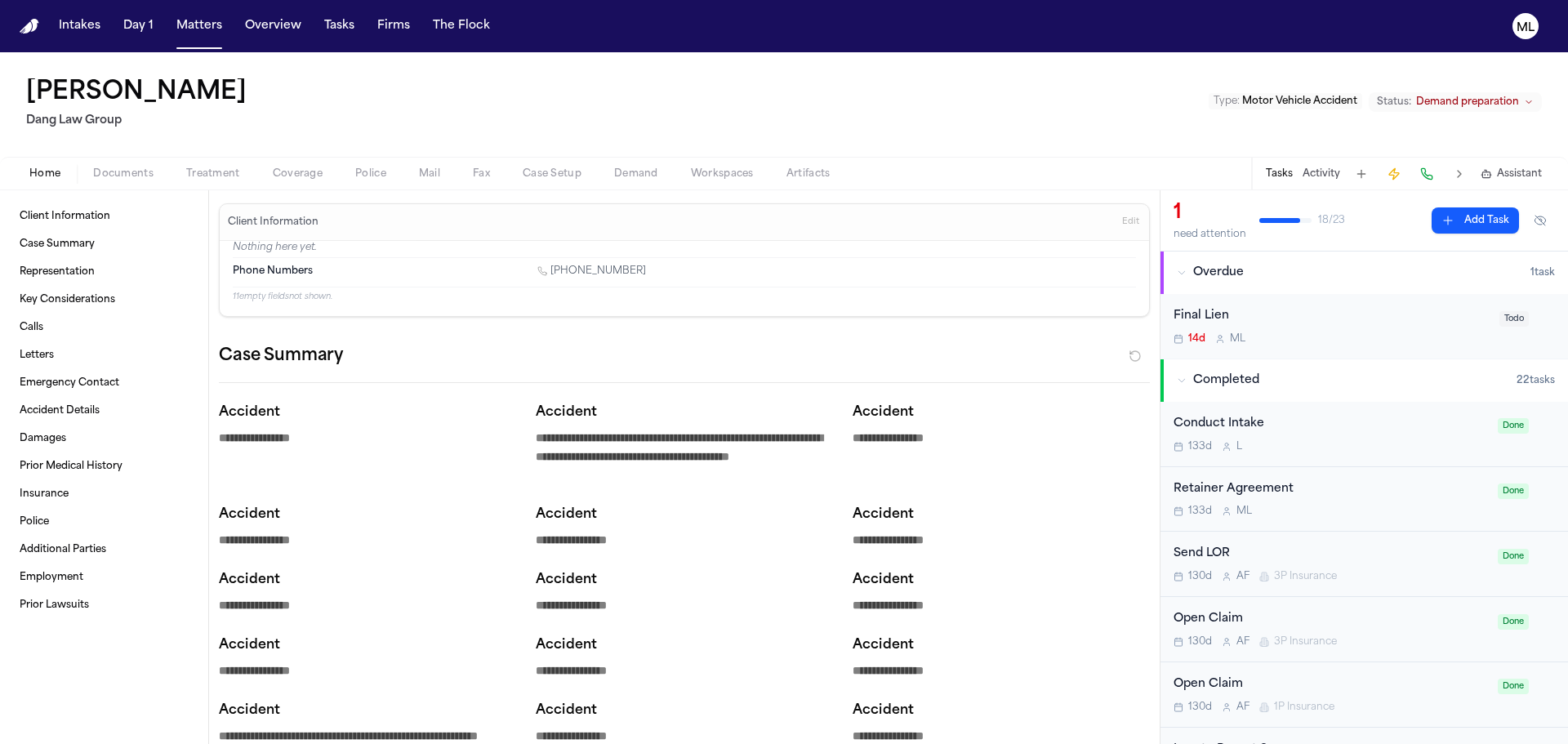
click at [114, 161] on div "Home Documents Treatment Coverage Police Mail Fax Case Setup Demand Workspaces …" at bounding box center [784, 173] width 1568 height 33
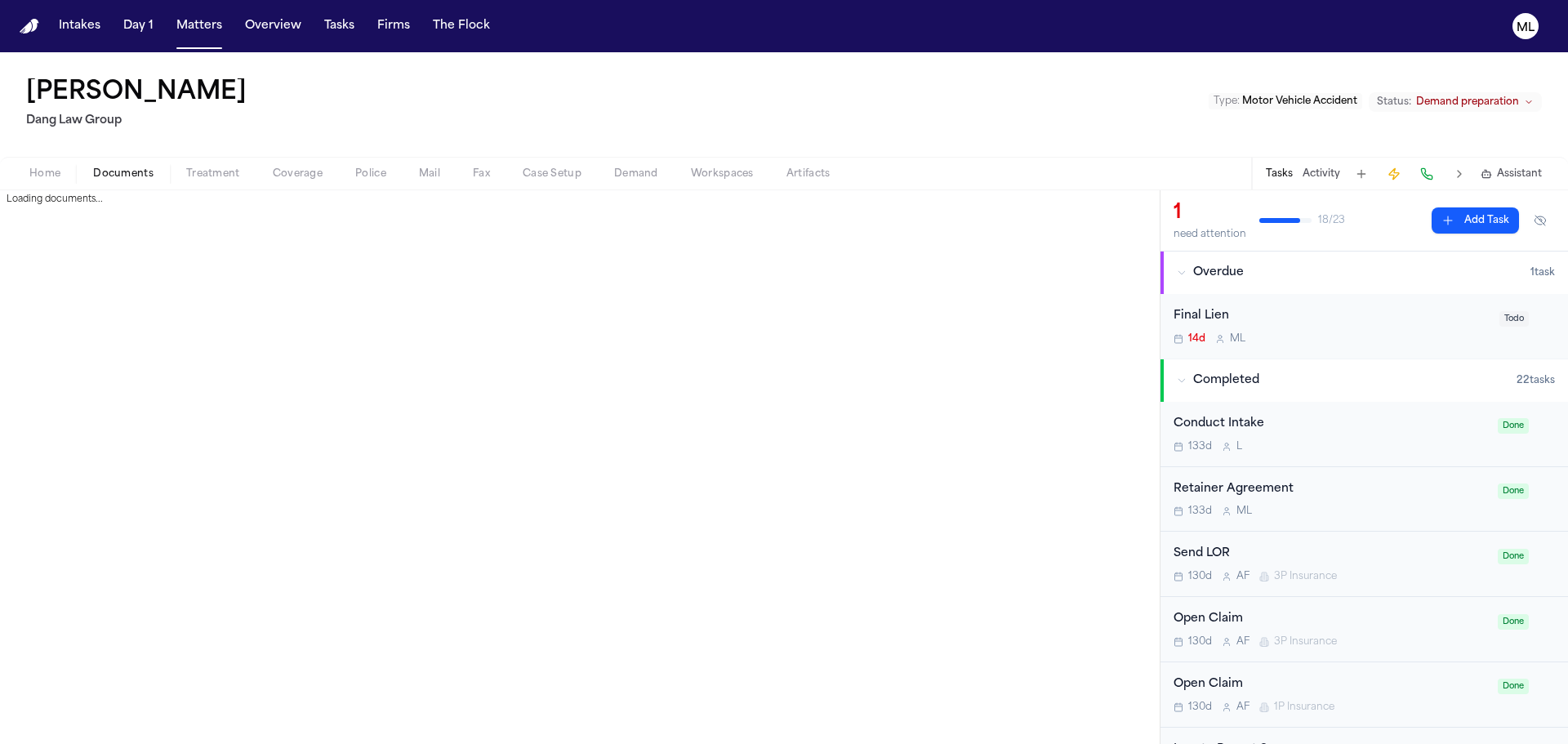
click at [116, 169] on span "Documents" at bounding box center [123, 173] width 60 height 13
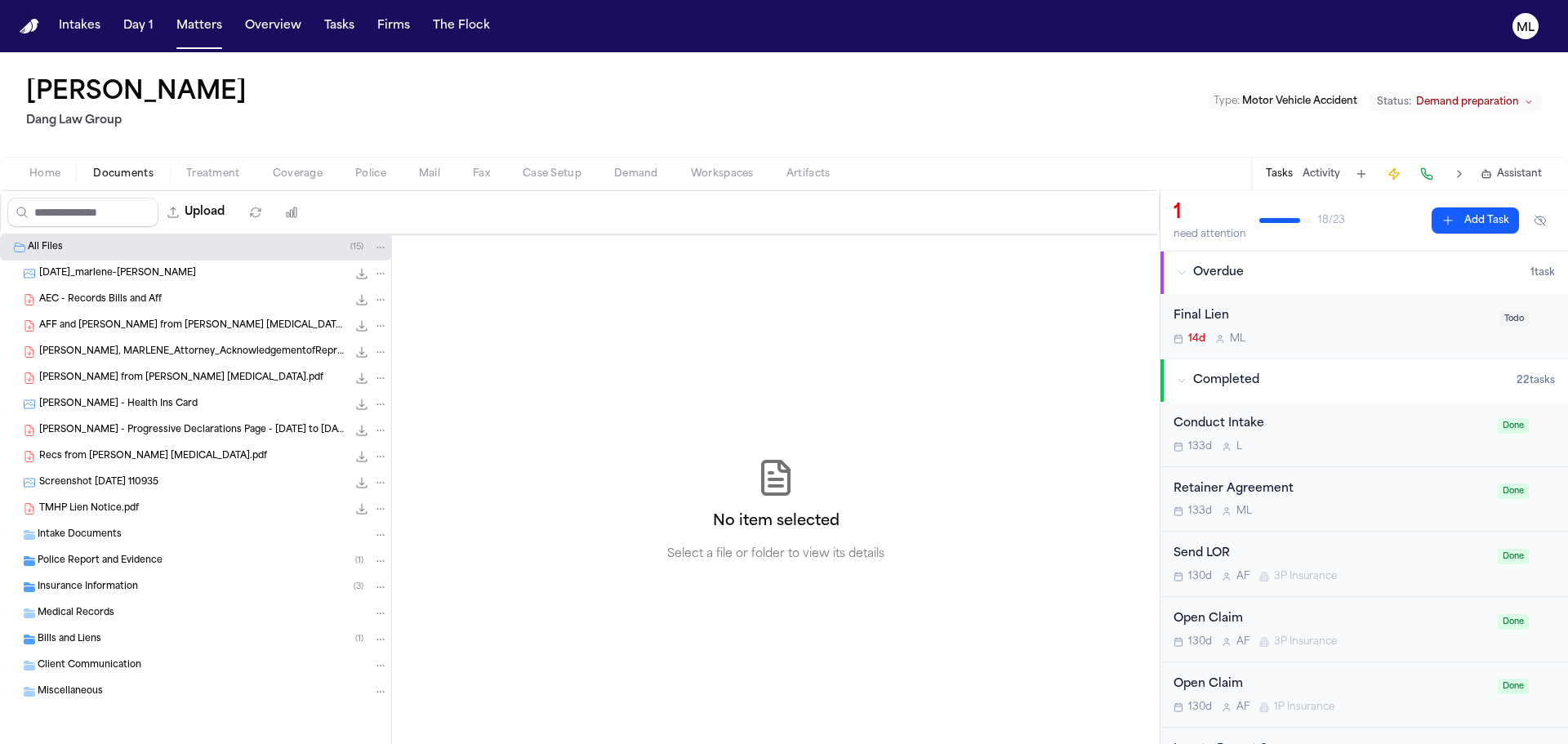
click at [364, 302] on icon "File: AEC - Records Bills and Aff" at bounding box center [362, 300] width 13 height 13
click at [360, 322] on icon "File: AFF and Bill from Kapsner Chiropractic.pdf" at bounding box center [362, 326] width 13 height 13
click at [363, 457] on icon "File: Recs from Kapsner Chiropractic.pdf" at bounding box center [362, 457] width 10 height 10
click at [362, 458] on icon "File: Recs from Kapsner Chiropractic.pdf" at bounding box center [362, 457] width 10 height 10
click at [361, 375] on icon "File: Bill from Kapsner Chiropractic.pdf" at bounding box center [362, 378] width 13 height 13
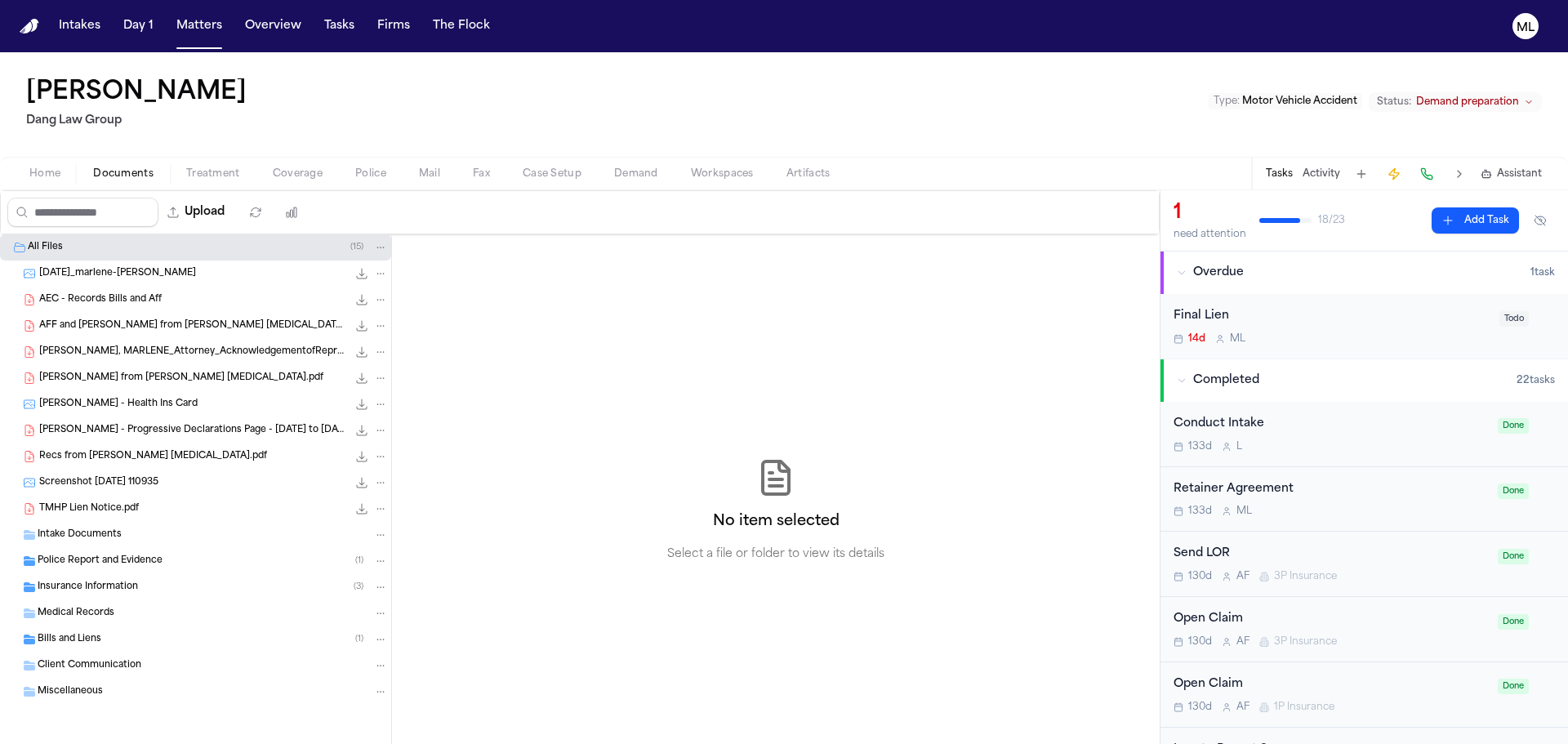
click at [363, 322] on icon "File: AFF and Bill from Kapsner Chiropractic.pdf" at bounding box center [362, 326] width 13 height 13
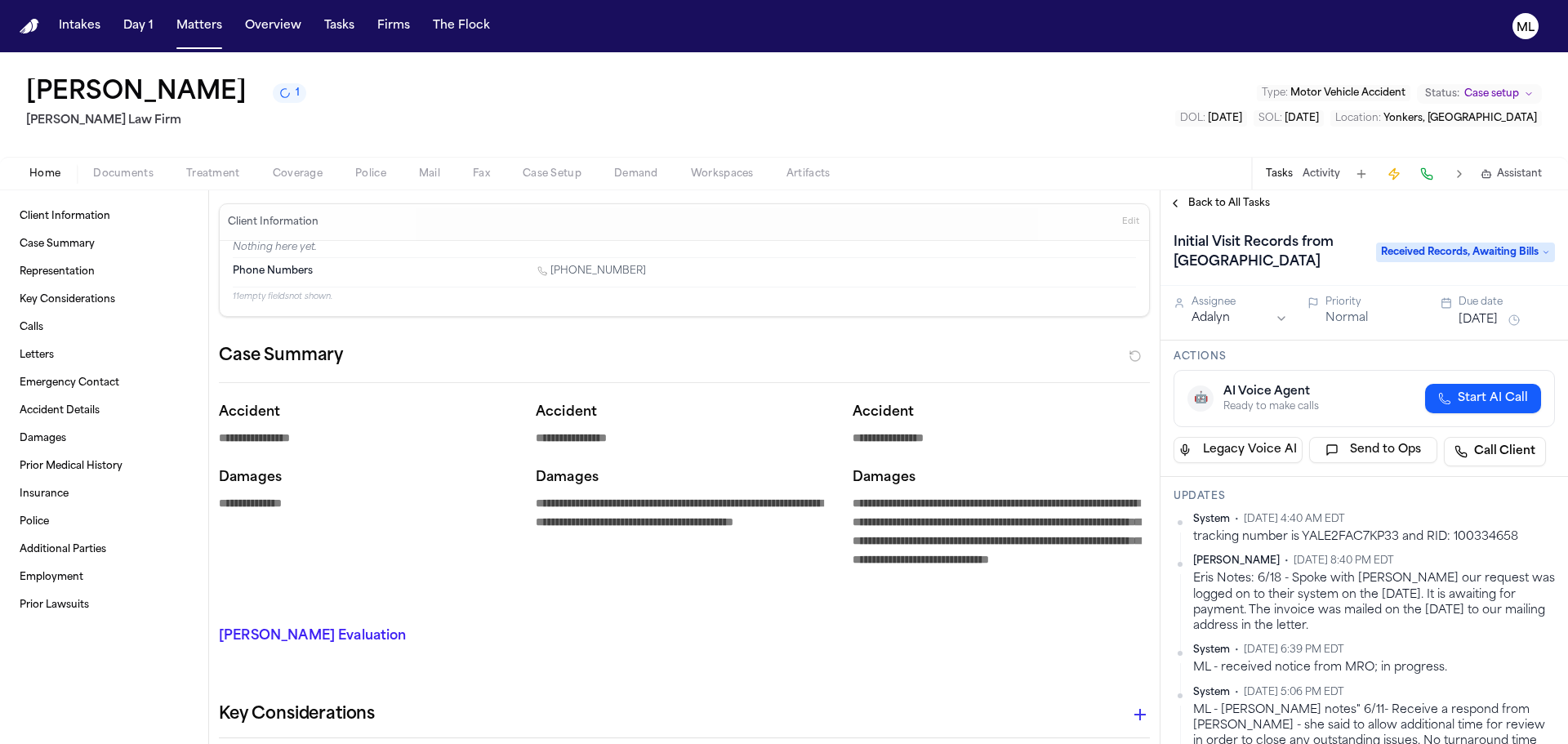
click at [1216, 316] on html "**********" at bounding box center [784, 372] width 1568 height 744
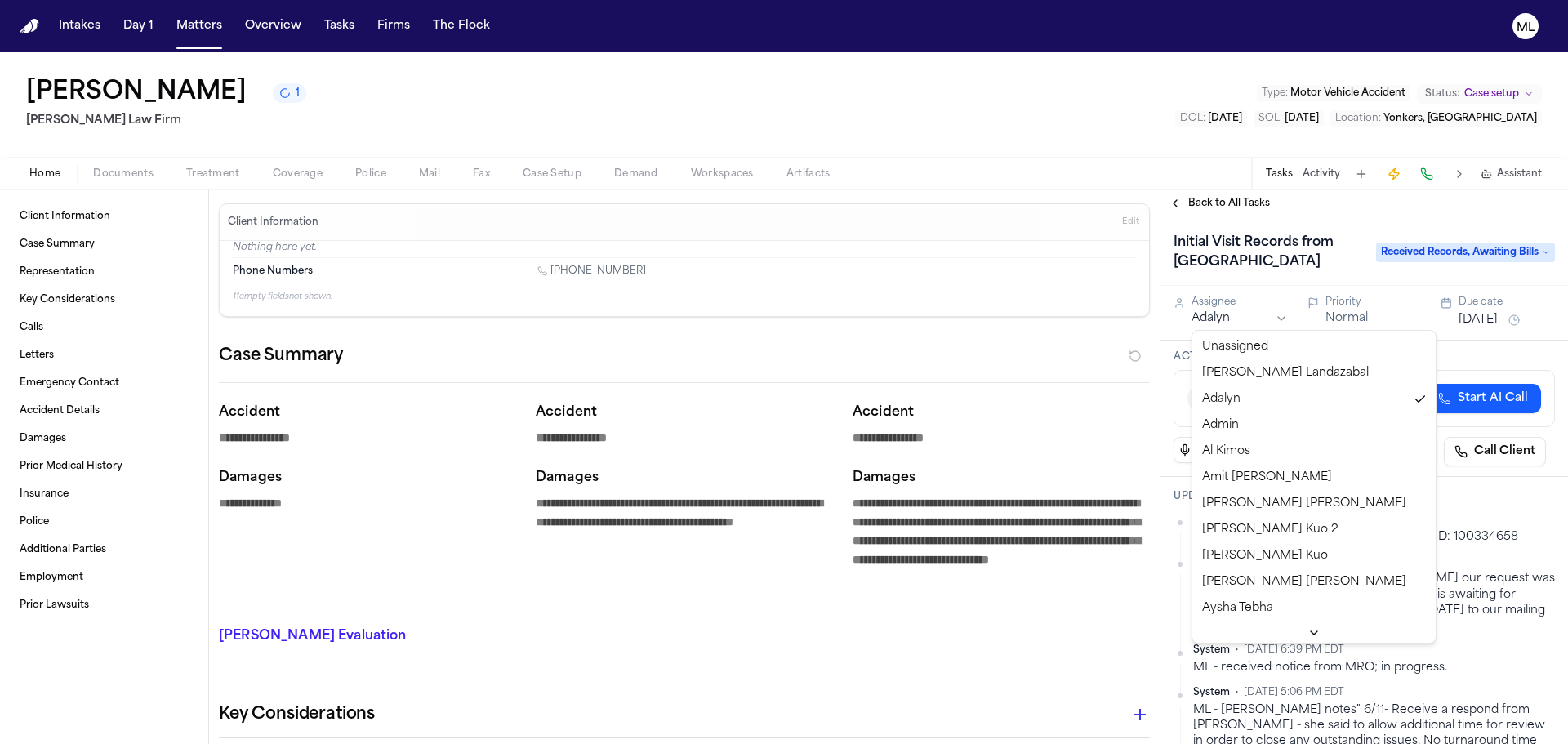
click at [1212, 316] on html "**********" at bounding box center [784, 372] width 1568 height 744
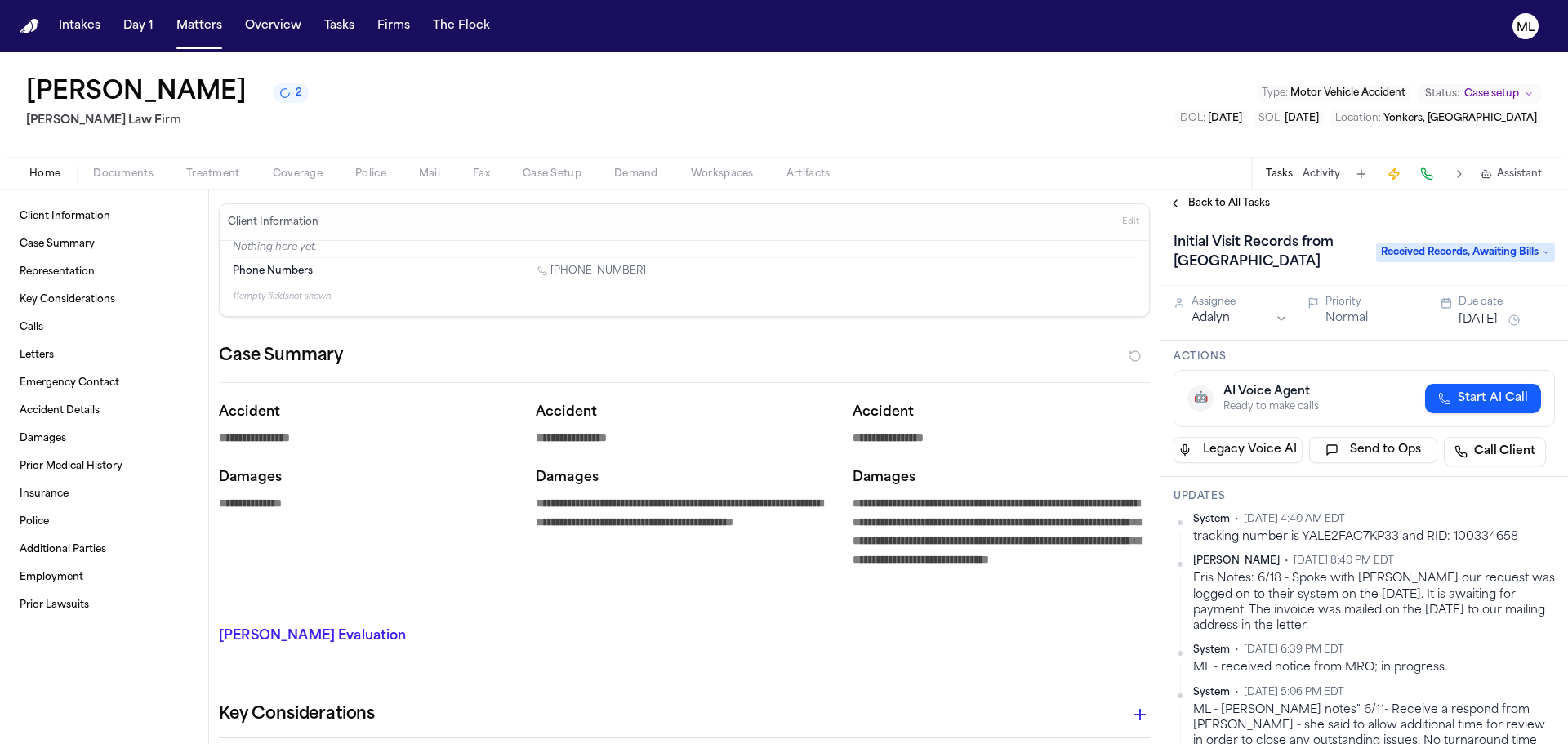
click at [1491, 318] on button "[DATE]" at bounding box center [1478, 320] width 39 height 17
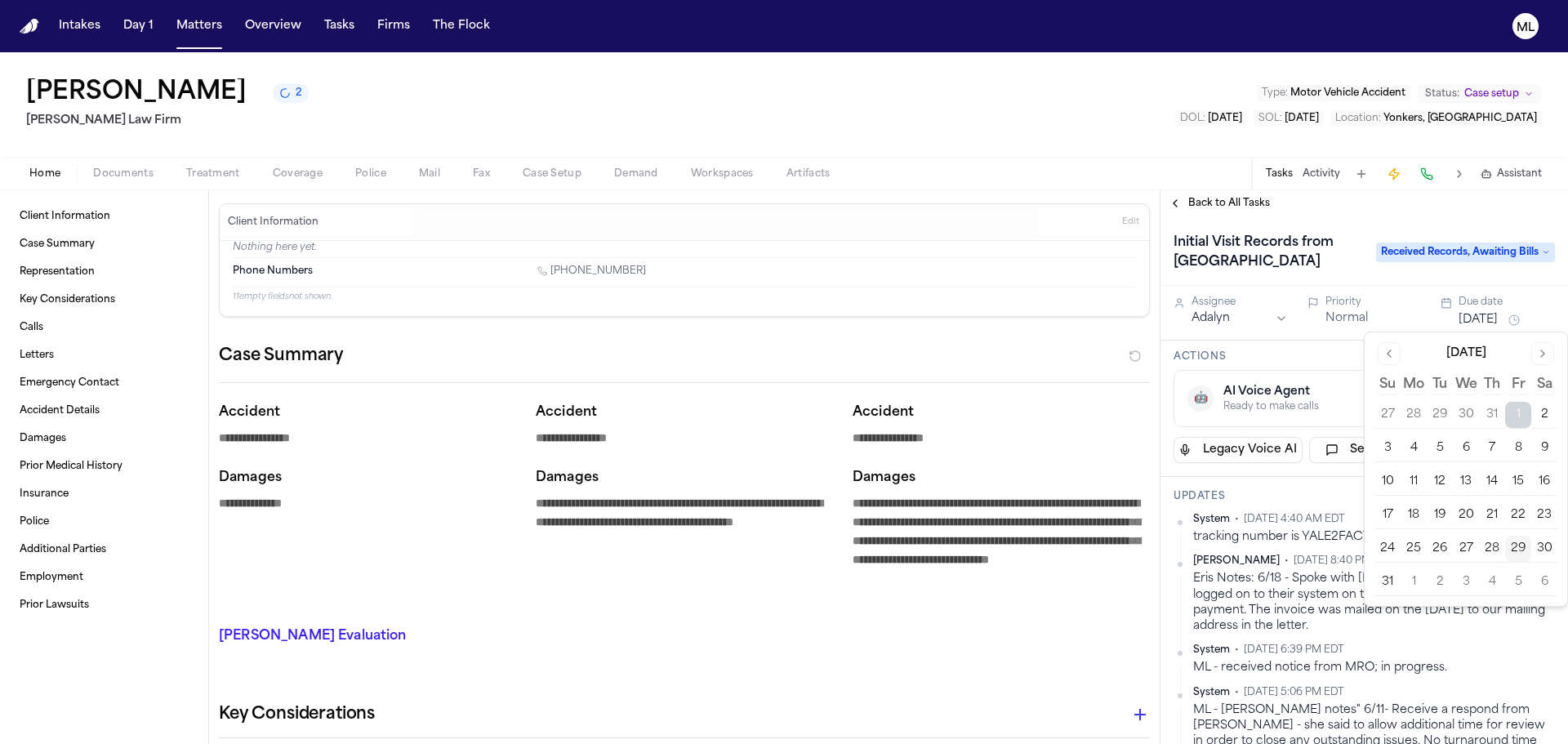
click at [1448, 579] on button "2" at bounding box center [1440, 583] width 26 height 26
click at [1240, 199] on span "Back to All Tasks" at bounding box center [1229, 203] width 82 height 13
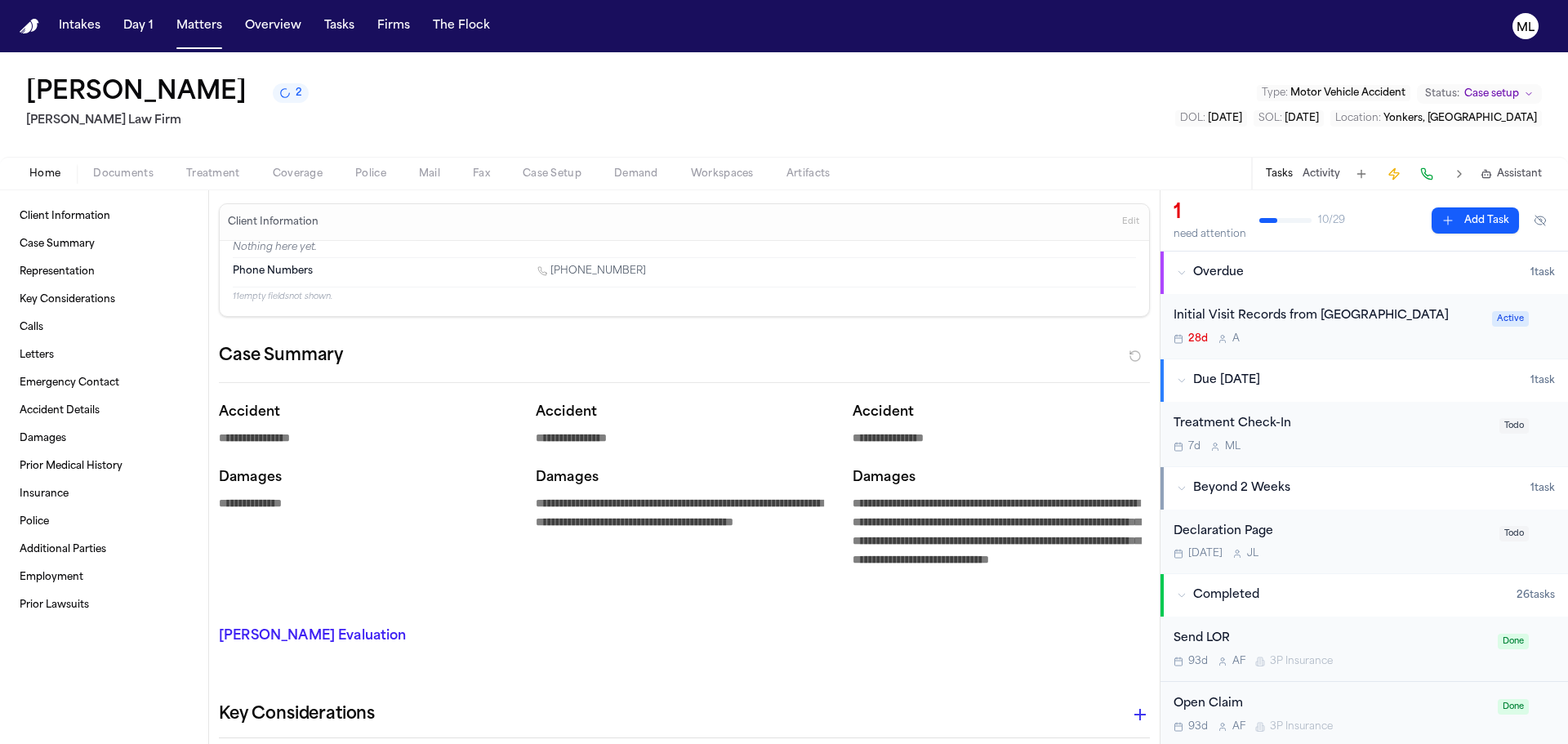
click at [1240, 199] on div "1 need attention 10 / 29 Add Task" at bounding box center [1364, 220] width 408 height 61
click at [180, 22] on button "Matters" at bounding box center [199, 26] width 59 height 30
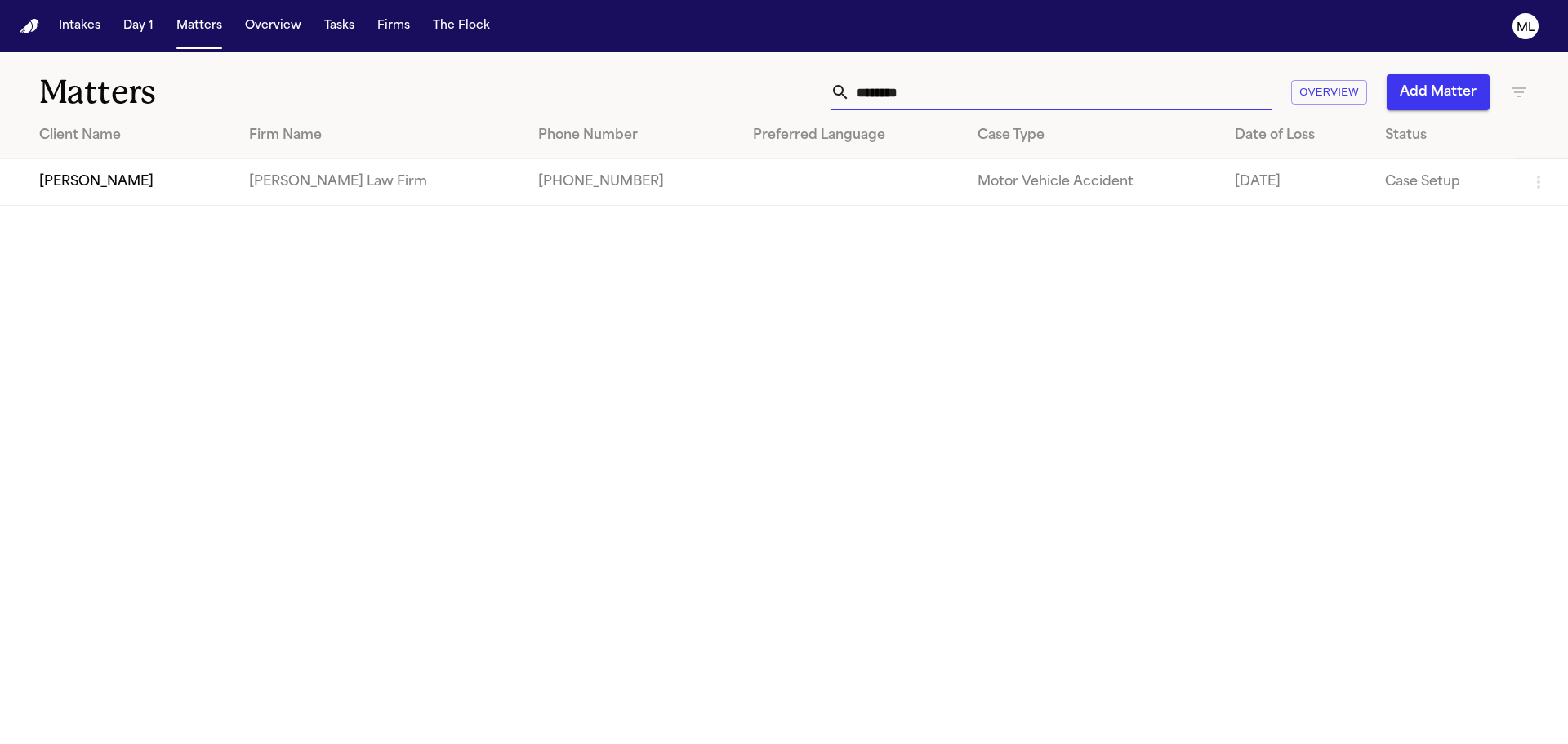
drag, startPoint x: 907, startPoint y: 80, endPoint x: 792, endPoint y: 85, distance: 115.1
click at [792, 85] on div "******* Overview Add Matter" at bounding box center [1001, 91] width 1056 height 36
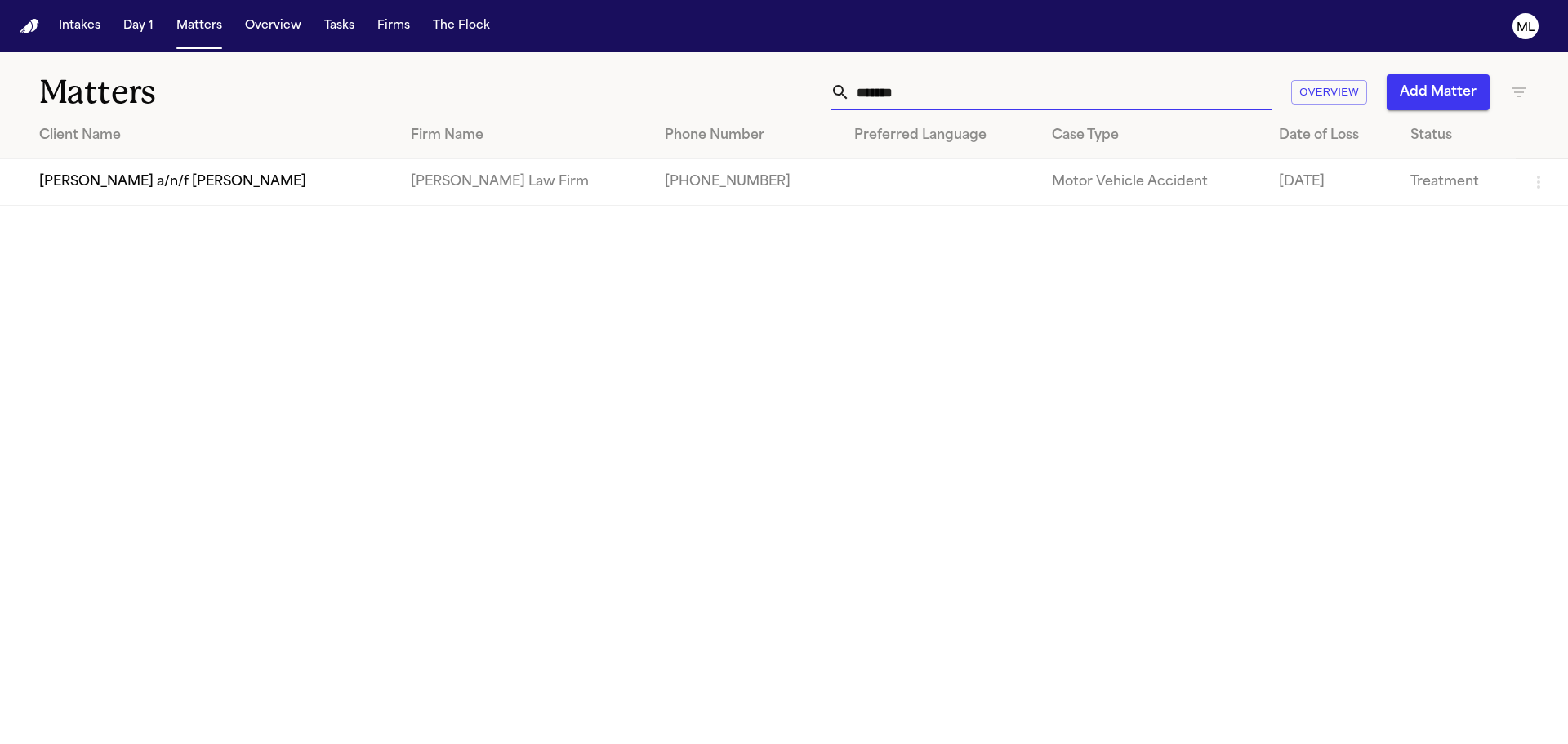
type input "*******"
click at [159, 151] on th "Client Name" at bounding box center [199, 135] width 398 height 46
click at [160, 195] on td "[PERSON_NAME] a/n/f [PERSON_NAME]" at bounding box center [199, 182] width 398 height 46
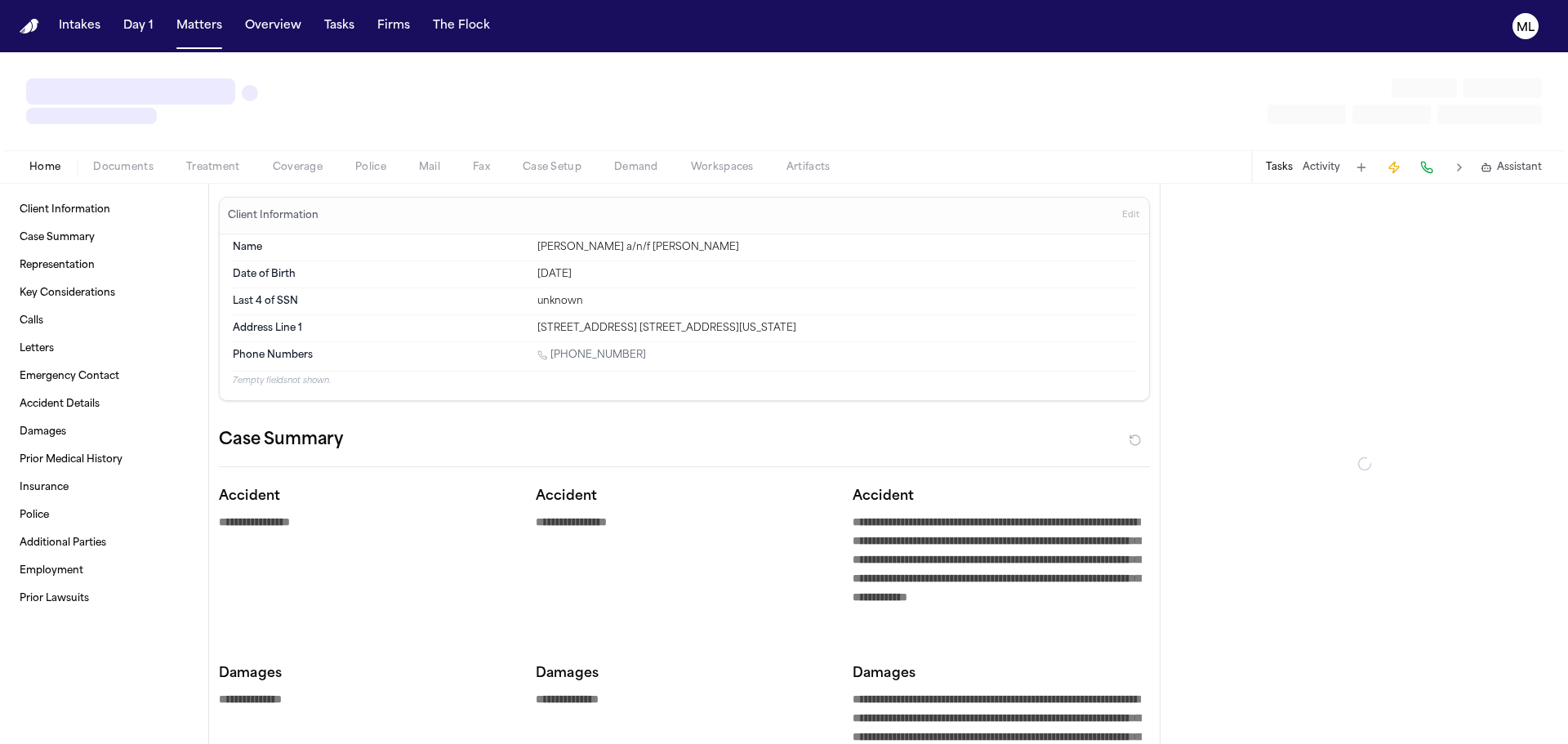
type textarea "*"
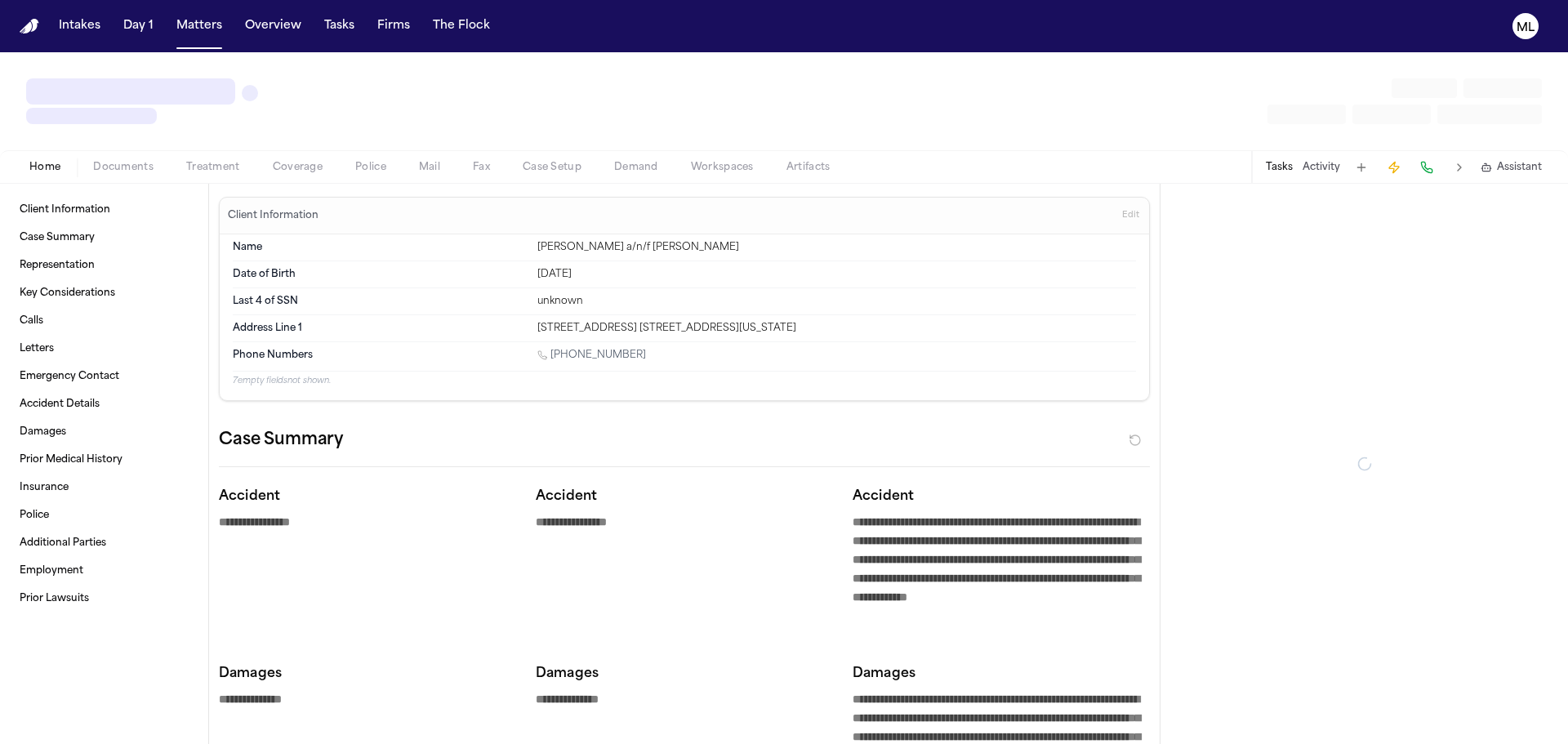
type textarea "*"
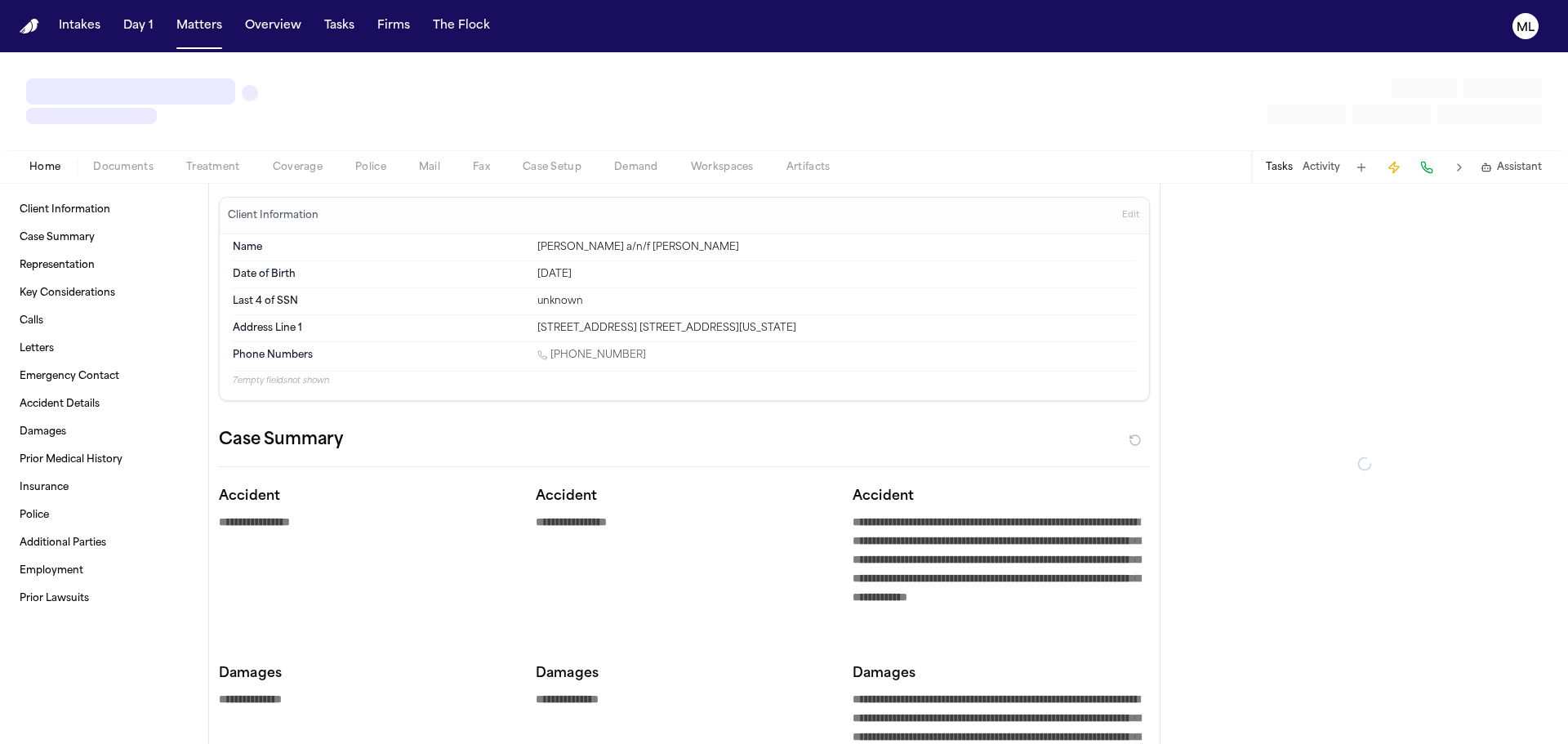
type textarea "*"
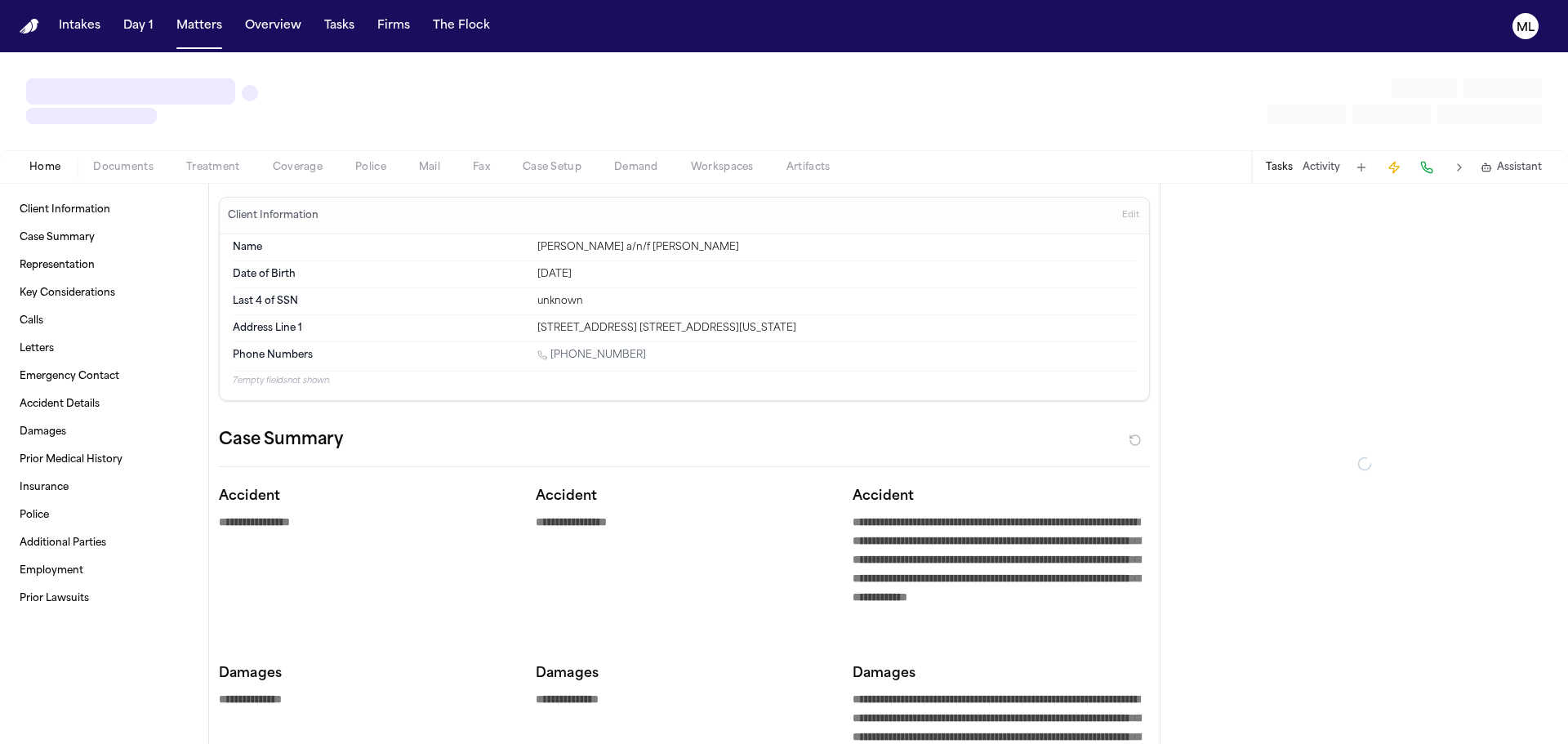
type textarea "*"
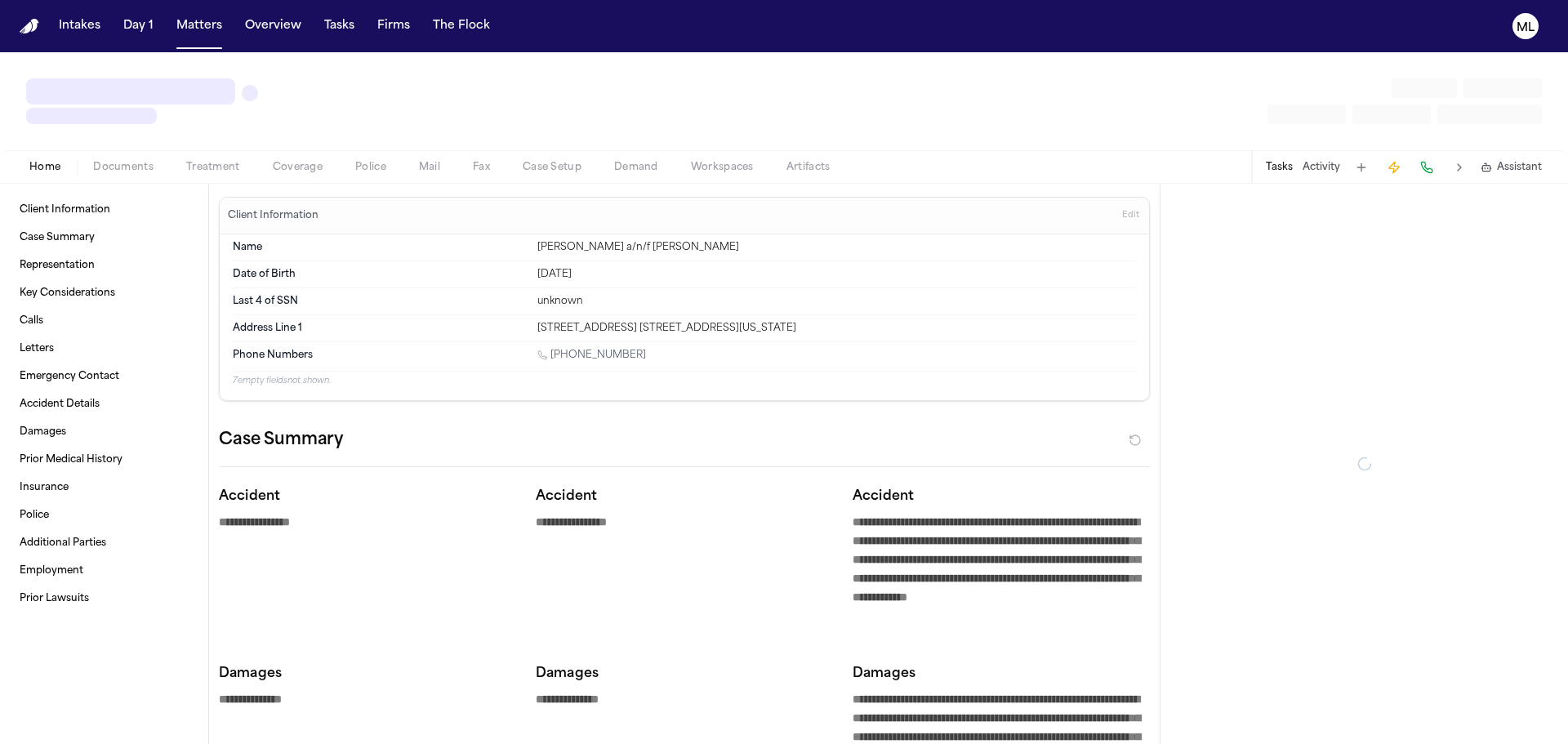
type textarea "*"
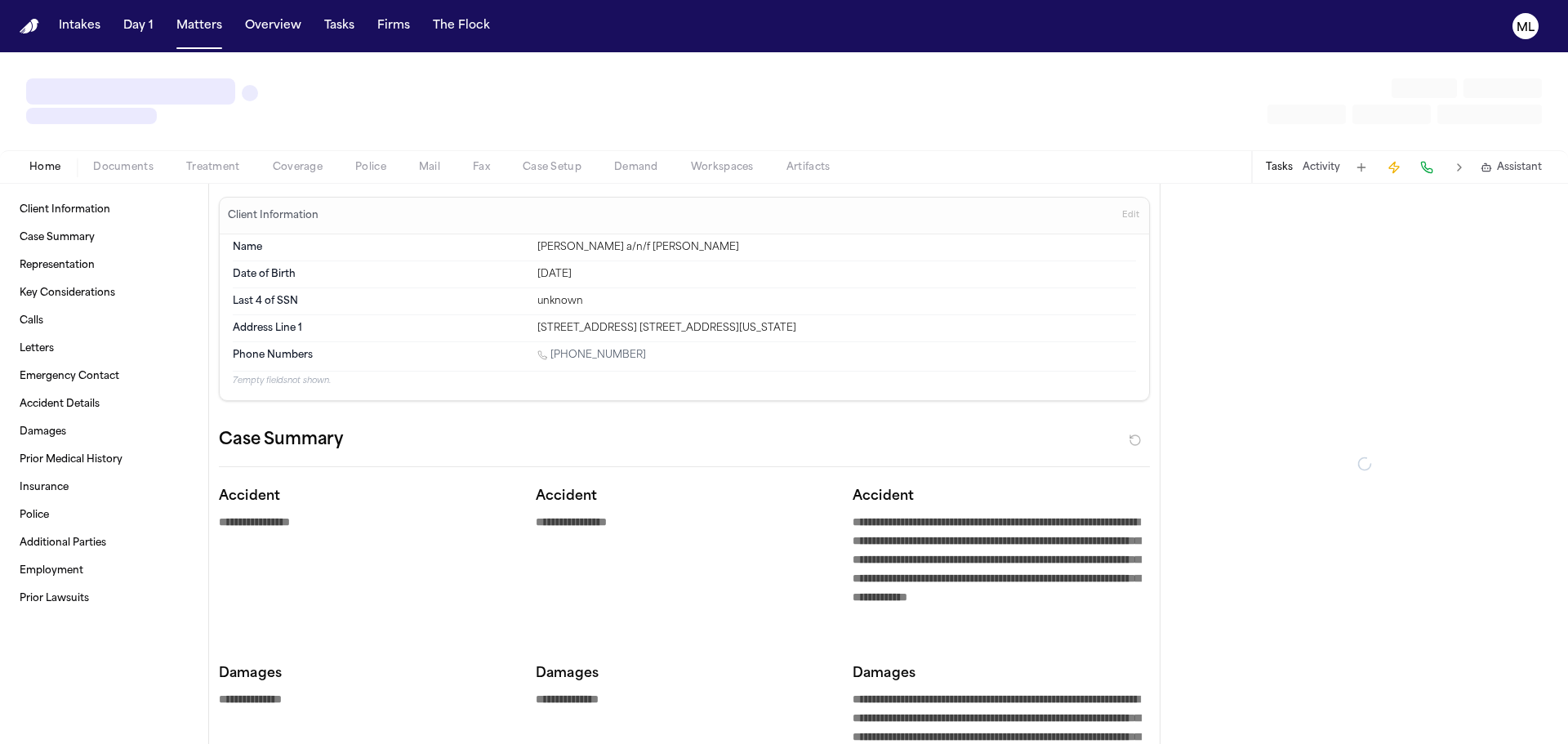
type textarea "*"
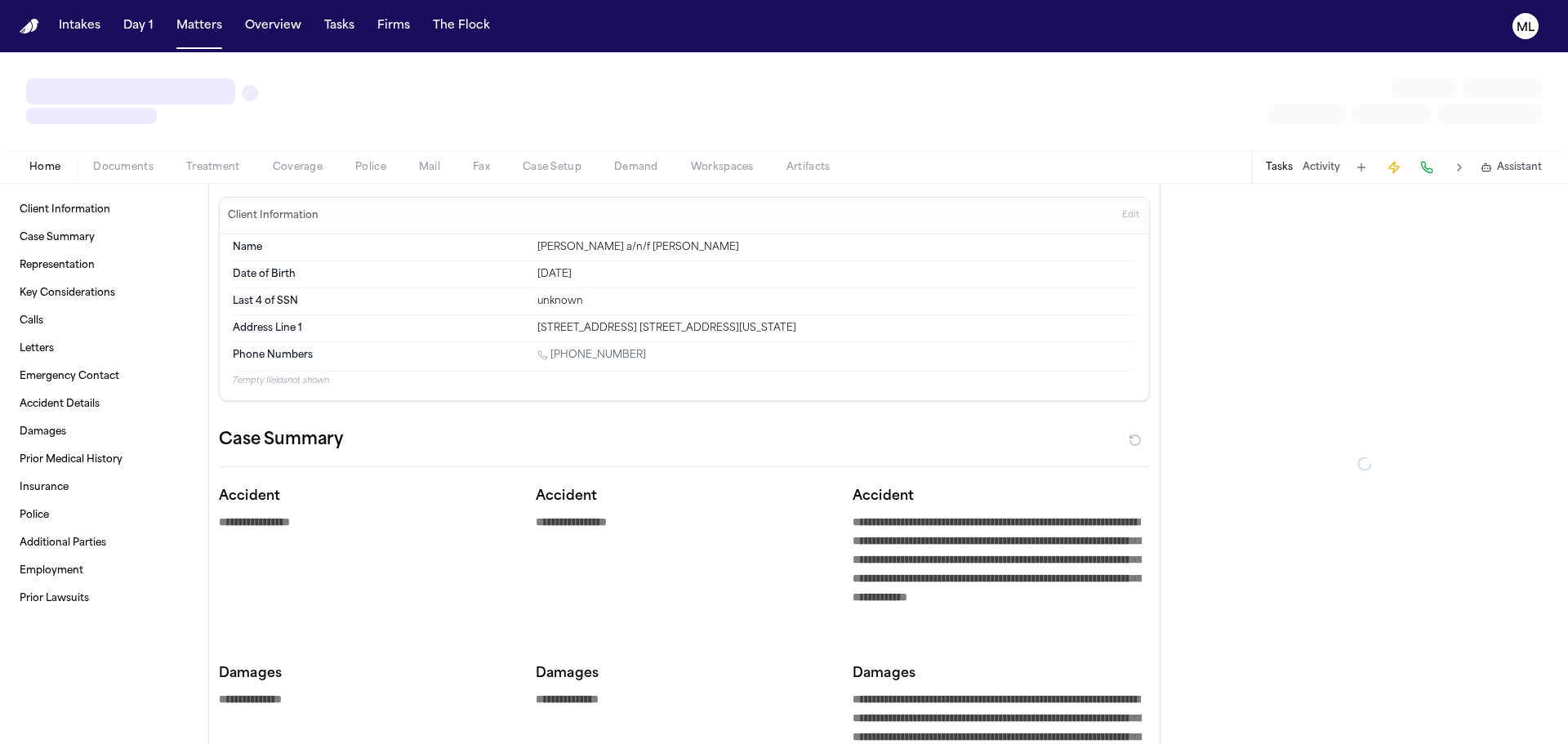
type textarea "*"
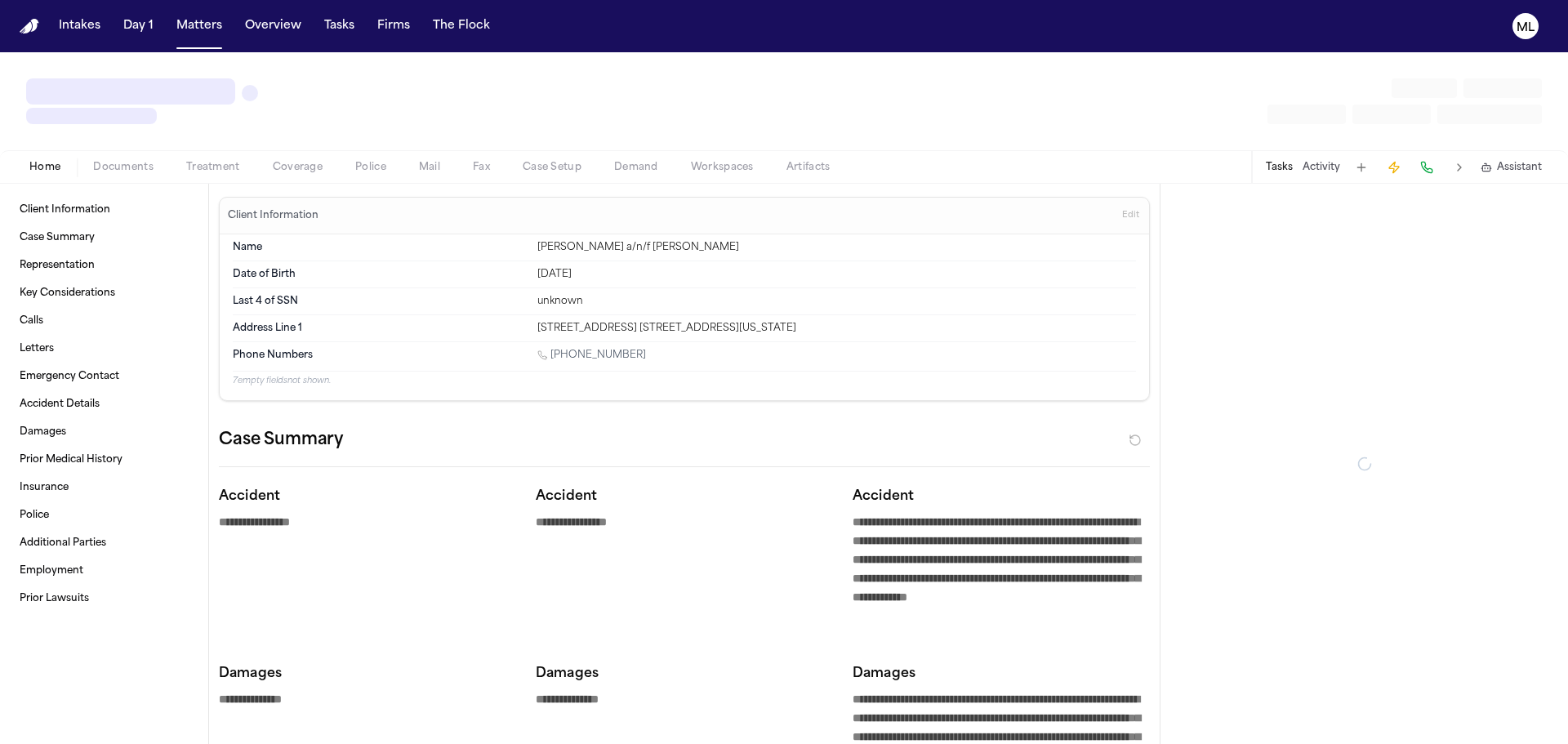
type textarea "*"
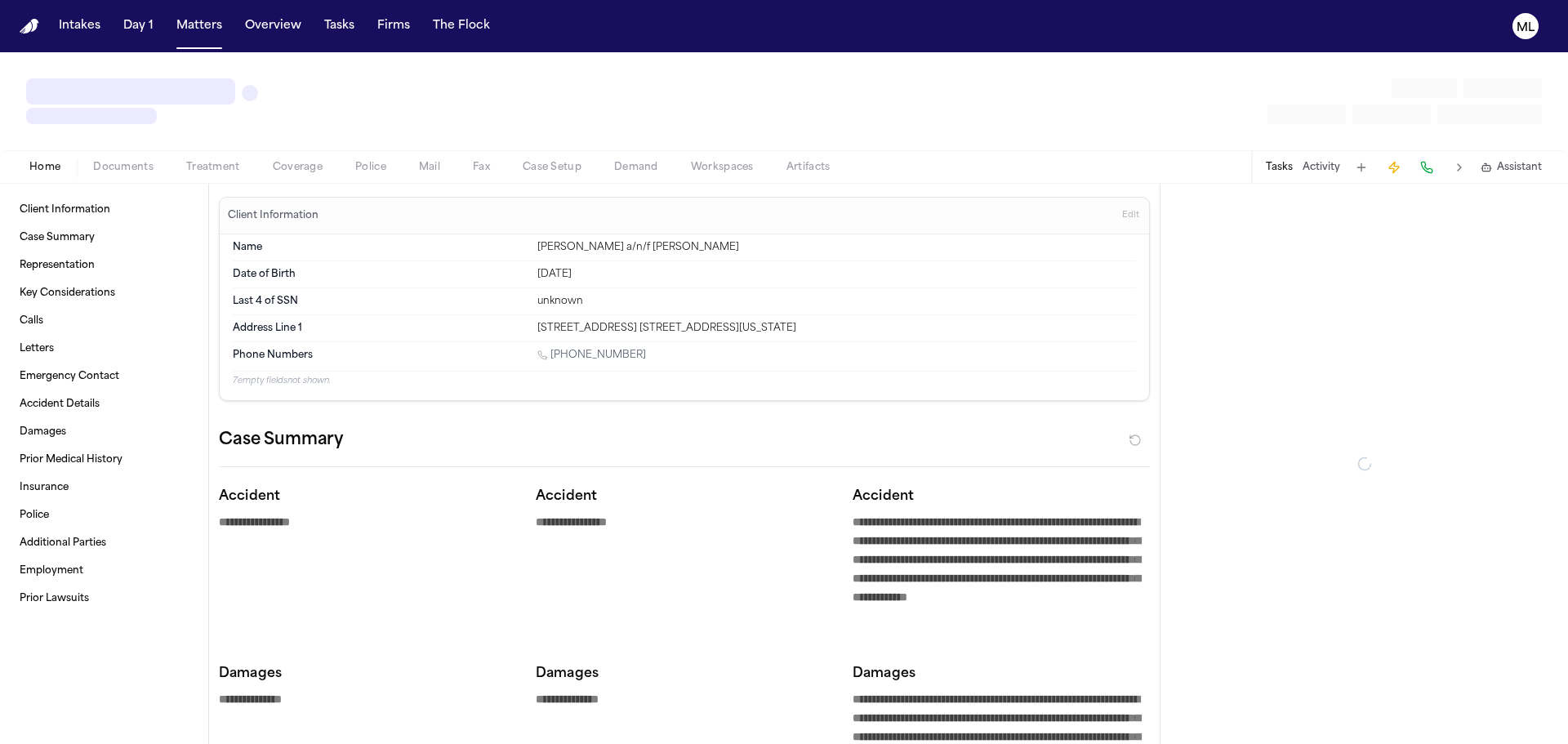
type textarea "*"
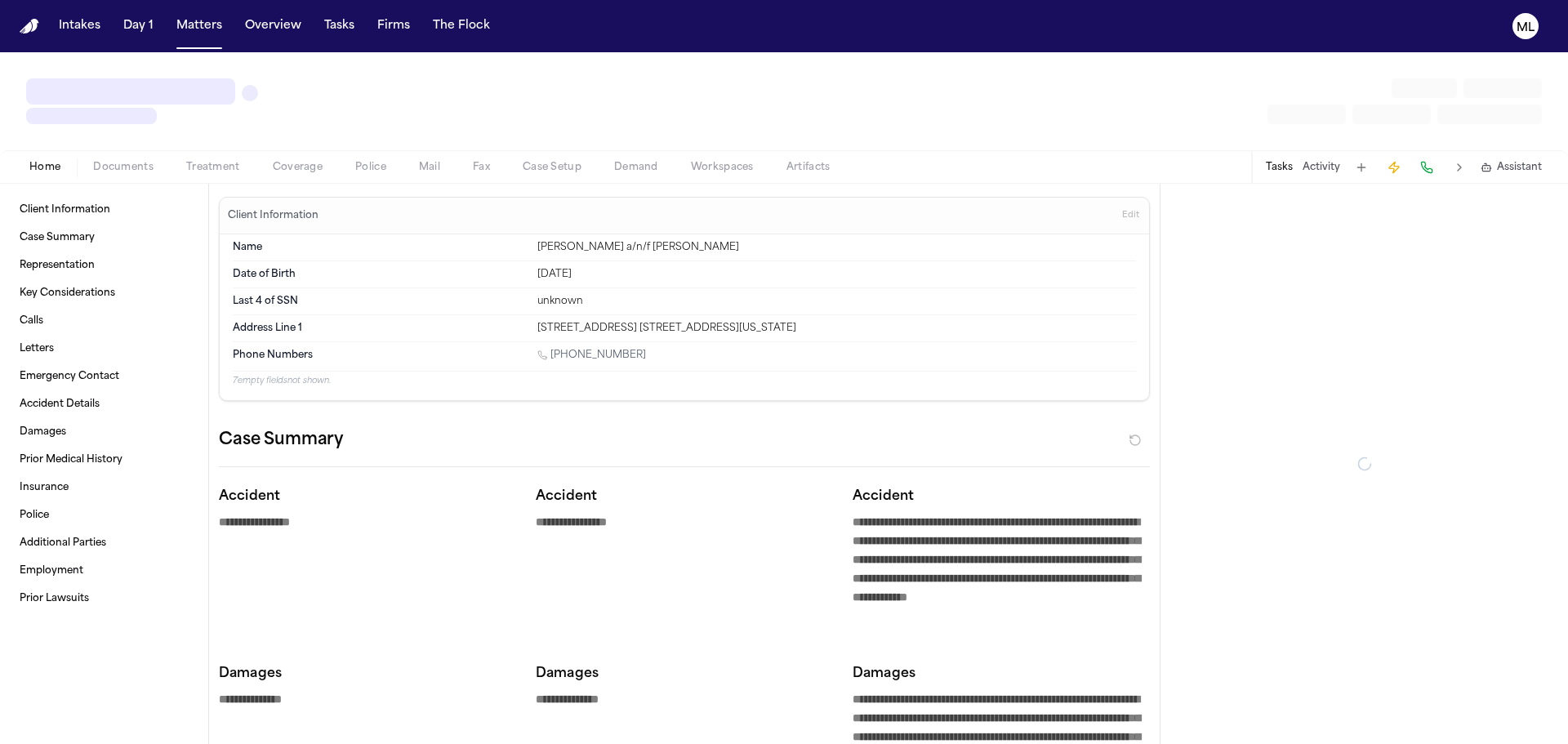
type textarea "*"
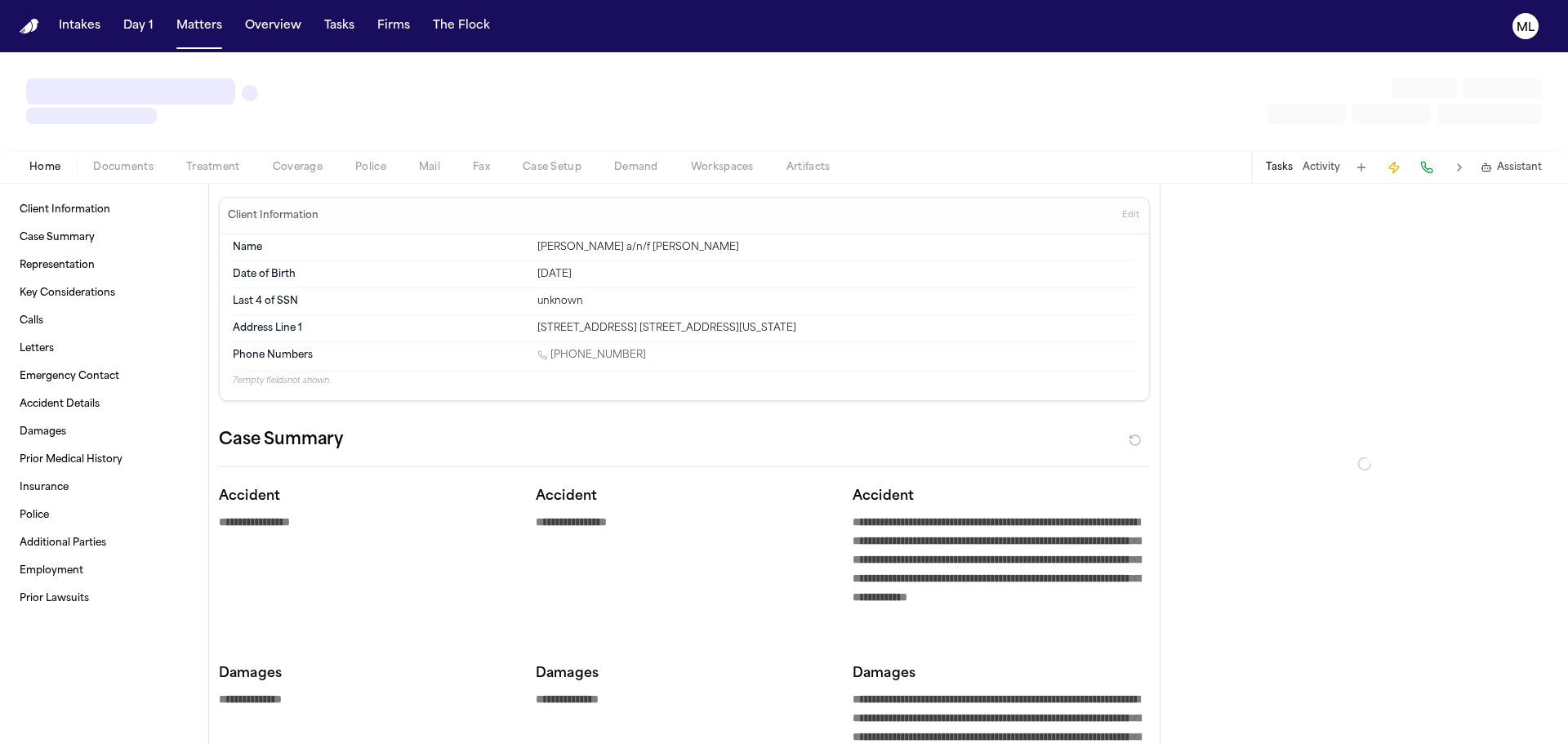
type textarea "*"
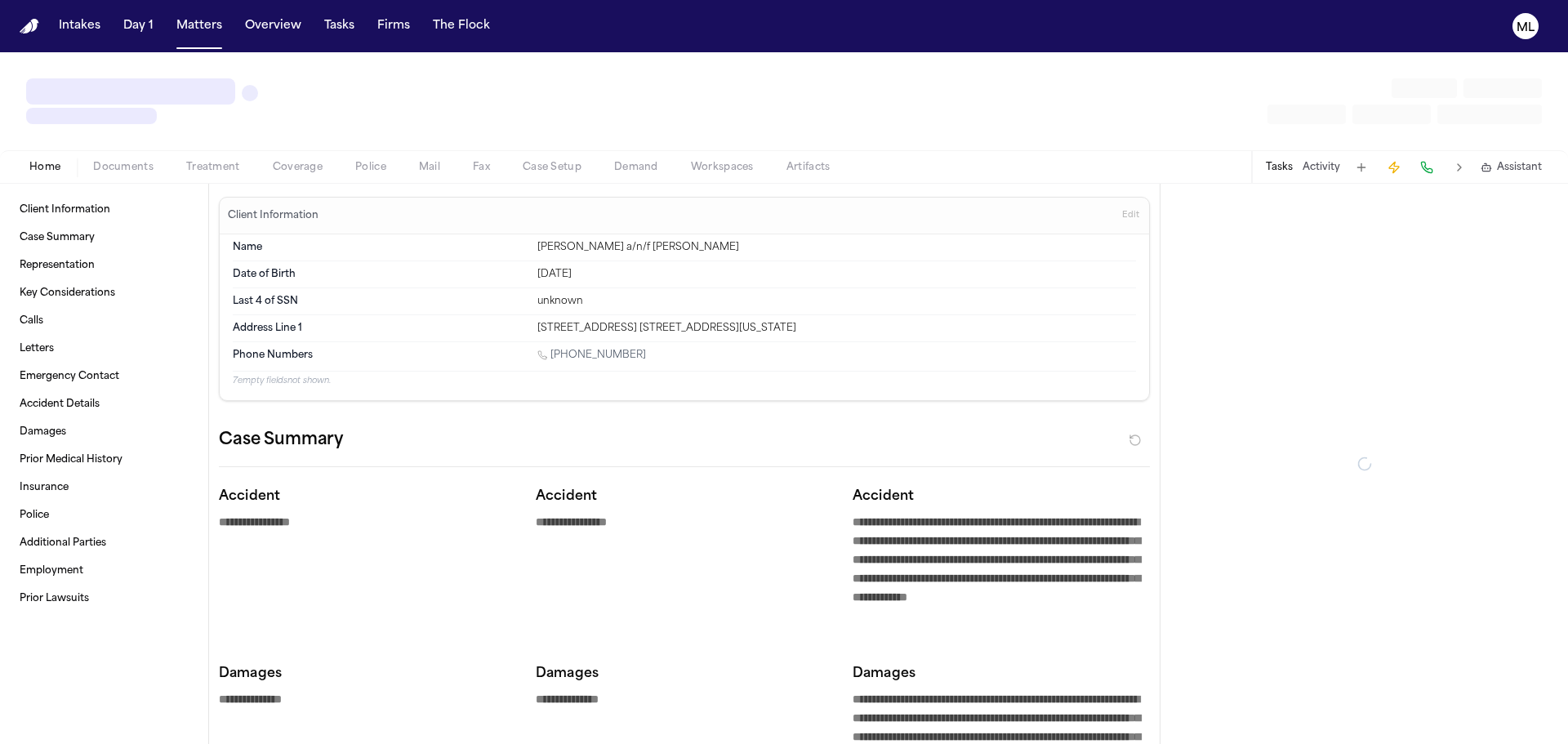
type textarea "*"
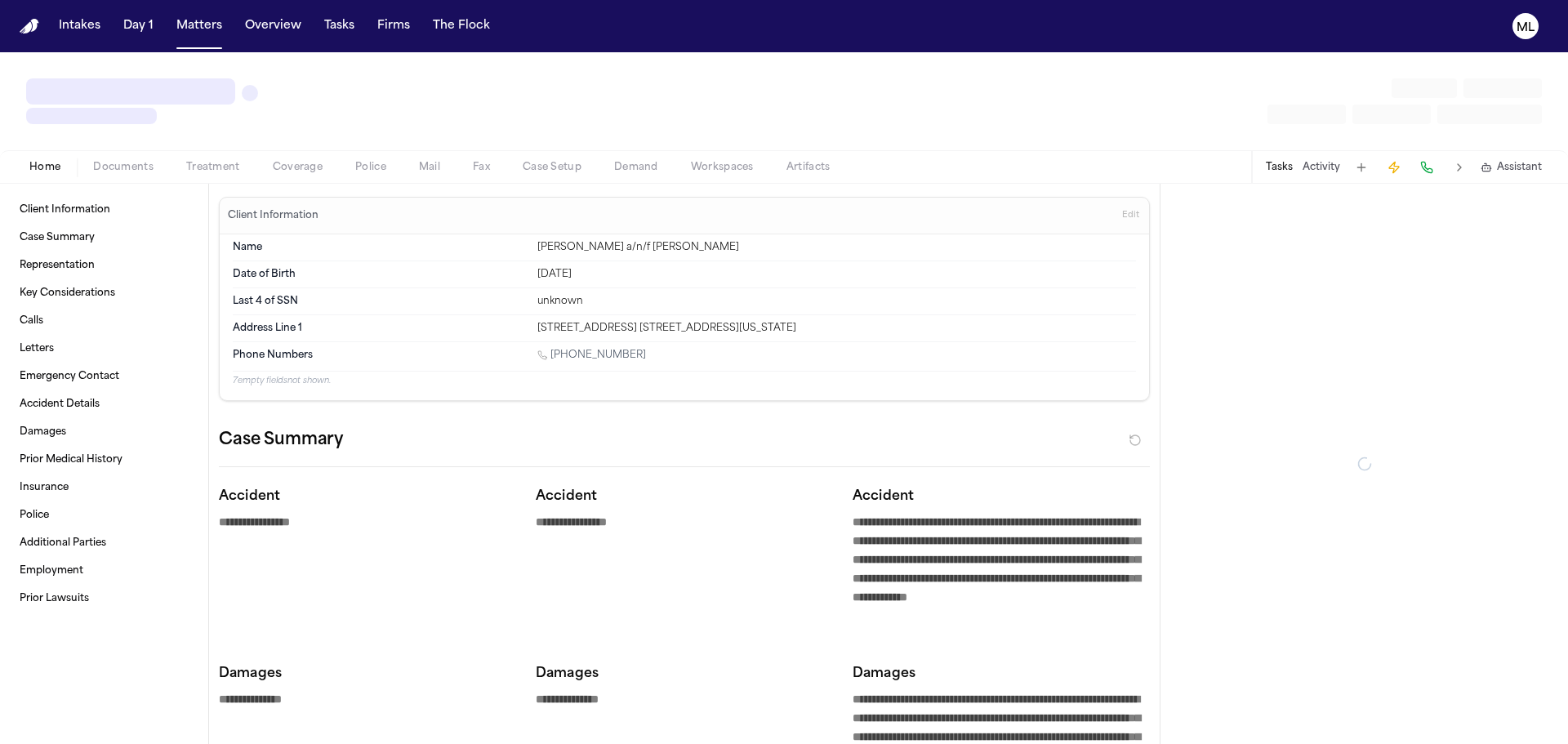
type textarea "*"
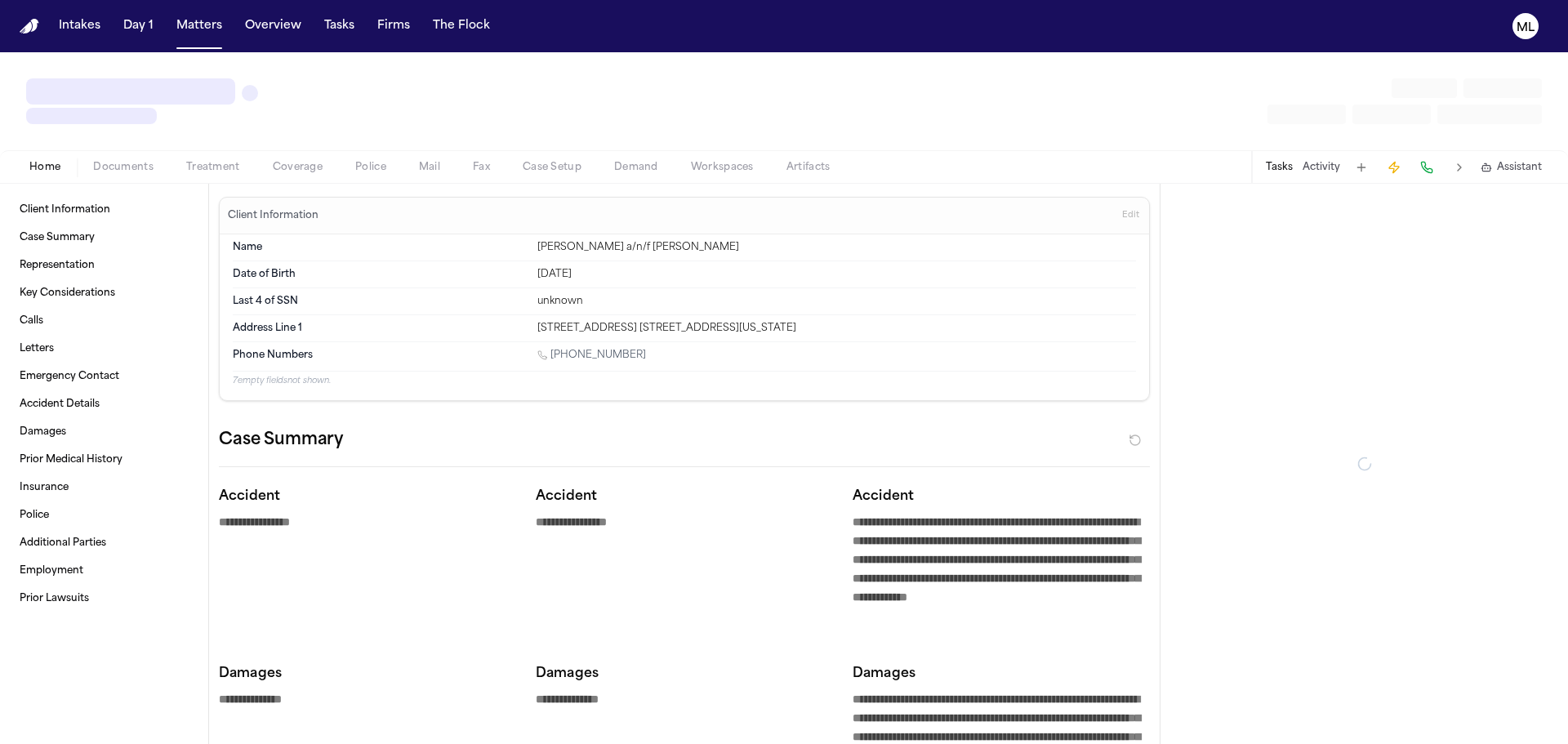
type textarea "*"
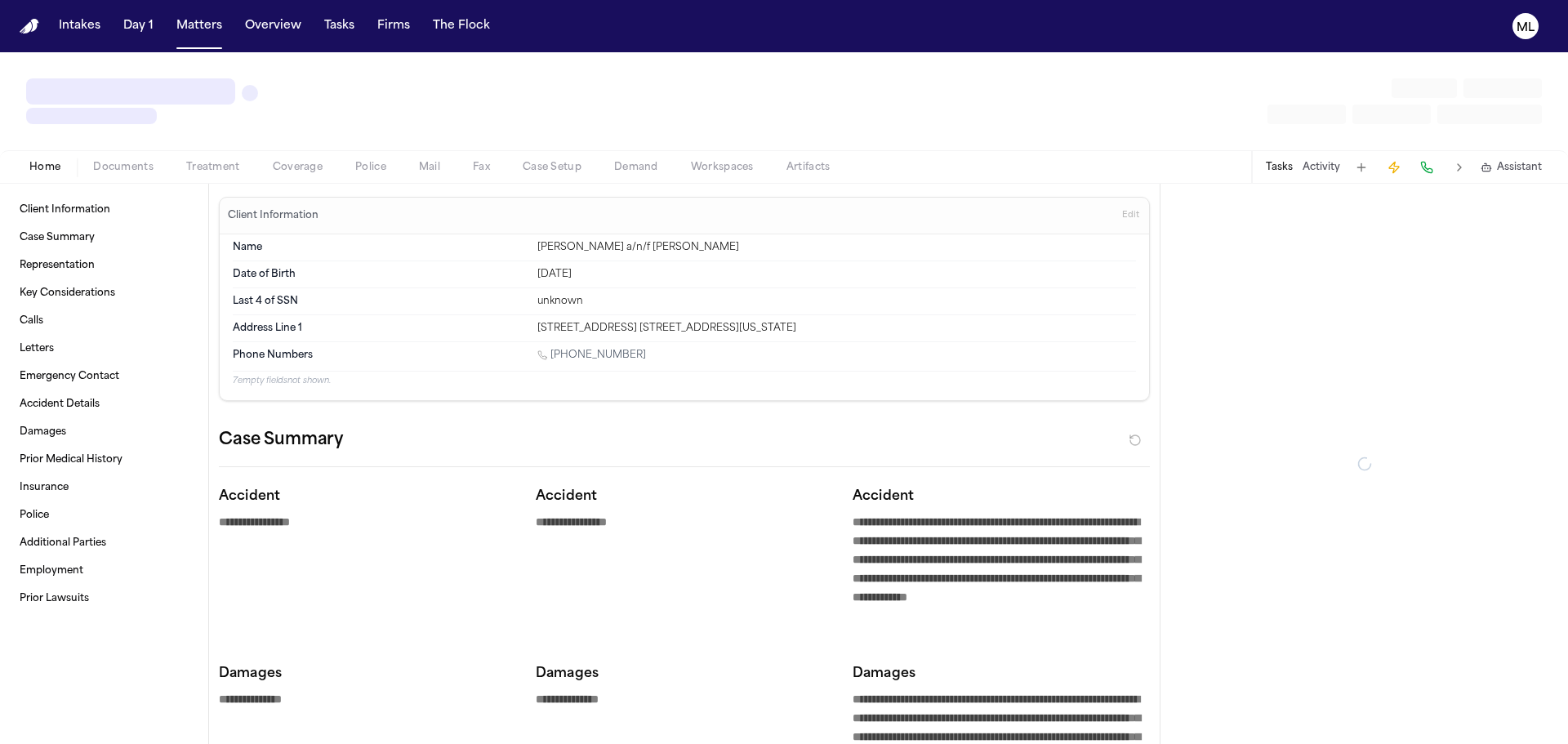
type textarea "*"
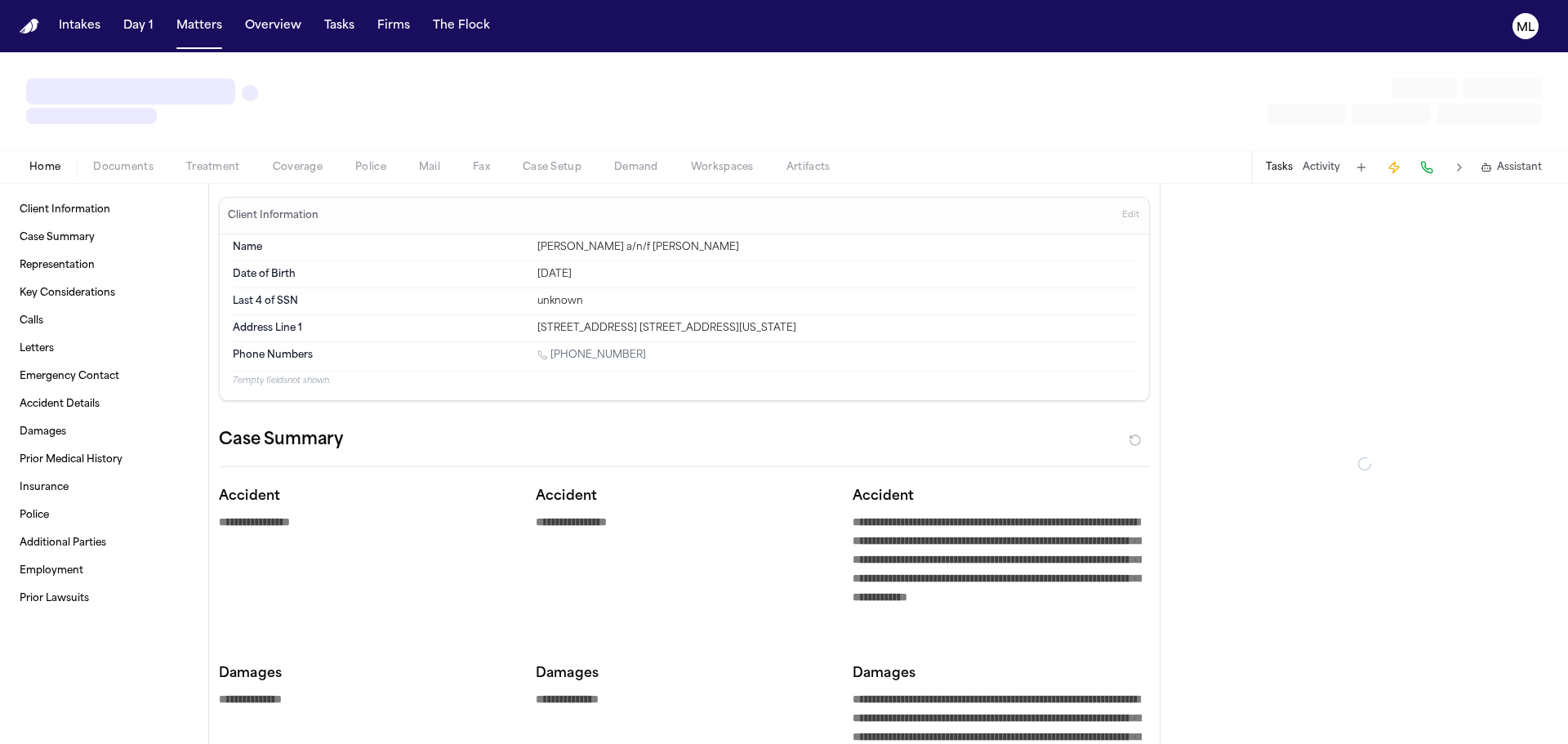
type textarea "*"
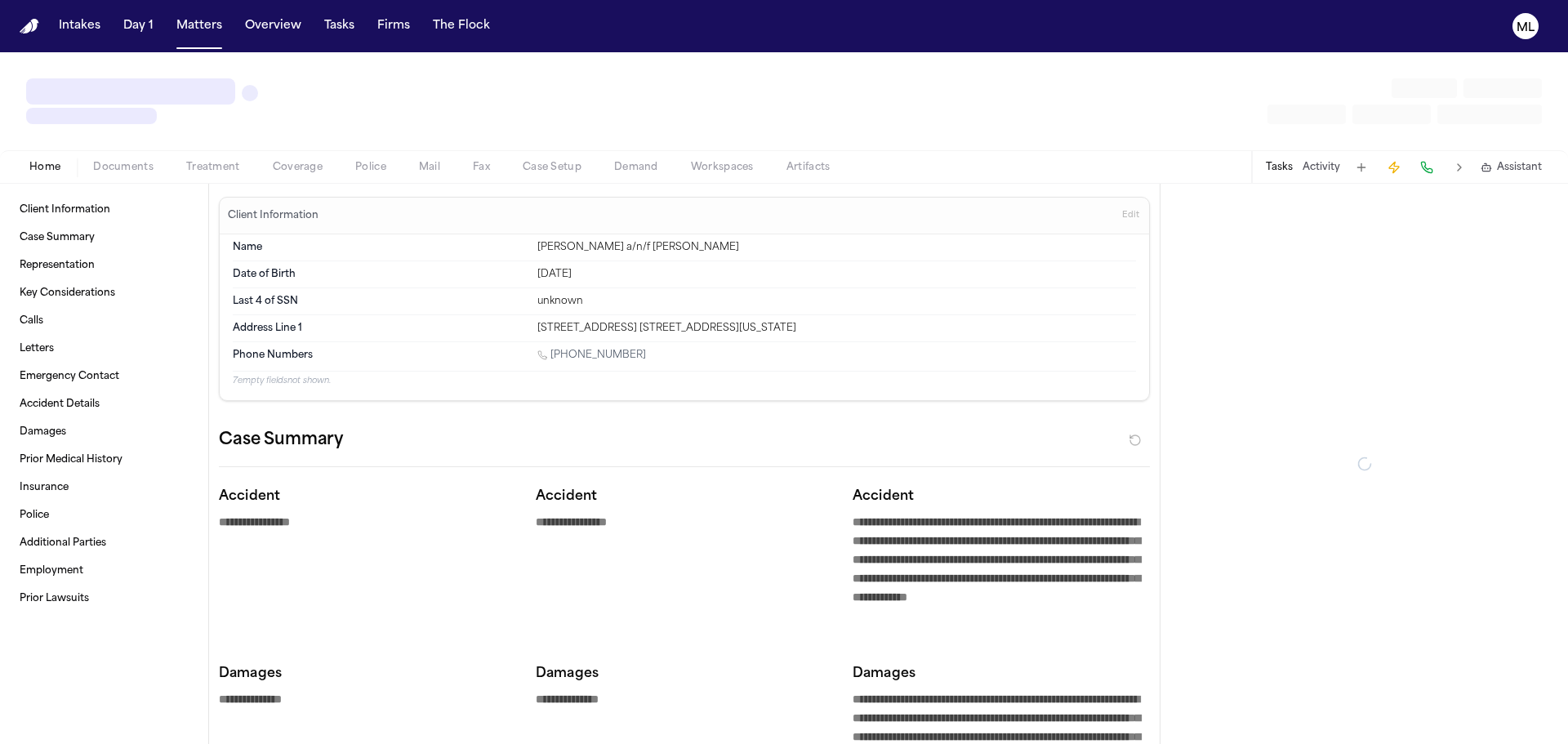
type textarea "*"
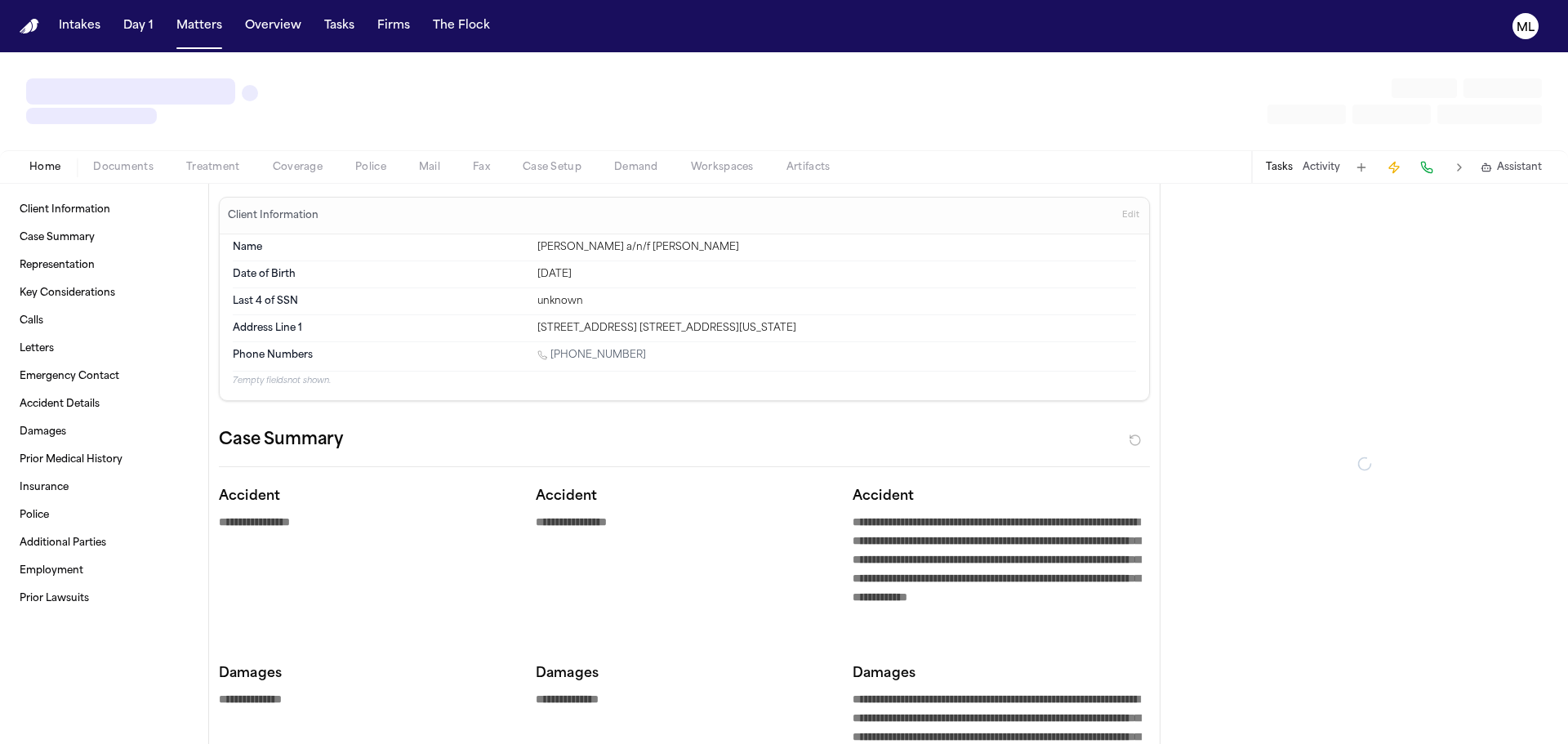
type textarea "*"
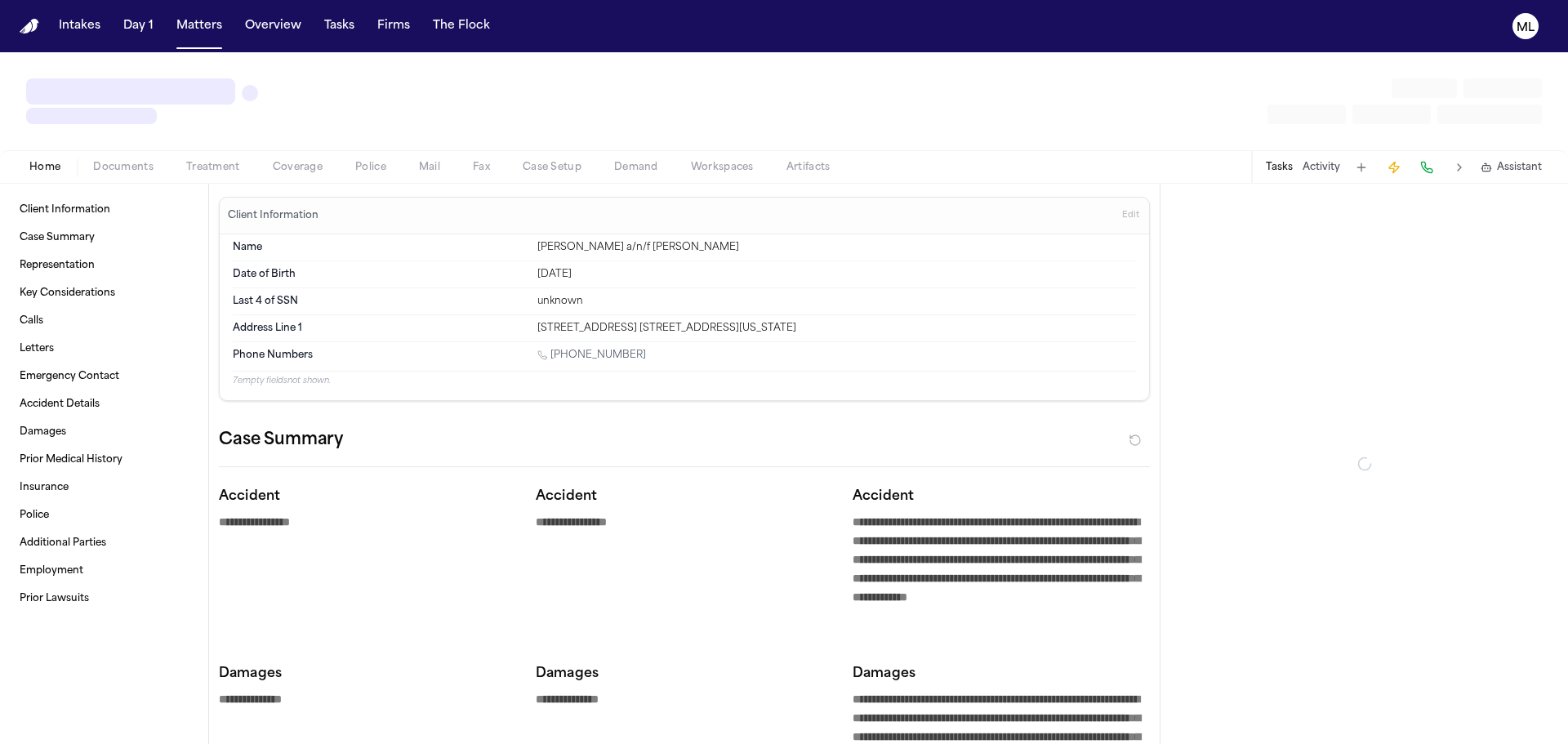
type textarea "*"
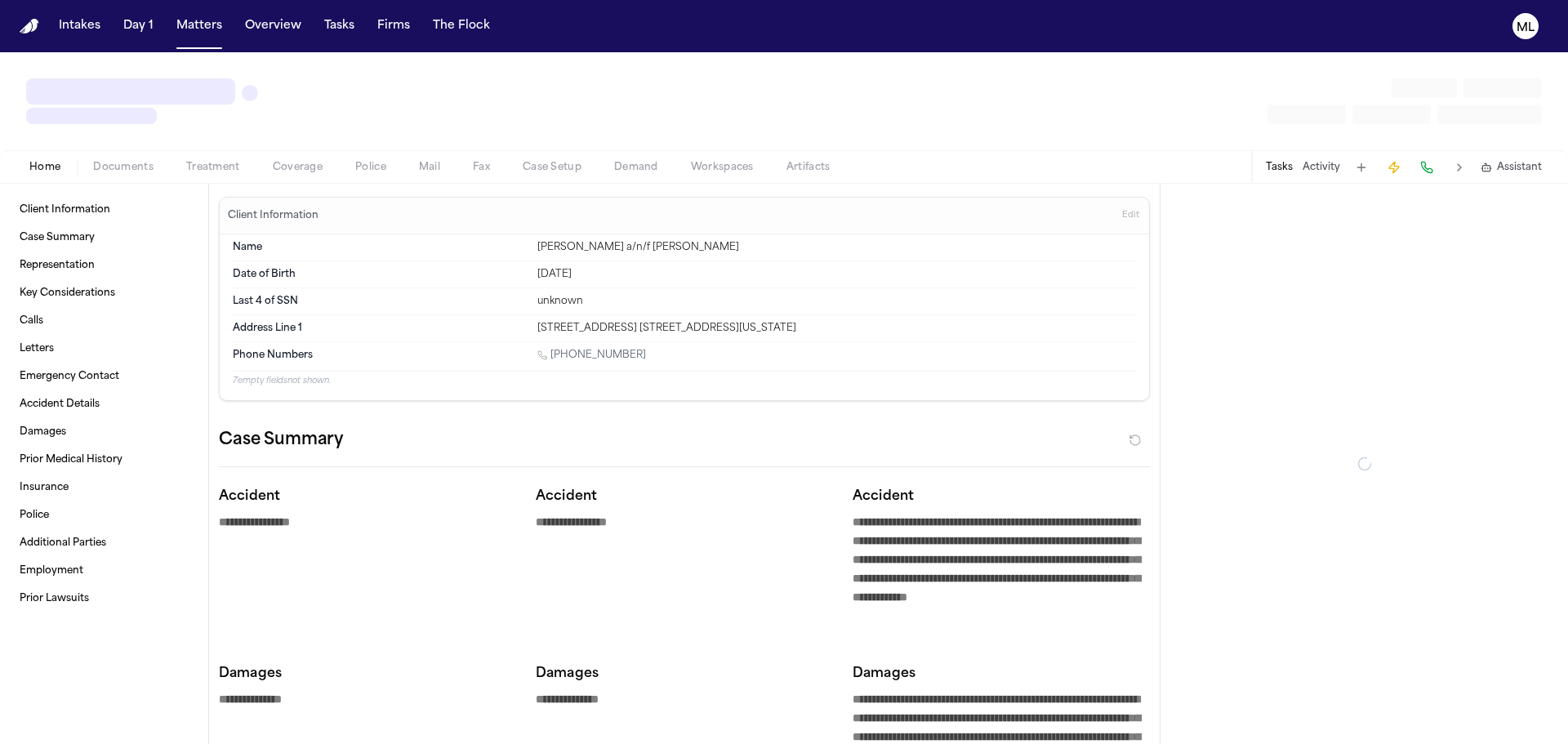
type textarea "*"
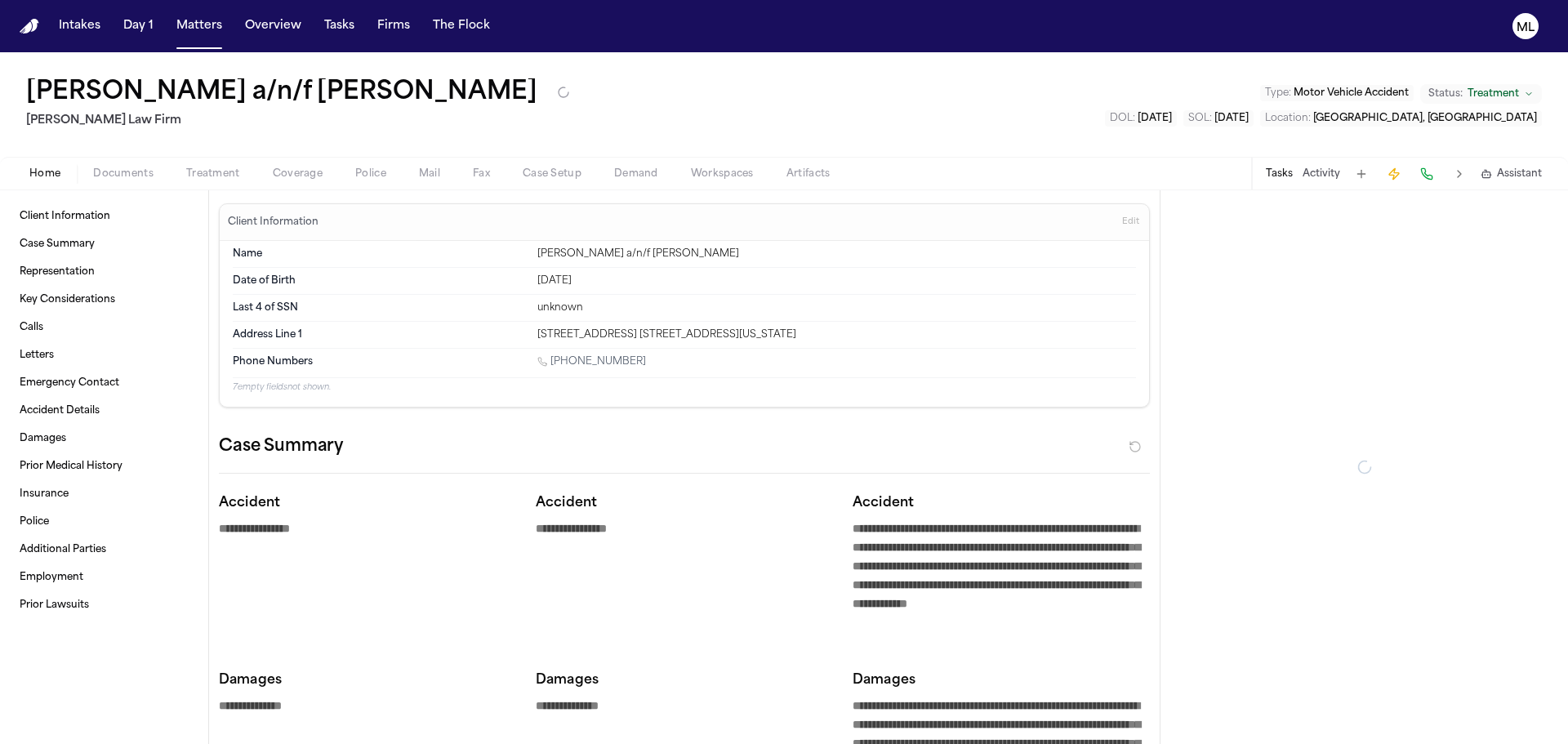
type textarea "*"
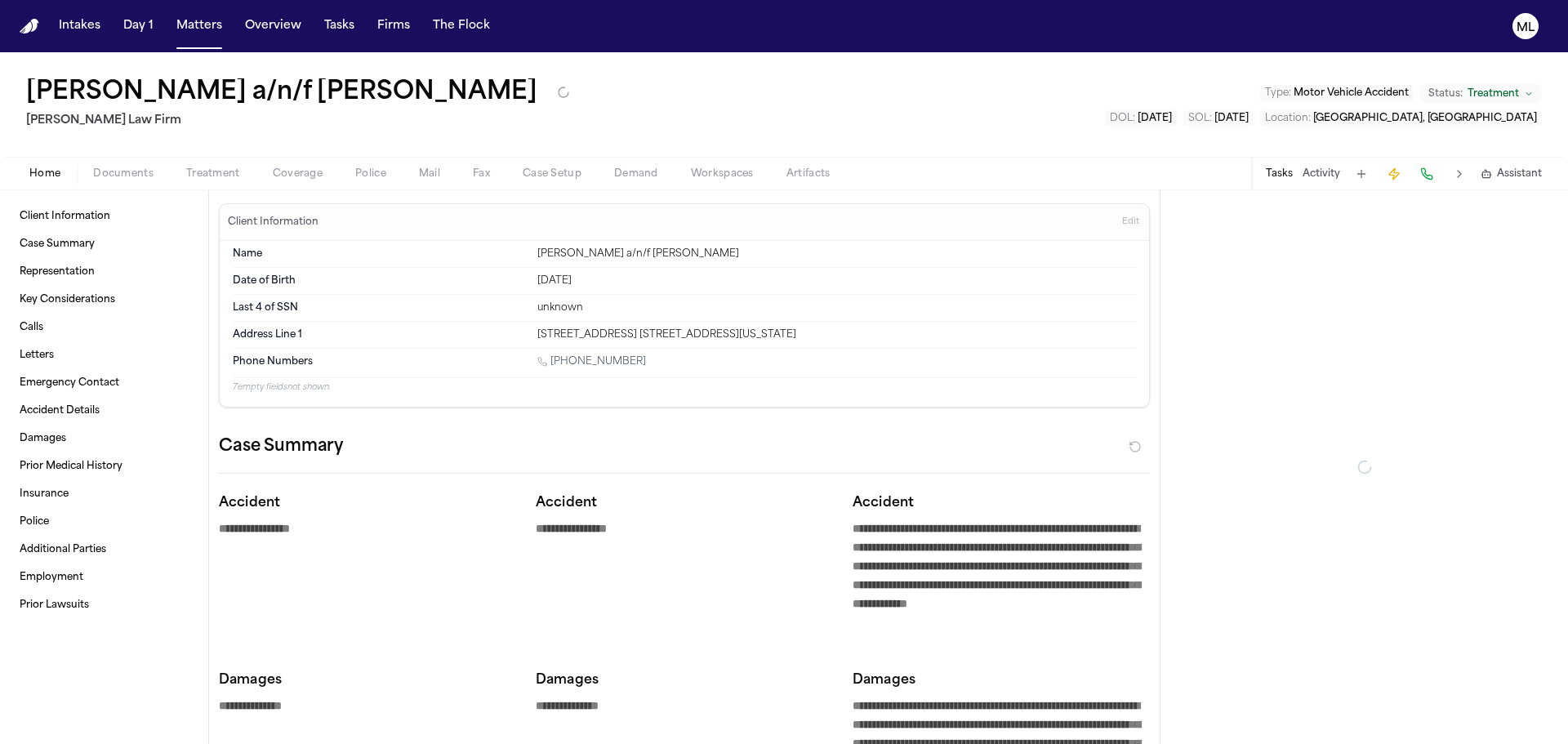
type textarea "*"
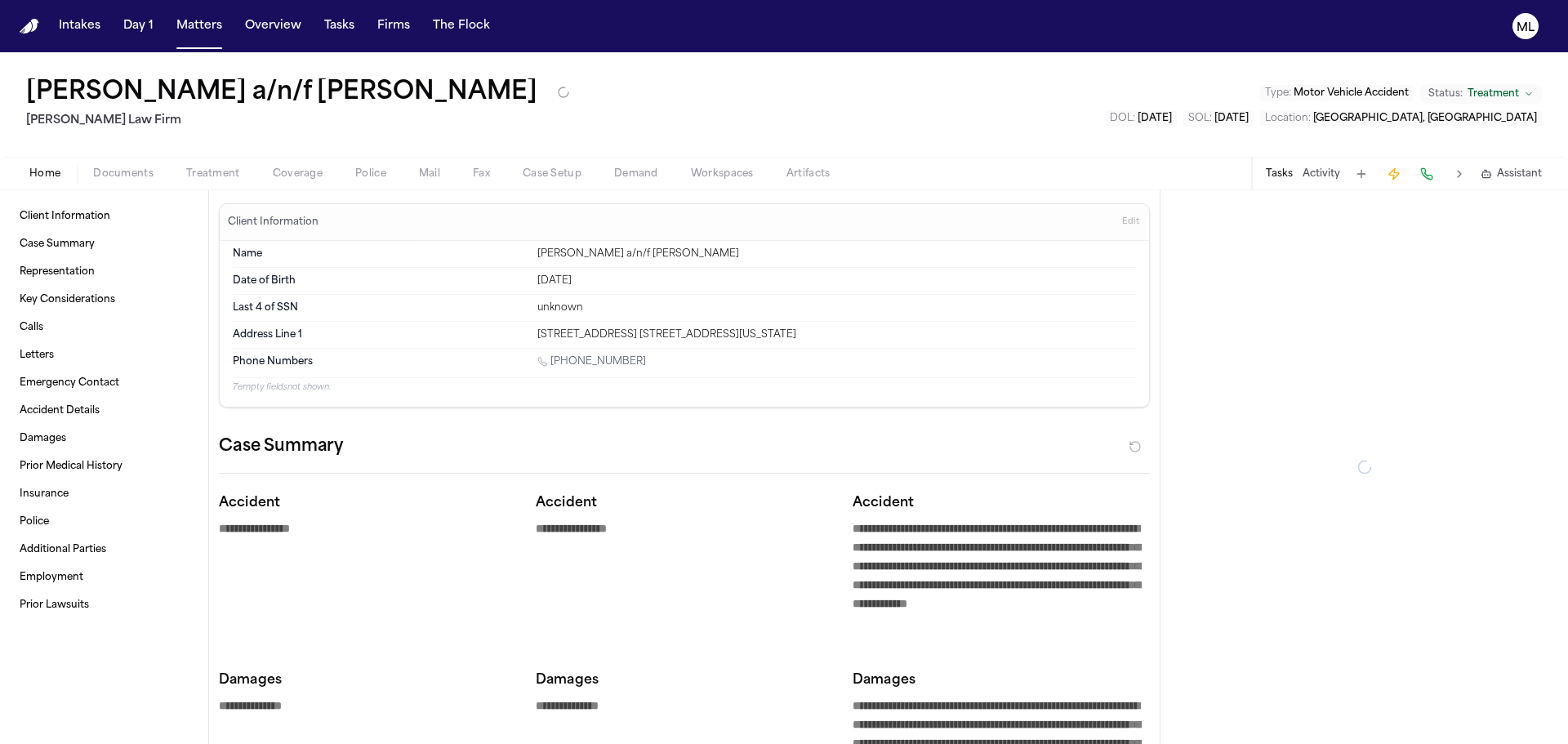
type textarea "*"
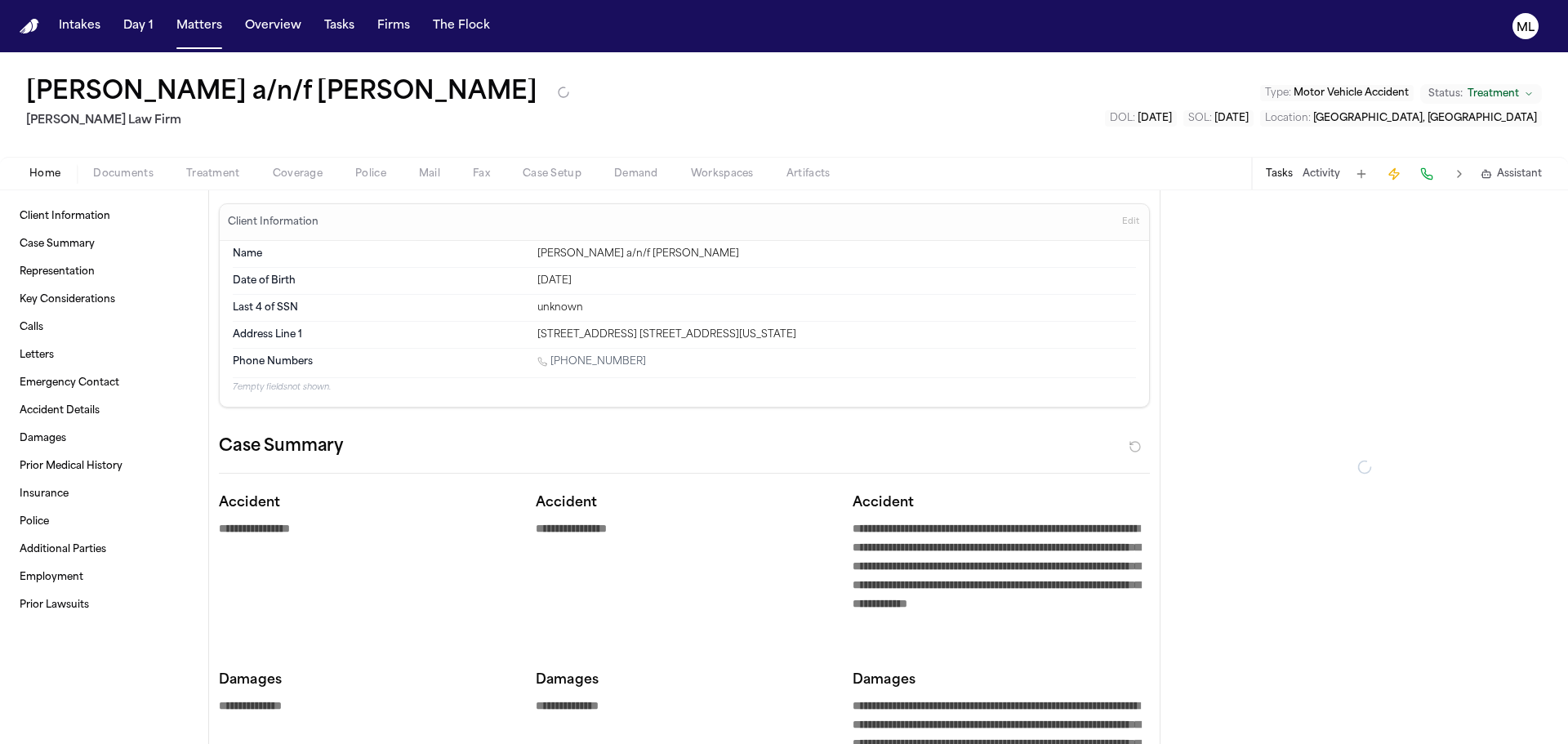
type textarea "*"
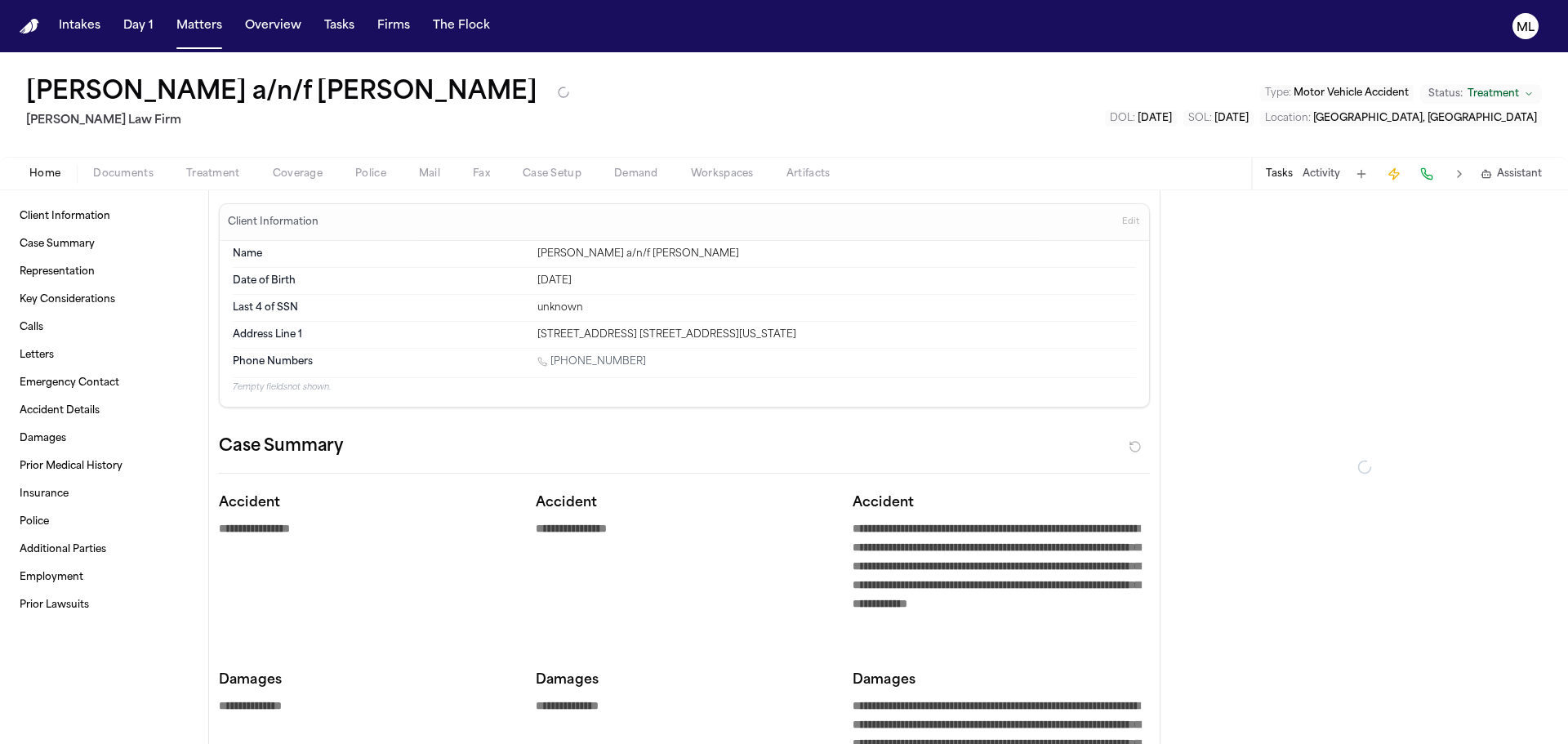
type textarea "*"
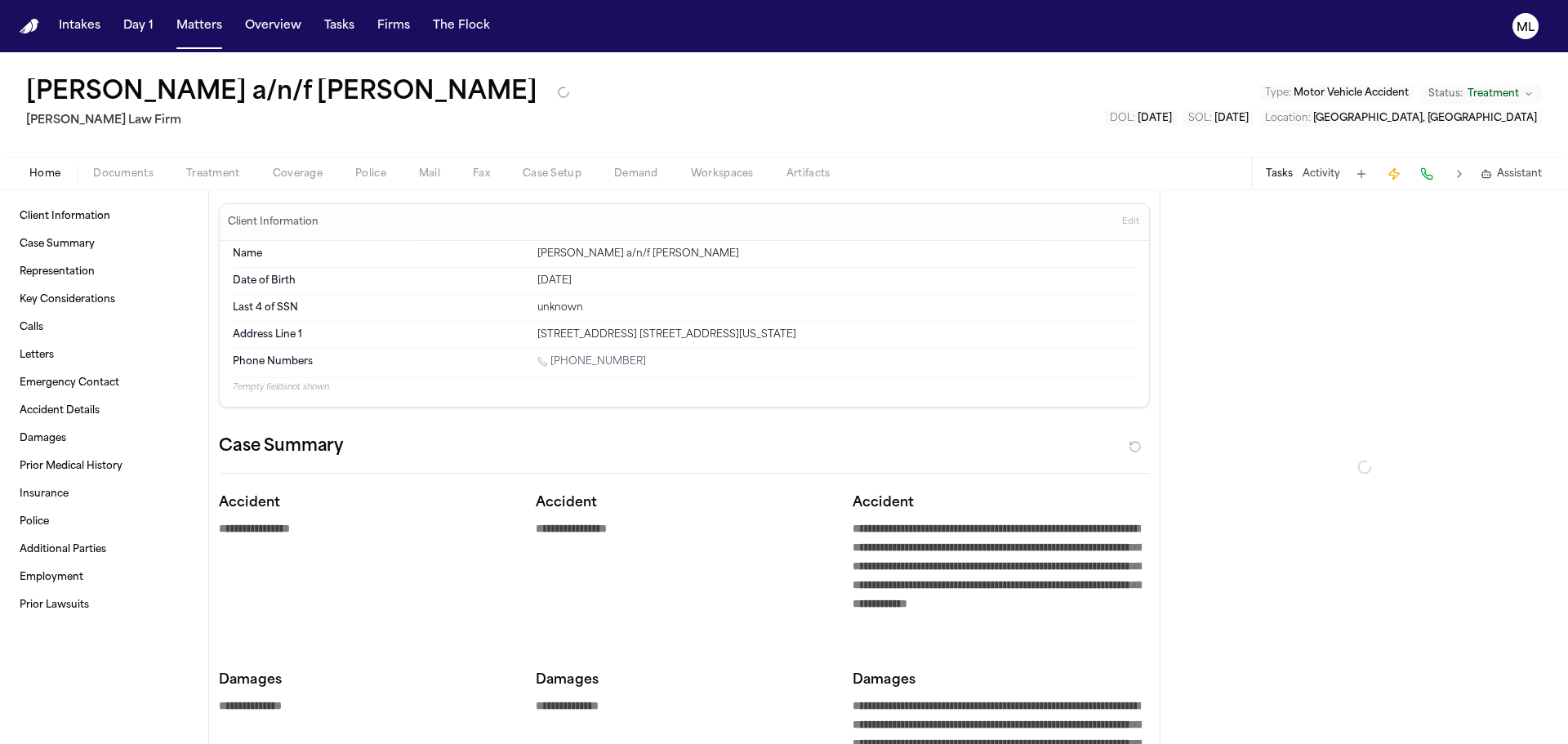
type textarea "*"
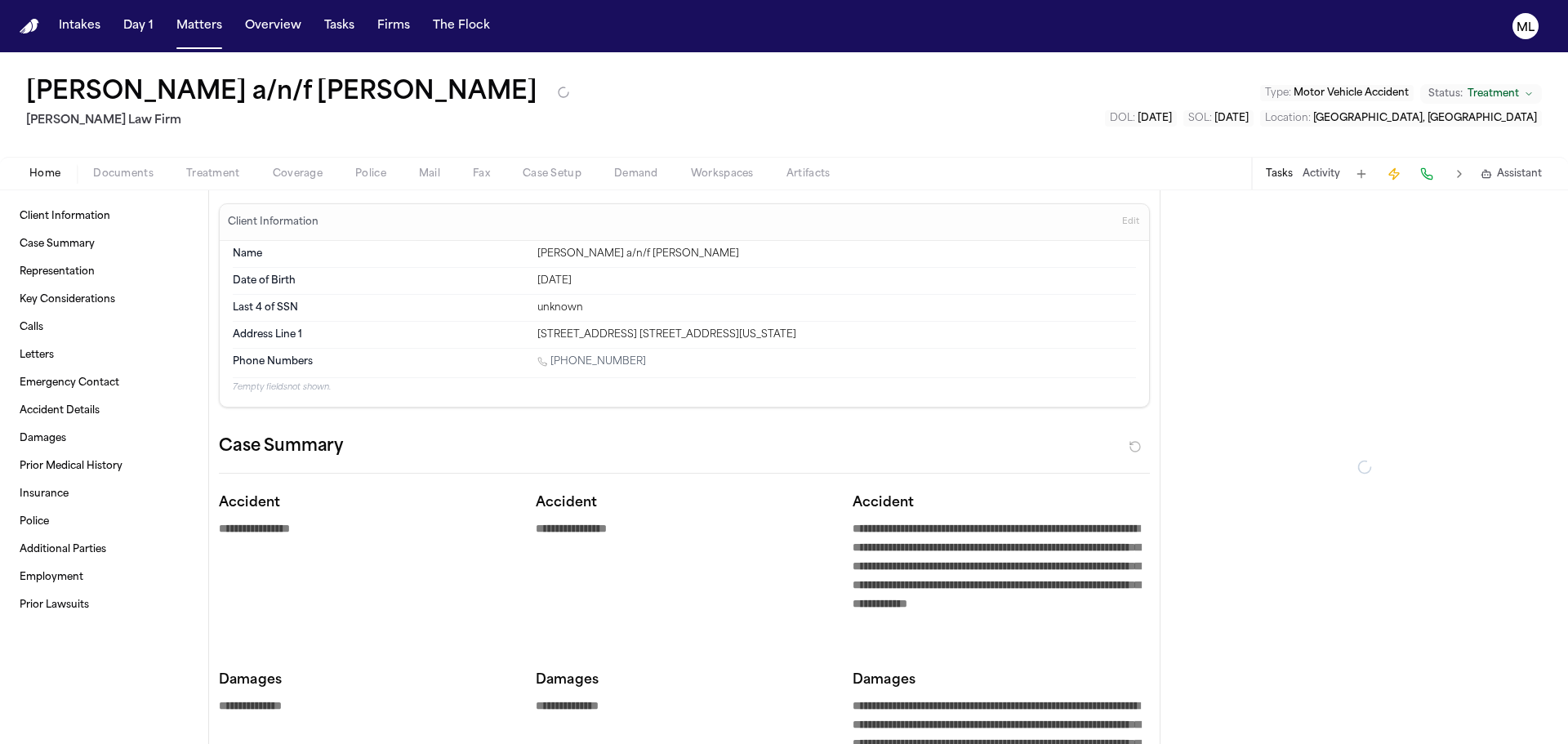
type textarea "*"
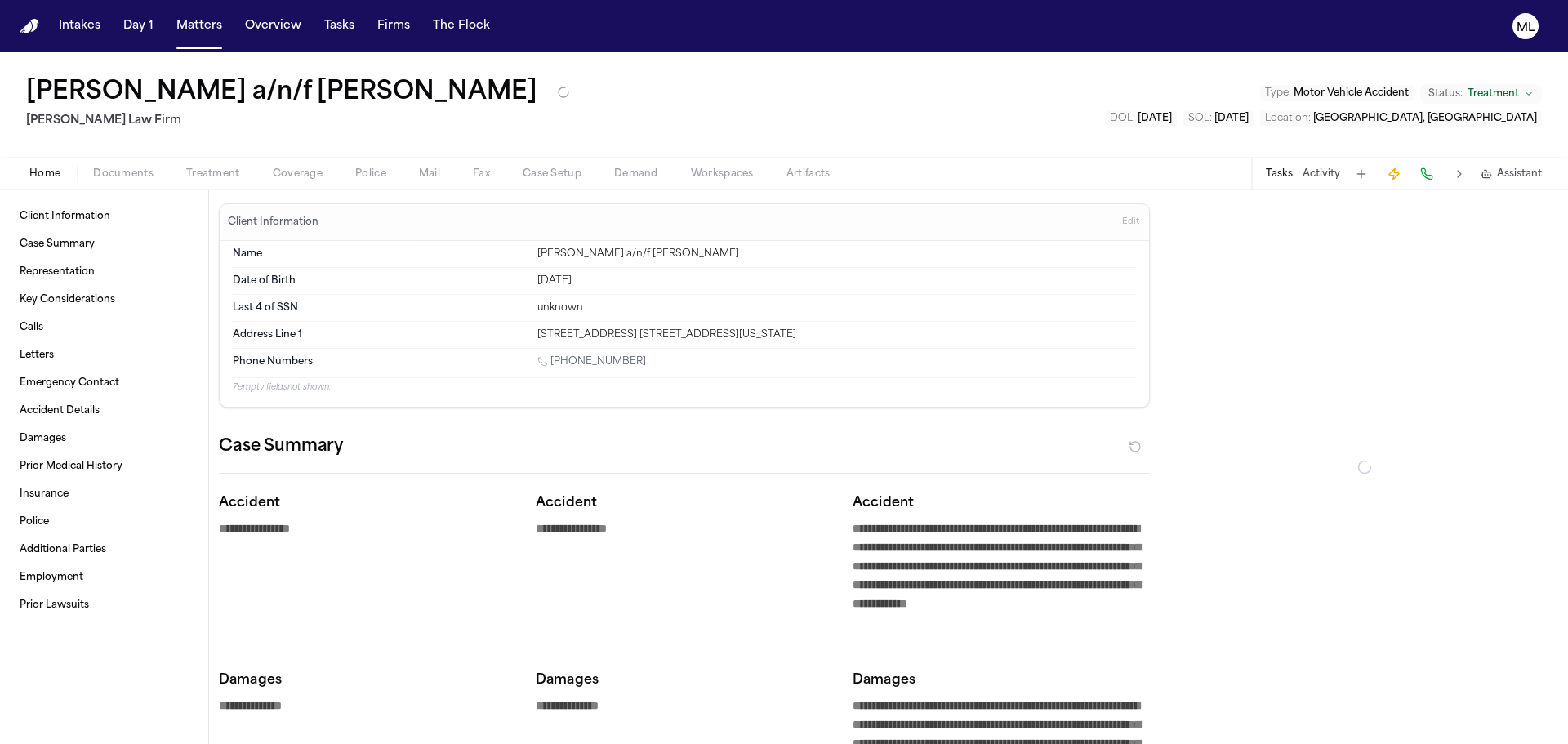
type textarea "*"
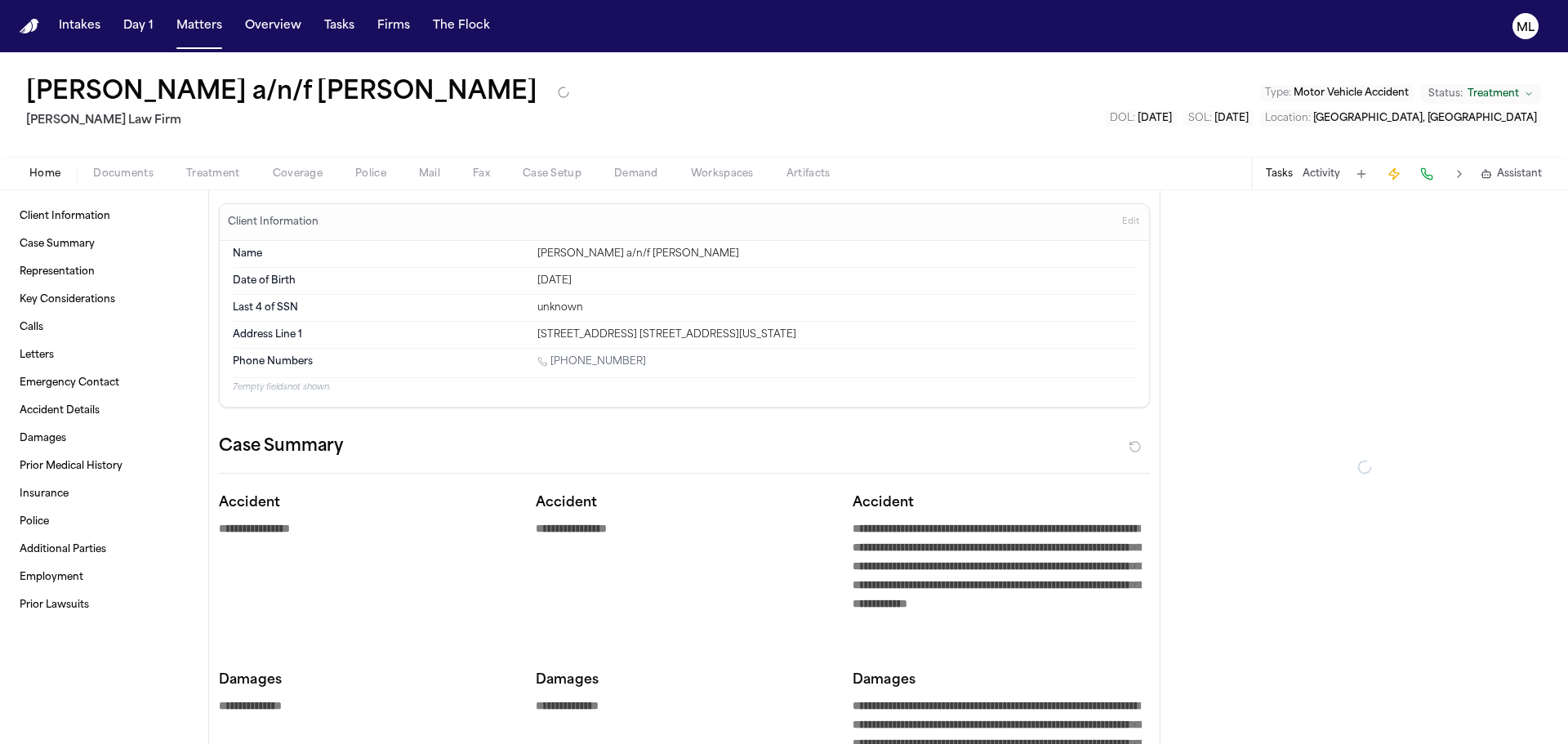
type textarea "*"
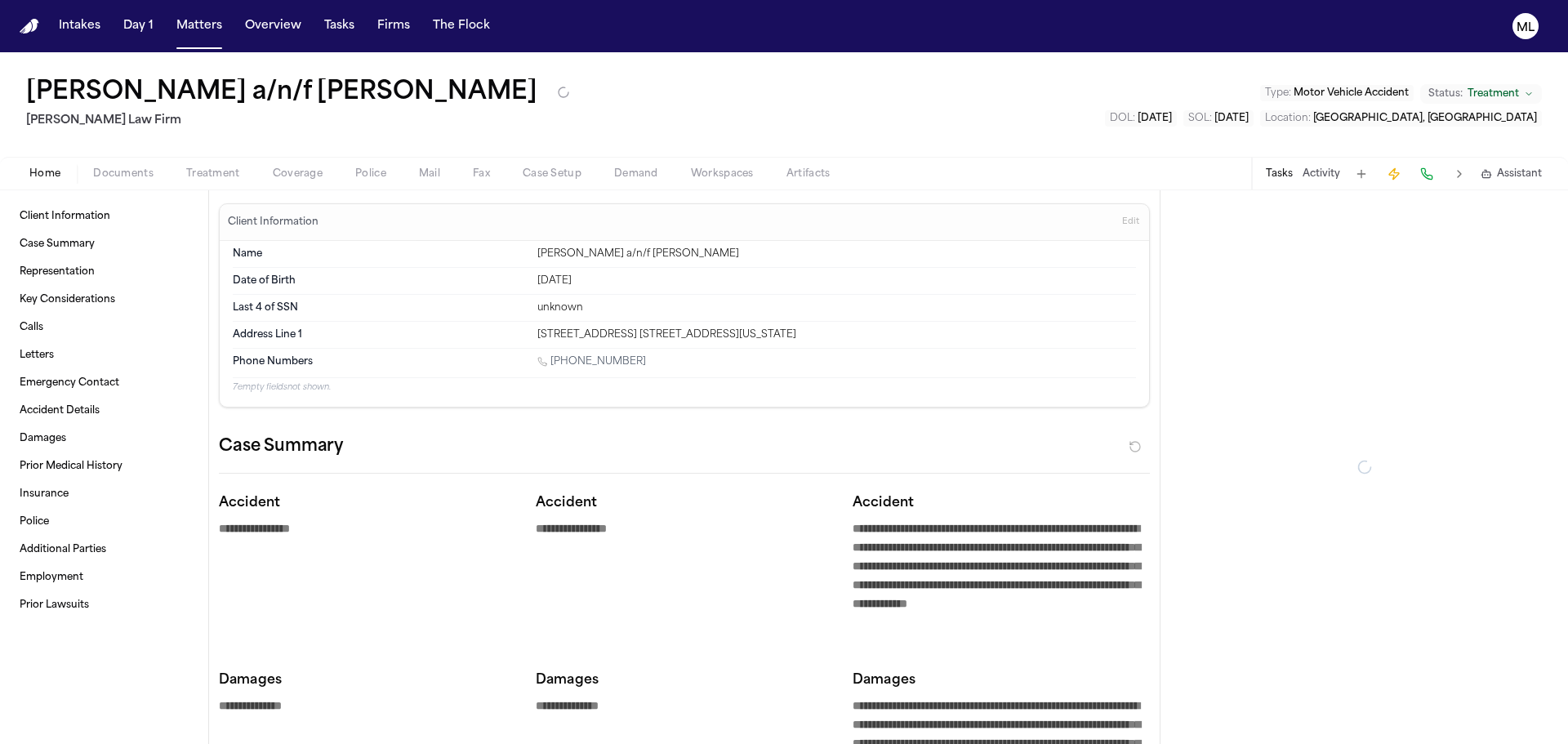
type textarea "*"
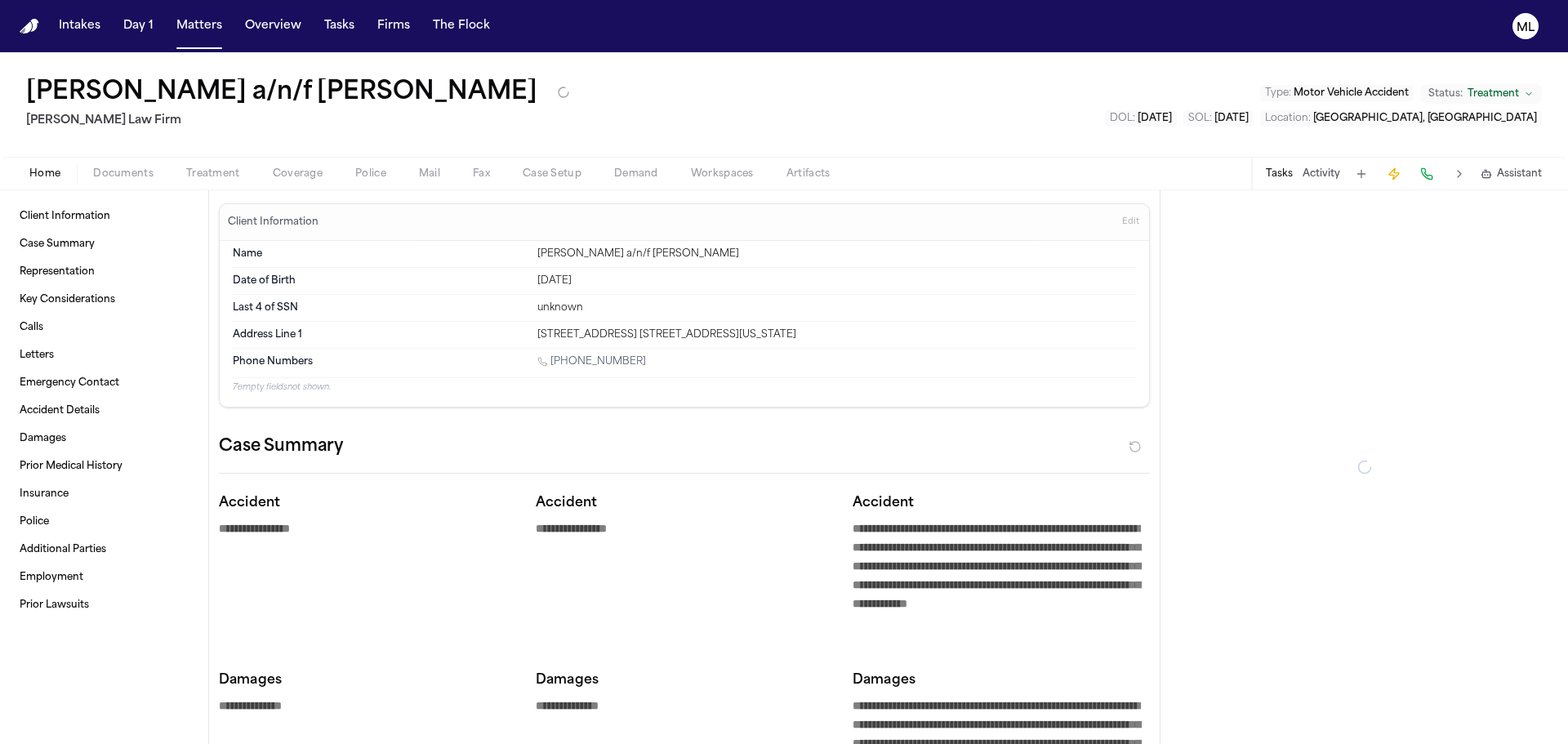
type textarea "*"
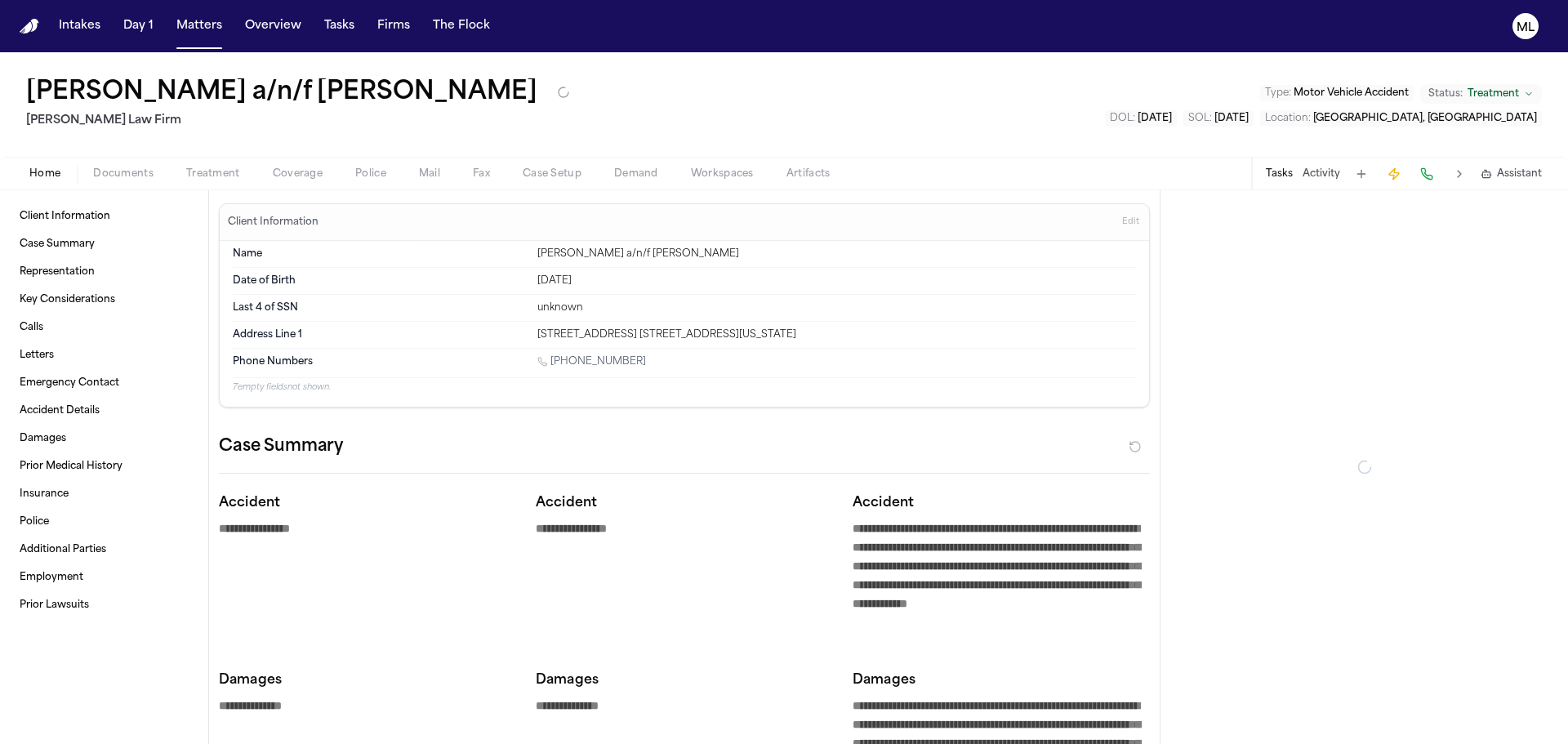
type textarea "*"
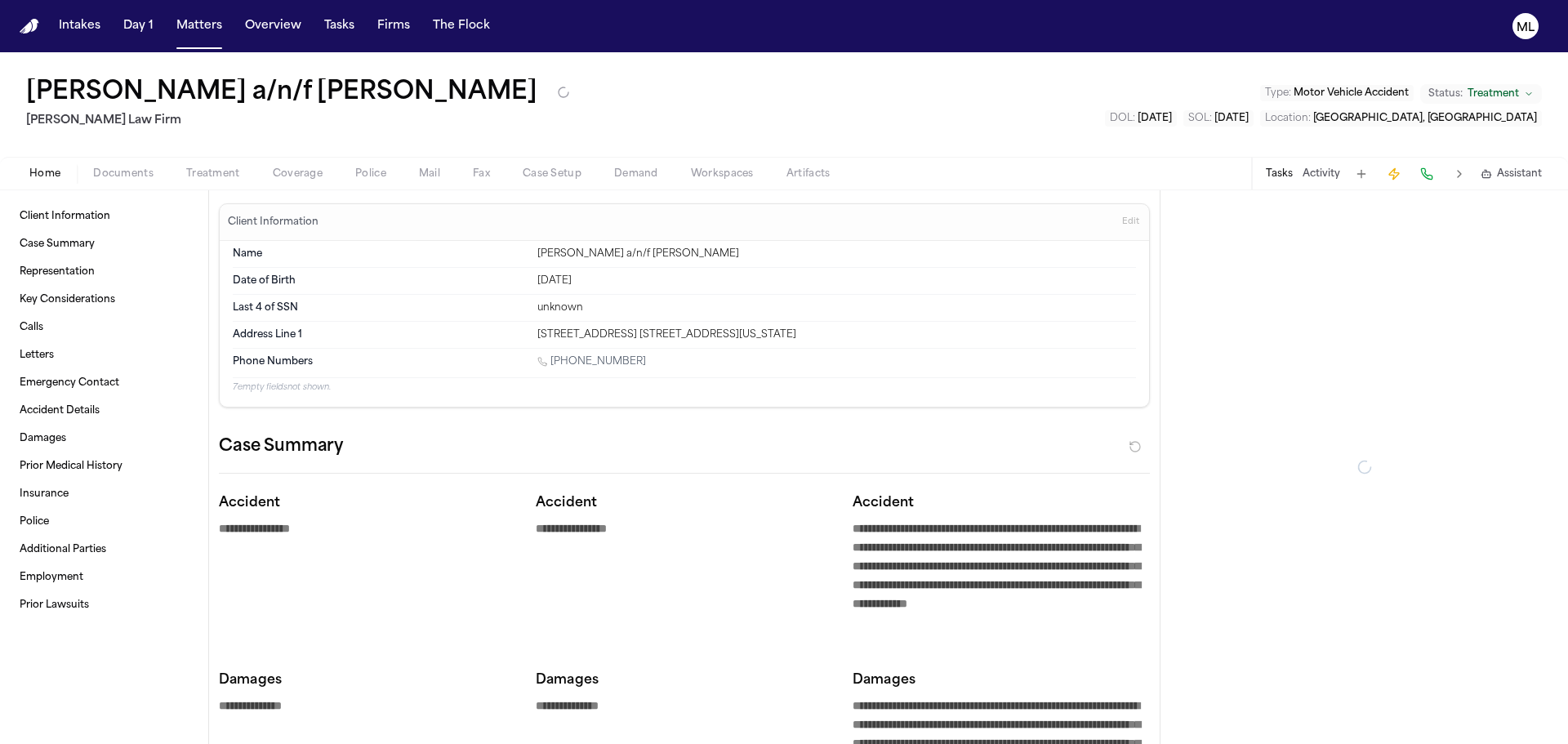
type textarea "*"
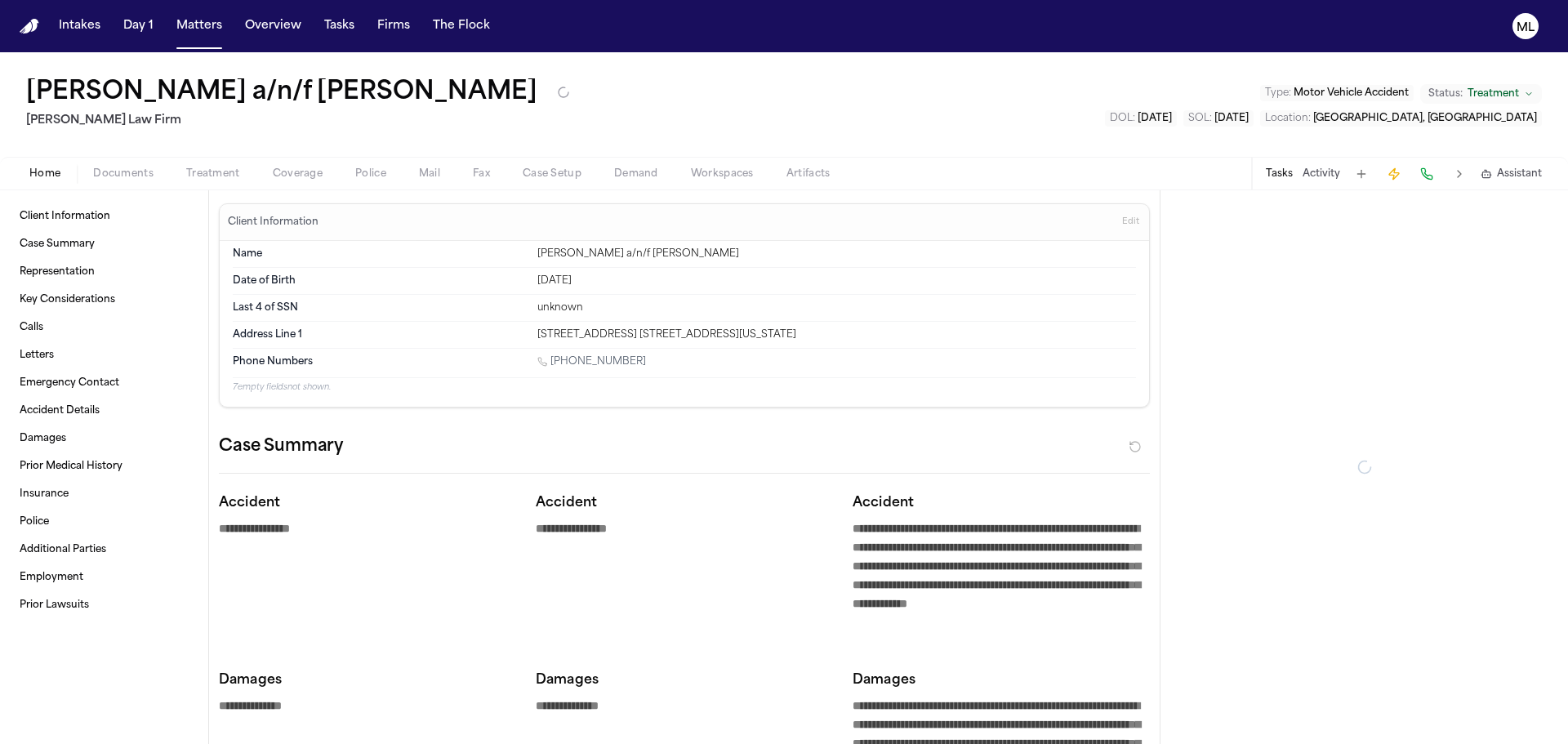
type textarea "*"
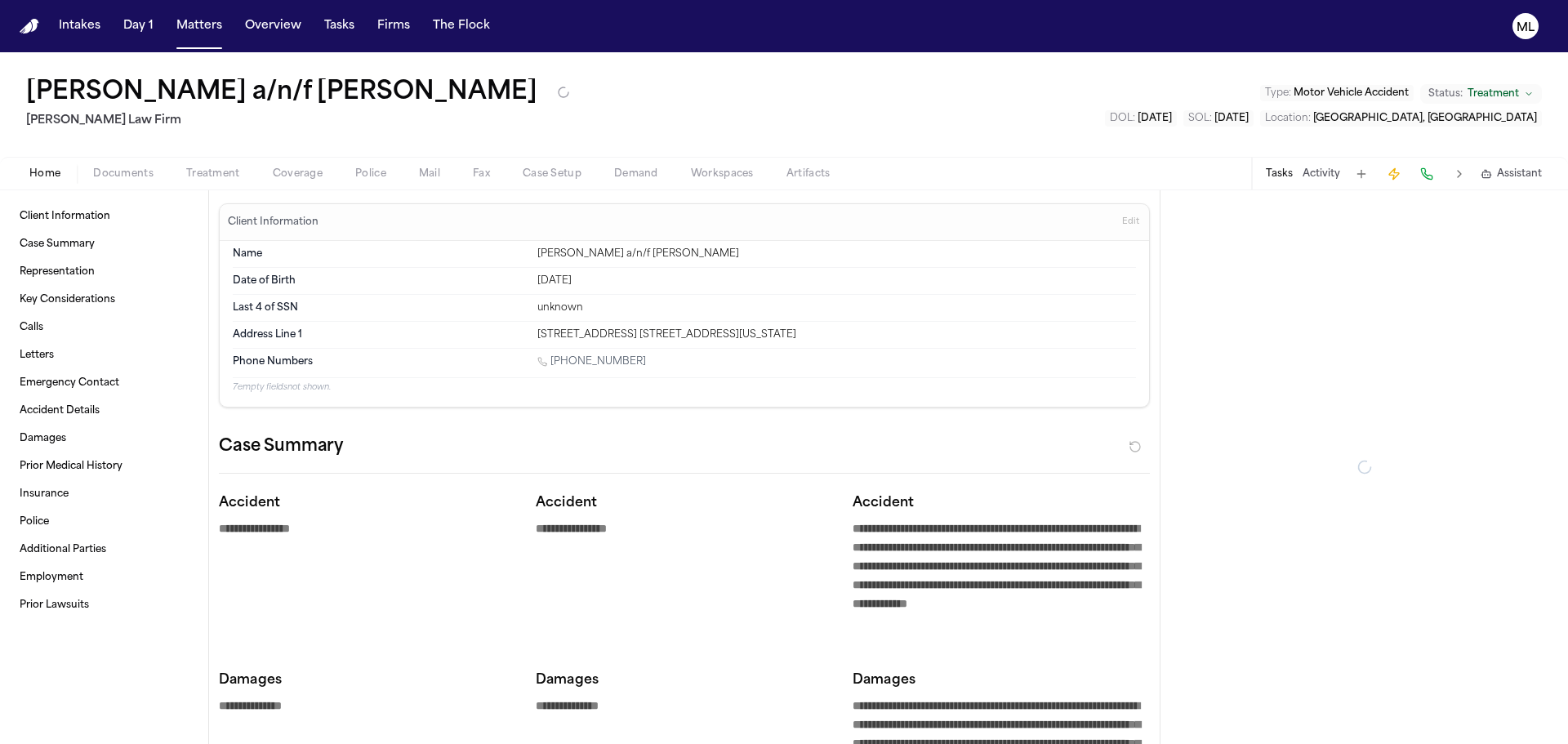
type textarea "*"
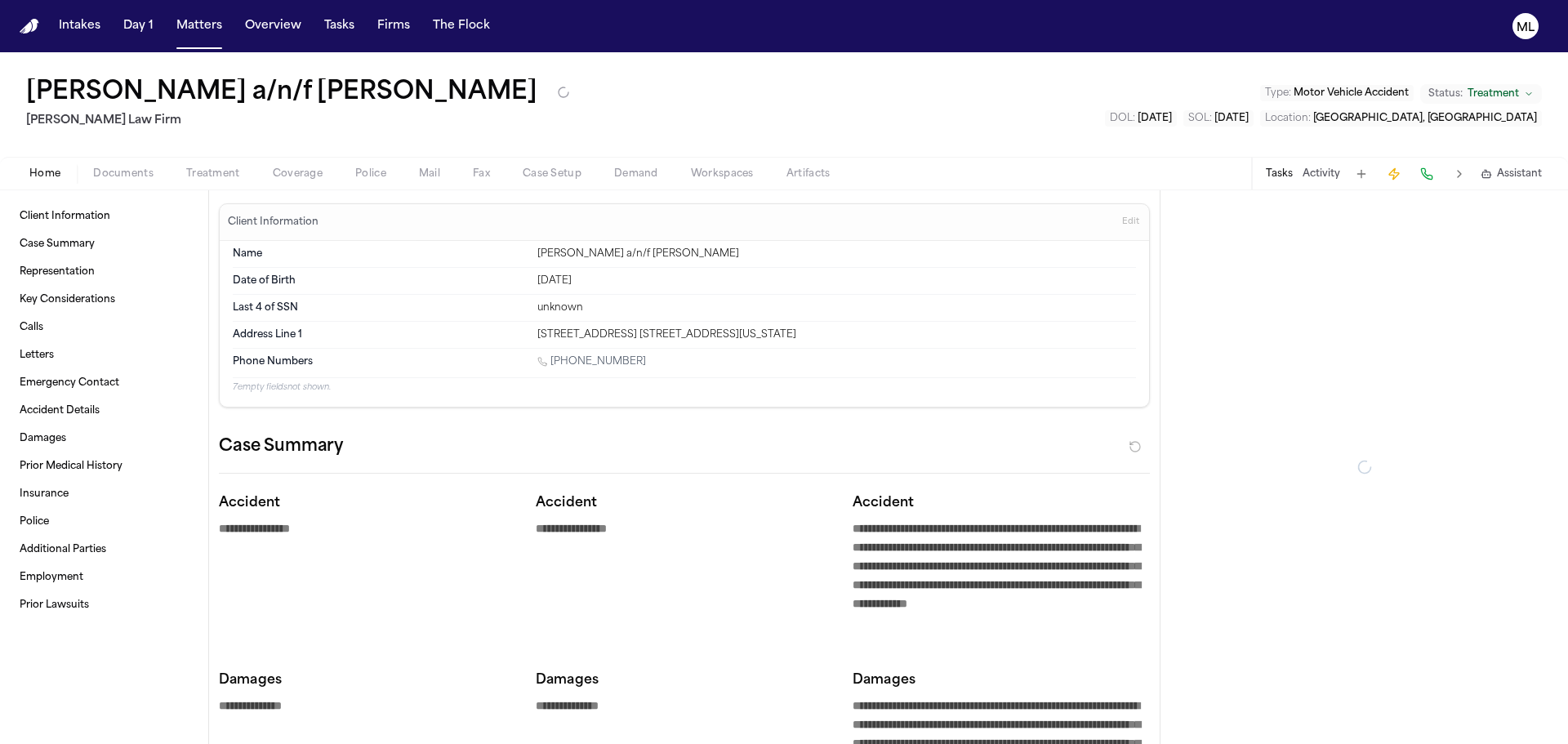
type textarea "*"
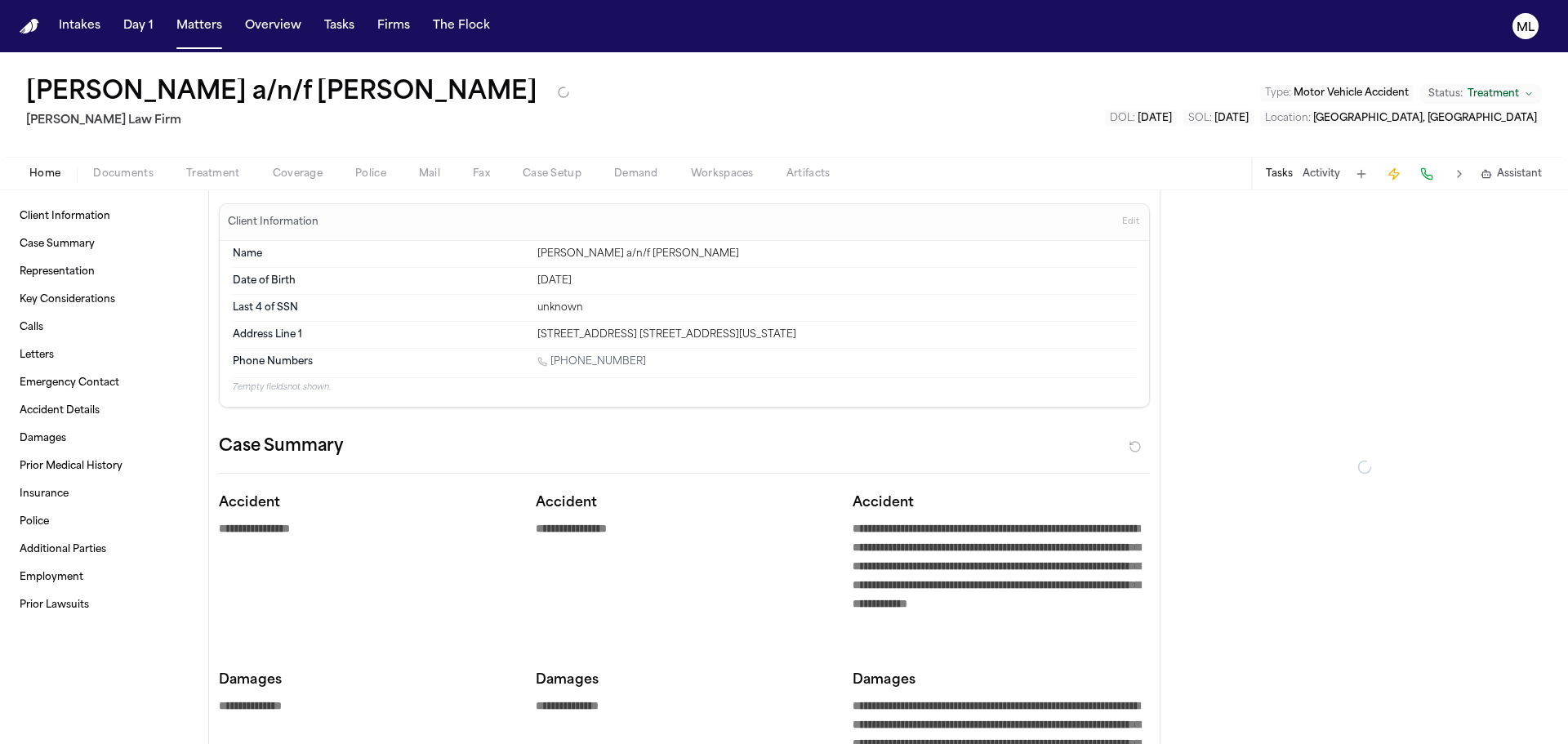
type textarea "*"
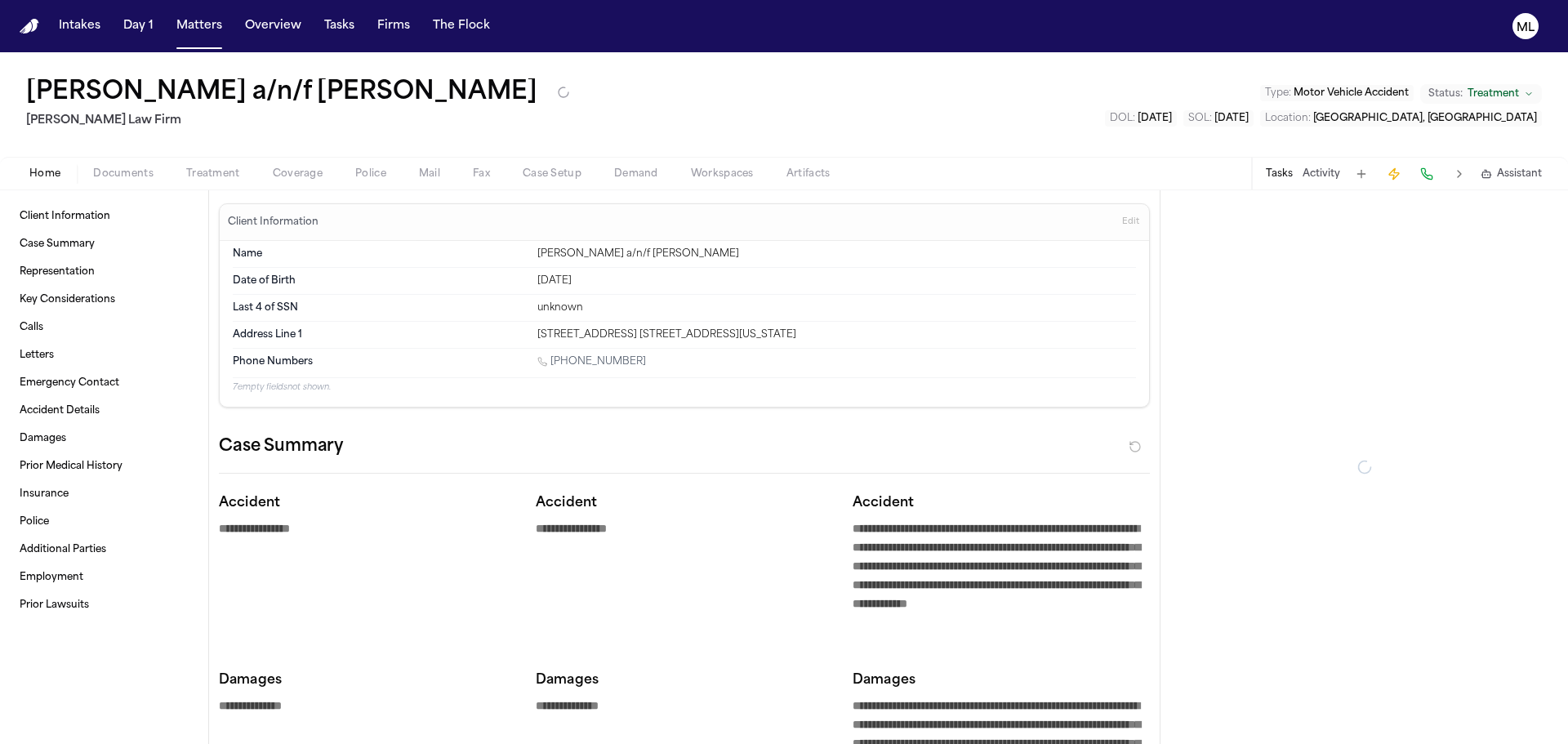
type textarea "*"
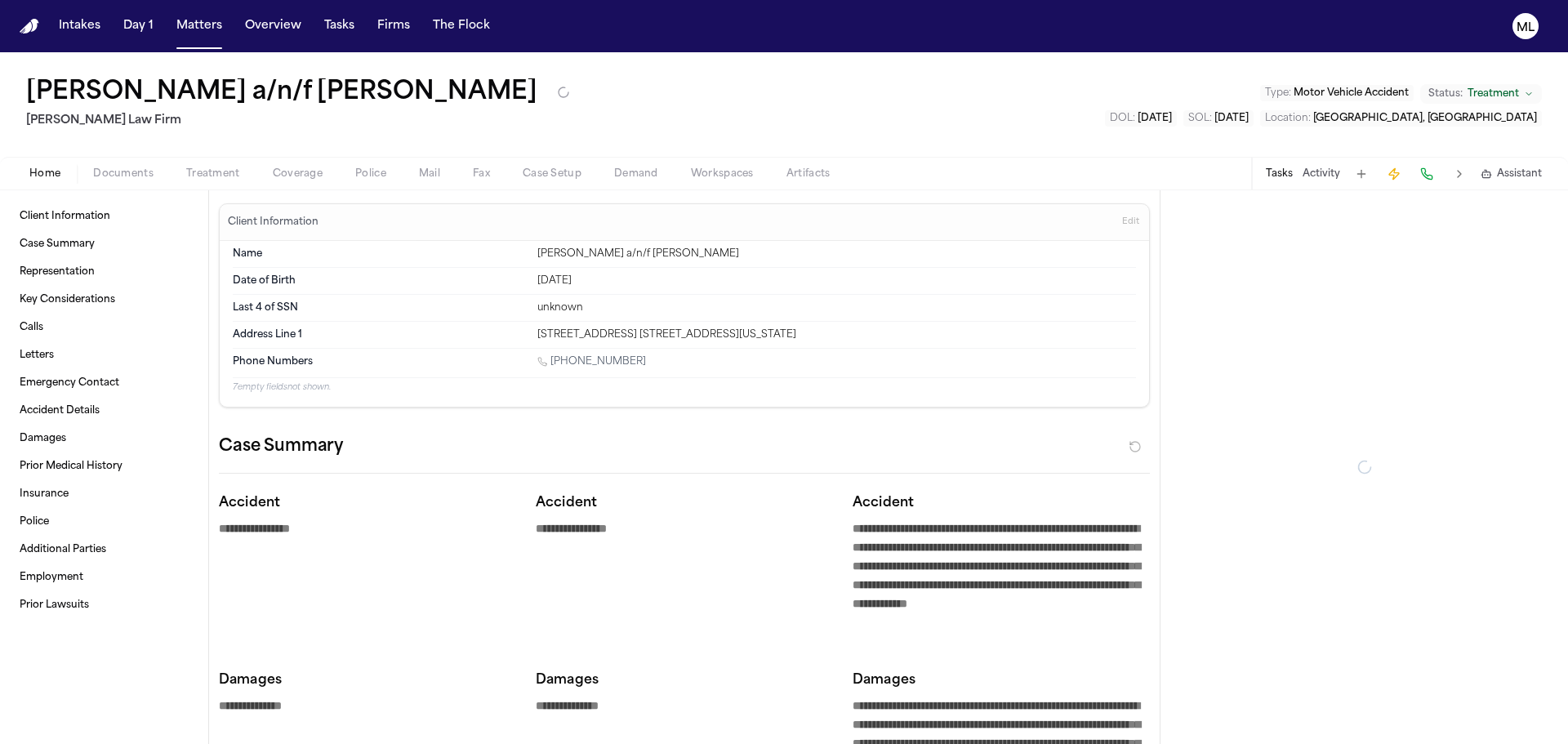
type textarea "*"
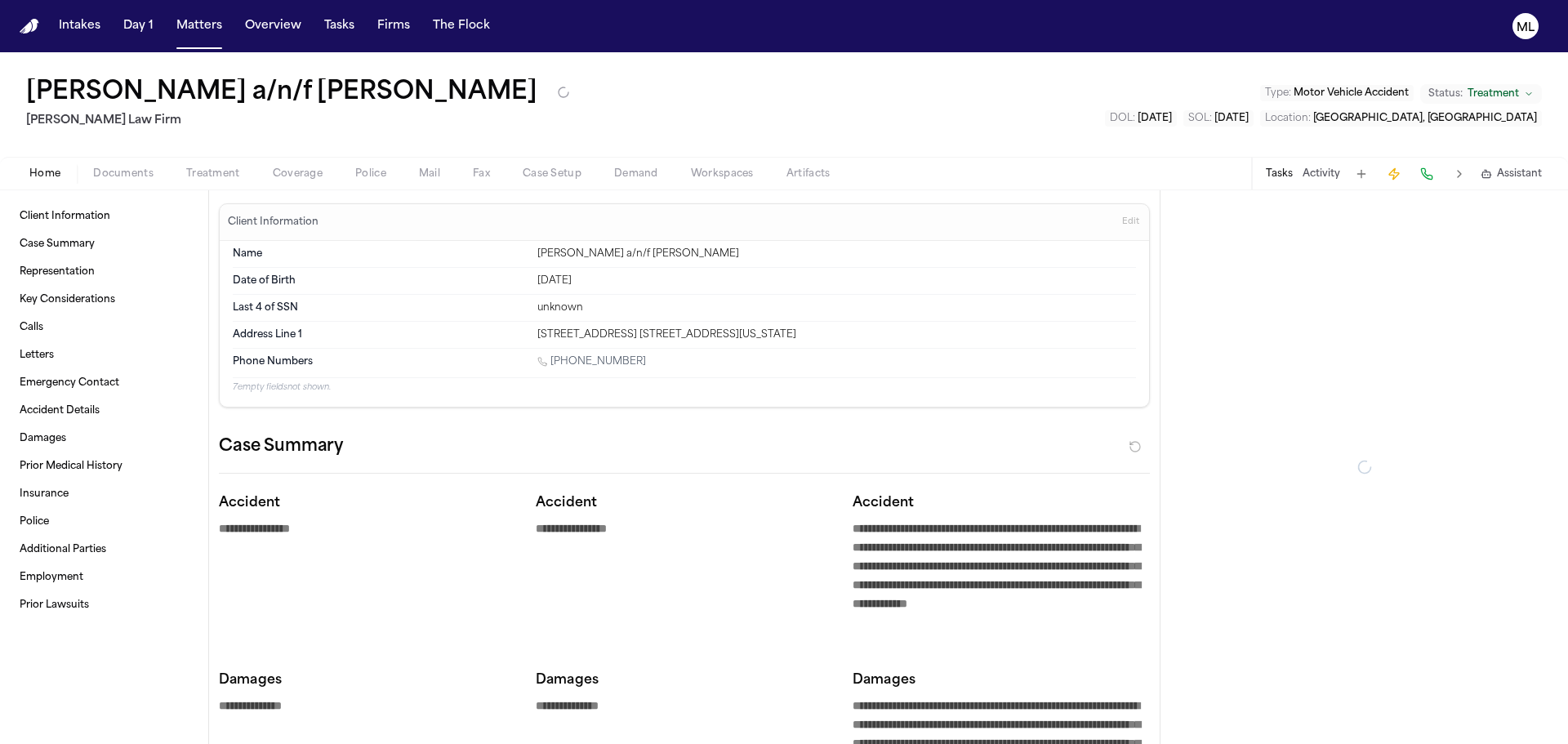
type textarea "*"
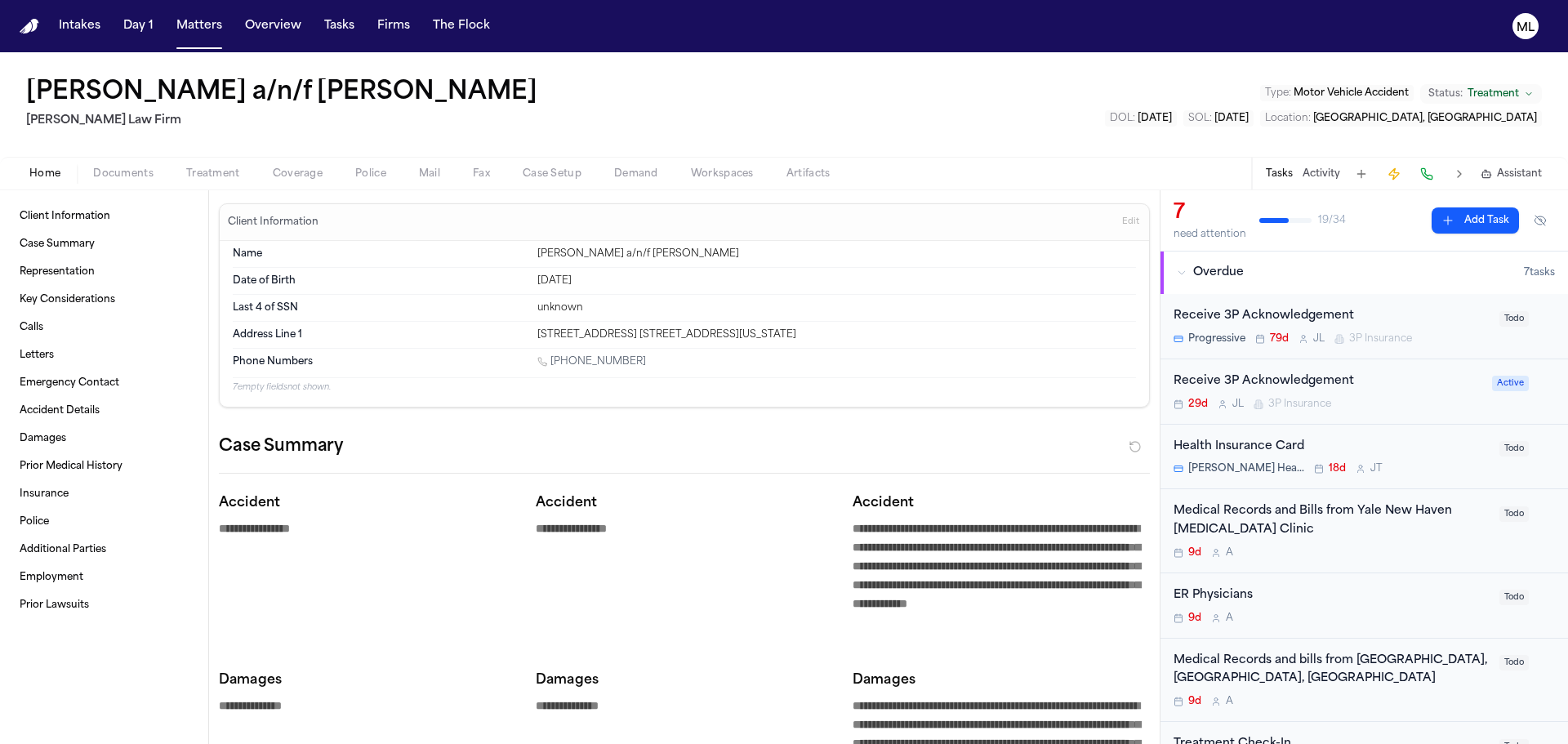
click at [1388, 555] on div "9d A" at bounding box center [1331, 552] width 316 height 13
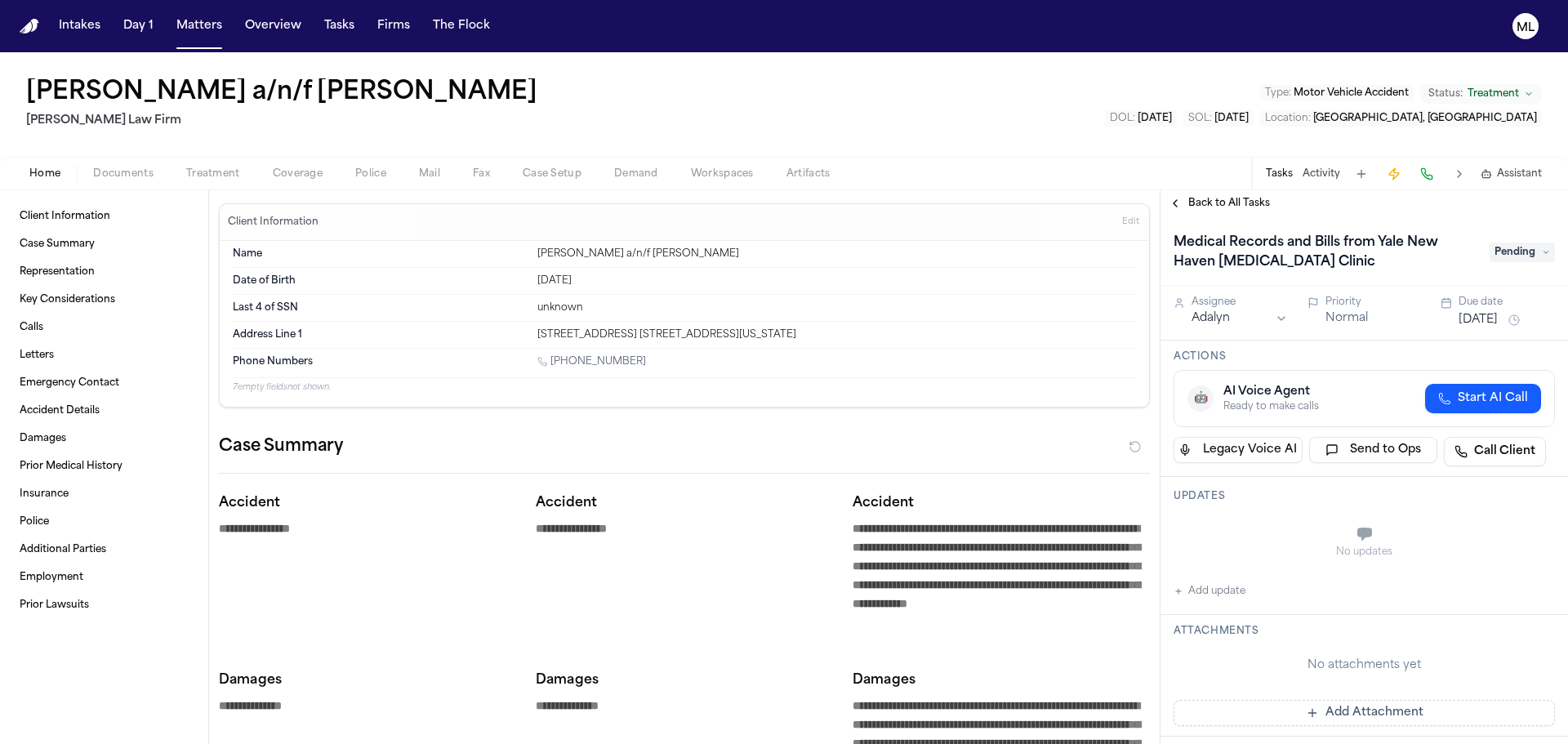
click at [1489, 313] on button "Aug 20, 2025" at bounding box center [1478, 320] width 39 height 17
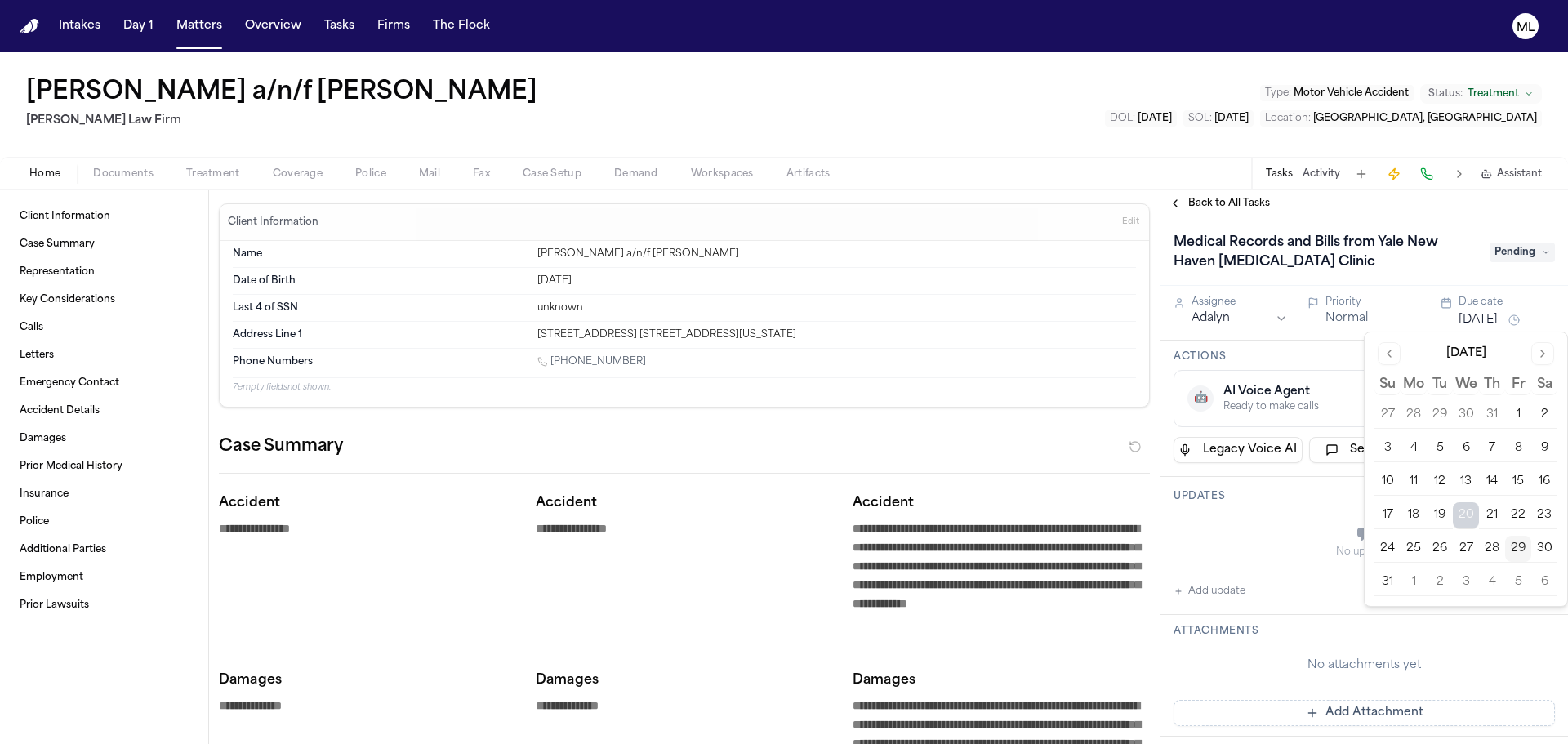
click at [1488, 583] on button "4" at bounding box center [1492, 583] width 26 height 26
click at [1220, 203] on span "Back to All Tasks" at bounding box center [1229, 203] width 82 height 13
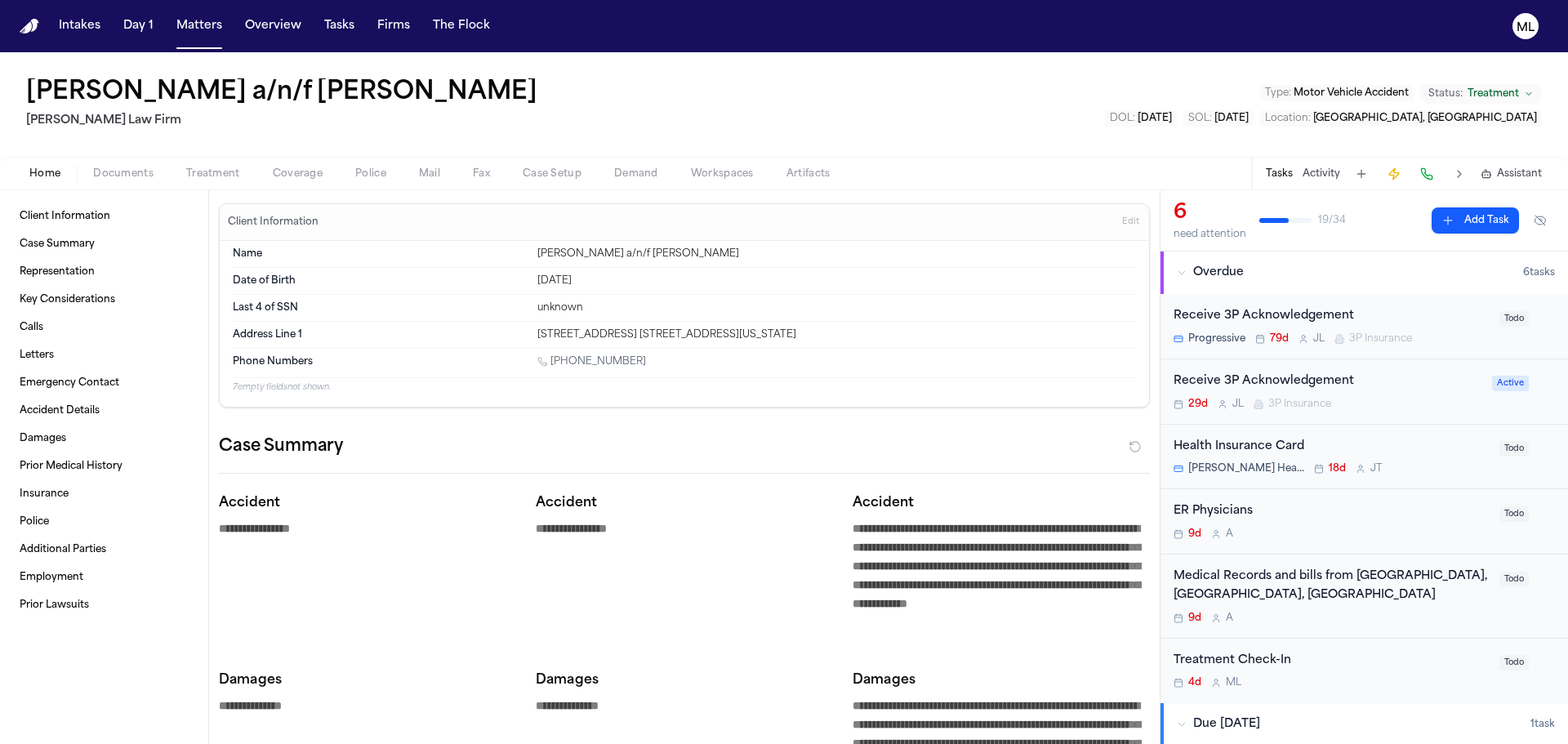
click at [1401, 605] on div "Medical Records and bills from Optum Medical, Mount Kisko, NY 9d A" at bounding box center [1331, 597] width 316 height 57
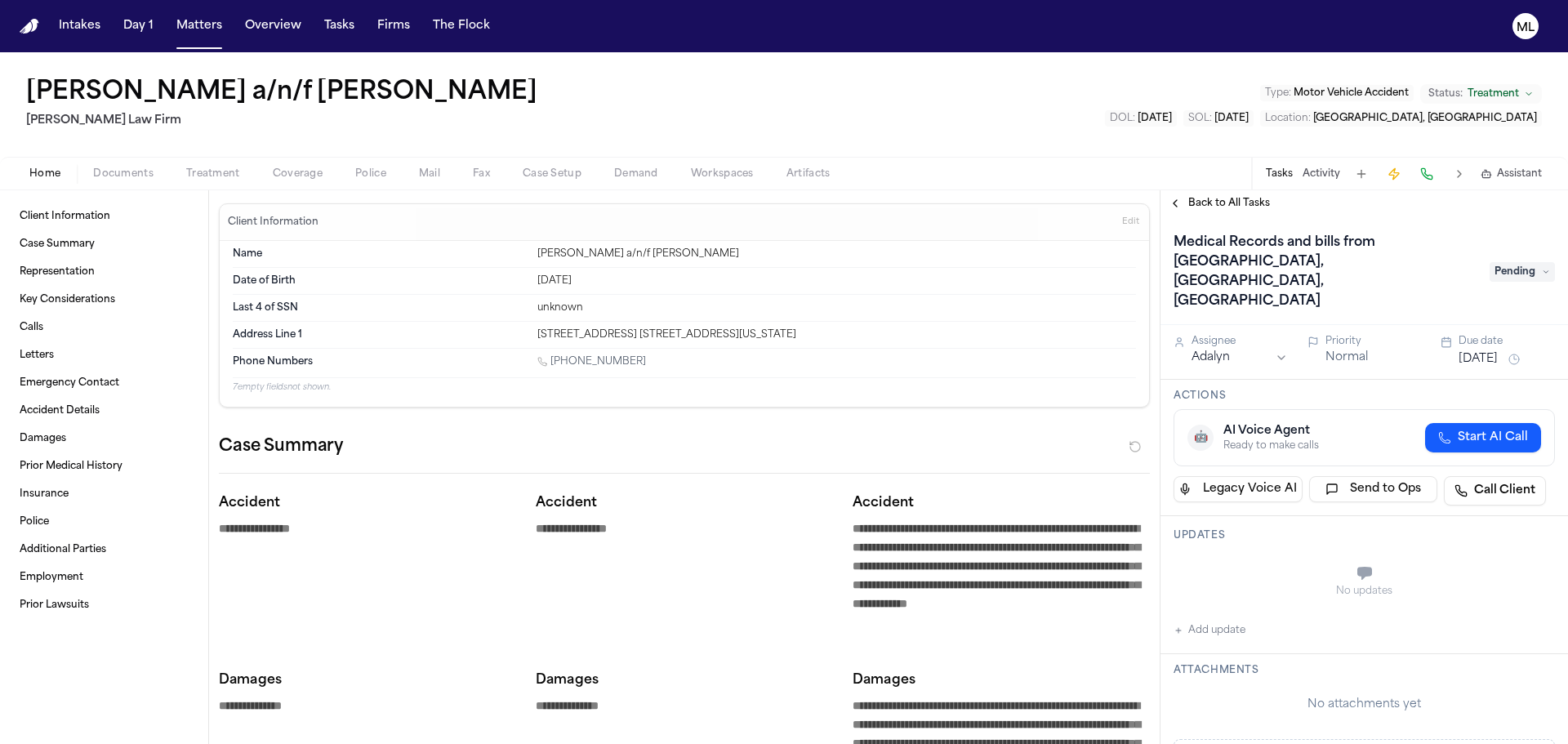
click at [1483, 351] on button "Aug 20, 2025" at bounding box center [1478, 359] width 39 height 17
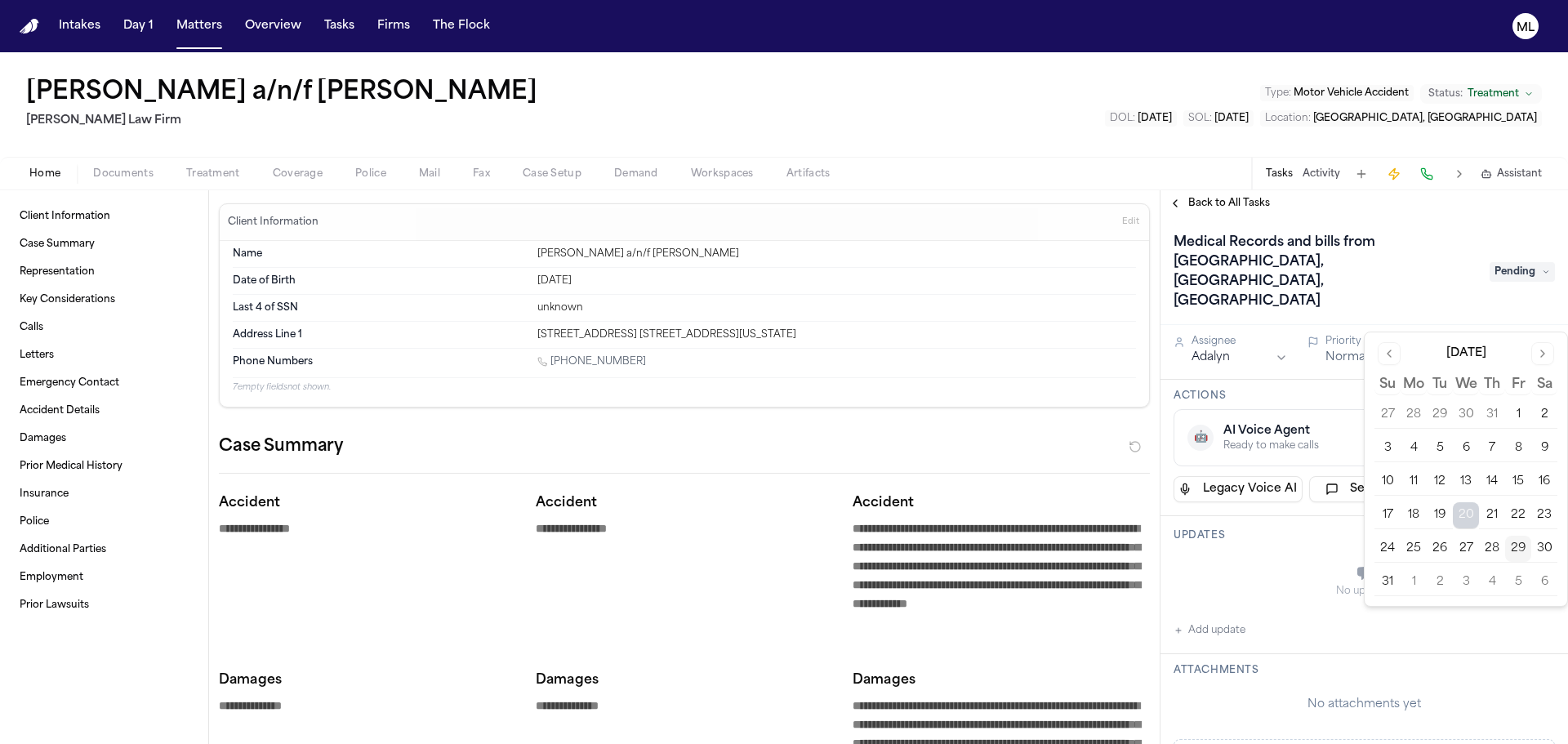
click at [1484, 580] on button "4" at bounding box center [1492, 583] width 26 height 26
click at [1205, 203] on span "Back to All Tasks" at bounding box center [1229, 203] width 82 height 13
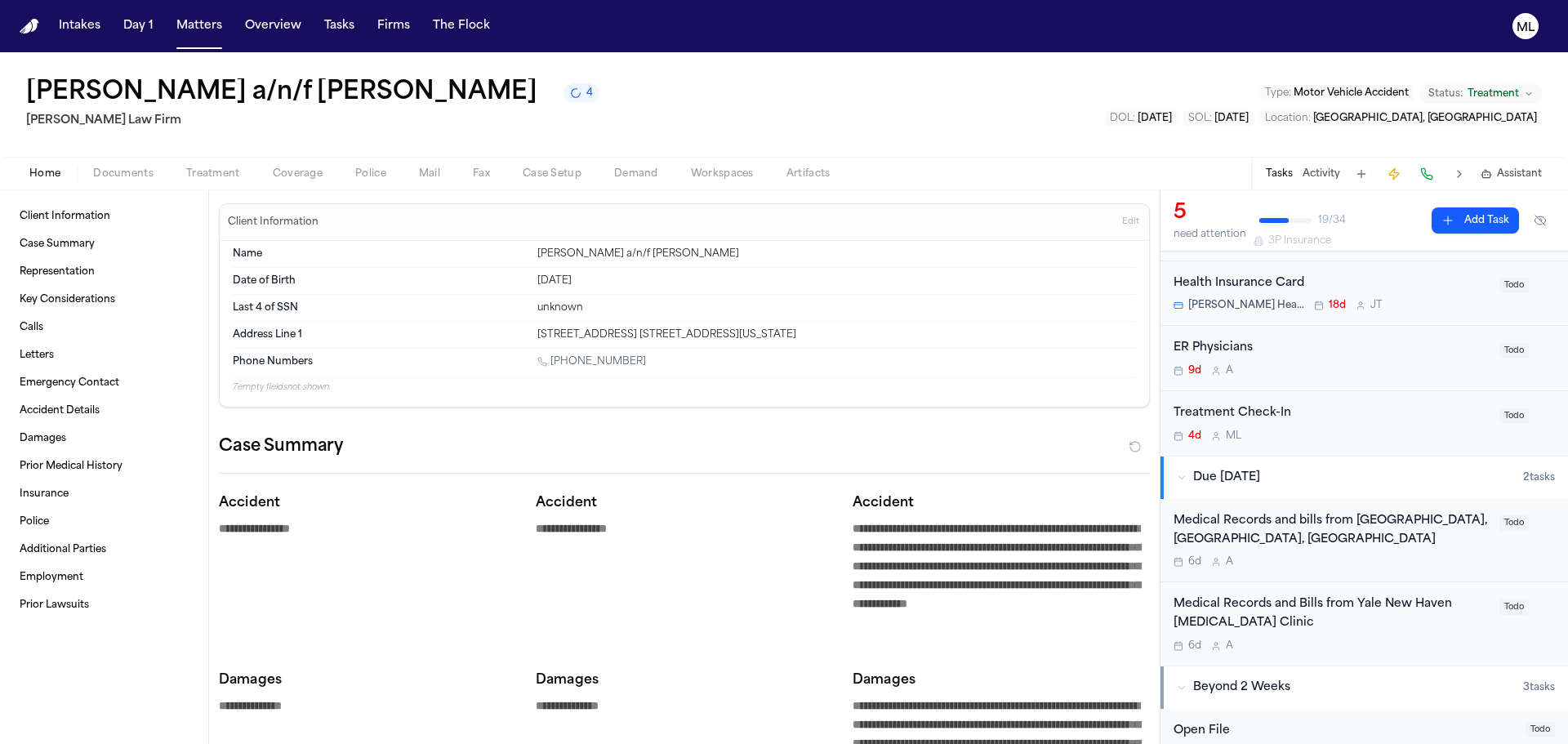
scroll to position [229, 0]
click at [1353, 426] on div "Treatment Check-In 4d M L" at bounding box center [1331, 423] width 316 height 38
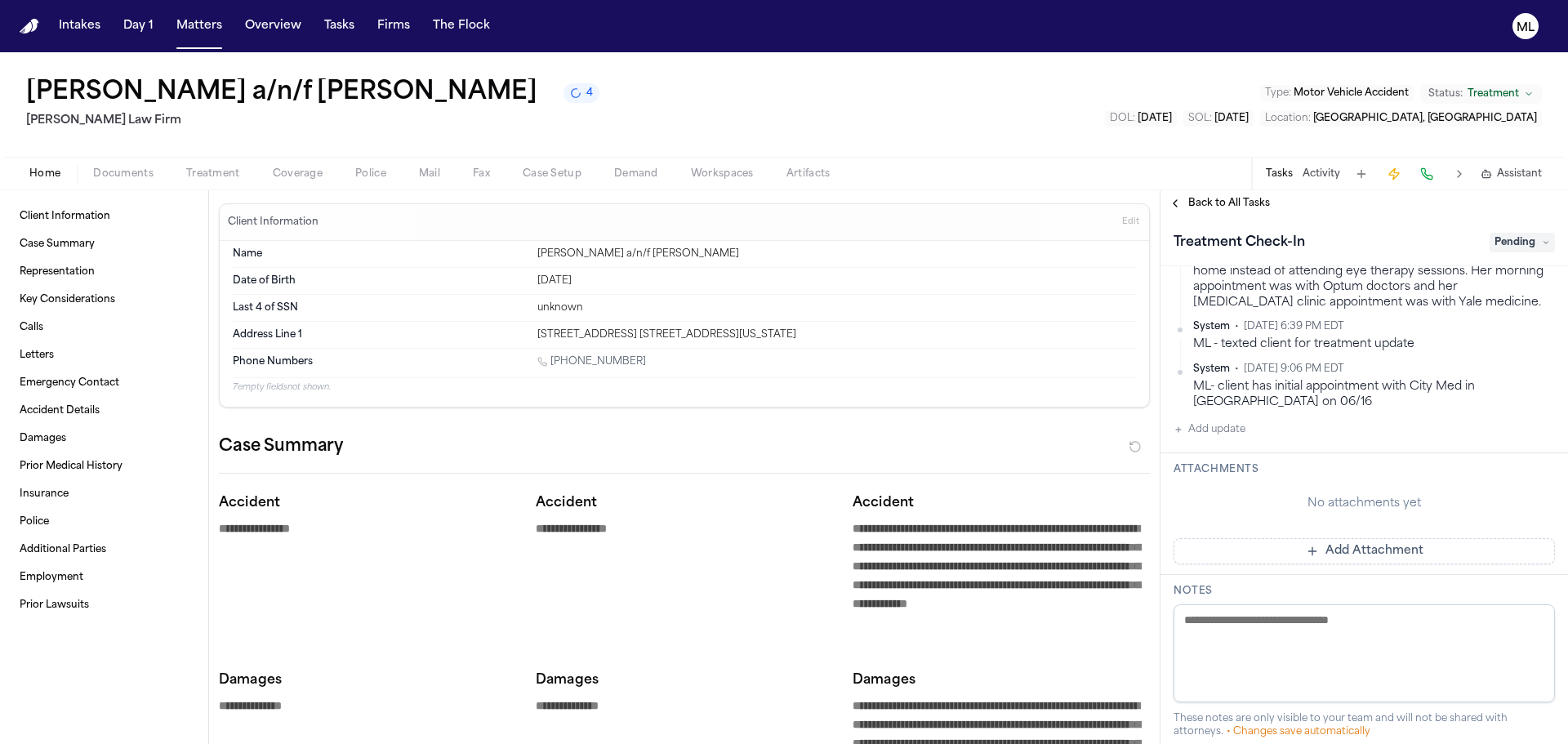
scroll to position [490, 0]
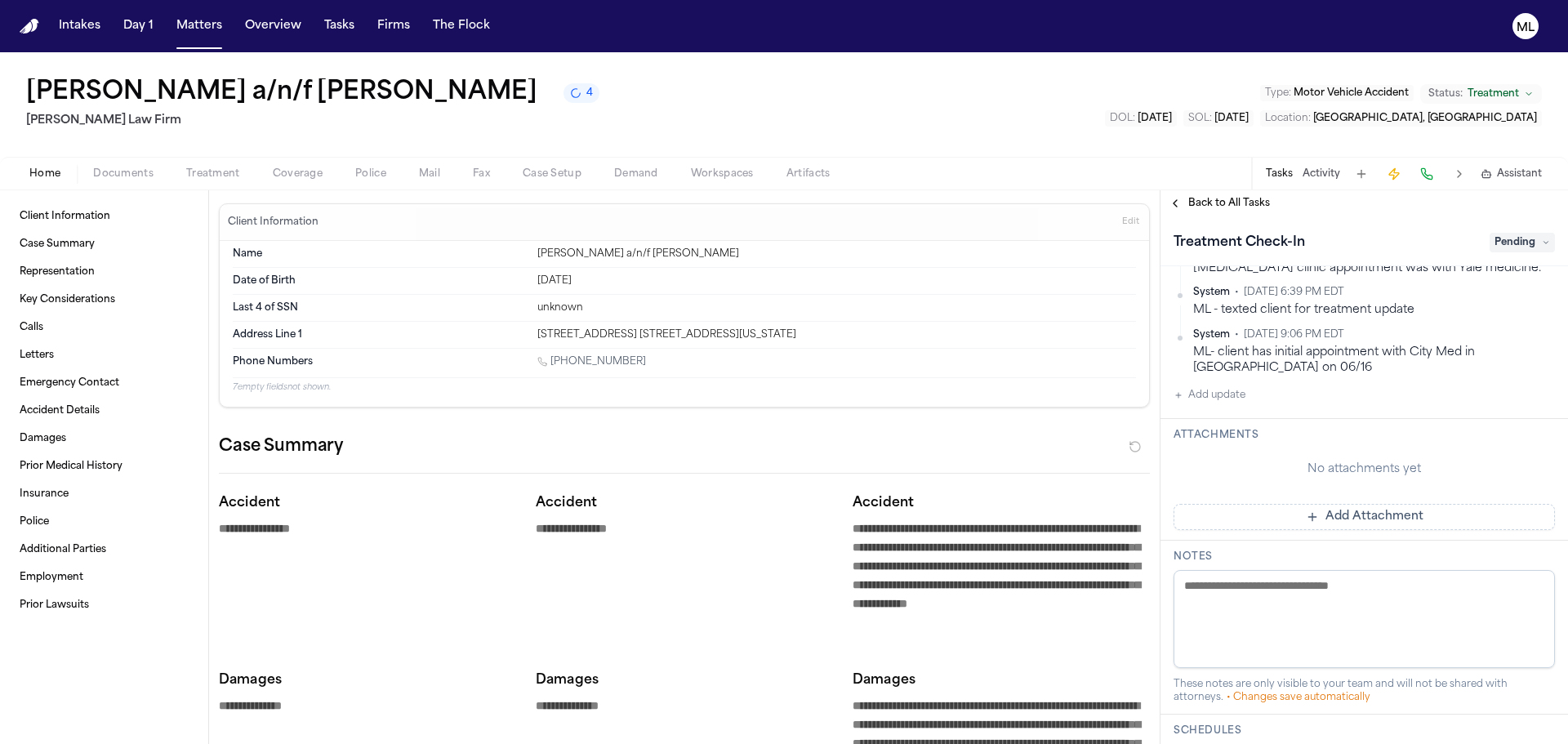
click at [1213, 389] on button "Add update" at bounding box center [1209, 396] width 72 height 20
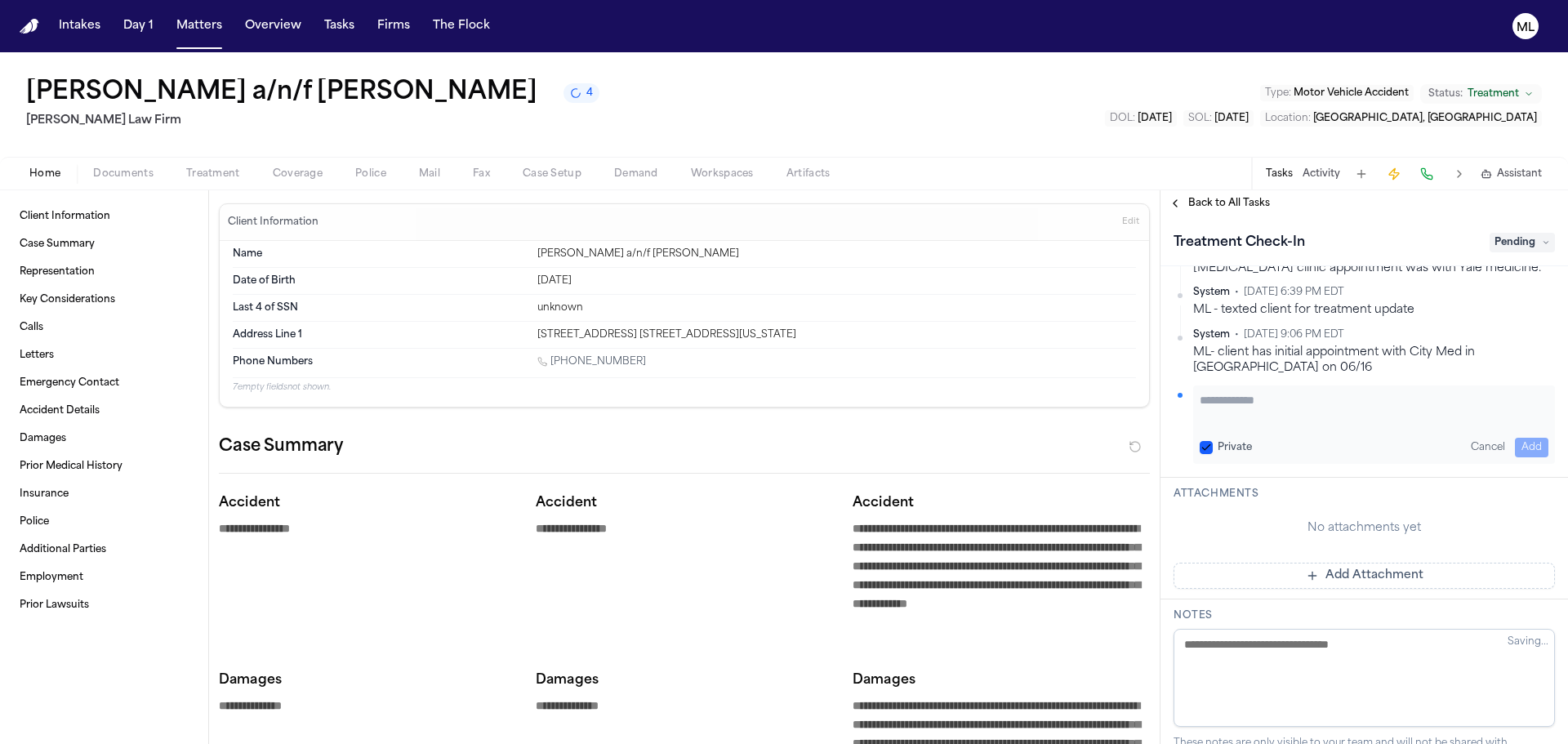
click at [1248, 413] on textarea "Add your update" at bounding box center [1374, 409] width 348 height 33
paste textarea "**********"
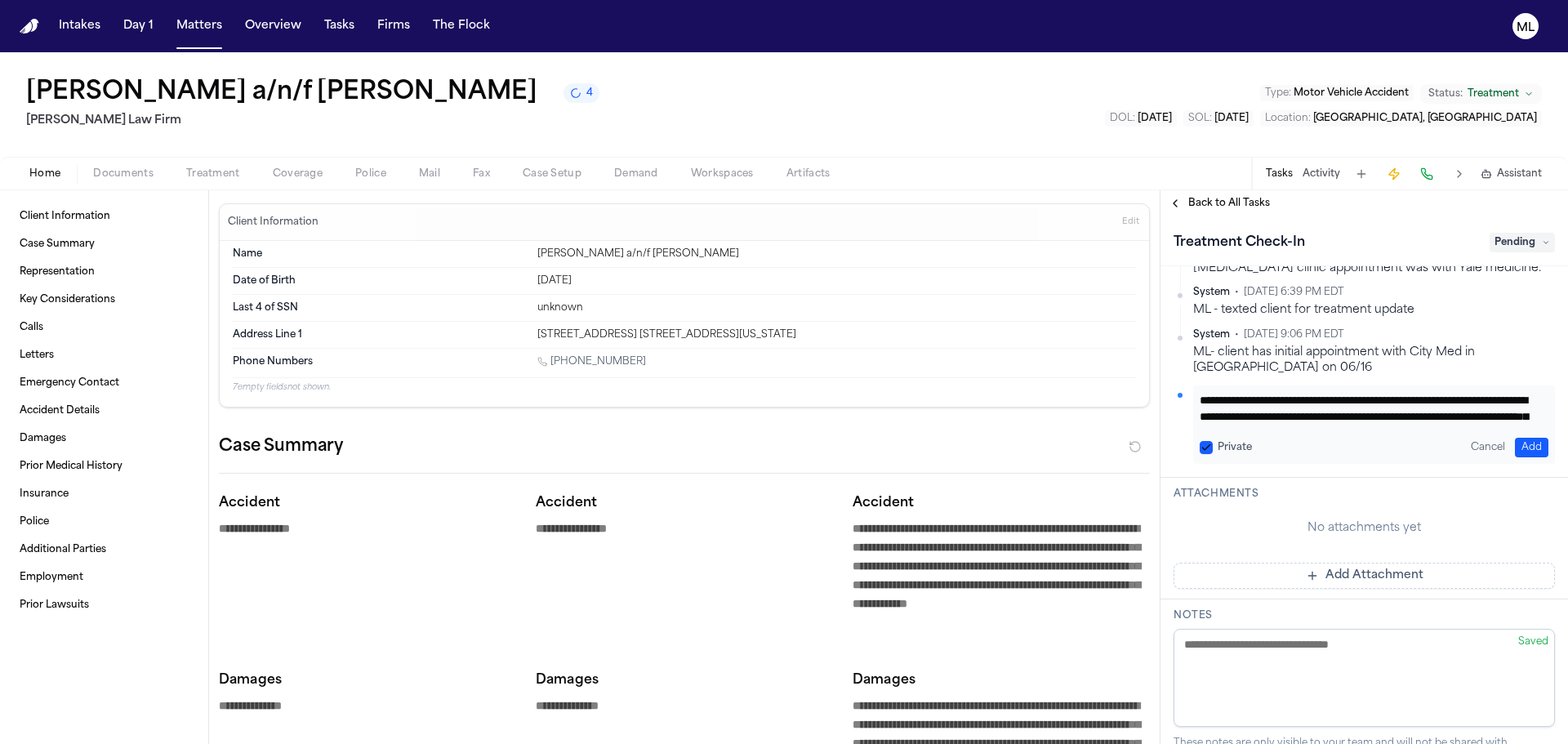
scroll to position [46, 0]
click at [1526, 447] on button "Add" at bounding box center [1531, 448] width 33 height 20
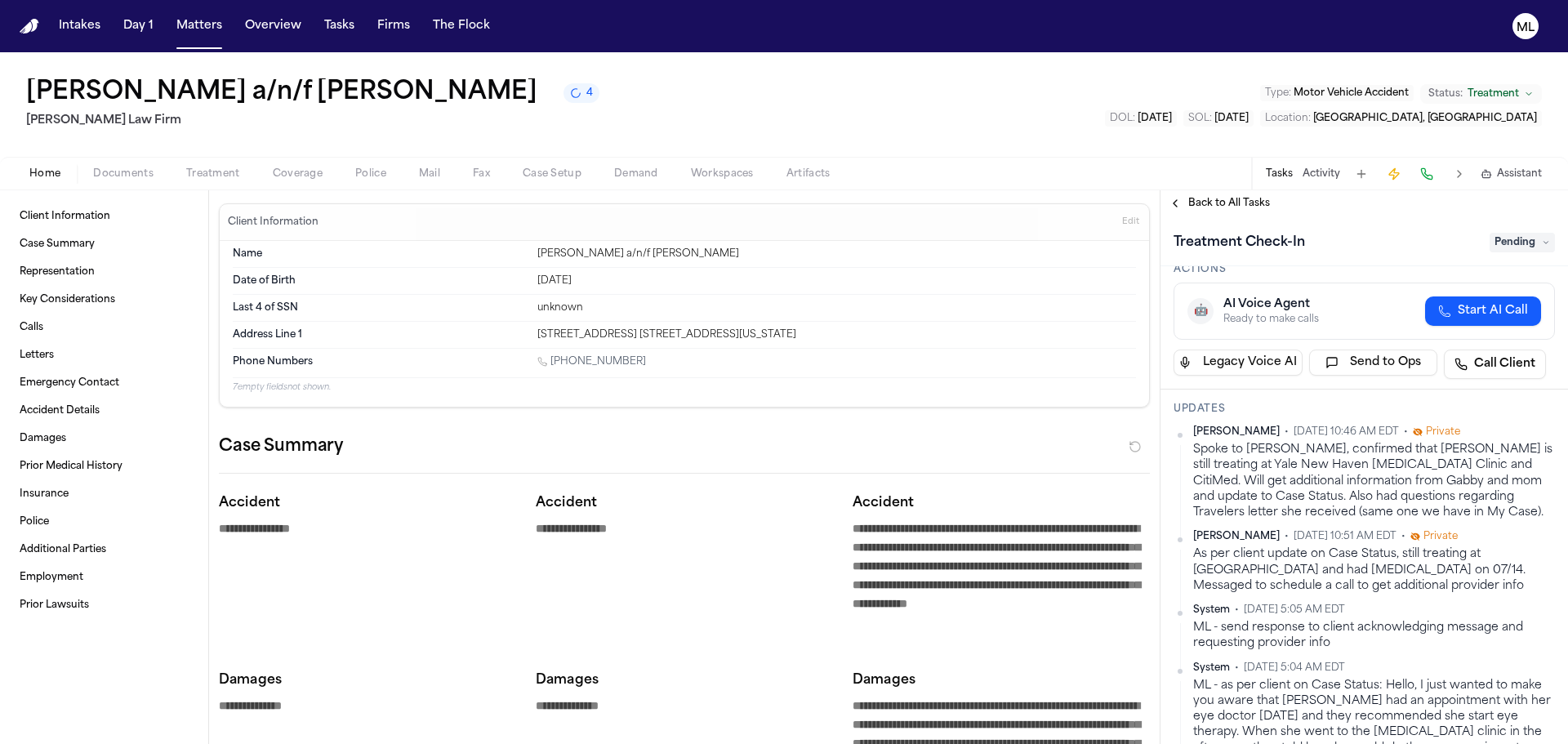
scroll to position [0, 0]
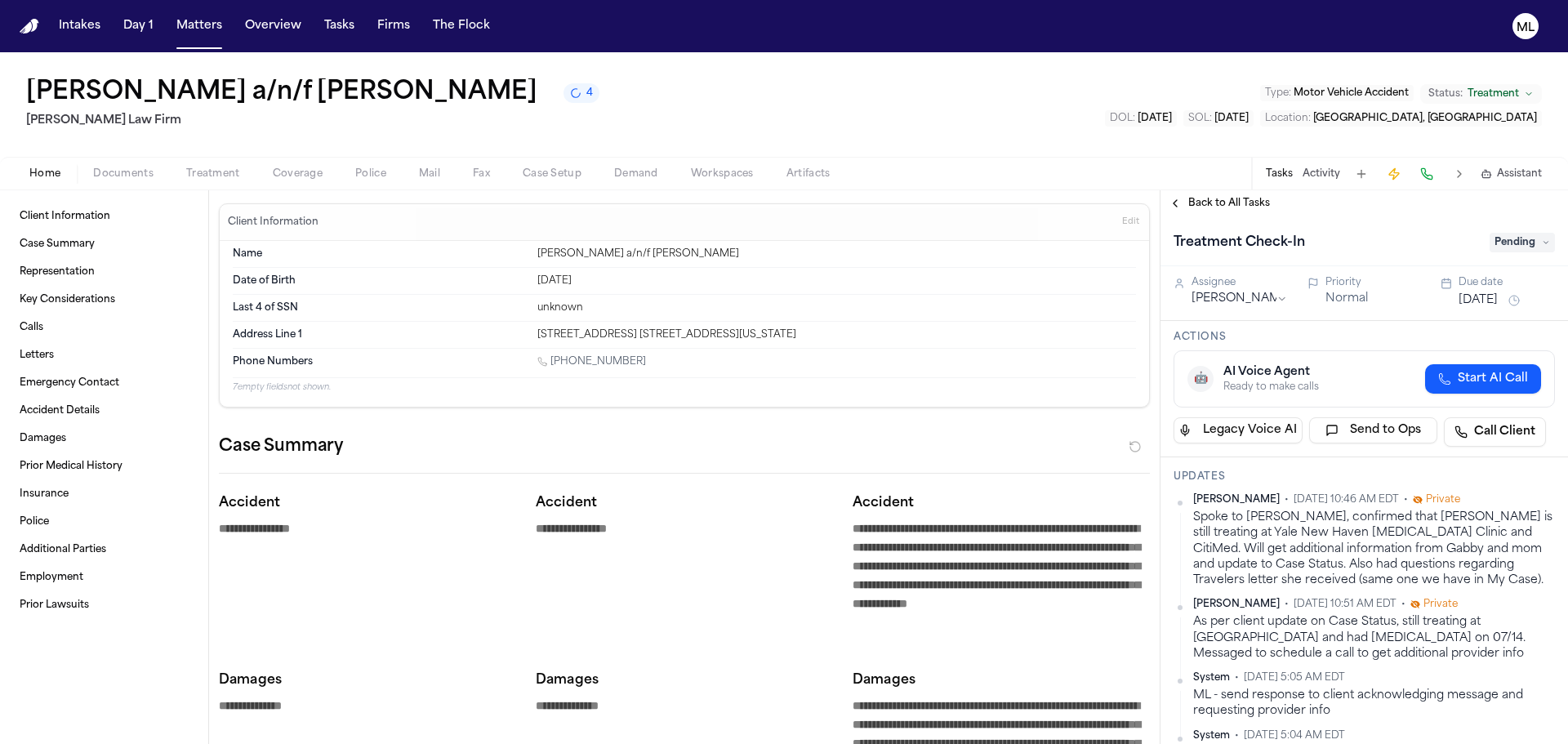
click at [1481, 304] on button "Aug 25, 2025" at bounding box center [1478, 301] width 39 height 17
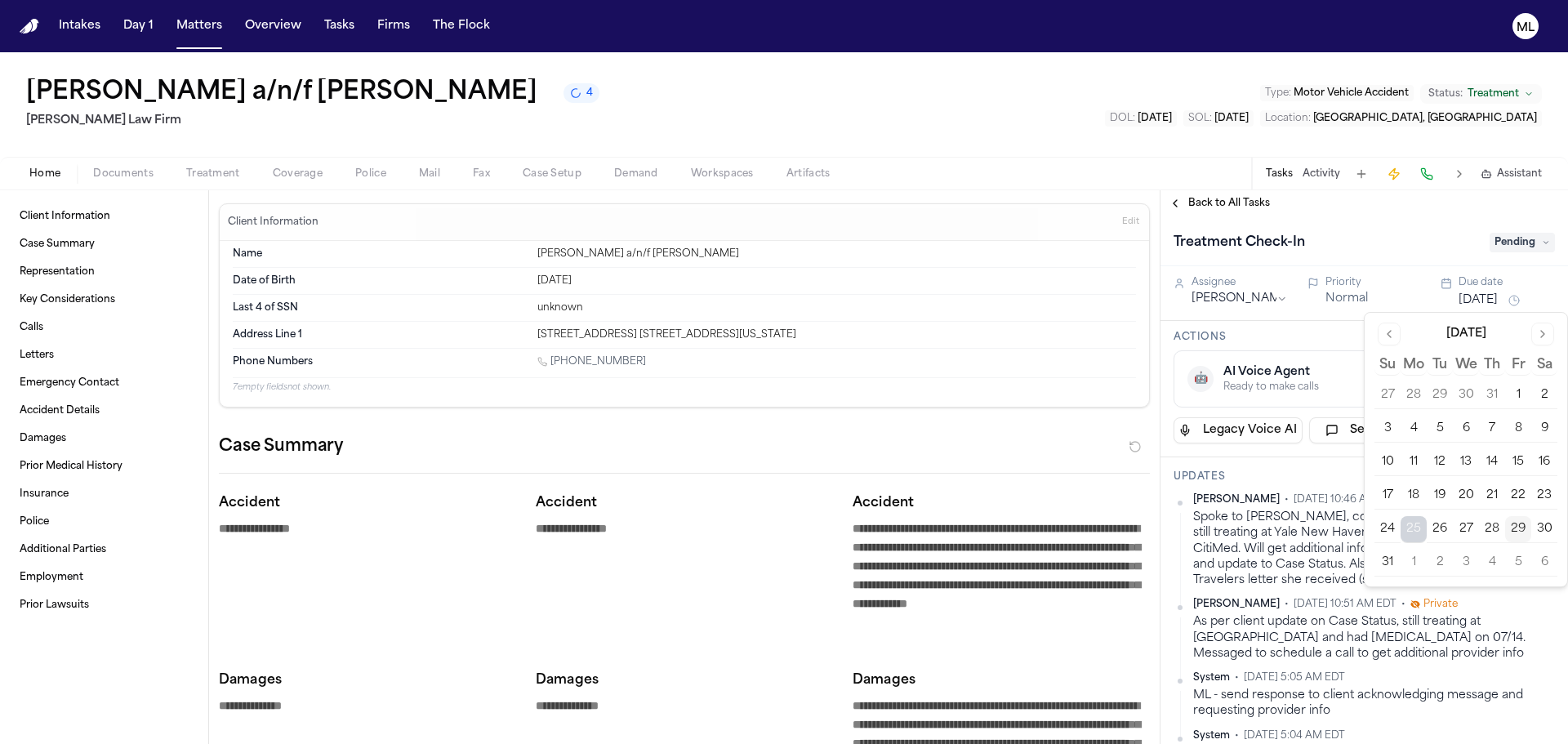
click at [1540, 328] on button "Go to next month" at bounding box center [1543, 334] width 23 height 23
click at [1435, 423] on button "9" at bounding box center [1440, 429] width 26 height 26
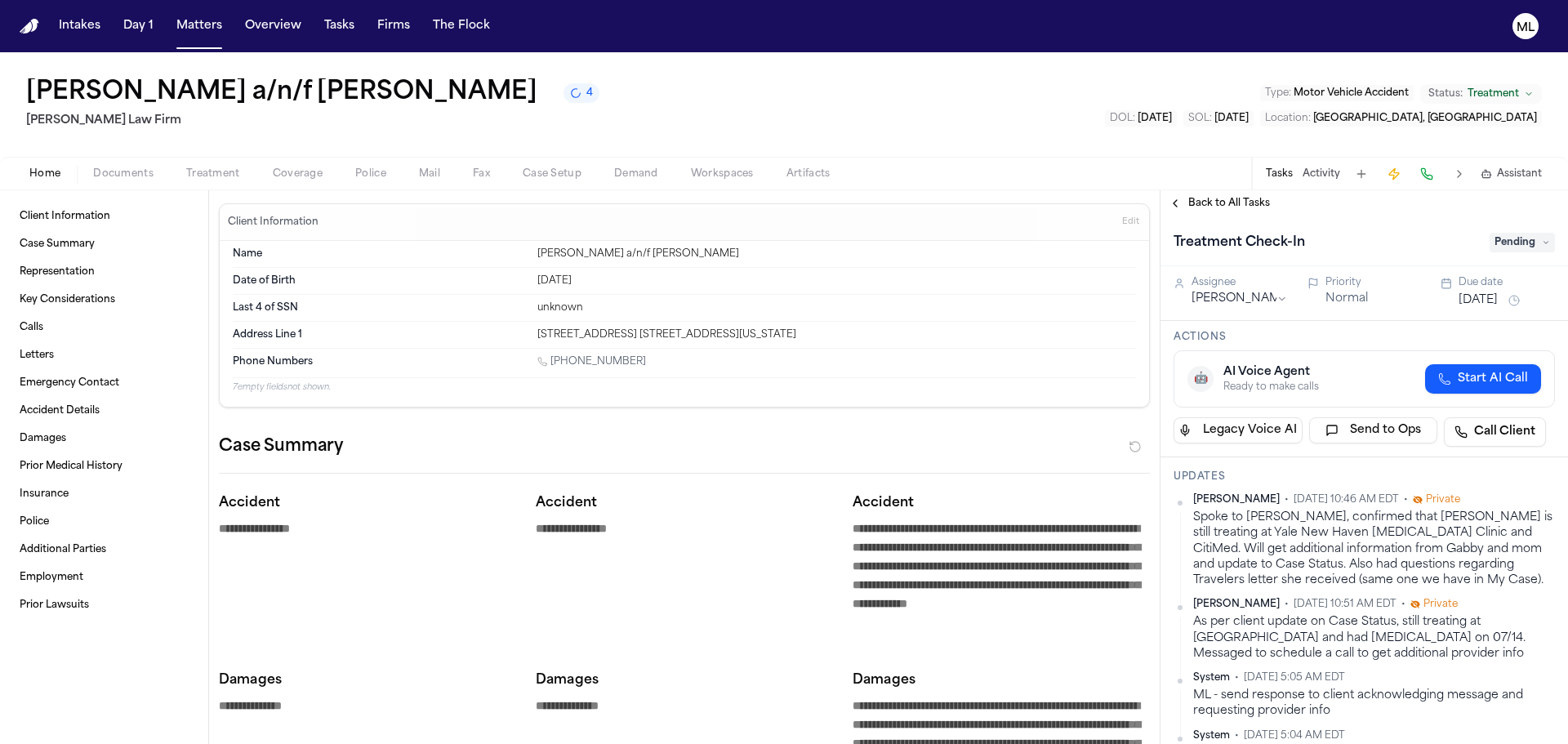
click at [1198, 196] on div "Back to All Tasks" at bounding box center [1364, 203] width 408 height 26
click at [1198, 203] on span "Back to All Tasks" at bounding box center [1229, 203] width 82 height 13
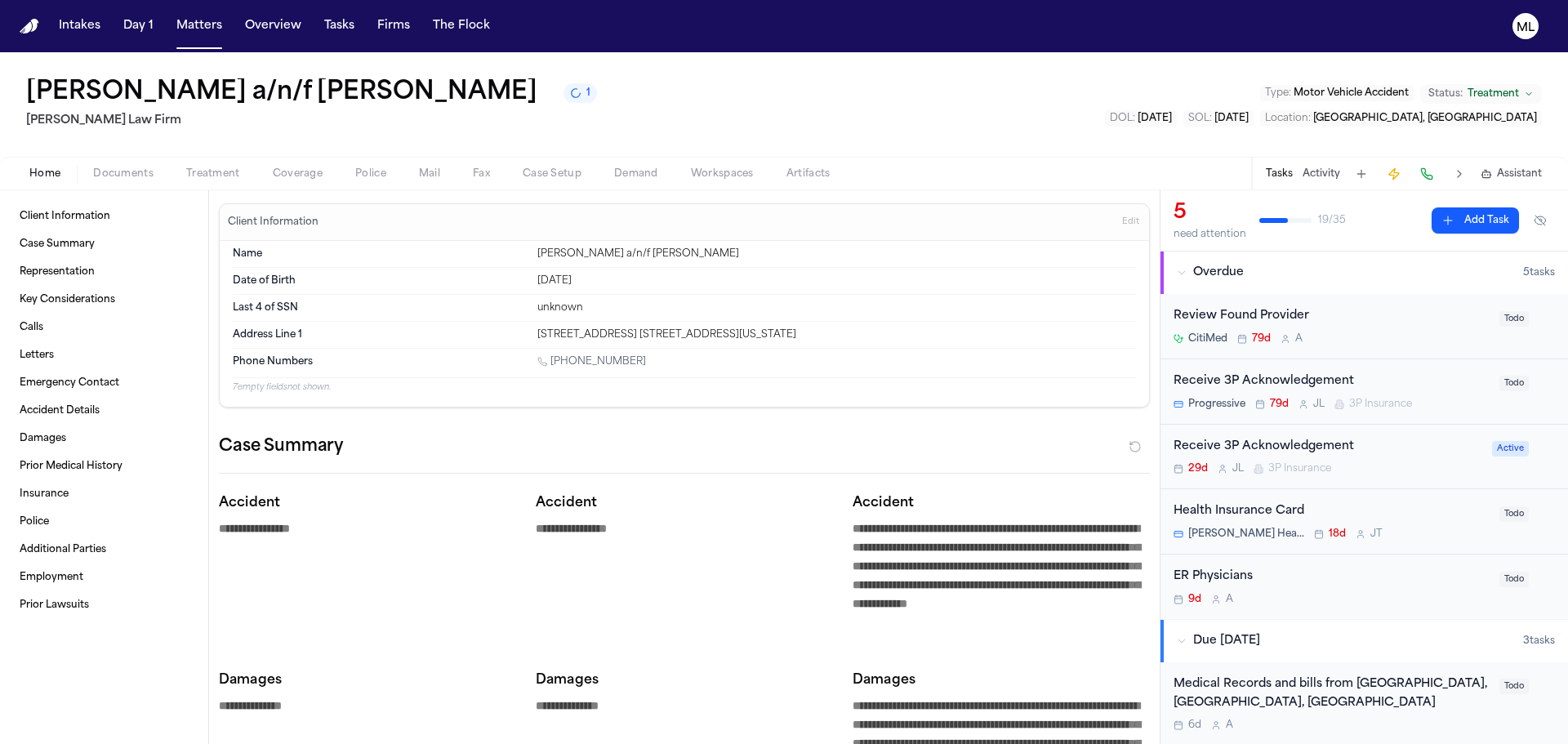
click at [206, 32] on button "Matters" at bounding box center [199, 26] width 59 height 30
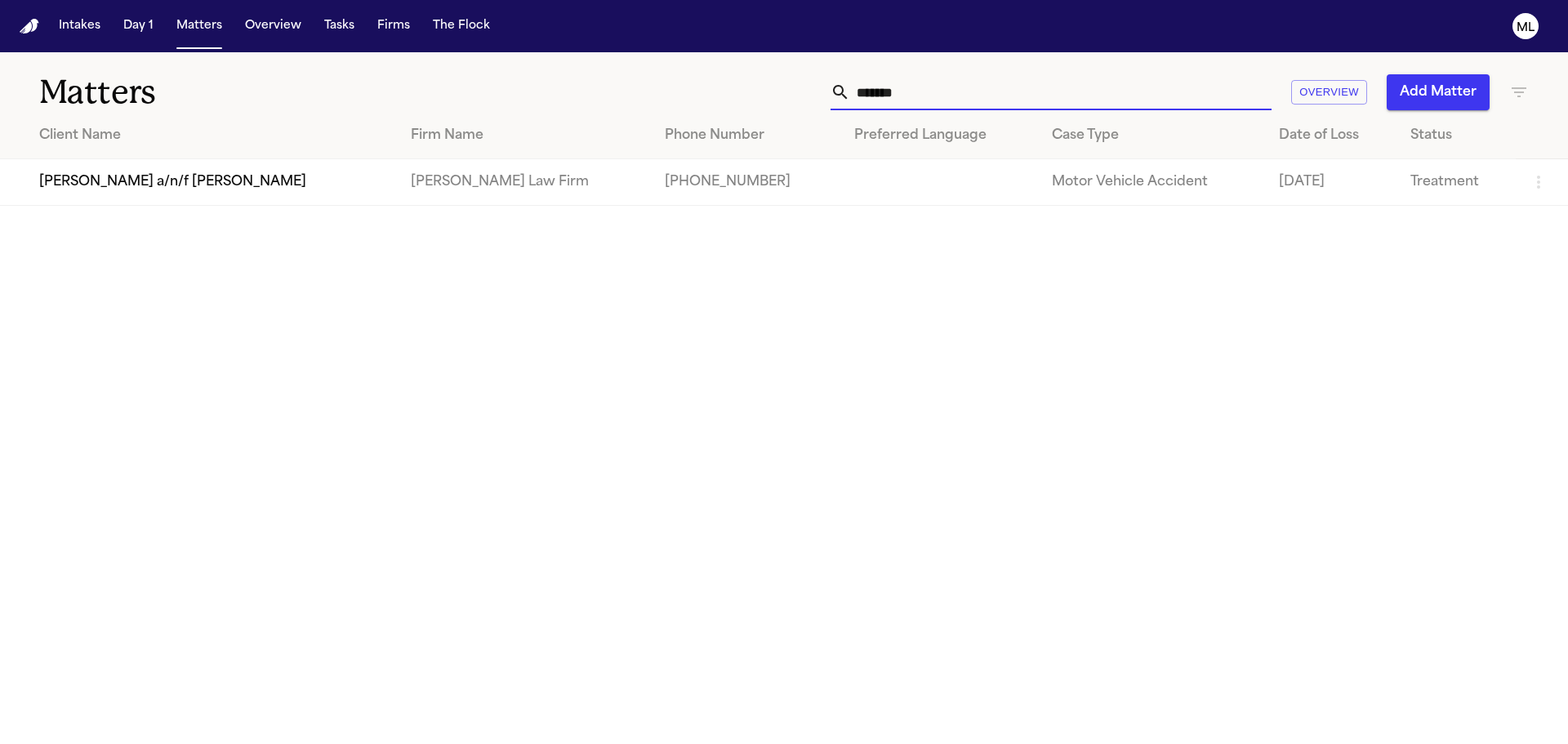
drag, startPoint x: 930, startPoint y: 99, endPoint x: 774, endPoint y: 93, distance: 156.1
click at [780, 100] on div "******* Overview Add Matter" at bounding box center [1001, 91] width 1056 height 36
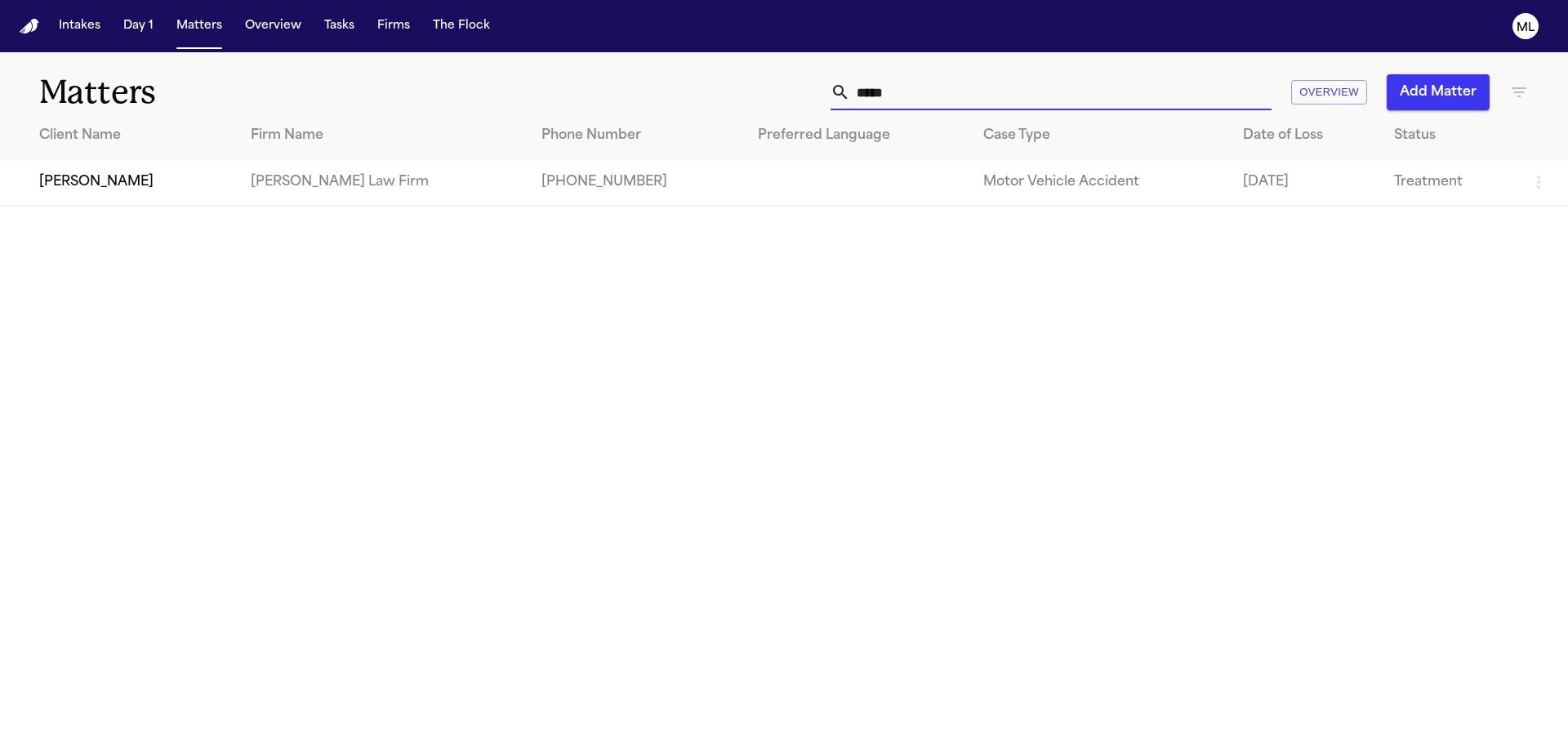
click at [117, 206] on main "Matters ***** Overview Add Matter Client Name Firm Name Phone Number Preferred …" at bounding box center [784, 398] width 1568 height 692
click at [120, 190] on td "Kristin Ortiz" at bounding box center [118, 182] width 238 height 46
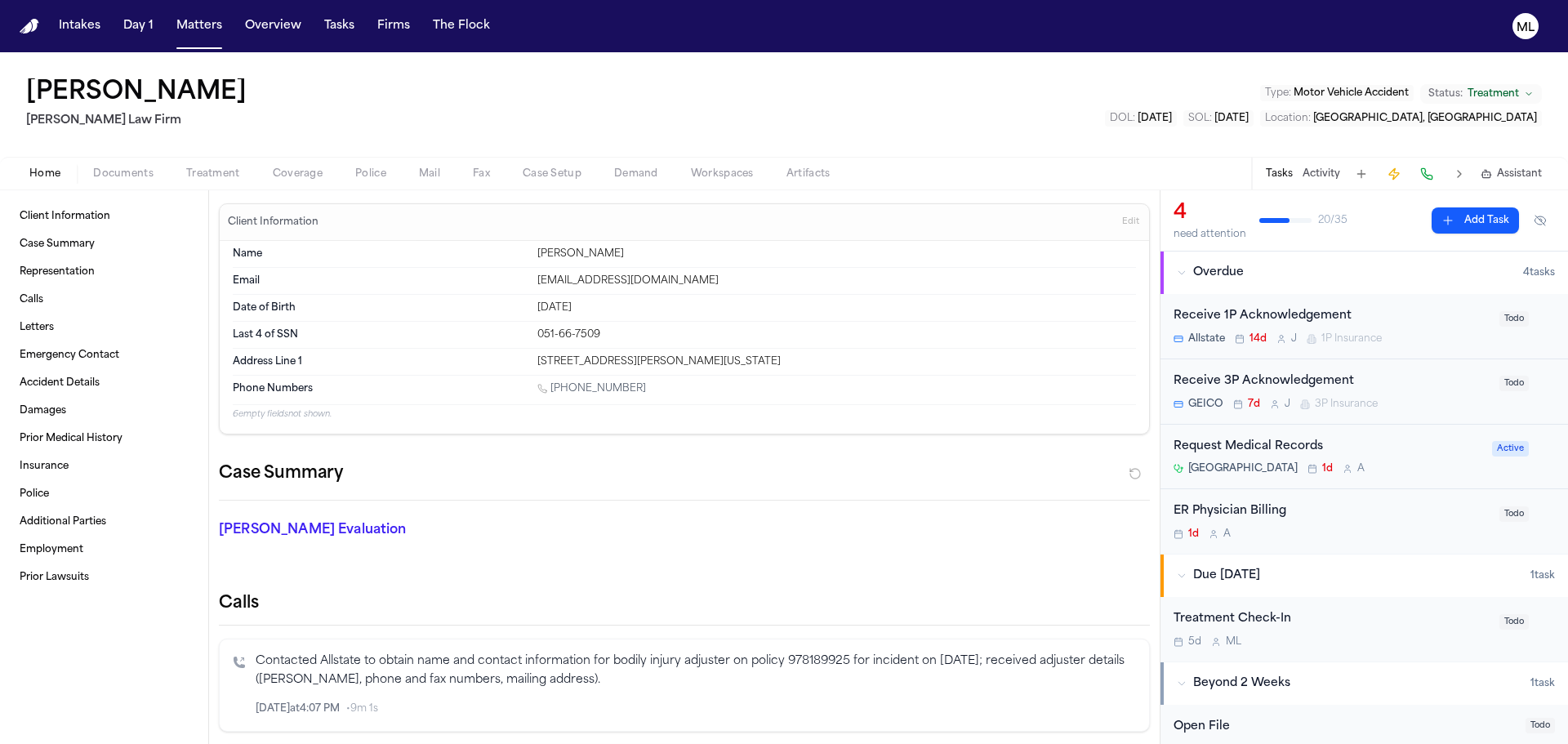
click at [1407, 460] on div "Request Medical Records Montefiore Nyack Hospital 1d A" at bounding box center [1328, 457] width 308 height 38
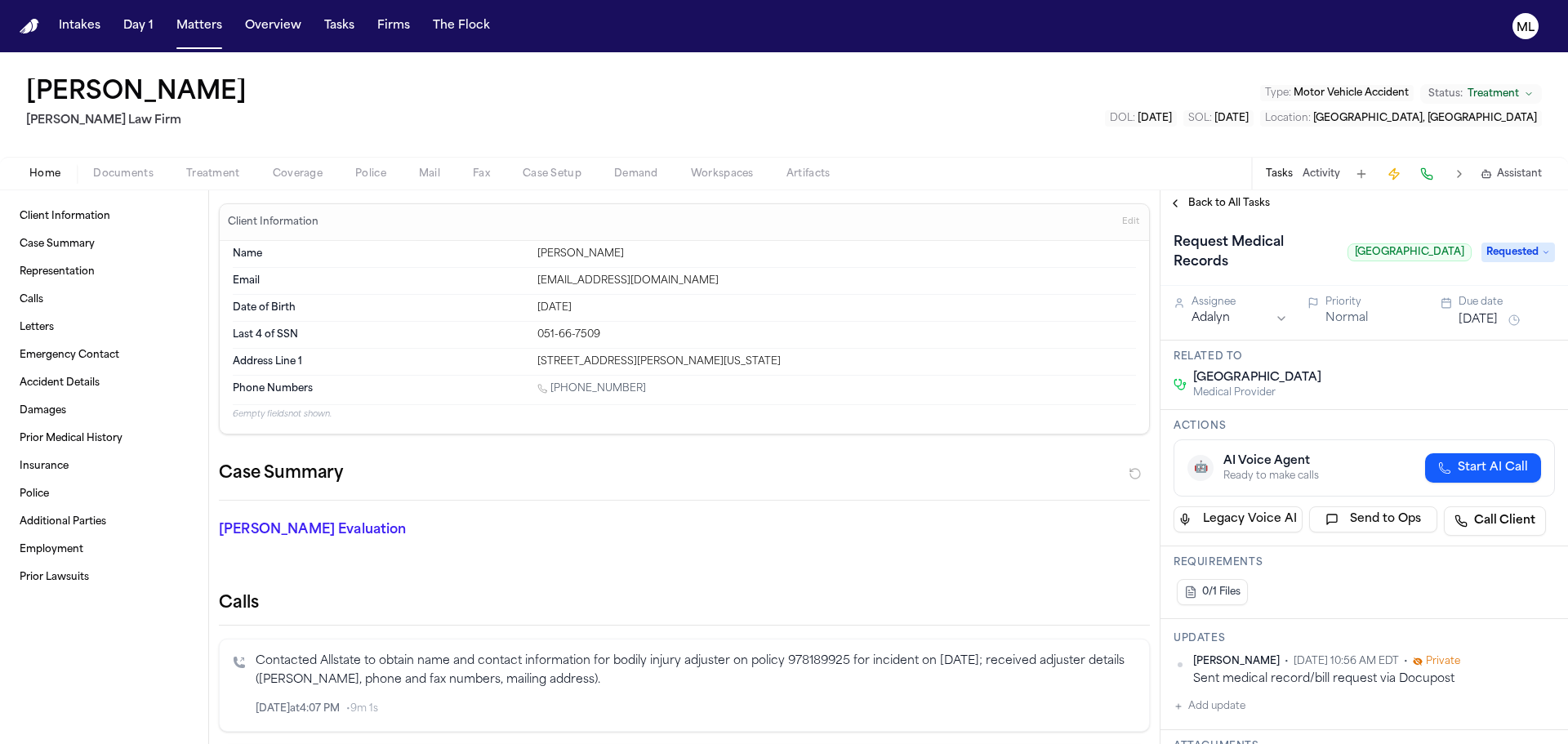
click at [1224, 202] on span "Back to All Tasks" at bounding box center [1229, 203] width 82 height 13
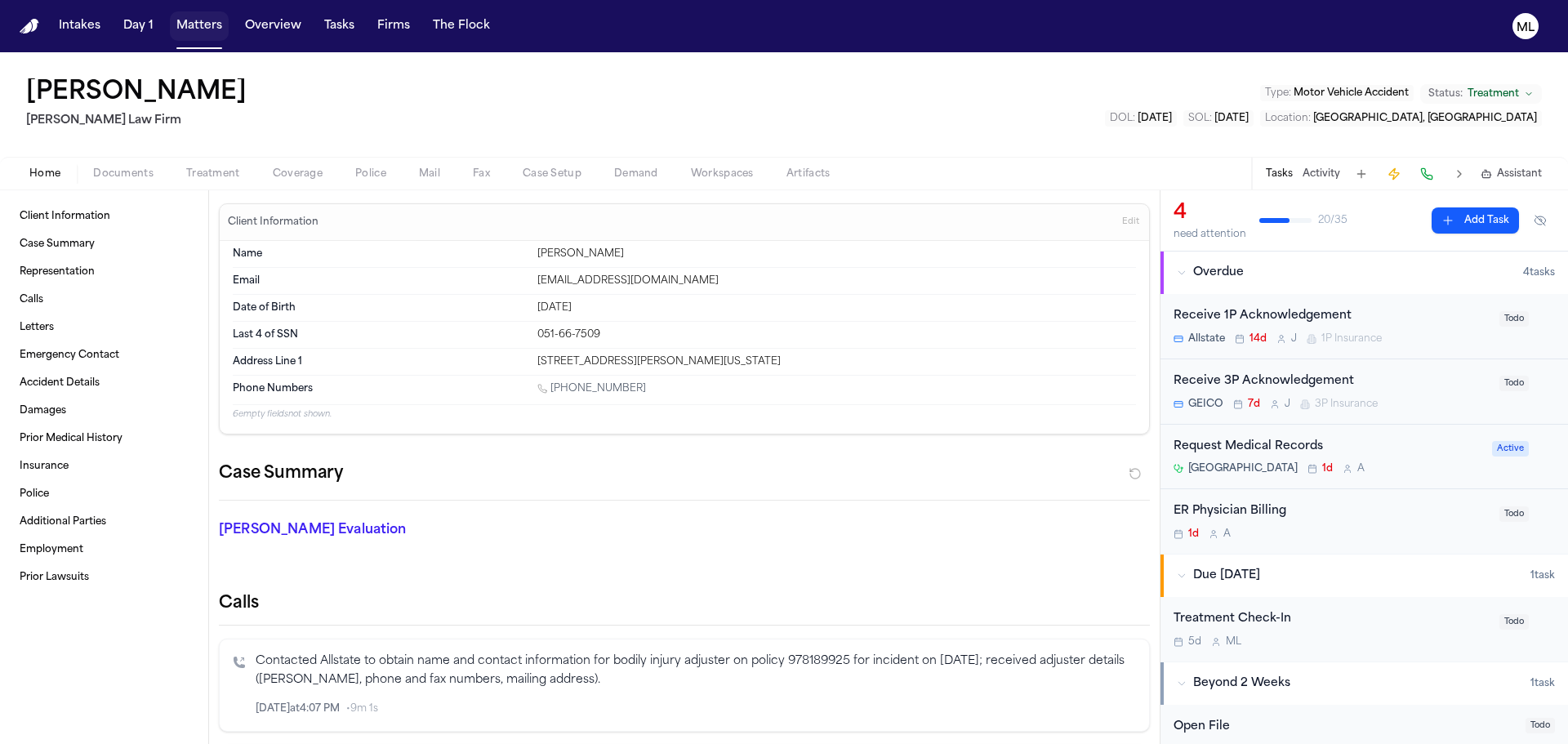
click at [198, 19] on button "Matters" at bounding box center [199, 26] width 59 height 30
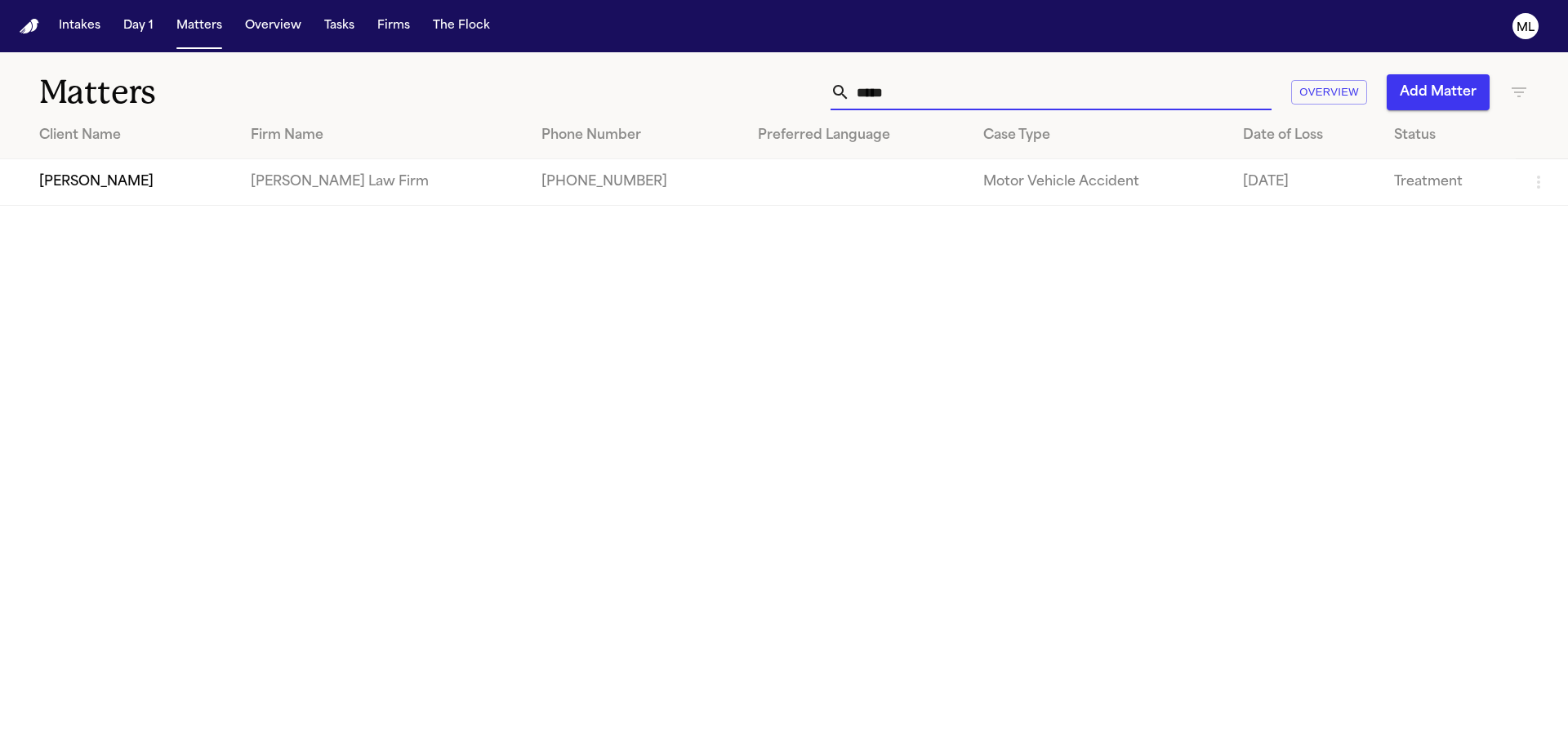
drag, startPoint x: 949, startPoint y: 100, endPoint x: 777, endPoint y: 98, distance: 172.0
click at [783, 99] on div "***** Overview Add Matter" at bounding box center [1001, 91] width 1056 height 36
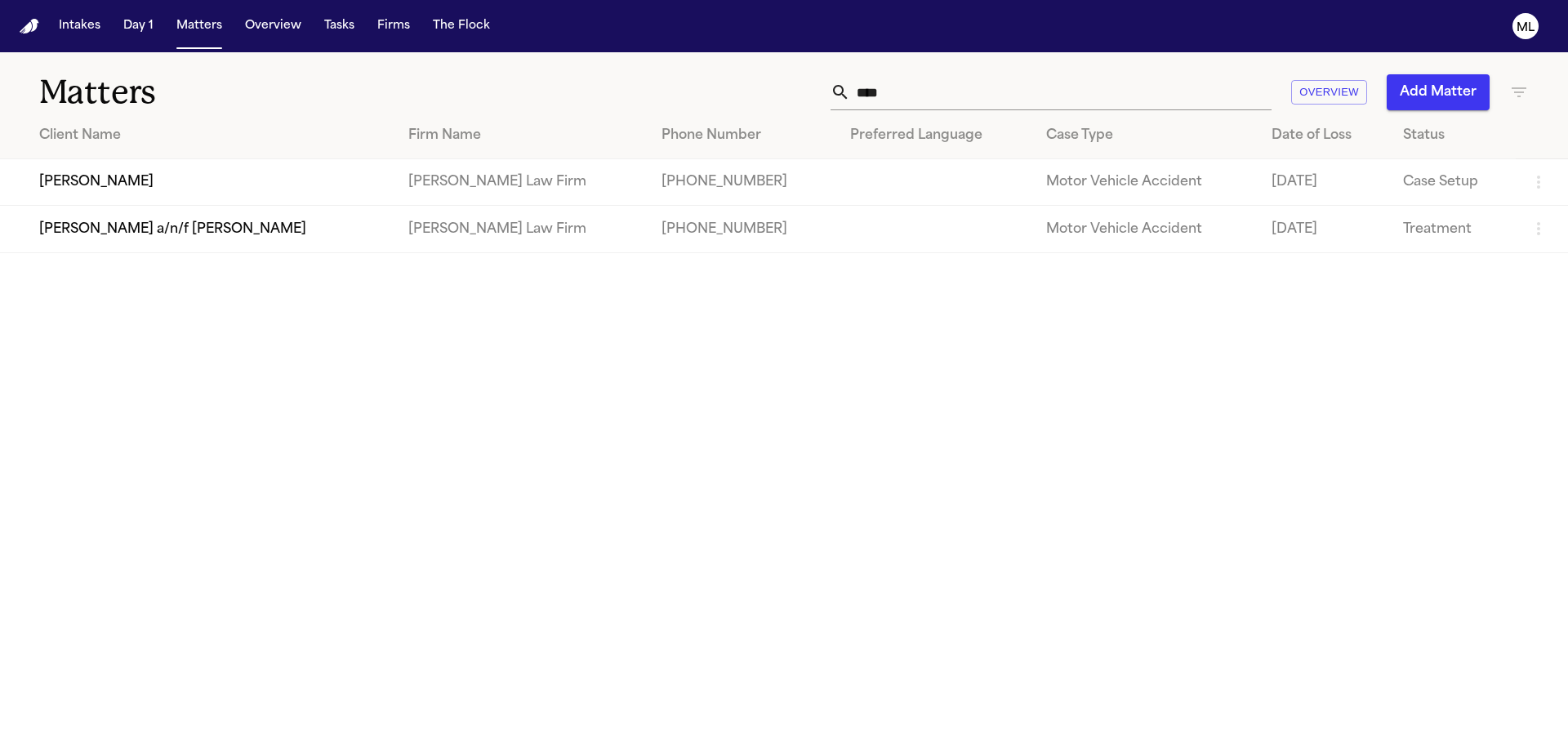
click at [206, 194] on td "Juan Gonzalez" at bounding box center [198, 182] width 395 height 46
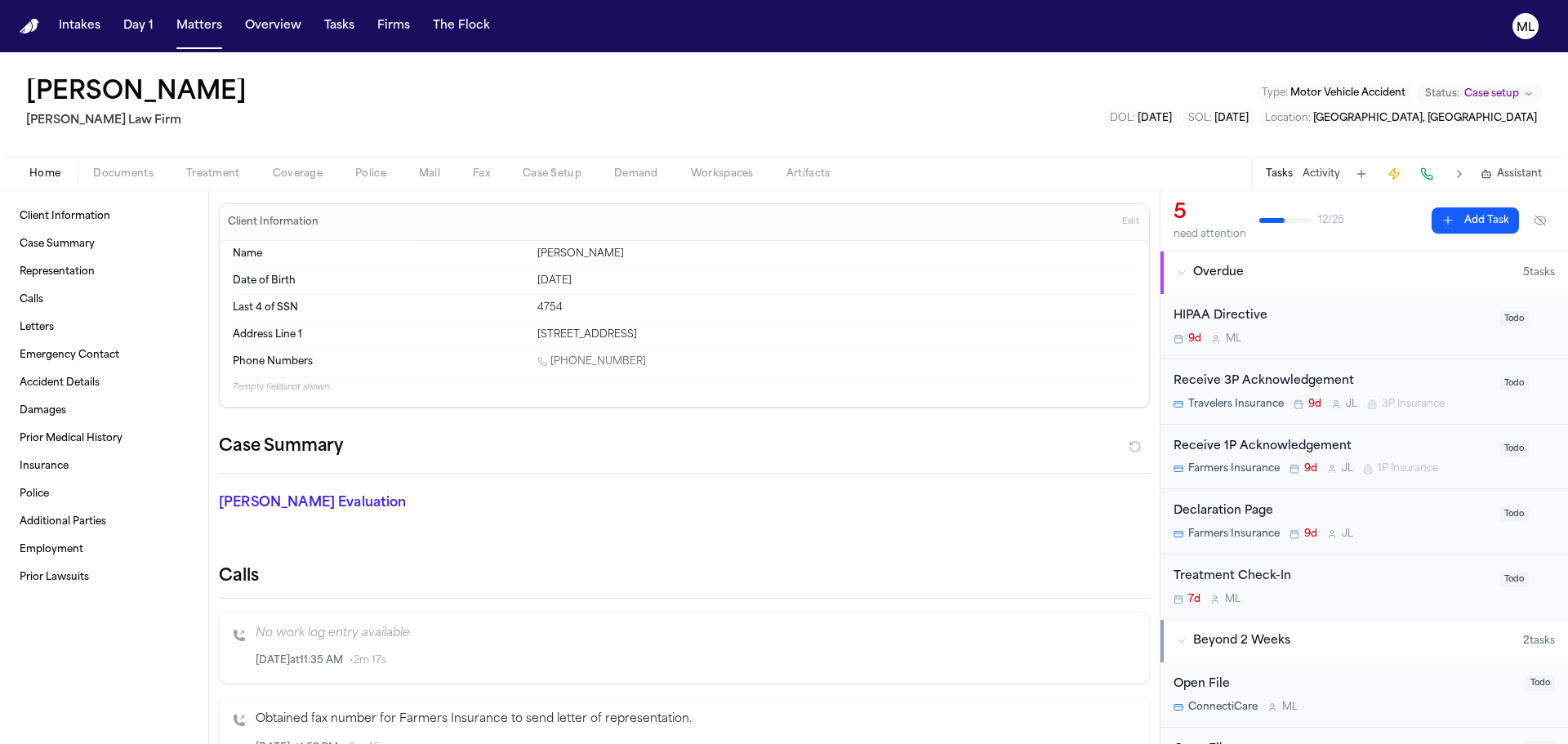
click at [133, 165] on button "Documents" at bounding box center [123, 173] width 93 height 20
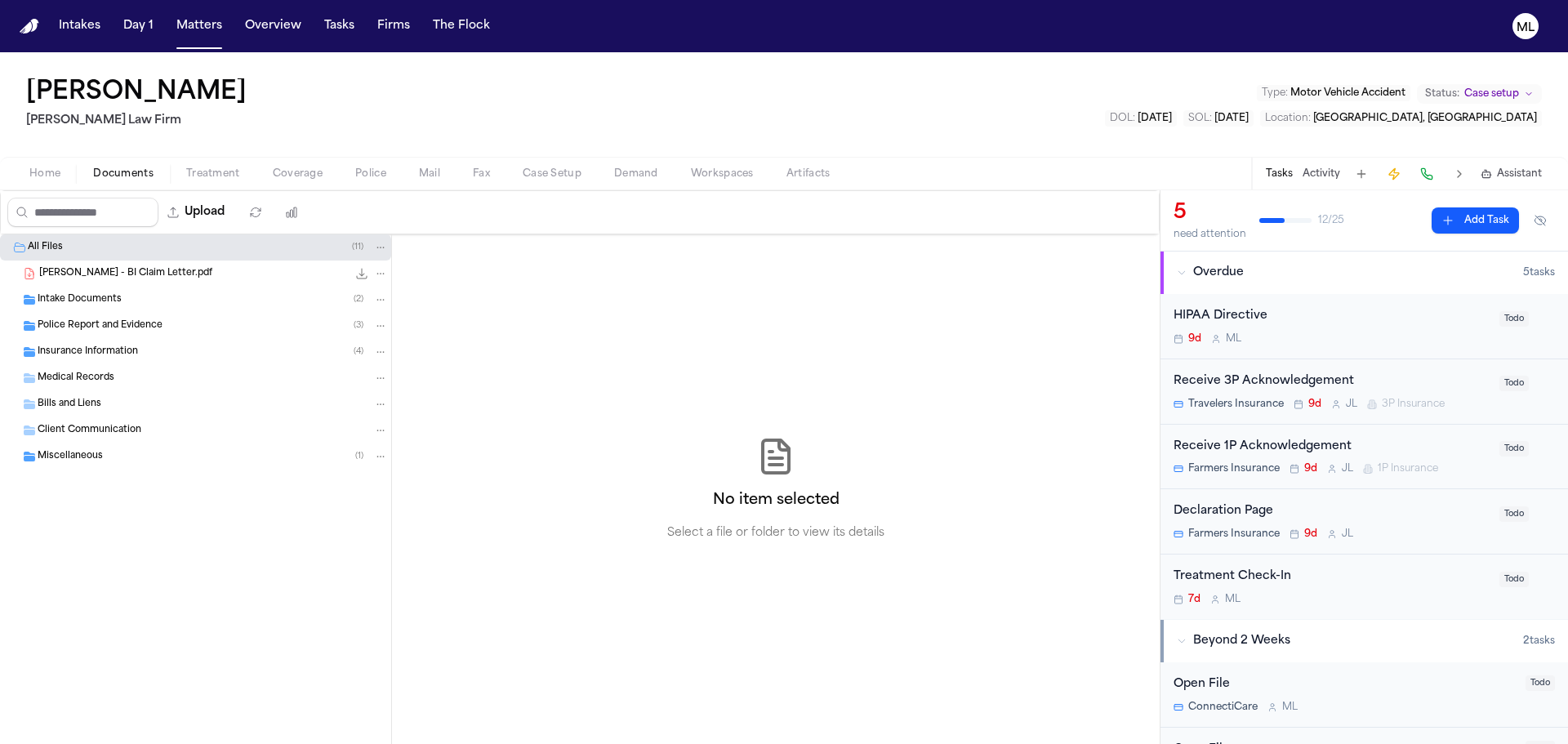
click at [95, 294] on span "Intake Documents" at bounding box center [79, 301] width 84 height 14
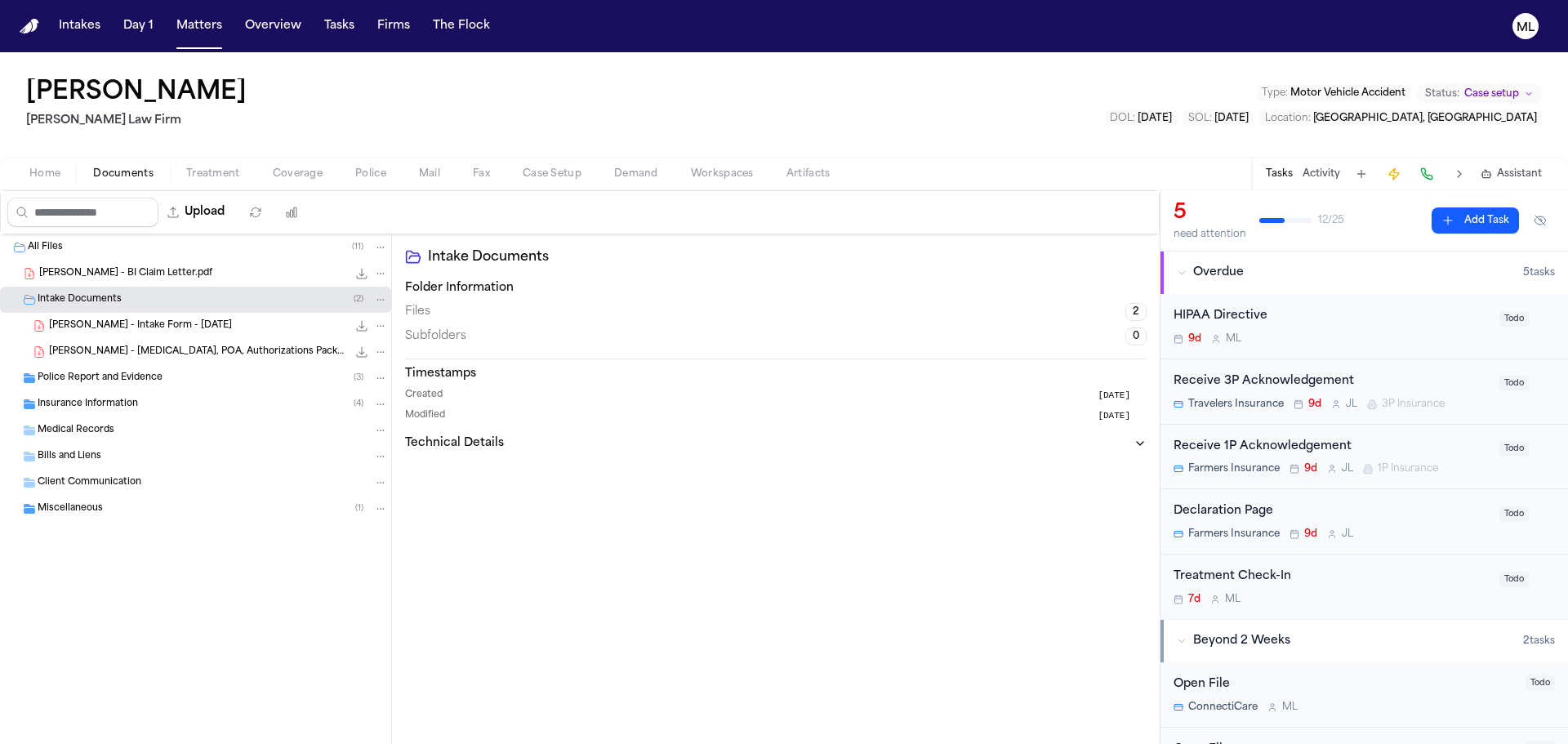
click at [132, 326] on span "J. Gonzalez - Intake Form - 8.7.25" at bounding box center [140, 327] width 183 height 14
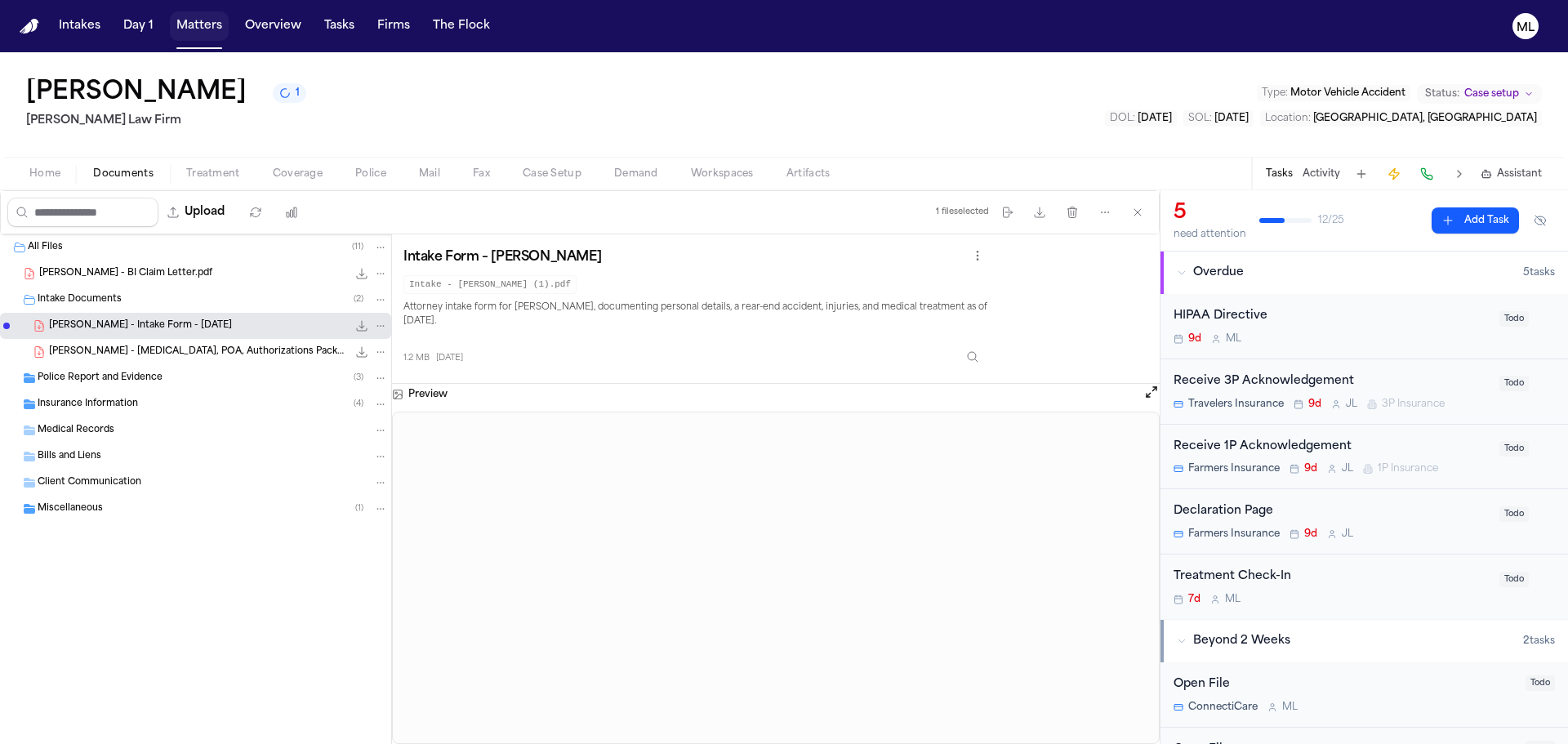
click at [204, 20] on button "Matters" at bounding box center [199, 26] width 59 height 30
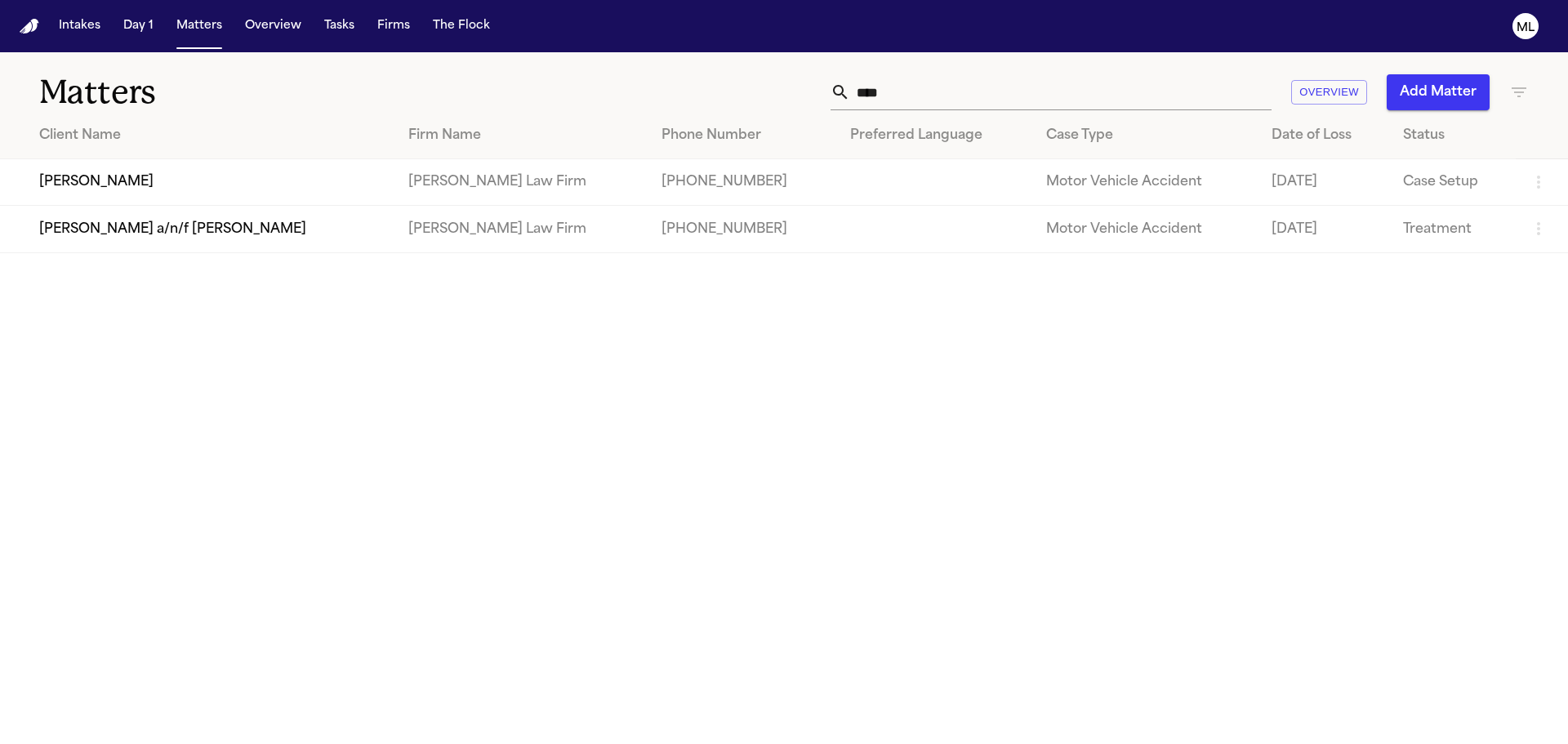
drag, startPoint x: 923, startPoint y: 91, endPoint x: 872, endPoint y: 92, distance: 51.0
click at [875, 92] on input "****" at bounding box center [1061, 91] width 422 height 36
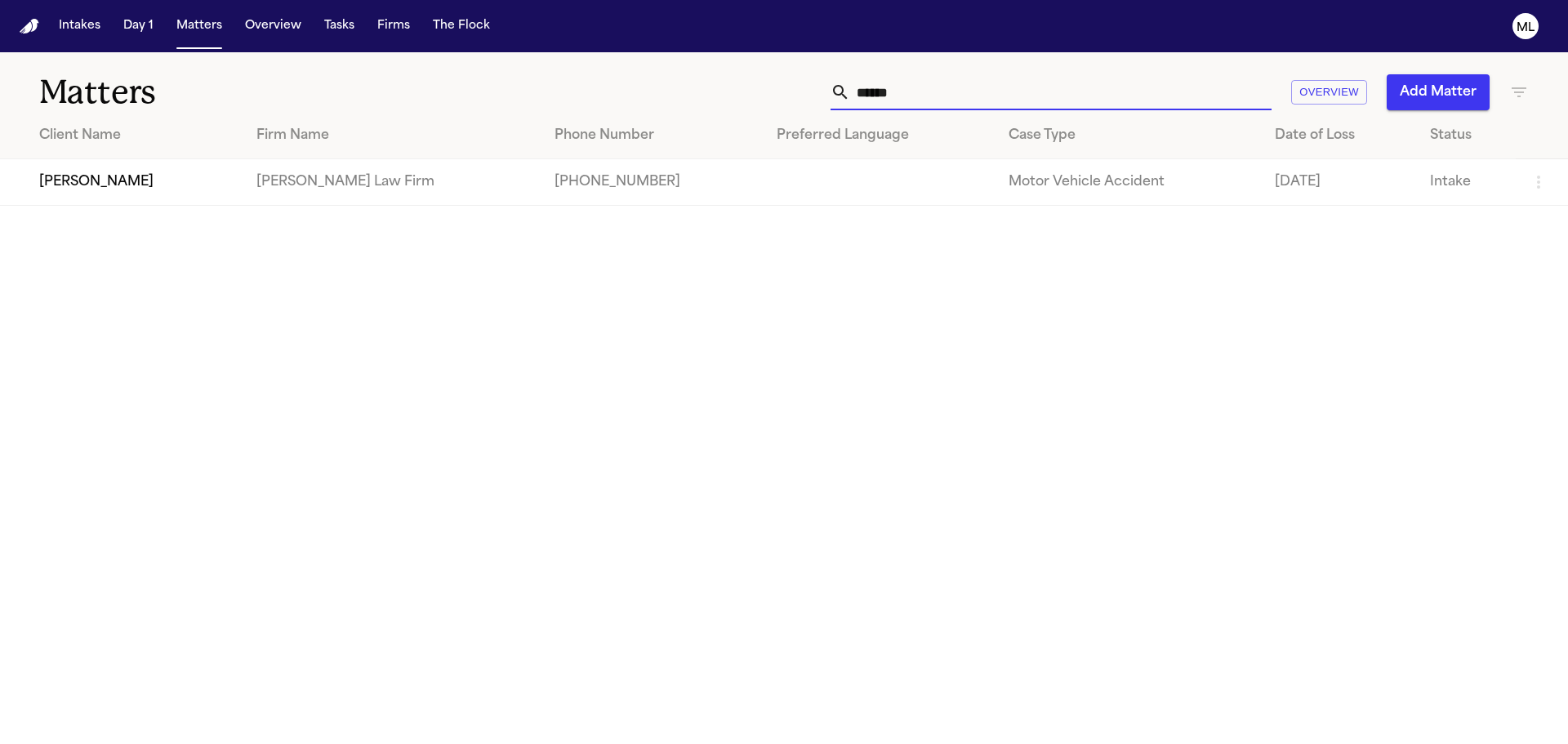
click at [253, 190] on td "Martello Law Firm" at bounding box center [392, 182] width 298 height 46
click at [81, 179] on td "Marilu Jeton" at bounding box center [121, 182] width 243 height 46
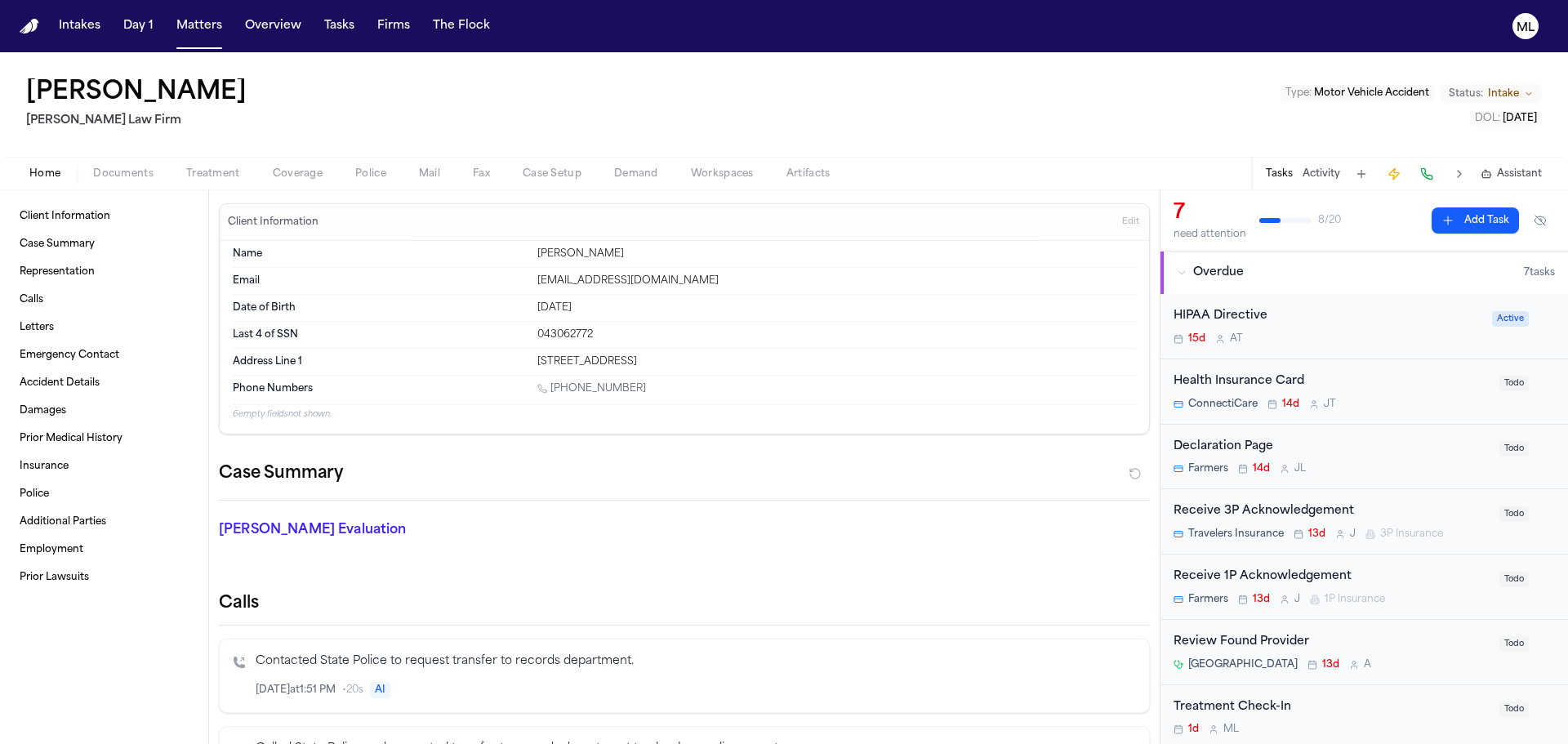
click at [139, 178] on span "Documents" at bounding box center [123, 173] width 60 height 13
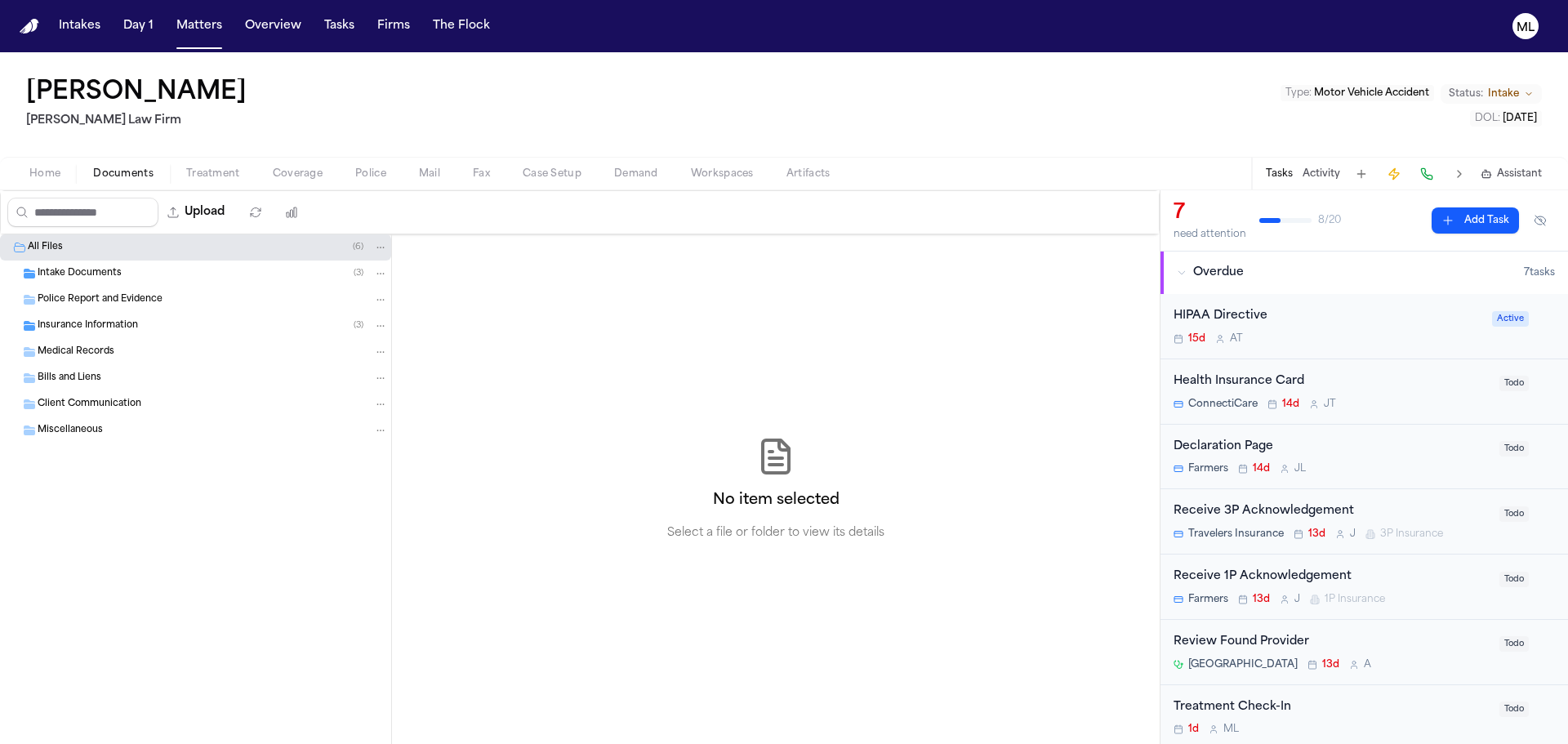
click at [99, 268] on span "Intake Documents" at bounding box center [79, 274] width 84 height 14
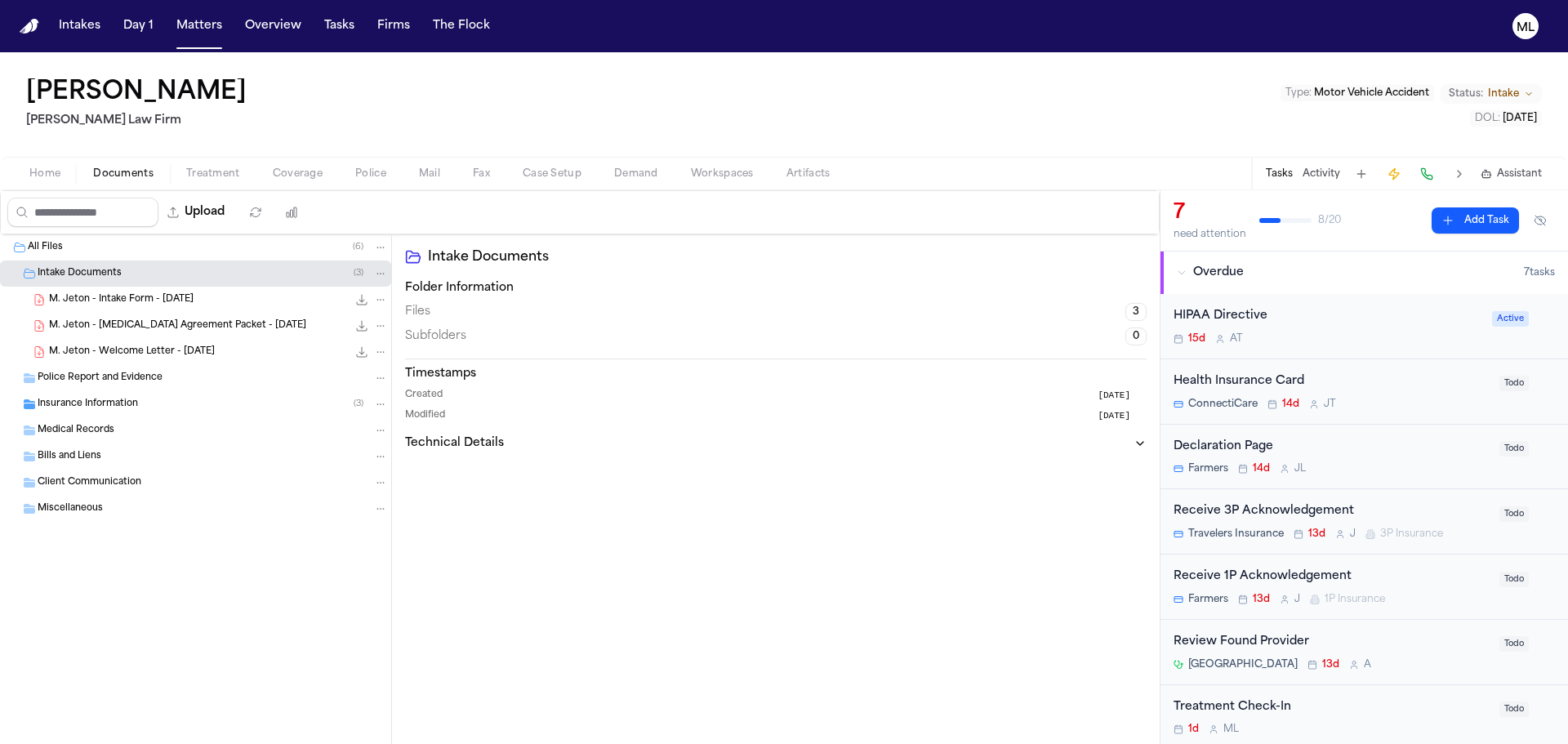
click at [133, 298] on span "M. Jeton - Intake Form - 8.14.25" at bounding box center [121, 301] width 145 height 14
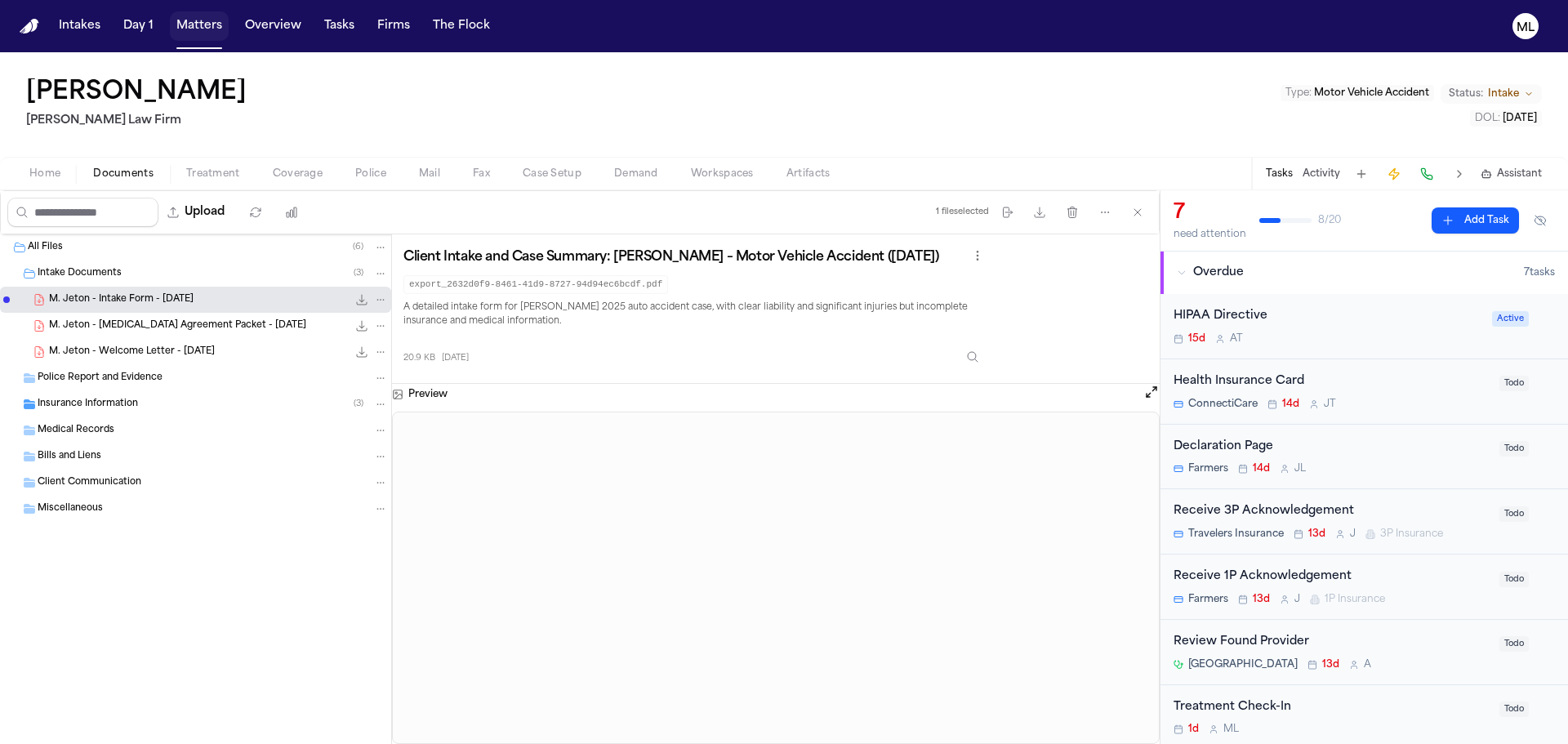
click at [195, 30] on button "Matters" at bounding box center [199, 26] width 59 height 30
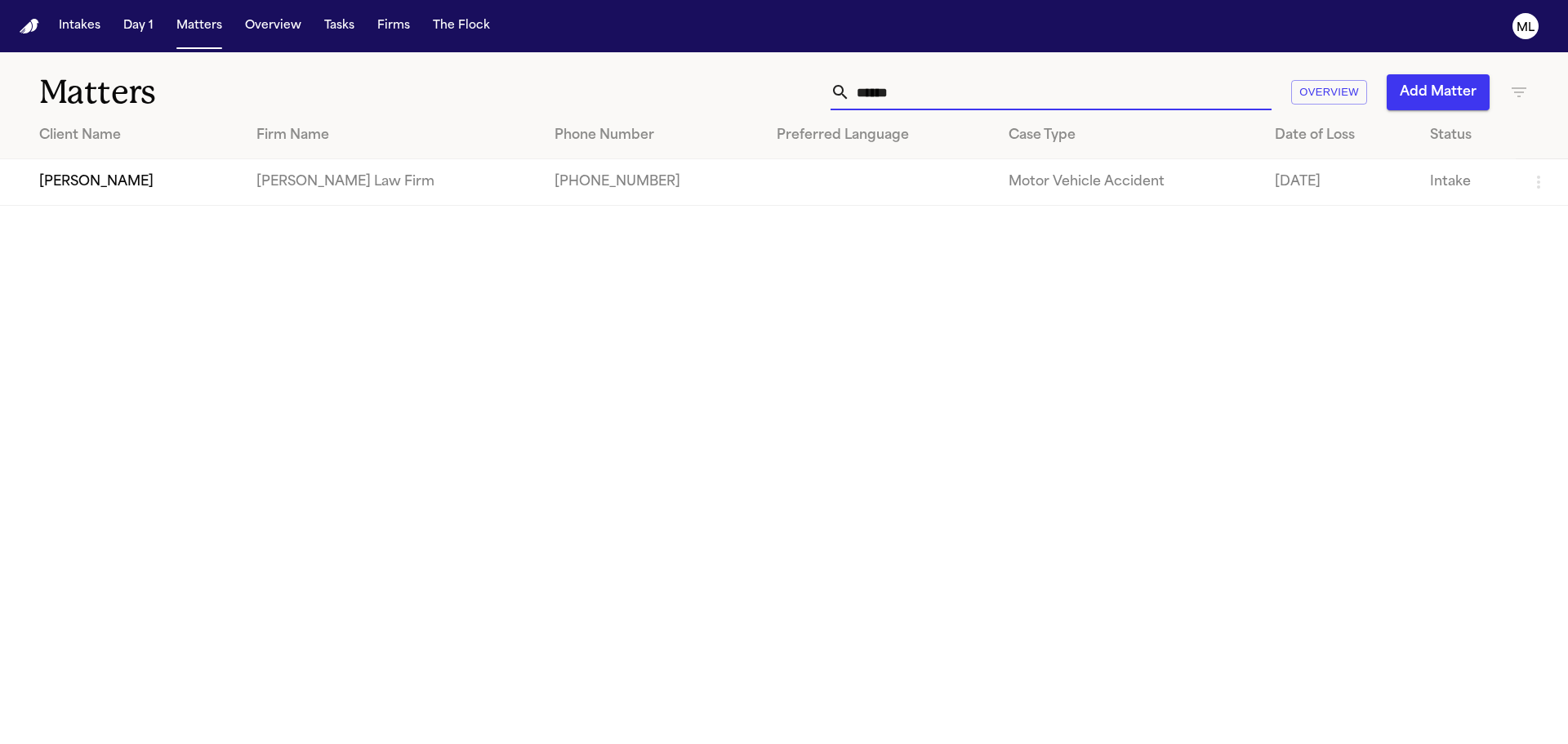
drag, startPoint x: 933, startPoint y: 95, endPoint x: 755, endPoint y: 95, distance: 178.0
click at [755, 95] on div "****** Overview Add Matter" at bounding box center [1001, 91] width 1056 height 36
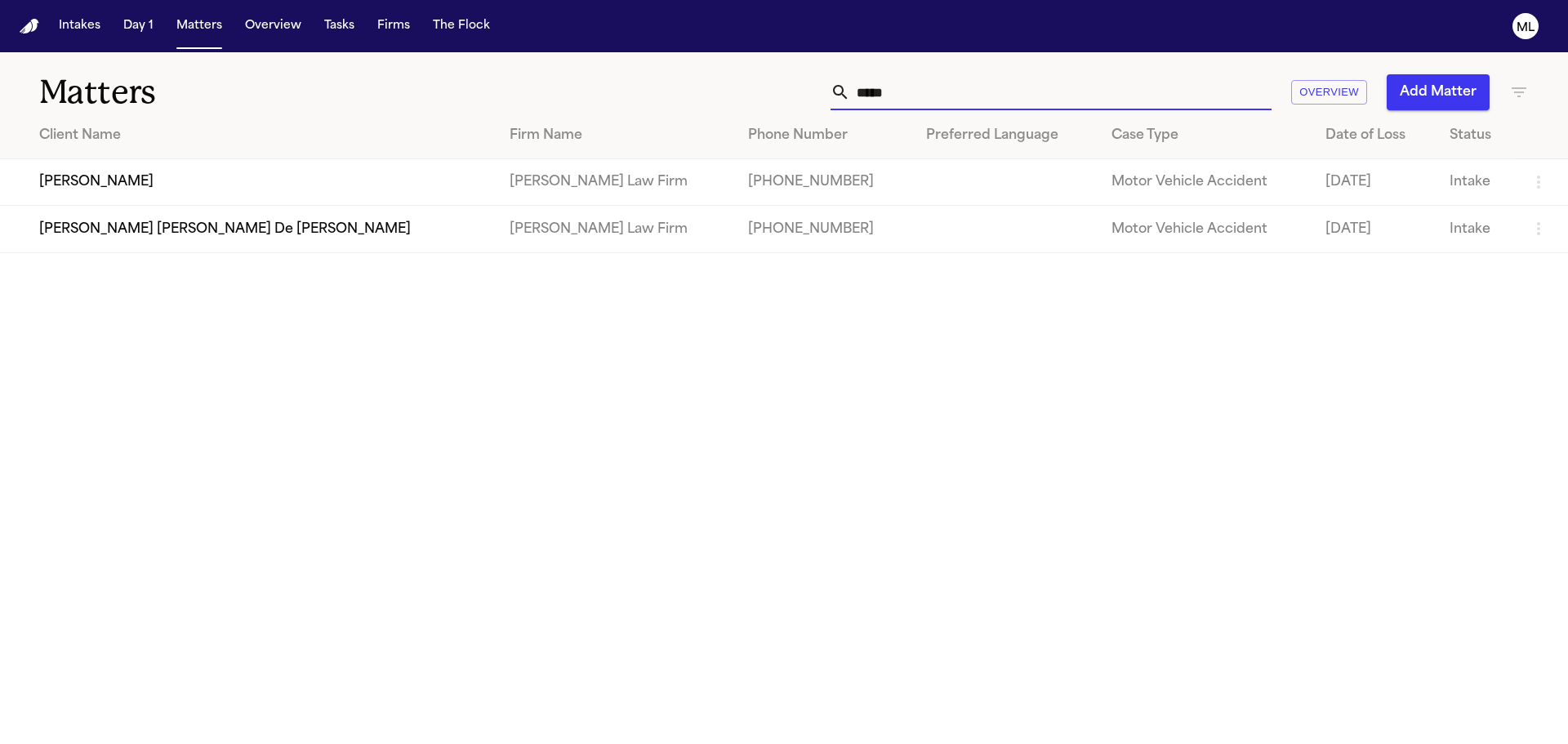
click at [259, 190] on td "Silvia Jimenez" at bounding box center [248, 182] width 497 height 46
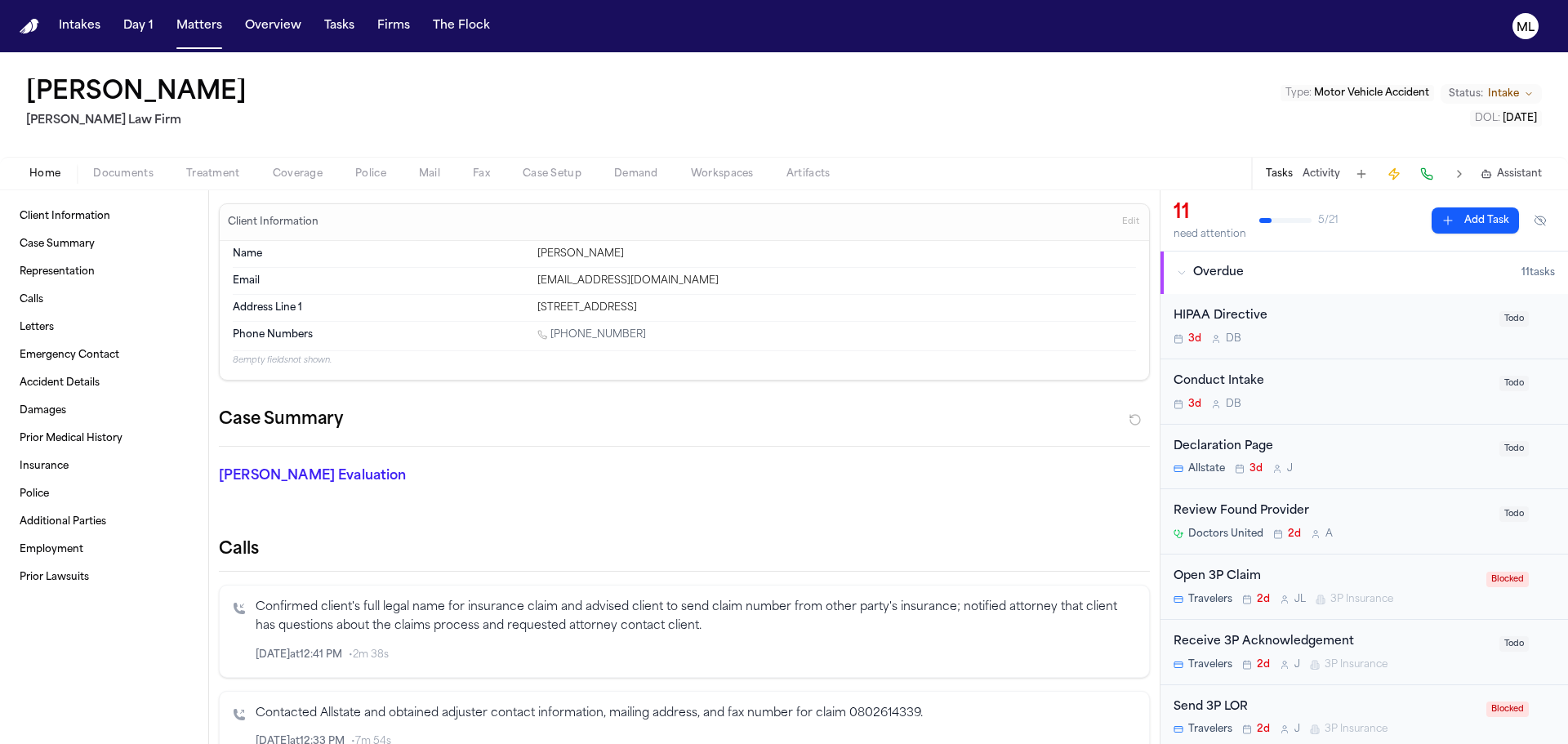
click at [111, 177] on span "Documents" at bounding box center [123, 173] width 60 height 13
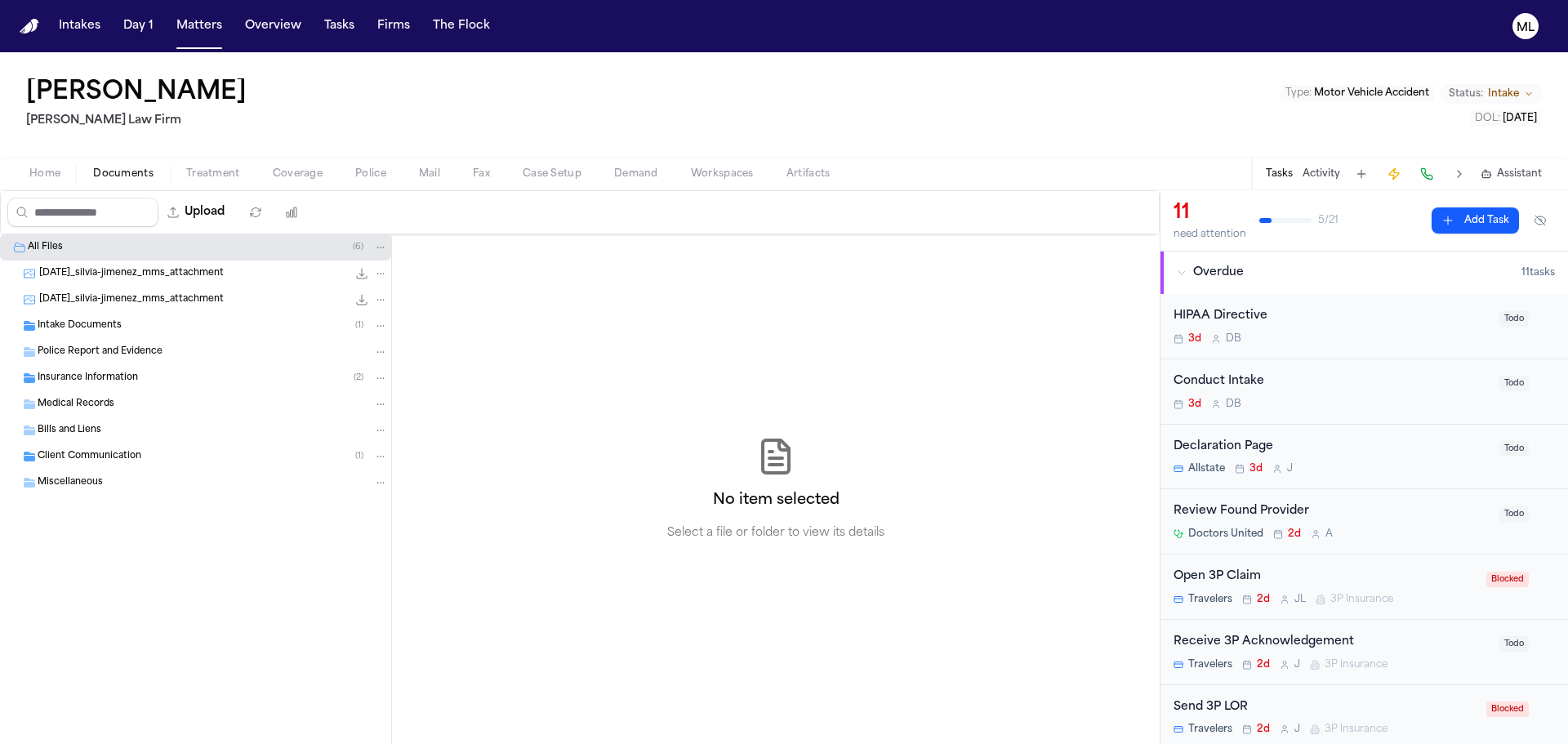
click at [94, 321] on span "Intake Documents" at bounding box center [79, 327] width 84 height 14
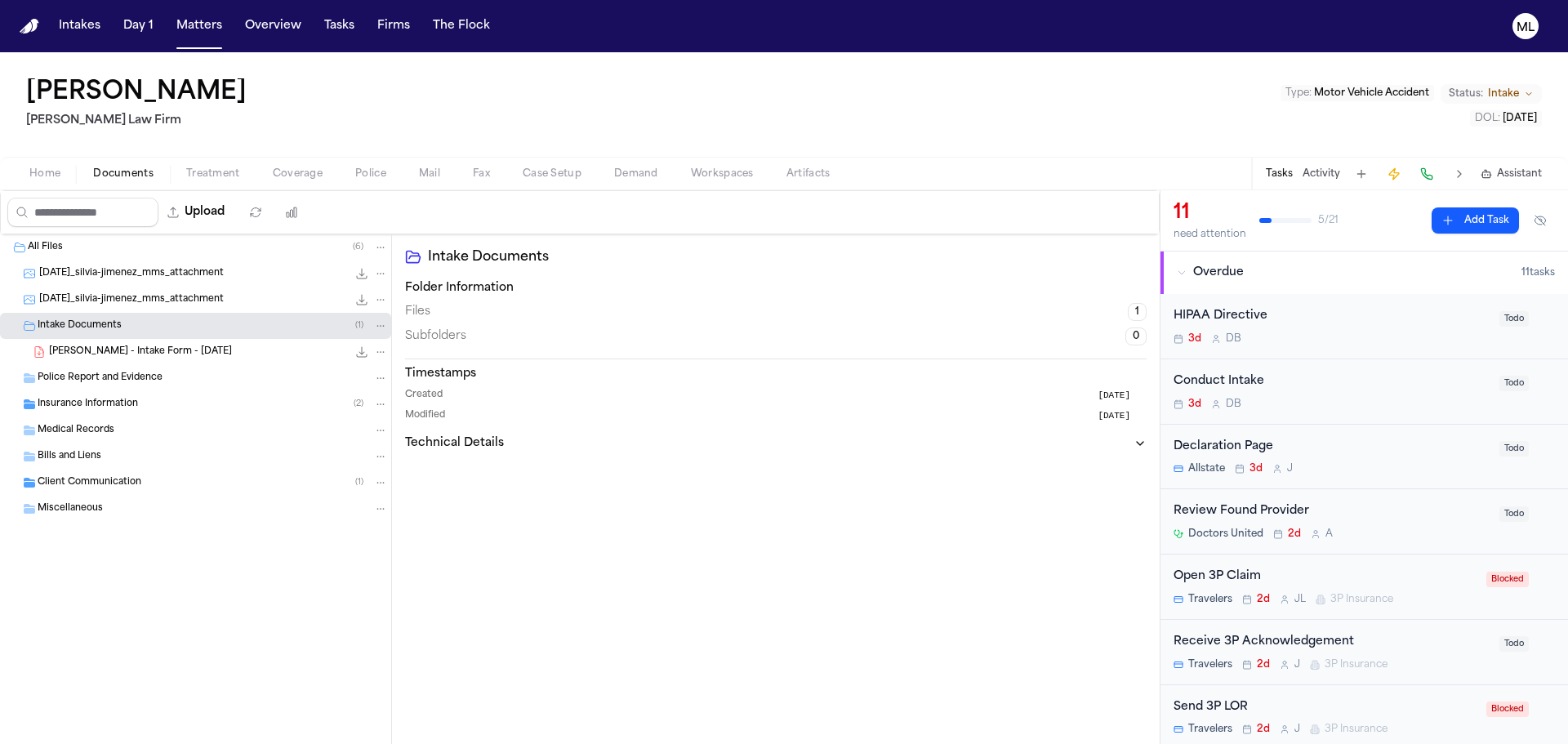
click at [122, 357] on span "S. Jimenez - Intake Form - 8.26.25" at bounding box center [140, 353] width 183 height 14
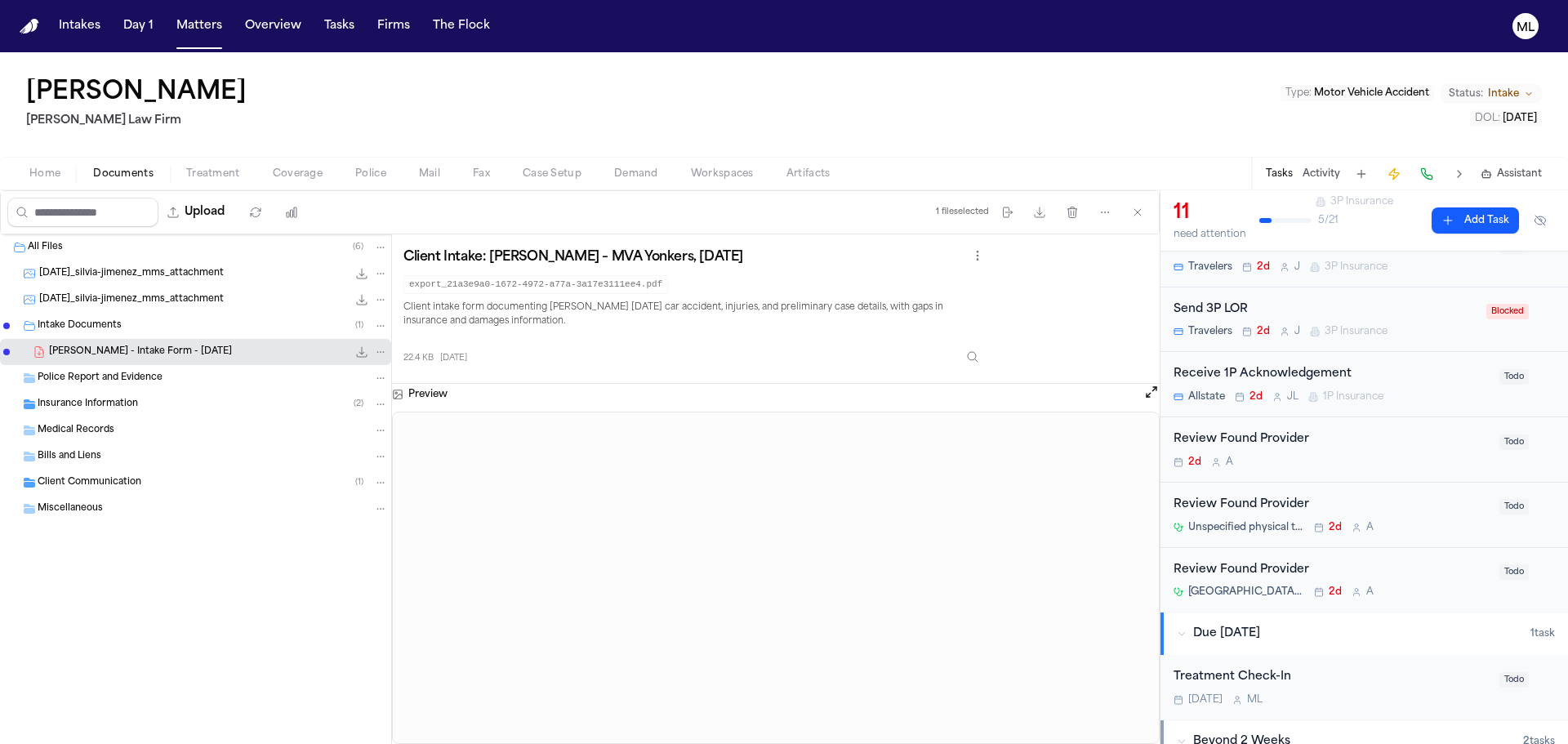
scroll to position [490, 0]
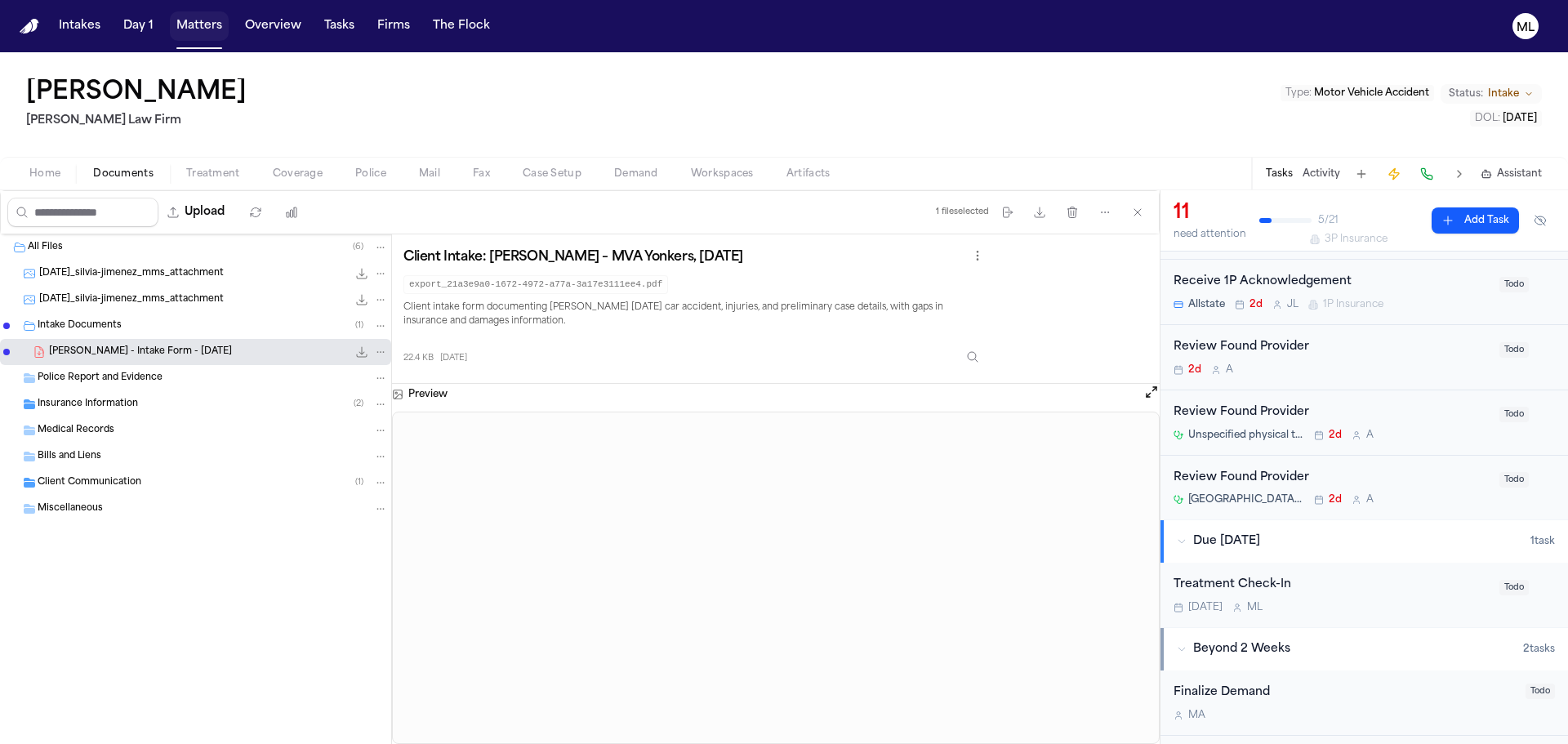
click at [177, 20] on button "Matters" at bounding box center [199, 26] width 59 height 30
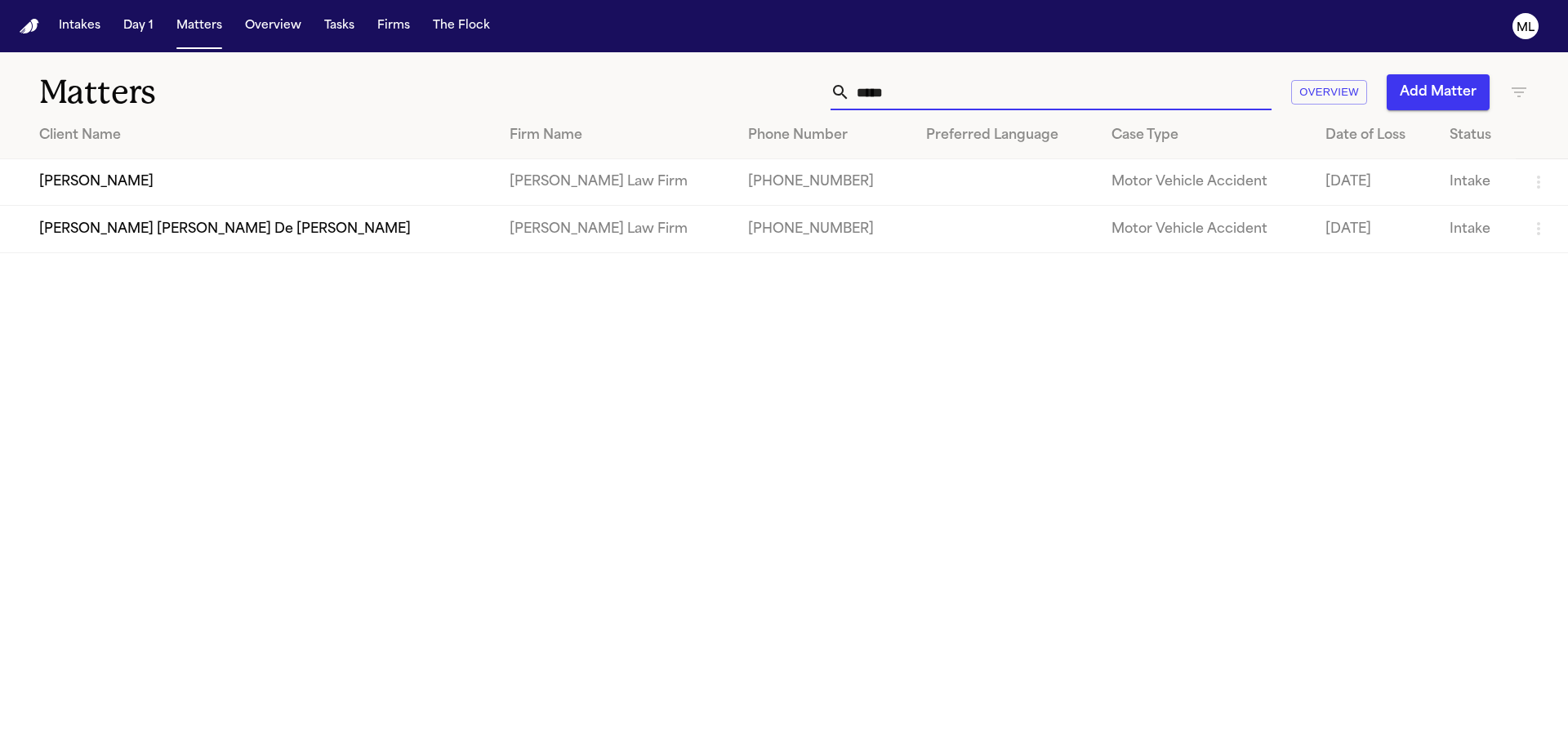
drag, startPoint x: 913, startPoint y: 91, endPoint x: 795, endPoint y: 91, distance: 118.0
click at [795, 91] on div "***** Overview Add Matter" at bounding box center [1001, 91] width 1056 height 36
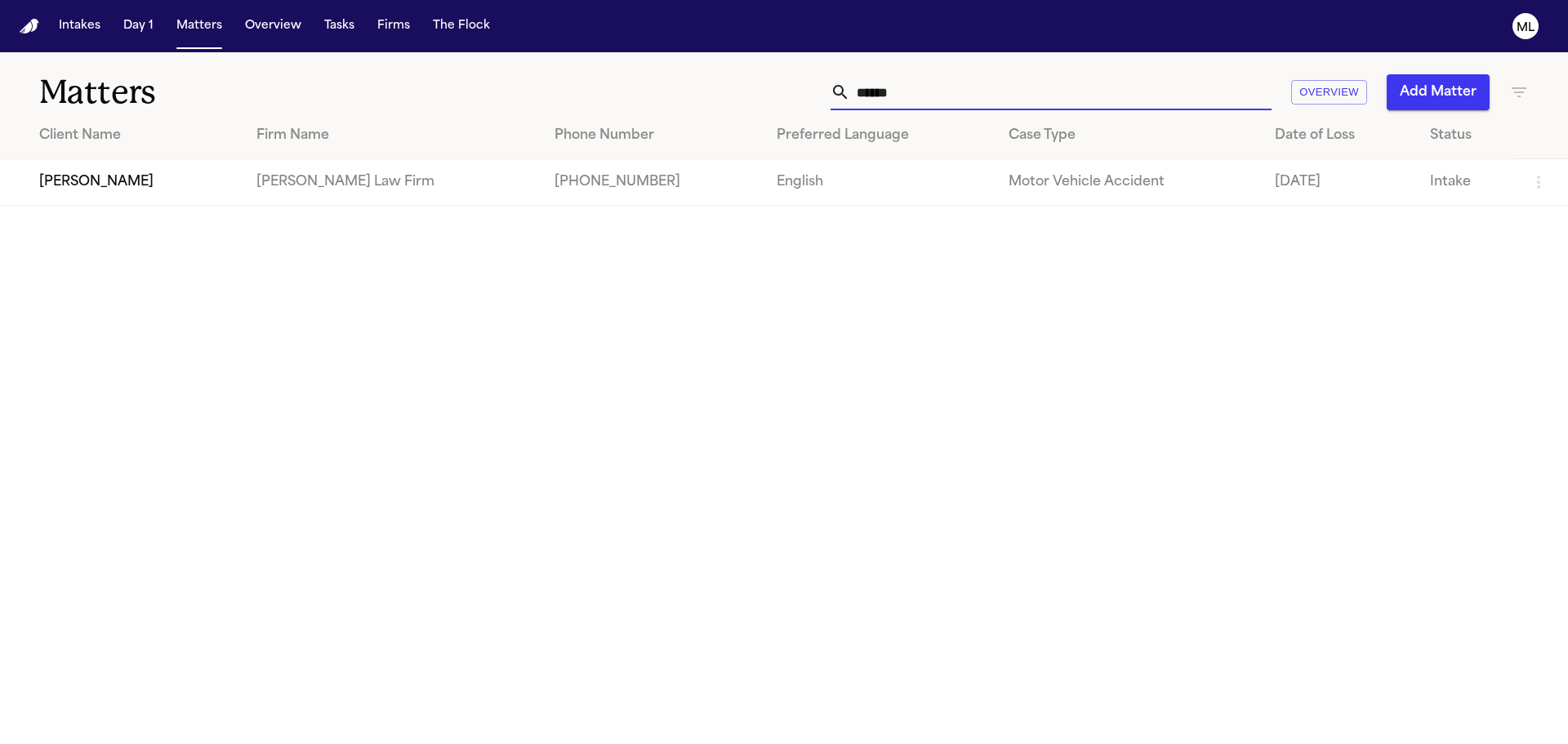
click at [179, 188] on td "Navelle Wilson" at bounding box center [121, 182] width 243 height 46
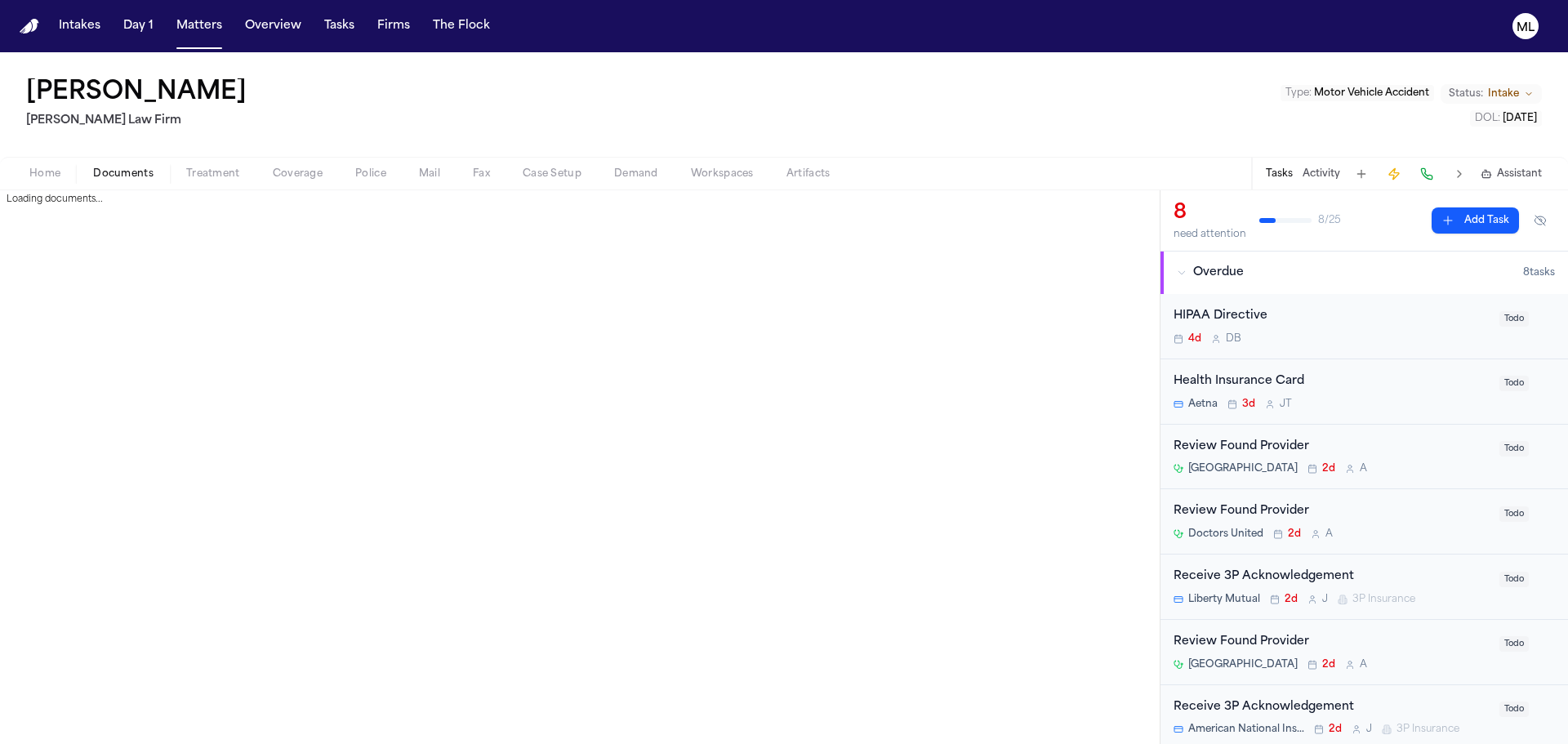
click at [134, 177] on span "Documents" at bounding box center [123, 173] width 60 height 13
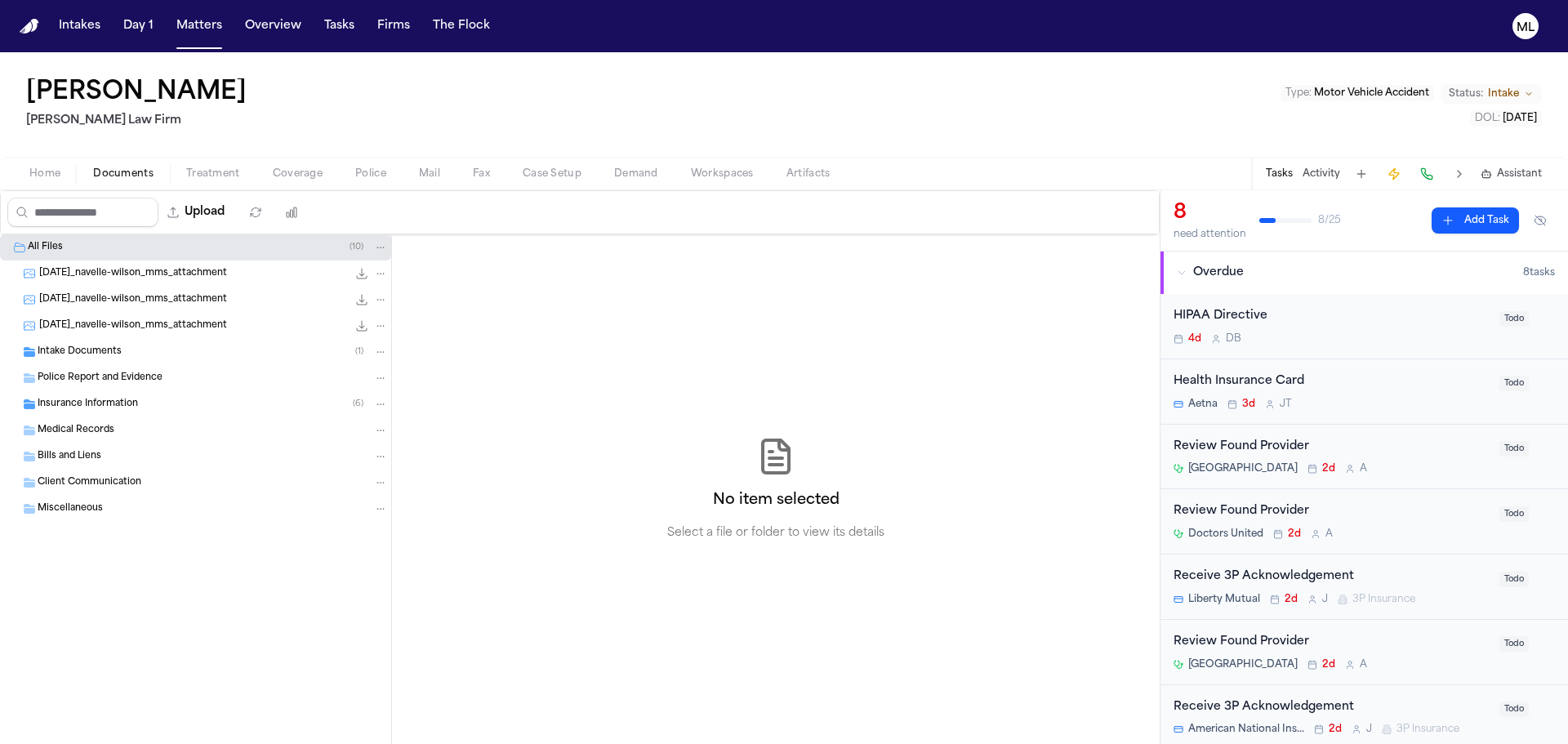
click at [112, 357] on span "Intake Documents" at bounding box center [79, 353] width 84 height 14
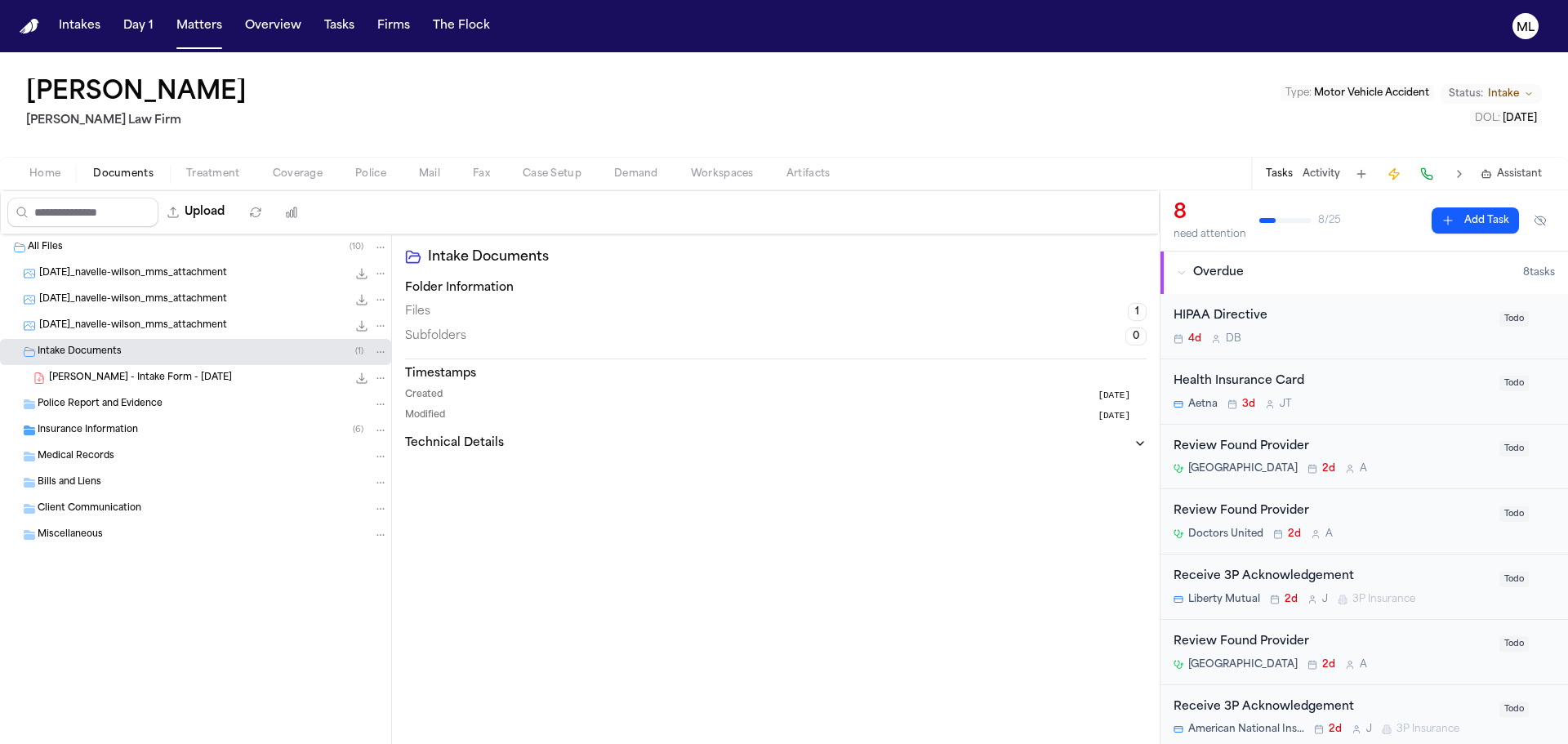
click at [117, 377] on span "N. Wilson - Intake Form - 8.25.25" at bounding box center [140, 379] width 183 height 14
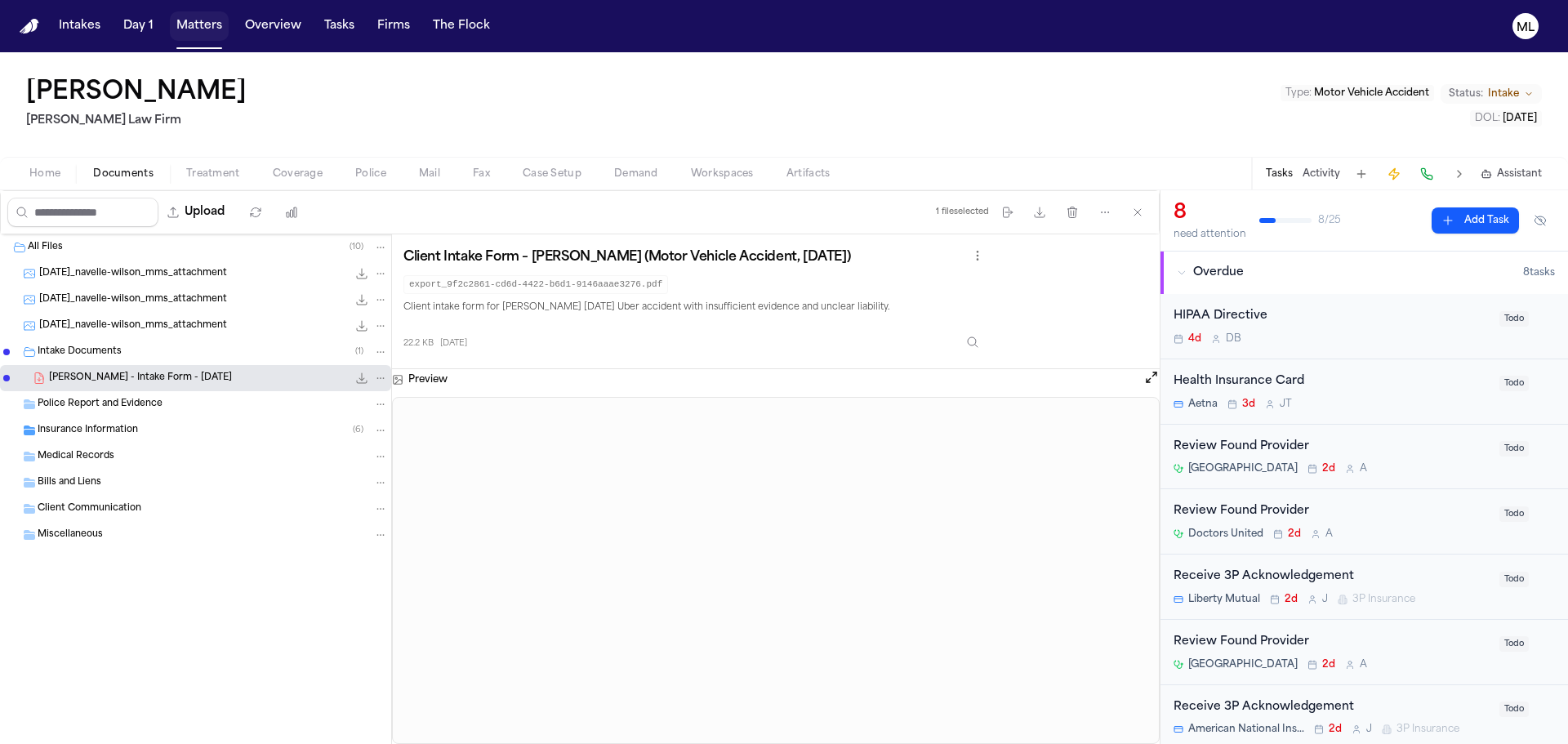
click at [201, 32] on button "Matters" at bounding box center [199, 26] width 59 height 30
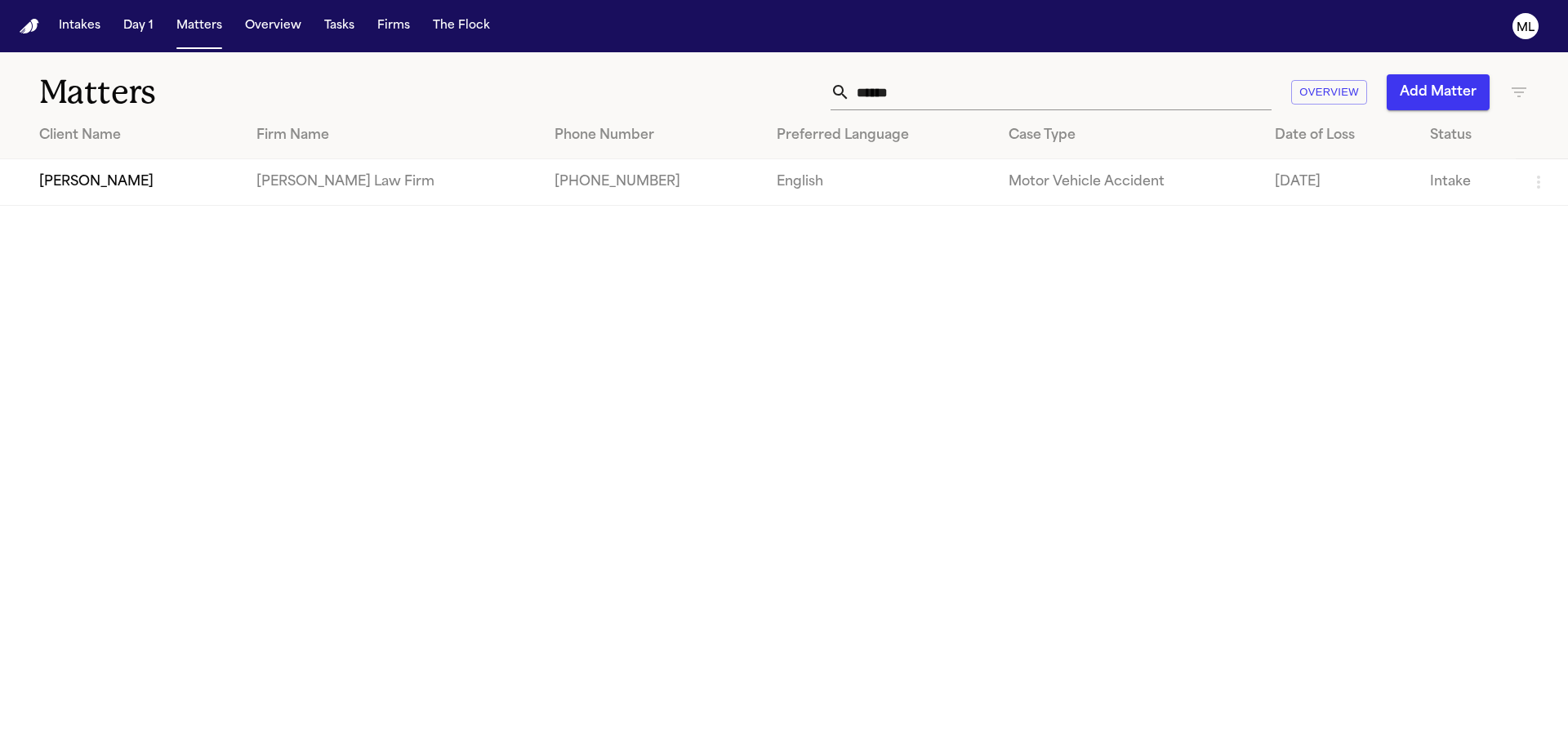
drag, startPoint x: 902, startPoint y: 92, endPoint x: 693, endPoint y: 91, distance: 209.0
click at [693, 91] on div "****** Overview Add Matter" at bounding box center [1001, 91] width 1056 height 36
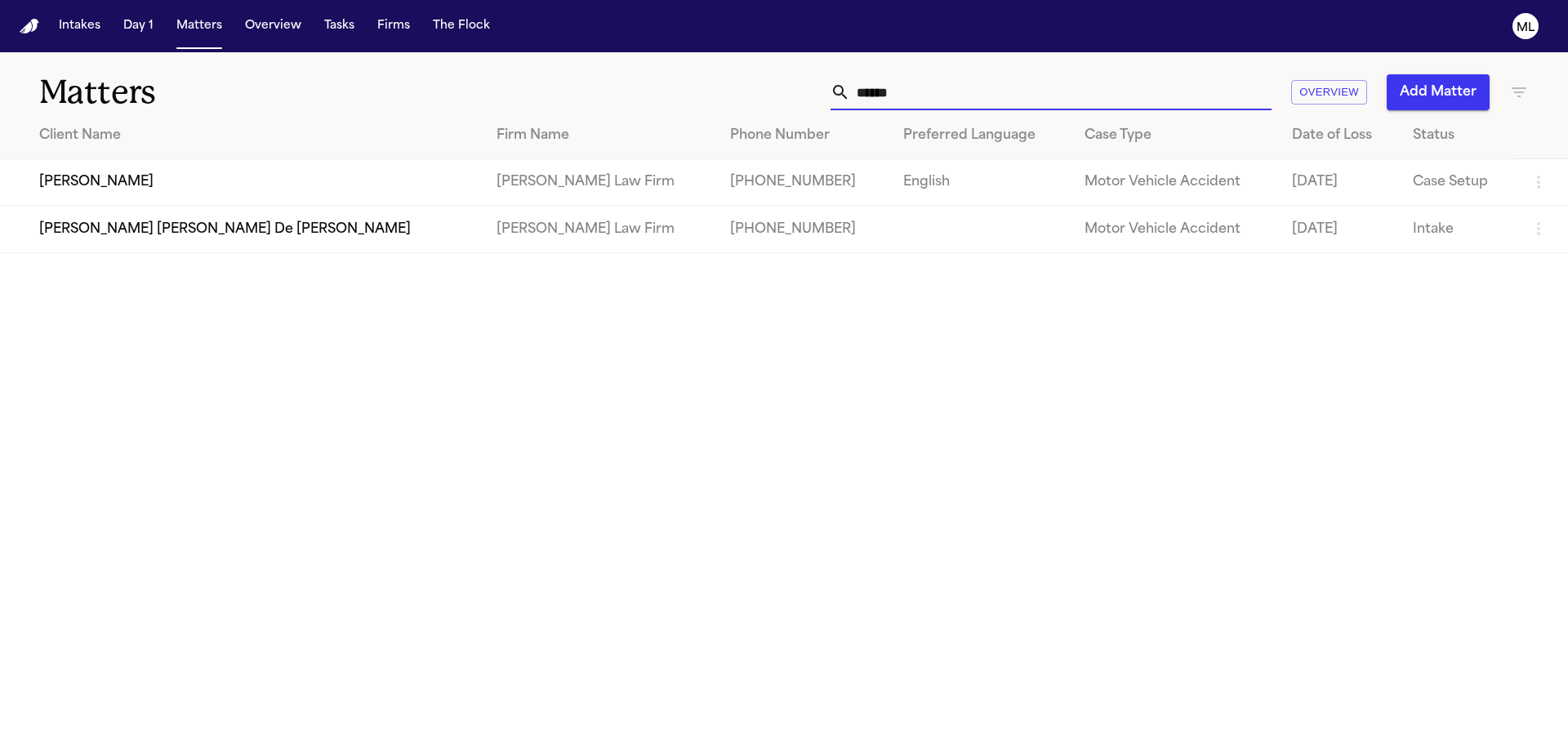
click at [280, 188] on td "Jenni Perez" at bounding box center [241, 182] width 483 height 46
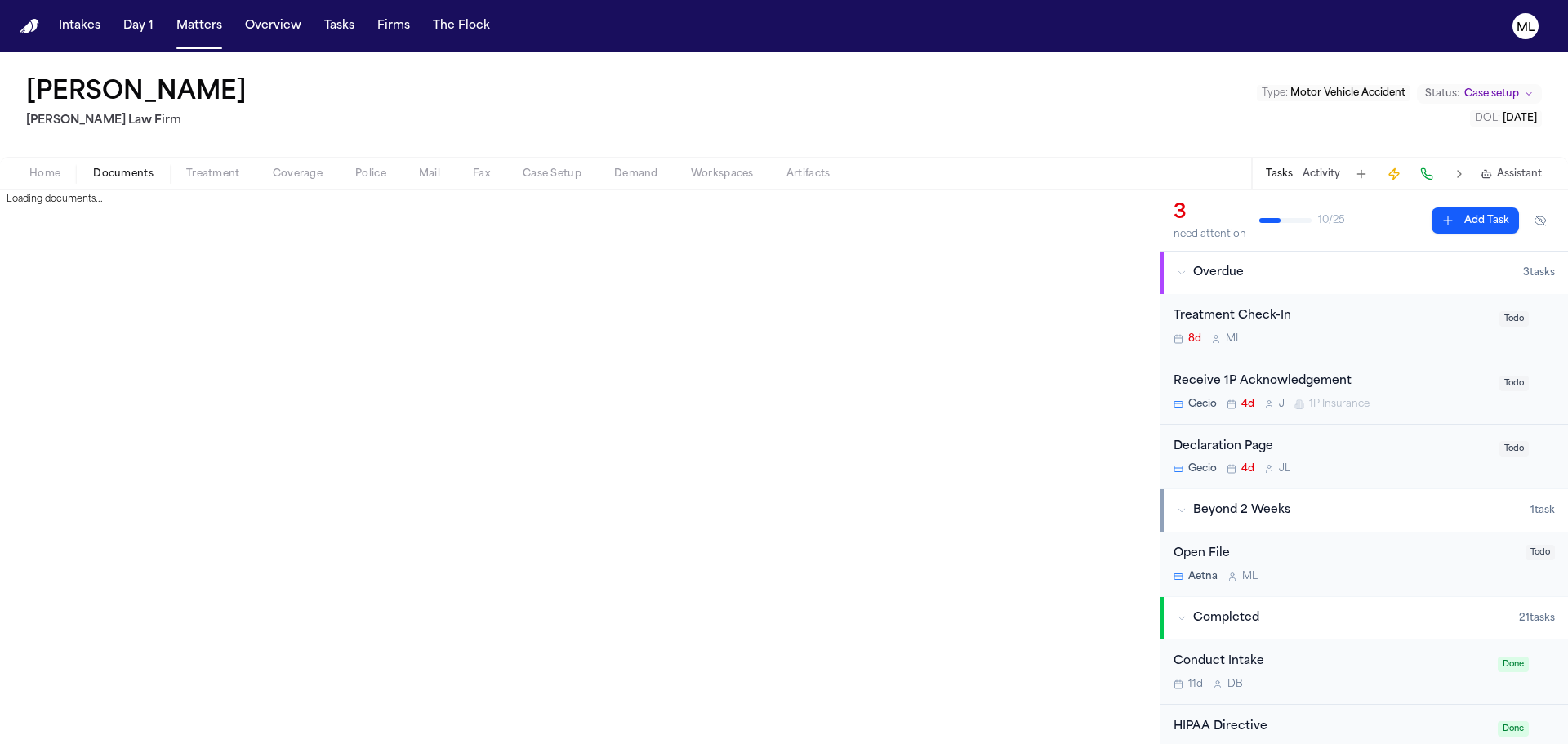
click at [127, 177] on span "Documents" at bounding box center [123, 173] width 60 height 13
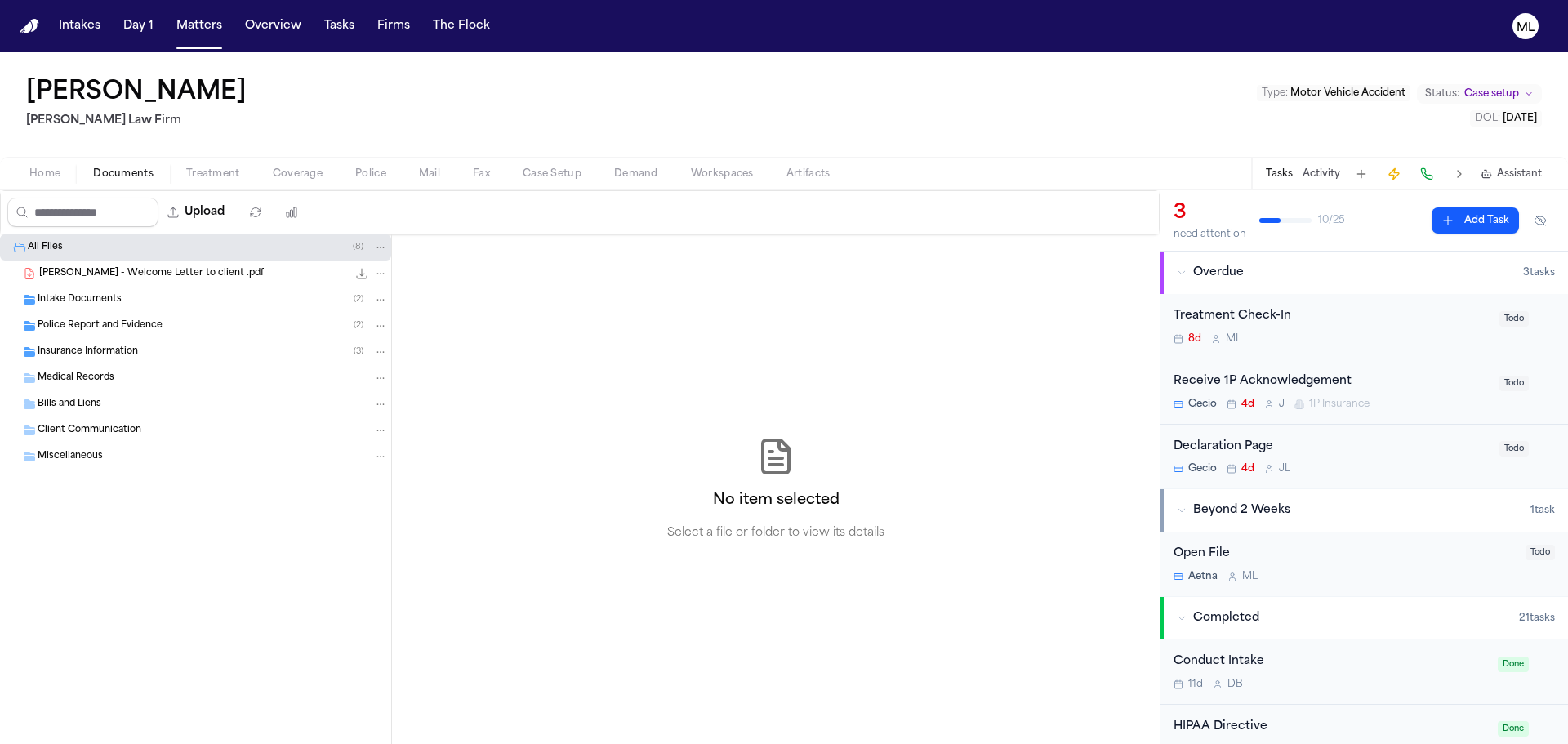
click at [88, 296] on span "Intake Documents" at bounding box center [79, 301] width 84 height 14
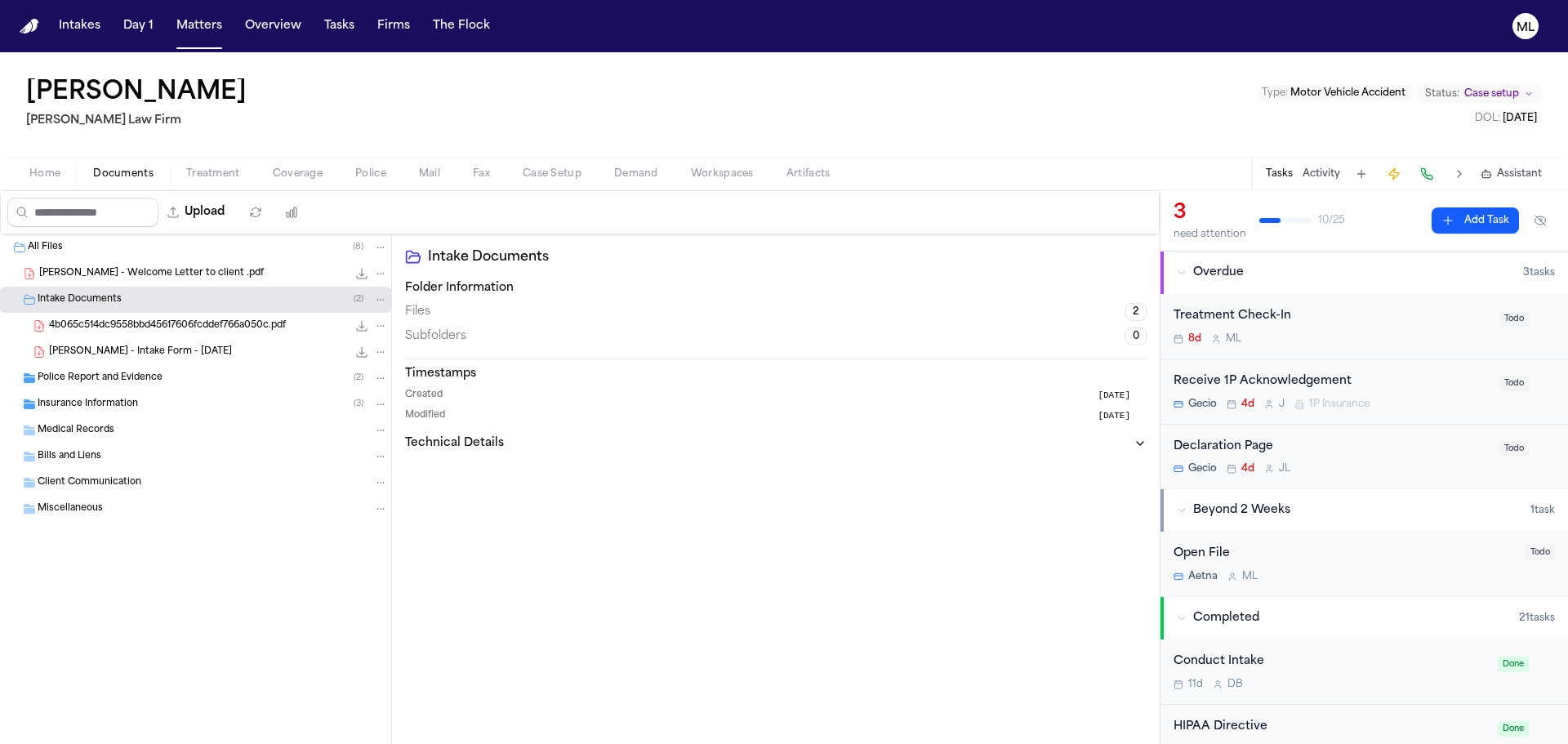
click at [200, 355] on div "J. Perez - Intake Form - 8.18.25 23.5 KB • PDF" at bounding box center [218, 352] width 339 height 17
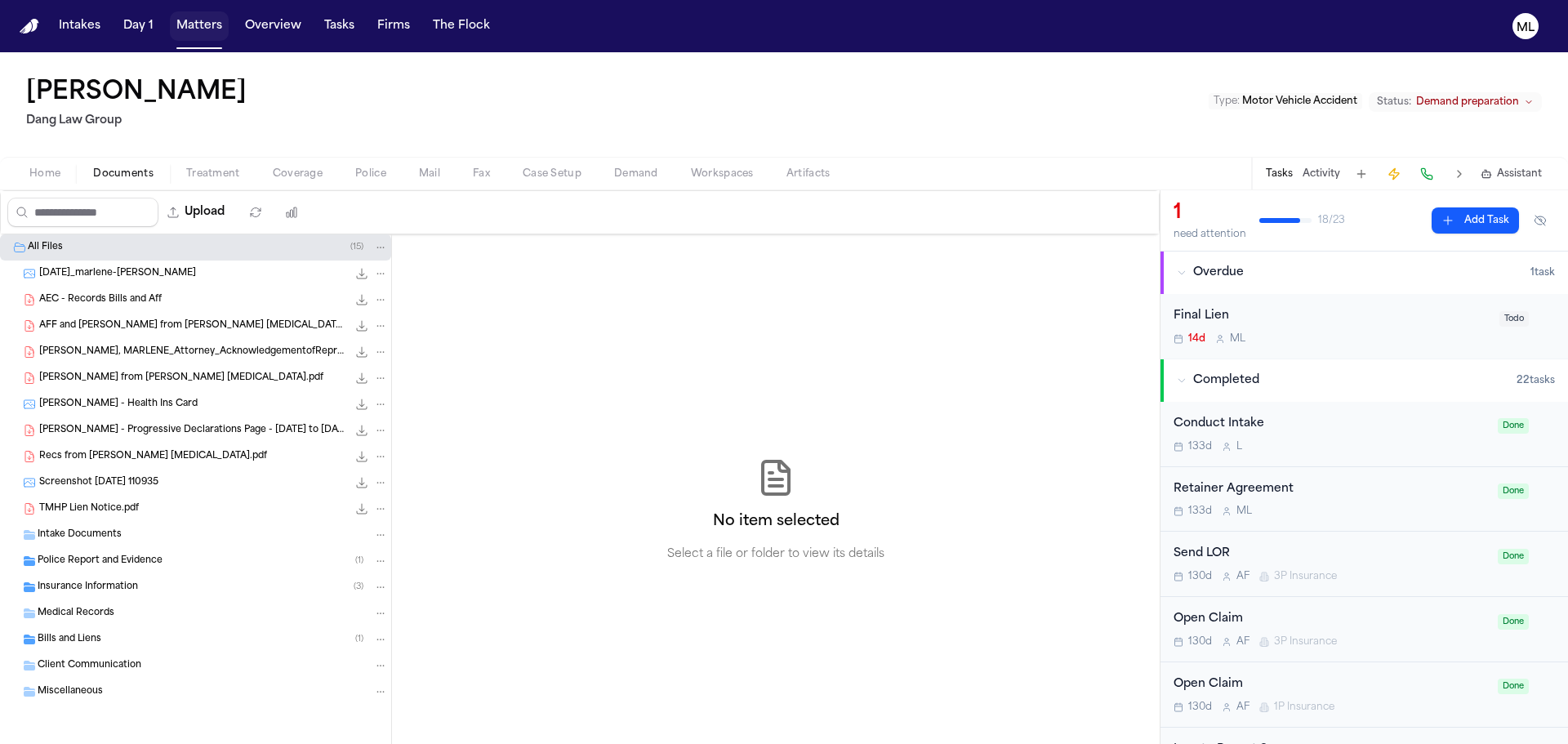
click at [202, 24] on button "Matters" at bounding box center [199, 26] width 59 height 30
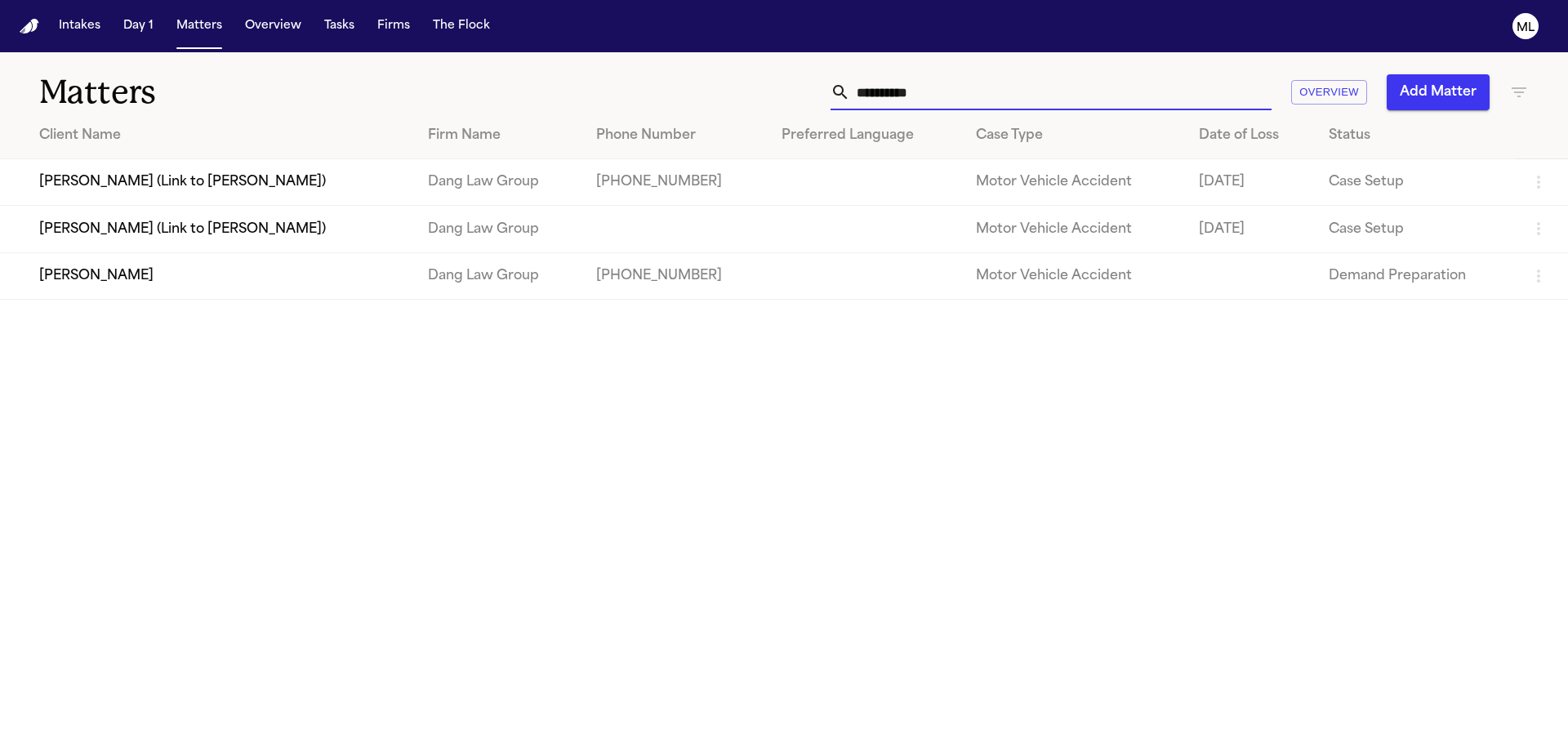
drag, startPoint x: 962, startPoint y: 85, endPoint x: 778, endPoint y: 86, distance: 184.0
click at [782, 89] on div "**********" at bounding box center [1001, 91] width 1056 height 36
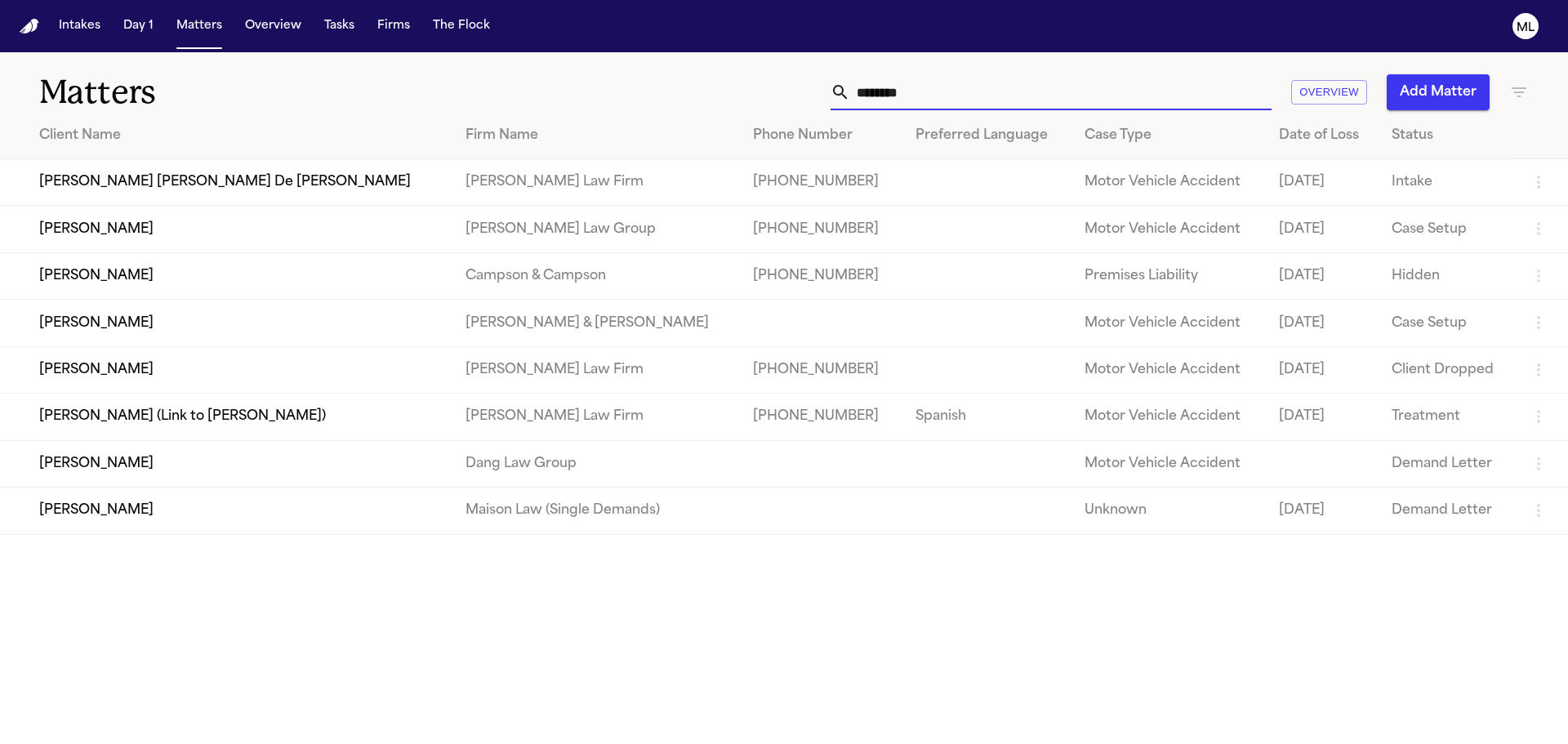
type input "********"
click at [163, 195] on td "[PERSON_NAME] [PERSON_NAME] De [PERSON_NAME]" at bounding box center [226, 182] width 452 height 46
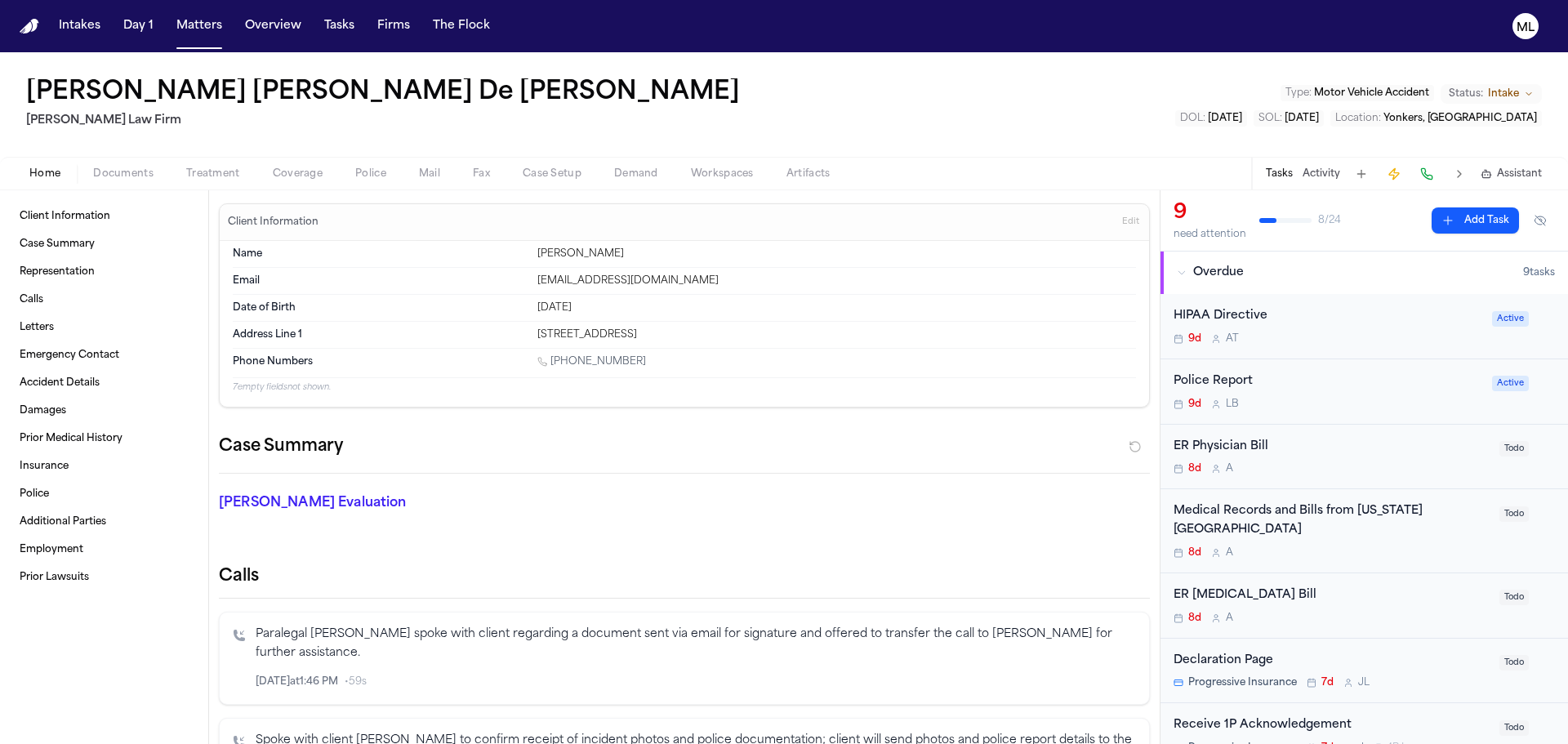
click at [133, 177] on span "Documents" at bounding box center [123, 173] width 60 height 13
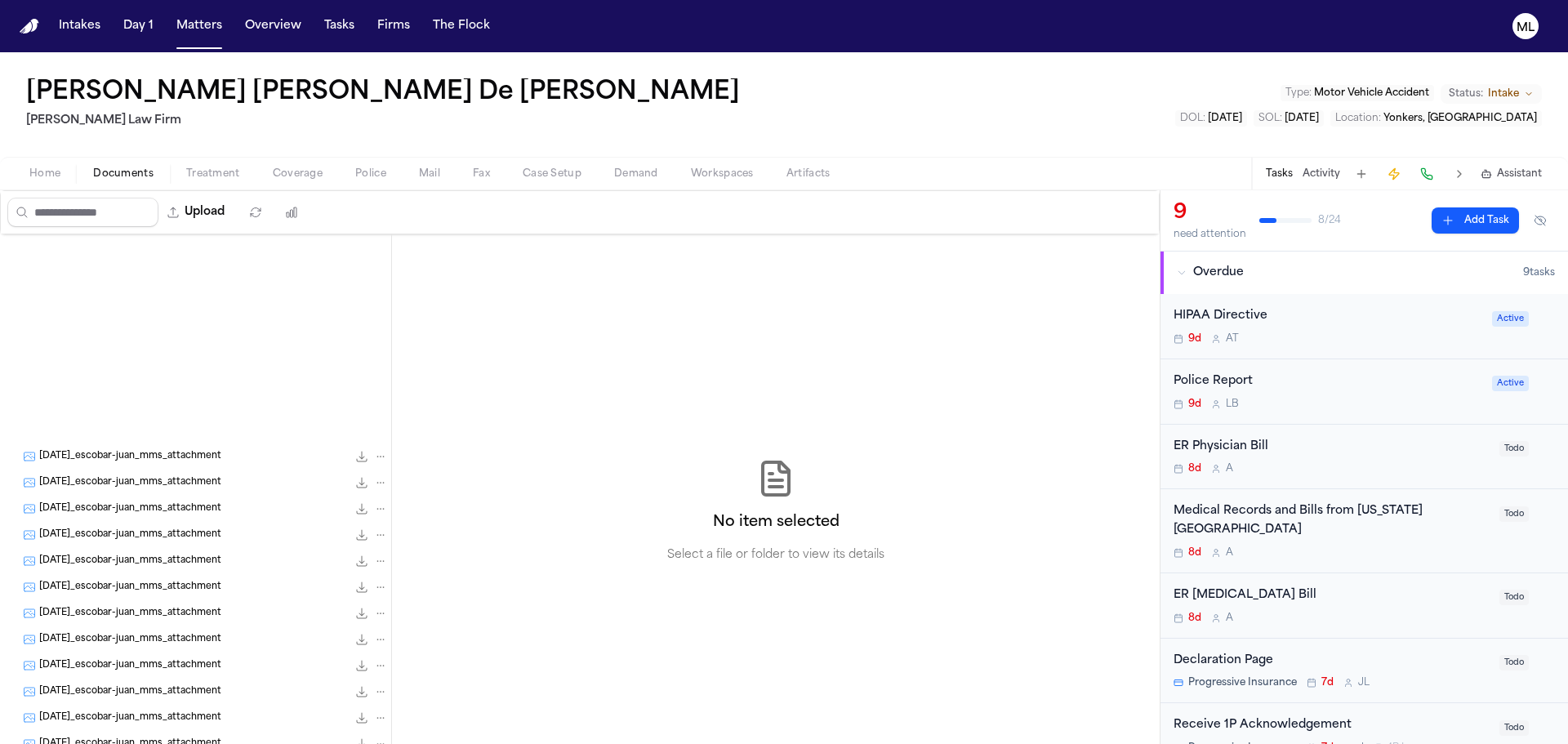
scroll to position [416, 0]
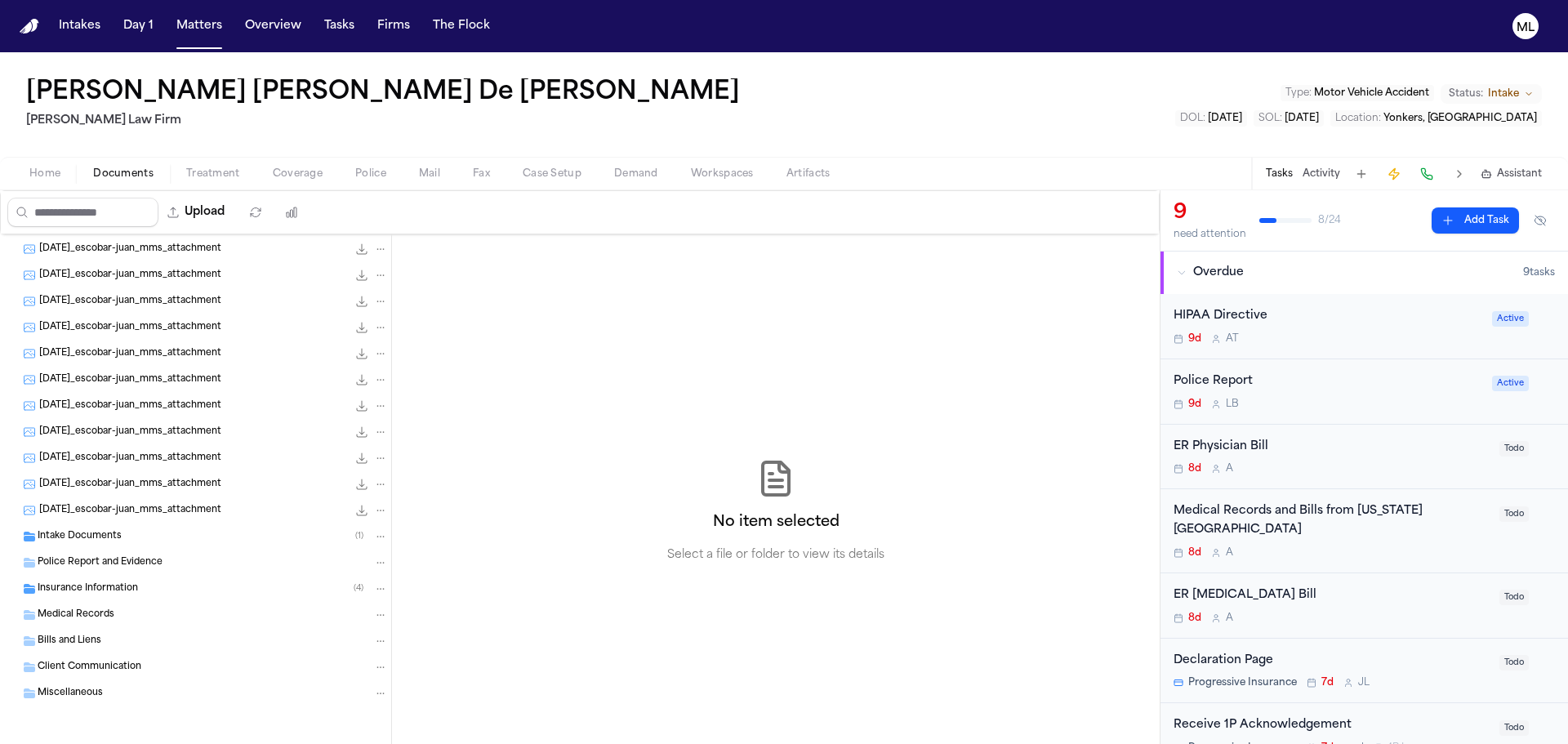
click at [145, 525] on div "Intake Documents ( 1 )" at bounding box center [195, 537] width 391 height 26
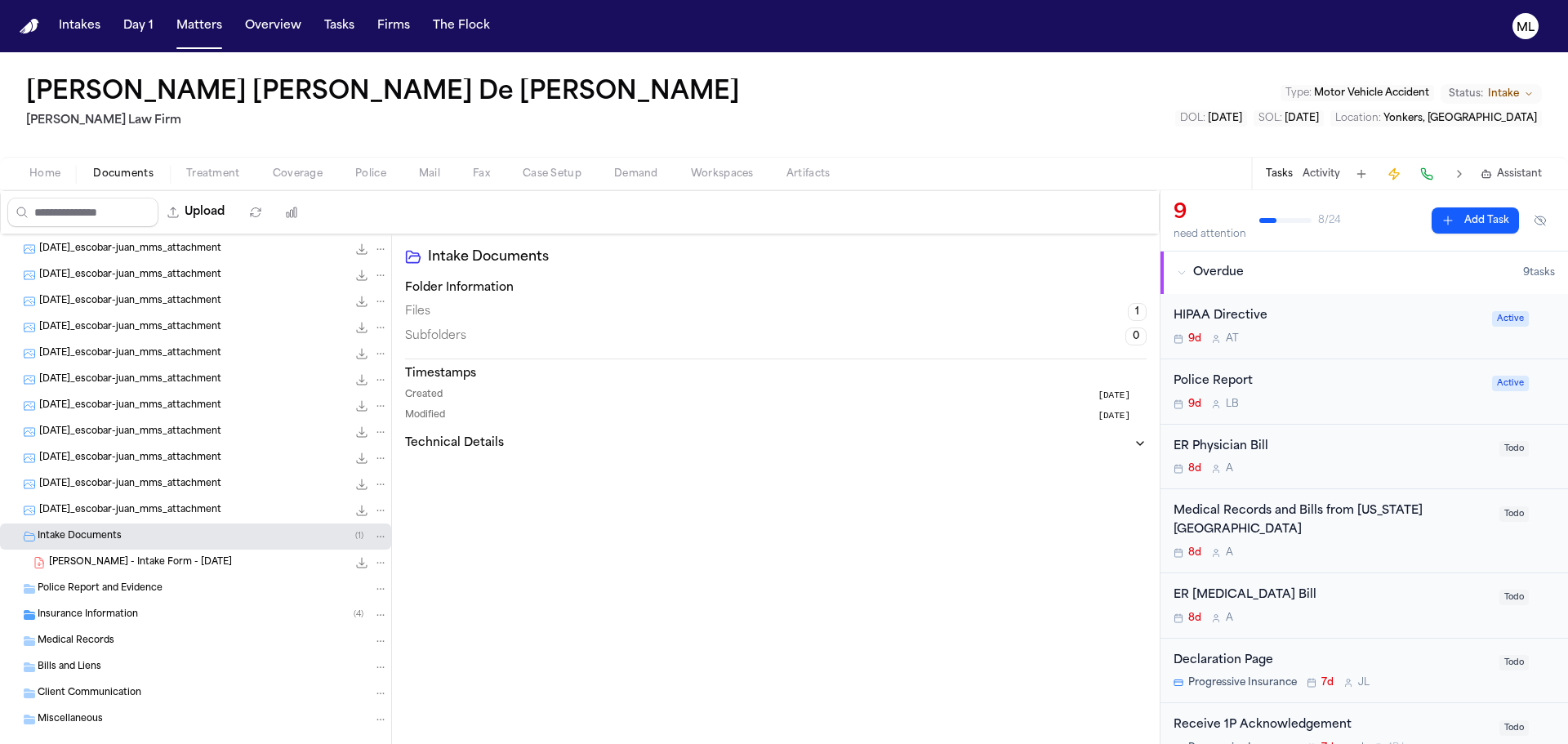
click at [117, 555] on div "[PERSON_NAME] - Intake Form - [DATE] 20.9 KB • PDF" at bounding box center [218, 563] width 339 height 17
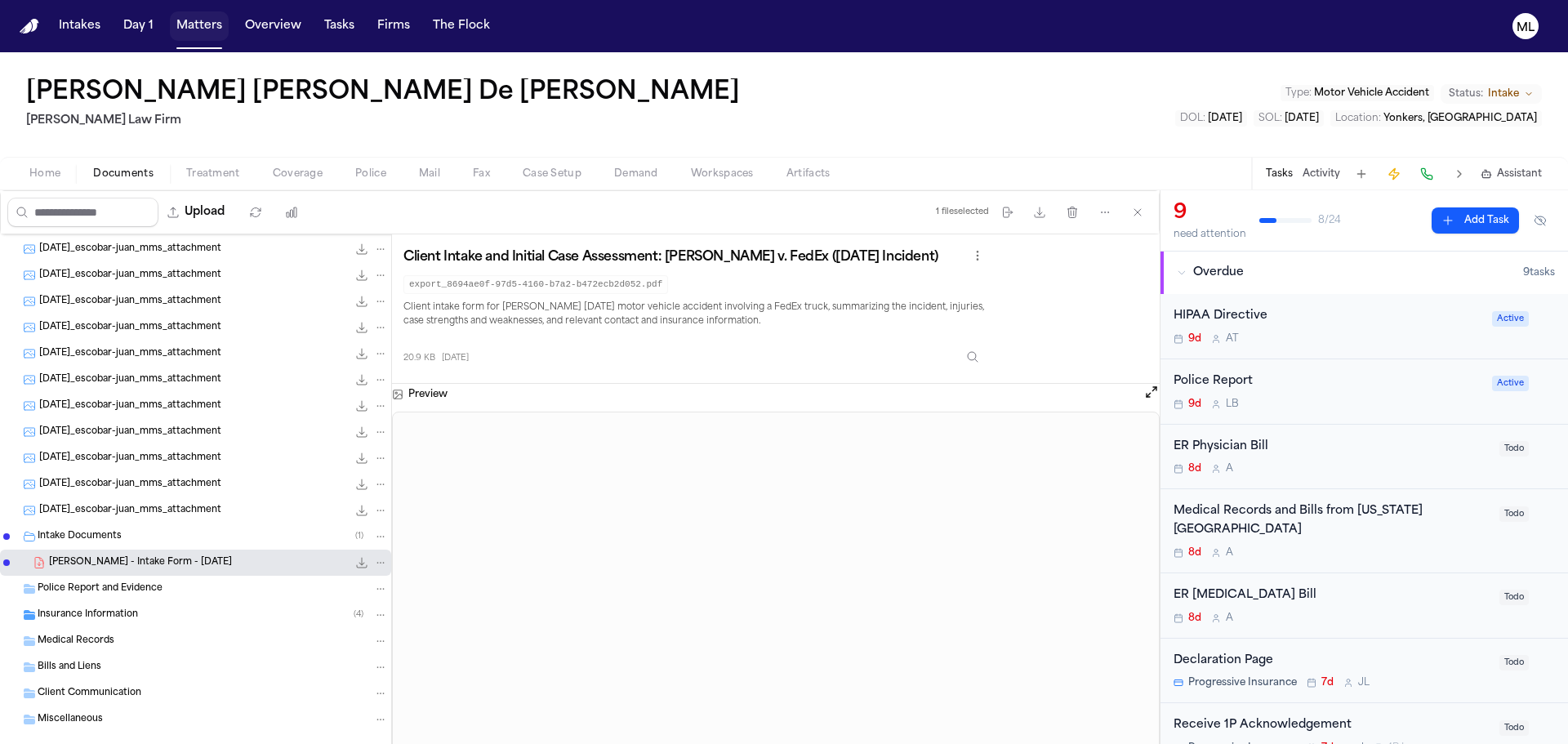
click at [192, 20] on button "Matters" at bounding box center [199, 26] width 59 height 30
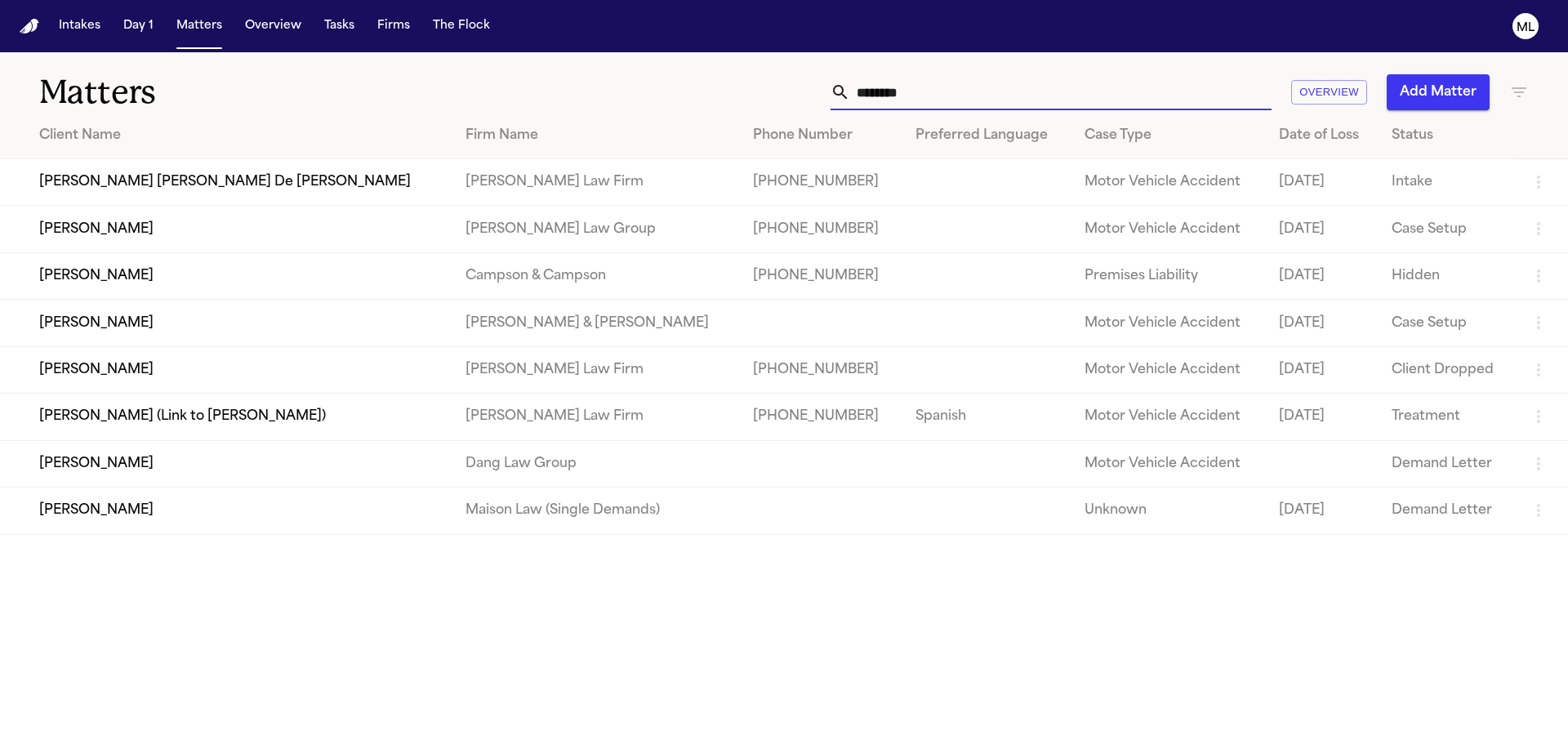
drag, startPoint x: 864, startPoint y: 91, endPoint x: 824, endPoint y: 94, distance: 40.1
click at [828, 93] on div "******** Overview Add Matter" at bounding box center [1001, 91] width 1056 height 36
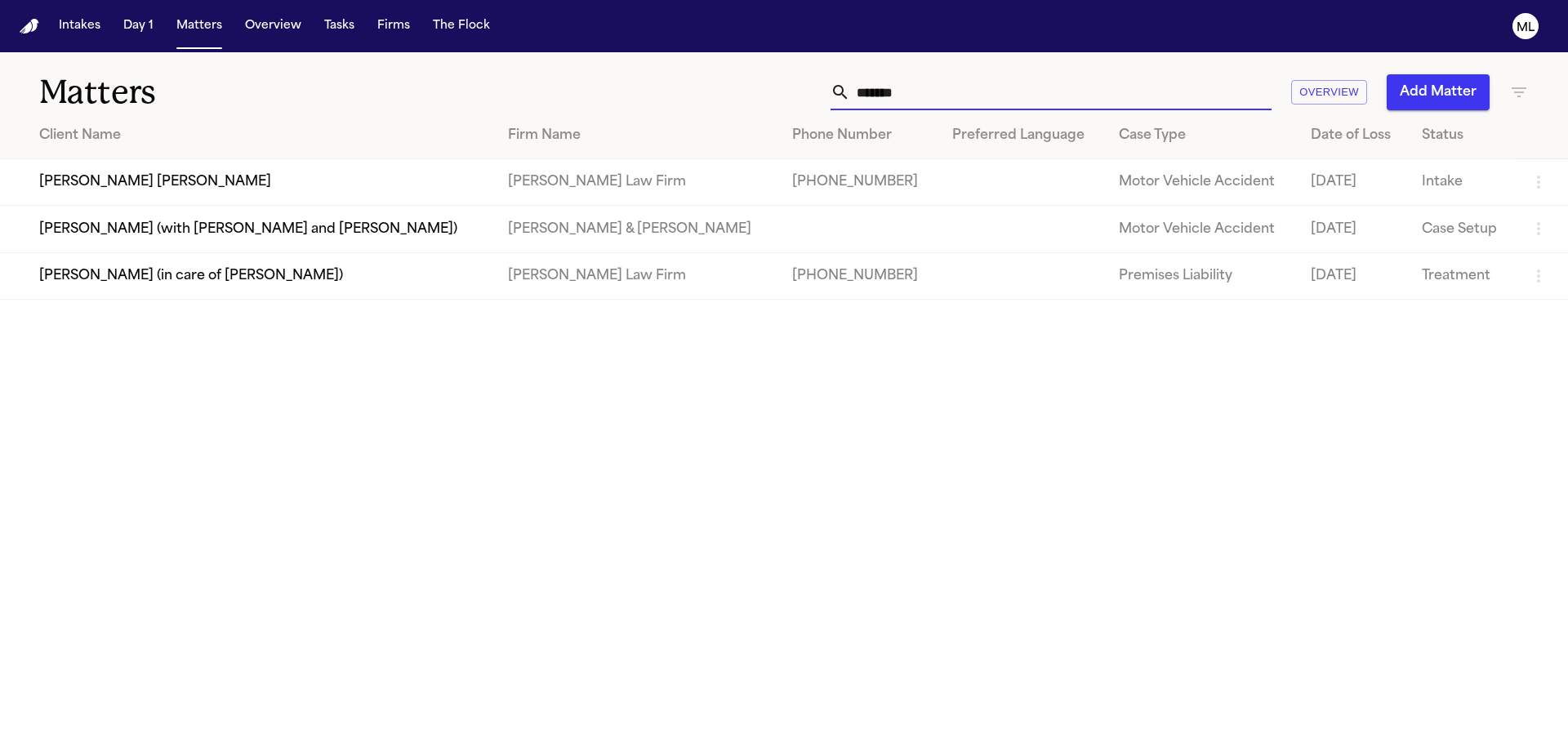
type input "*******"
click at [141, 190] on td "[PERSON_NAME] [PERSON_NAME]" at bounding box center [247, 182] width 495 height 46
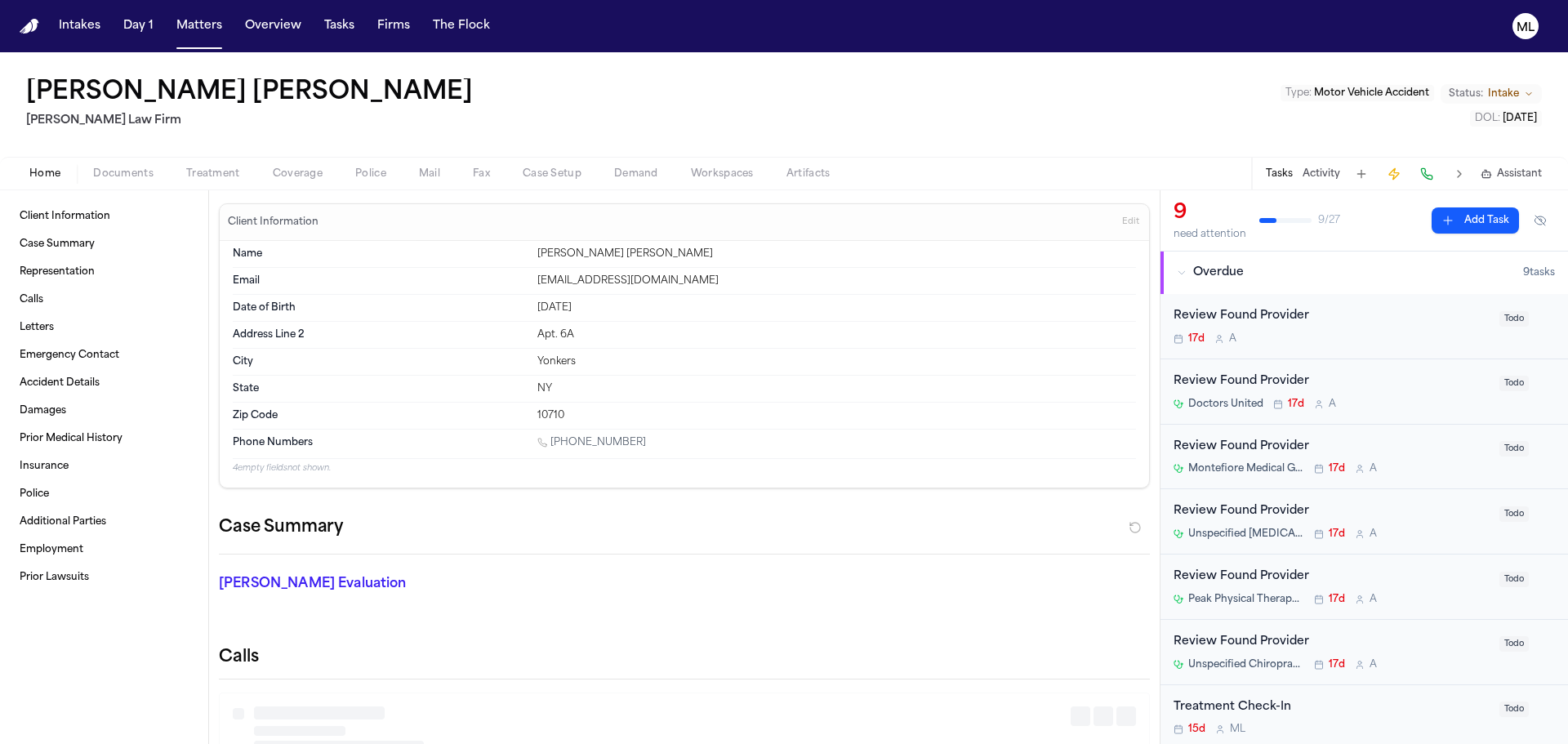
click at [142, 179] on span "Documents" at bounding box center [123, 173] width 60 height 13
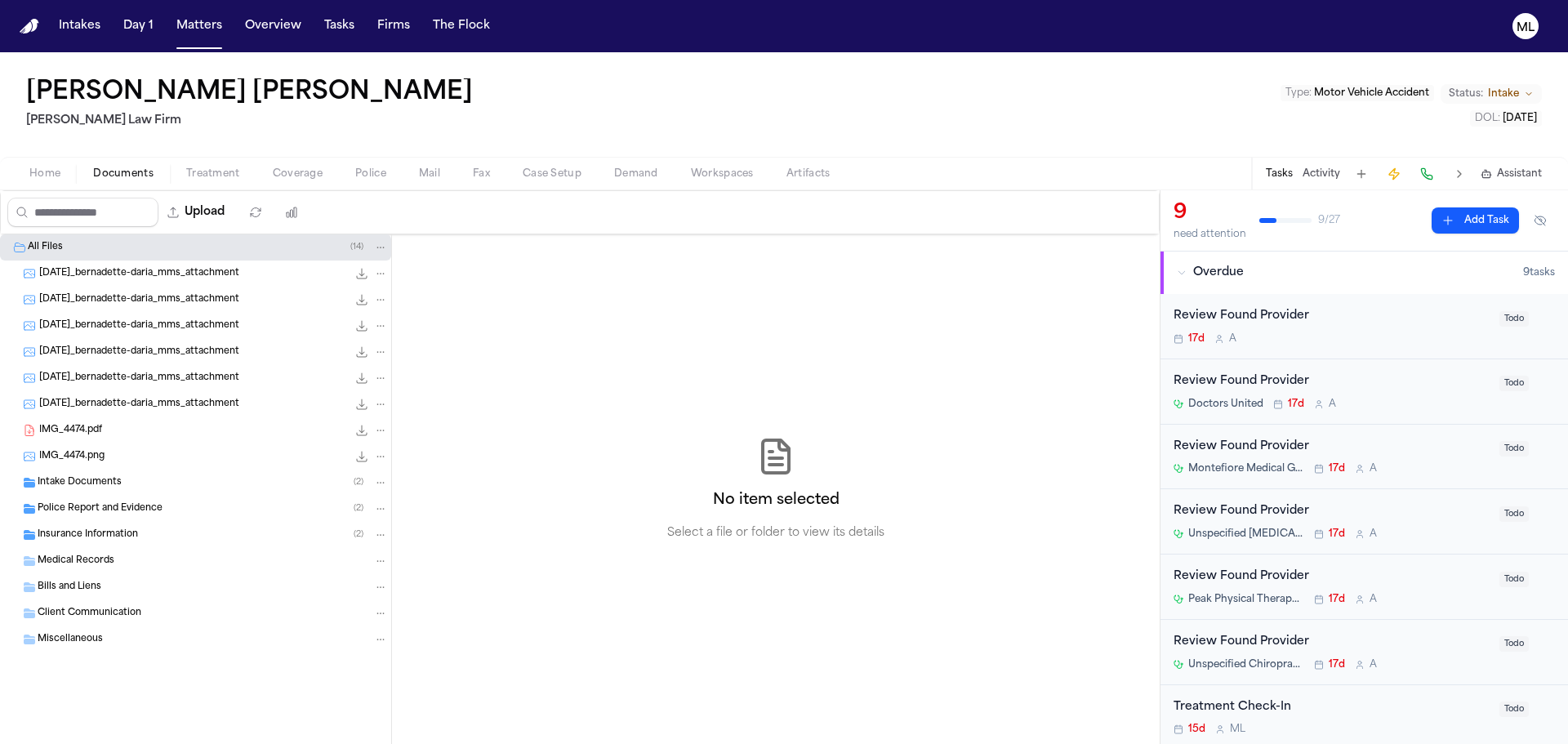
click at [132, 531] on span "Insurance Information" at bounding box center [87, 536] width 100 height 14
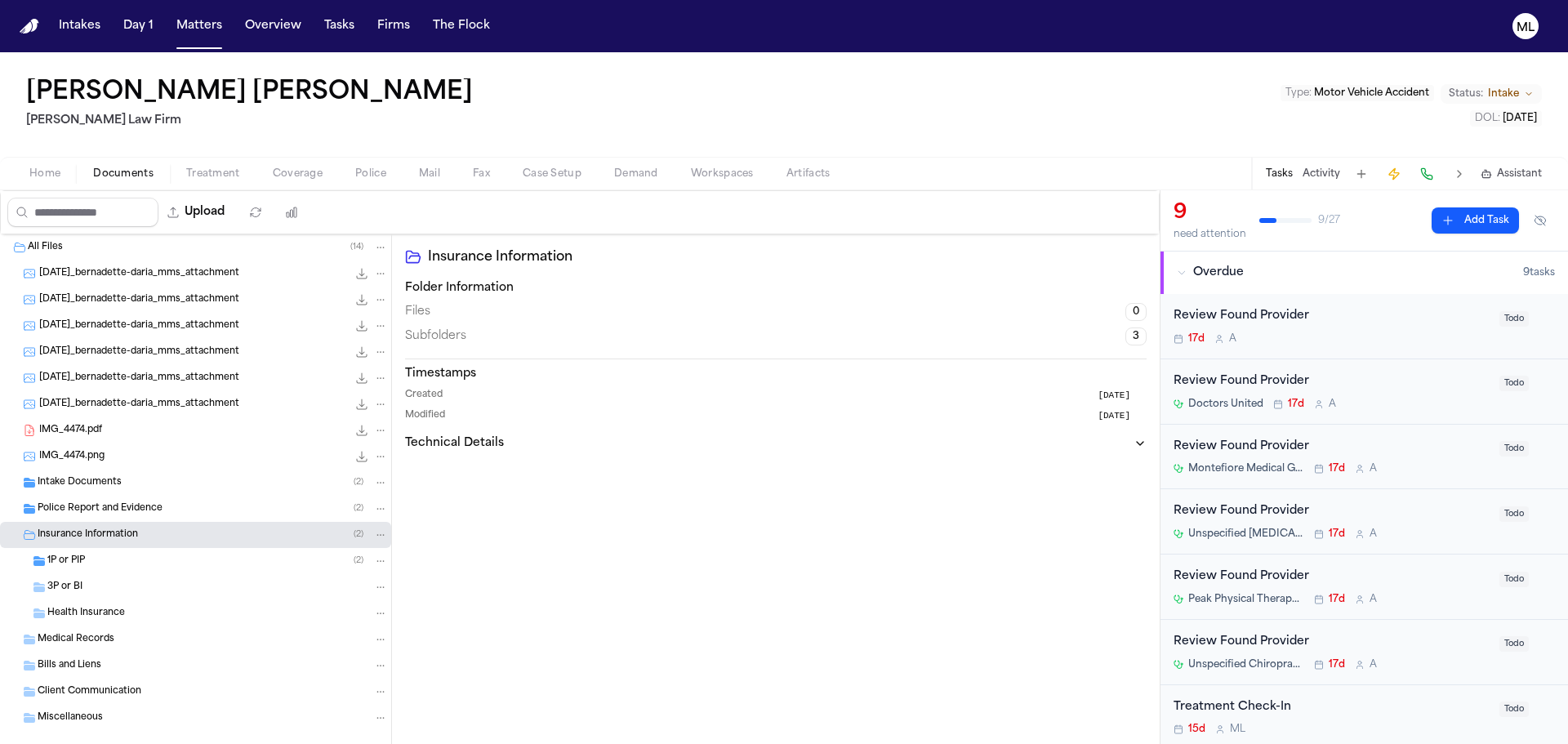
click at [85, 564] on span "1P or PIP" at bounding box center [65, 562] width 37 height 14
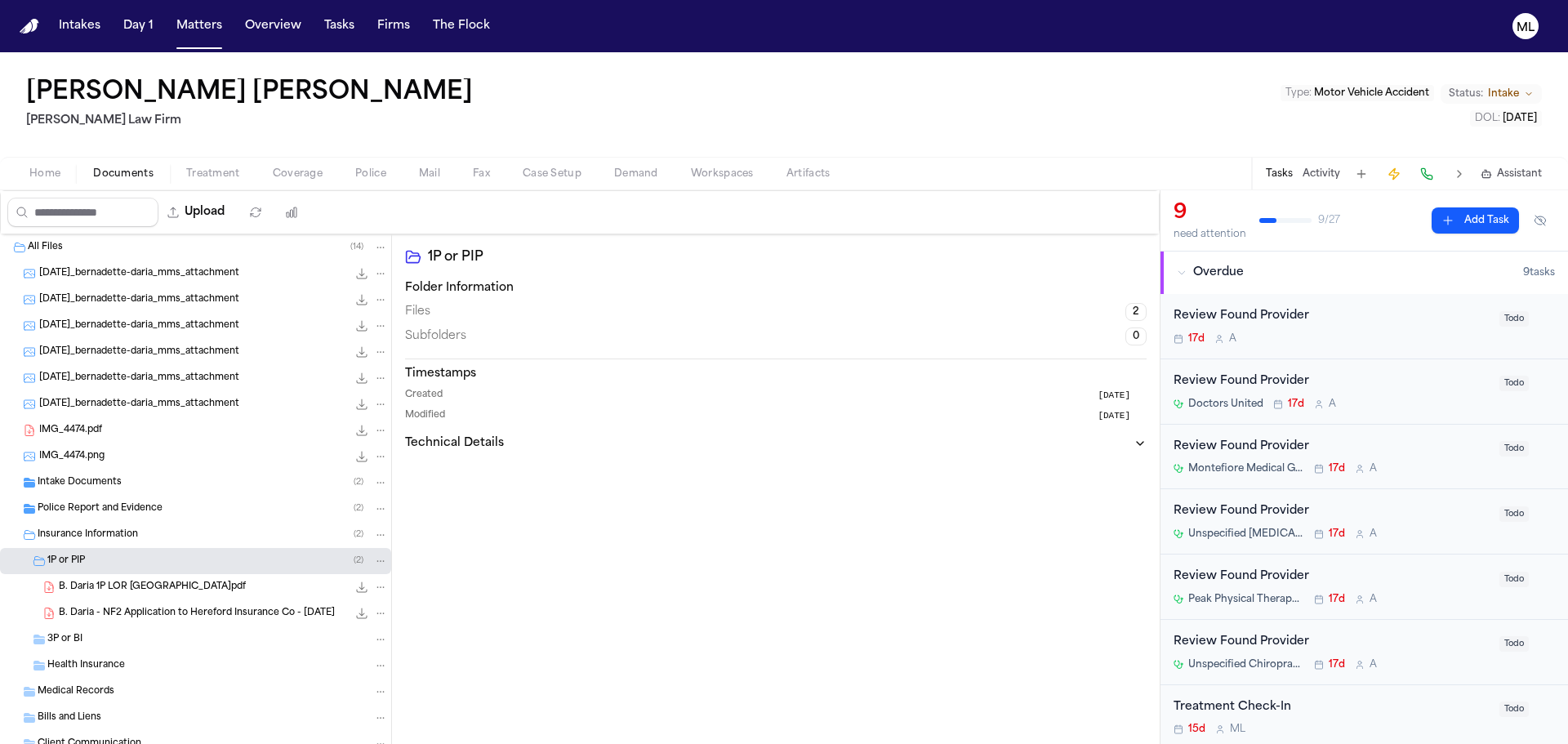
click at [355, 586] on icon "File: B. Daria 1P LOR Hereford.pdf" at bounding box center [362, 587] width 13 height 13
click at [197, 24] on button "Matters" at bounding box center [199, 26] width 59 height 30
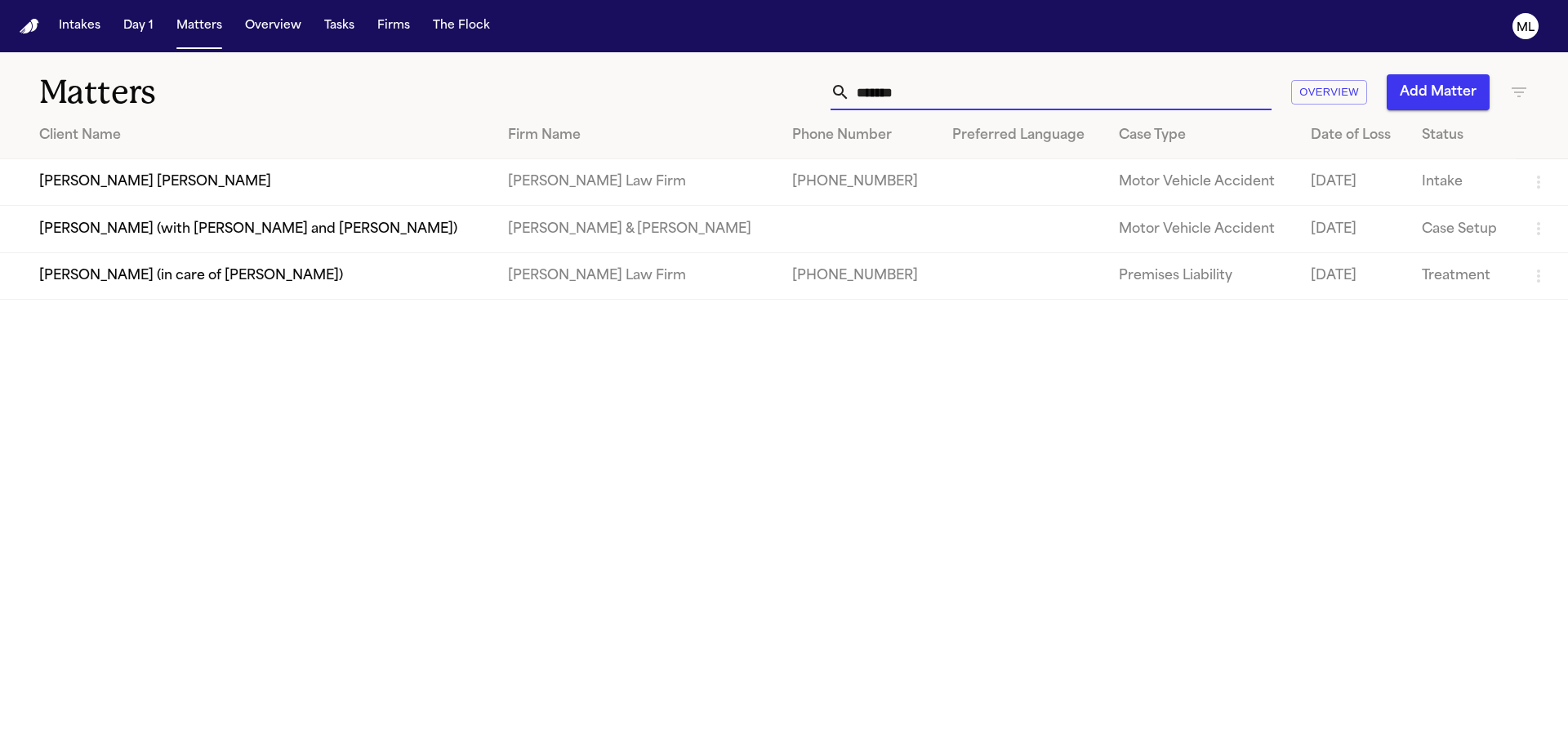
drag, startPoint x: 945, startPoint y: 100, endPoint x: 751, endPoint y: 93, distance: 194.1
click at [756, 104] on div "******* Overview Add Matter" at bounding box center [1001, 91] width 1056 height 36
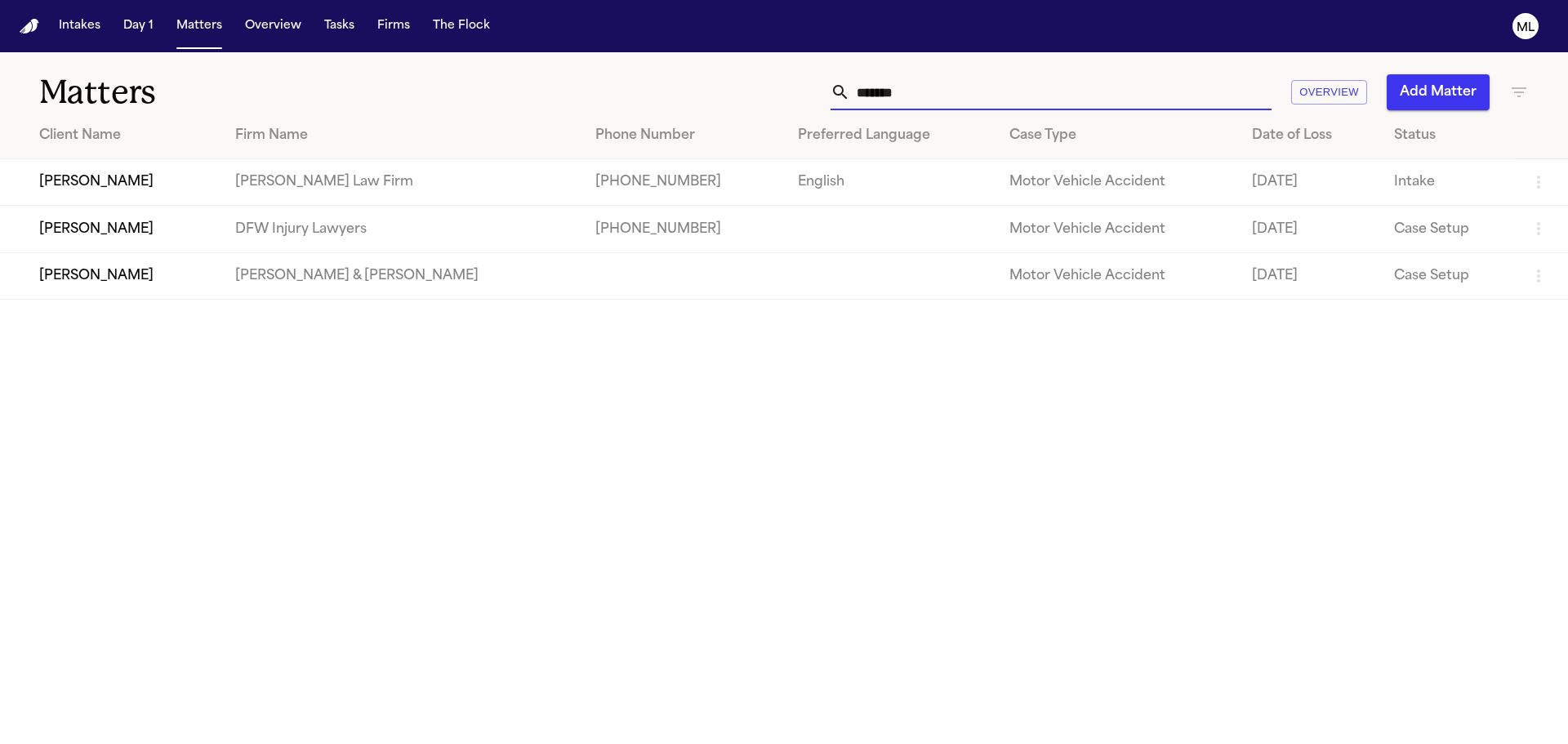
type input "*******"
click at [166, 196] on td "[PERSON_NAME]" at bounding box center [111, 182] width 222 height 46
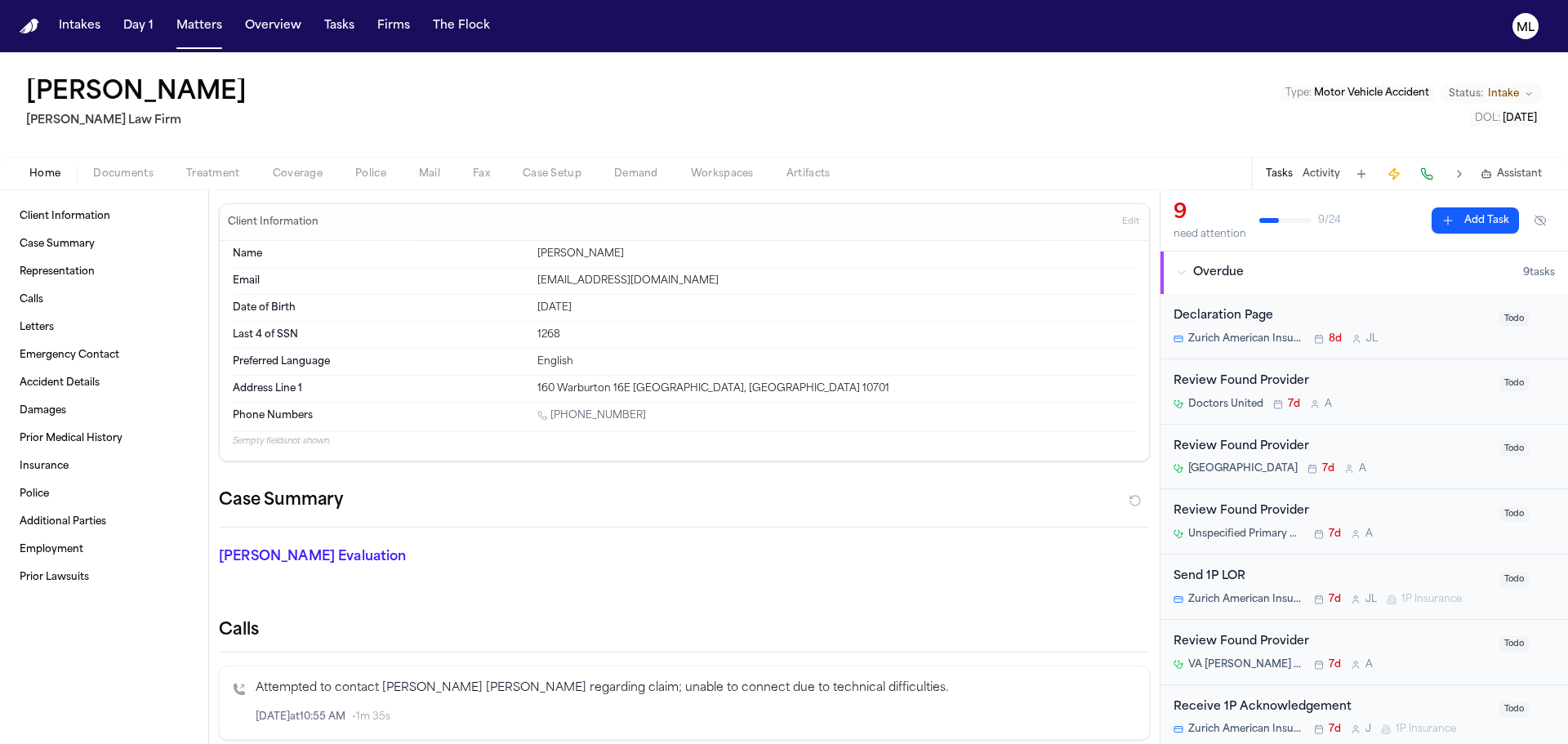
click at [1434, 411] on div "Review Found Provider Doctors United 7d A Todo" at bounding box center [1364, 392] width 408 height 65
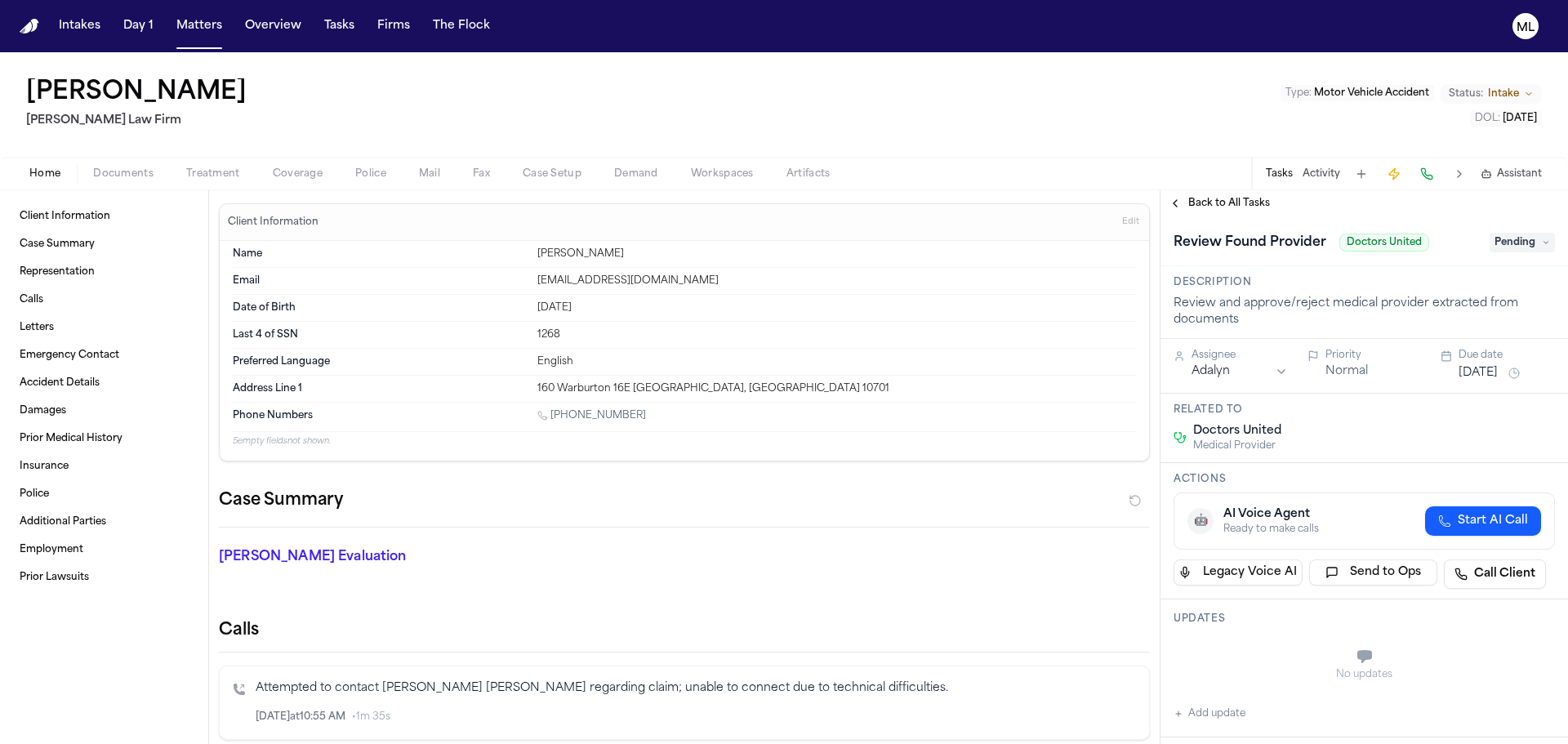
click at [1504, 247] on span "Pending" at bounding box center [1522, 242] width 65 height 20
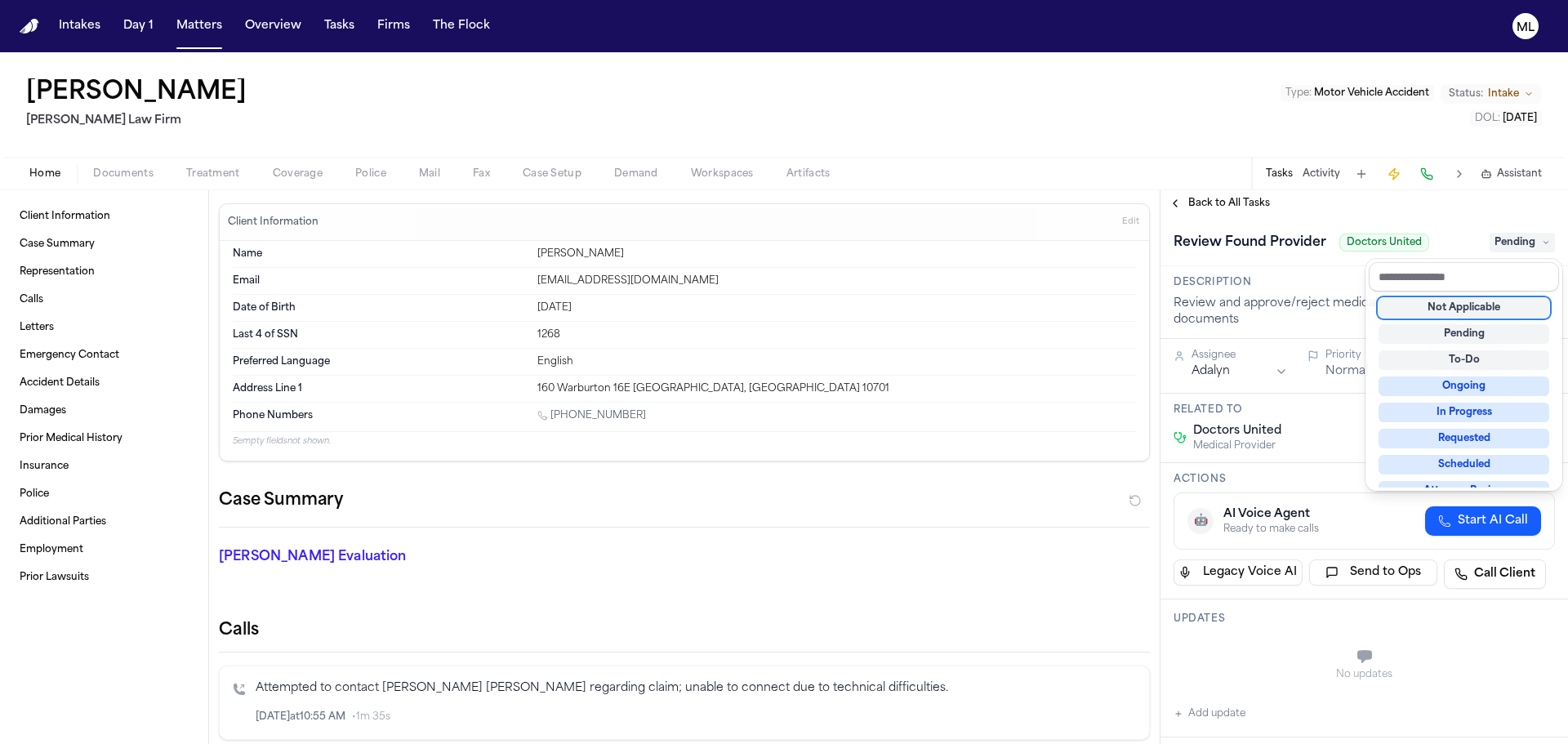
click at [1460, 311] on div "Not Applicable" at bounding box center [1464, 308] width 171 height 20
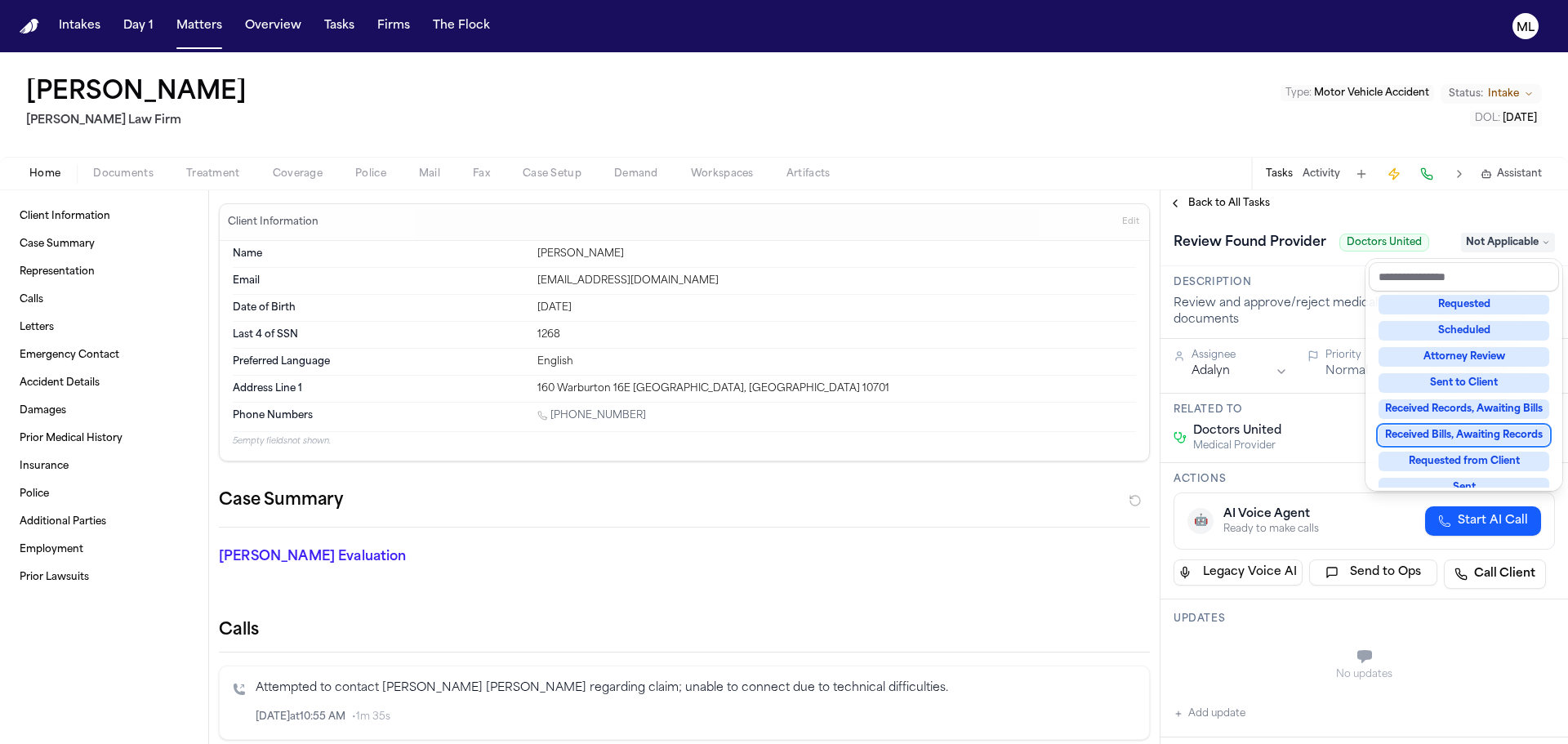
scroll to position [255, 0]
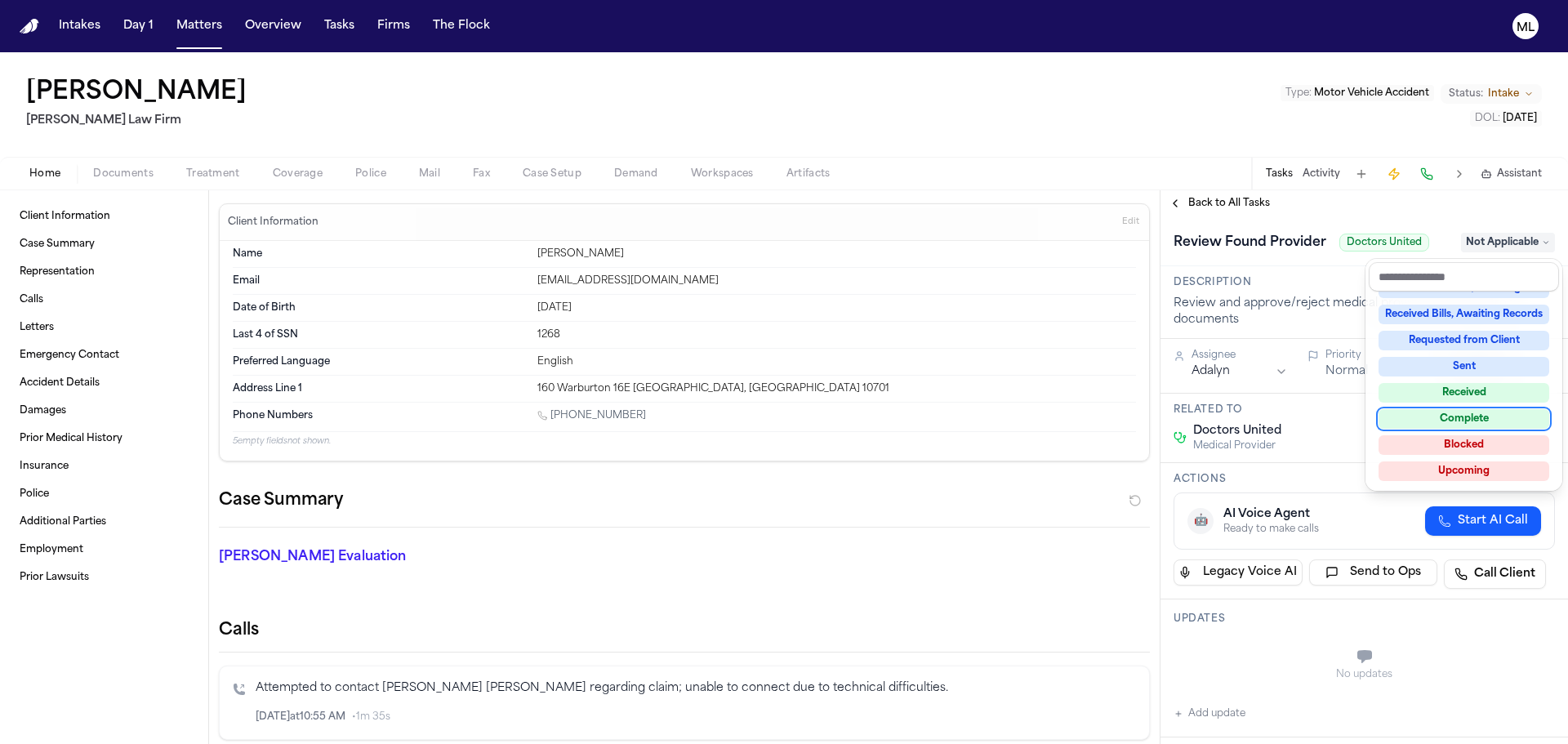
click at [1443, 412] on div "Complete" at bounding box center [1464, 419] width 171 height 20
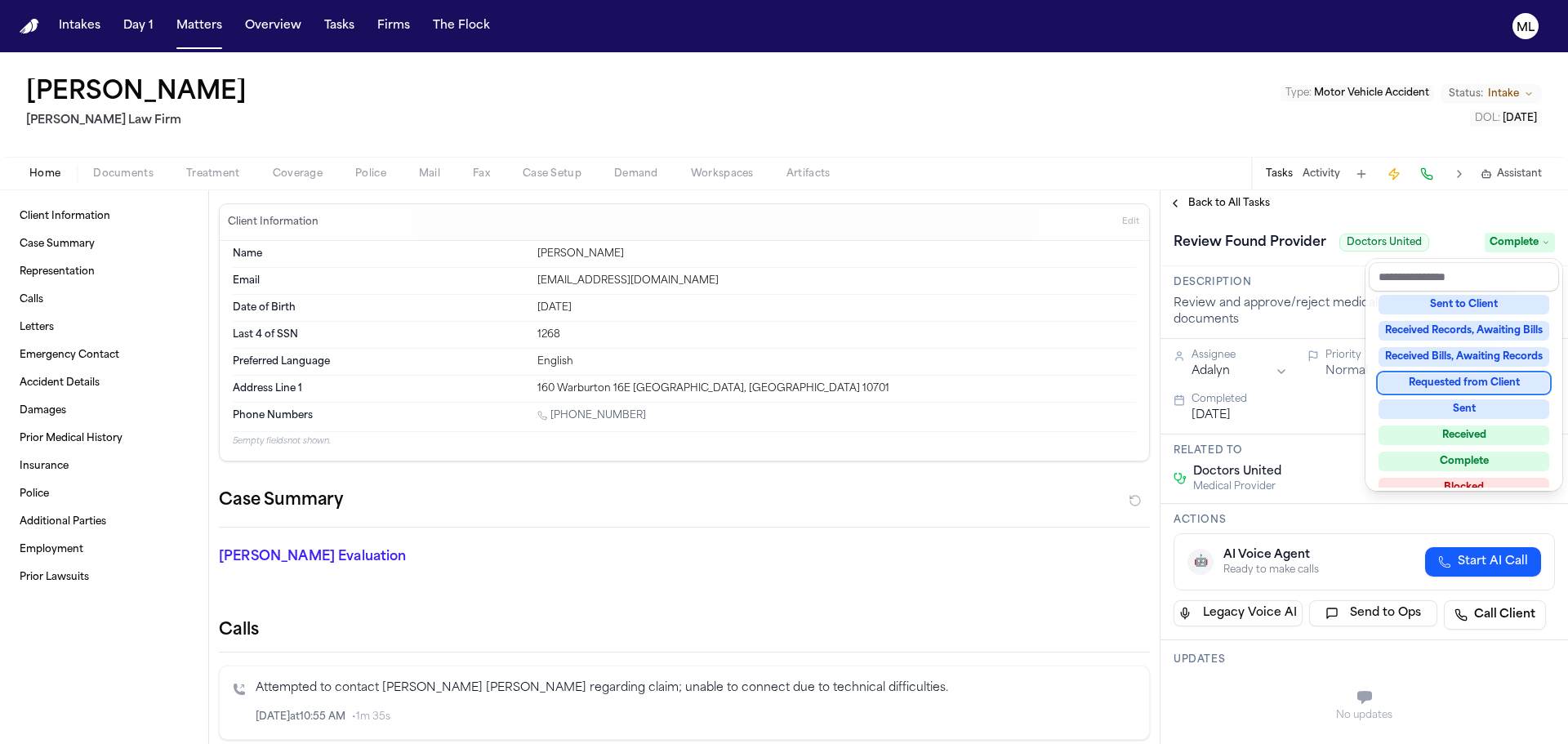
click at [1209, 213] on div "**********" at bounding box center [1364, 467] width 408 height 554
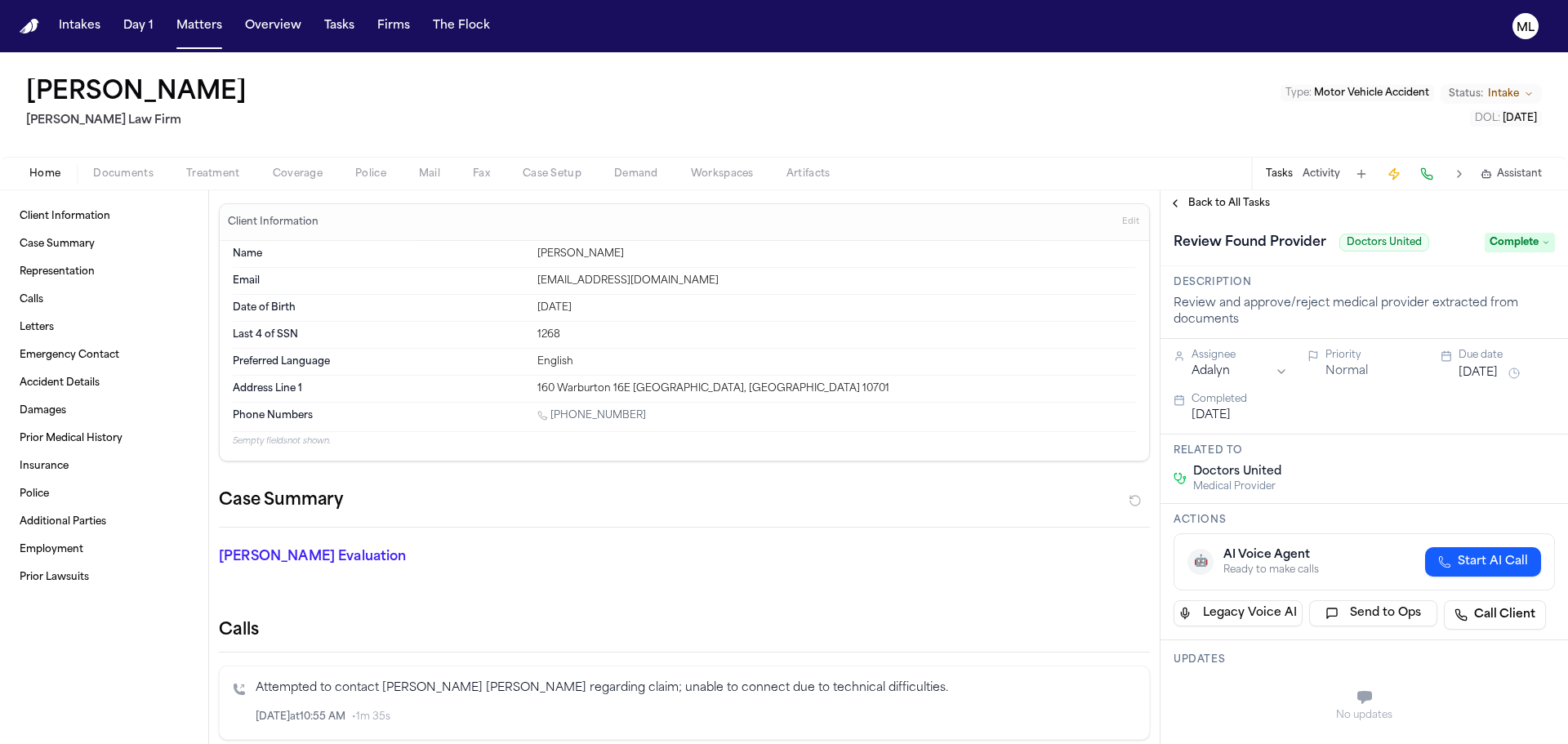
click at [1209, 203] on span "Back to All Tasks" at bounding box center [1229, 203] width 82 height 13
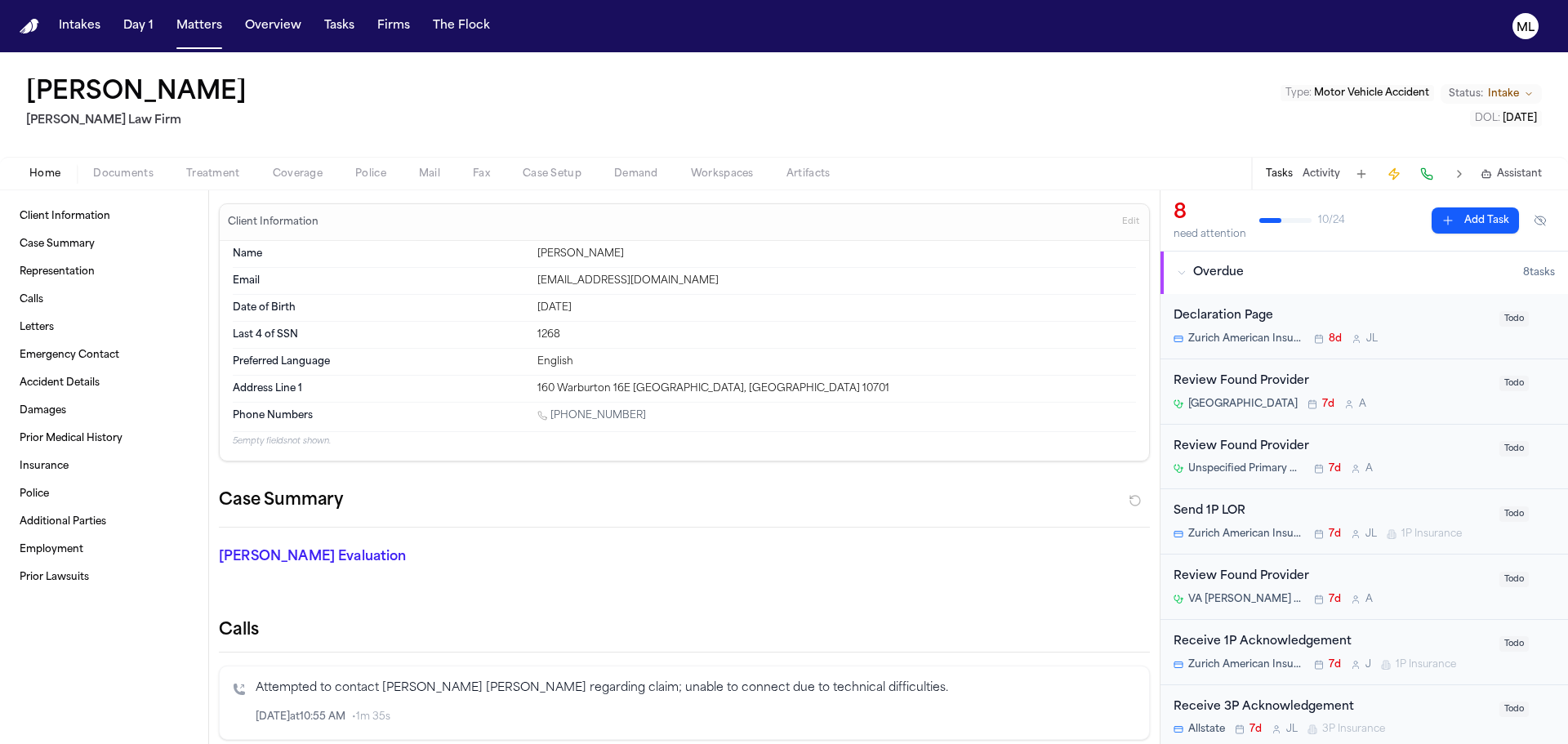
click at [1463, 388] on div "Review Found Provider" at bounding box center [1331, 382] width 316 height 19
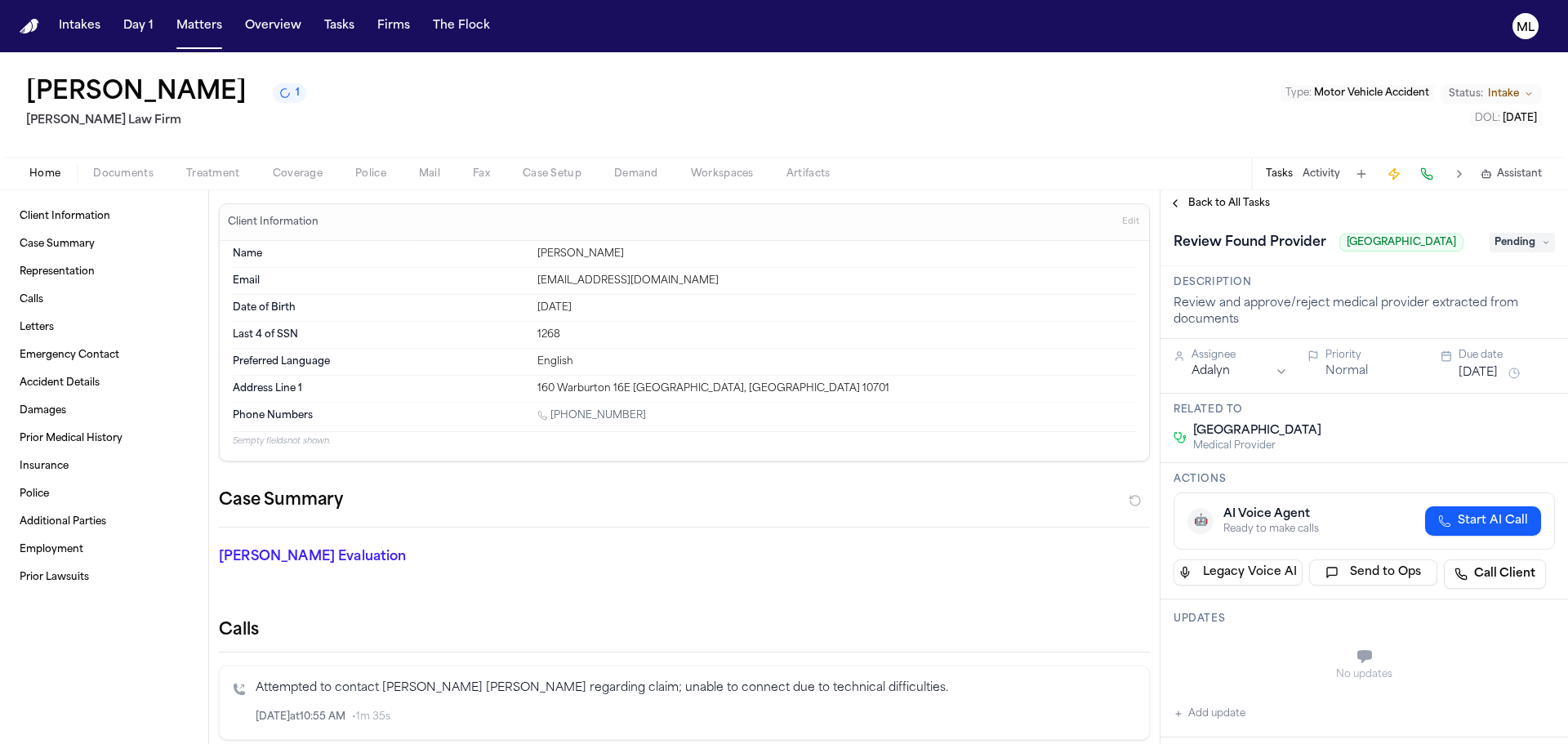
click at [1504, 253] on span "Pending" at bounding box center [1522, 242] width 65 height 20
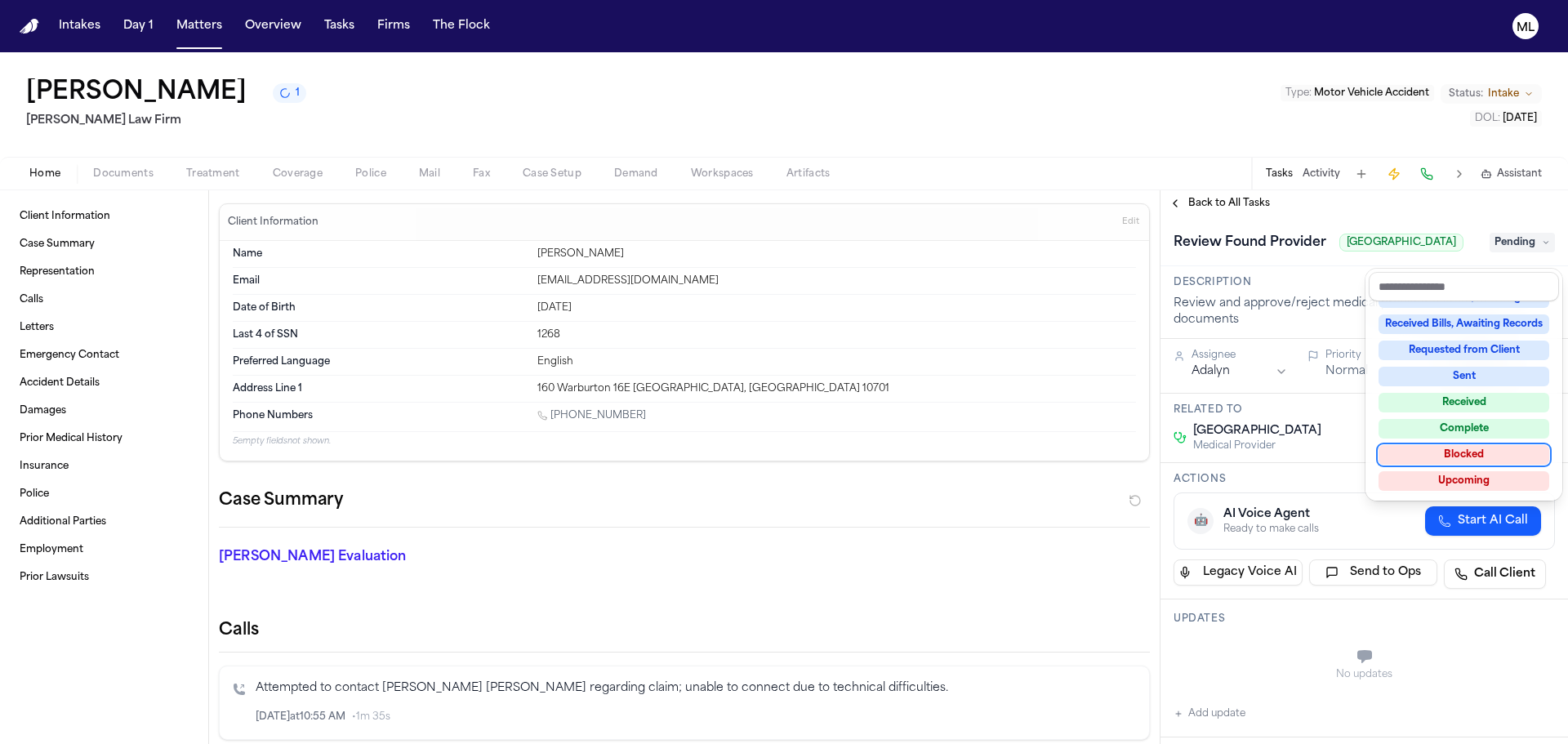
click at [1483, 434] on div "Complete" at bounding box center [1464, 429] width 171 height 20
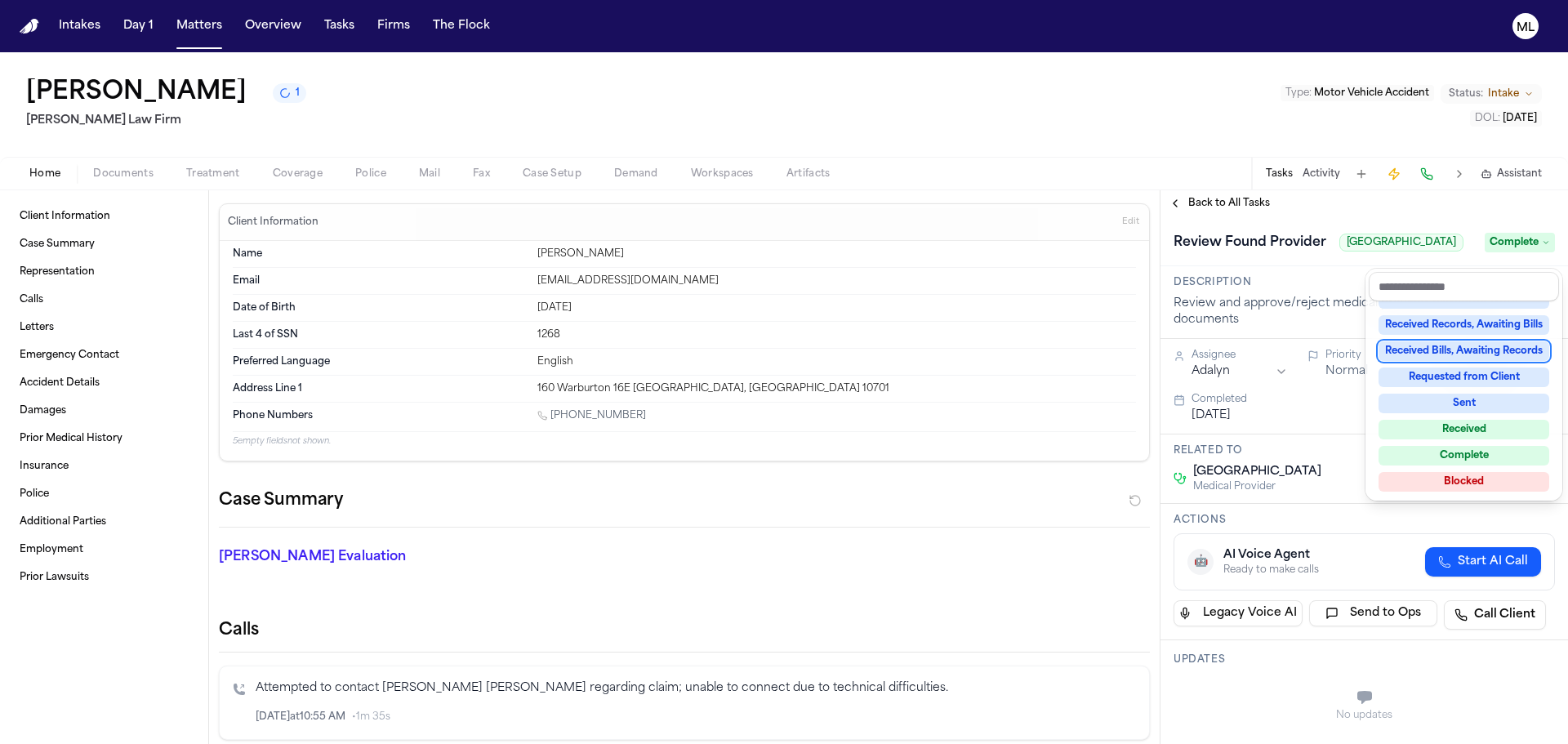
click at [1218, 204] on div "**********" at bounding box center [1364, 467] width 408 height 554
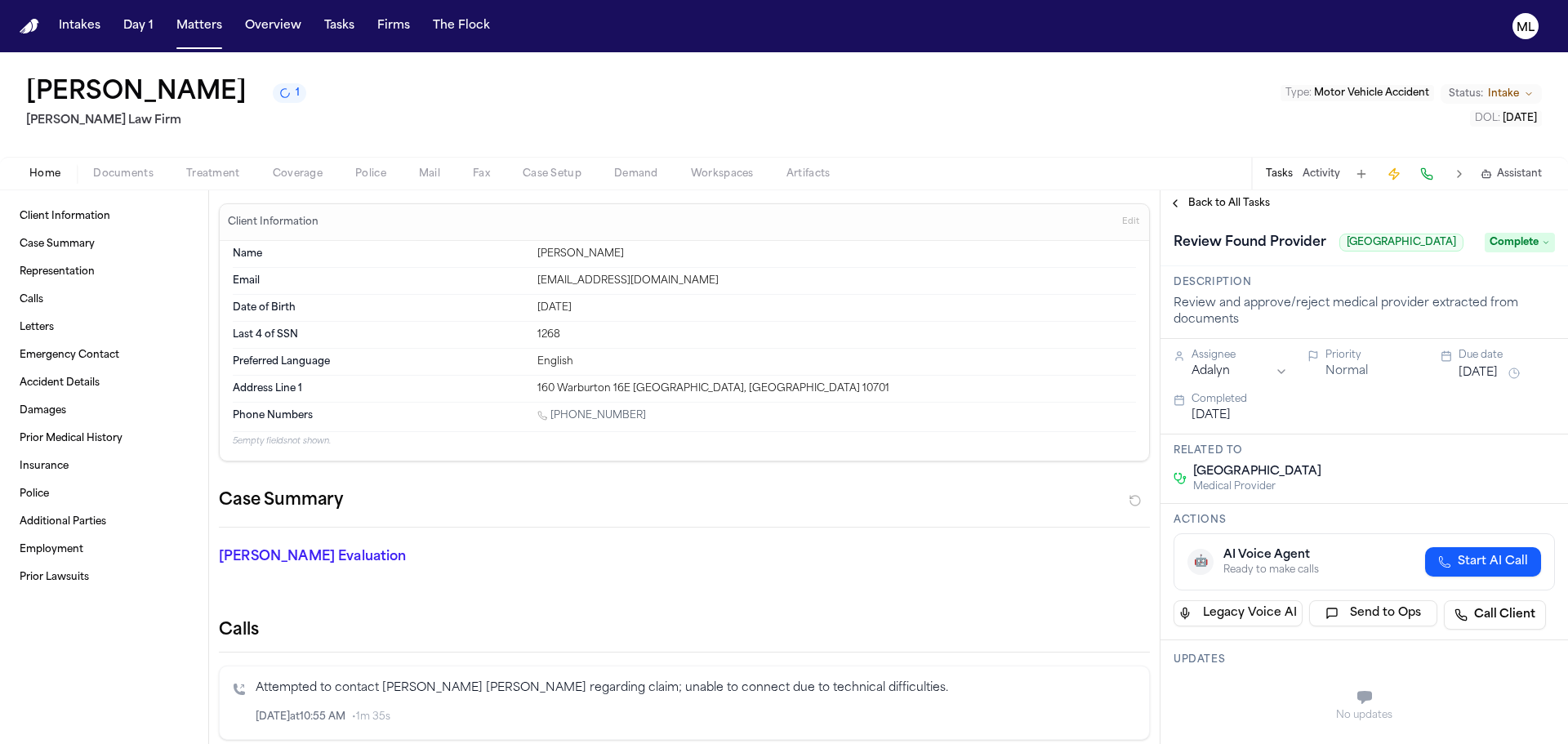
click at [1225, 203] on span "Back to All Tasks" at bounding box center [1229, 203] width 82 height 13
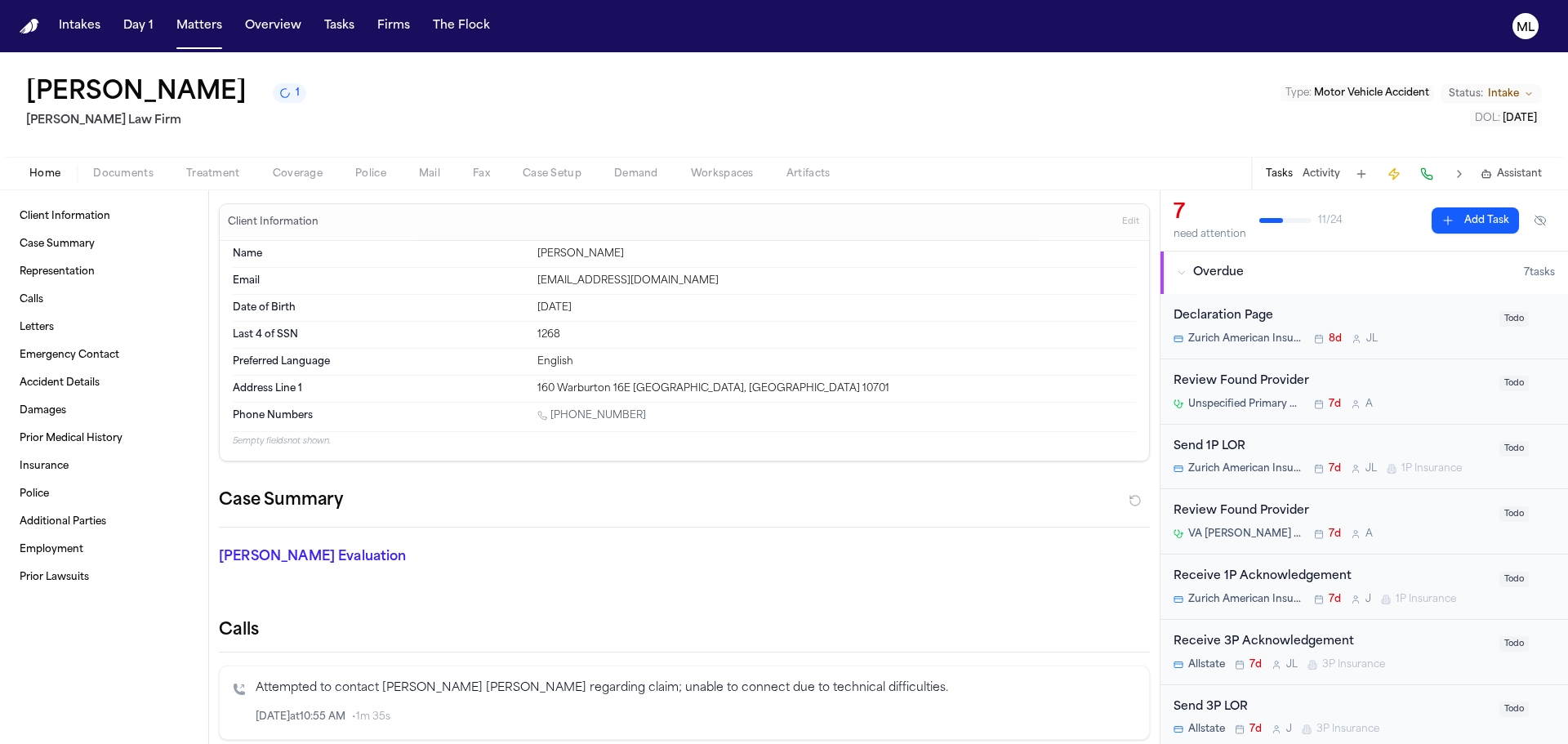
click at [1449, 404] on div "Unspecified Primary Care Provider in [GEOGRAPHIC_DATA], [GEOGRAPHIC_DATA] 7d A" at bounding box center [1331, 404] width 316 height 13
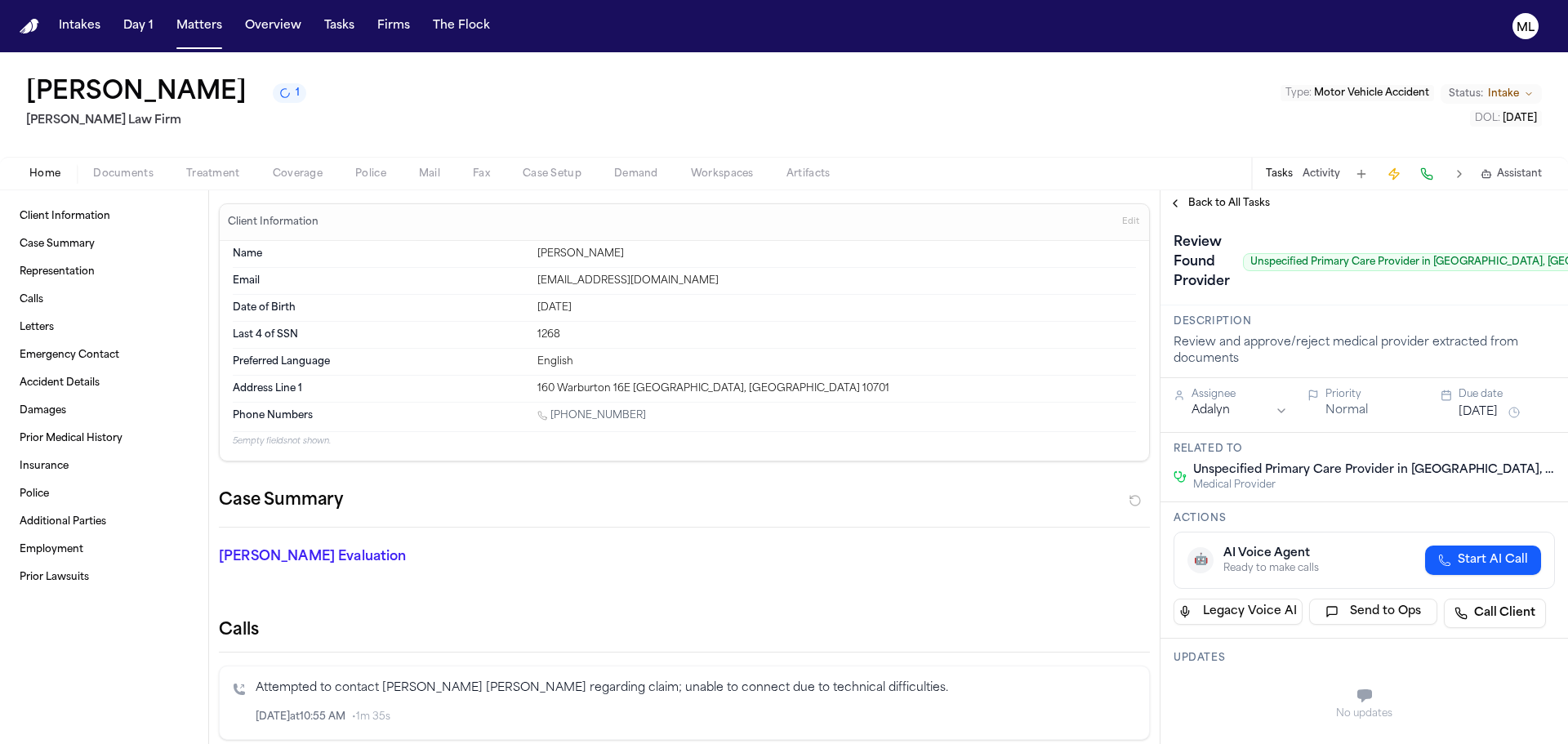
click at [1519, 273] on div "Review Found Provider Unspecified Primary Care Provider in [GEOGRAPHIC_DATA], […" at bounding box center [1364, 261] width 382 height 65
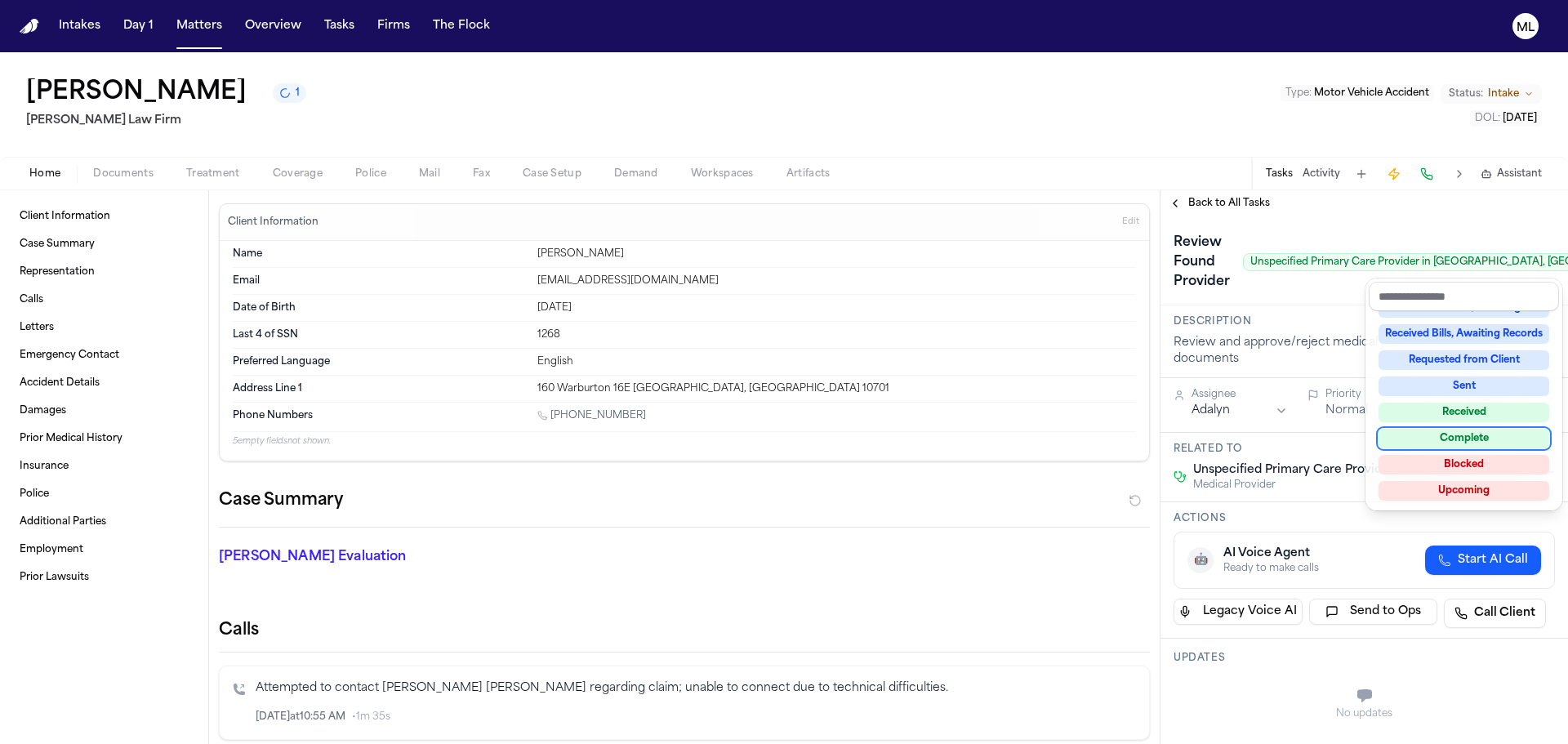
click at [1463, 439] on div "Complete" at bounding box center [1464, 438] width 171 height 20
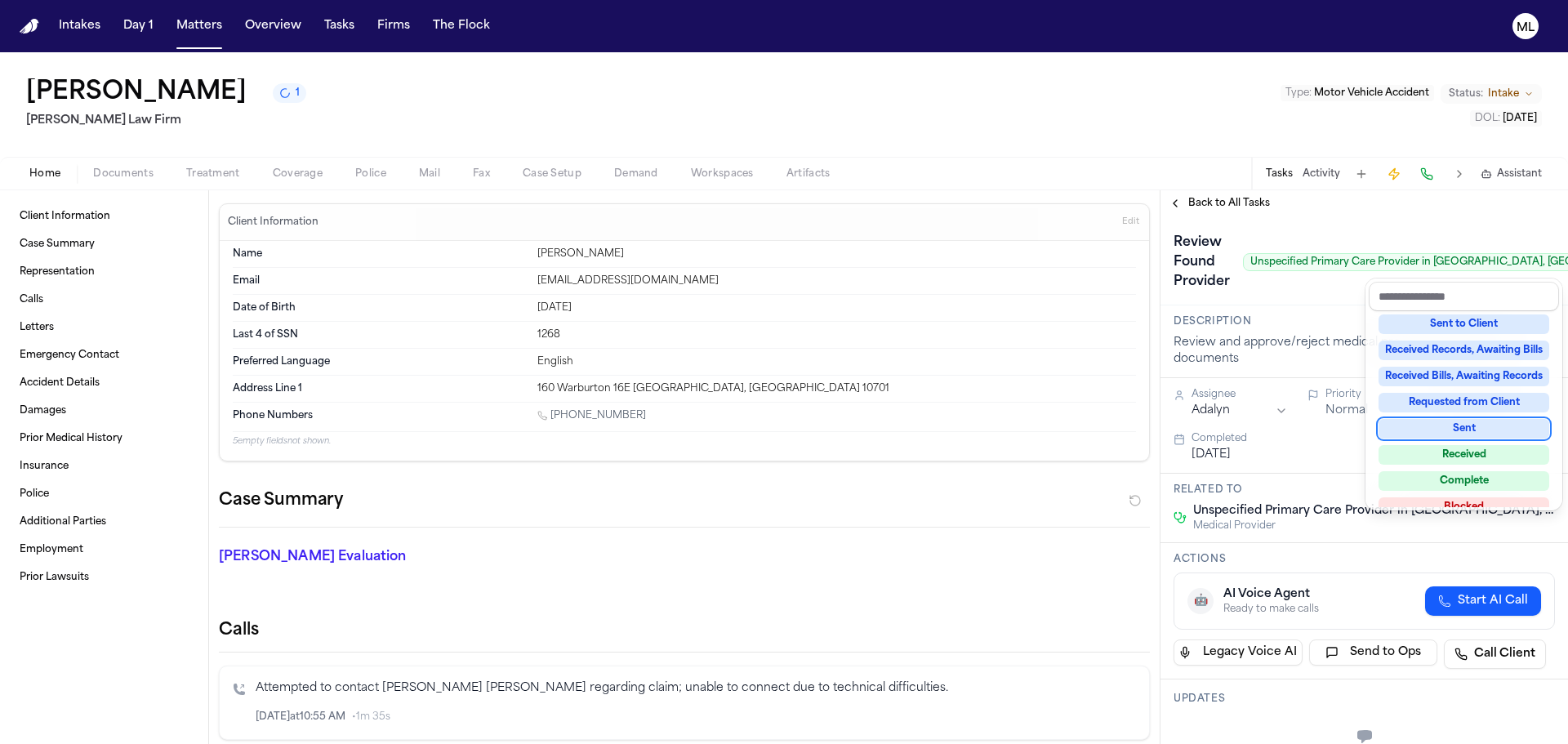
click at [1217, 204] on div "**********" at bounding box center [1364, 467] width 408 height 554
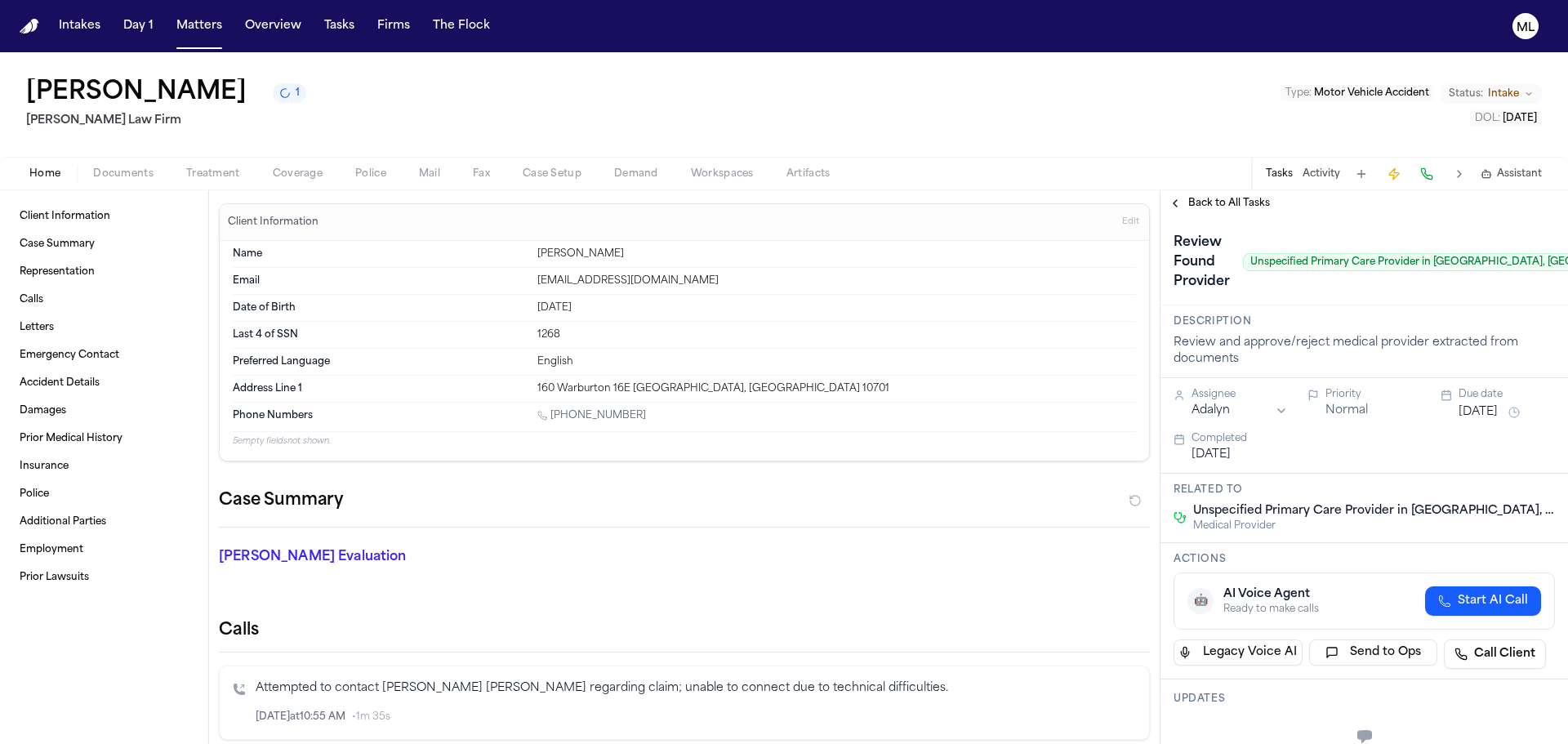
click at [1220, 202] on span "Back to All Tasks" at bounding box center [1229, 203] width 82 height 13
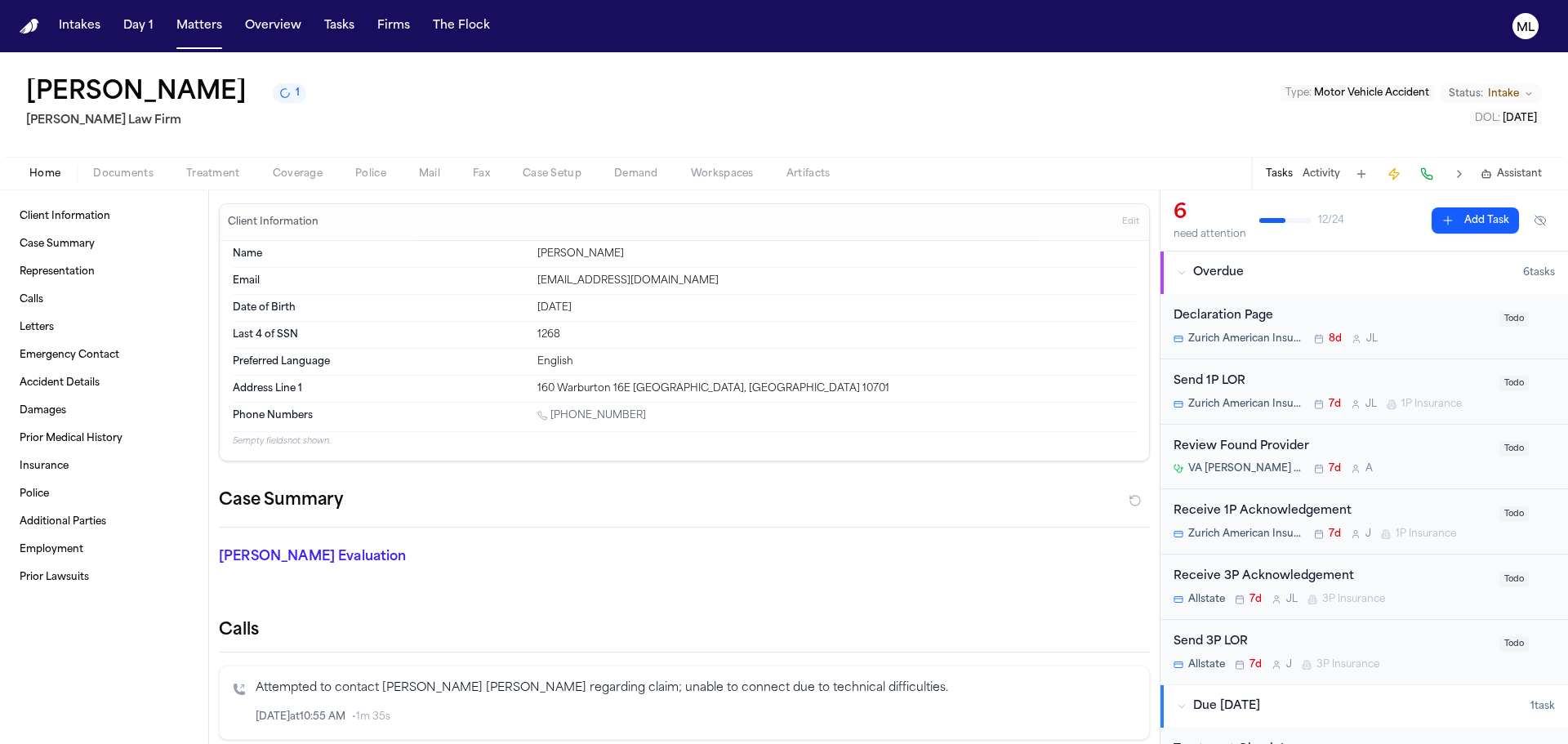
click at [1436, 441] on div "Review Found Provider" at bounding box center [1331, 448] width 316 height 19
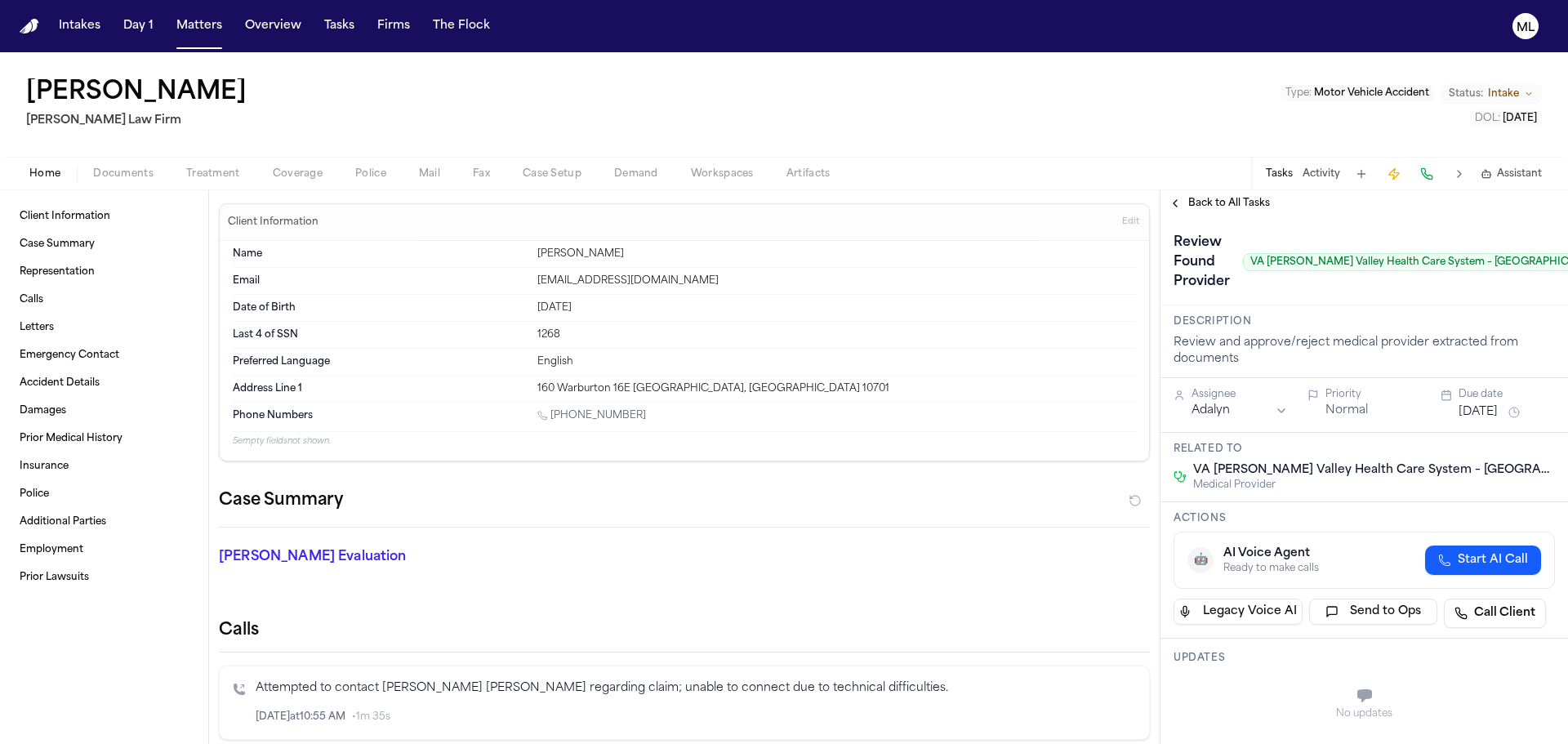
scroll to position [0, 113]
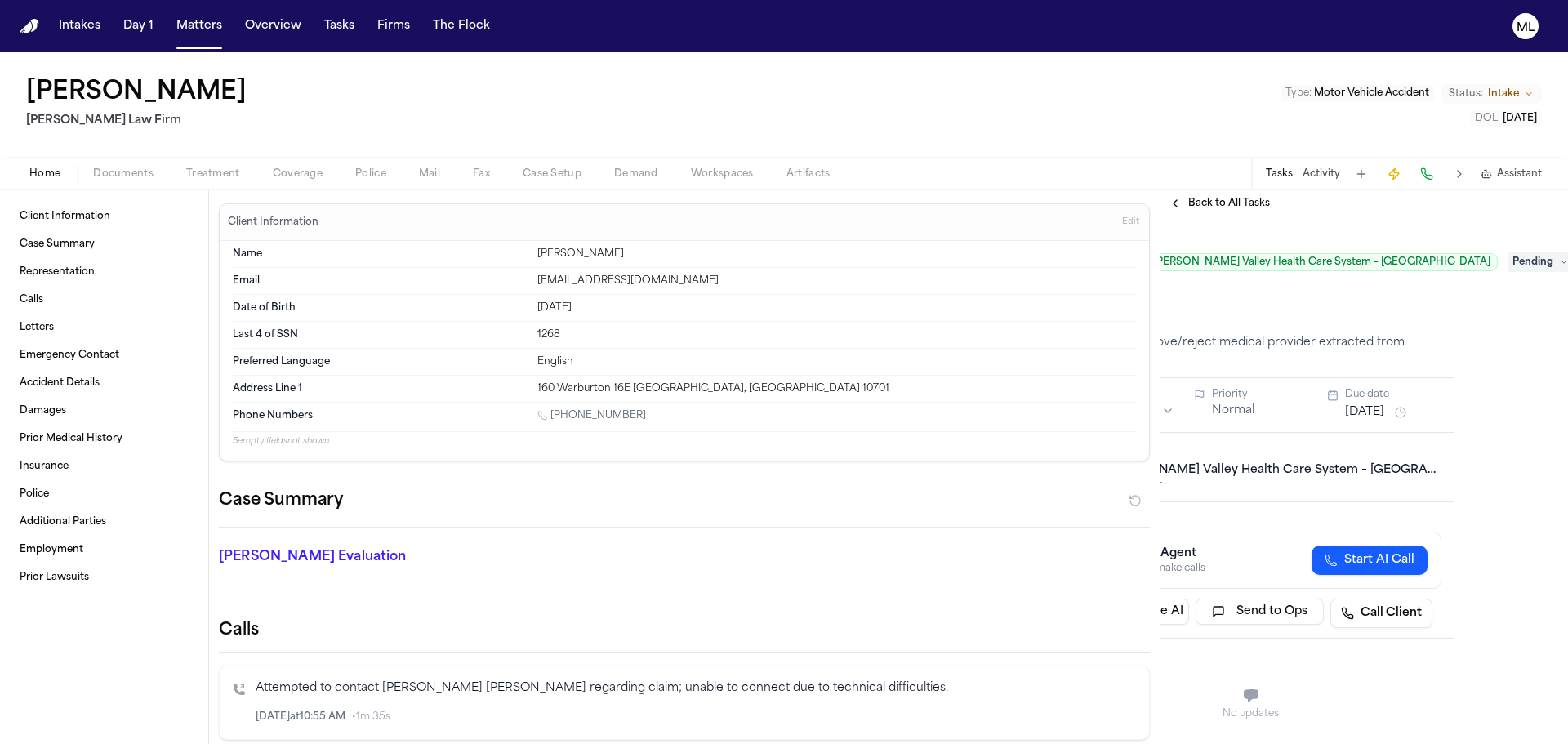
click at [1519, 266] on span "Pending" at bounding box center [1540, 262] width 65 height 20
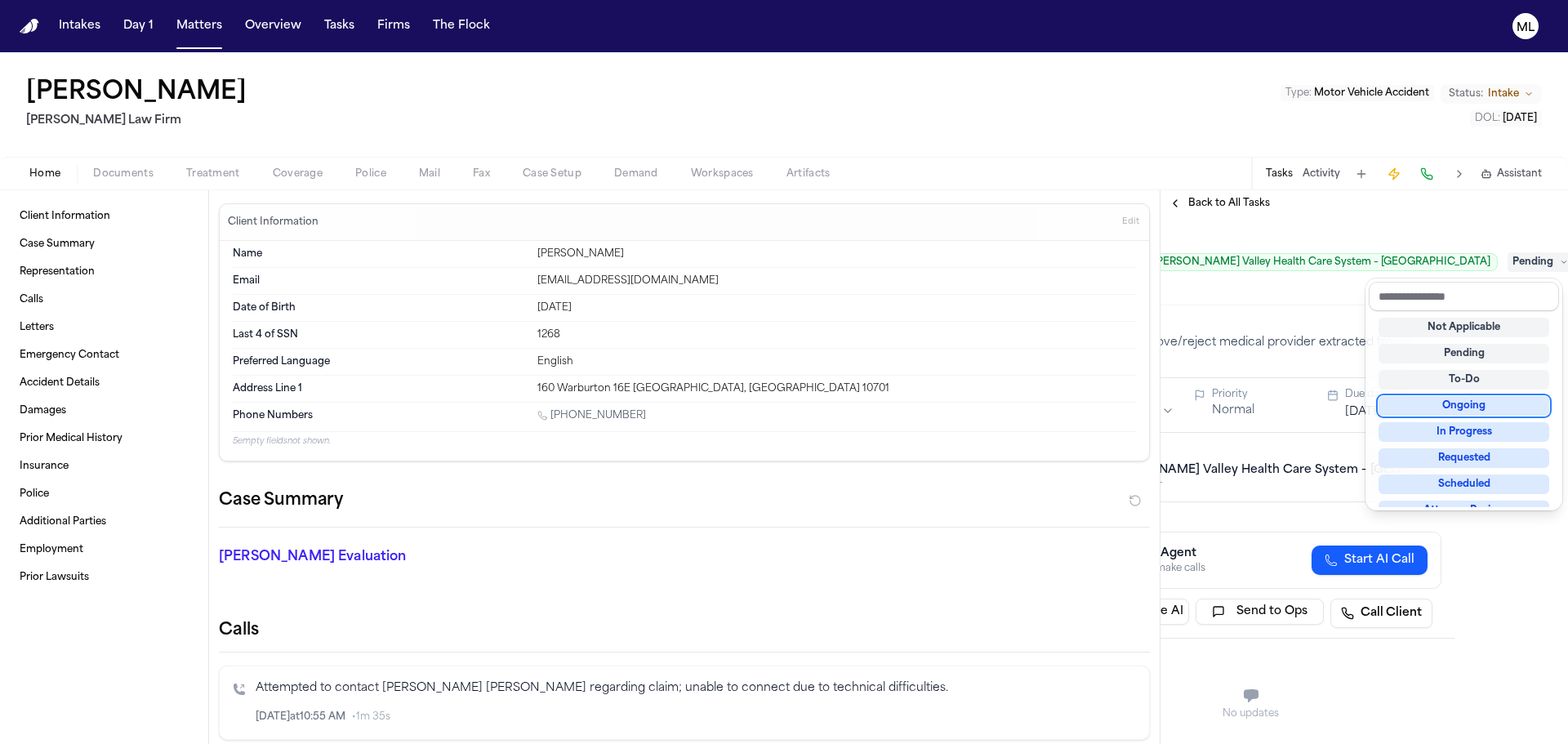
scroll to position [245, 0]
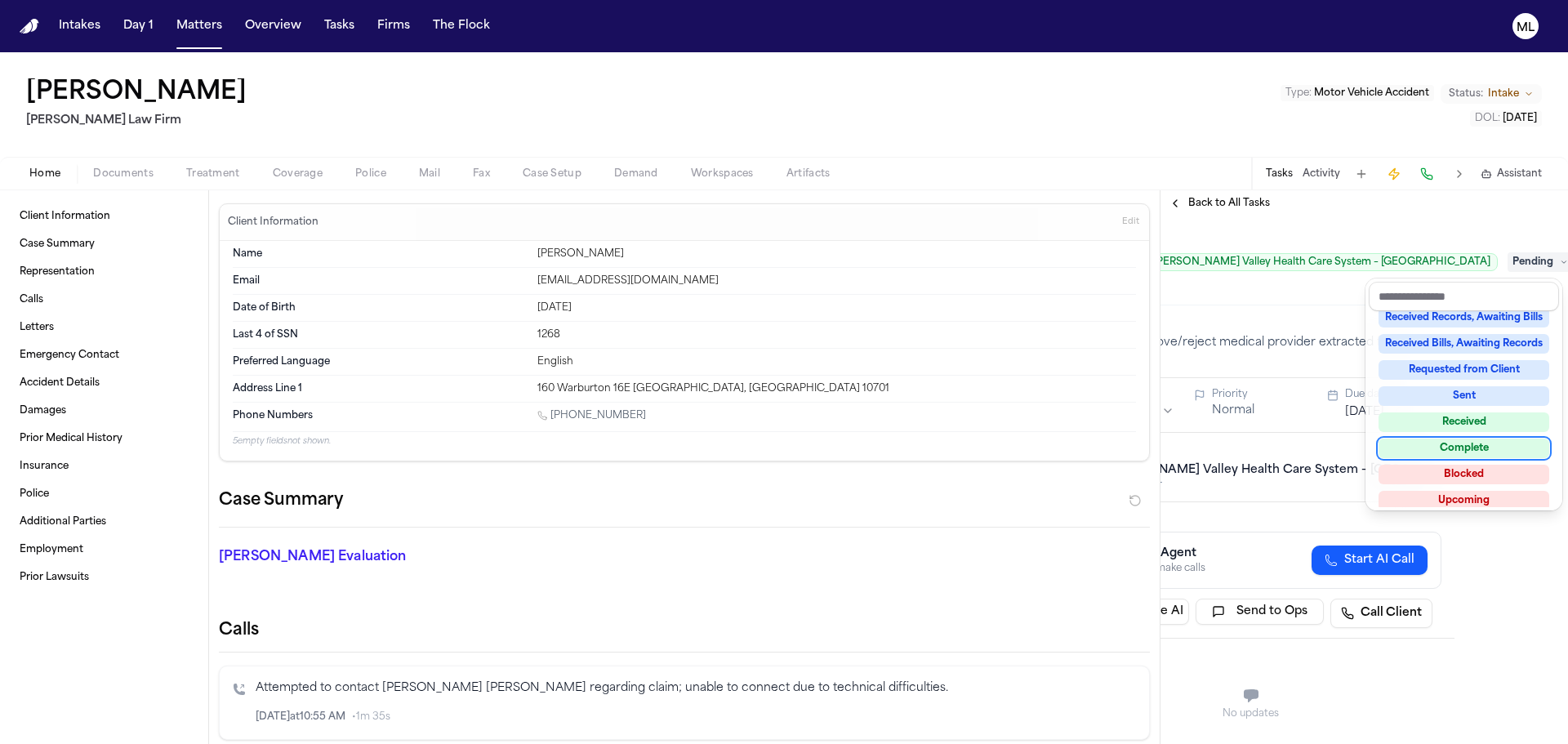
click at [1466, 449] on div "Complete" at bounding box center [1464, 449] width 171 height 20
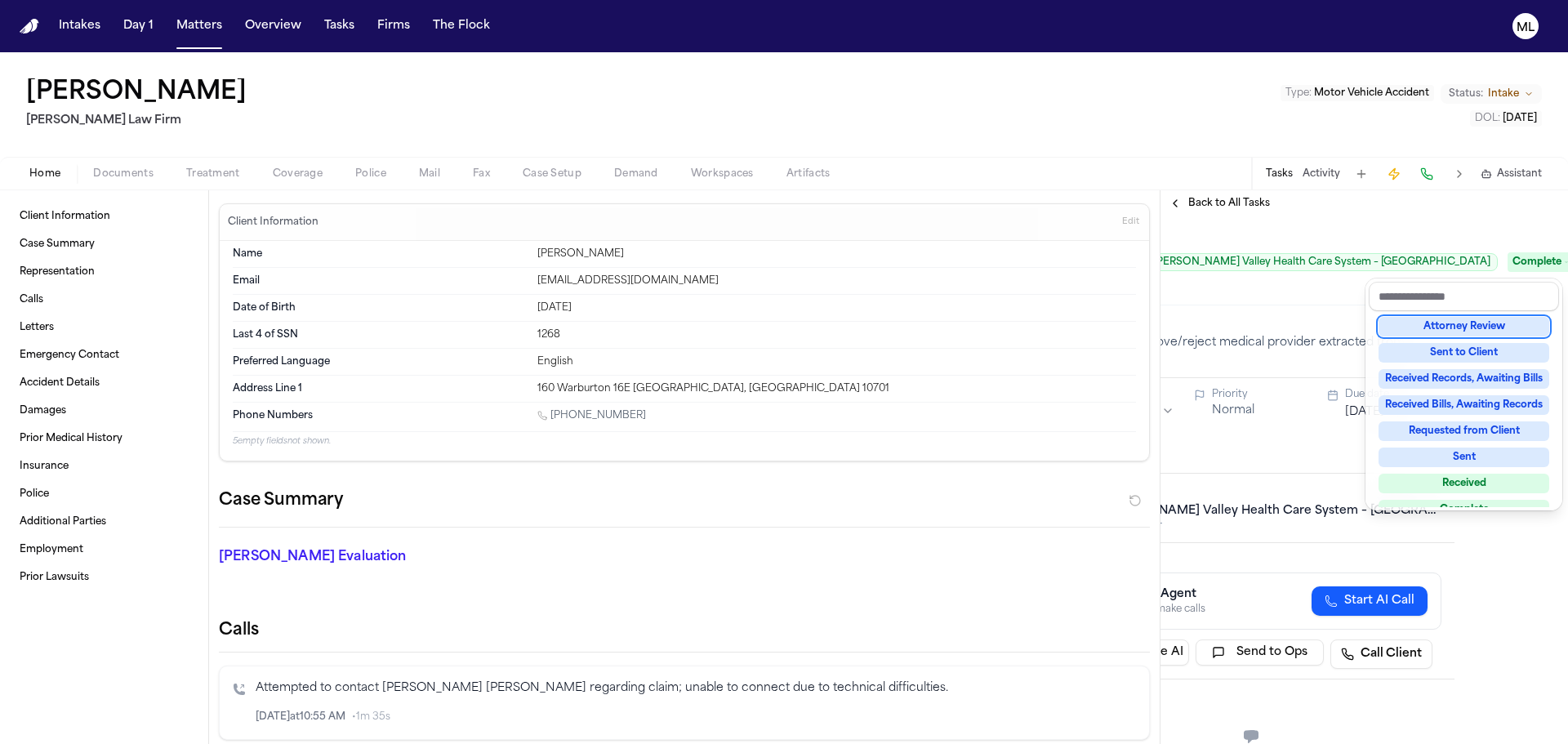
click at [1213, 200] on div "**********" at bounding box center [1364, 467] width 408 height 554
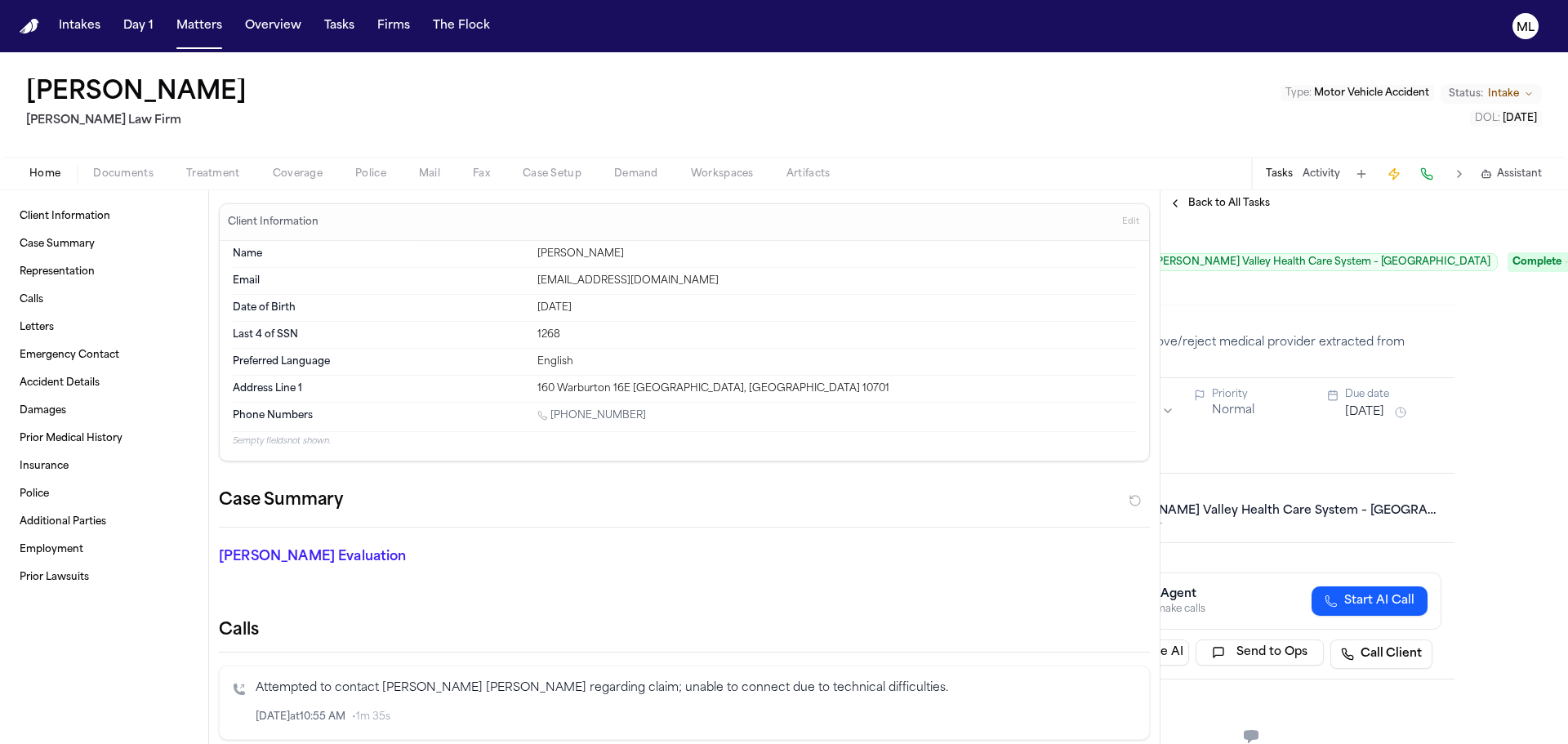
click at [1213, 200] on span "Back to All Tasks" at bounding box center [1229, 203] width 82 height 13
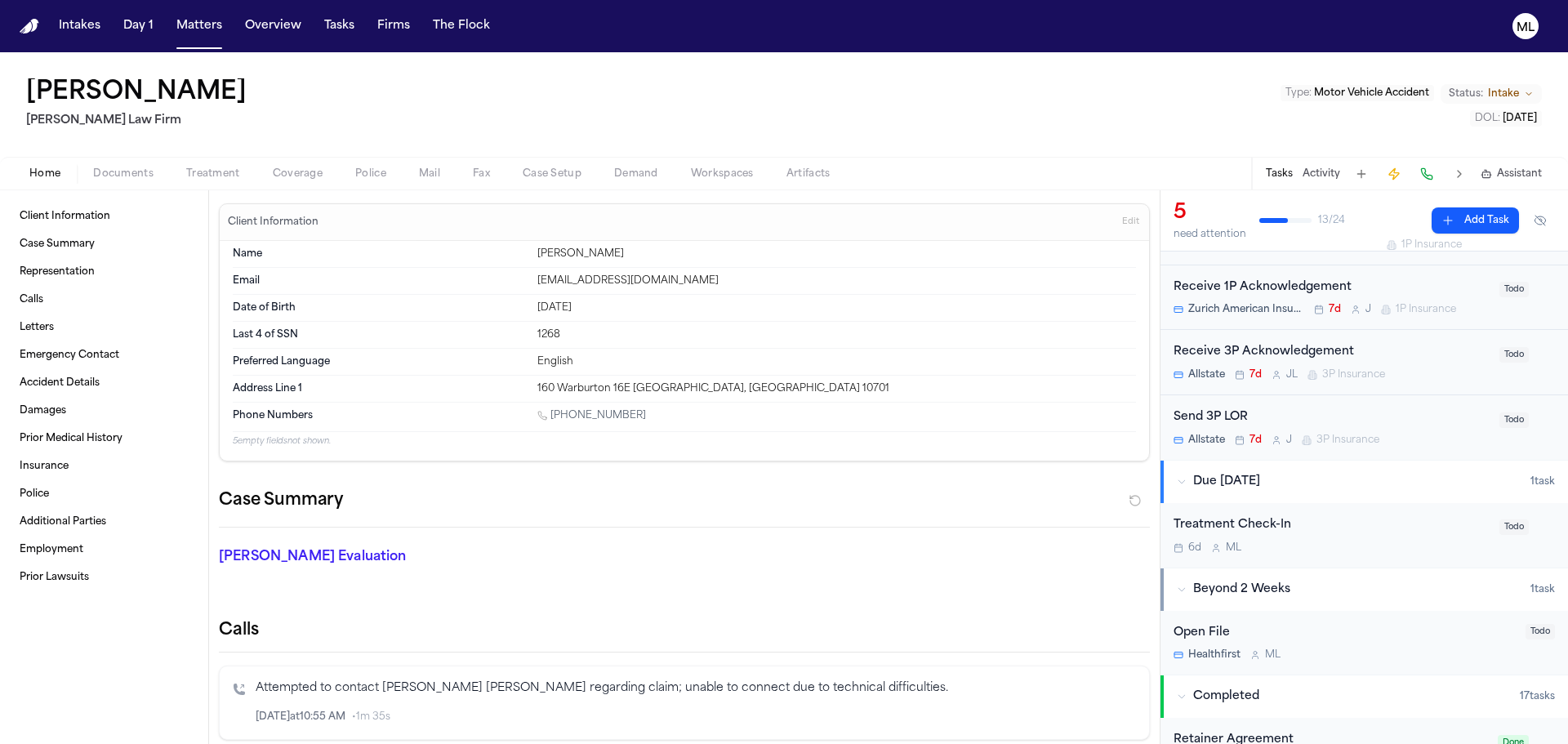
scroll to position [164, 0]
click at [1431, 524] on div "Treatment Check-In" at bounding box center [1331, 522] width 316 height 19
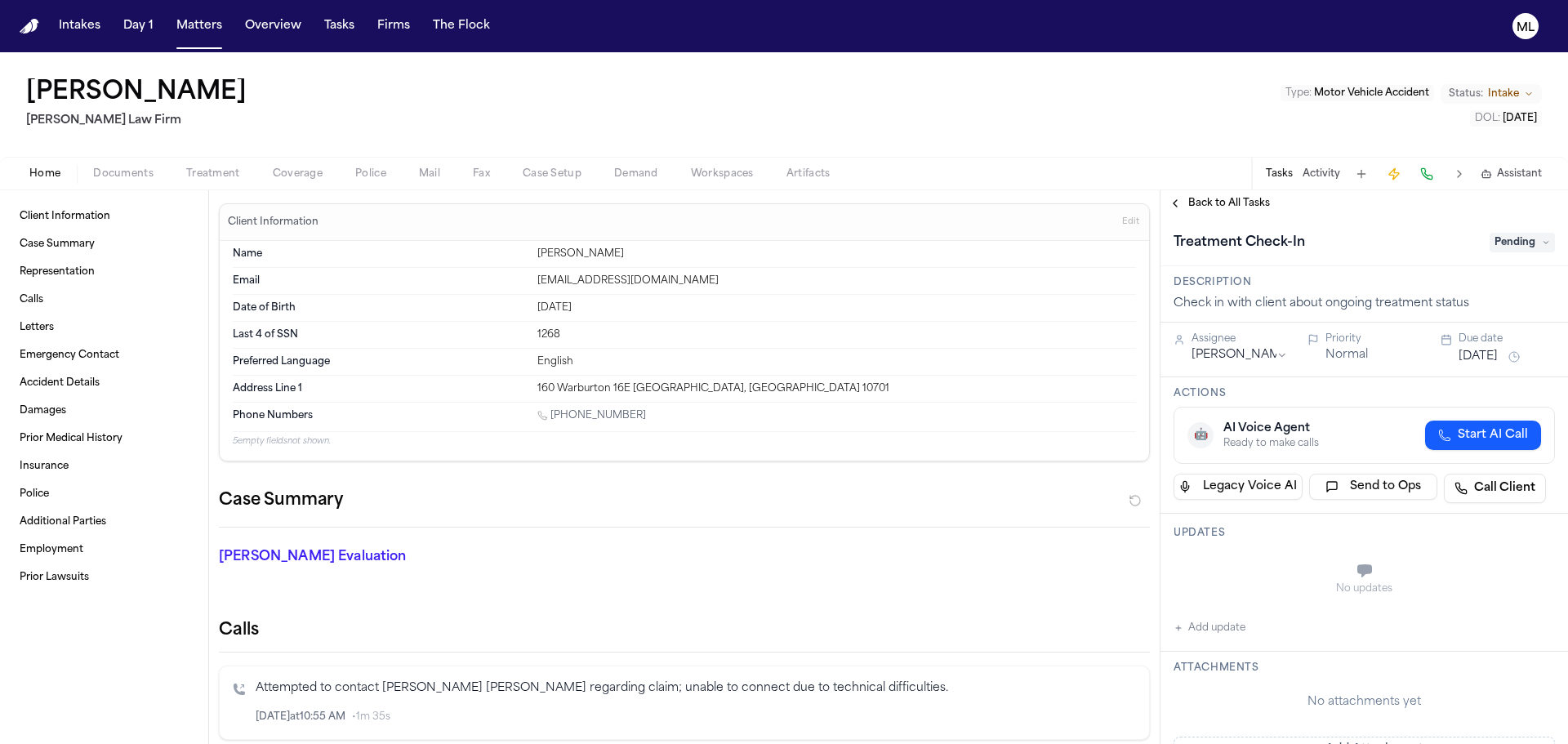
click at [1519, 232] on div "Treatment Check-In Pending" at bounding box center [1364, 242] width 382 height 26
click at [1517, 243] on span "Pending" at bounding box center [1522, 242] width 65 height 20
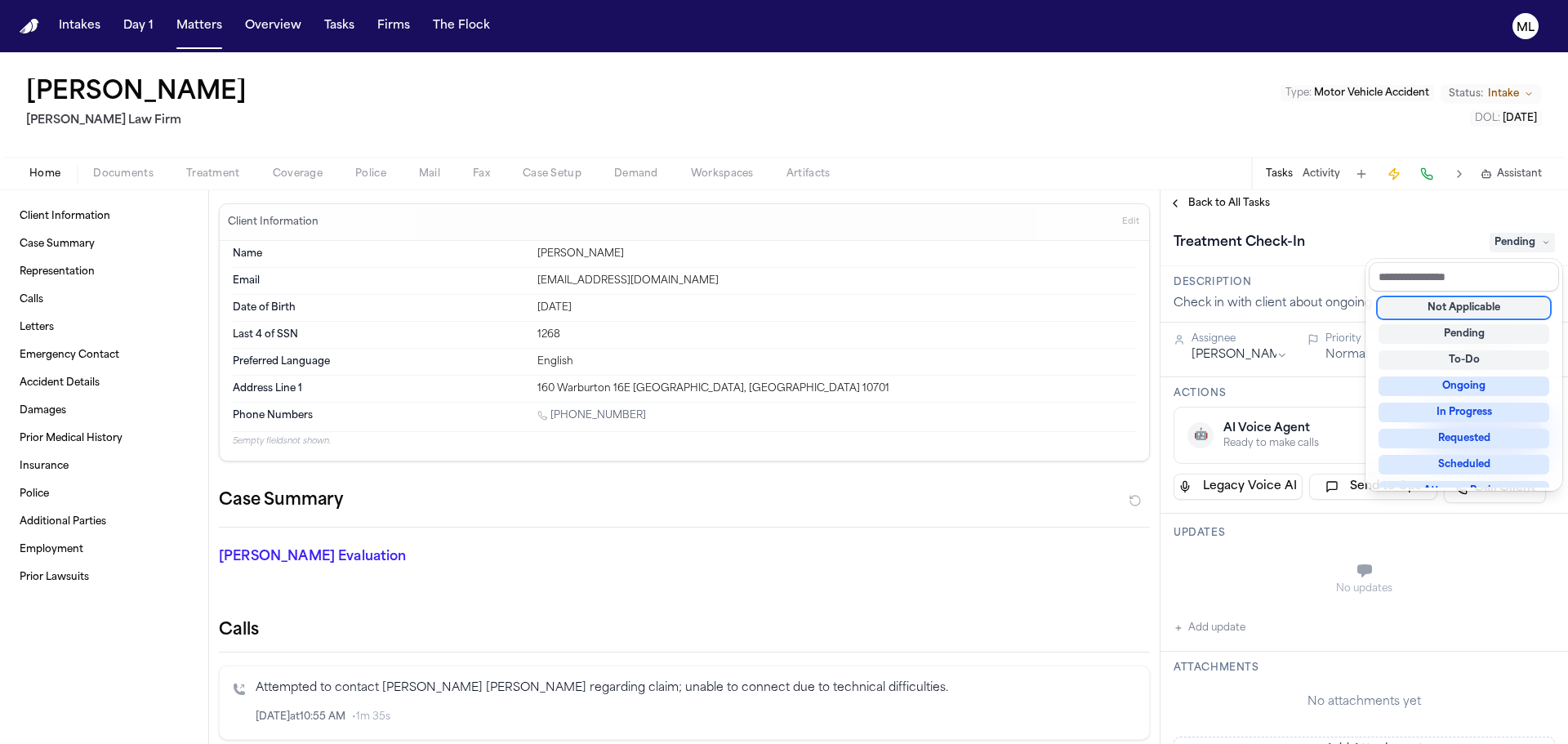
click at [1441, 307] on div "Not Applicable" at bounding box center [1464, 308] width 171 height 20
click at [1230, 202] on div "**********" at bounding box center [1364, 467] width 408 height 554
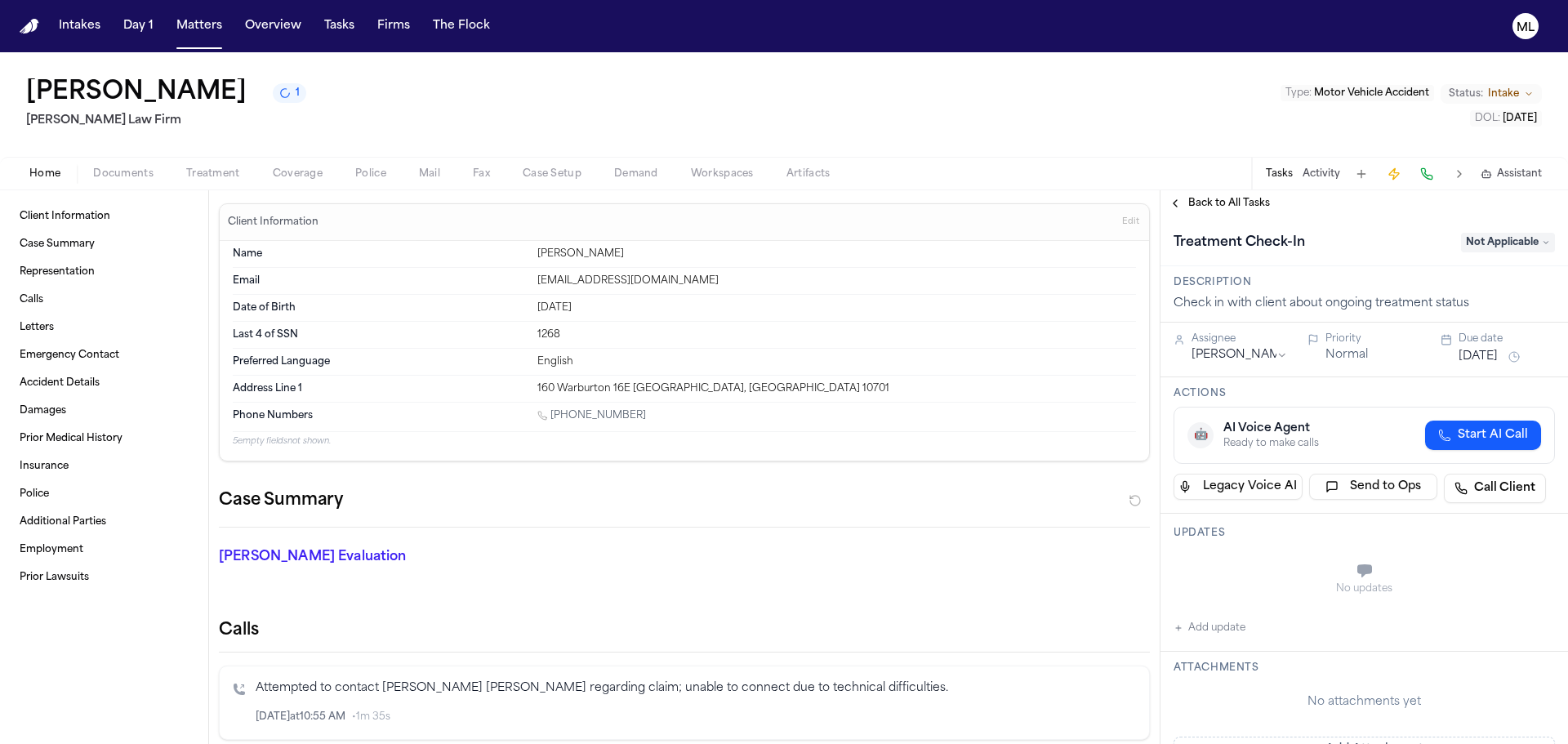
click at [1230, 202] on span "Back to All Tasks" at bounding box center [1229, 203] width 82 height 13
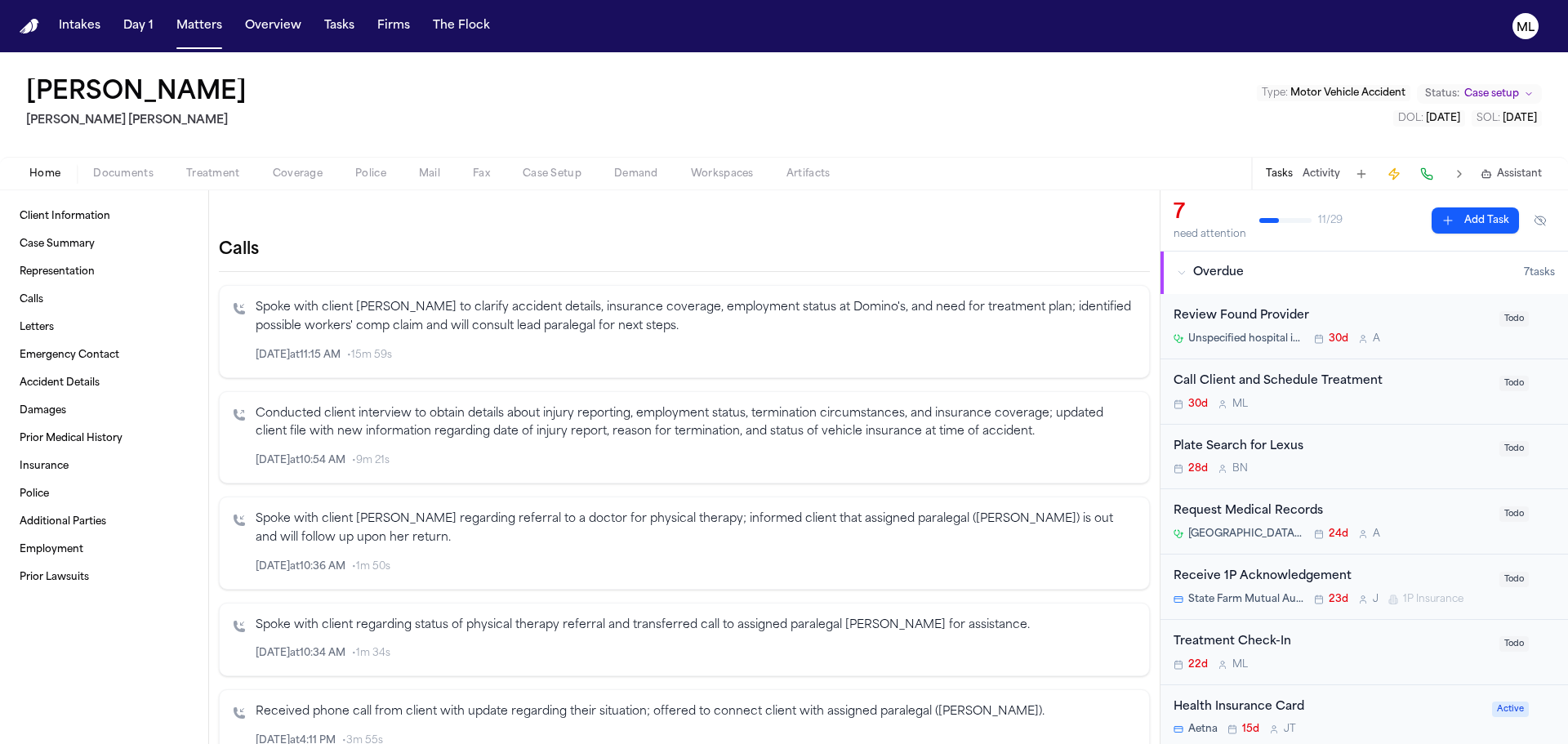
click at [152, 177] on button "Documents" at bounding box center [123, 173] width 93 height 20
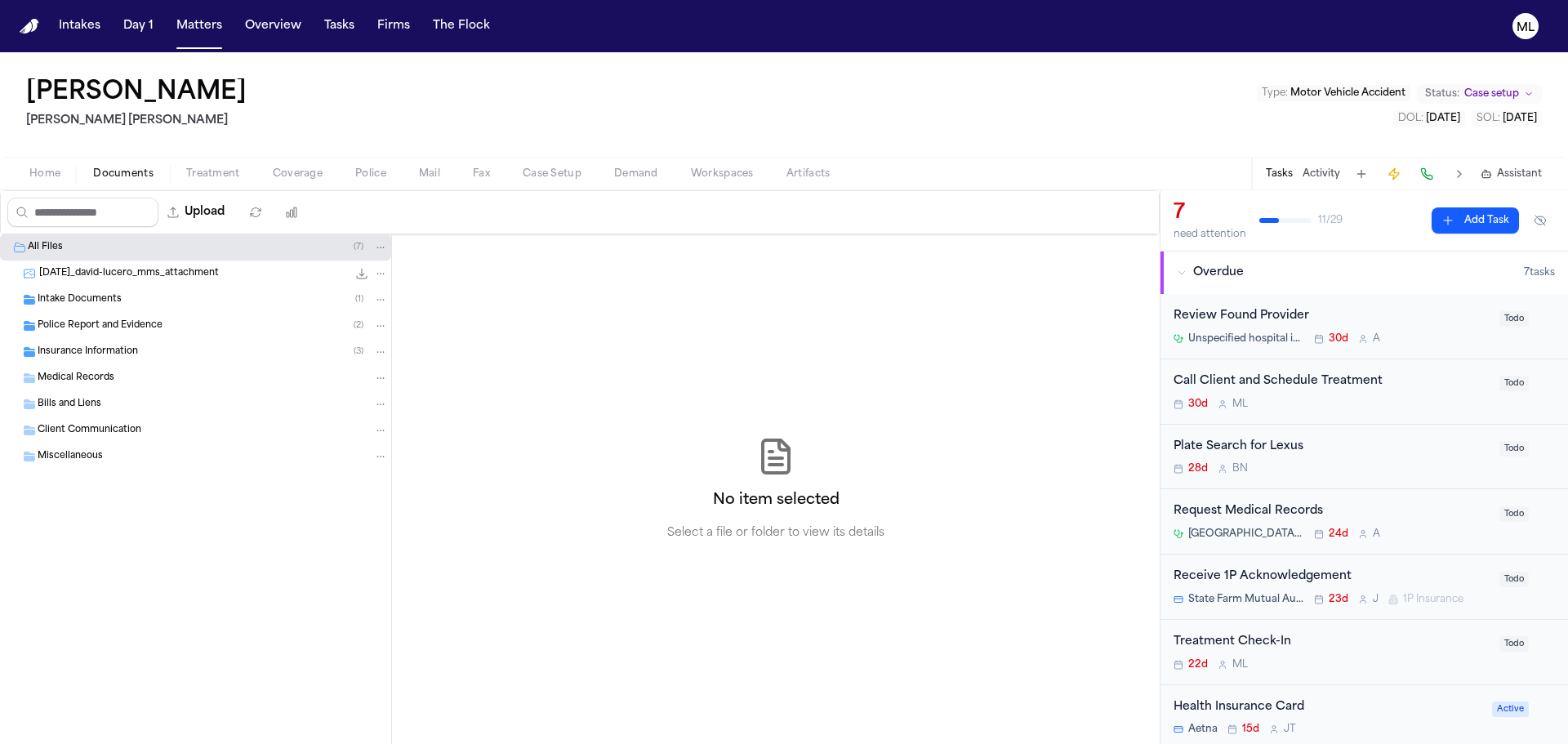
click at [91, 302] on span "Intake Documents" at bounding box center [79, 301] width 84 height 14
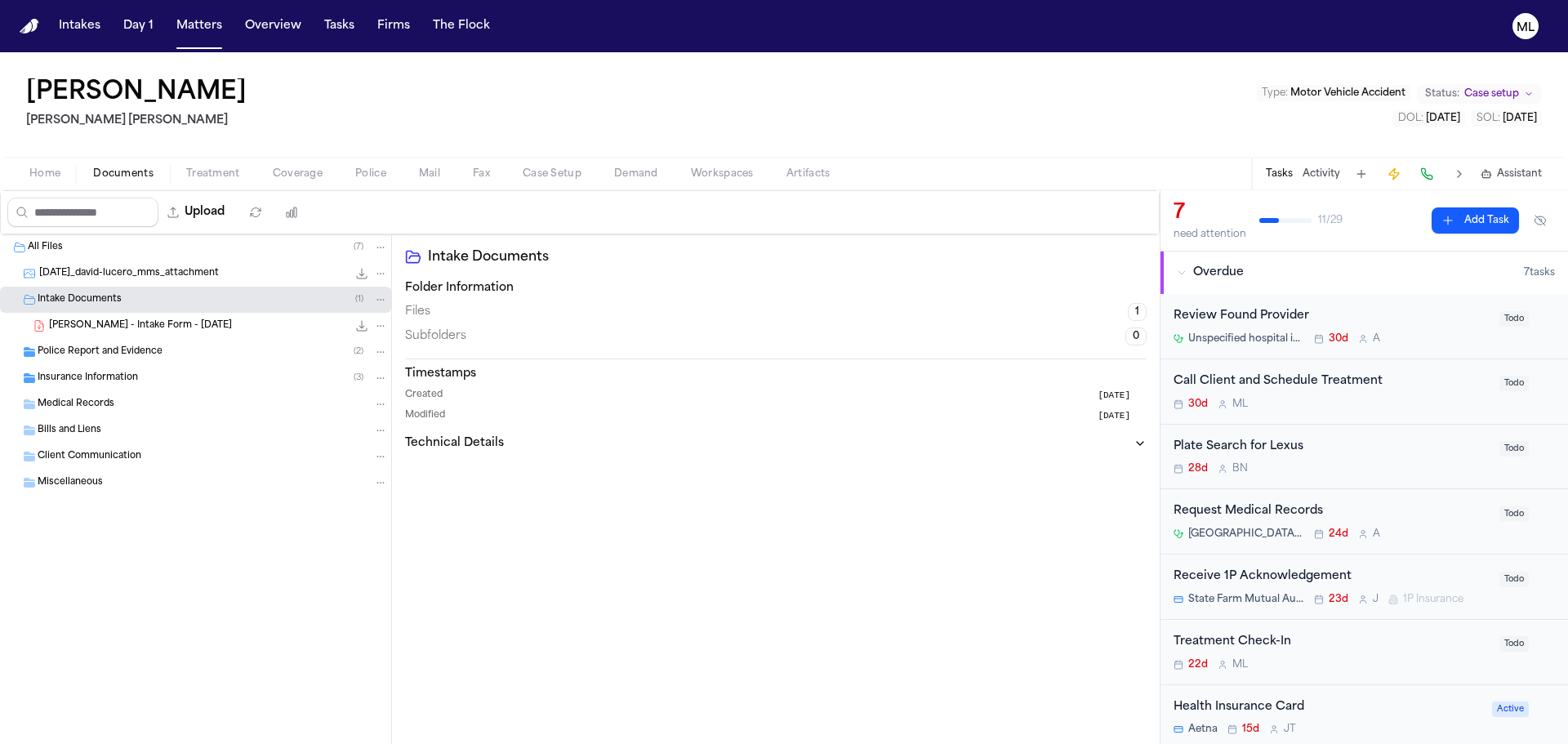
click at [192, 335] on div "[PERSON_NAME] - Intake Form - [DATE] 21.6 KB • PDF" at bounding box center [195, 326] width 391 height 26
